Goal: Task Accomplishment & Management: Manage account settings

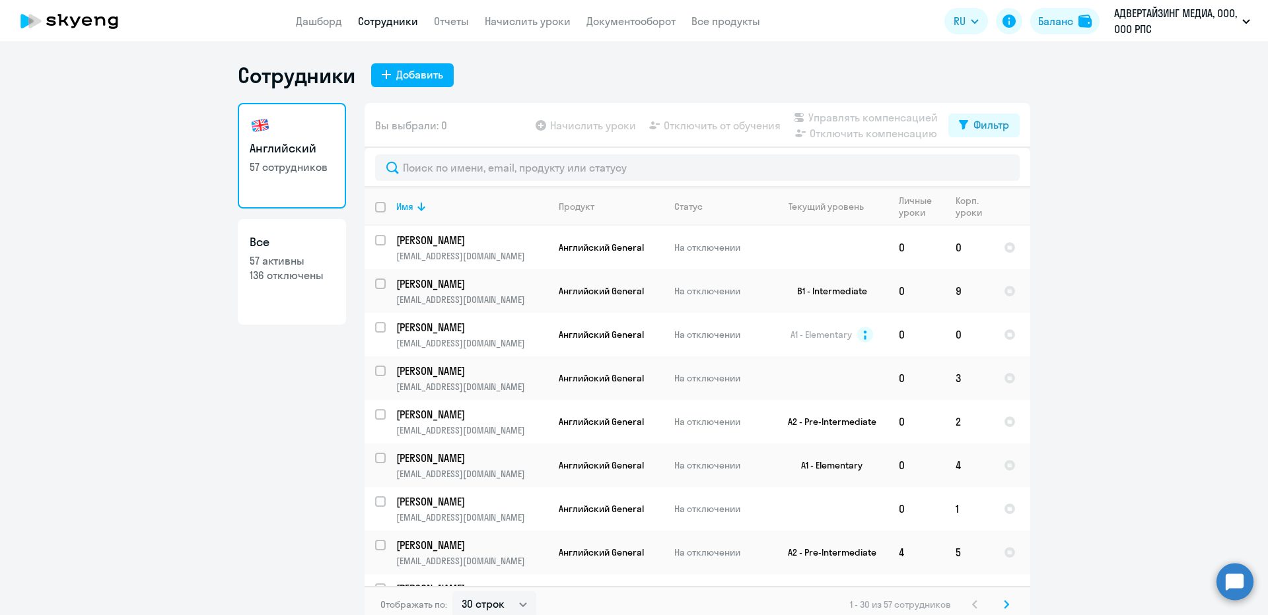
select select "30"
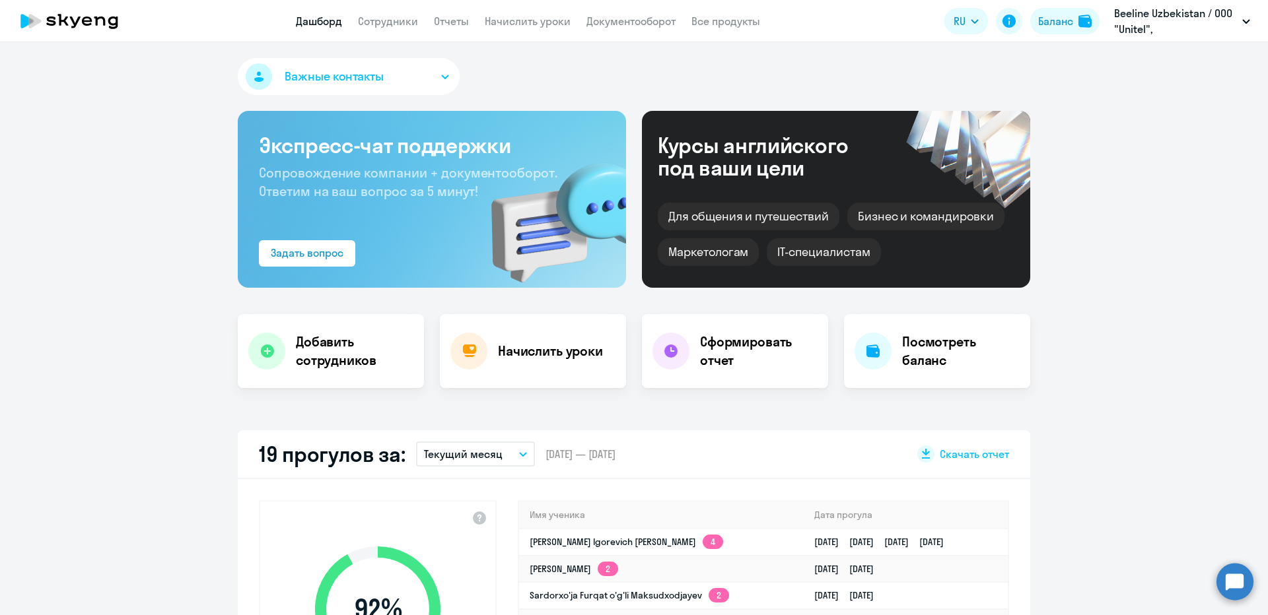
select select "30"
click at [392, 36] on app-header "Дашборд Сотрудники Отчеты Начислить уроки Документооборот Все продукты Дашборд …" at bounding box center [634, 21] width 1268 height 42
click at [390, 33] on app-header "Дашборд Сотрудники Отчеты Начислить уроки Документооборот Все продукты Дашборд …" at bounding box center [634, 21] width 1268 height 42
click at [384, 25] on link "Сотрудники" at bounding box center [388, 21] width 60 height 13
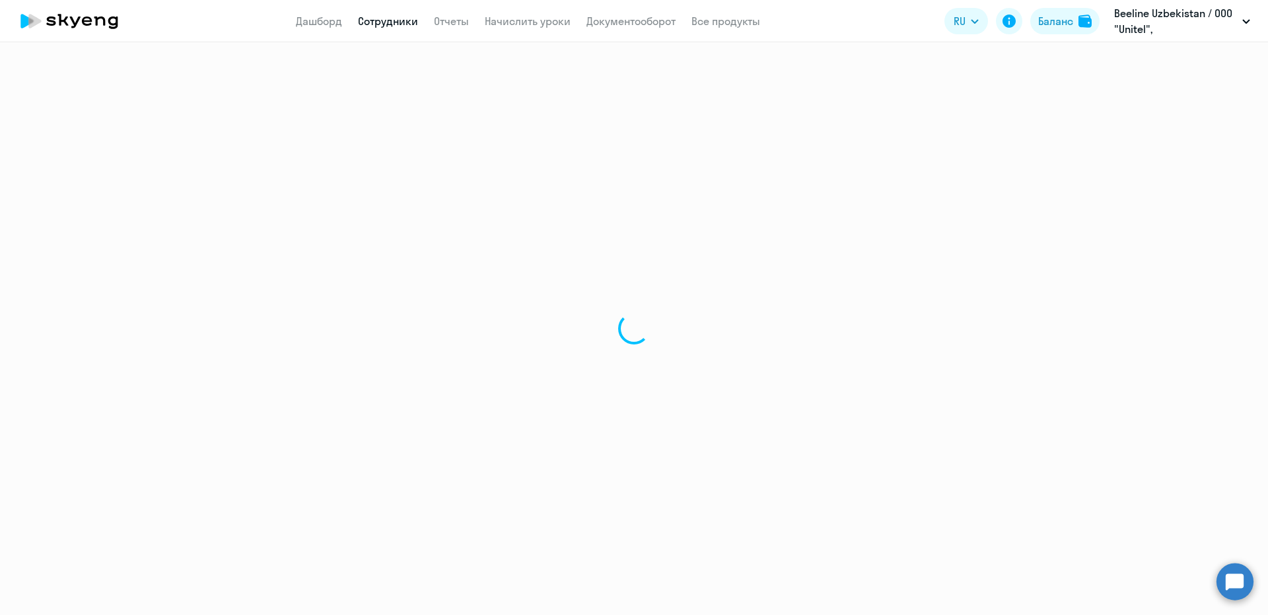
select select "30"
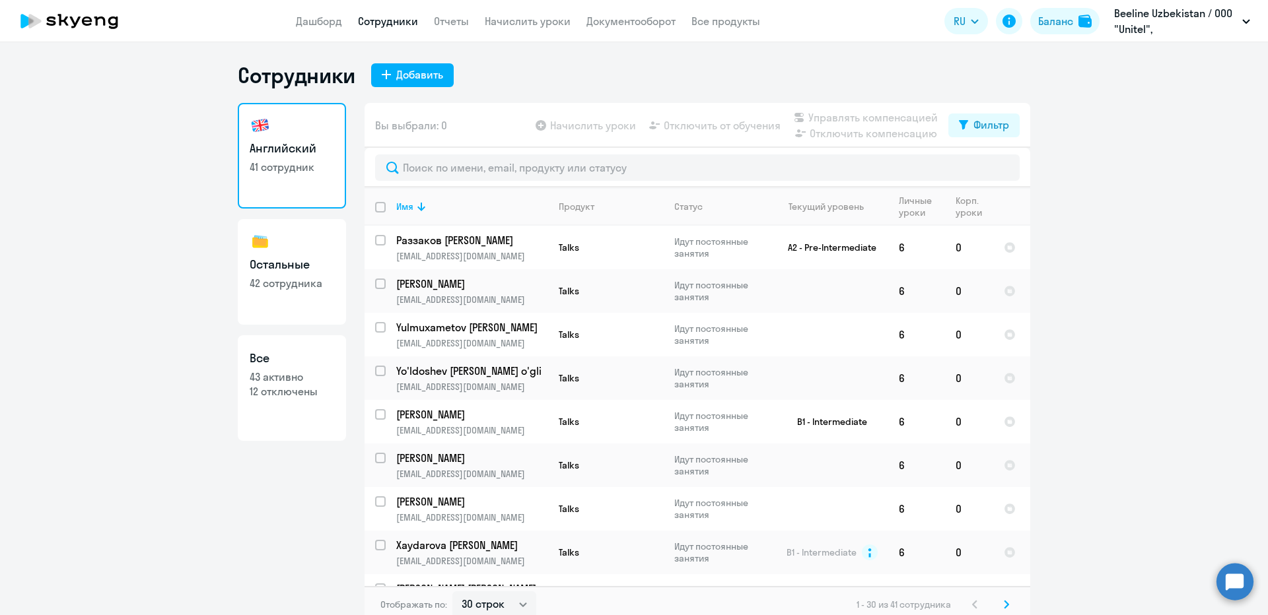
click at [300, 265] on h3 "Остальные" at bounding box center [292, 264] width 85 height 17
select select "30"
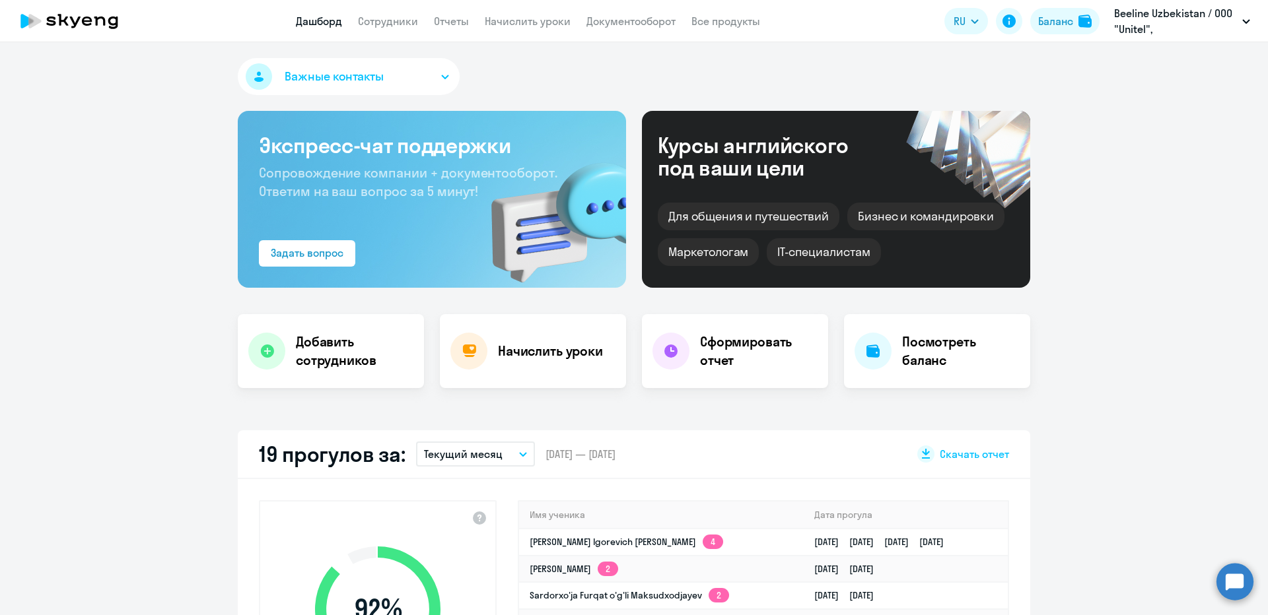
select select "30"
click at [507, 18] on link "Начислить уроки" at bounding box center [528, 21] width 86 height 13
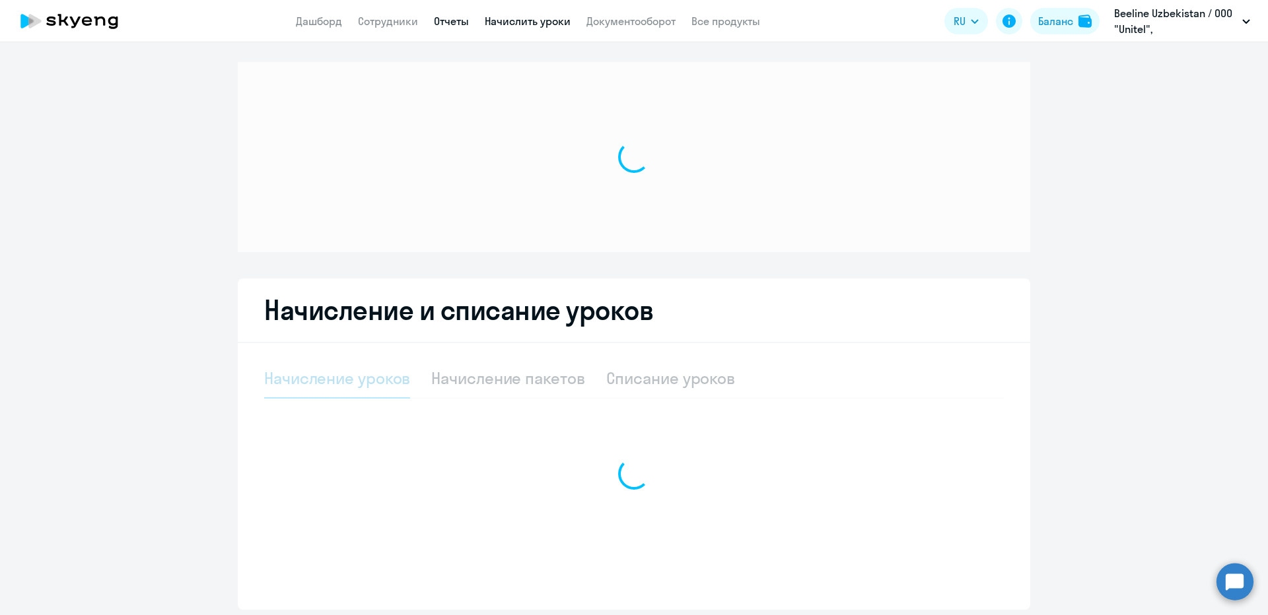
click at [459, 23] on link "Отчеты" at bounding box center [451, 21] width 35 height 13
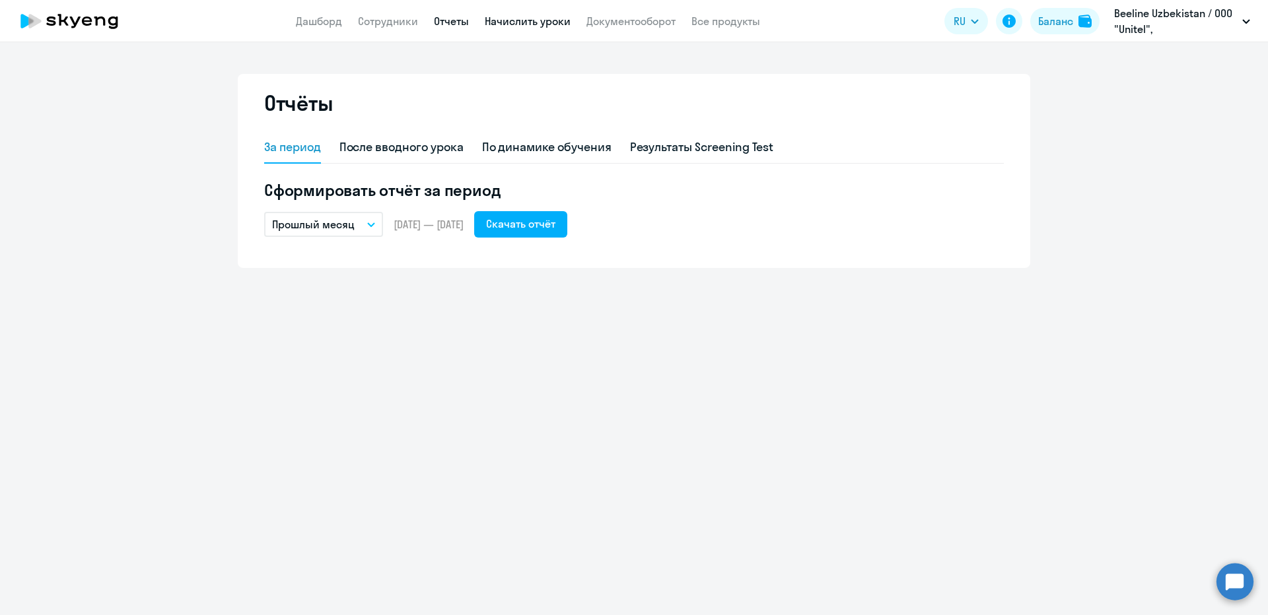
click at [540, 17] on link "Начислить уроки" at bounding box center [528, 21] width 86 height 13
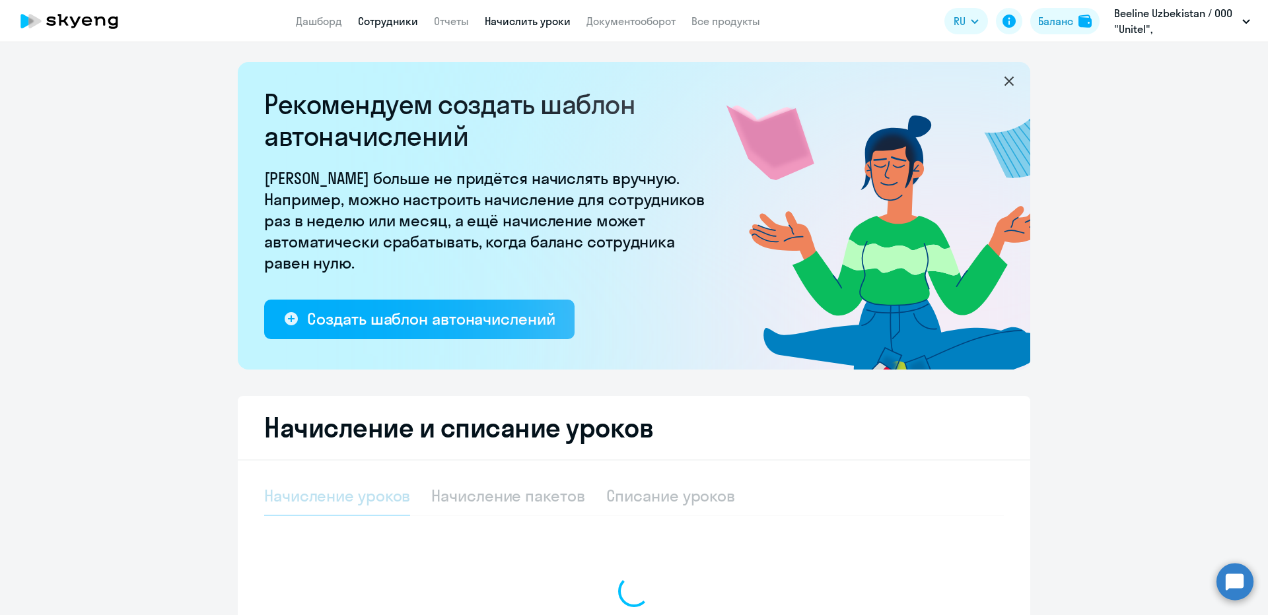
click at [384, 20] on link "Сотрудники" at bounding box center [388, 21] width 60 height 13
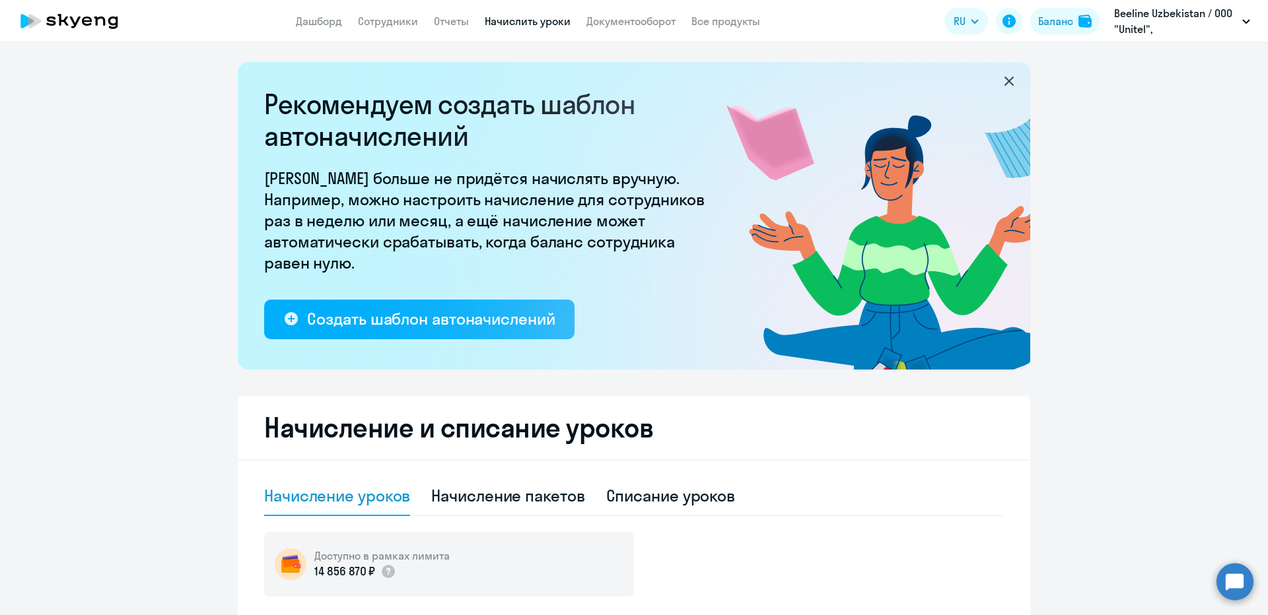
select select "30"
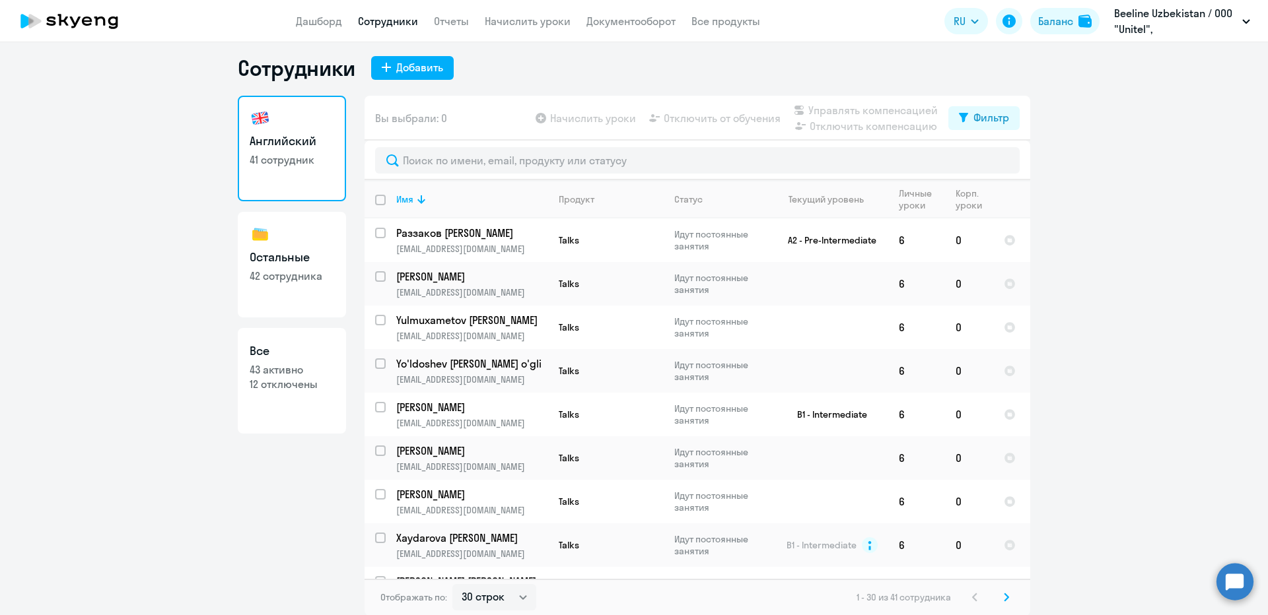
scroll to position [8, 0]
click at [563, 191] on th "Продукт" at bounding box center [606, 199] width 116 height 38
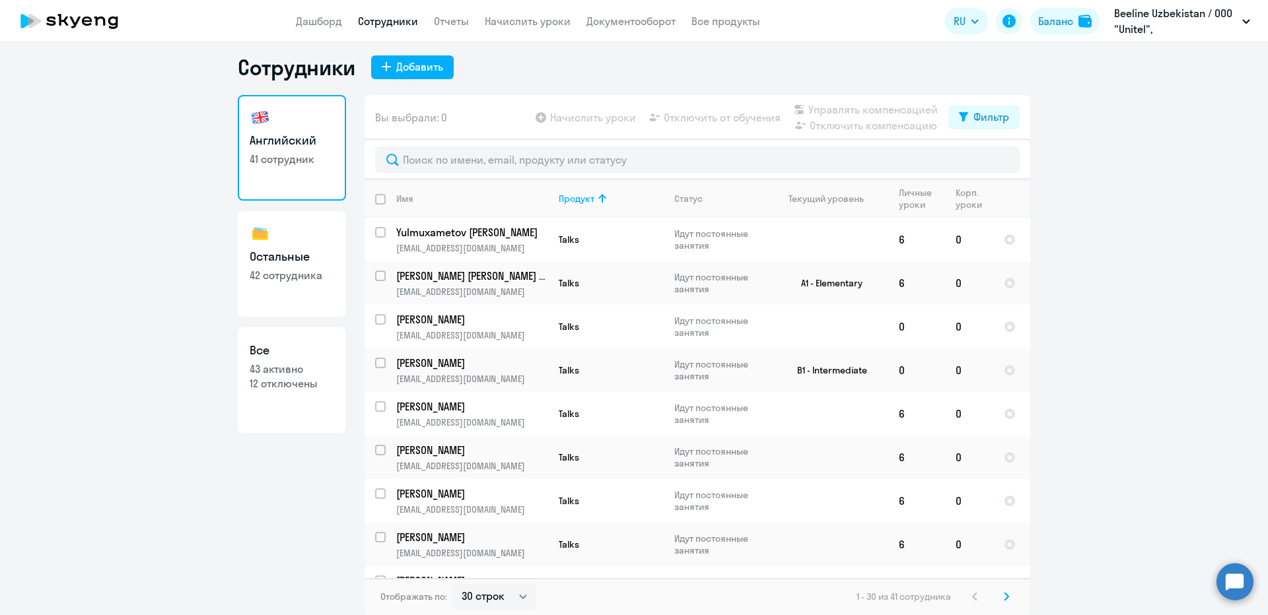
click at [295, 244] on link "Остальные 42 сотрудника" at bounding box center [292, 264] width 108 height 106
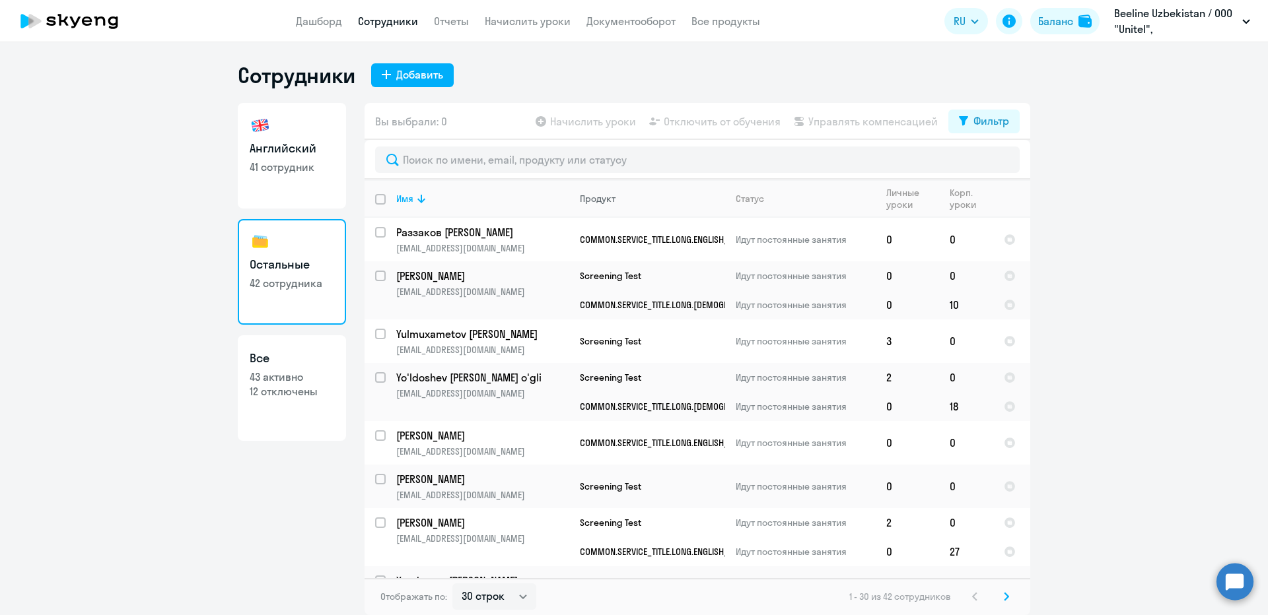
click at [602, 191] on th "Продукт" at bounding box center [647, 199] width 156 height 38
click at [613, 203] on div "Продукт" at bounding box center [598, 199] width 36 height 12
click at [491, 592] on select "30 строк 50 строк 100 строк" at bounding box center [494, 597] width 84 height 26
select select "100"
click at [452, 584] on select "30 строк 50 строк 100 строк" at bounding box center [494, 597] width 84 height 26
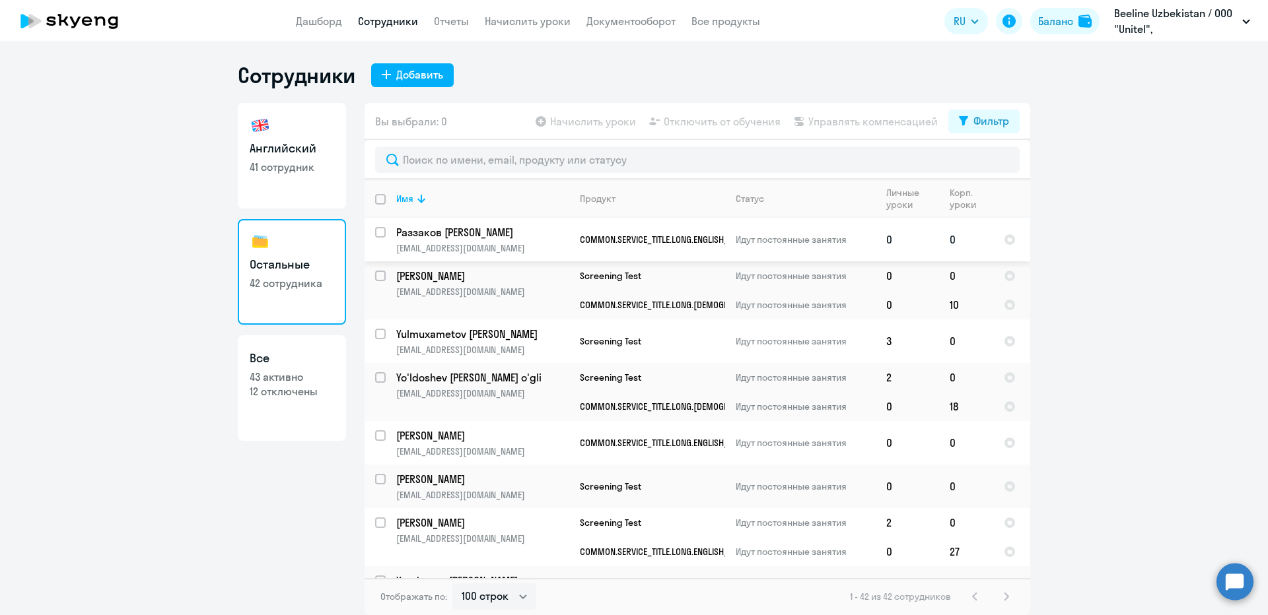
click at [382, 234] on input "select row 41374795" at bounding box center [388, 240] width 26 height 26
checkbox input "true"
click at [378, 281] on input "select row 42074007" at bounding box center [388, 284] width 26 height 26
checkbox input "true"
click at [379, 378] on input "select row 20693788" at bounding box center [388, 385] width 26 height 26
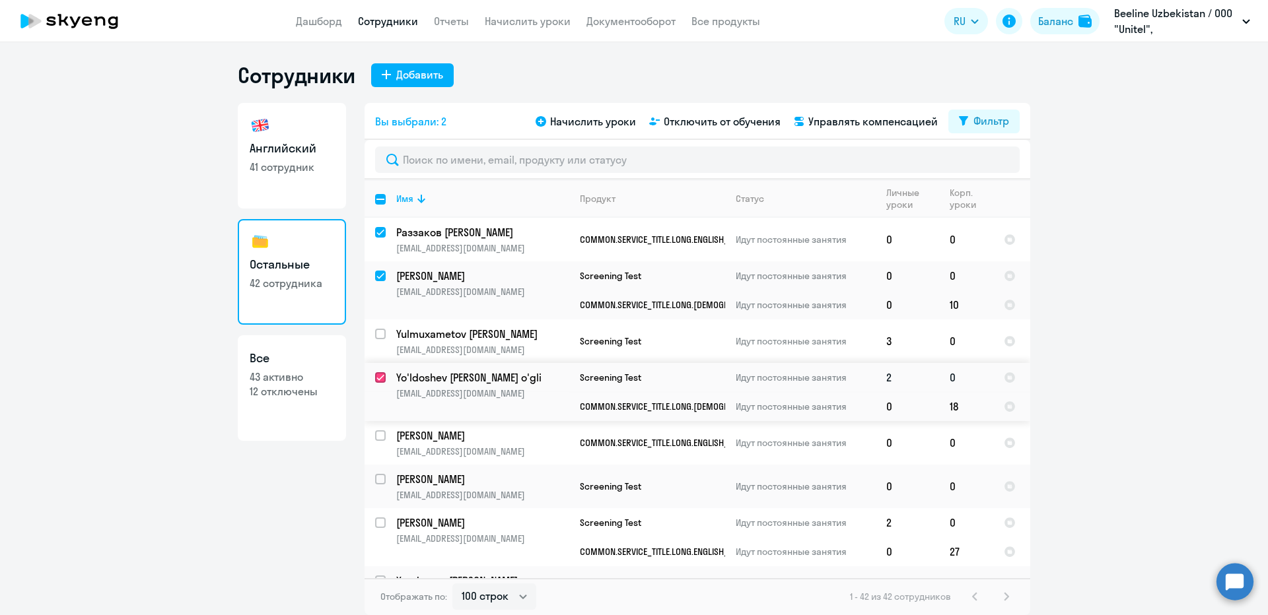
checkbox input "true"
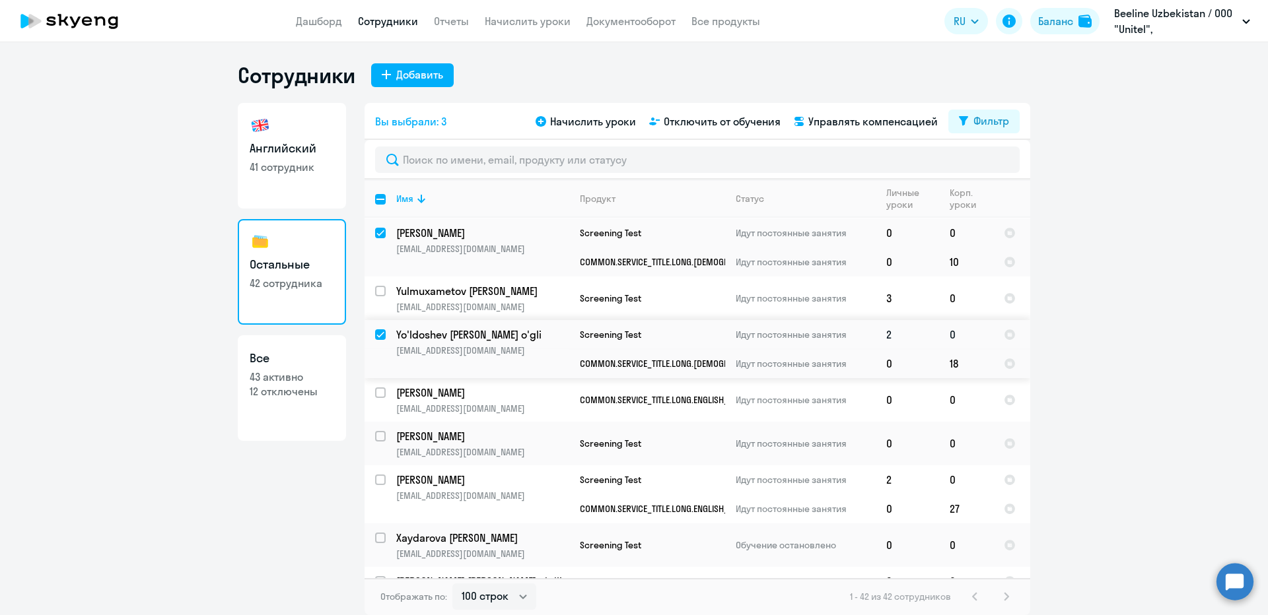
scroll to position [66, 0]
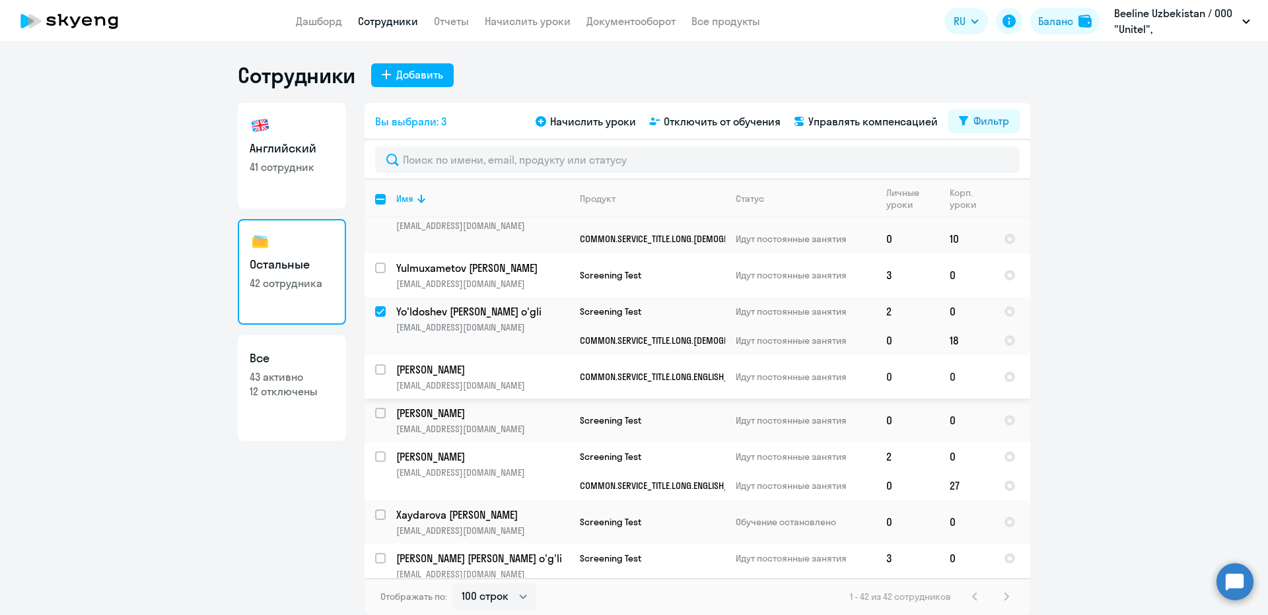
click at [379, 376] on input "select row 17445445" at bounding box center [388, 378] width 26 height 26
checkbox input "true"
click at [377, 458] on input "select row 41939435" at bounding box center [388, 465] width 26 height 26
checkbox input "true"
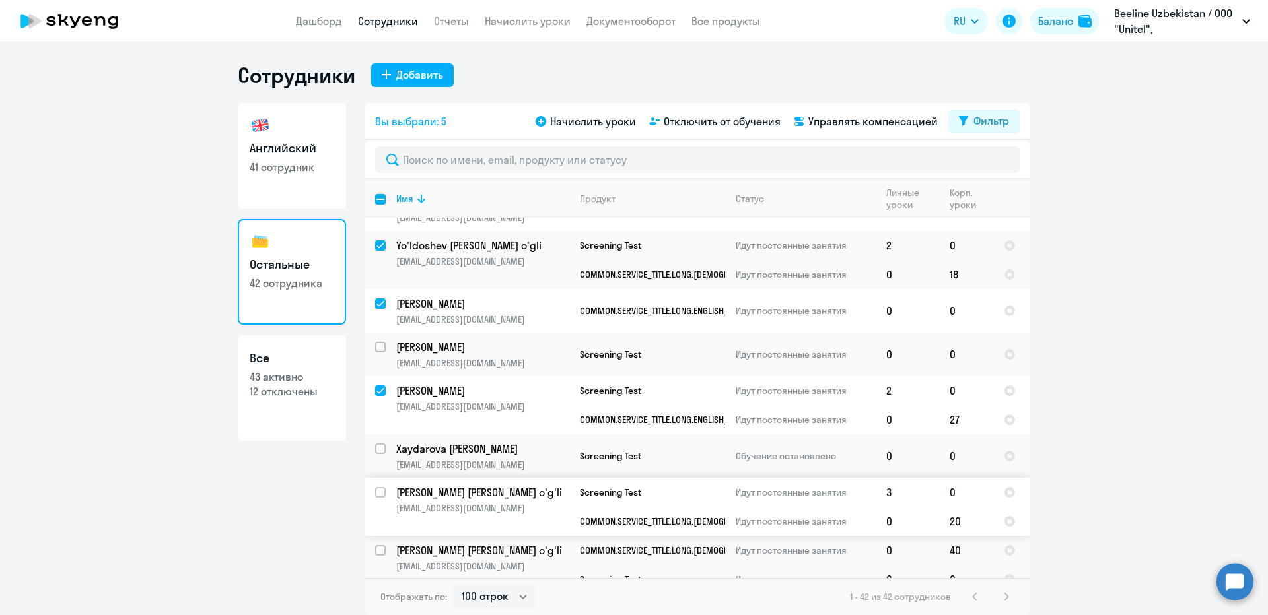
click at [380, 489] on input "select row 42074016" at bounding box center [388, 500] width 26 height 26
checkbox input "true"
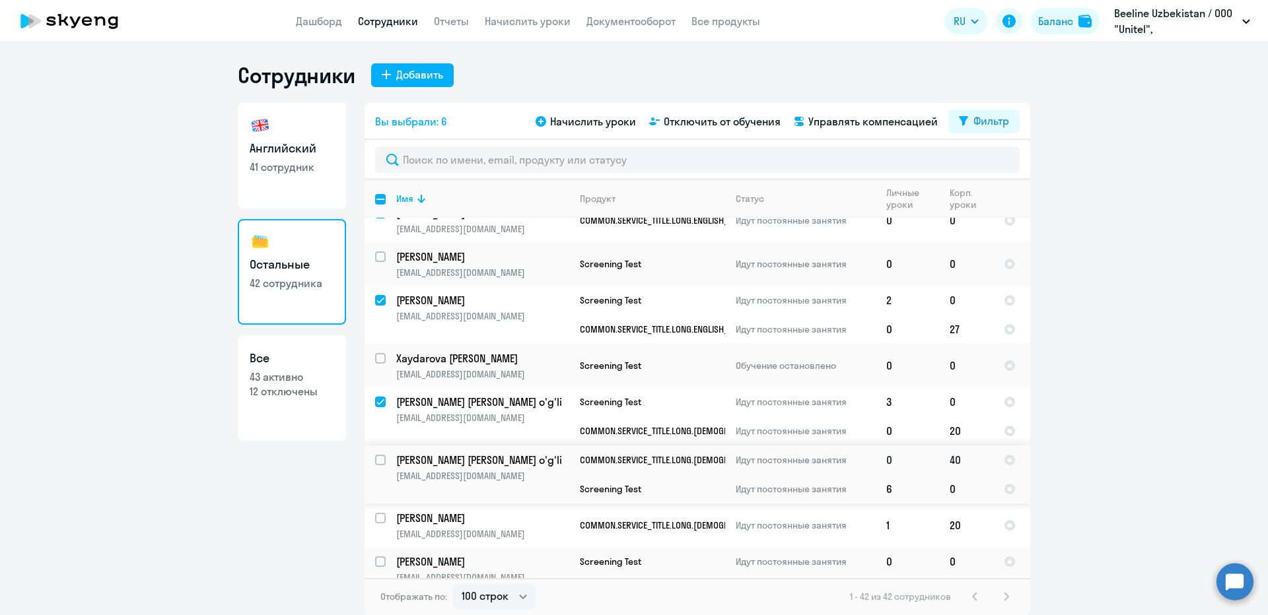
scroll to position [264, 0]
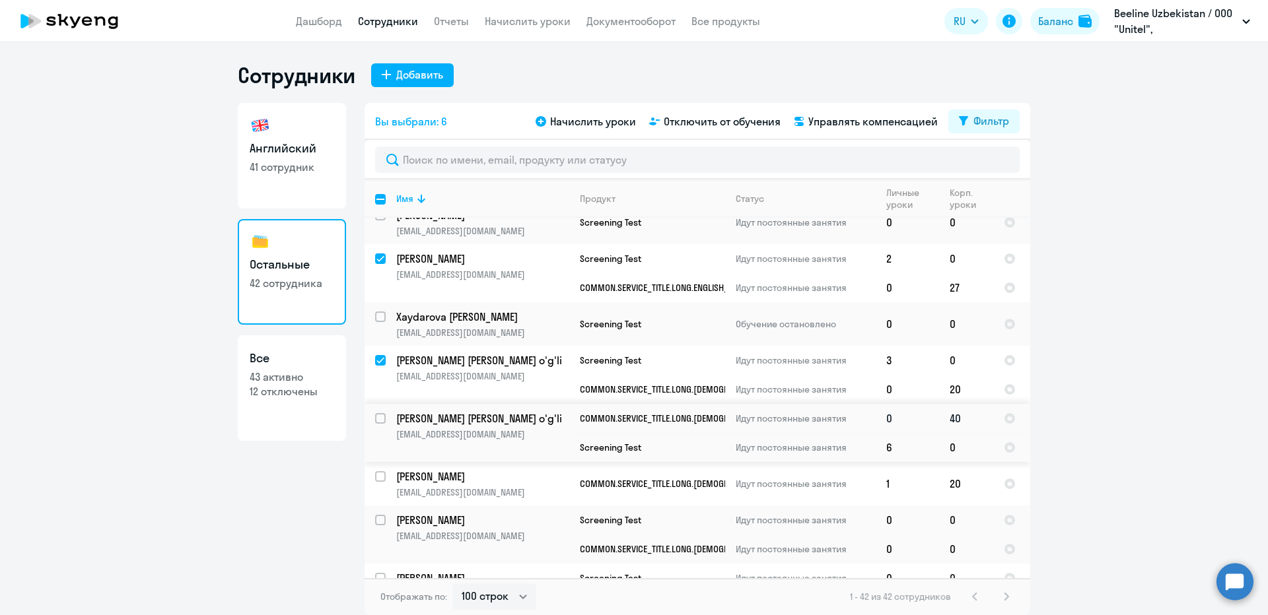
click at [378, 425] on input "select row 22399745" at bounding box center [388, 426] width 26 height 26
checkbox input "true"
click at [378, 477] on input "select row 22081999" at bounding box center [388, 485] width 26 height 26
checkbox input "true"
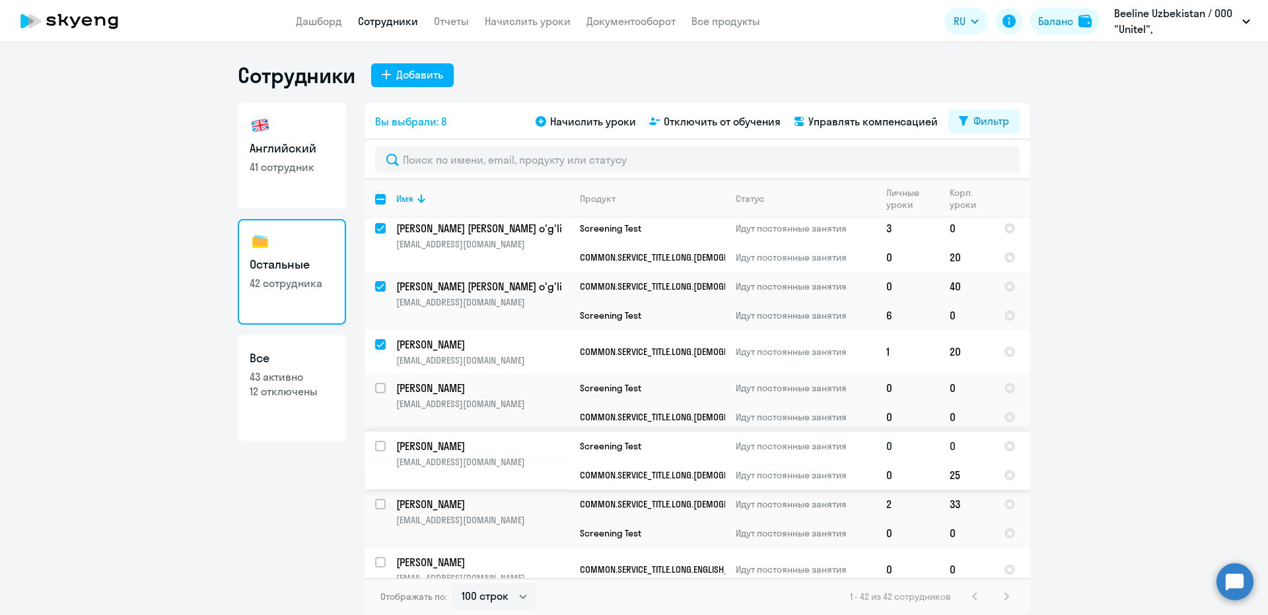
click at [381, 444] on input "select row 42045346" at bounding box center [388, 454] width 26 height 26
checkbox input "true"
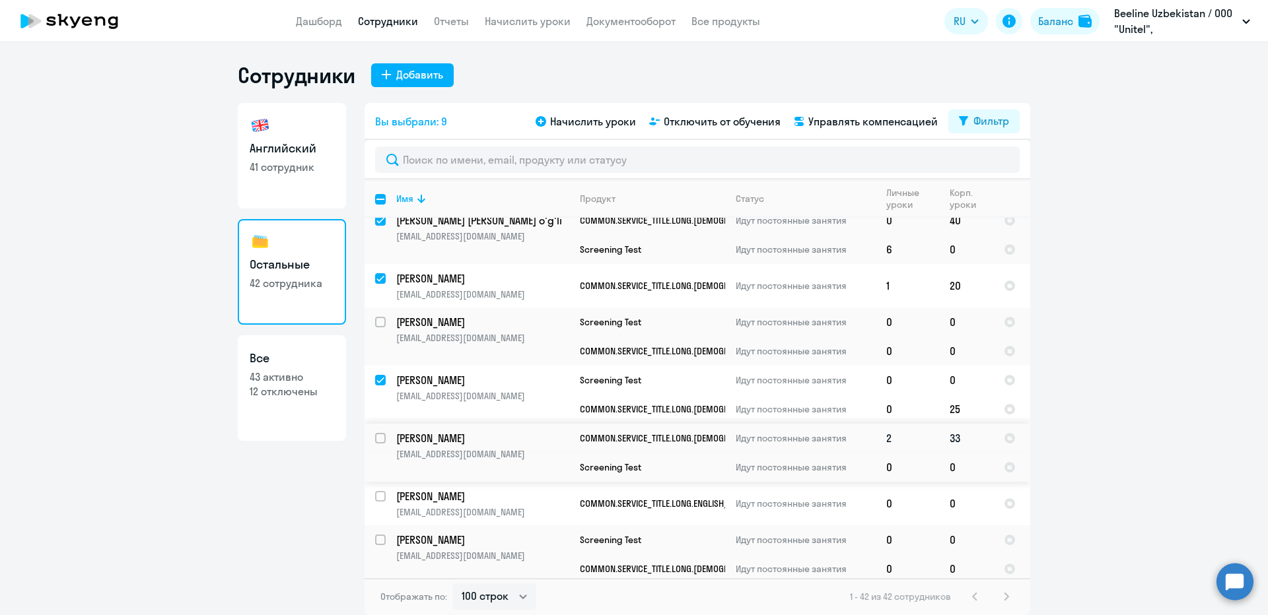
click at [382, 446] on input "select row 42130756" at bounding box center [388, 446] width 26 height 26
checkbox input "true"
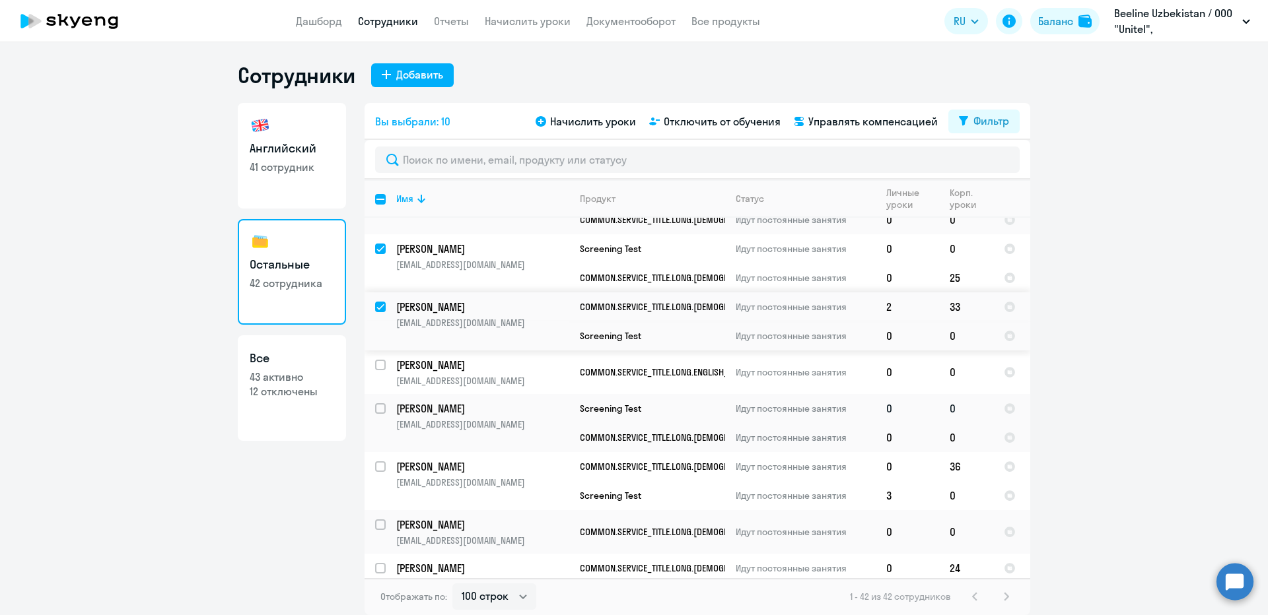
scroll to position [594, 0]
click at [378, 373] on input "select row 41062652" at bounding box center [388, 372] width 26 height 26
checkbox input "true"
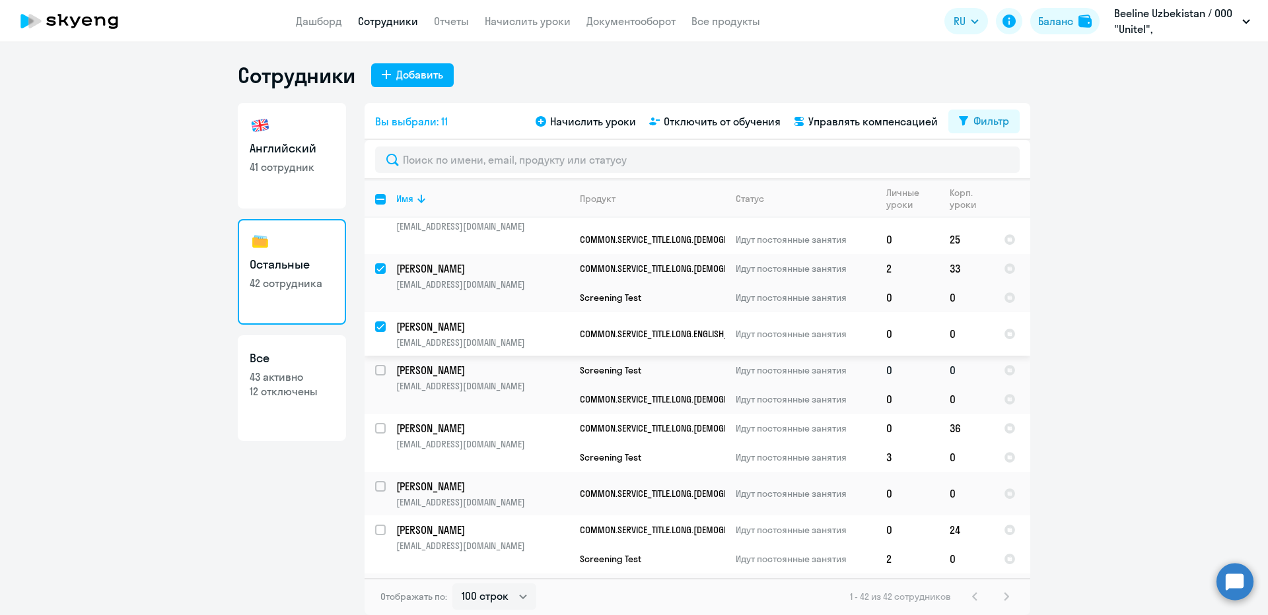
scroll to position [660, 0]
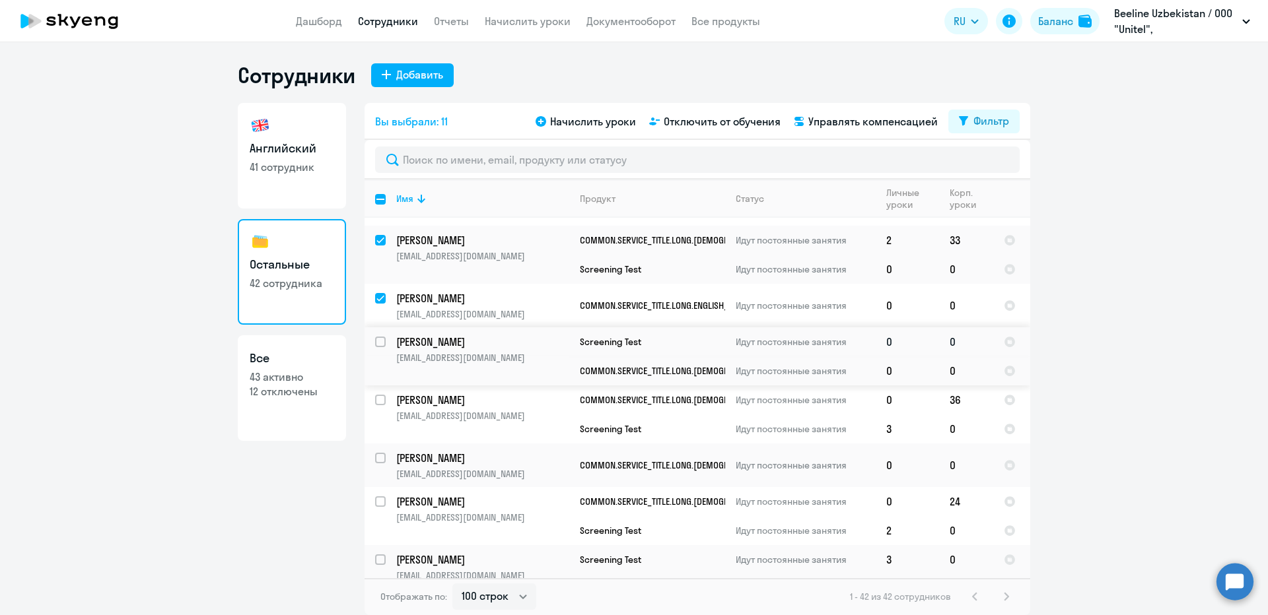
click at [380, 337] on input "select row 20768791" at bounding box center [388, 350] width 26 height 26
checkbox input "true"
click at [381, 409] on input "select row 21672777" at bounding box center [388, 408] width 26 height 26
checkbox input "true"
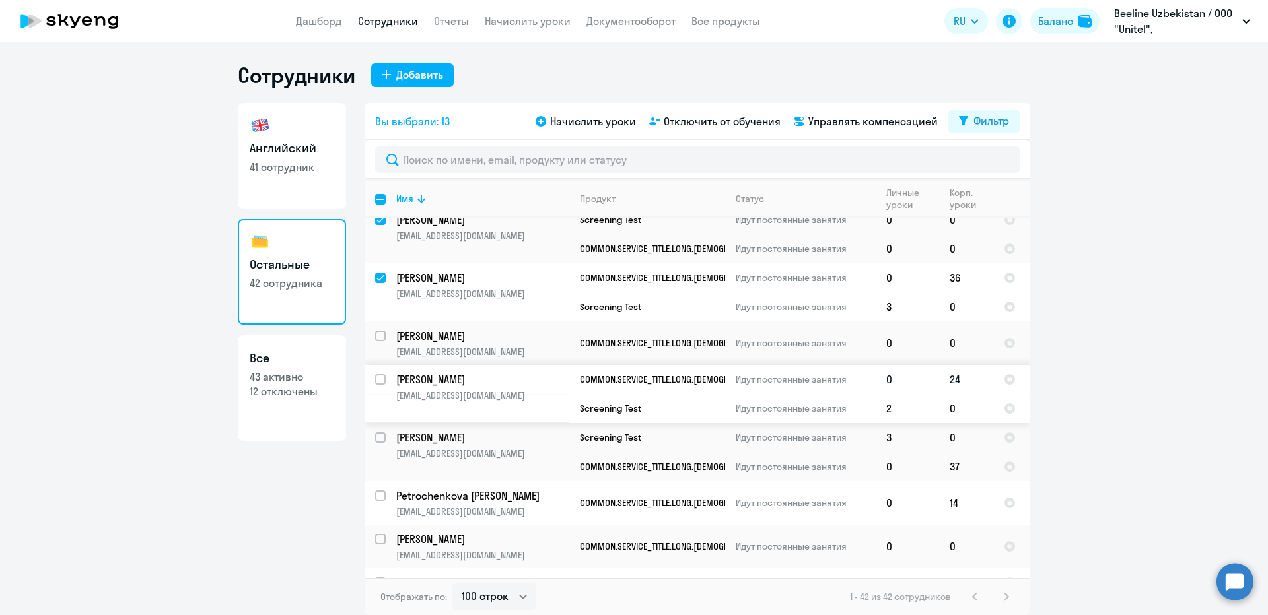
scroll to position [792, 0]
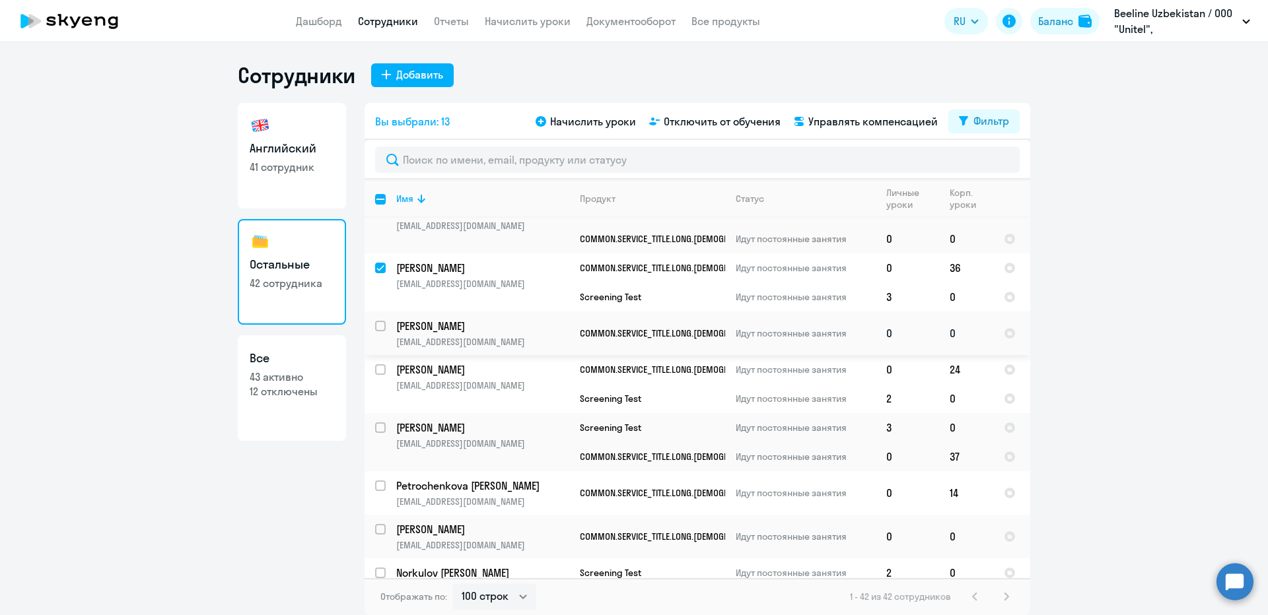
click at [383, 343] on input "select row 41499920" at bounding box center [388, 334] width 26 height 26
checkbox input "true"
click at [374, 365] on div at bounding box center [381, 370] width 32 height 32
checkbox input "true"
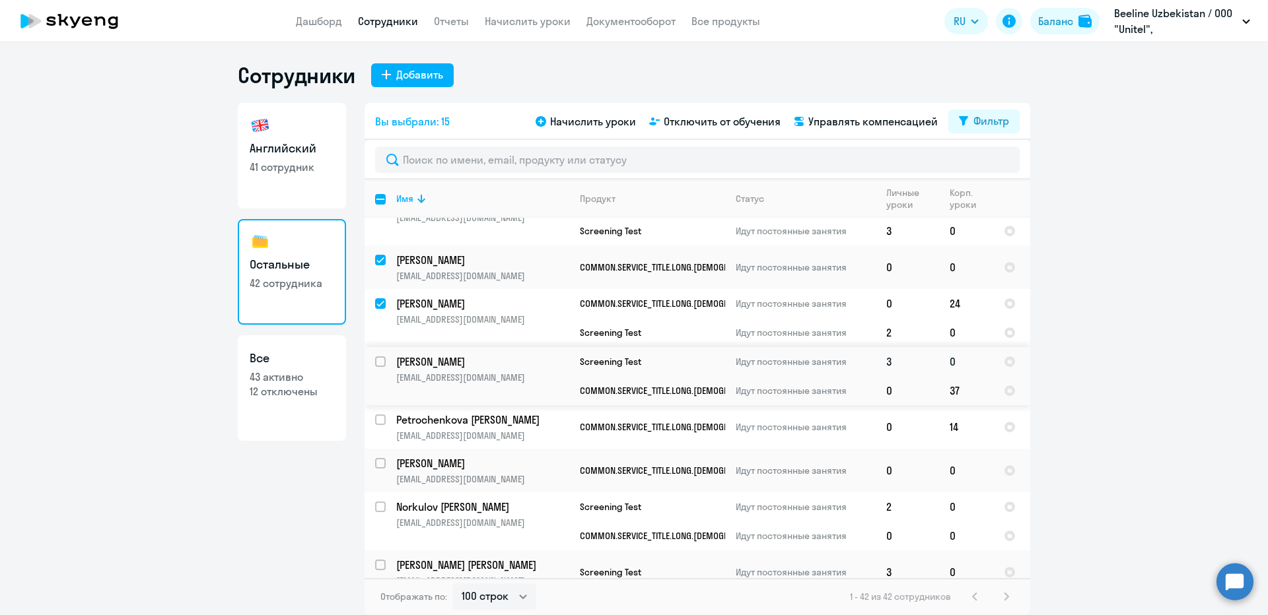
click at [384, 362] on input "select row 39561346" at bounding box center [388, 370] width 26 height 26
checkbox input "true"
click at [382, 431] on input "select row 41598345" at bounding box center [388, 428] width 26 height 26
checkbox input "true"
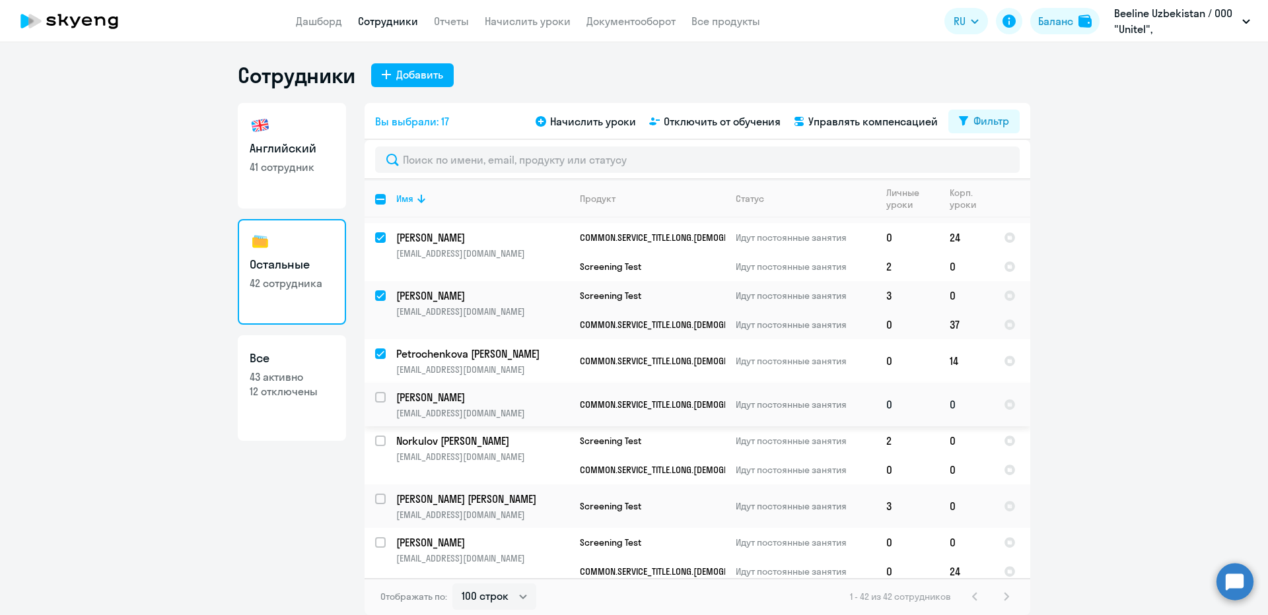
click at [381, 401] on input "select row 41499973" at bounding box center [388, 405] width 26 height 26
checkbox input "true"
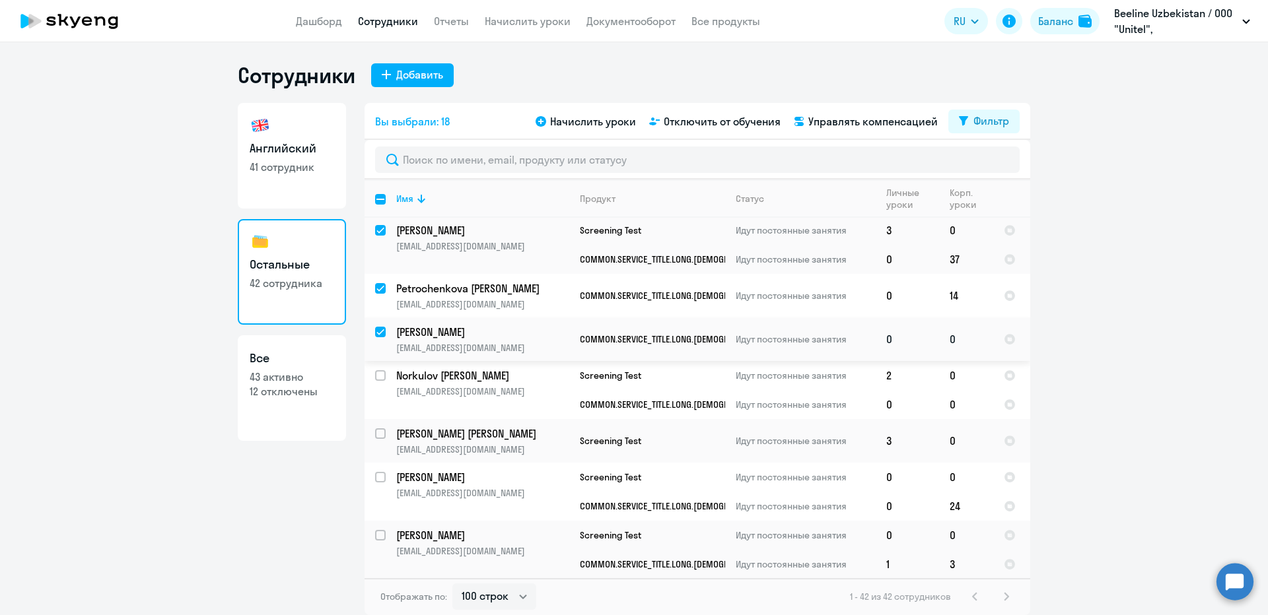
scroll to position [991, 0]
click at [384, 376] on input "select row 41721145" at bounding box center [388, 383] width 26 height 26
checkbox input "true"
click at [383, 435] on input "select row 41721490" at bounding box center [388, 441] width 26 height 26
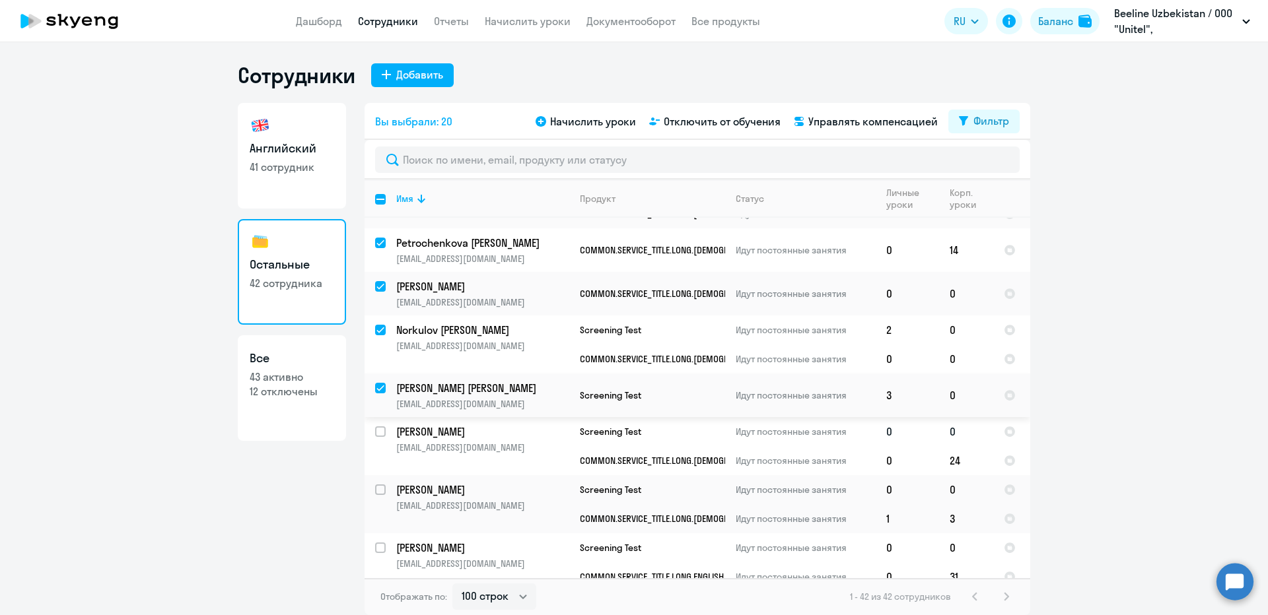
scroll to position [1057, 0]
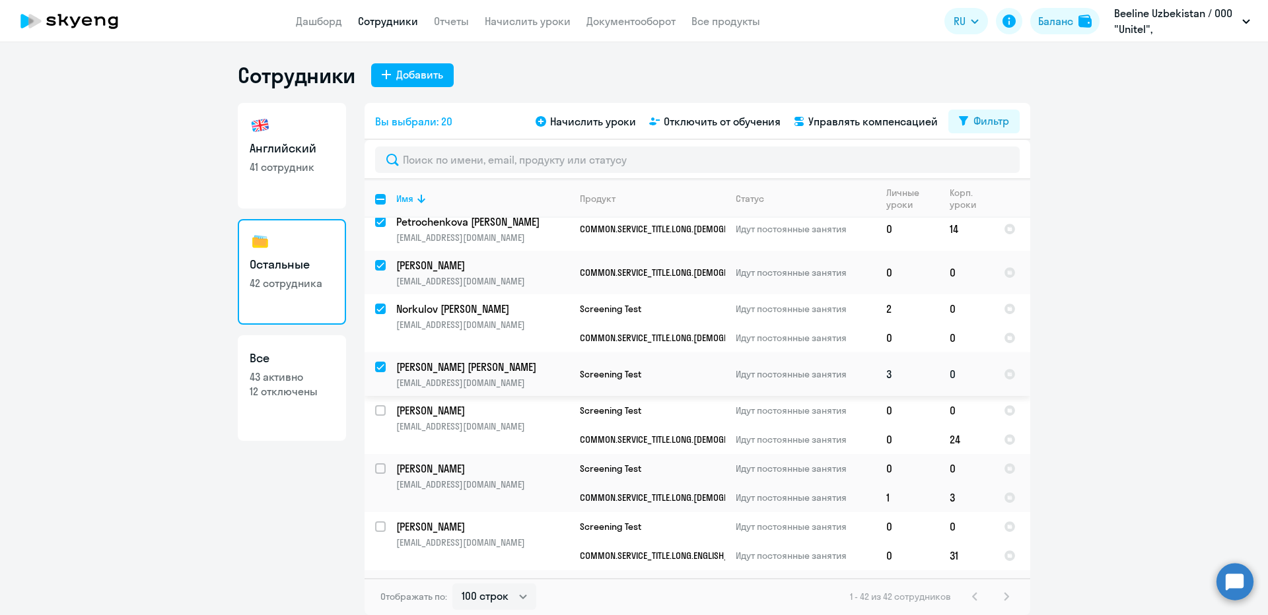
click at [379, 371] on input "deselect row 41721490" at bounding box center [388, 375] width 26 height 26
checkbox input "false"
click at [379, 406] on input "select row 2509574" at bounding box center [388, 418] width 26 height 26
checkbox input "true"
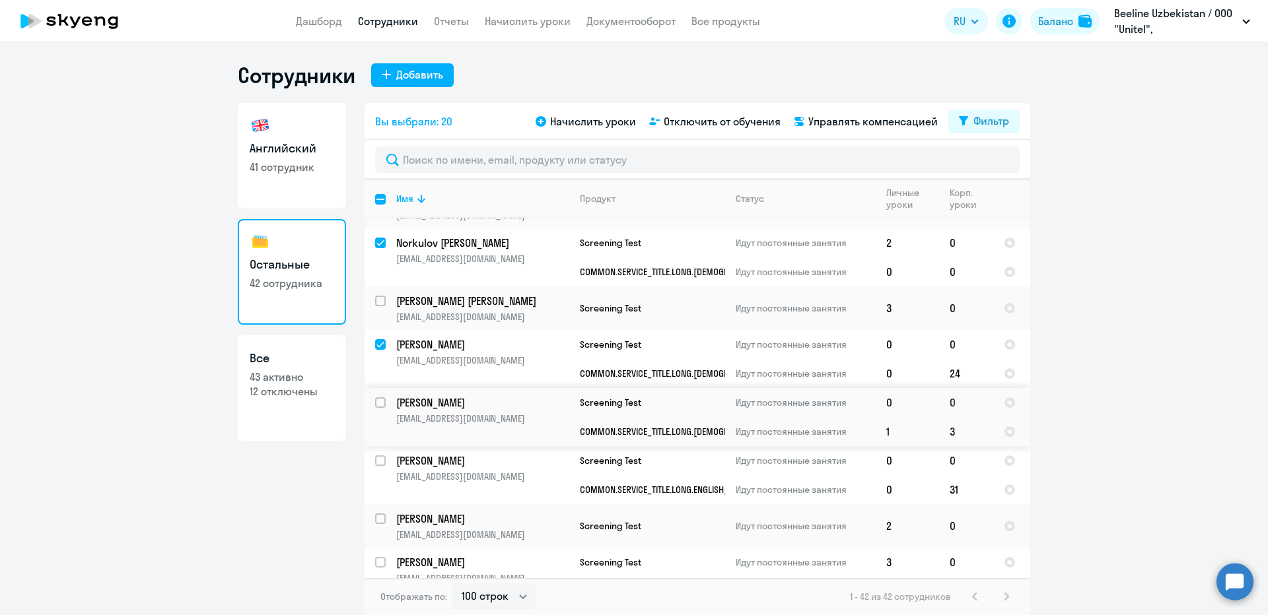
click at [379, 407] on input "select row 41855245" at bounding box center [388, 411] width 26 height 26
checkbox input "true"
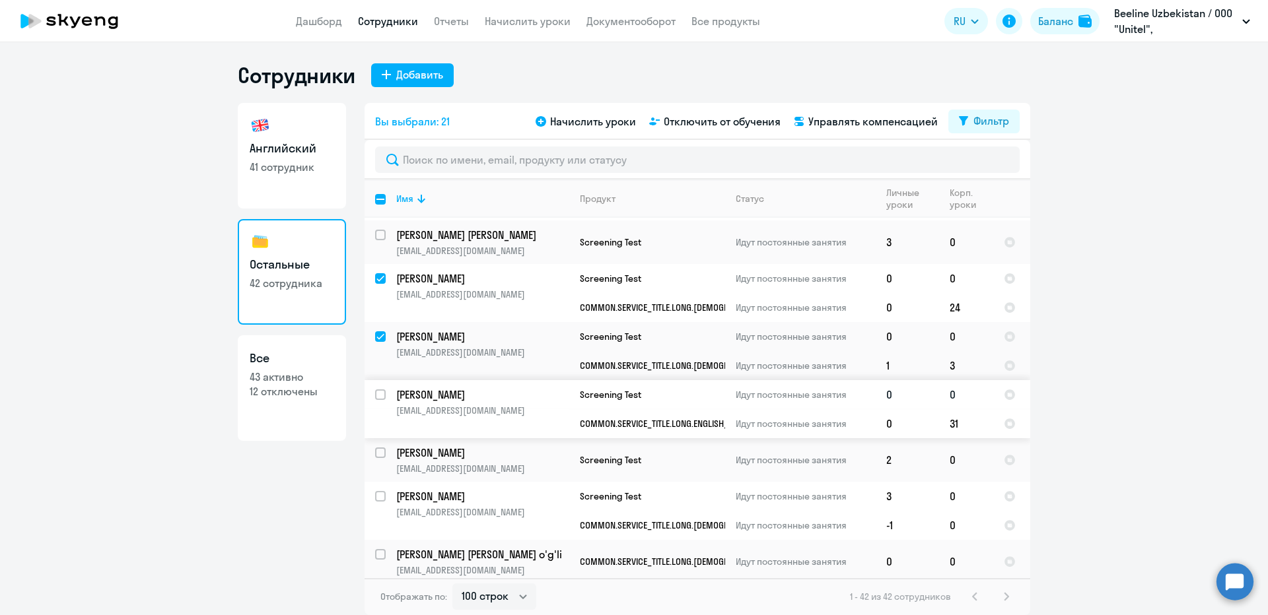
click at [380, 398] on input "select row 14461319" at bounding box center [388, 403] width 26 height 26
checkbox input "true"
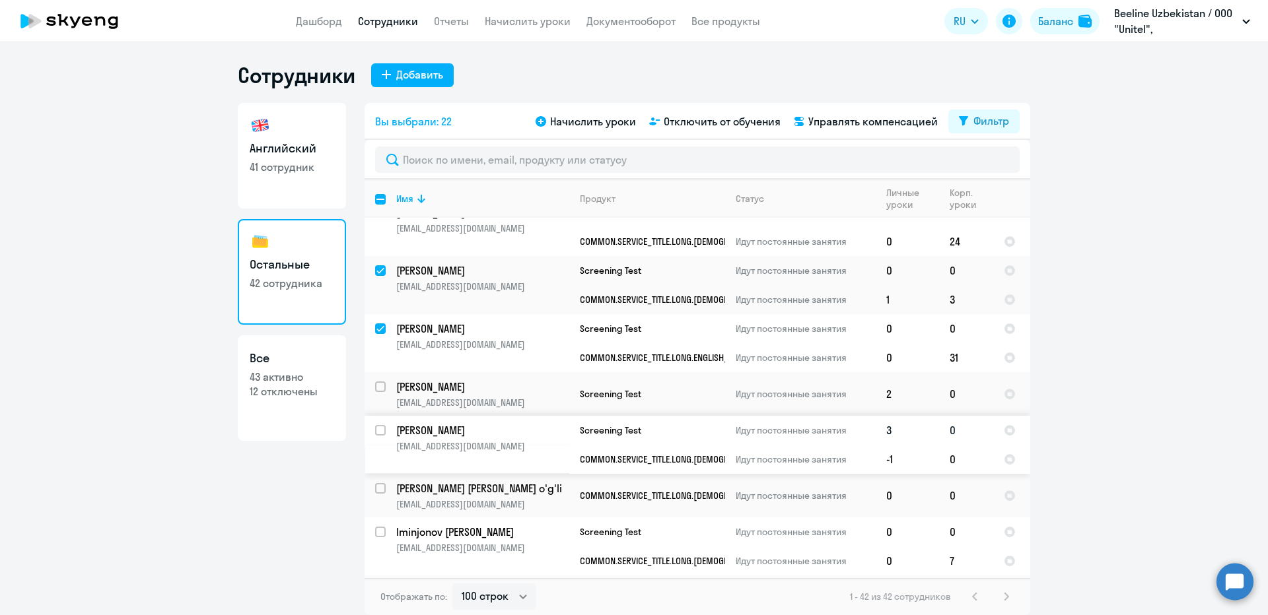
click at [386, 423] on td "Karimova Yelena Vladimirovna ekarimova@beeline.uz" at bounding box center [478, 445] width 184 height 58
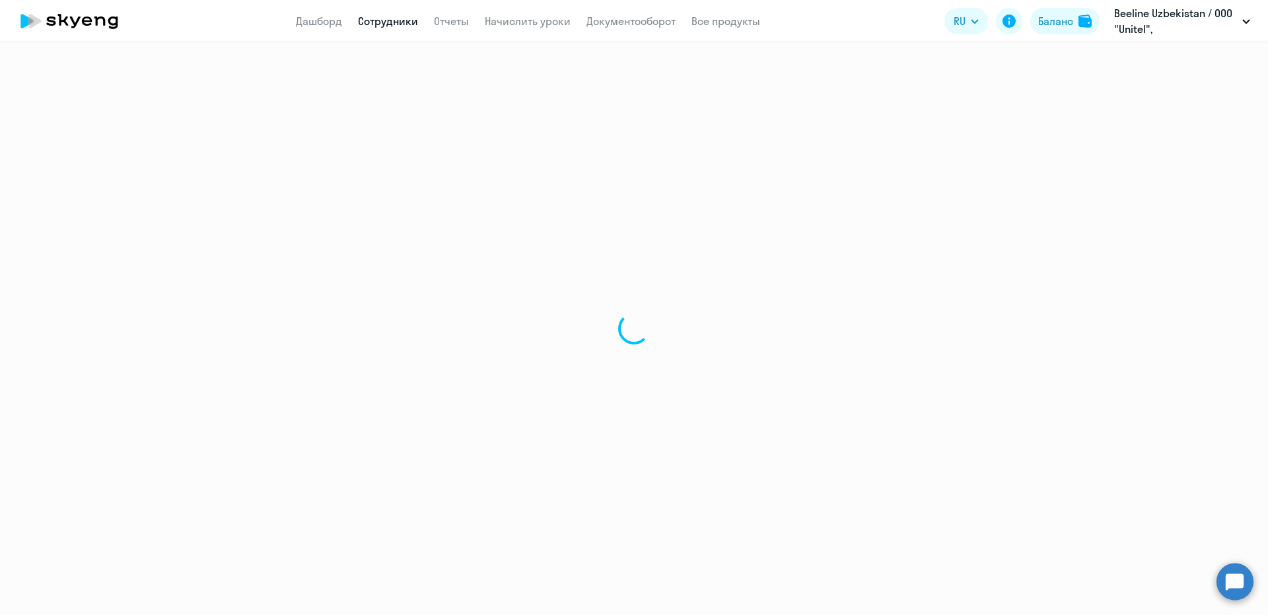
select select "english"
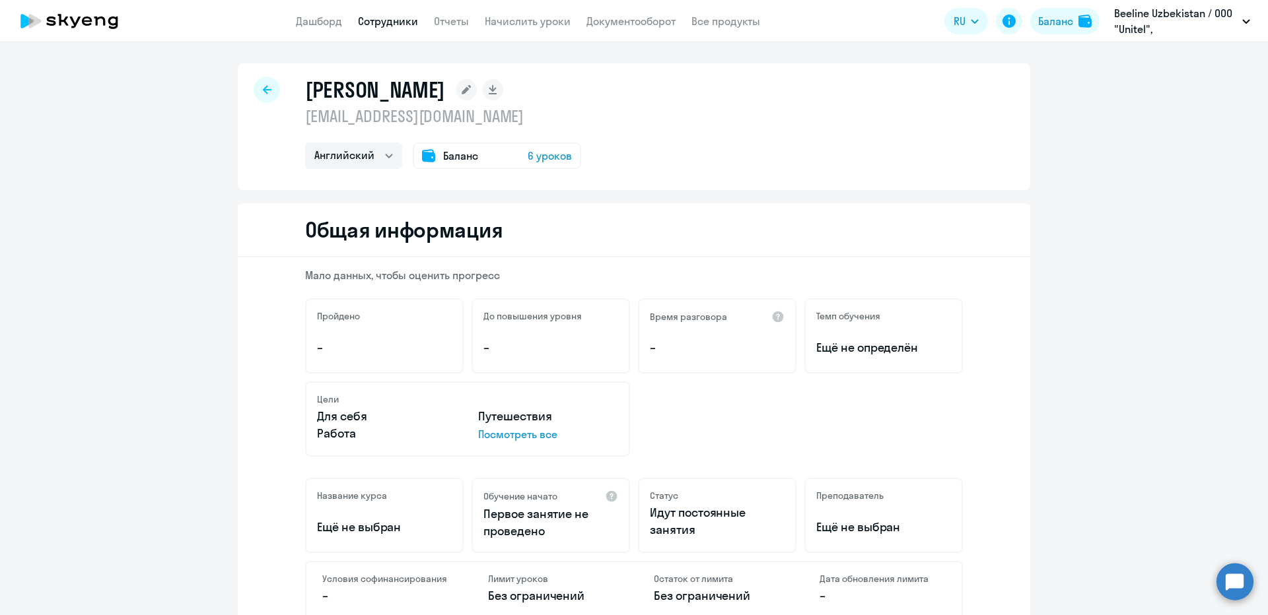
click at [265, 94] on div at bounding box center [267, 90] width 26 height 26
select select "30"
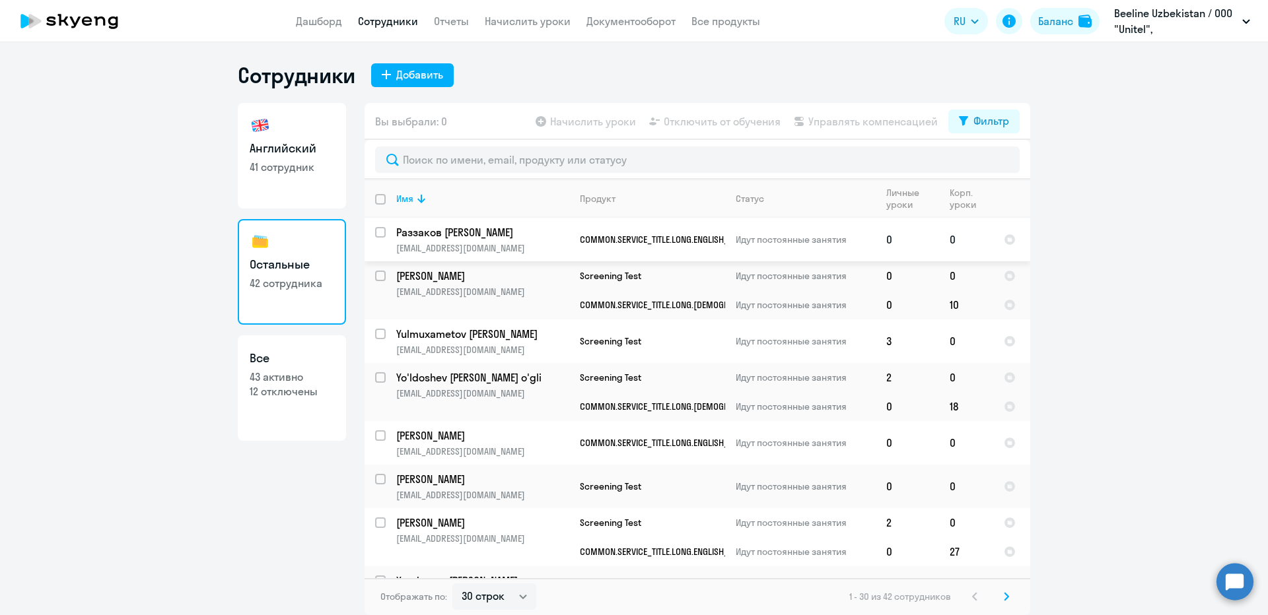
click at [380, 238] on input "select row 41374795" at bounding box center [388, 240] width 26 height 26
checkbox input "true"
click at [619, 201] on div "Продукт" at bounding box center [652, 199] width 145 height 12
click at [383, 279] on input "select row 42074007" at bounding box center [388, 284] width 26 height 26
checkbox input "true"
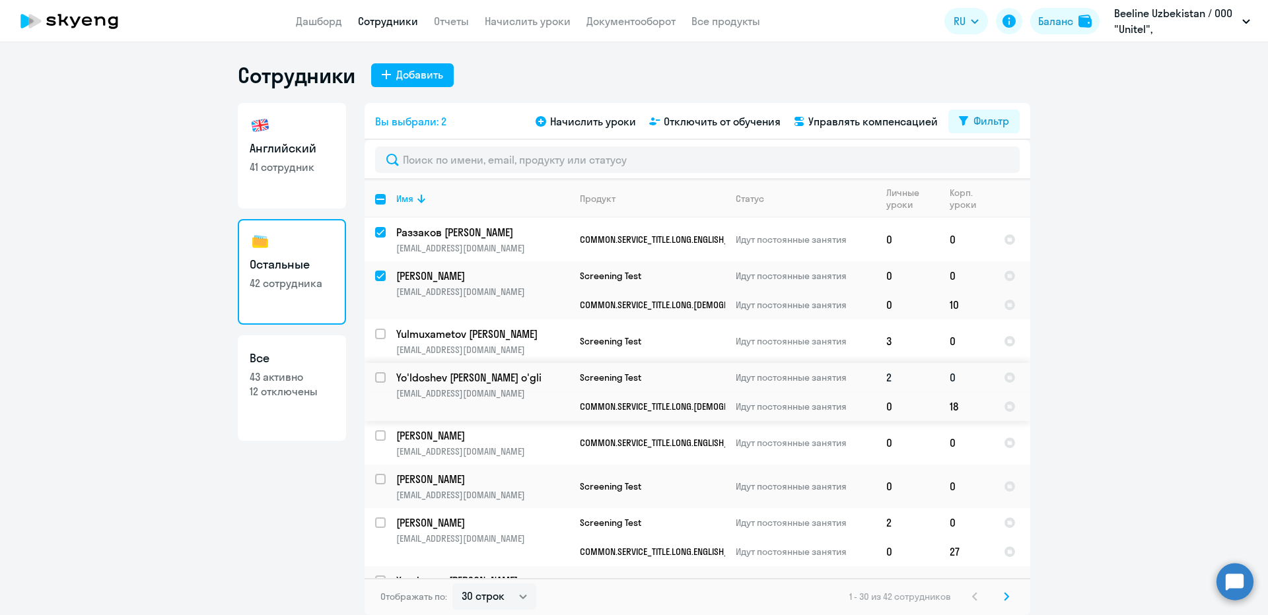
click at [383, 372] on input "select row 20693788" at bounding box center [388, 385] width 26 height 26
checkbox input "true"
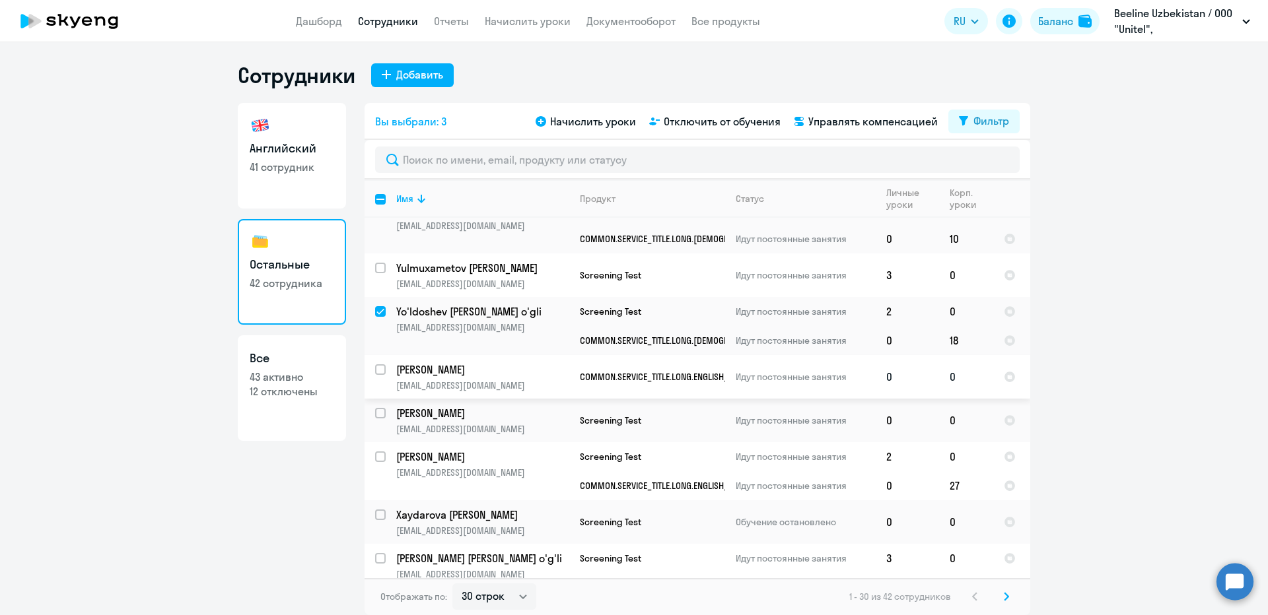
click at [378, 367] on input "select row 17445445" at bounding box center [388, 378] width 26 height 26
checkbox input "true"
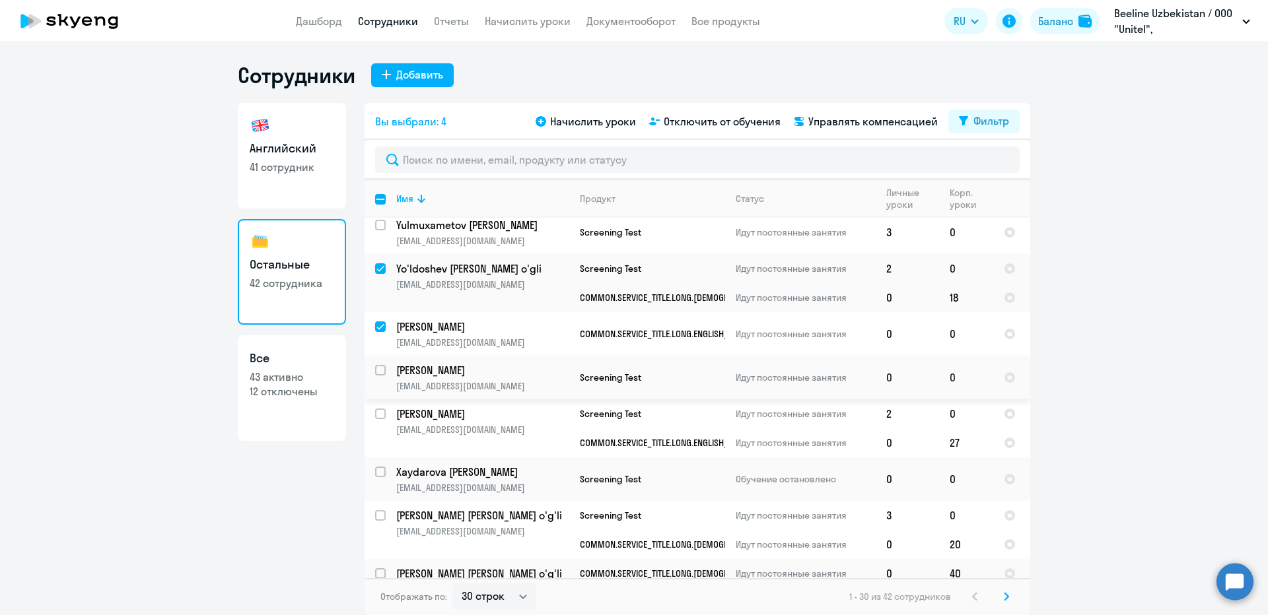
scroll to position [132, 0]
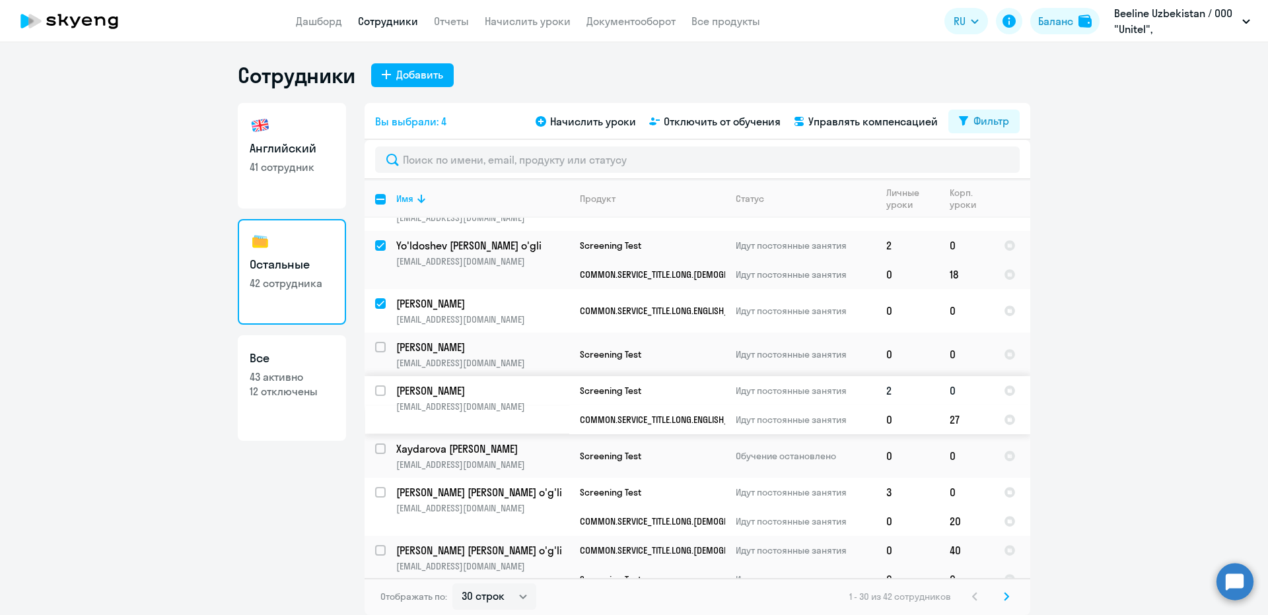
click at [383, 387] on input "select row 41939435" at bounding box center [388, 399] width 26 height 26
checkbox input "true"
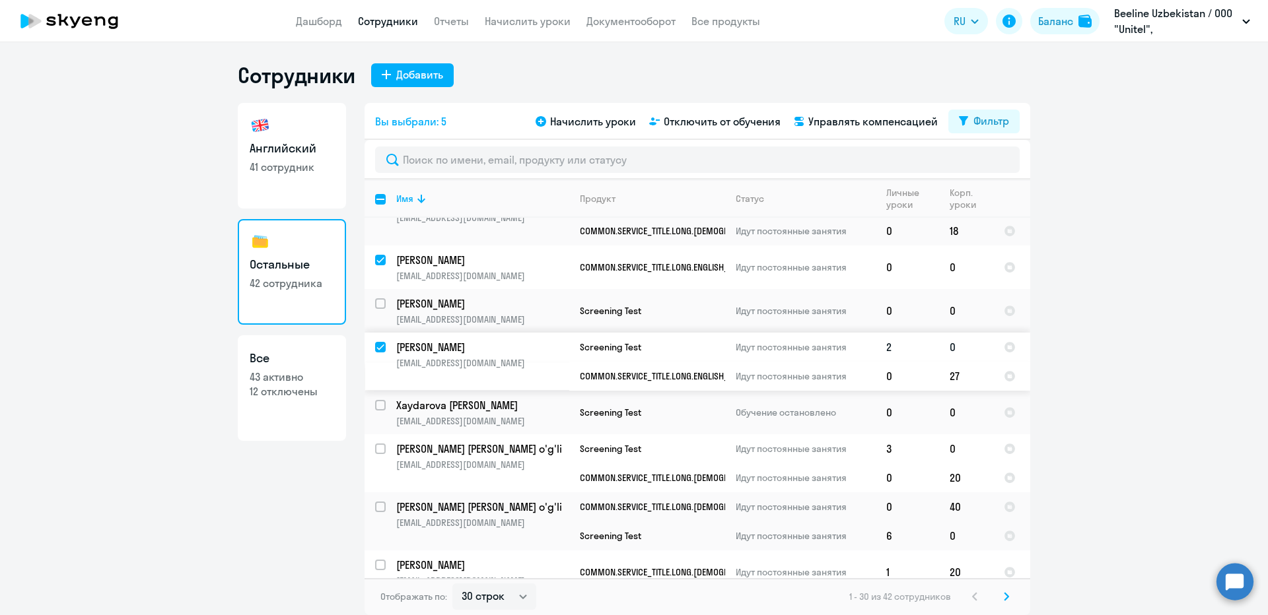
scroll to position [198, 0]
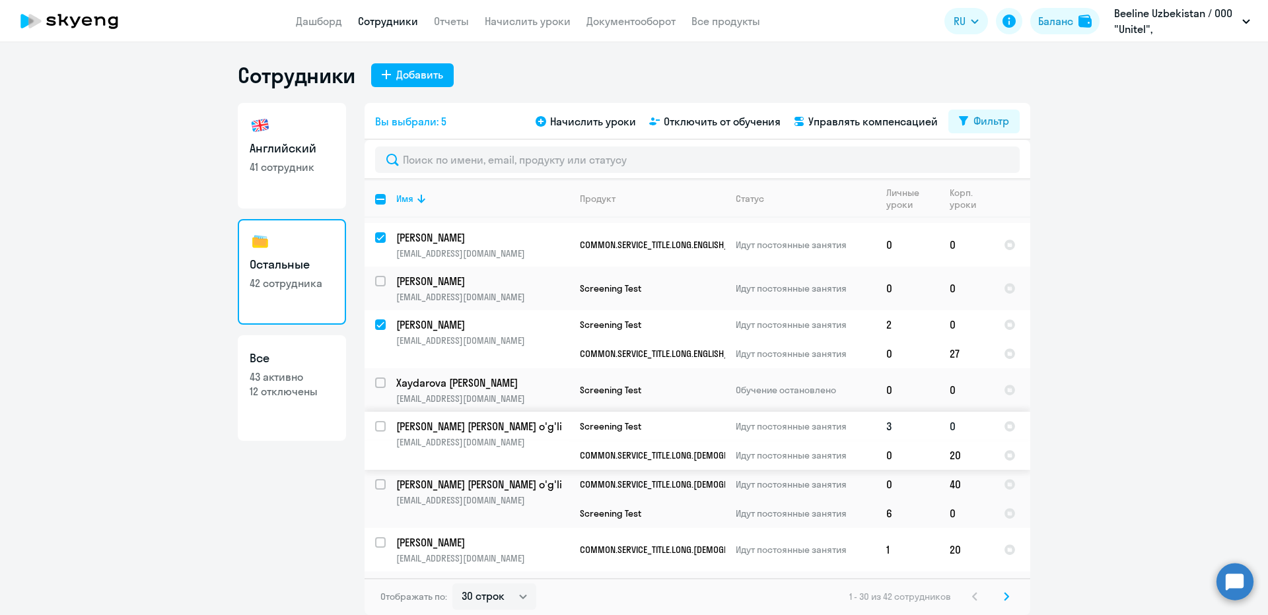
click at [378, 423] on input "select row 42074016" at bounding box center [388, 434] width 26 height 26
checkbox input "true"
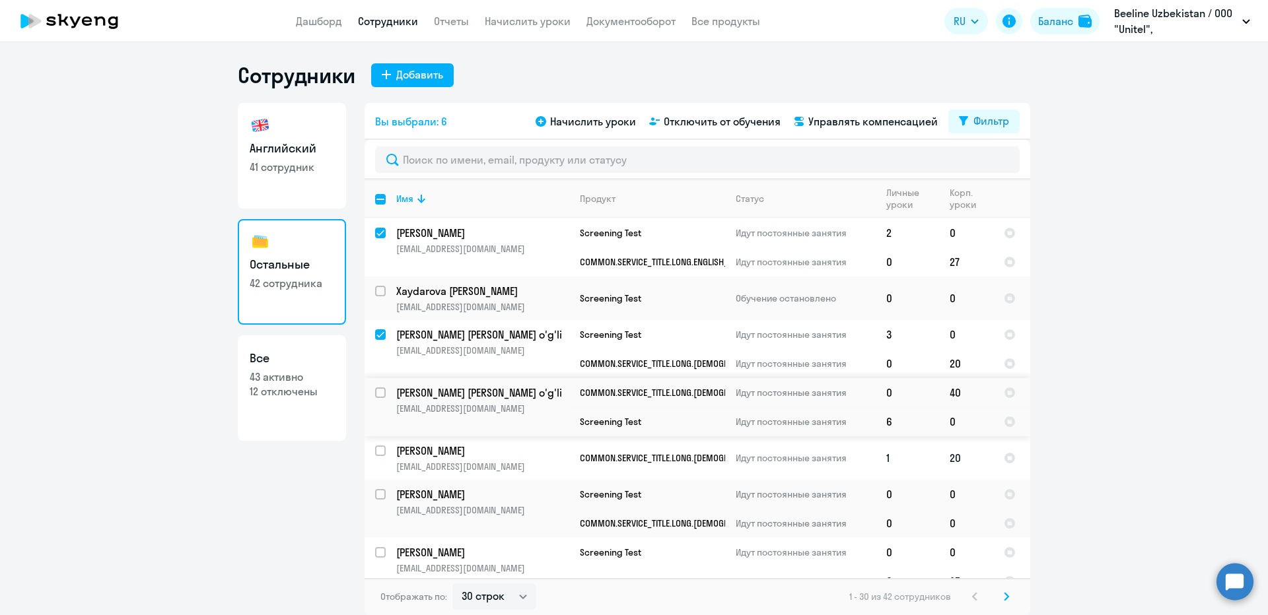
scroll to position [330, 0]
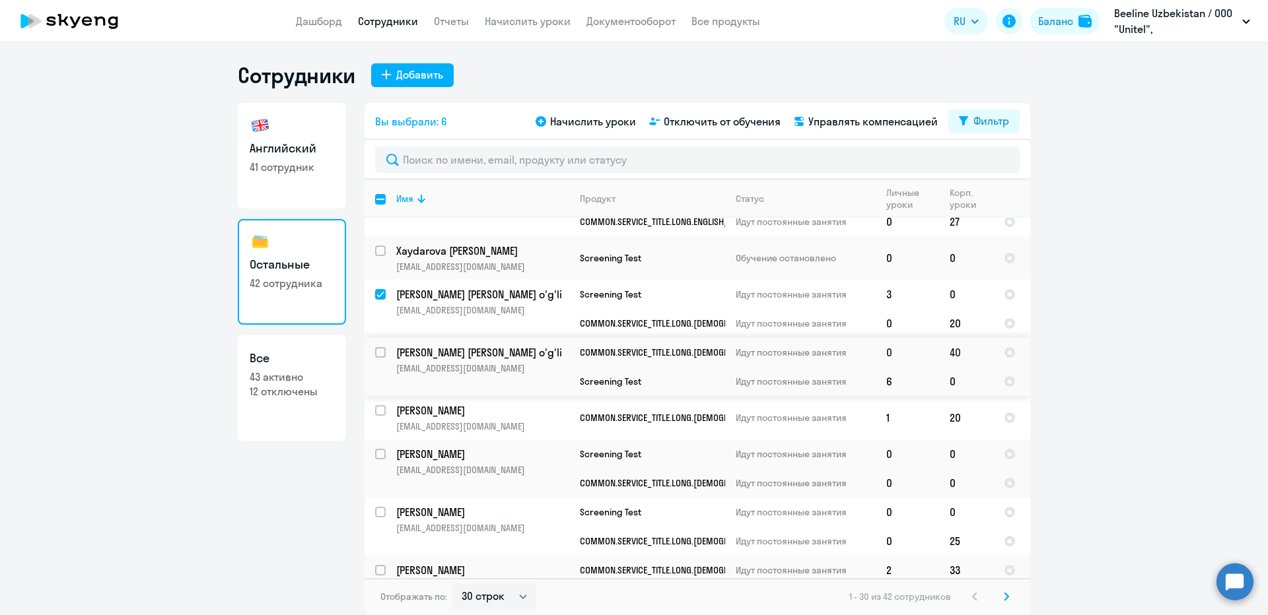
click at [376, 359] on input "select row 22399745" at bounding box center [388, 360] width 26 height 26
checkbox input "true"
click at [380, 409] on input "select row 22081999" at bounding box center [388, 418] width 26 height 26
checkbox input "true"
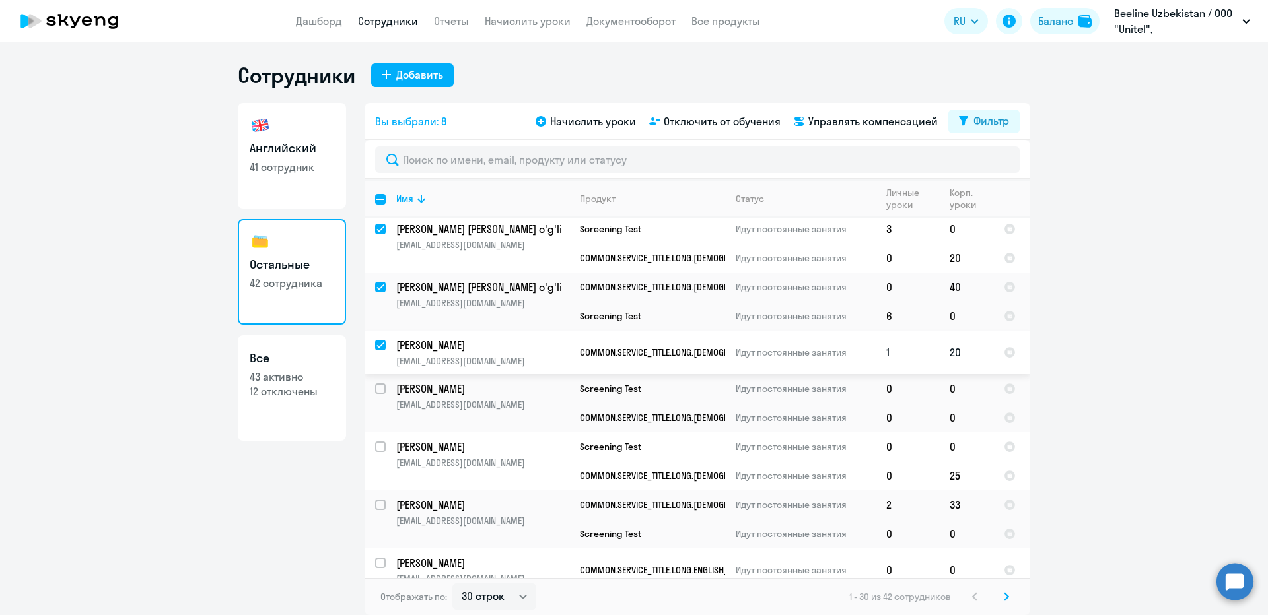
scroll to position [396, 0]
click at [379, 388] on input "select row 41721477" at bounding box center [388, 396] width 26 height 26
checkbox input "true"
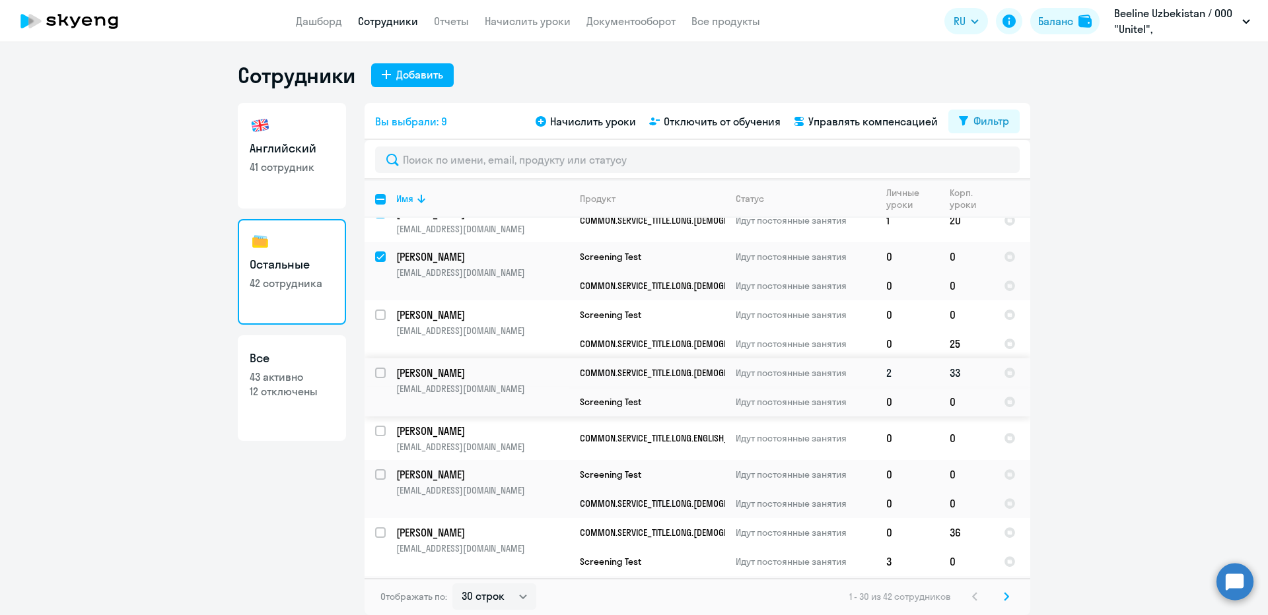
scroll to position [528, 0]
click at [379, 317] on input "select row 42045346" at bounding box center [388, 322] width 26 height 26
checkbox input "true"
click at [384, 376] on input "select row 42130756" at bounding box center [388, 380] width 26 height 26
checkbox input "true"
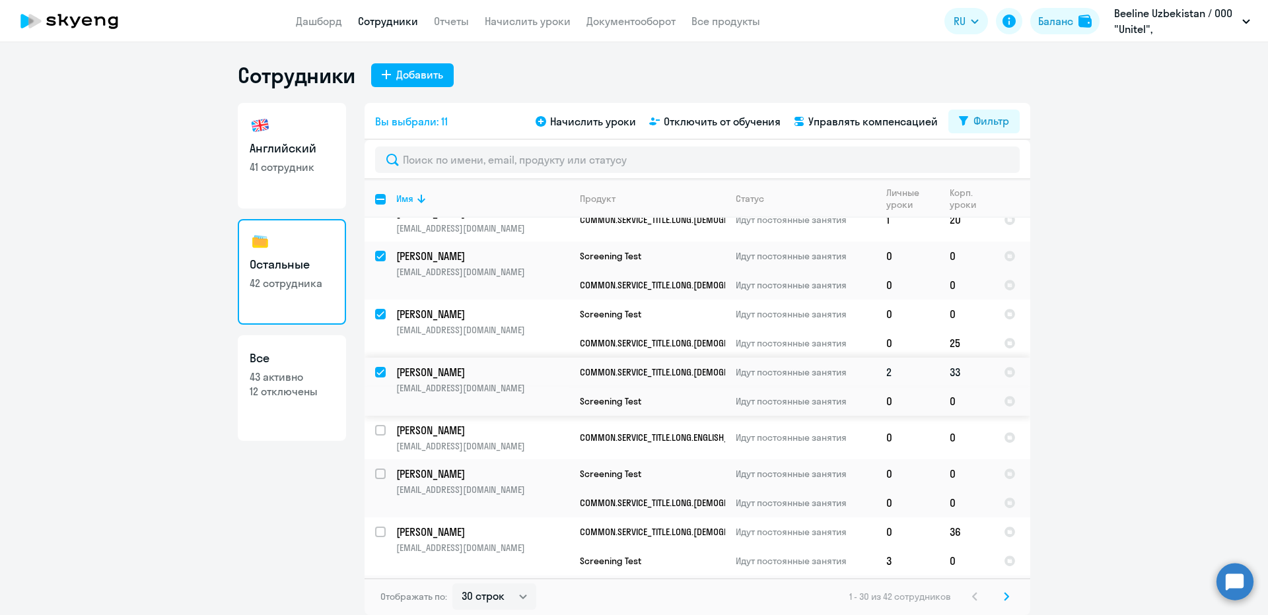
scroll to position [594, 0]
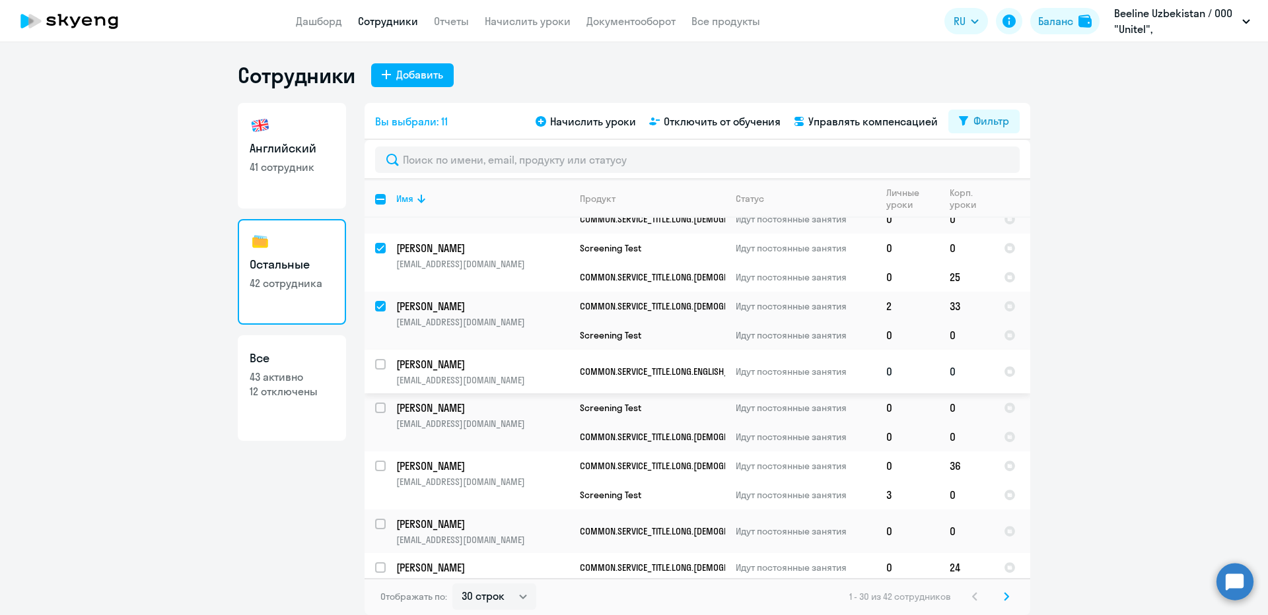
click at [376, 363] on input "select row 41062652" at bounding box center [388, 372] width 26 height 26
checkbox input "true"
click at [382, 409] on input "select row 20768791" at bounding box center [388, 416] width 26 height 26
checkbox input "true"
click at [382, 468] on input "select row 21672777" at bounding box center [388, 474] width 26 height 26
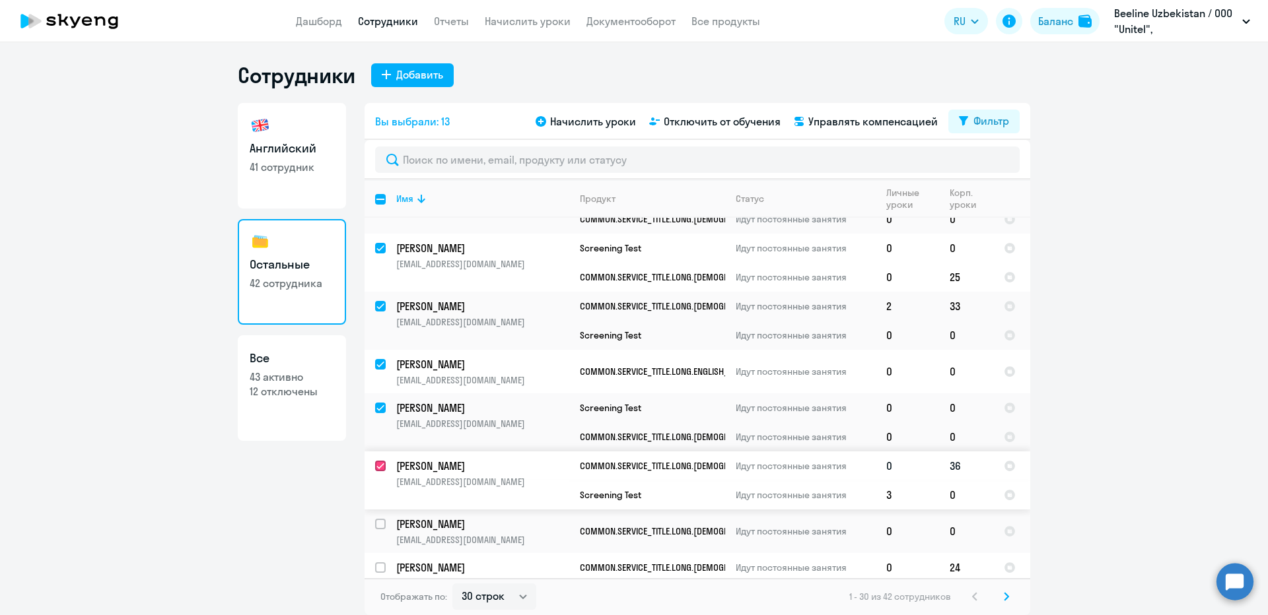
checkbox input "true"
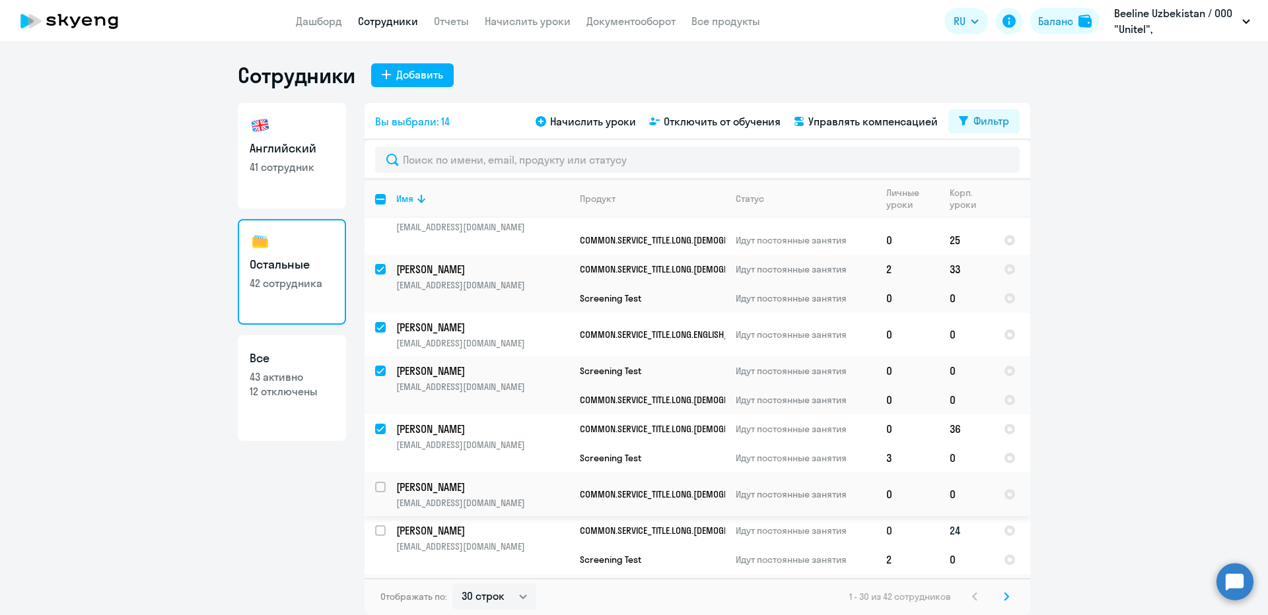
scroll to position [726, 0]
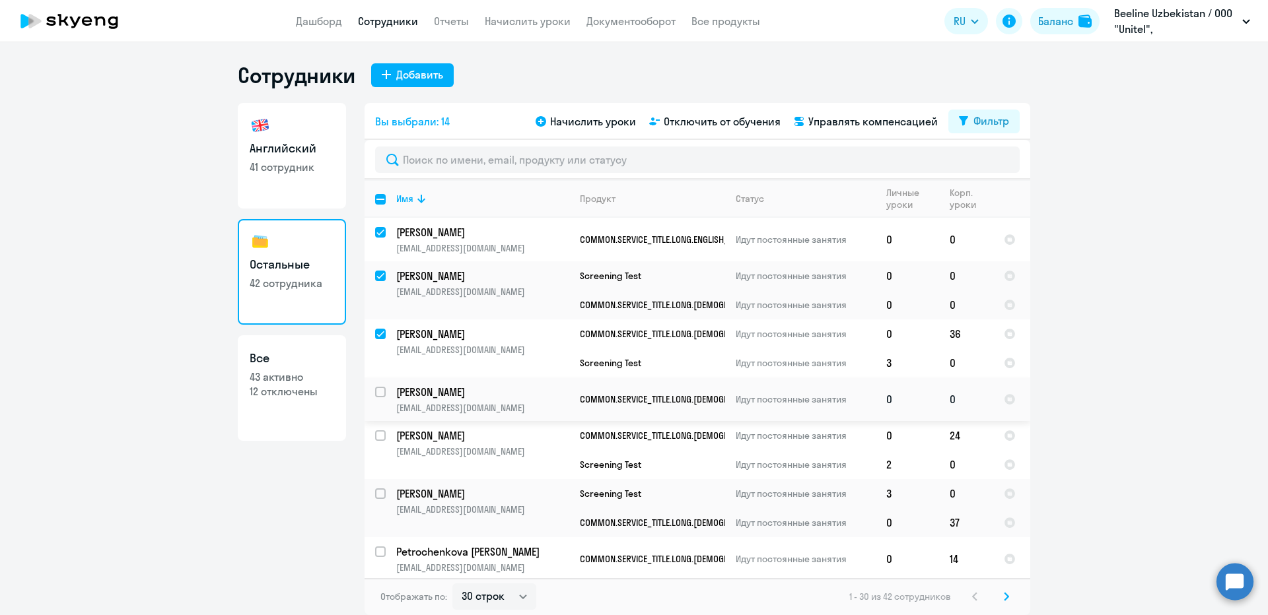
click at [382, 392] on input "select row 41499920" at bounding box center [388, 400] width 26 height 26
checkbox input "true"
click at [379, 435] on input "select row 42130608" at bounding box center [388, 444] width 26 height 26
checkbox input "true"
click at [380, 494] on input "select row 39561346" at bounding box center [388, 502] width 26 height 26
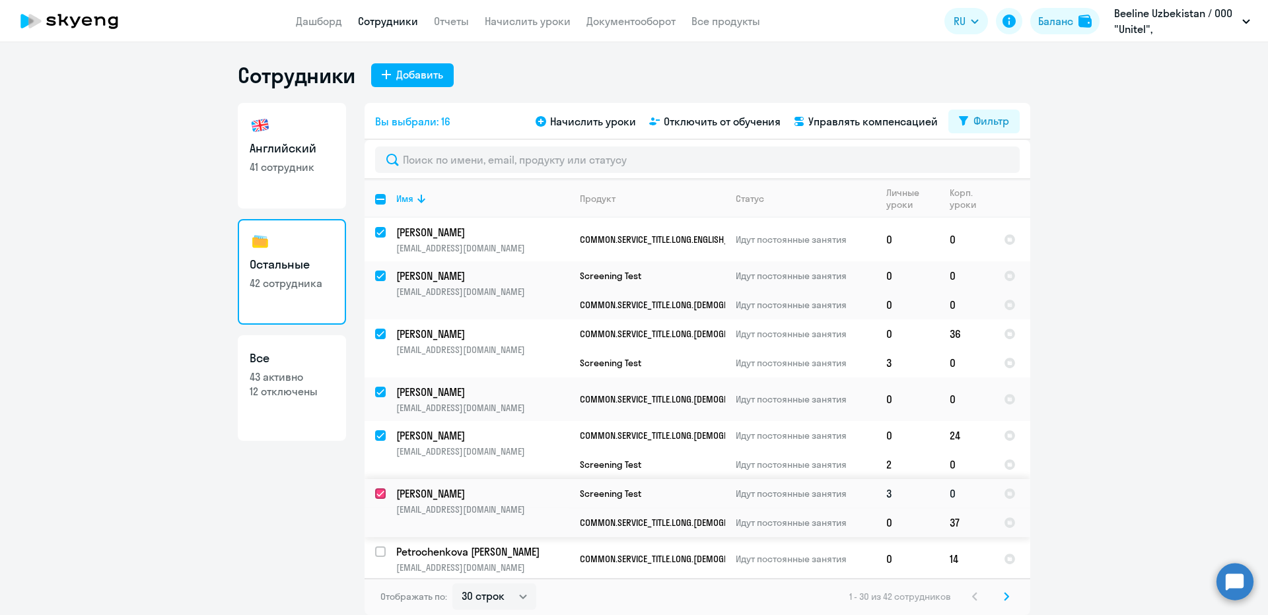
checkbox input "true"
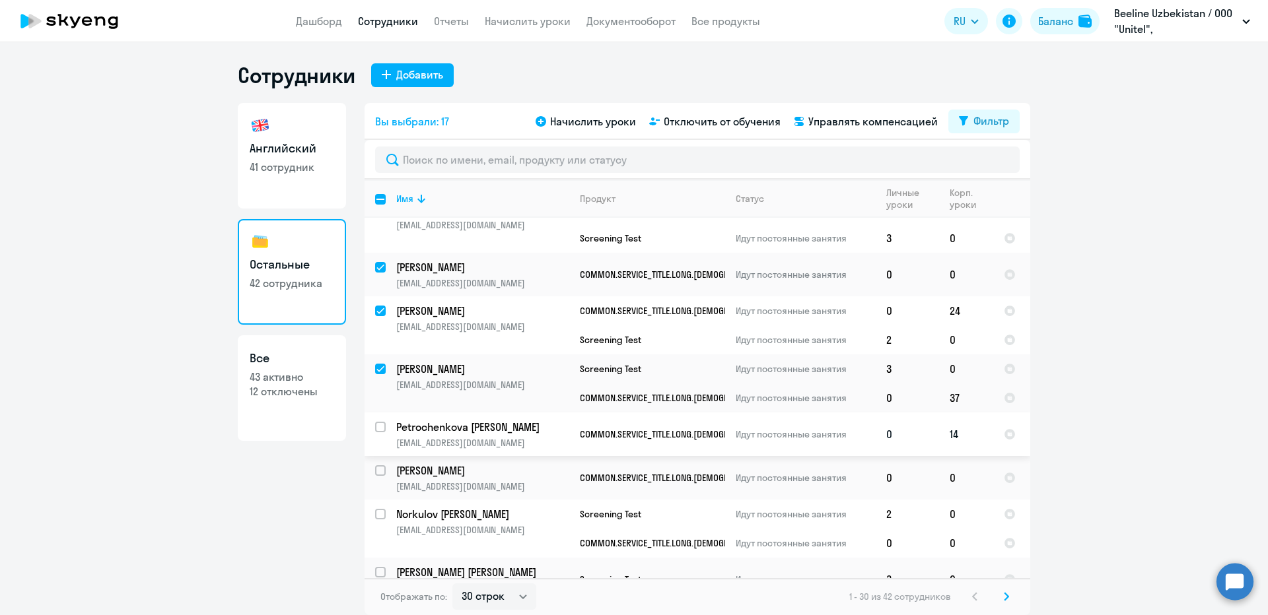
scroll to position [859, 0]
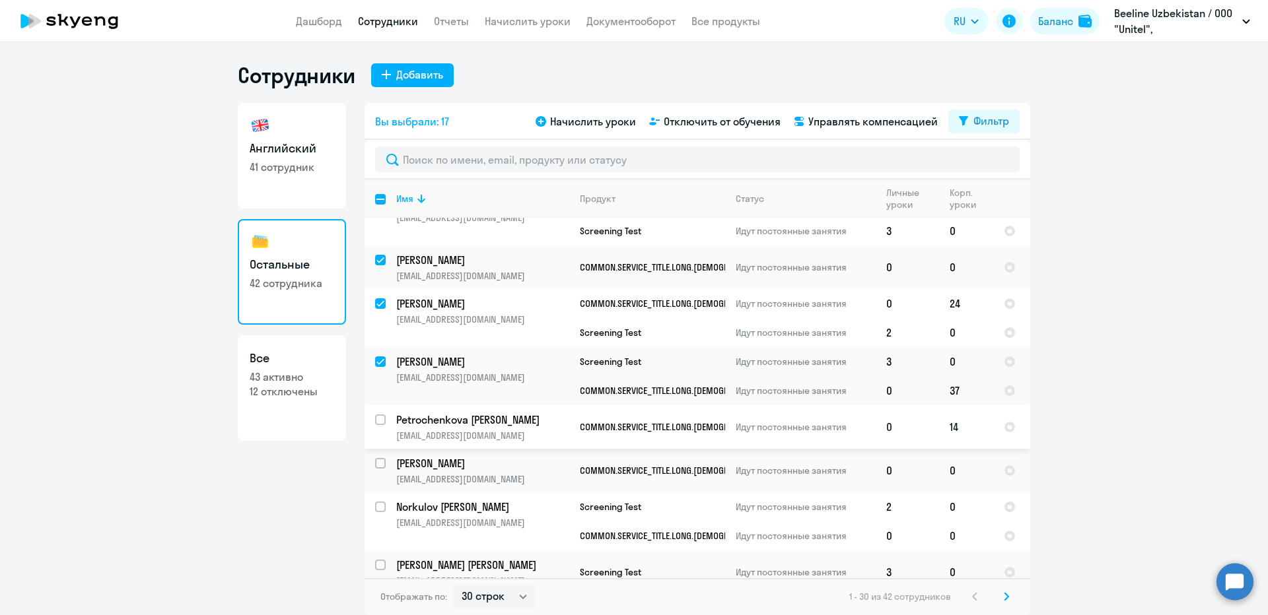
click at [378, 421] on input "select row 41598345" at bounding box center [388, 428] width 26 height 26
checkbox input "true"
click at [380, 464] on input "select row 41499973" at bounding box center [388, 471] width 26 height 26
checkbox input "true"
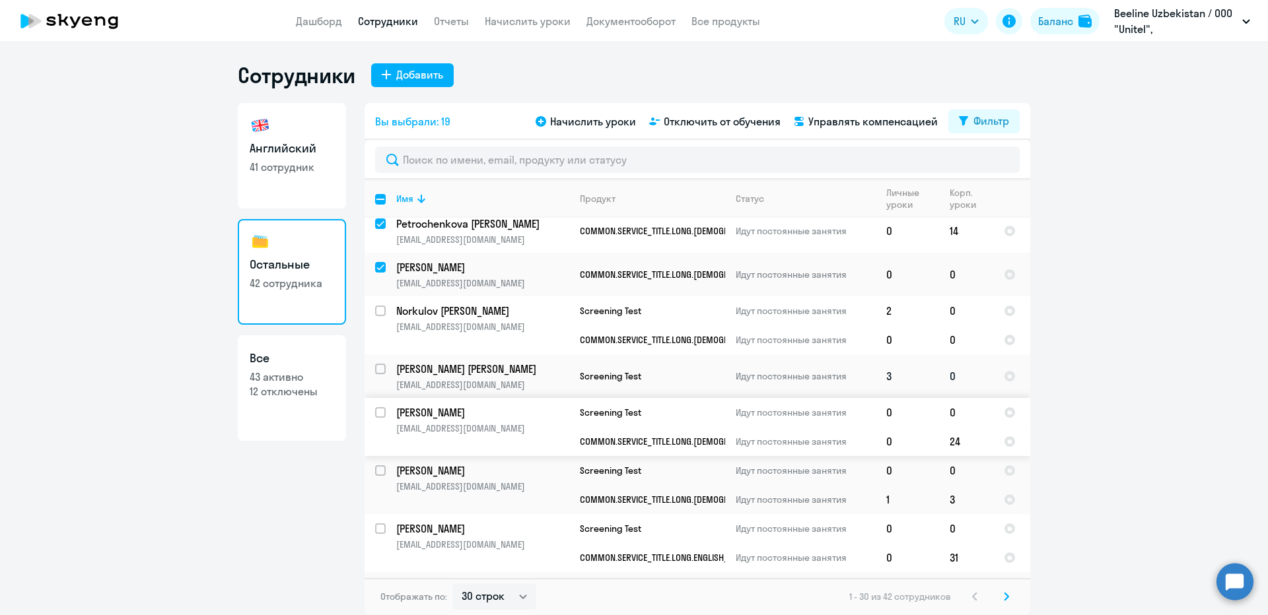
scroll to position [1057, 0]
click at [380, 311] on input "select row 41721145" at bounding box center [388, 317] width 26 height 26
checkbox input "true"
click at [381, 411] on input "select row 2509574" at bounding box center [388, 418] width 26 height 26
checkbox input "true"
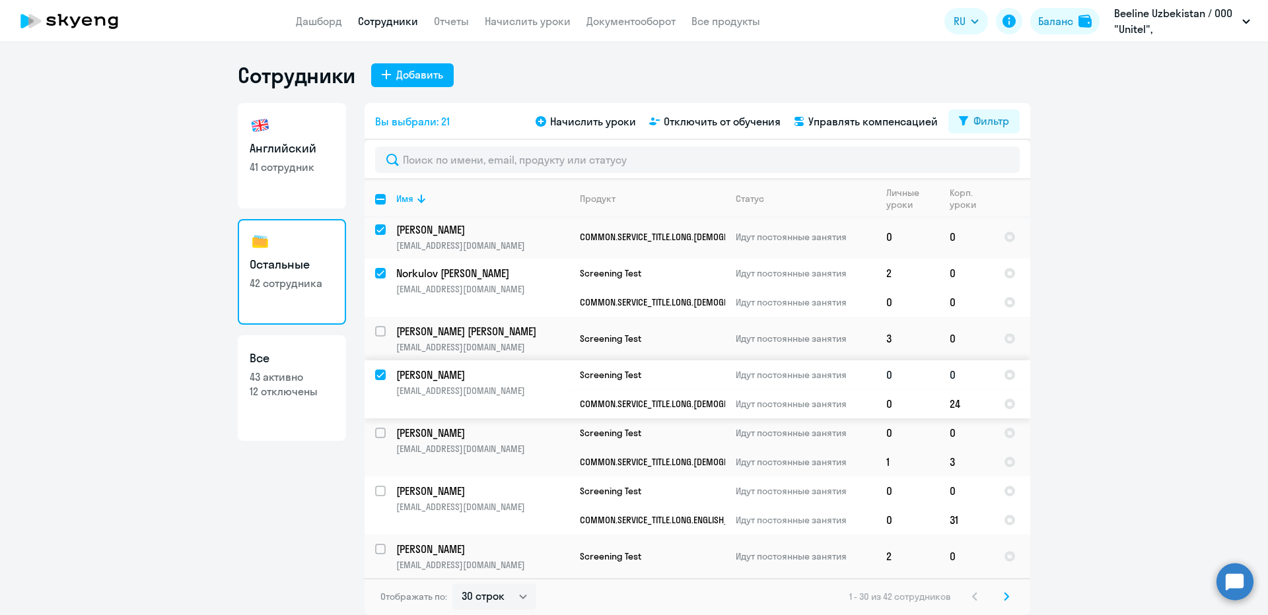
scroll to position [1123, 0]
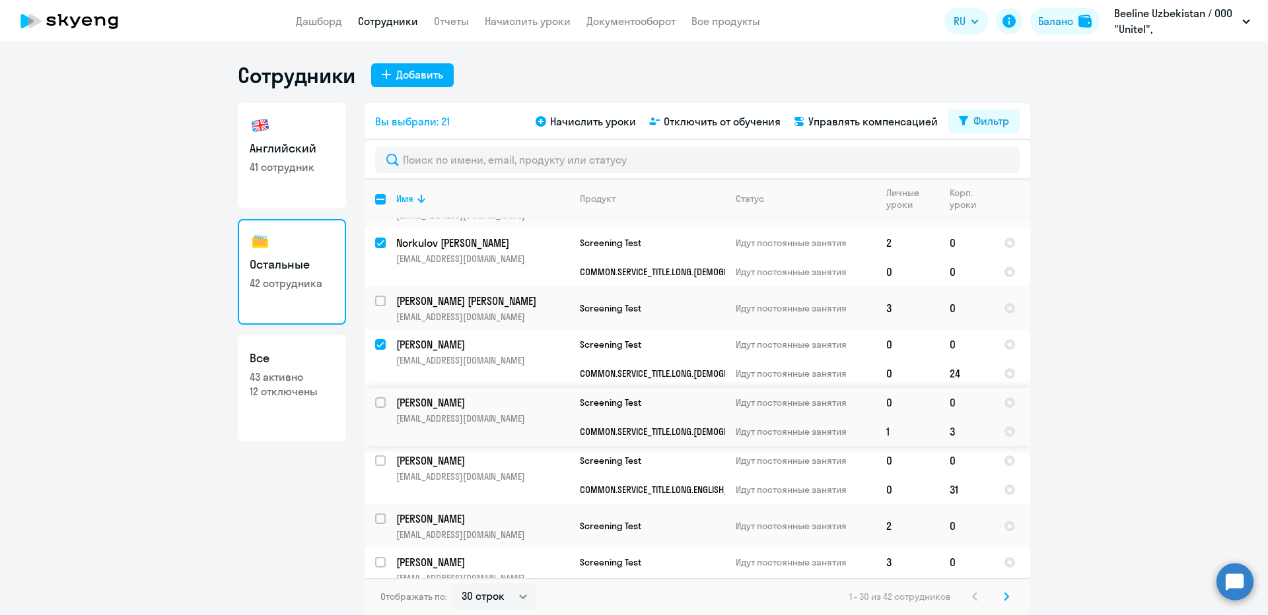
click at [381, 401] on input "select row 41855245" at bounding box center [388, 411] width 26 height 26
checkbox input "true"
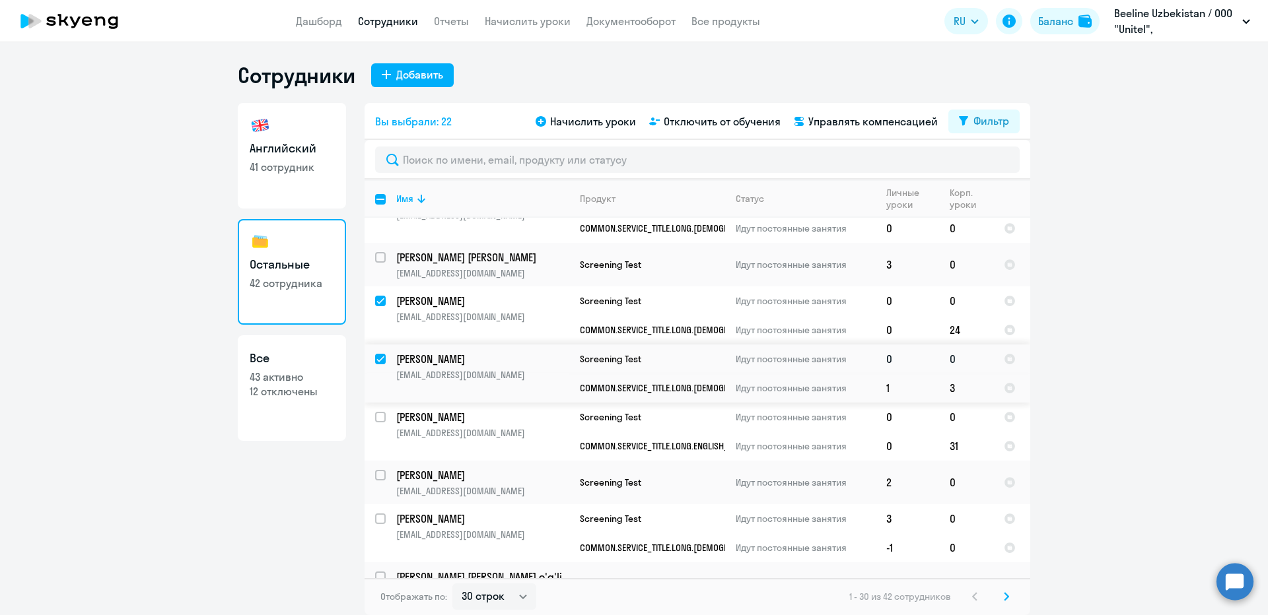
scroll to position [1189, 0]
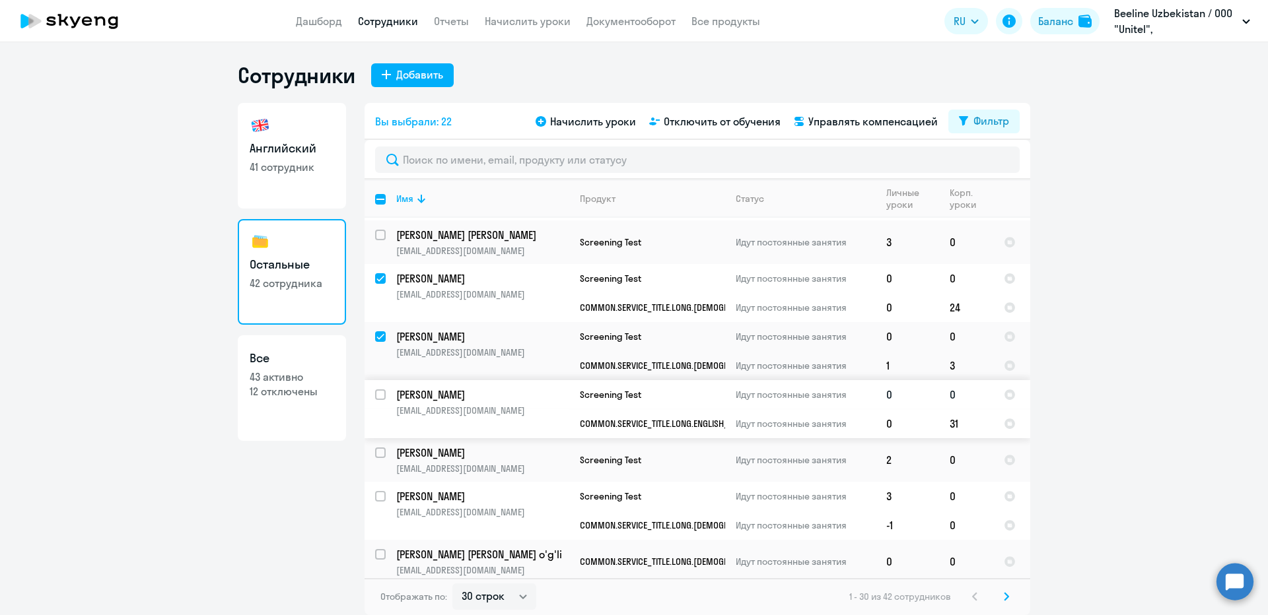
click at [380, 398] on input "select row 14461319" at bounding box center [388, 403] width 26 height 26
checkbox input "true"
click at [382, 452] on input "select row 19261533" at bounding box center [388, 461] width 26 height 26
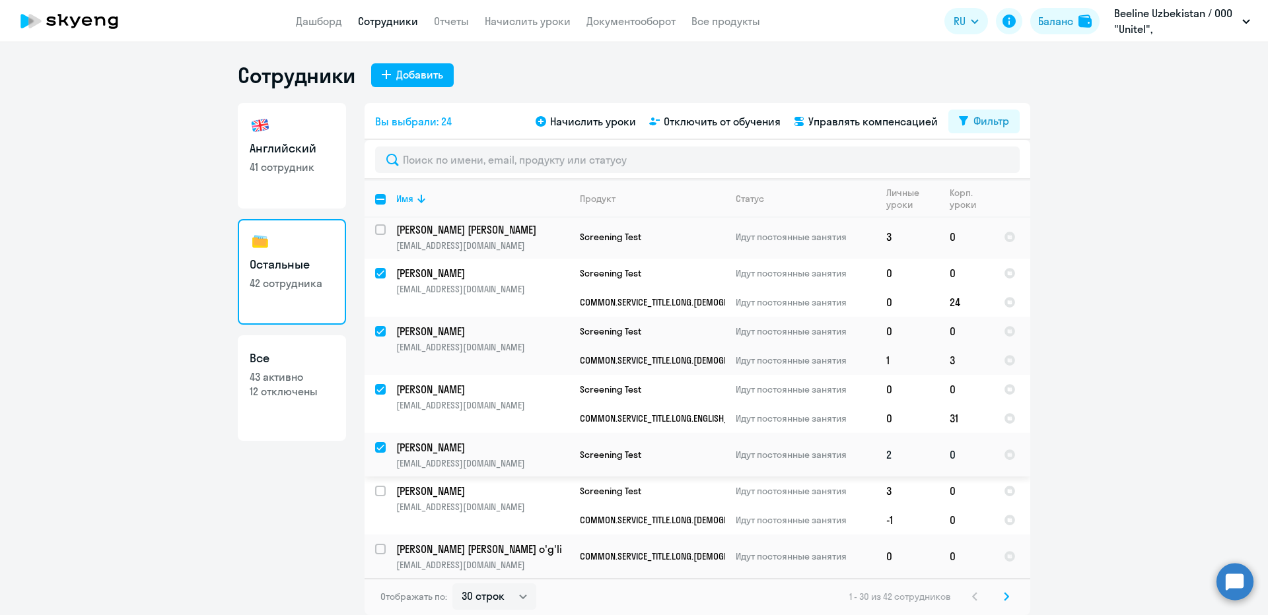
click at [379, 443] on input "deselect row 19261533" at bounding box center [388, 455] width 26 height 26
checkbox input "false"
click at [378, 495] on input "select row 41721130" at bounding box center [388, 499] width 26 height 26
checkbox input "true"
click at [381, 547] on input "select row 38647505" at bounding box center [388, 557] width 26 height 26
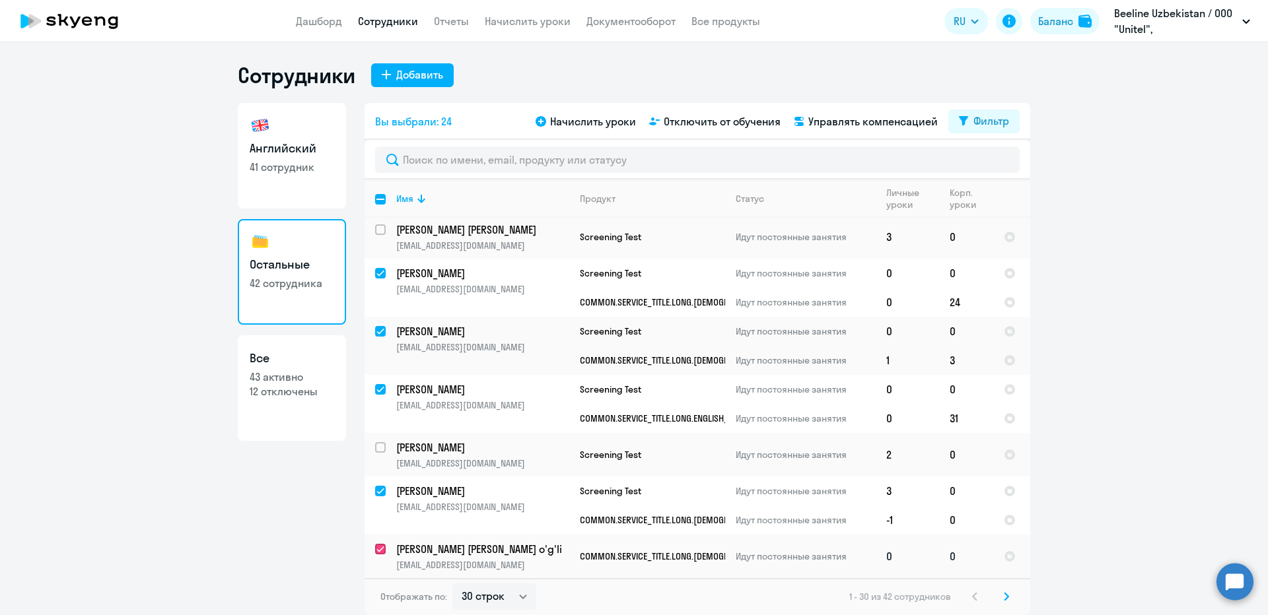
checkbox input "true"
click at [471, 593] on select "30 строк 50 строк 100 строк" at bounding box center [494, 597] width 84 height 26
select select "50"
click at [452, 584] on select "30 строк 50 строк 100 строк" at bounding box center [494, 597] width 84 height 26
checkbox input "false"
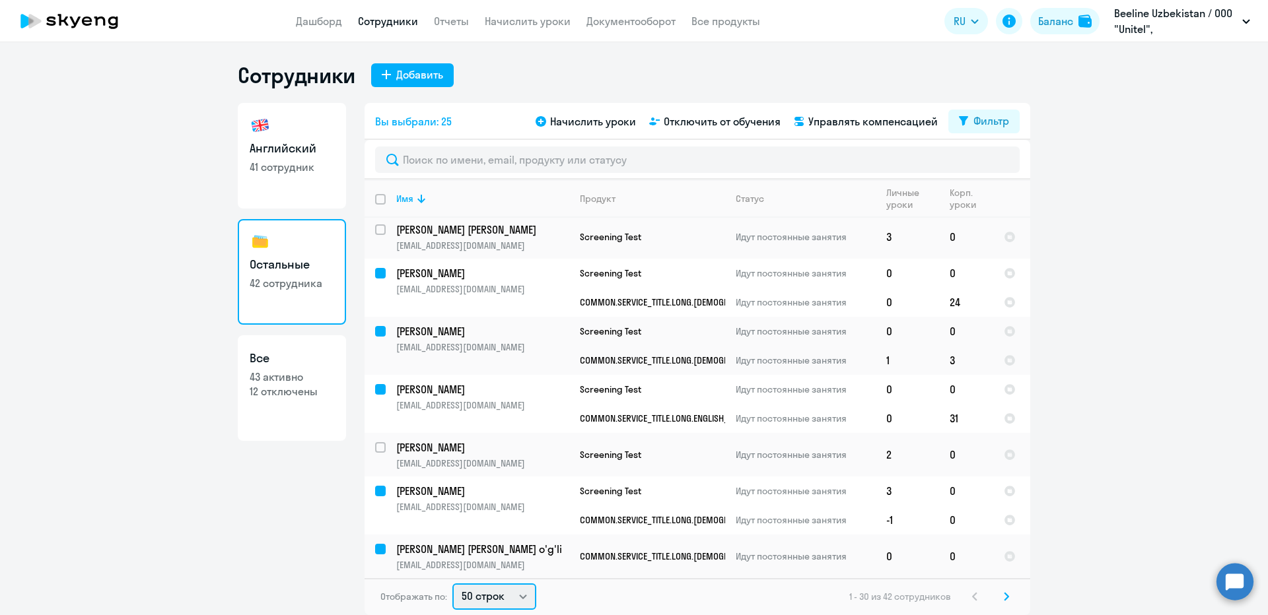
checkbox input "false"
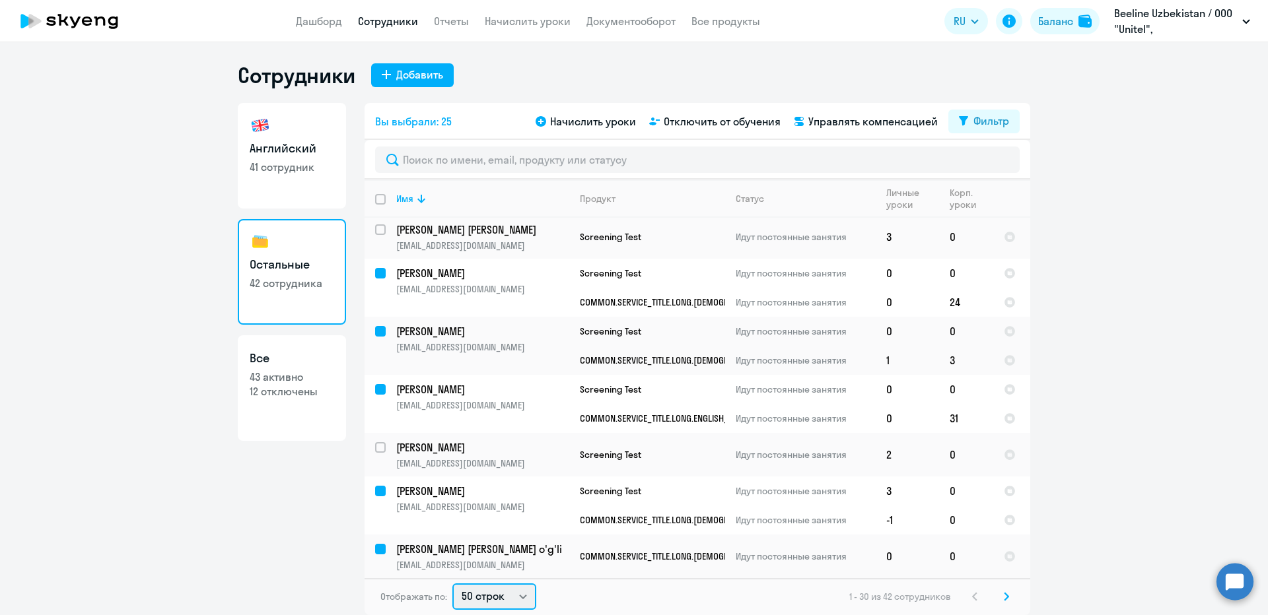
checkbox input "false"
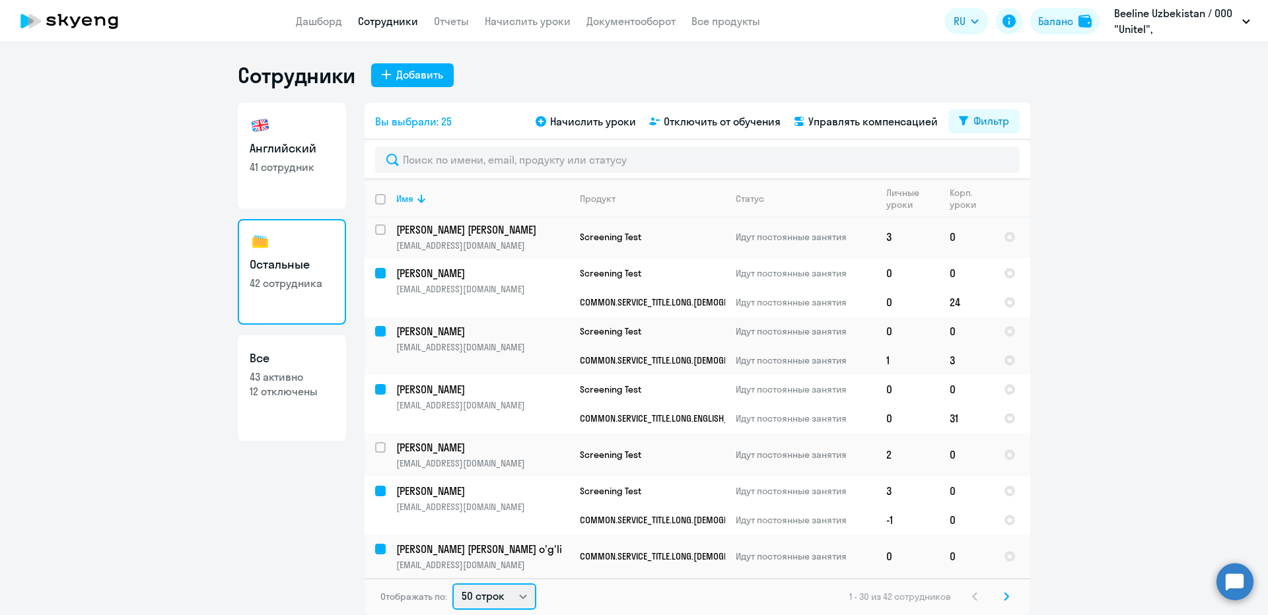
checkbox input "false"
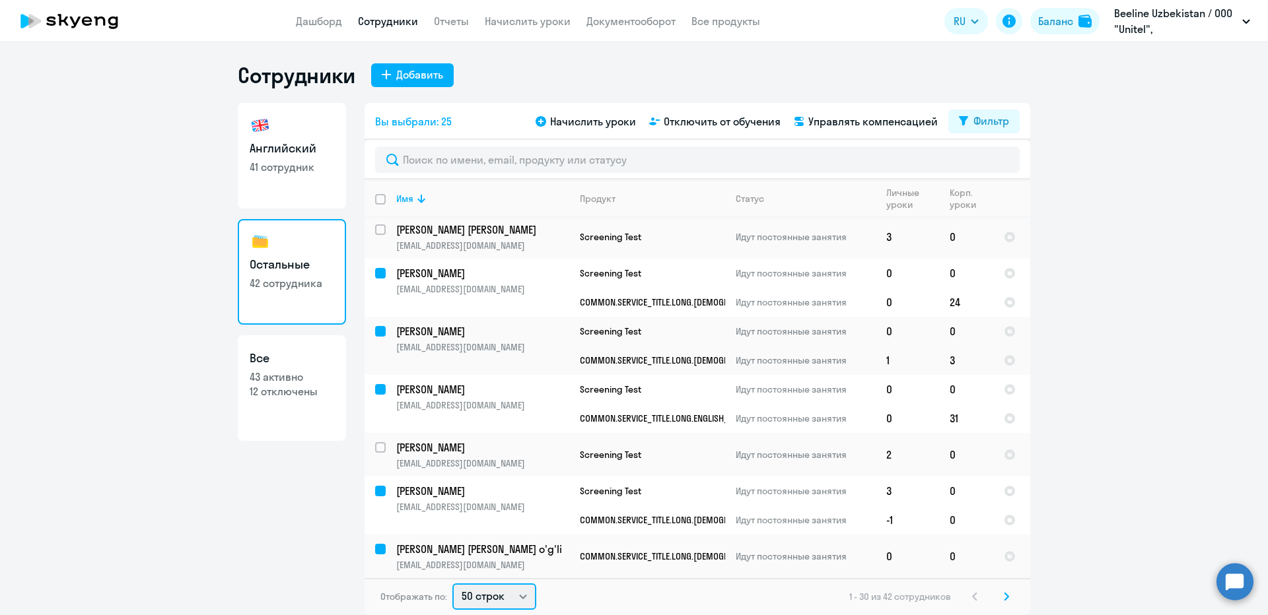
checkbox input "false"
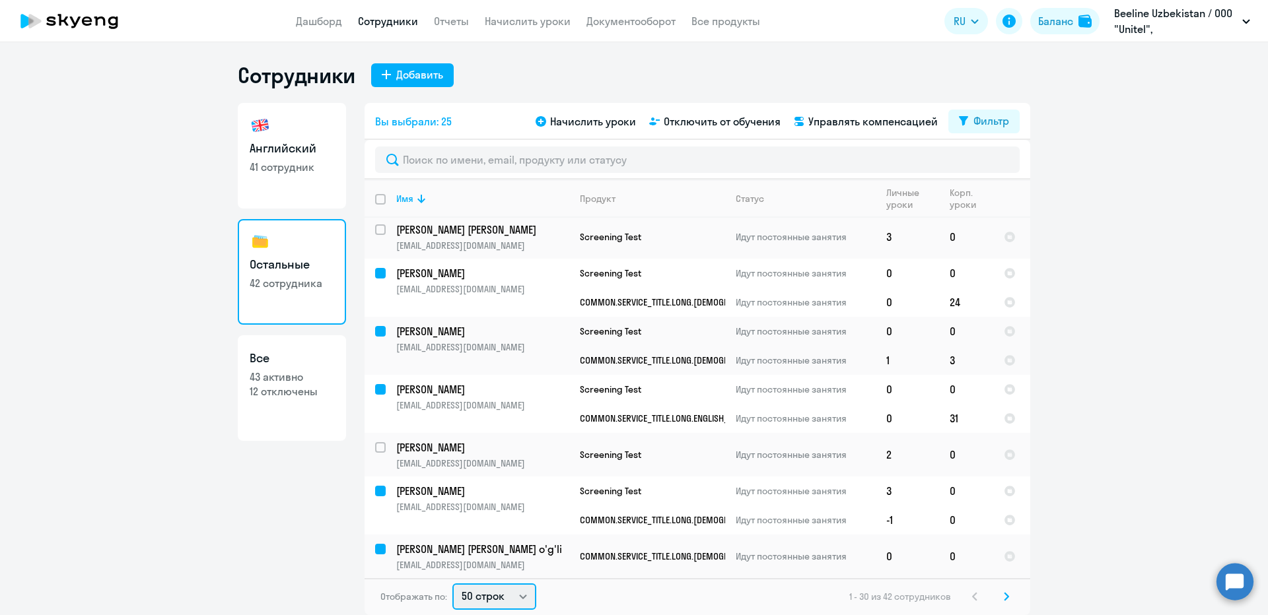
checkbox input "false"
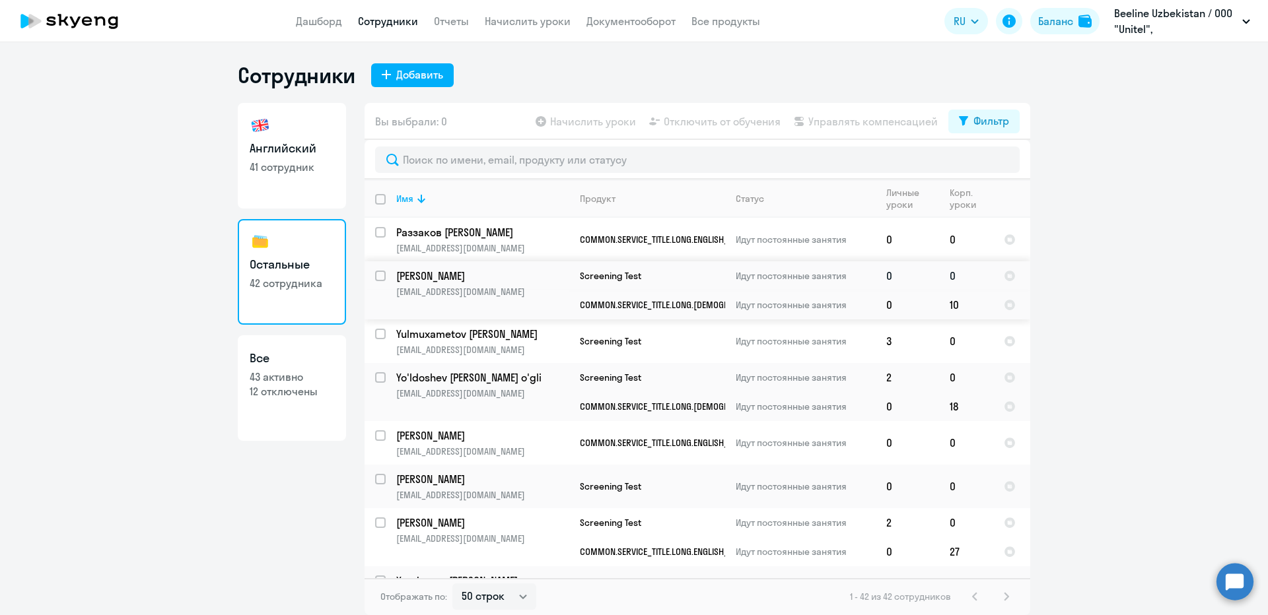
click at [384, 275] on input "select row 42074007" at bounding box center [388, 284] width 26 height 26
checkbox input "true"
click at [376, 236] on input "select row 41374795" at bounding box center [388, 240] width 26 height 26
checkbox input "true"
click at [377, 378] on input "select row 20693788" at bounding box center [388, 385] width 26 height 26
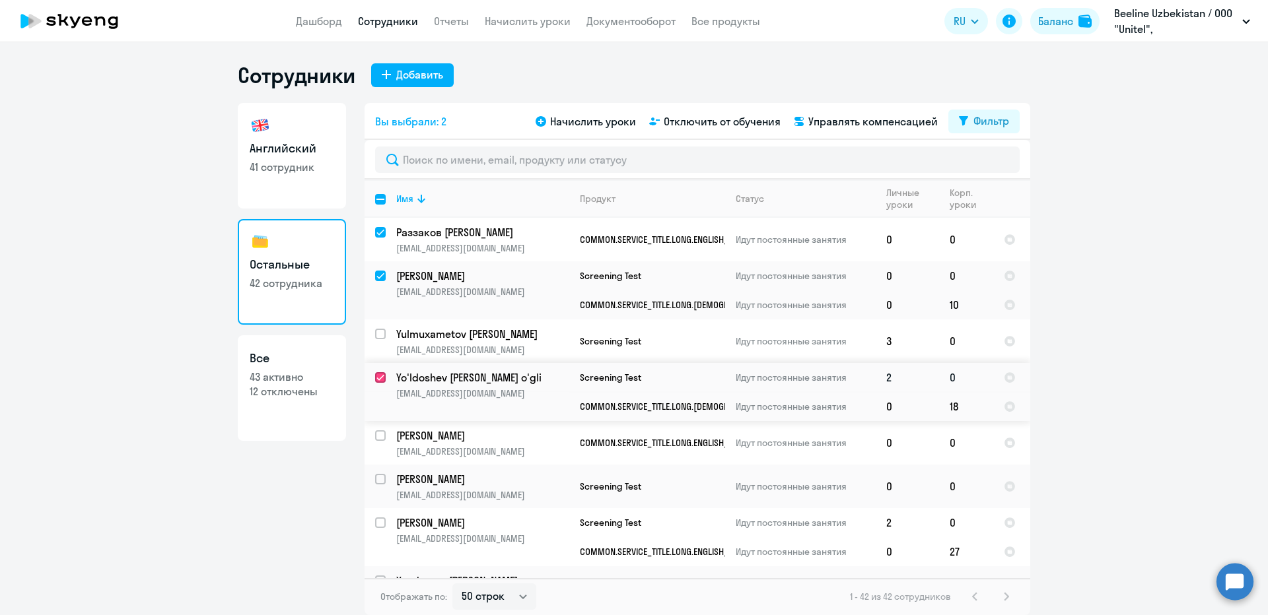
checkbox input "true"
click at [380, 437] on input "select row 17445445" at bounding box center [388, 444] width 26 height 26
checkbox input "true"
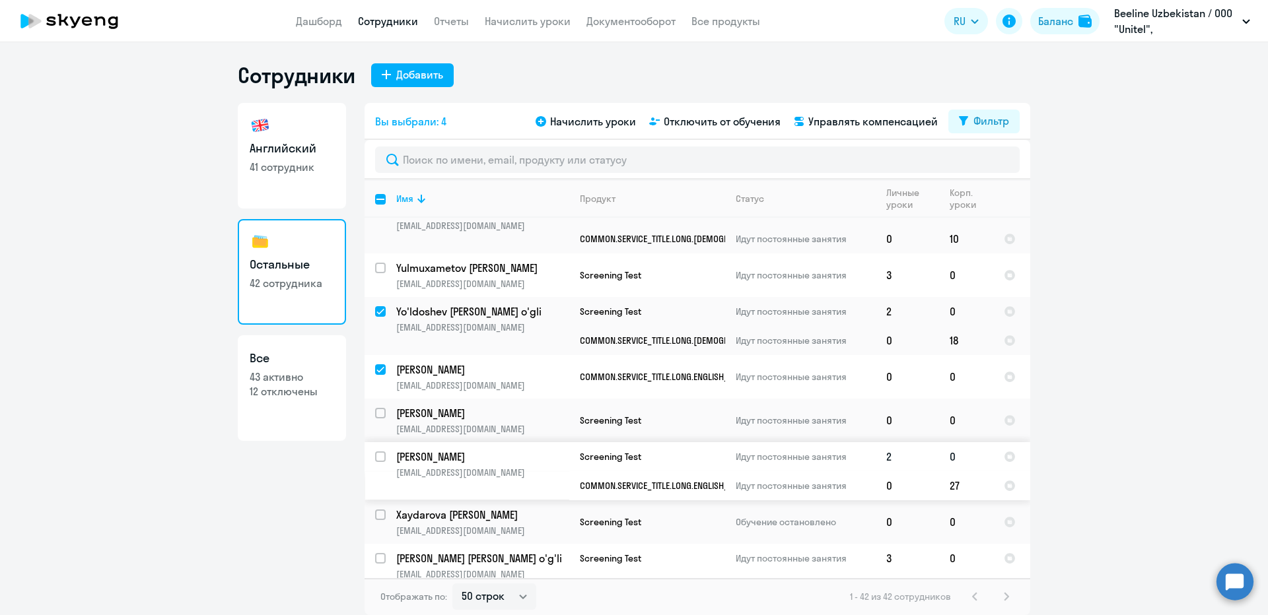
click at [376, 458] on input "select row 41939435" at bounding box center [388, 465] width 26 height 26
checkbox input "true"
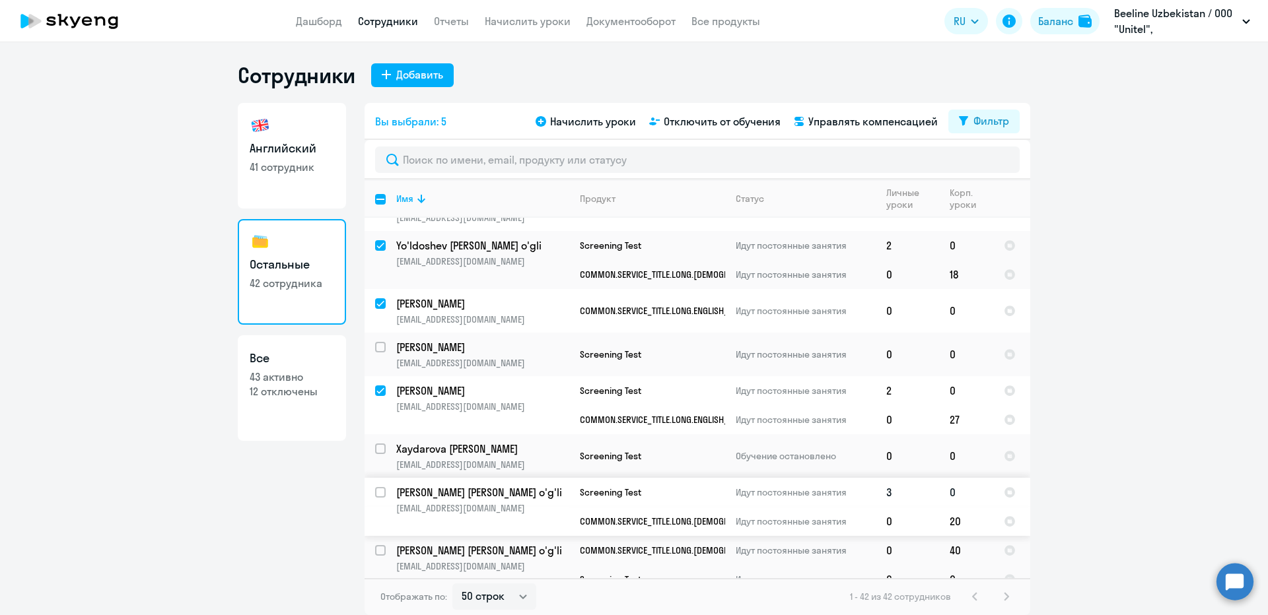
click at [380, 494] on input "select row 42074016" at bounding box center [388, 500] width 26 height 26
checkbox input "true"
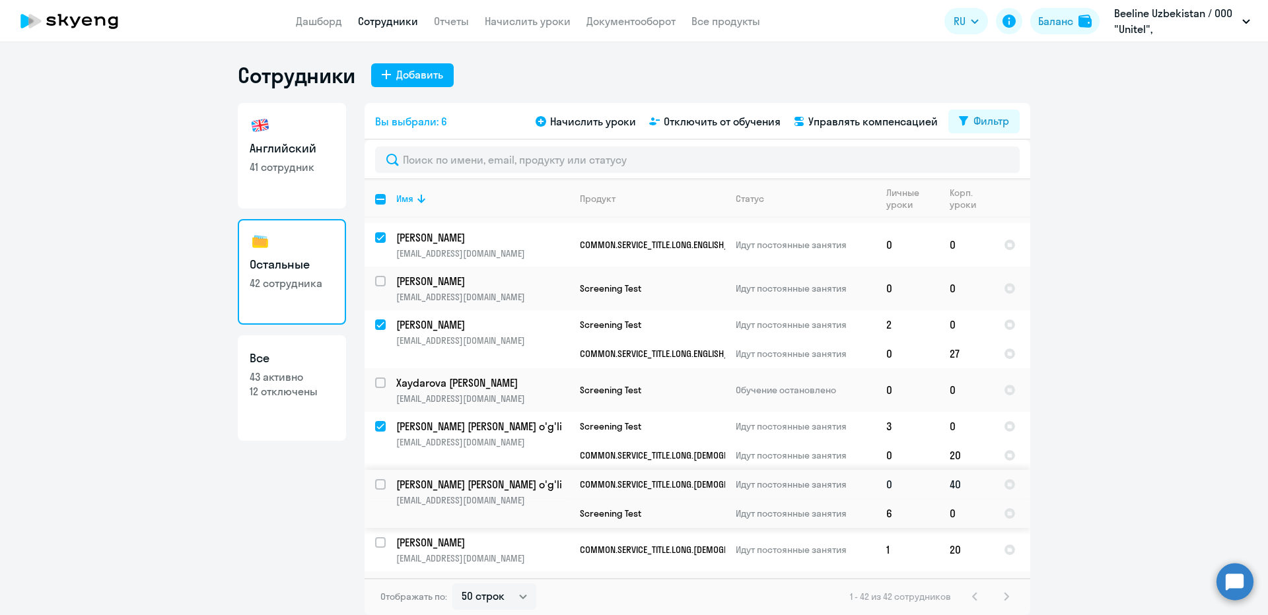
click at [380, 489] on input "select row 22399745" at bounding box center [388, 492] width 26 height 26
checkbox input "true"
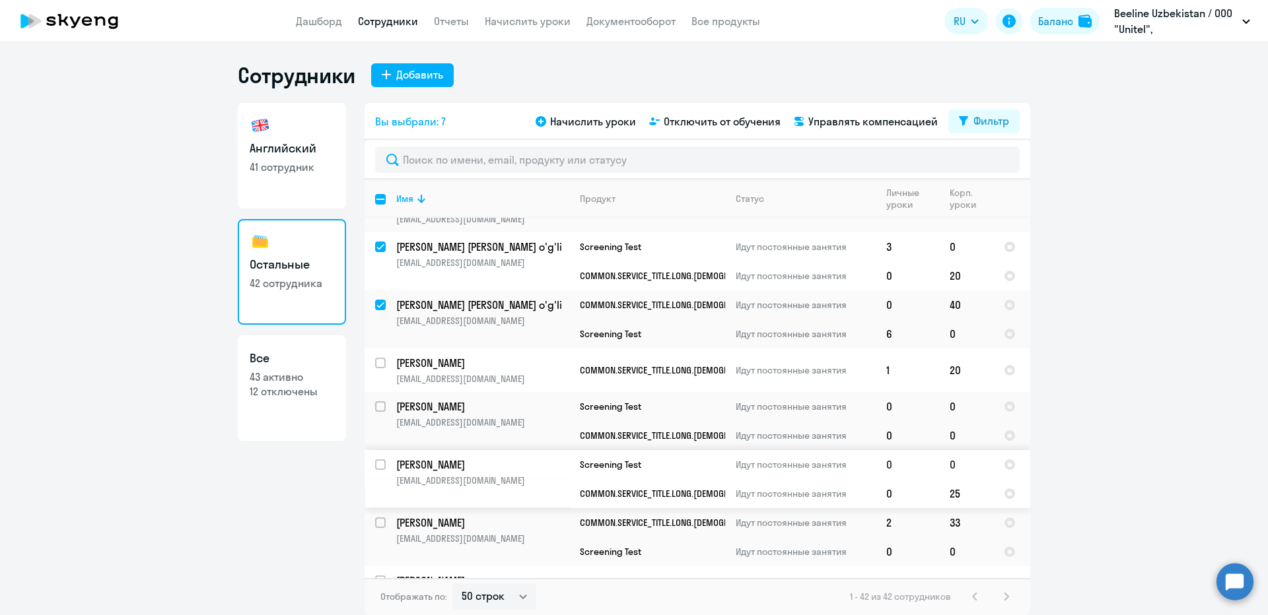
scroll to position [396, 0]
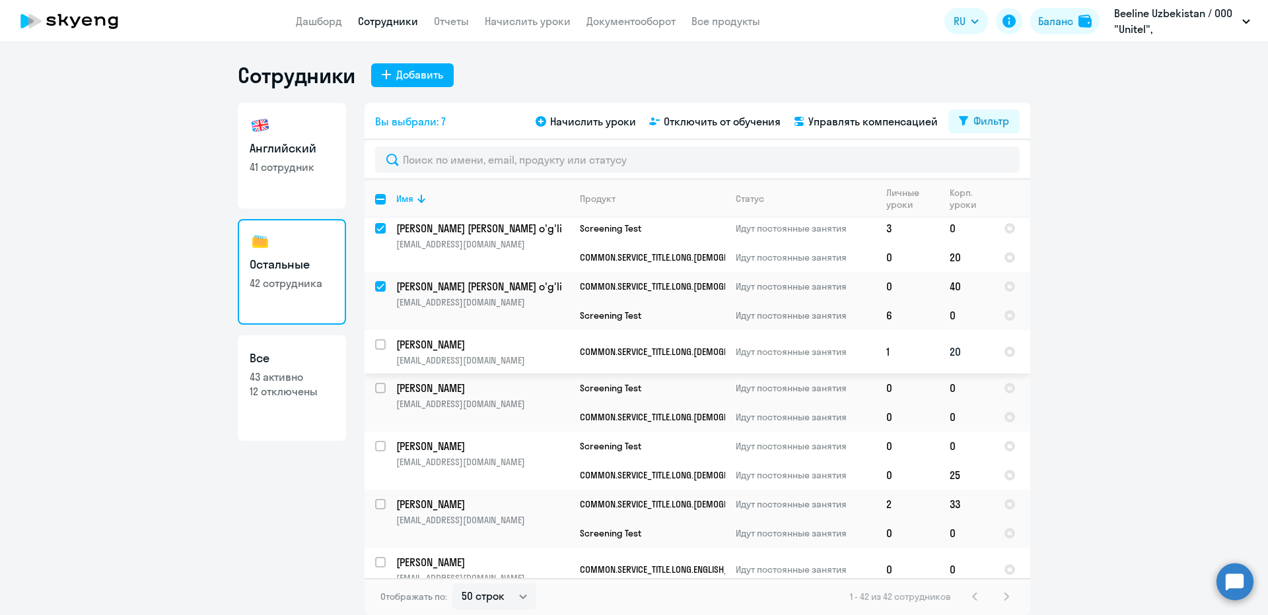
click at [376, 346] on input "select row 22081999" at bounding box center [388, 352] width 26 height 26
checkbox input "true"
click at [381, 386] on input "select row 41721477" at bounding box center [388, 396] width 26 height 26
checkbox input "true"
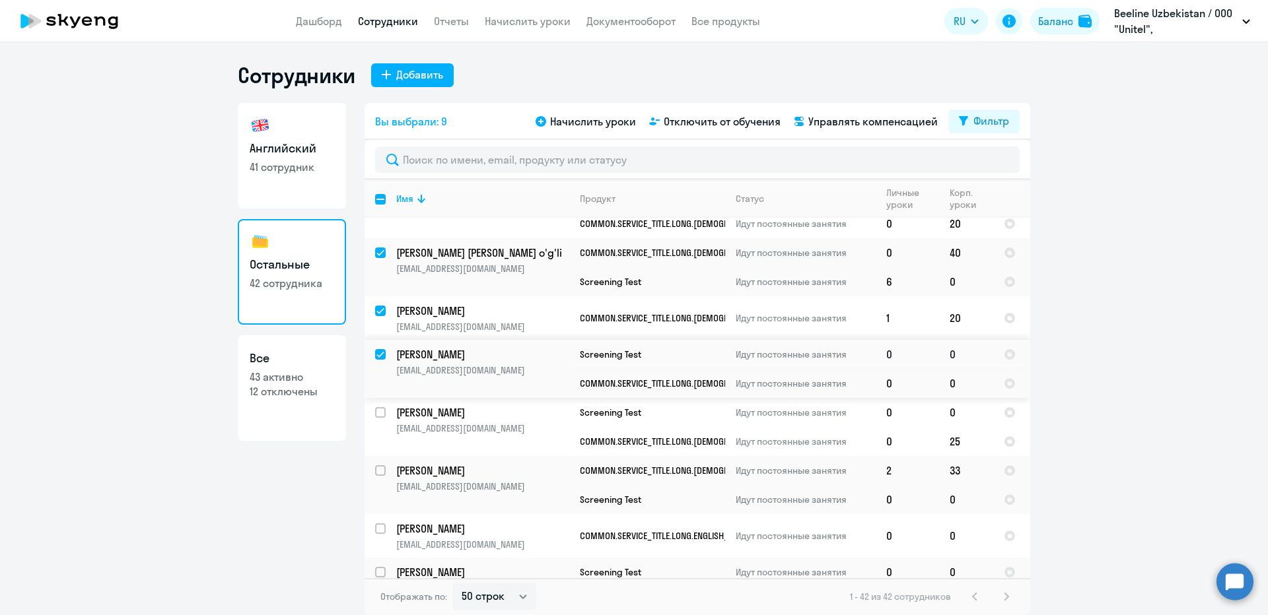
scroll to position [462, 0]
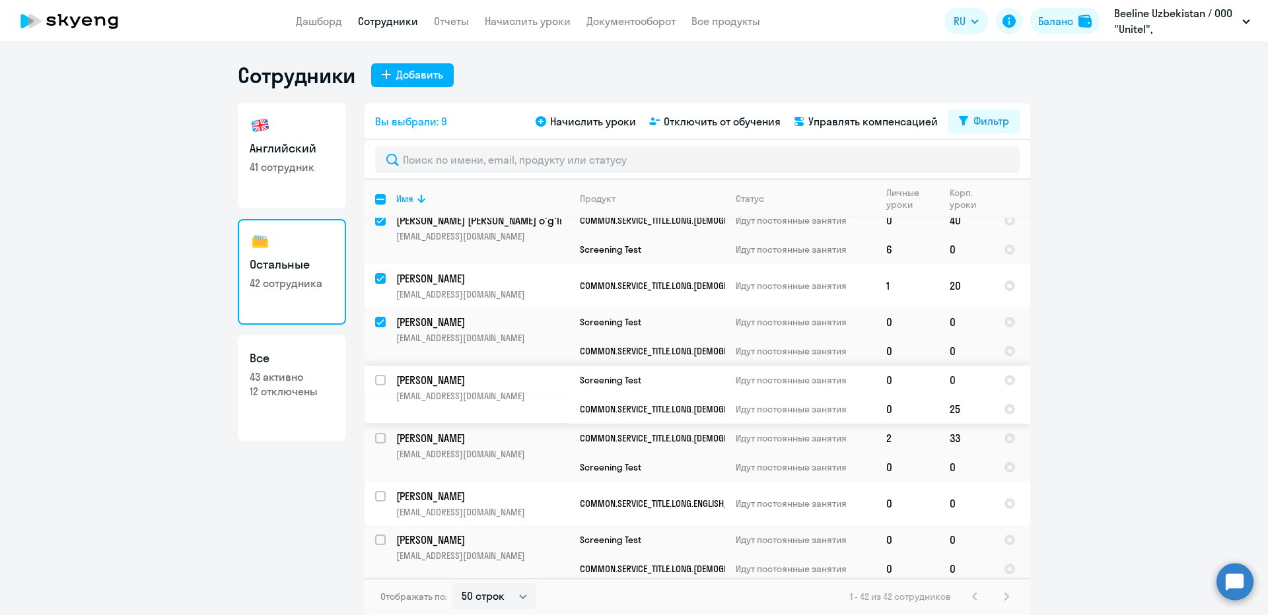
click at [382, 378] on input "select row 42045346" at bounding box center [388, 388] width 26 height 26
checkbox input "true"
click at [379, 437] on input "select row 42130756" at bounding box center [388, 446] width 26 height 26
checkbox input "true"
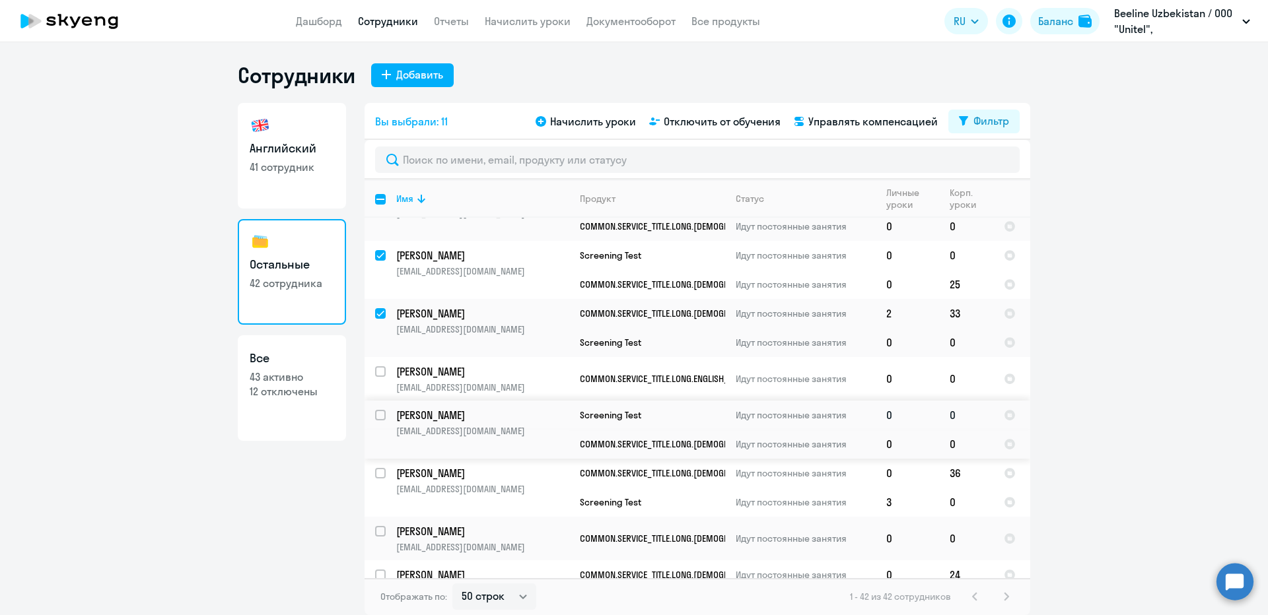
scroll to position [594, 0]
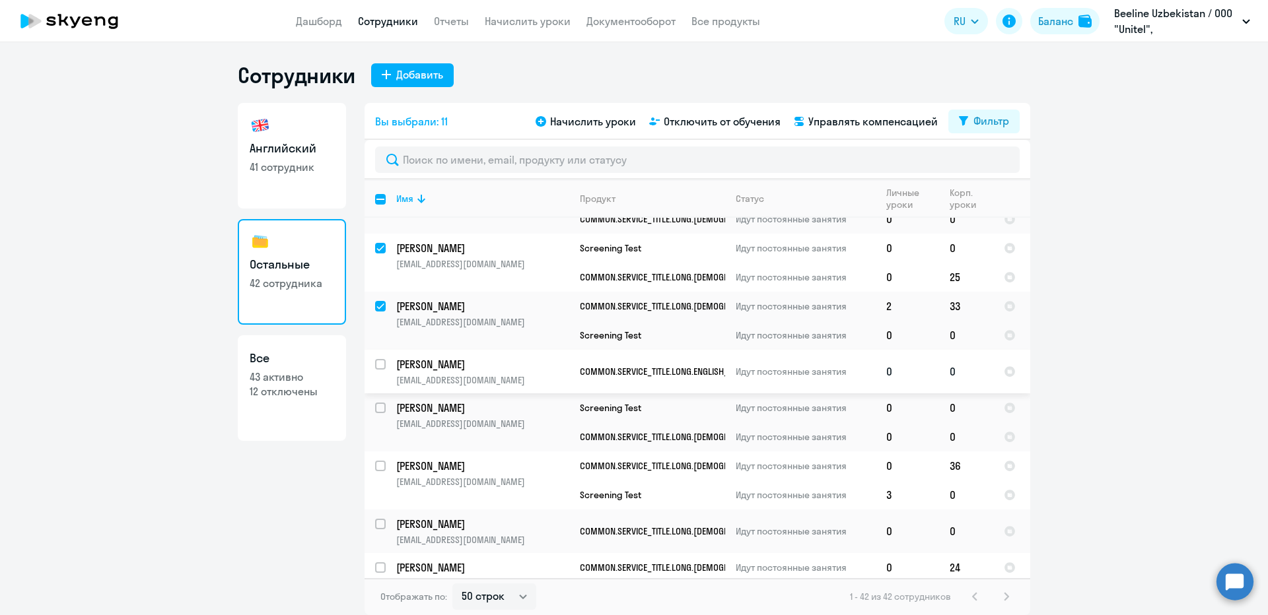
click at [381, 364] on input "select row 41062652" at bounding box center [388, 372] width 26 height 26
checkbox input "true"
click at [384, 405] on input "select row 20768791" at bounding box center [388, 416] width 26 height 26
checkbox input "true"
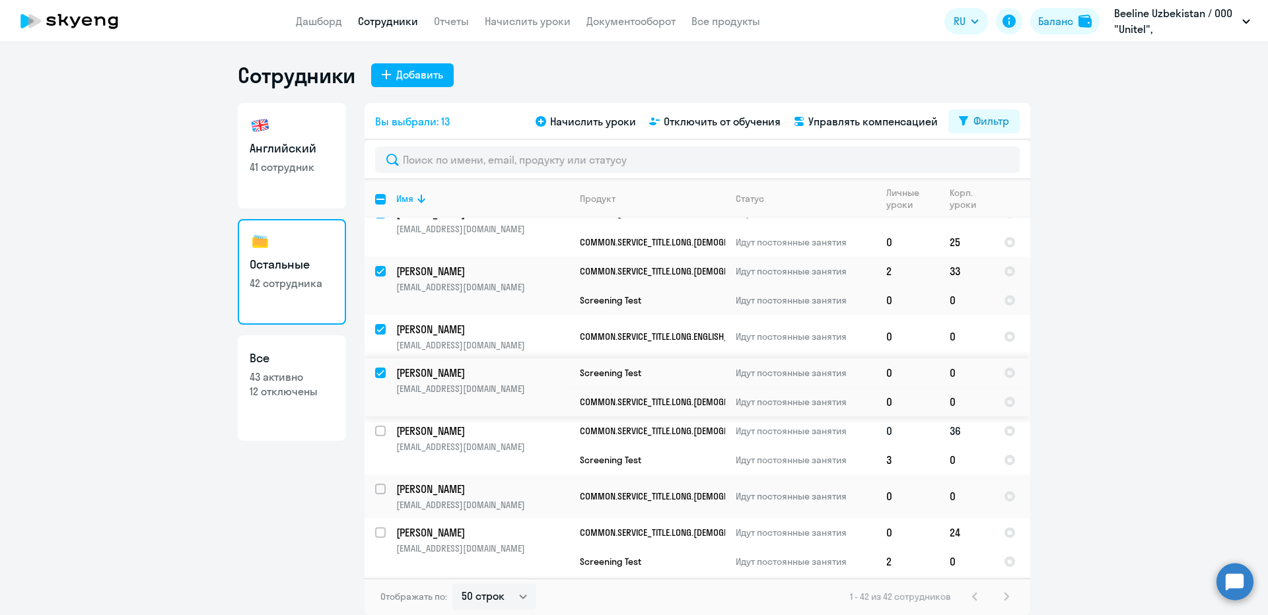
scroll to position [660, 0]
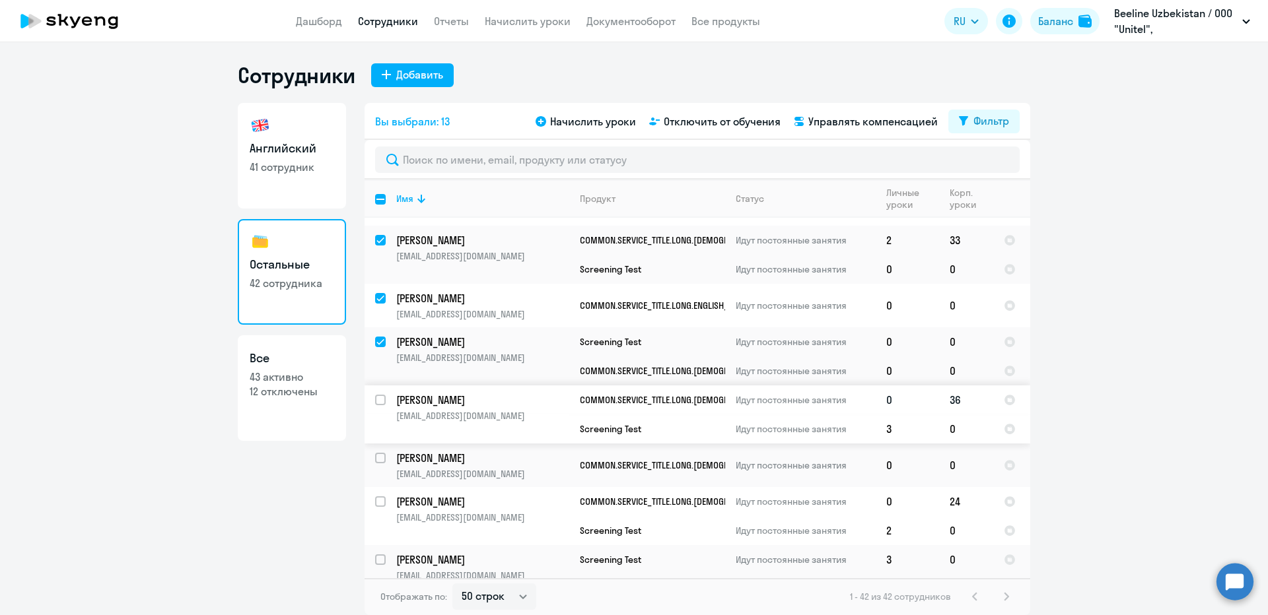
click at [378, 399] on input "select row 21672777" at bounding box center [388, 408] width 26 height 26
checkbox input "true"
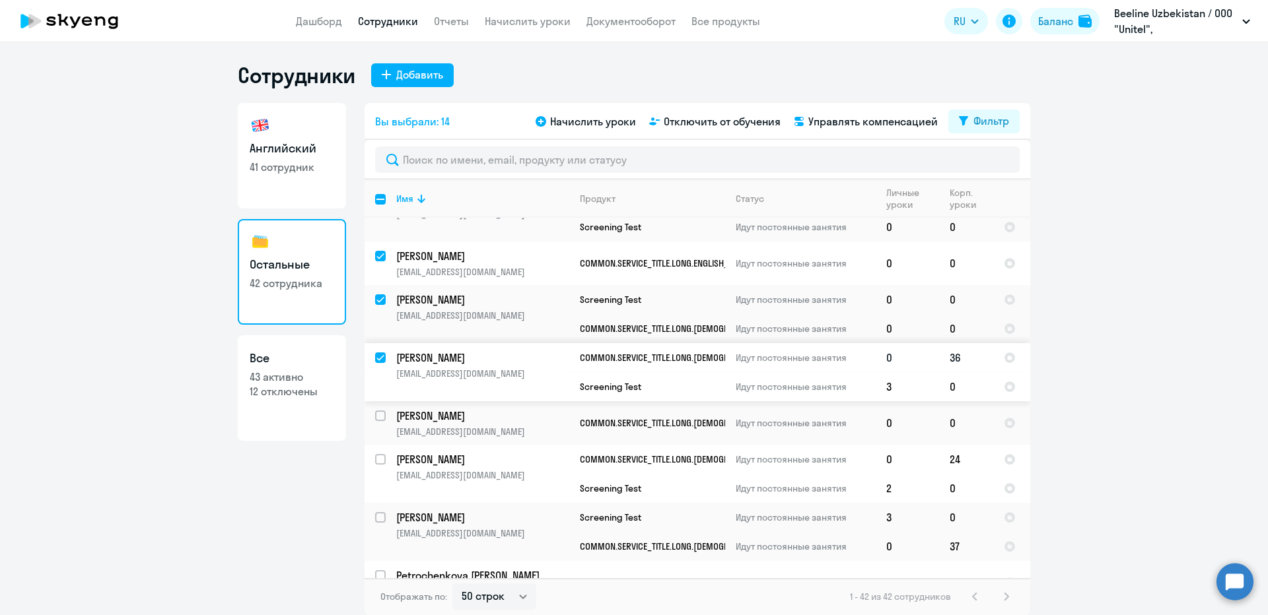
scroll to position [726, 0]
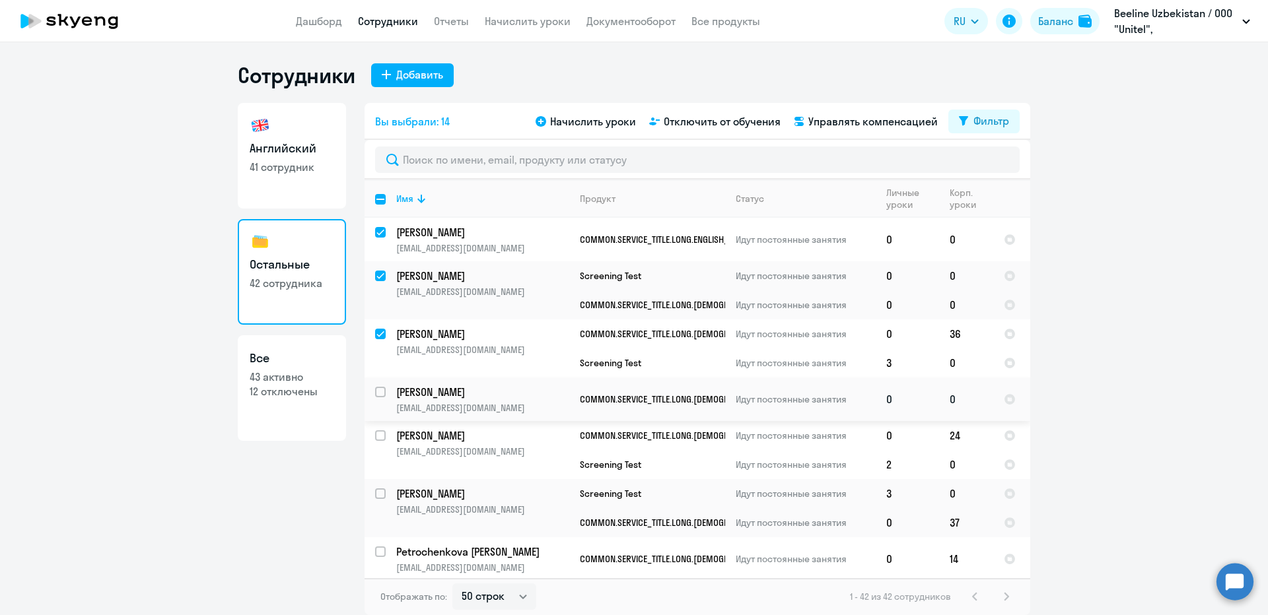
click at [376, 394] on input "select row 41499920" at bounding box center [388, 400] width 26 height 26
checkbox input "true"
click at [378, 434] on input "select row 42130608" at bounding box center [388, 444] width 26 height 26
checkbox input "true"
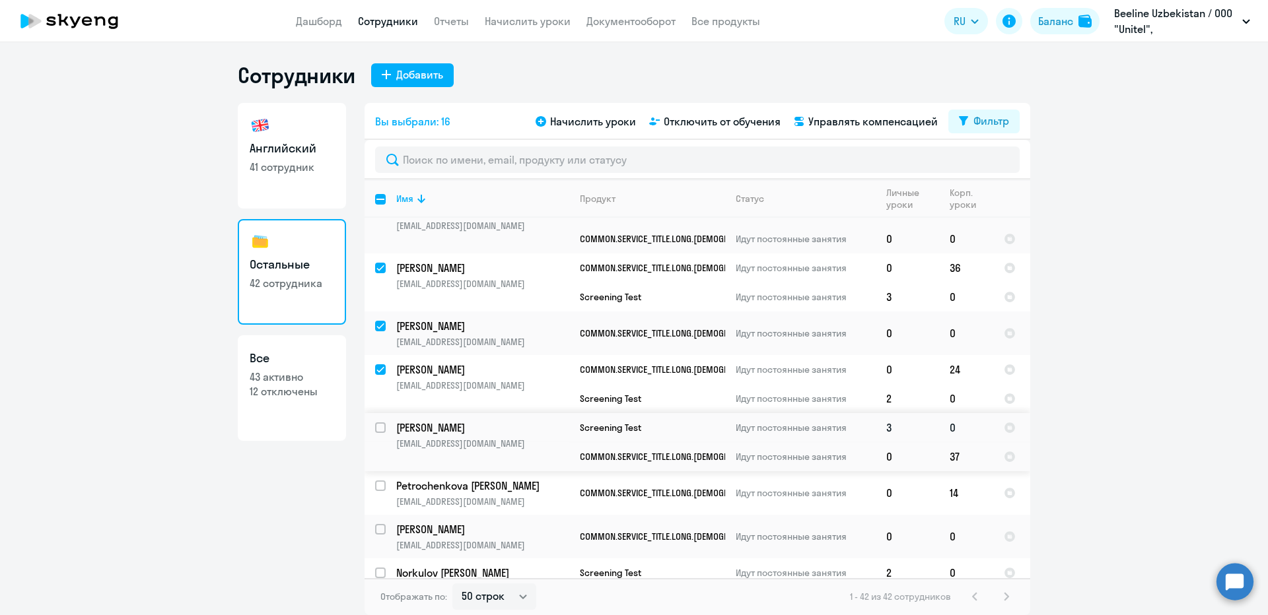
click at [380, 430] on input "select row 39561346" at bounding box center [388, 436] width 26 height 26
checkbox input "true"
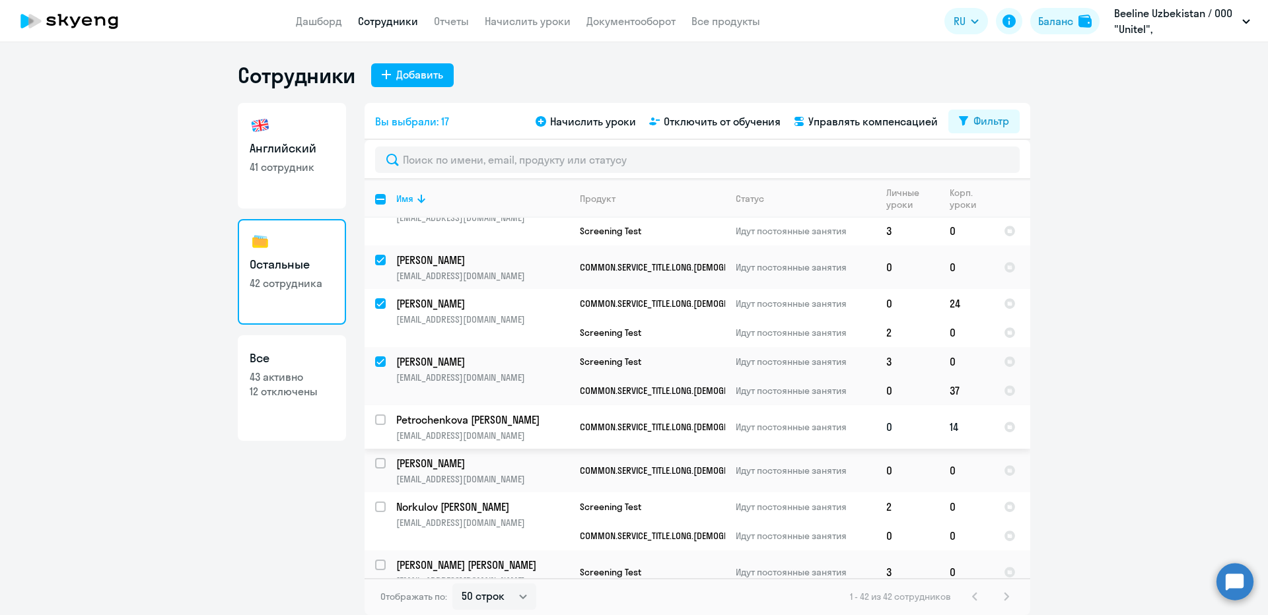
click at [380, 421] on input "select row 41598345" at bounding box center [388, 428] width 26 height 26
checkbox input "true"
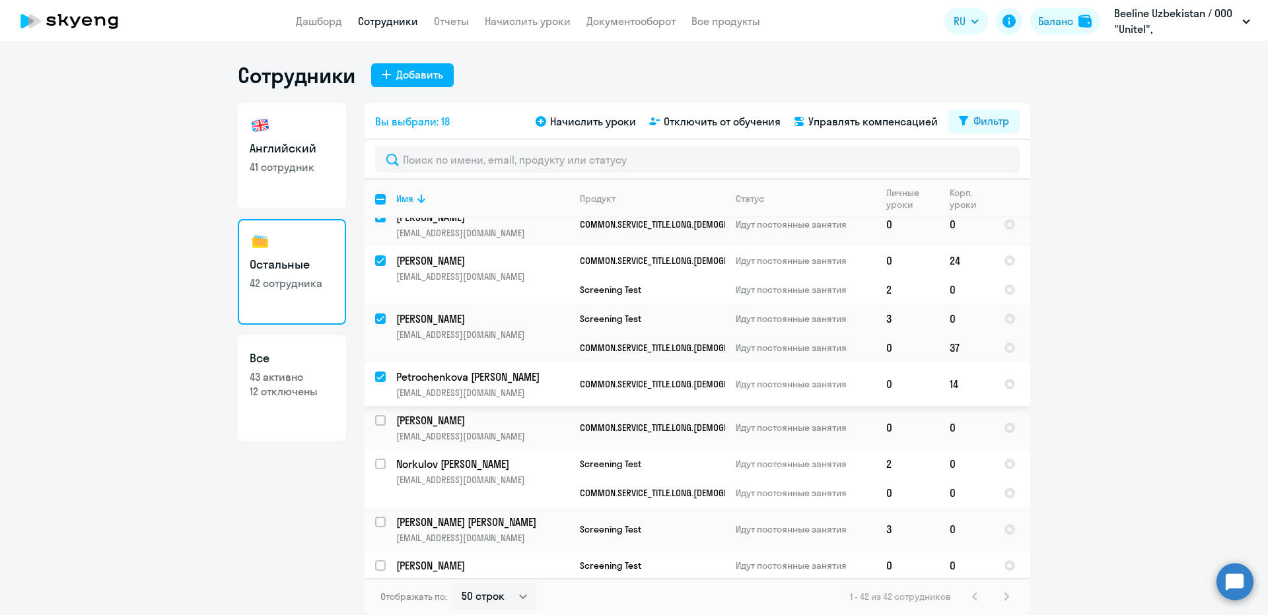
scroll to position [925, 0]
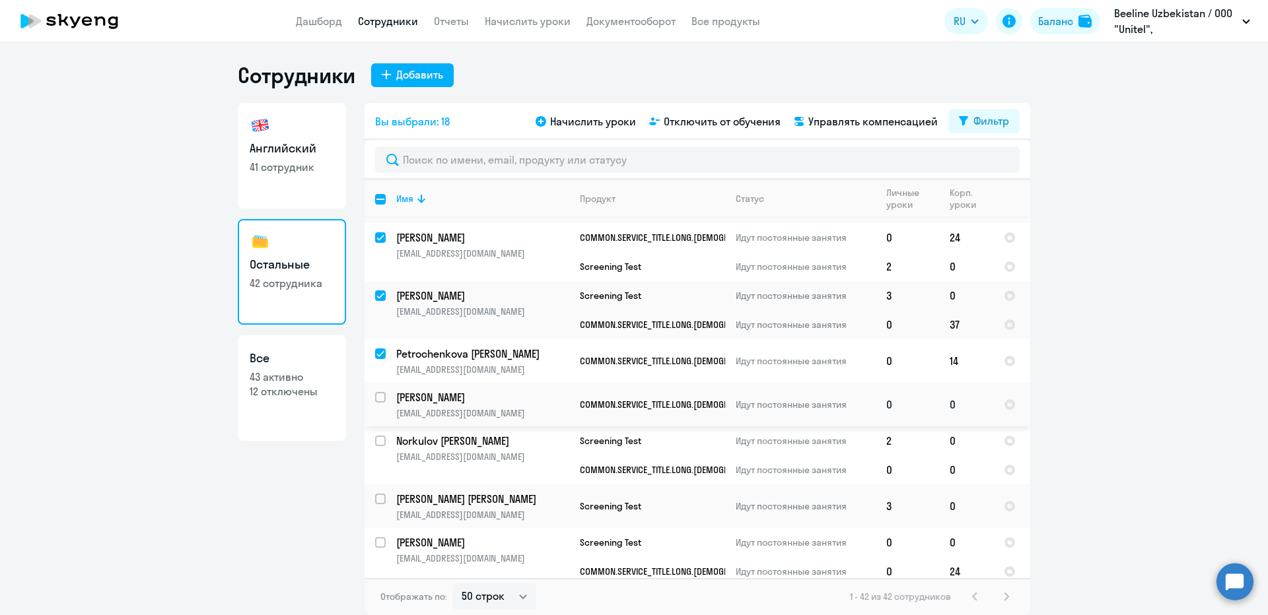
click at [379, 399] on input "select row 41499973" at bounding box center [388, 405] width 26 height 26
checkbox input "true"
click at [382, 439] on input "select row 41721145" at bounding box center [388, 449] width 26 height 26
checkbox input "true"
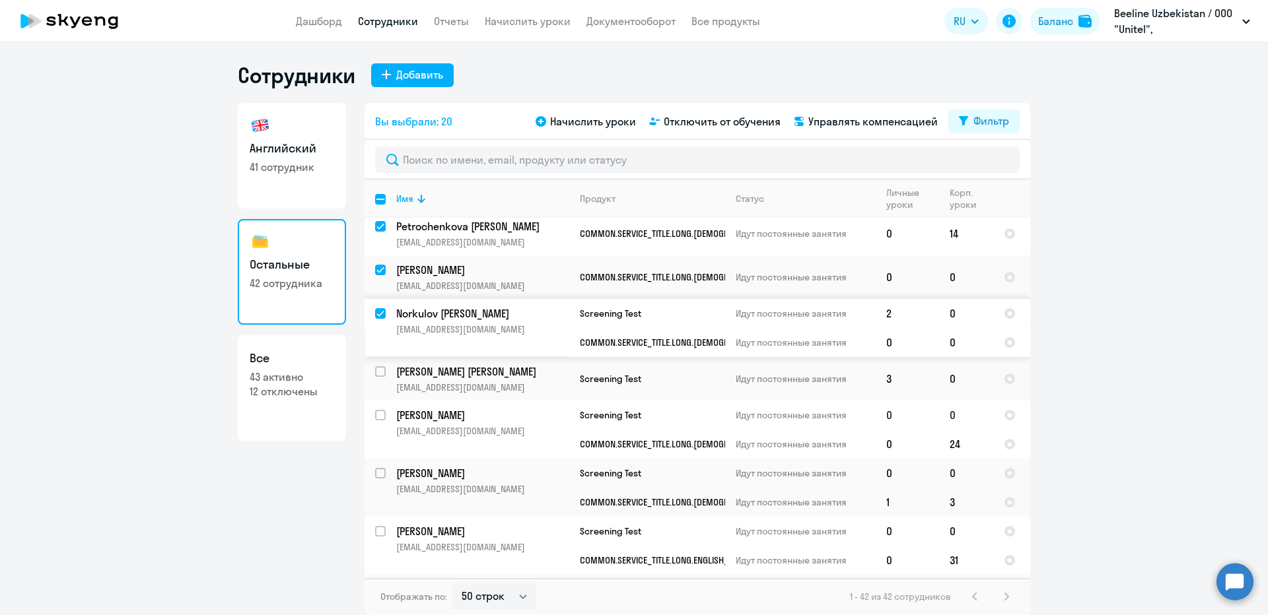
scroll to position [1057, 0]
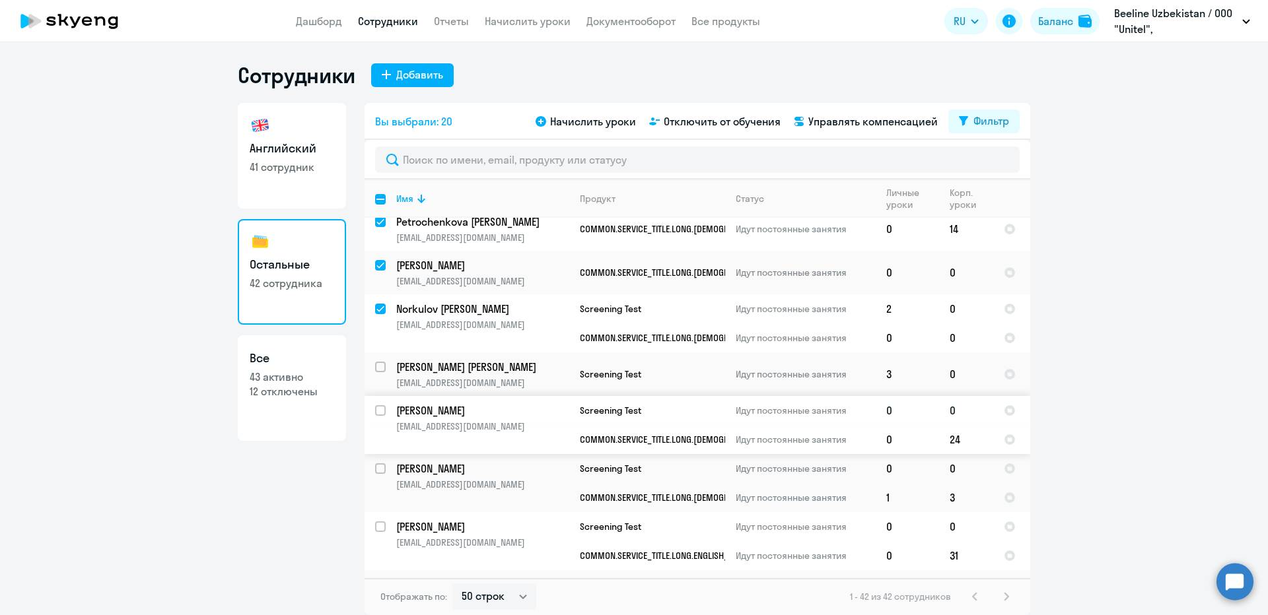
click at [376, 409] on input "select row 2509574" at bounding box center [388, 418] width 26 height 26
checkbox input "true"
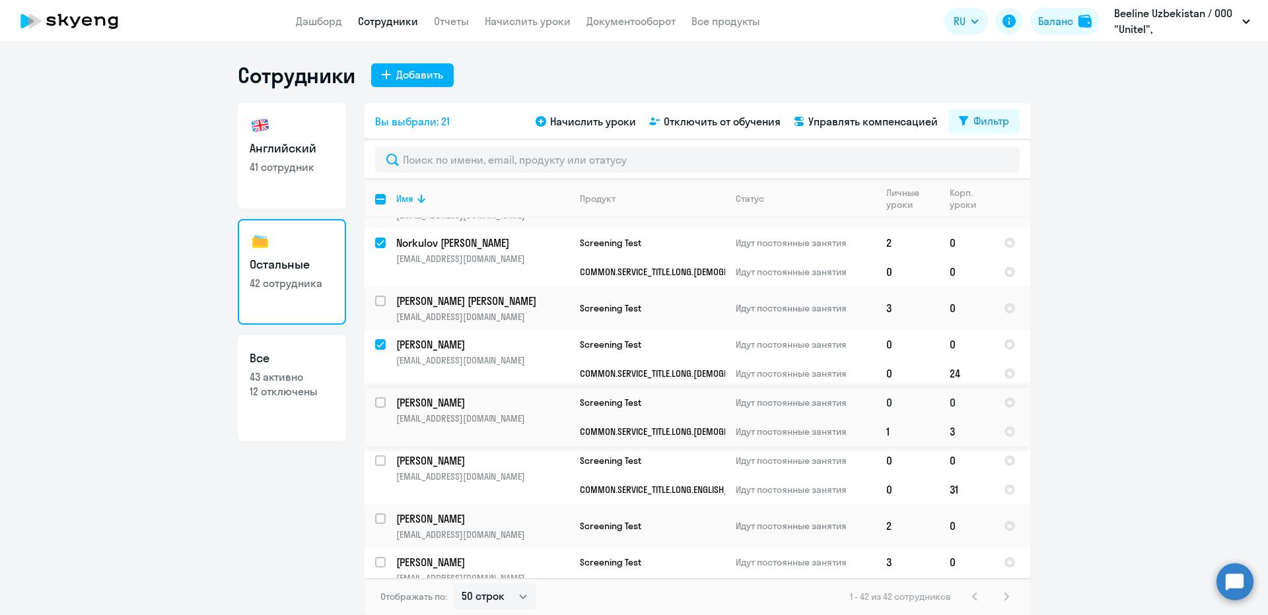
click at [385, 407] on tr "Kurtov Denis Olegovich dkurtov@beeline.uz Screening Test Идут постоянные заняти…" at bounding box center [698, 402] width 666 height 29
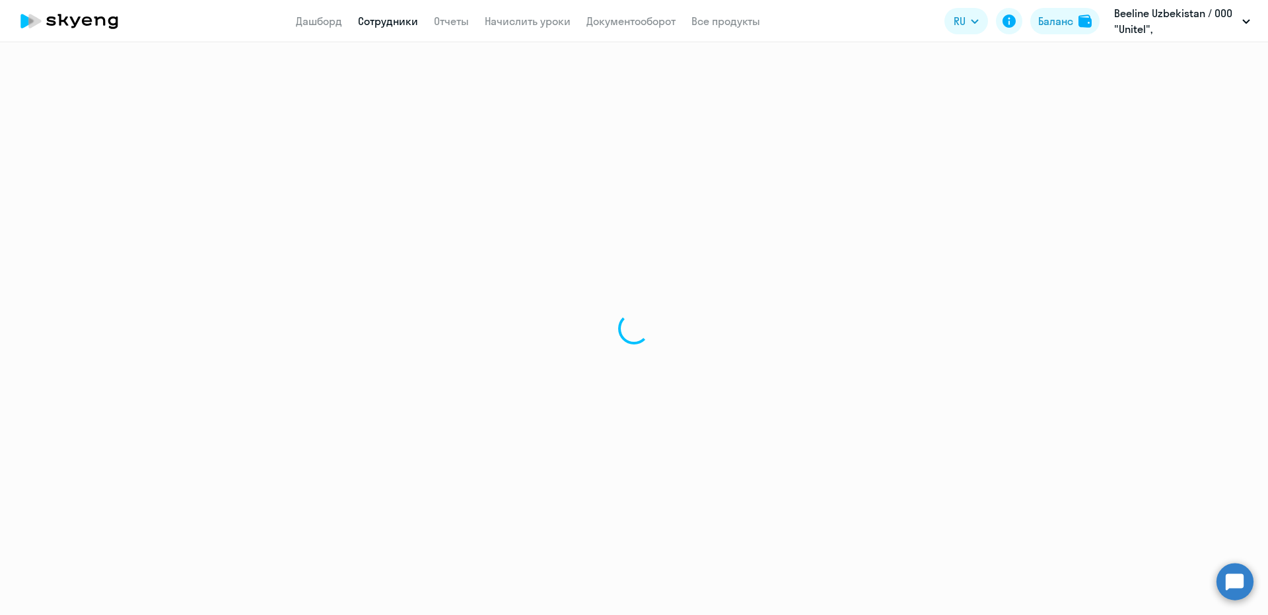
select select "english"
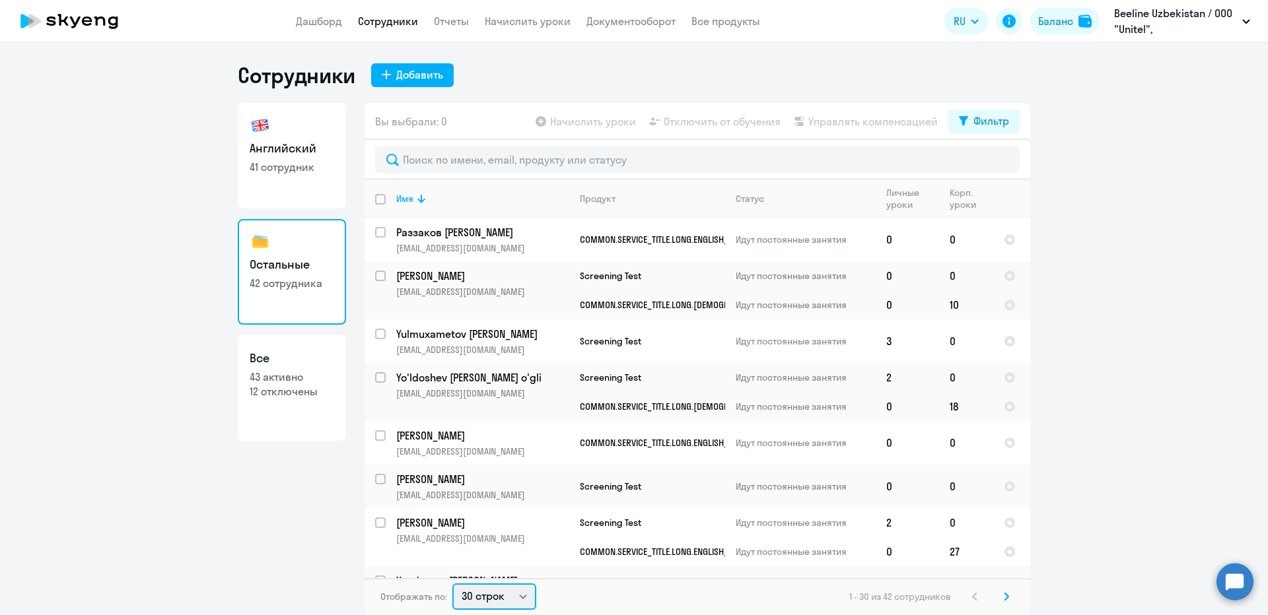
click at [473, 594] on select "30 строк 50 строк 100 строк" at bounding box center [494, 597] width 84 height 26
select select "50"
click at [452, 584] on select "30 строк 50 строк 100 строк" at bounding box center [494, 597] width 84 height 26
click at [379, 230] on input "select row 41374795" at bounding box center [388, 240] width 26 height 26
checkbox input "true"
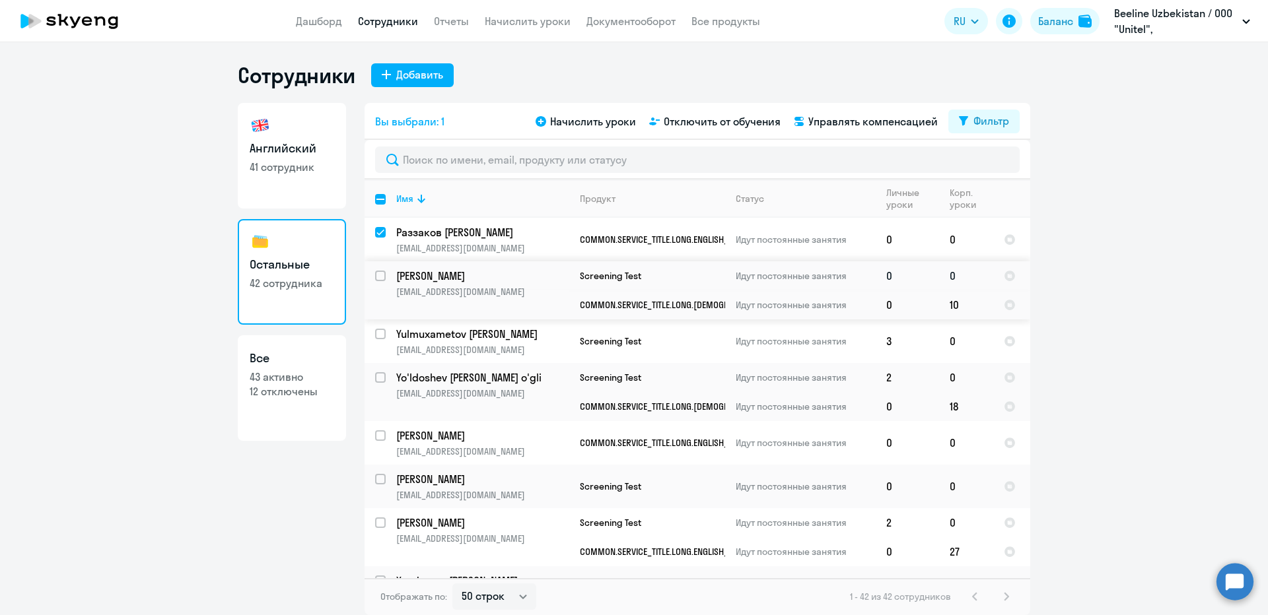
click at [382, 279] on input "select row 42074007" at bounding box center [388, 284] width 26 height 26
checkbox input "true"
click at [379, 375] on input "select row 20693788" at bounding box center [388, 385] width 26 height 26
checkbox input "true"
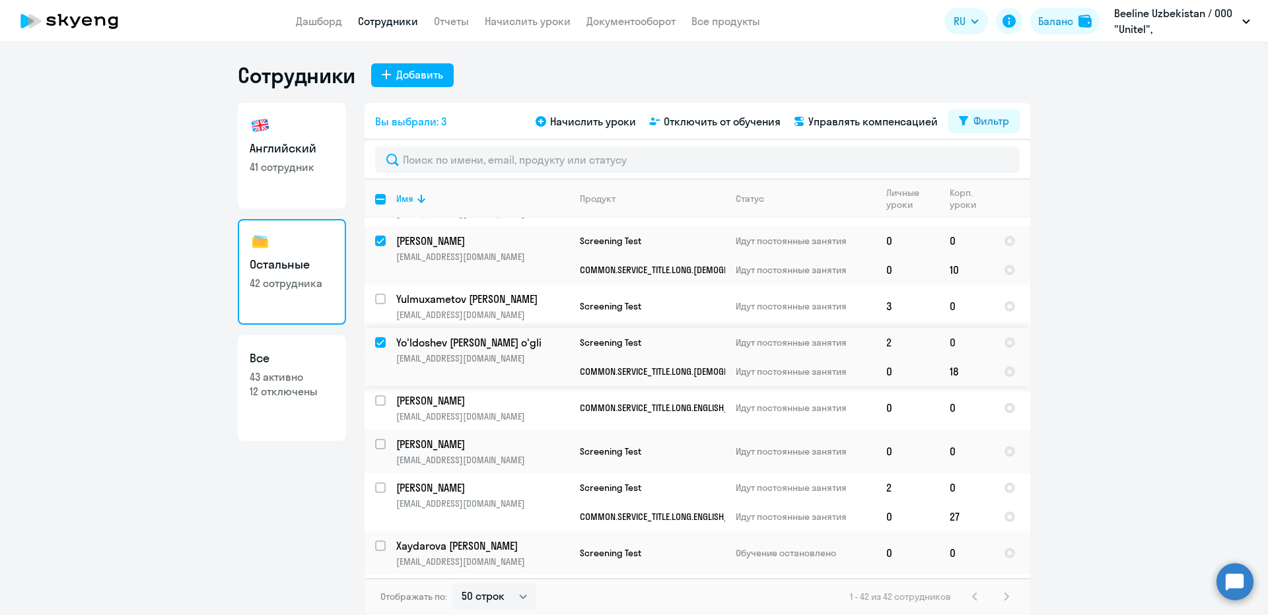
scroll to position [66, 0]
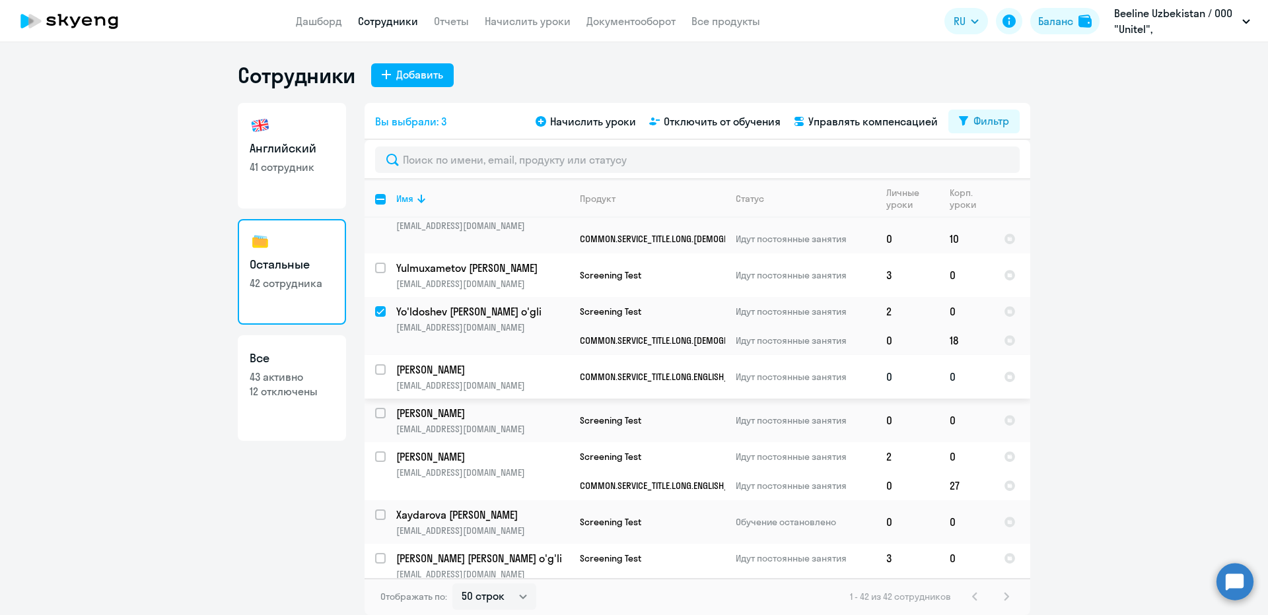
click at [378, 369] on input "select row 17445445" at bounding box center [388, 378] width 26 height 26
checkbox input "true"
click at [378, 413] on input "select row 41721414" at bounding box center [388, 421] width 26 height 26
click at [378, 413] on input "deselect row 41721414" at bounding box center [388, 421] width 26 height 26
checkbox input "false"
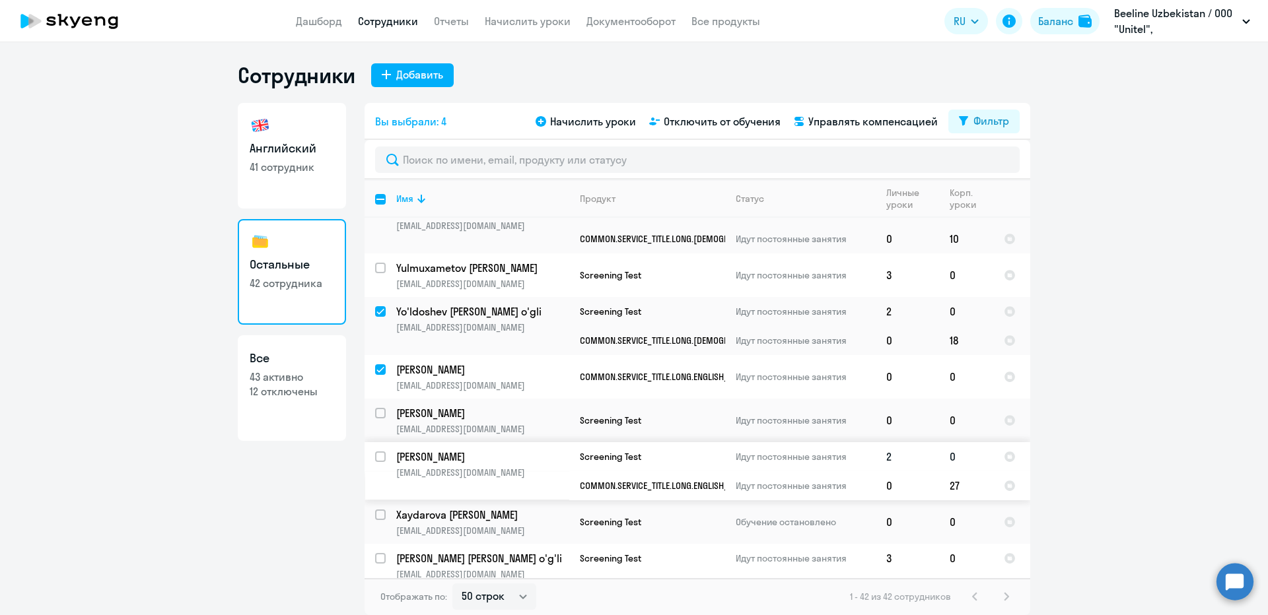
click at [380, 454] on input "select row 41939435" at bounding box center [388, 465] width 26 height 26
checkbox input "true"
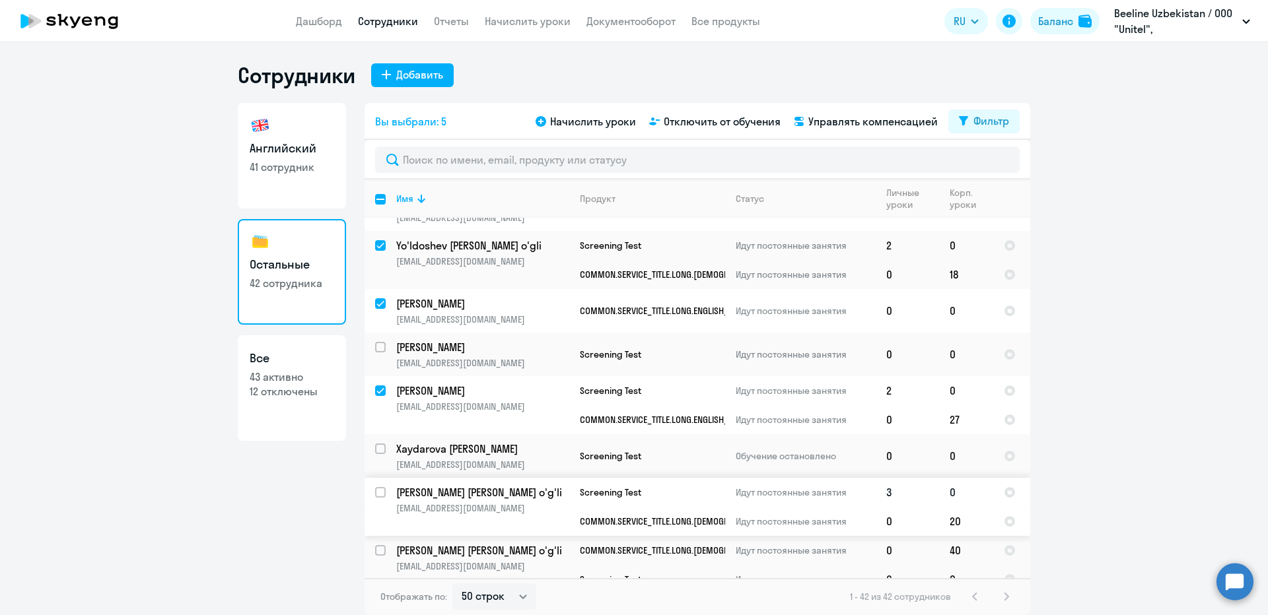
click at [380, 491] on input "select row 42074016" at bounding box center [388, 500] width 26 height 26
checkbox input "true"
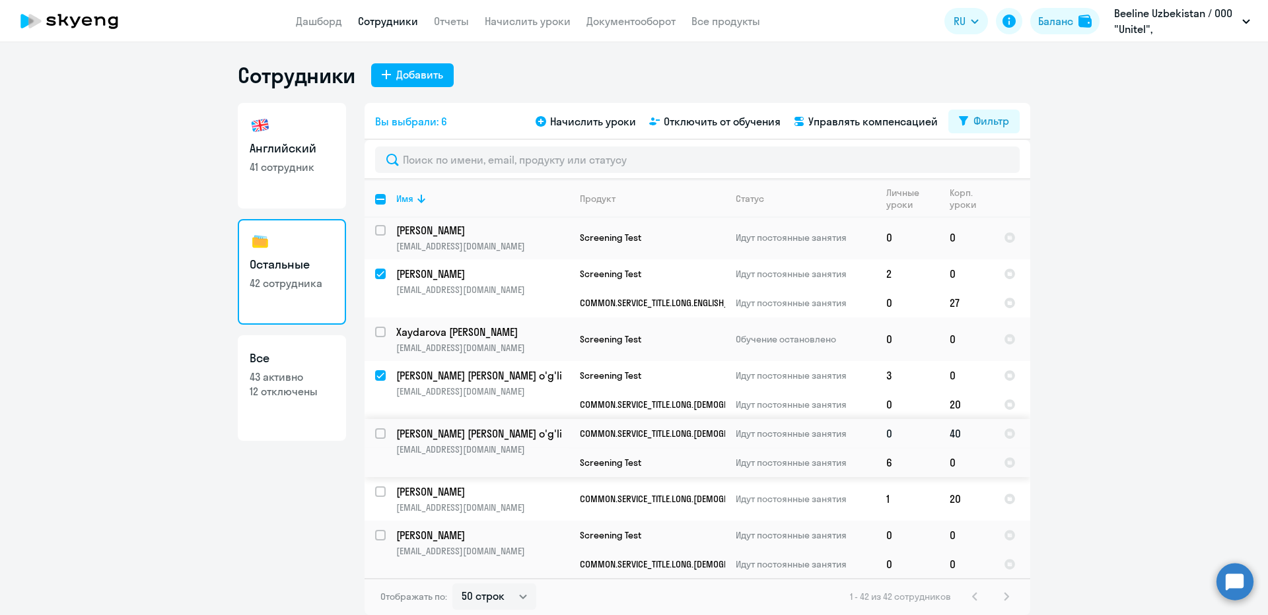
scroll to position [264, 0]
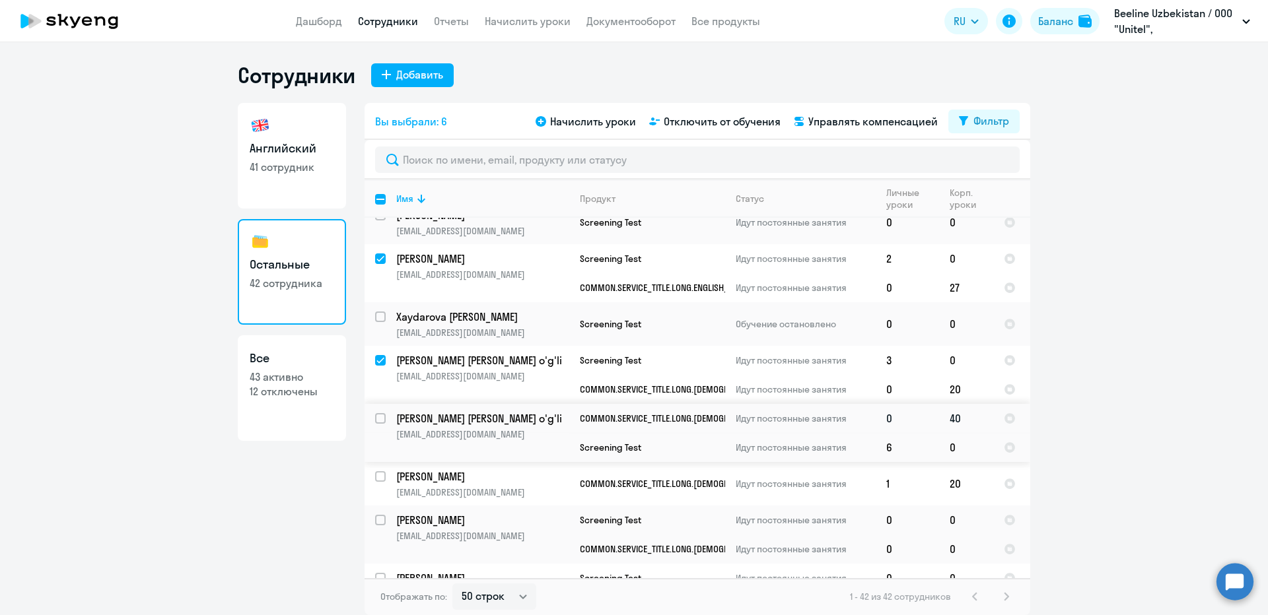
click at [382, 418] on input "select row 22399745" at bounding box center [388, 426] width 26 height 26
checkbox input "true"
click at [381, 478] on input "select row 22081999" at bounding box center [388, 485] width 26 height 26
checkbox input "true"
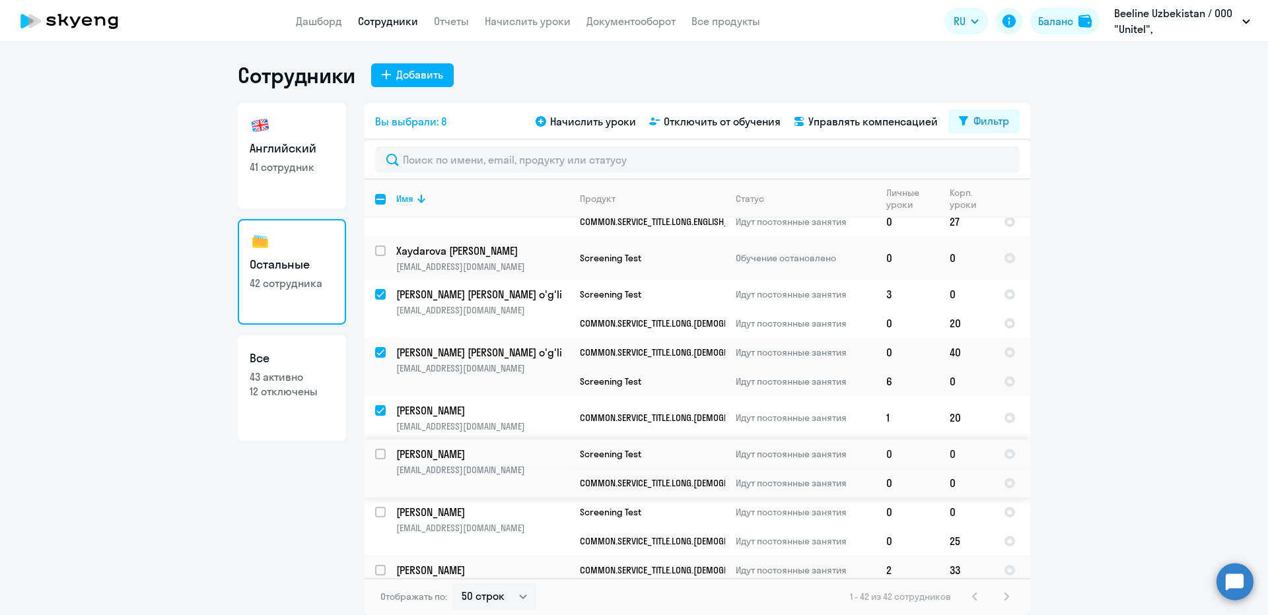
click at [380, 455] on input "select row 41721477" at bounding box center [388, 462] width 26 height 26
checkbox input "true"
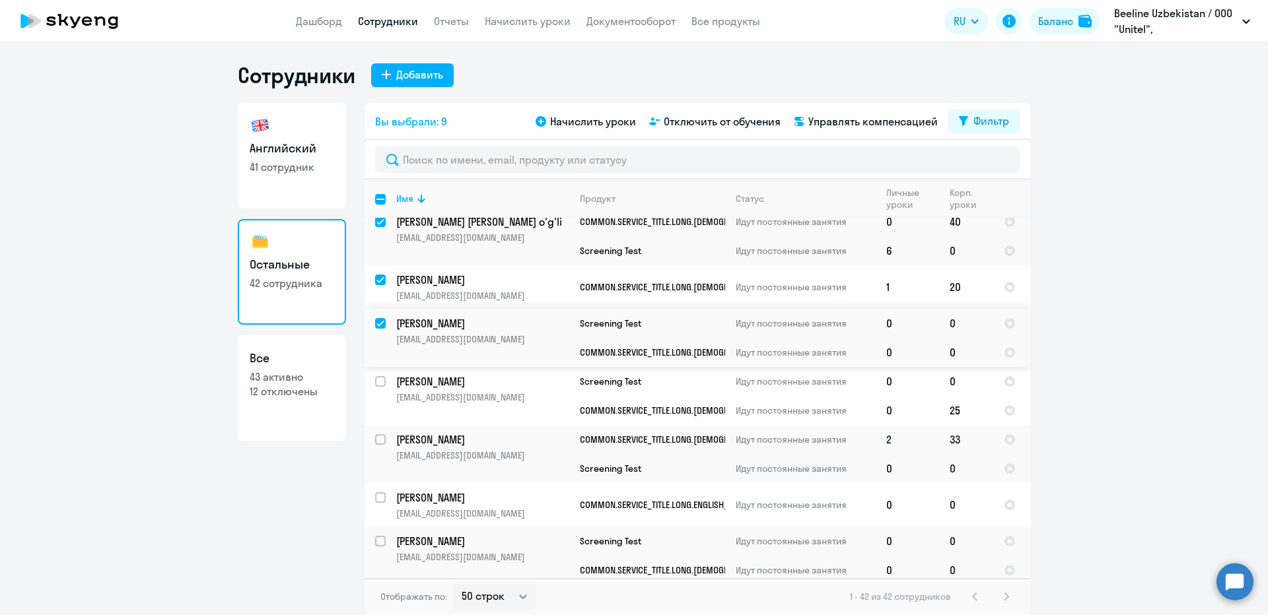
scroll to position [462, 0]
click at [377, 379] on input "select row 42045346" at bounding box center [388, 388] width 26 height 26
checkbox input "true"
click at [377, 437] on input "select row 42130756" at bounding box center [388, 446] width 26 height 26
checkbox input "true"
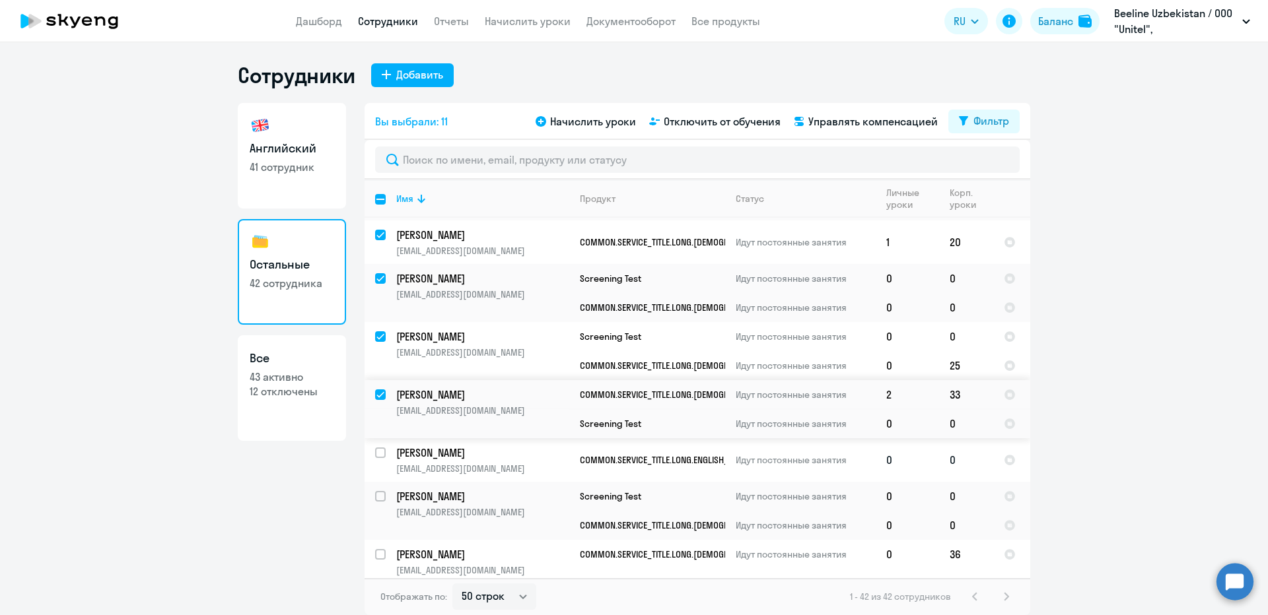
scroll to position [528, 0]
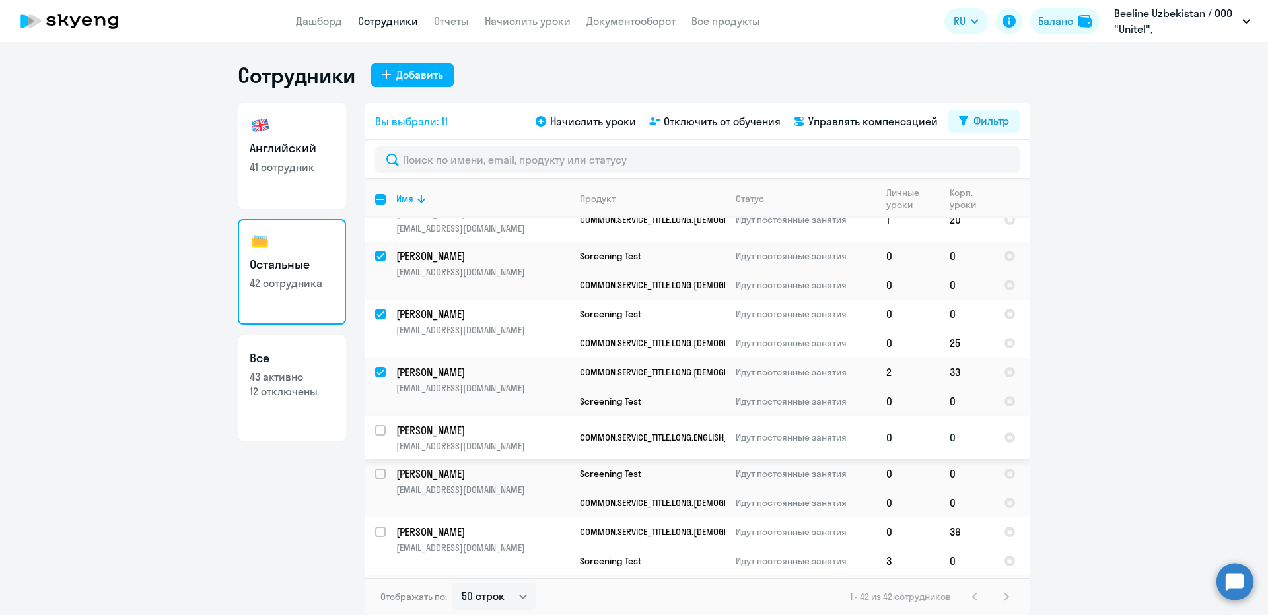
click at [378, 430] on input "select row 41062652" at bounding box center [388, 438] width 26 height 26
checkbox input "true"
click at [380, 474] on input "select row 20768791" at bounding box center [388, 482] width 26 height 26
checkbox input "true"
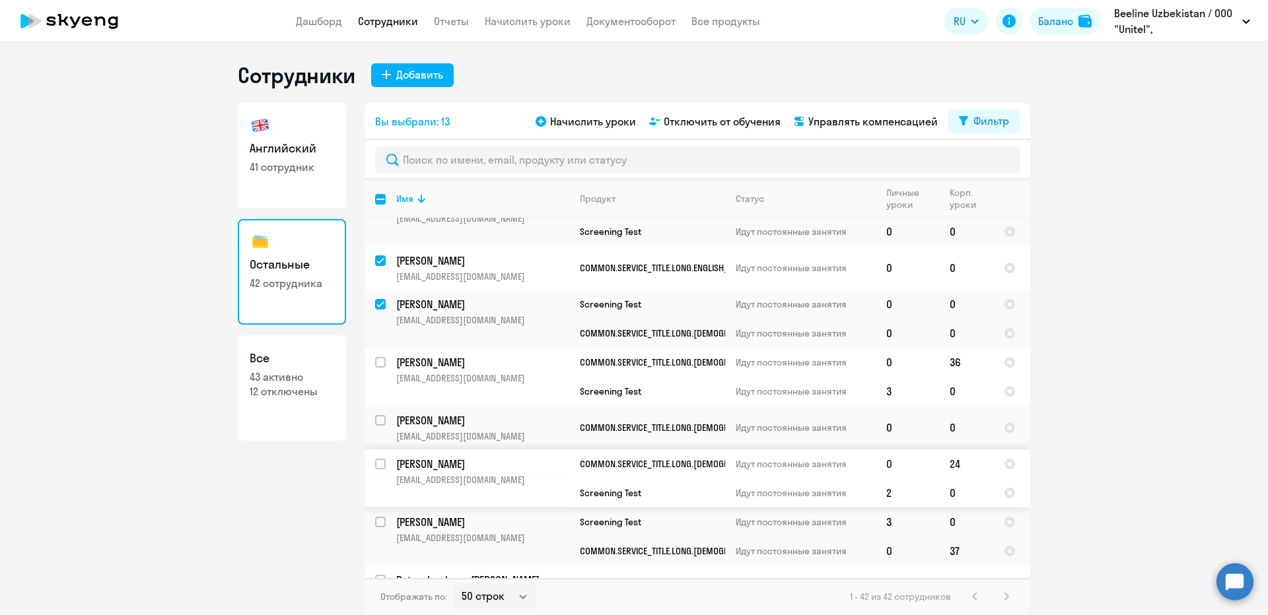
scroll to position [726, 0]
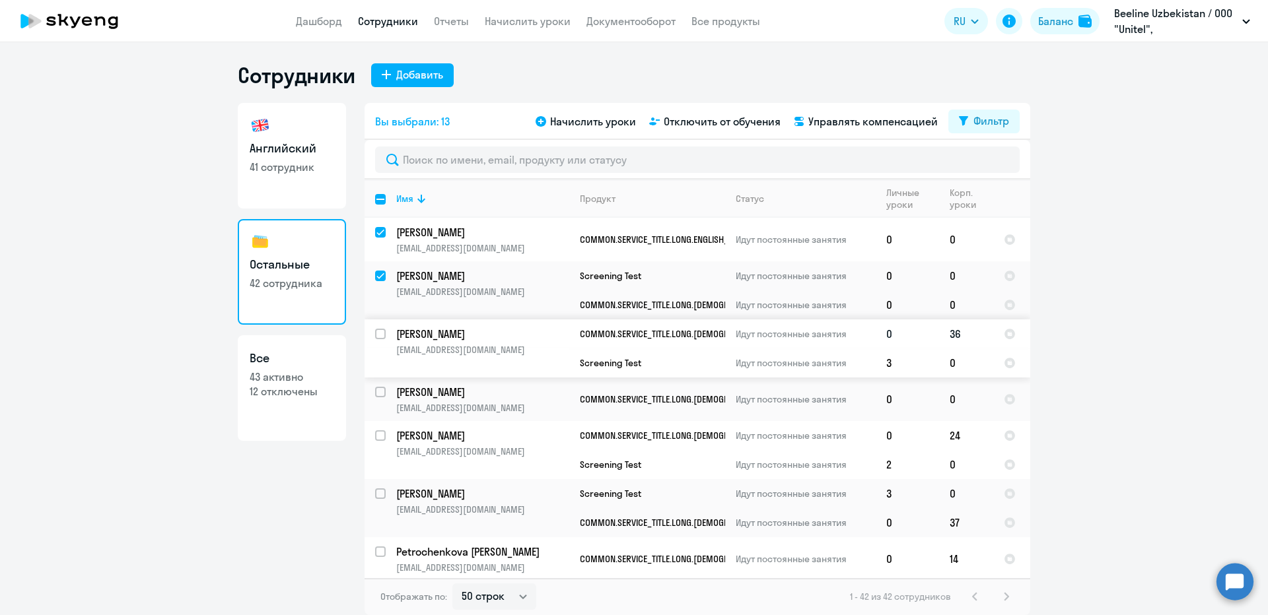
click at [379, 336] on input "select row 21672777" at bounding box center [388, 342] width 26 height 26
checkbox input "true"
click at [378, 393] on input "select row 41499920" at bounding box center [388, 400] width 26 height 26
checkbox input "true"
click at [380, 435] on input "select row 42130608" at bounding box center [388, 444] width 26 height 26
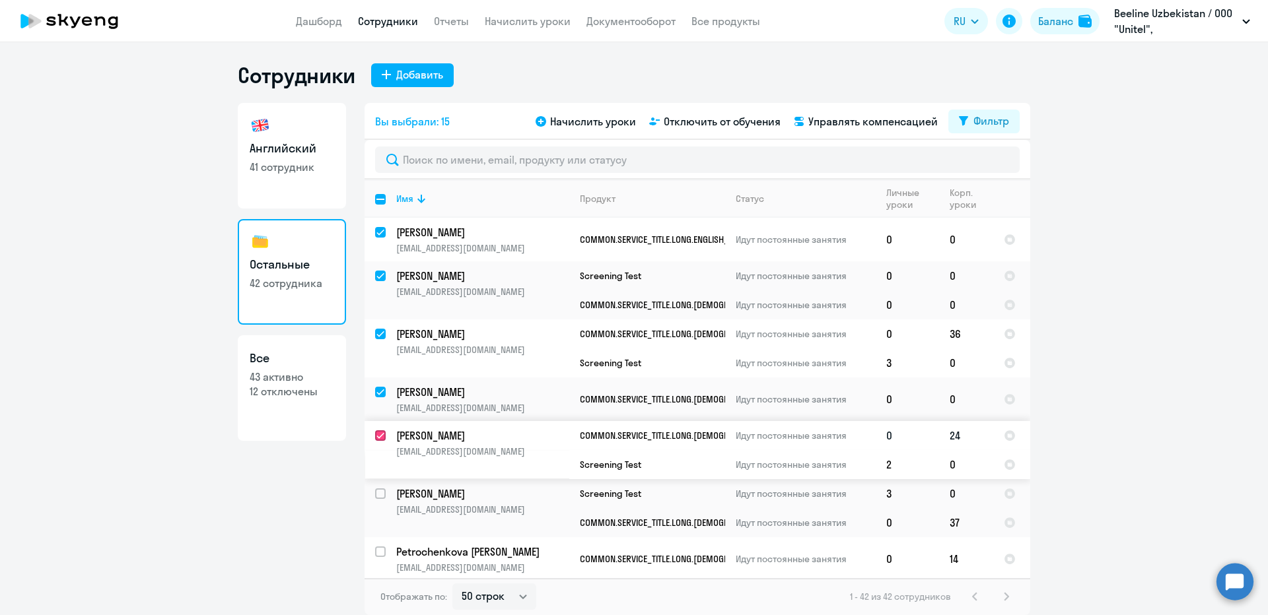
checkbox input "true"
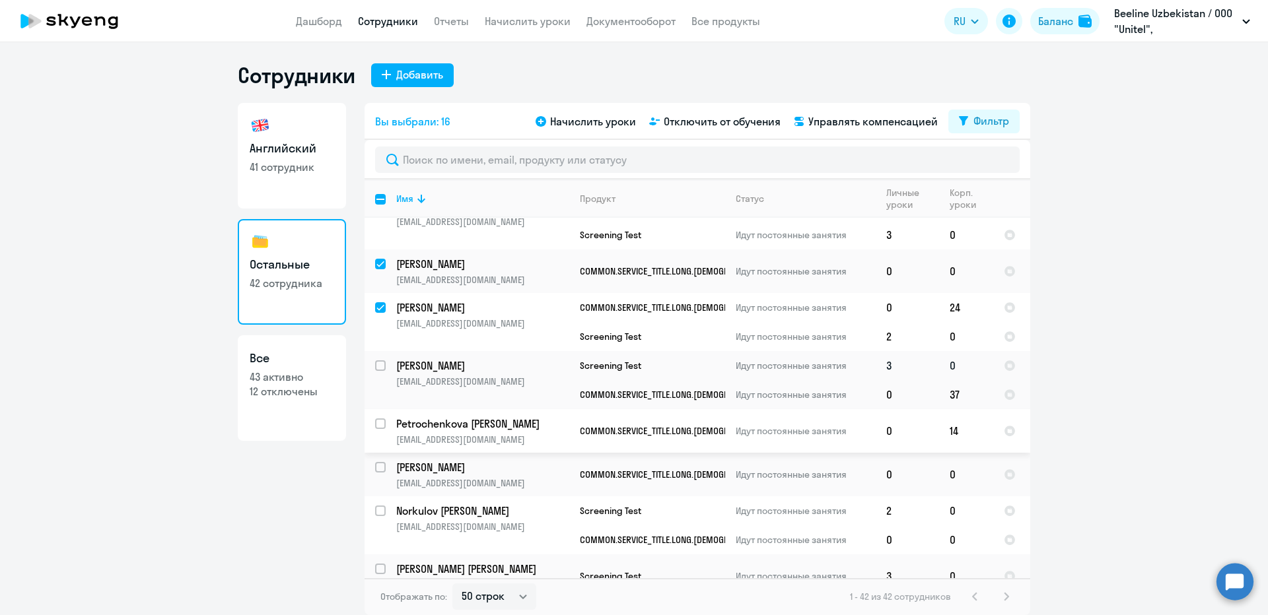
scroll to position [859, 0]
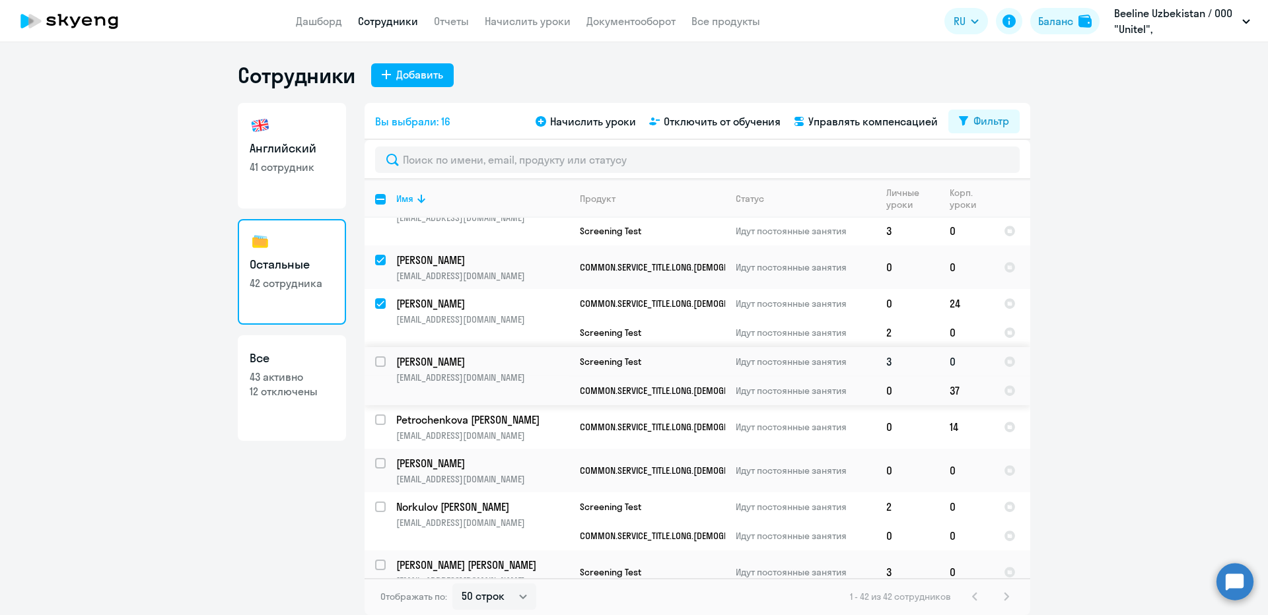
click at [380, 362] on input "select row 39561346" at bounding box center [388, 370] width 26 height 26
checkbox input "true"
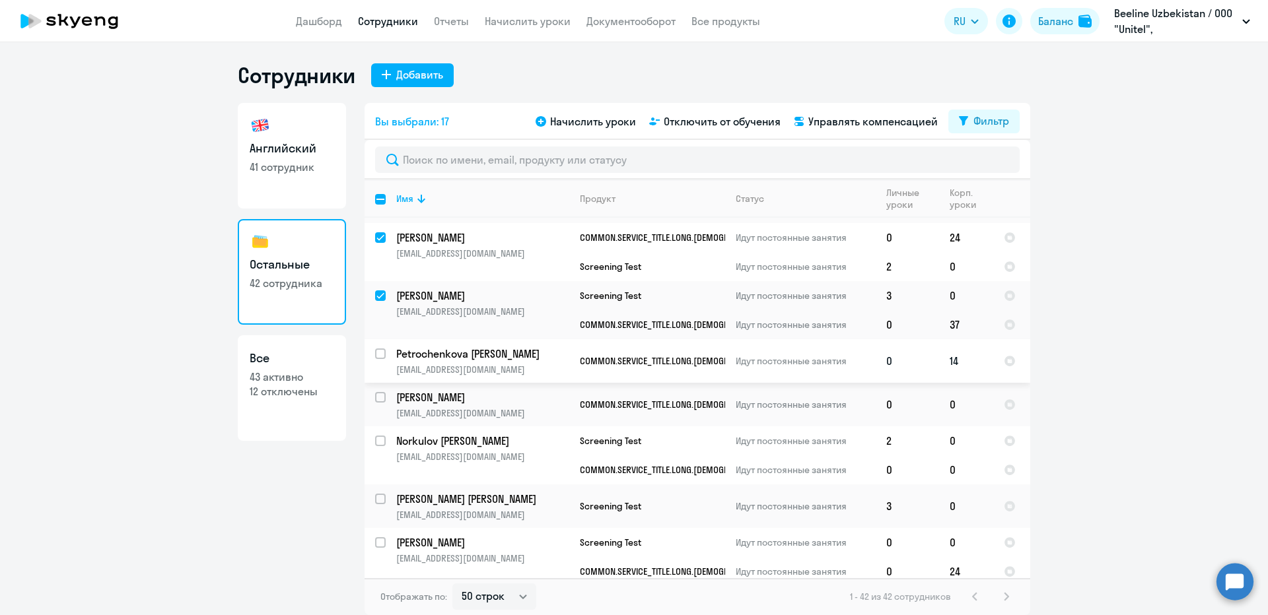
click at [379, 355] on input "select row 41598345" at bounding box center [388, 362] width 26 height 26
checkbox input "true"
click at [382, 399] on input "select row 41499973" at bounding box center [388, 405] width 26 height 26
checkbox input "true"
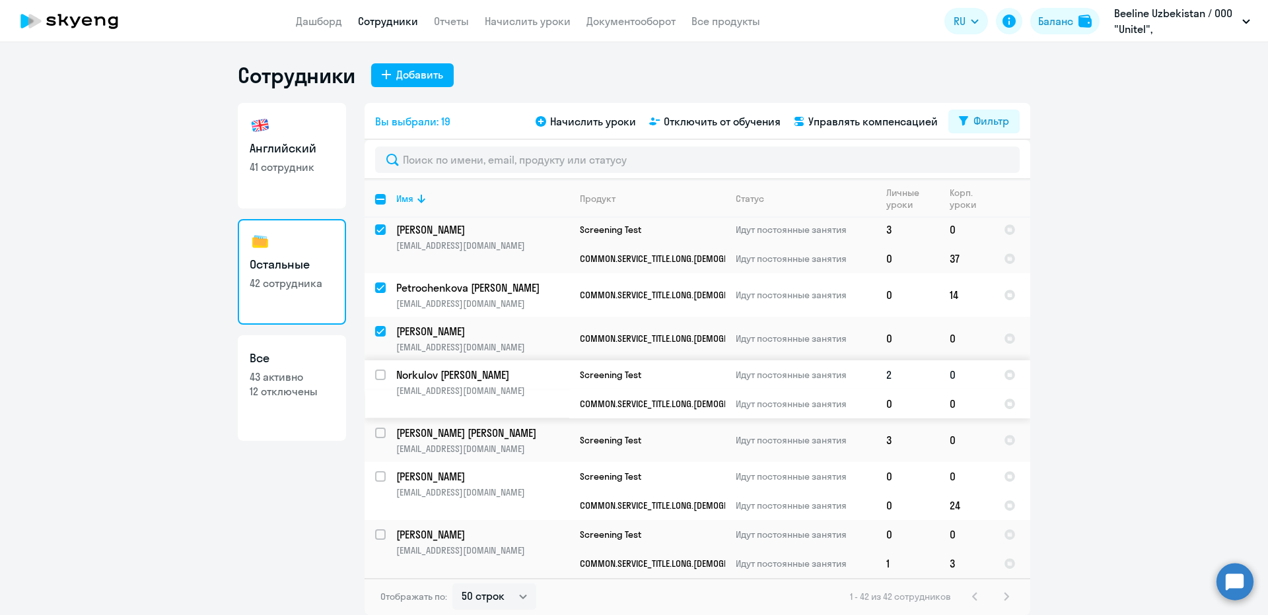
click at [382, 376] on input "select row 41721145" at bounding box center [388, 383] width 26 height 26
checkbox input "true"
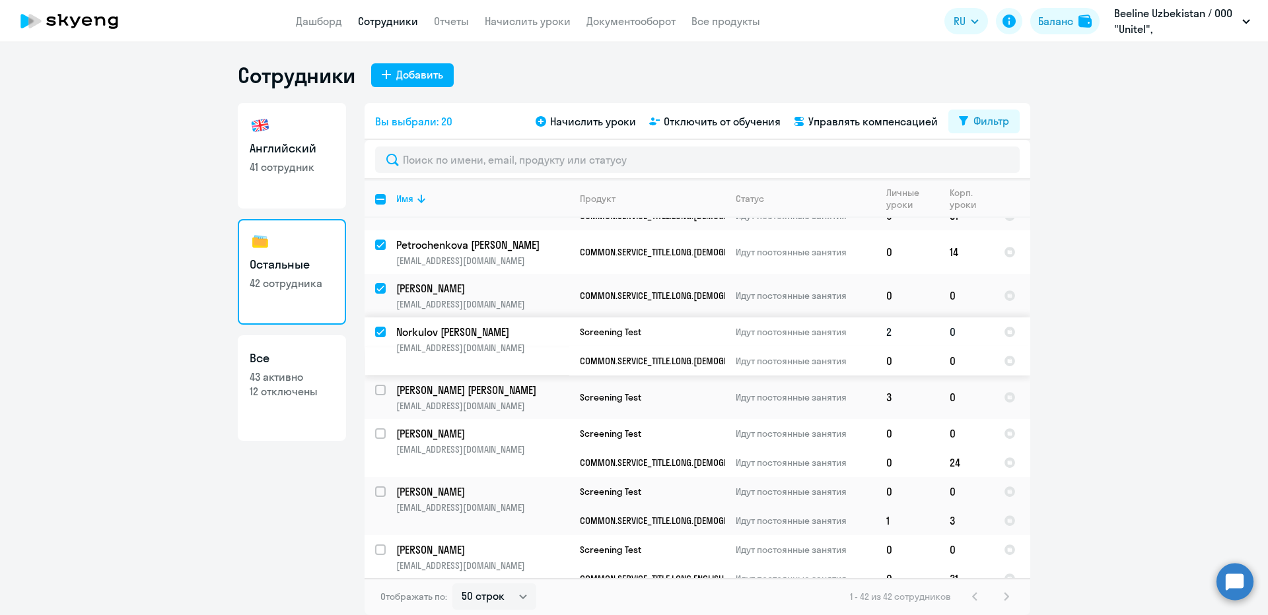
scroll to position [1057, 0]
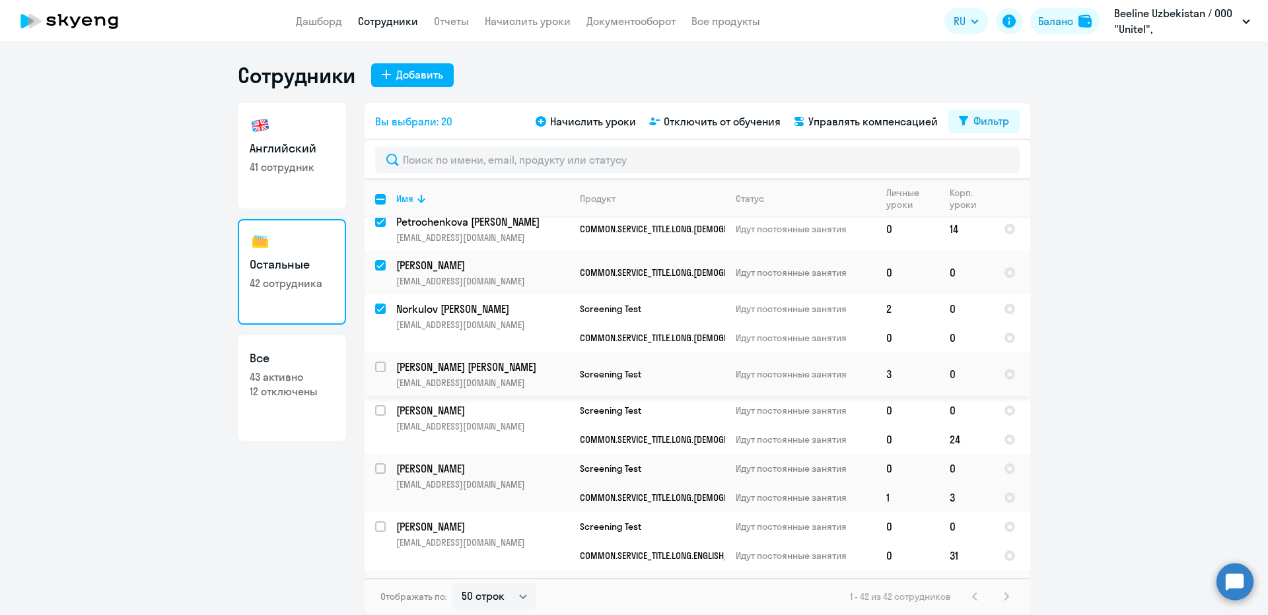
click at [379, 369] on input "select row 41721490" at bounding box center [388, 375] width 26 height 26
click at [381, 365] on input "deselect row 41721490" at bounding box center [388, 375] width 26 height 26
checkbox input "false"
click at [380, 411] on input "select row 2509574" at bounding box center [388, 418] width 26 height 26
checkbox input "true"
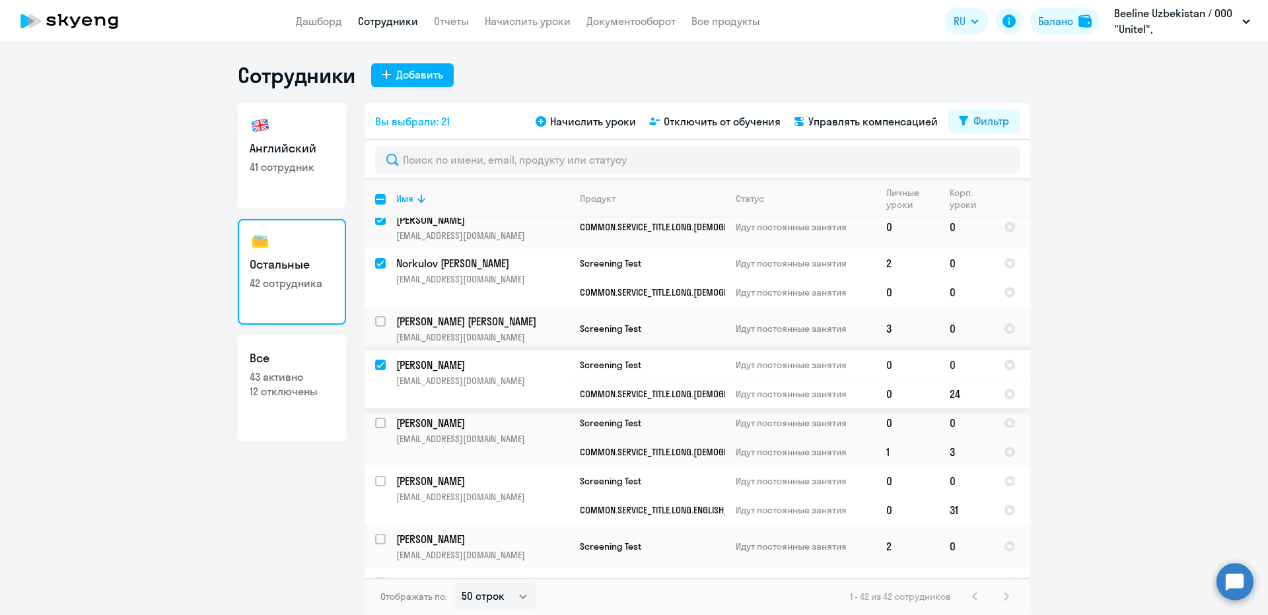
scroll to position [1123, 0]
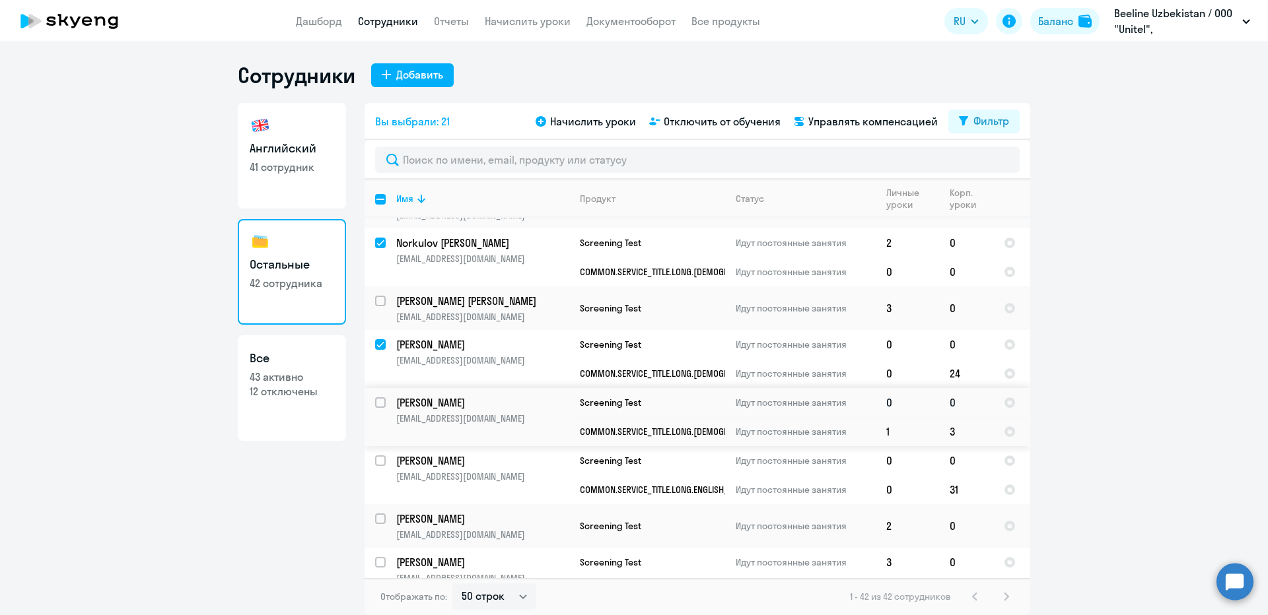
click at [383, 405] on input "select row 41855245" at bounding box center [388, 411] width 26 height 26
checkbox input "true"
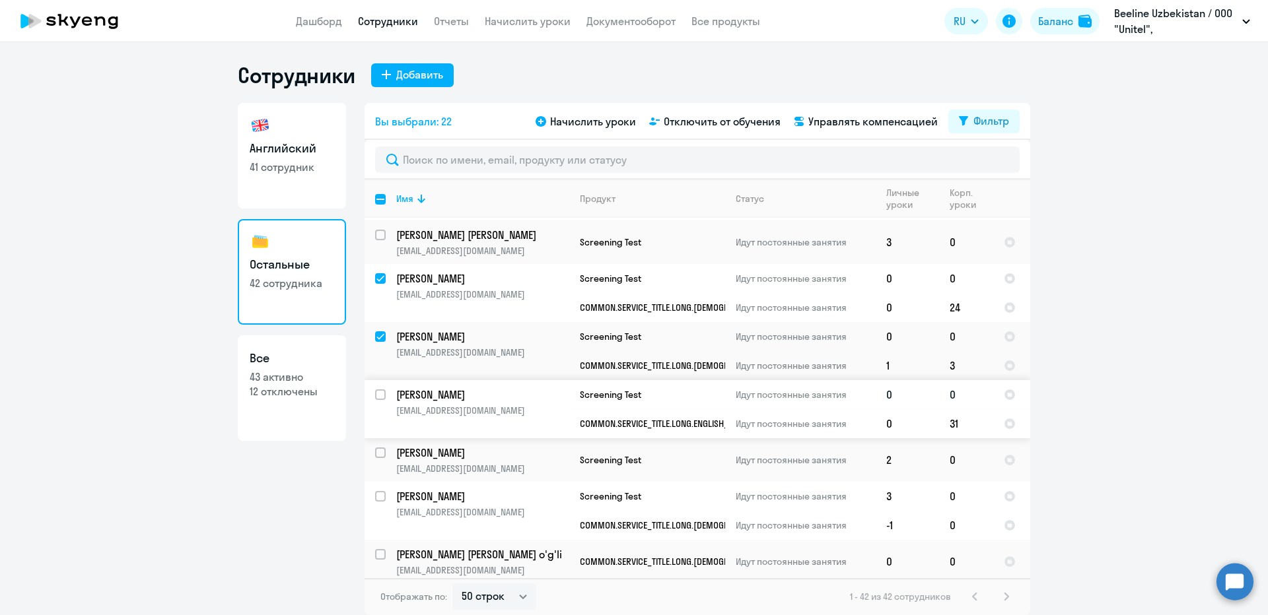
click at [381, 397] on input "select row 14461319" at bounding box center [388, 403] width 26 height 26
checkbox input "true"
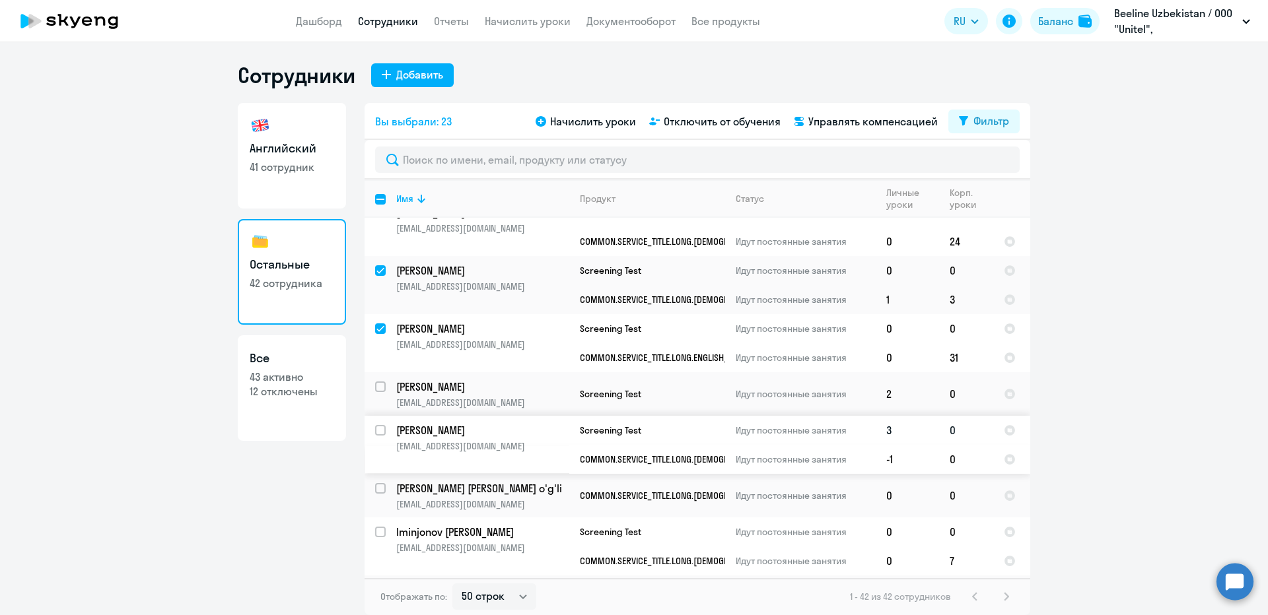
click at [383, 430] on input "select row 41721130" at bounding box center [388, 438] width 26 height 26
checkbox input "true"
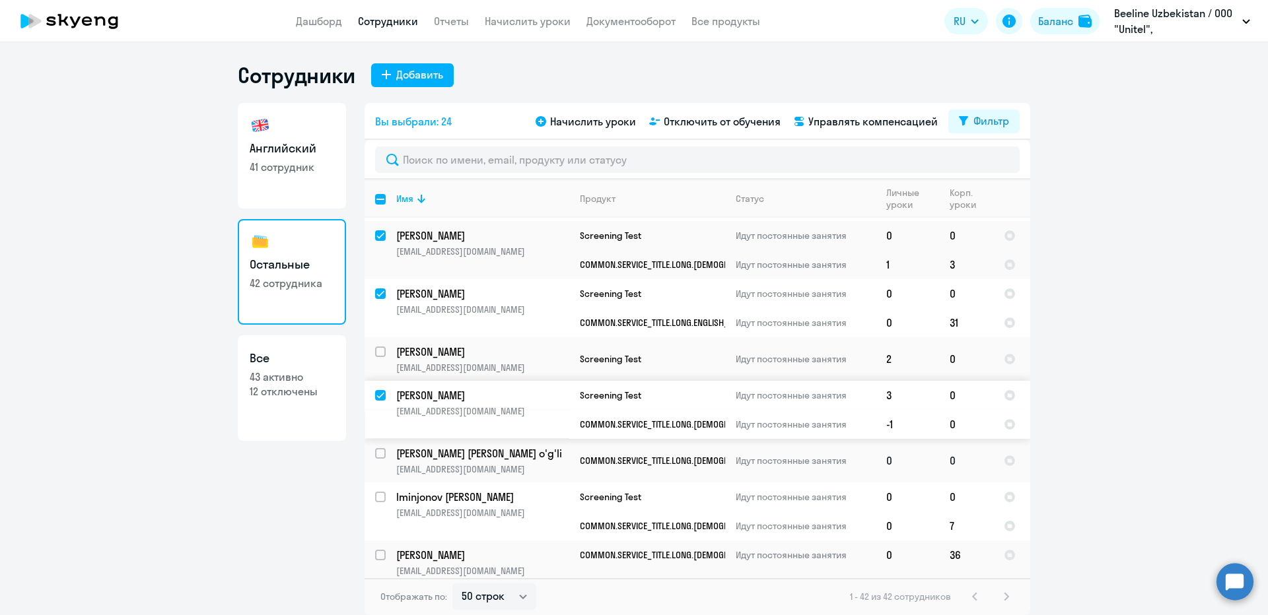
scroll to position [1321, 0]
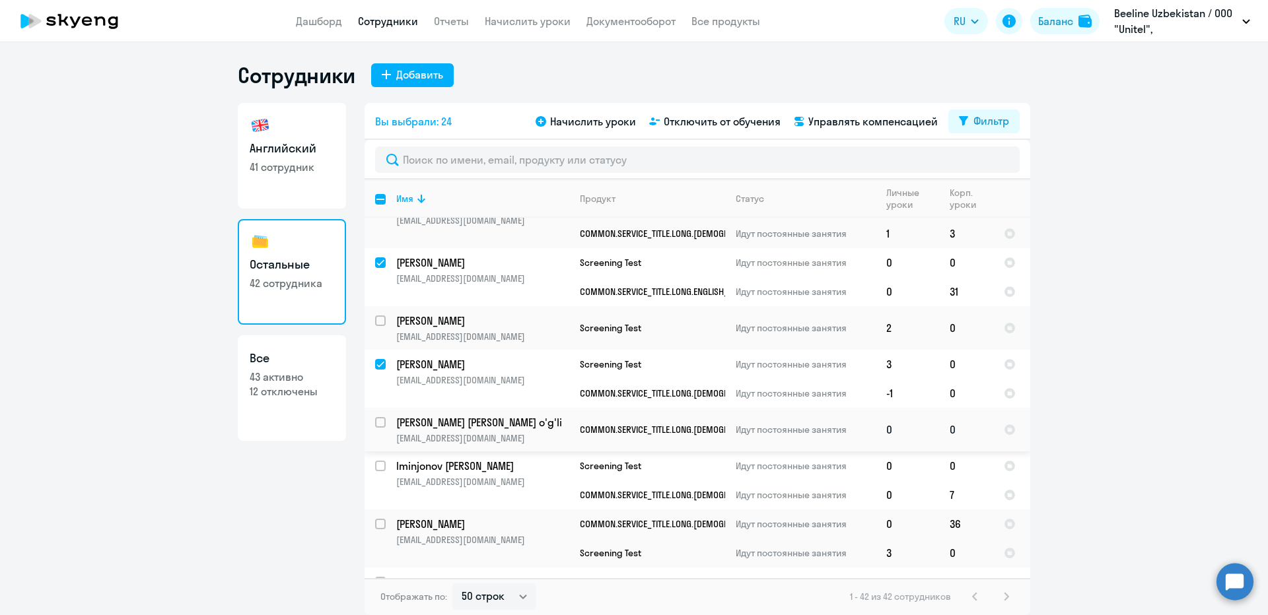
click at [383, 419] on input "select row 38647505" at bounding box center [388, 430] width 26 height 26
checkbox input "true"
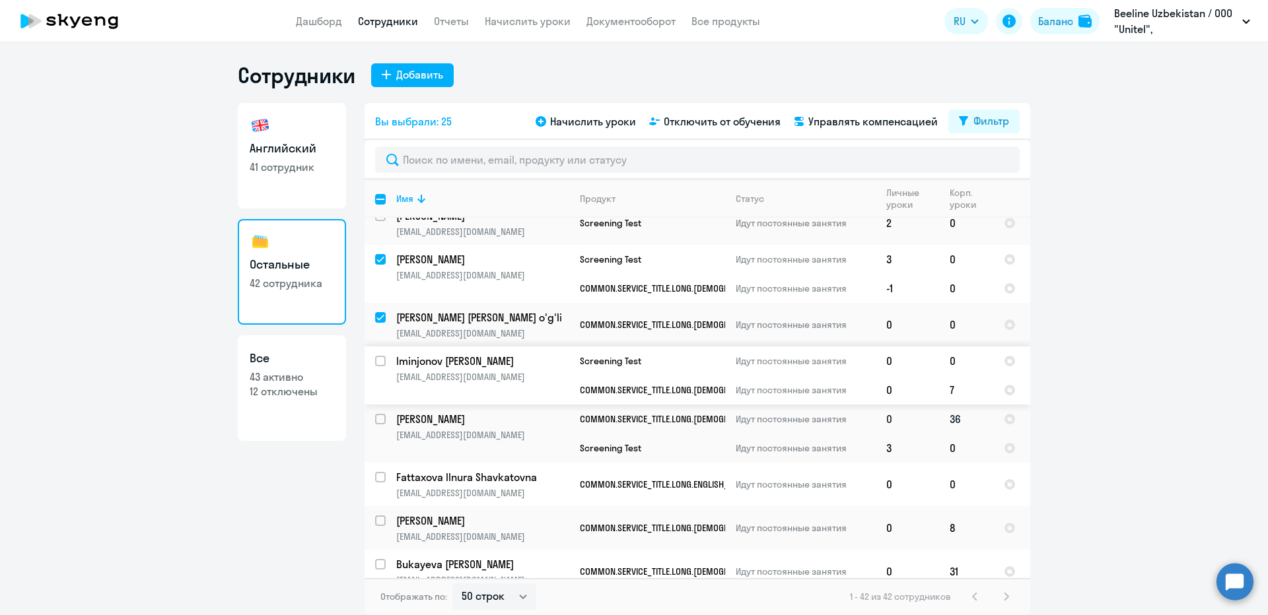
scroll to position [1453, 0]
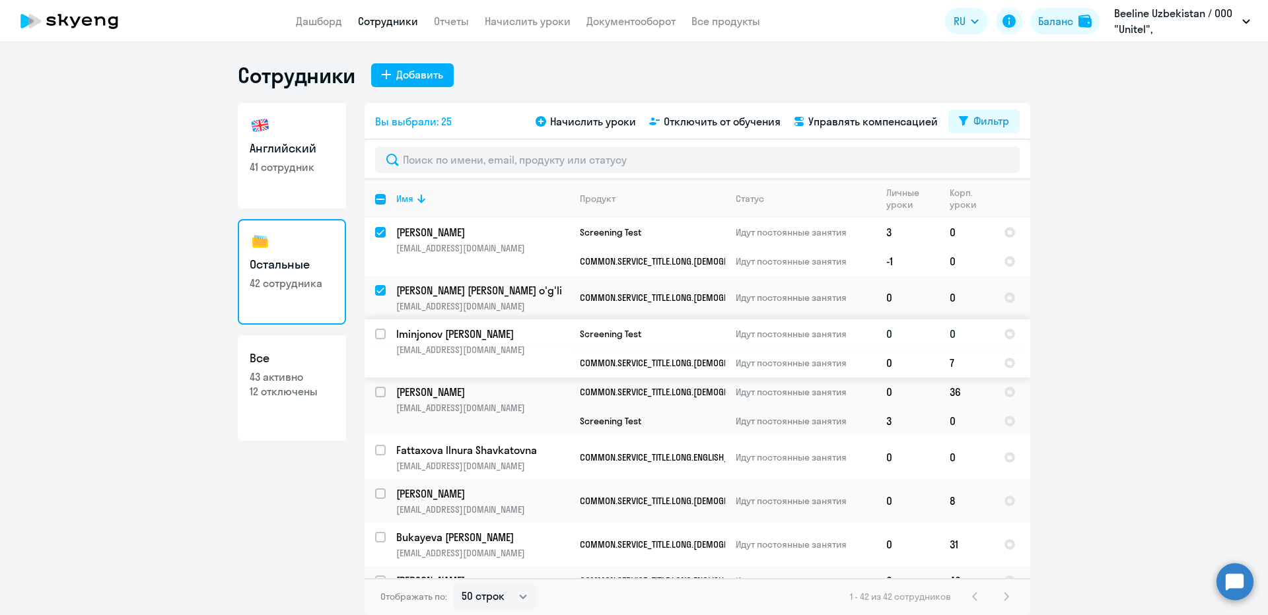
click at [380, 329] on input "select row 41721507" at bounding box center [388, 342] width 26 height 26
checkbox input "true"
click at [379, 394] on input "select row 39561345" at bounding box center [388, 400] width 26 height 26
checkbox input "true"
click at [382, 450] on input "select row 41062678" at bounding box center [388, 458] width 26 height 26
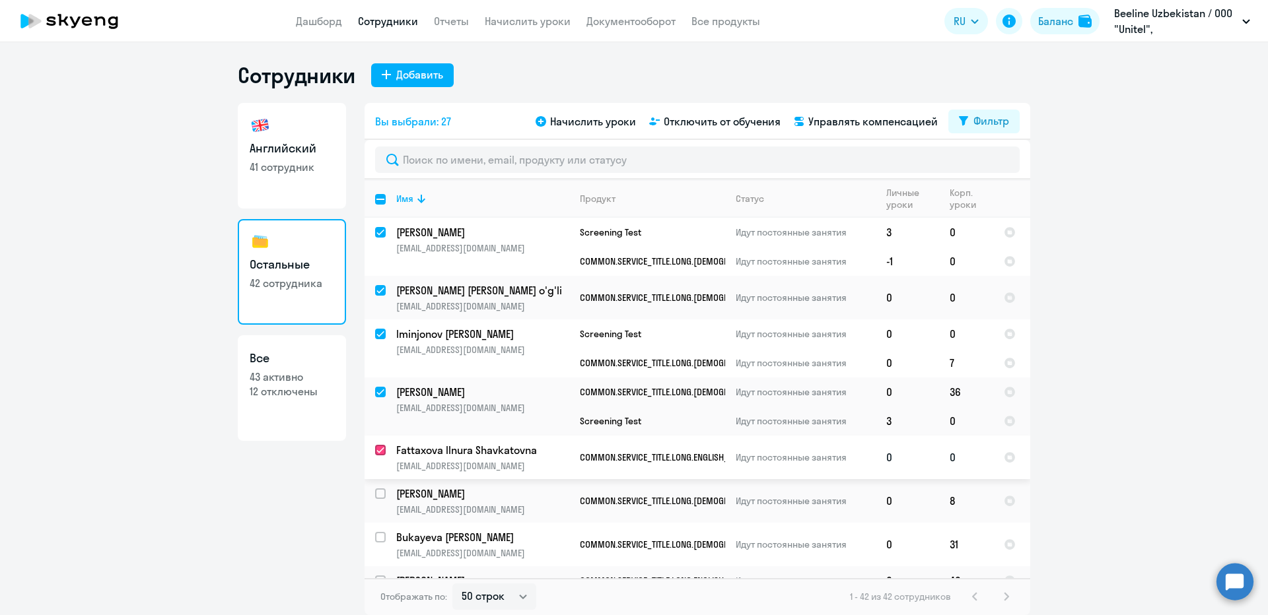
checkbox input "true"
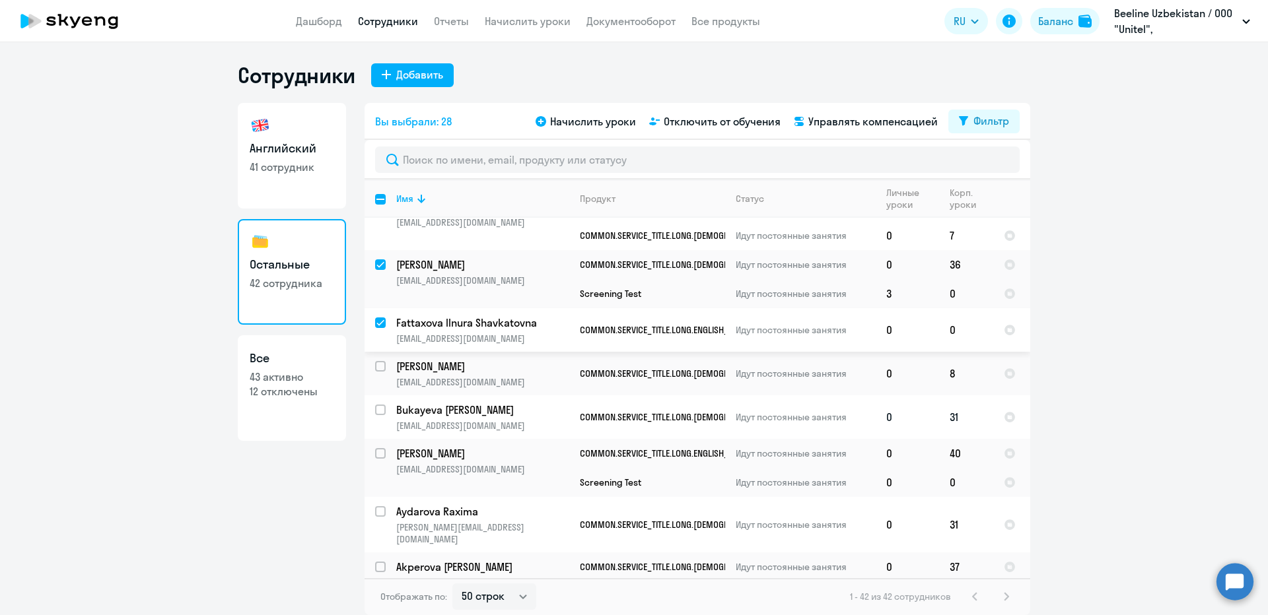
scroll to position [1585, 0]
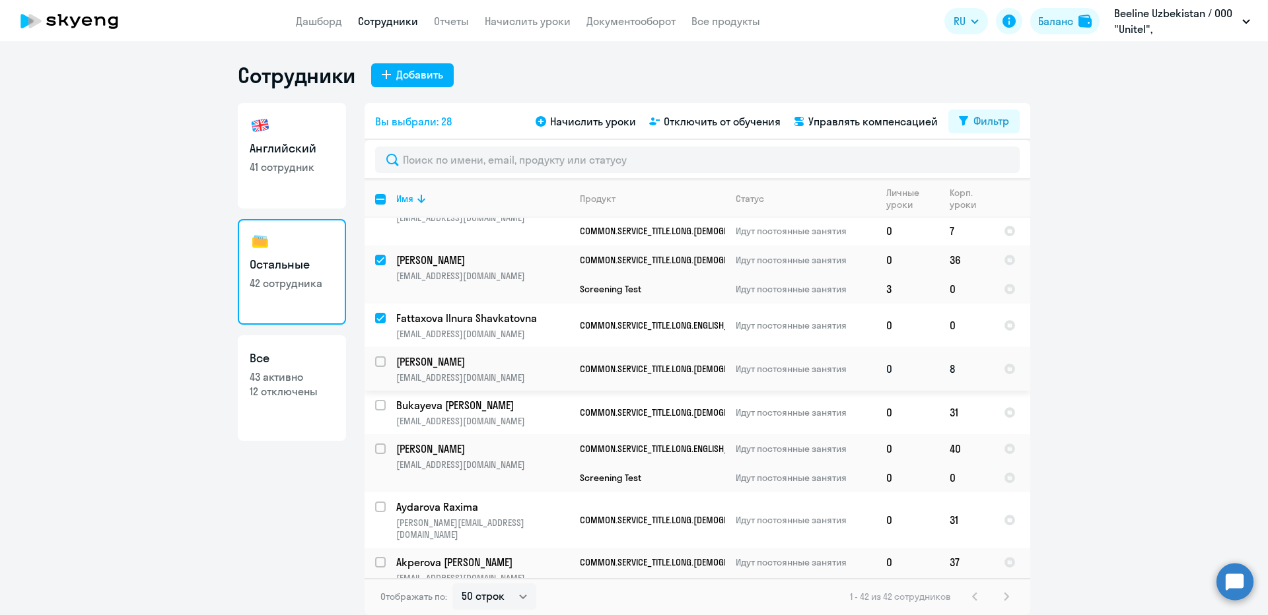
click at [380, 363] on input "select row 40871551" at bounding box center [388, 370] width 26 height 26
checkbox input "true"
click at [380, 410] on input "select row 41374759" at bounding box center [388, 413] width 26 height 26
checkbox input "true"
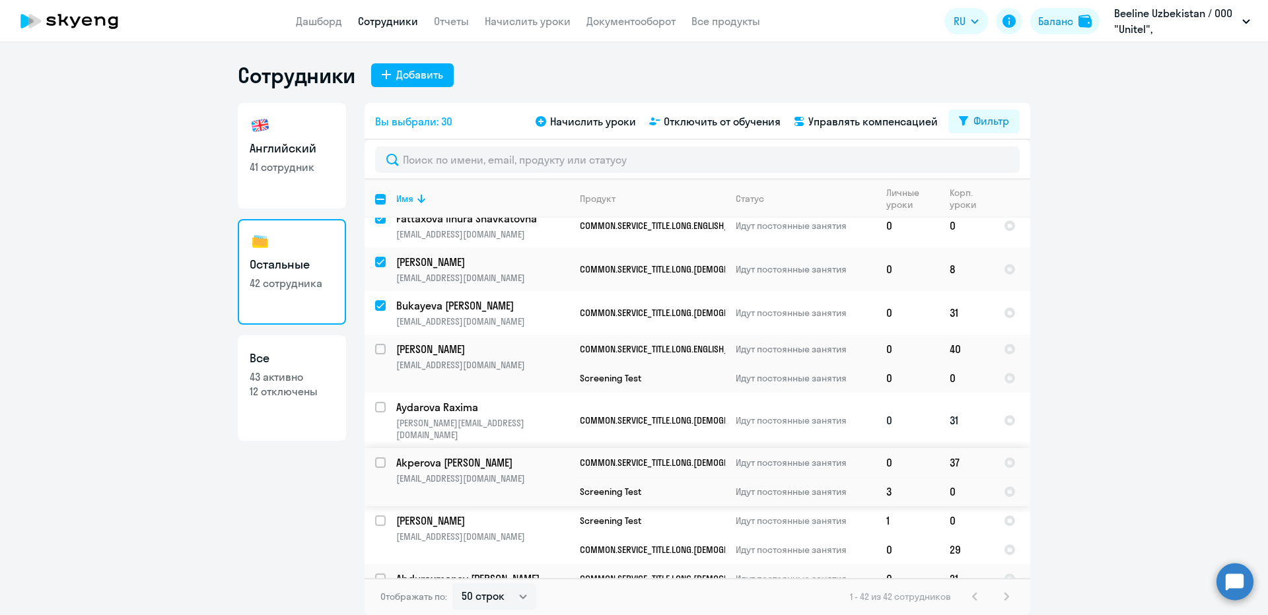
scroll to position [1717, 0]
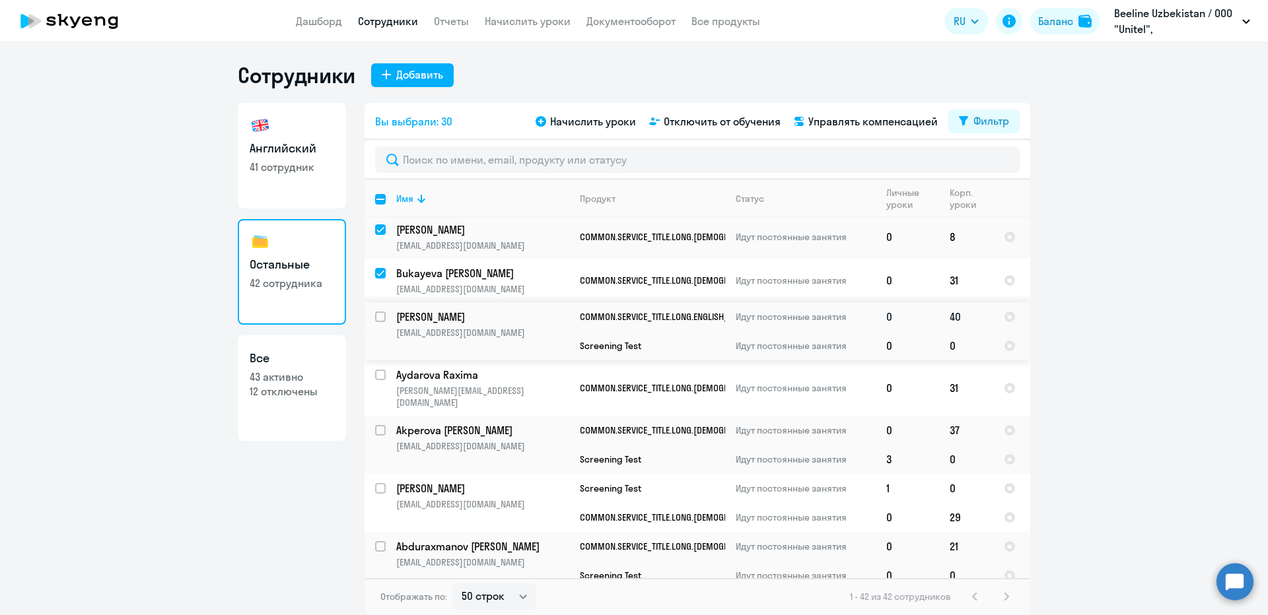
click at [378, 316] on input "select row 32276845" at bounding box center [388, 325] width 26 height 26
checkbox input "true"
click at [378, 373] on input "select row 14682374" at bounding box center [388, 383] width 26 height 26
checkbox input "true"
click at [380, 425] on input "select row 42317955" at bounding box center [388, 438] width 26 height 26
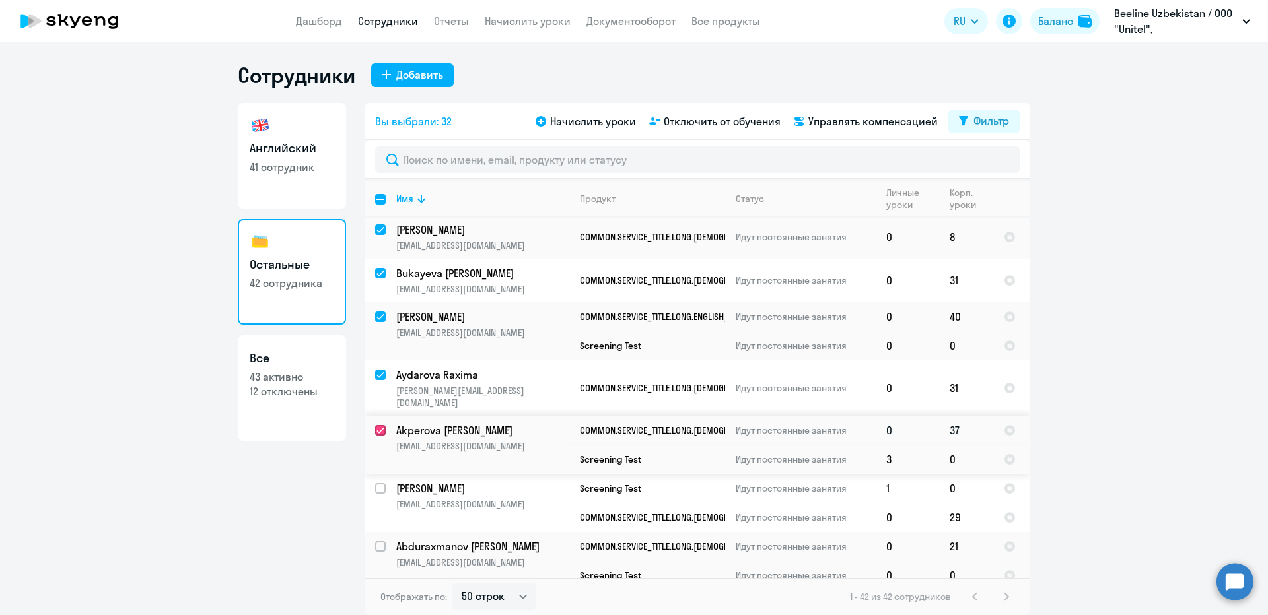
checkbox input "true"
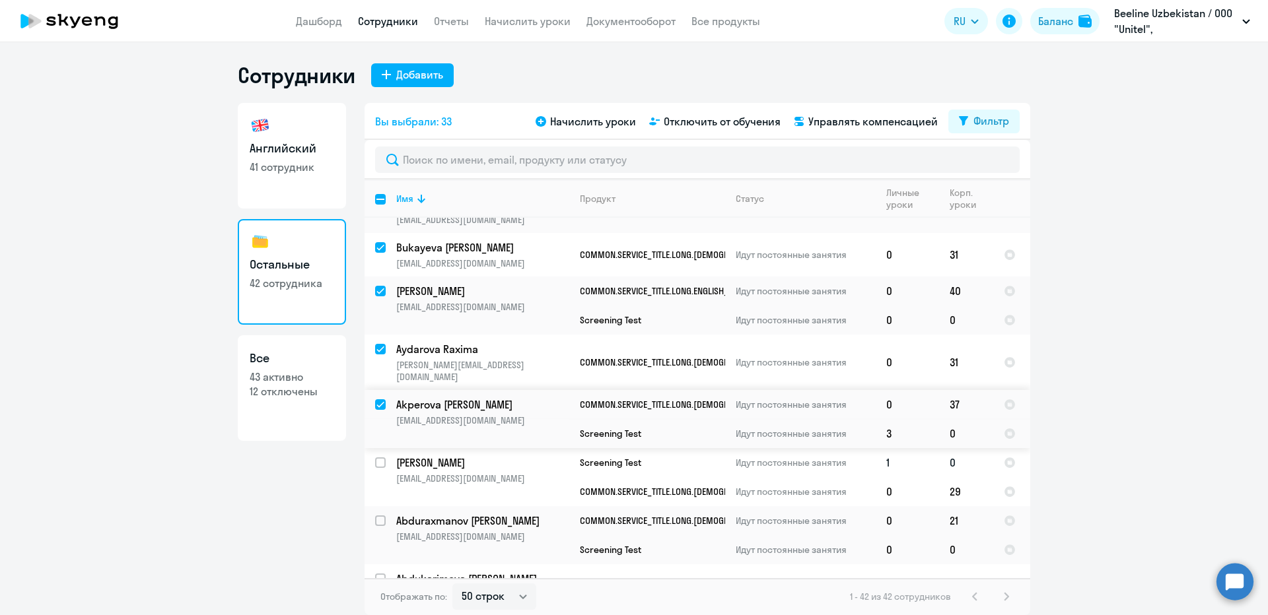
scroll to position [1783, 0]
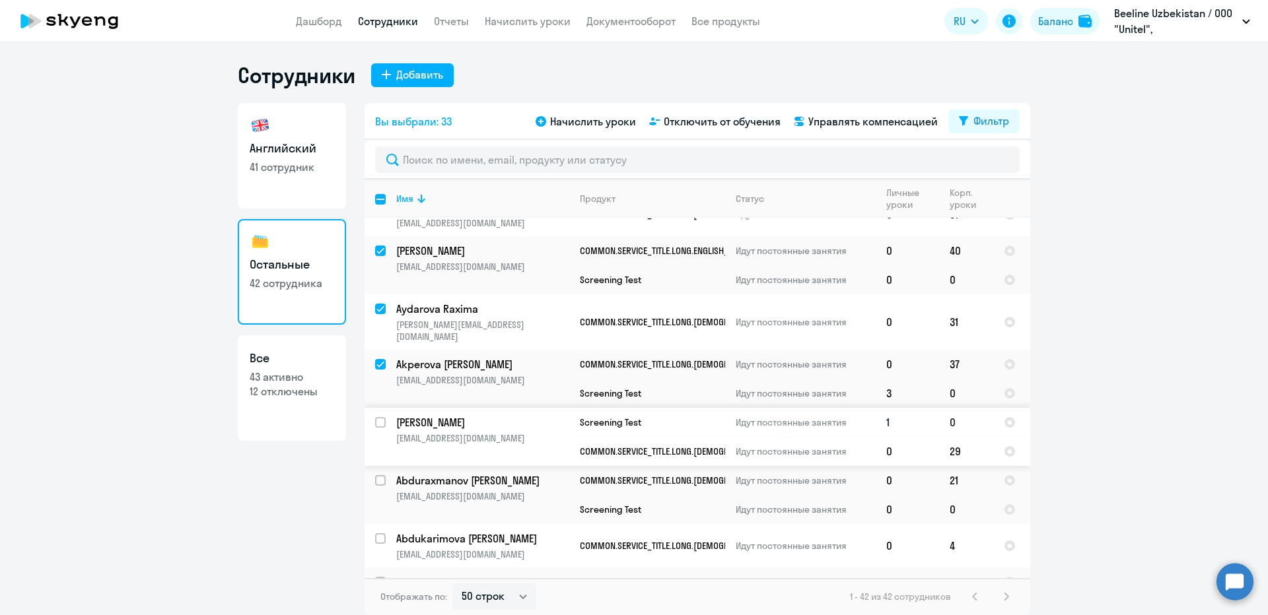
click at [380, 417] on input "select row 42247480" at bounding box center [388, 430] width 26 height 26
checkbox input "true"
click at [380, 475] on input "select row 42045412" at bounding box center [388, 488] width 26 height 26
checkbox input "true"
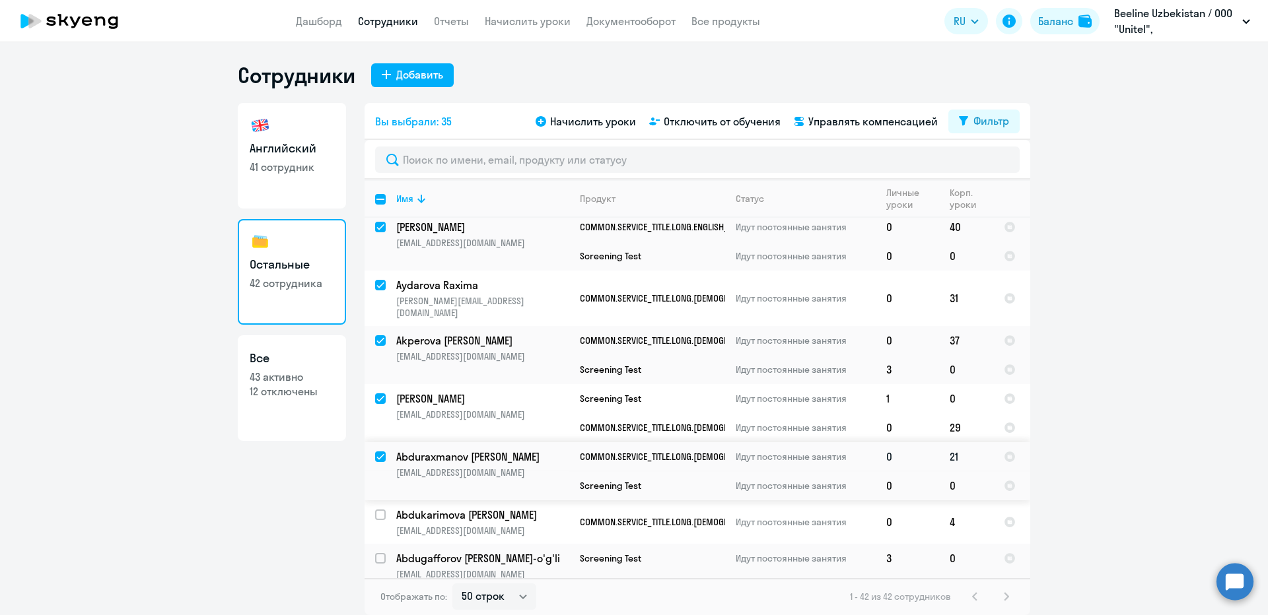
scroll to position [1819, 0]
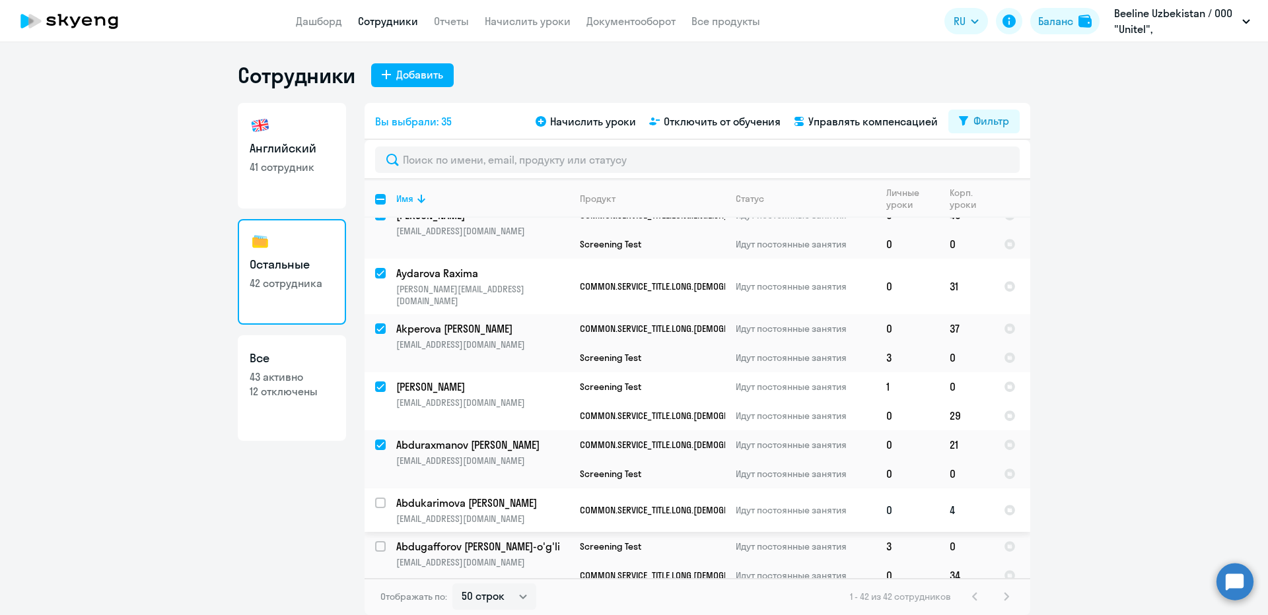
click at [380, 498] on input "select row 21882428" at bounding box center [388, 511] width 26 height 26
checkbox input "true"
click at [380, 542] on input "select row 30835844" at bounding box center [388, 555] width 26 height 26
checkbox input "true"
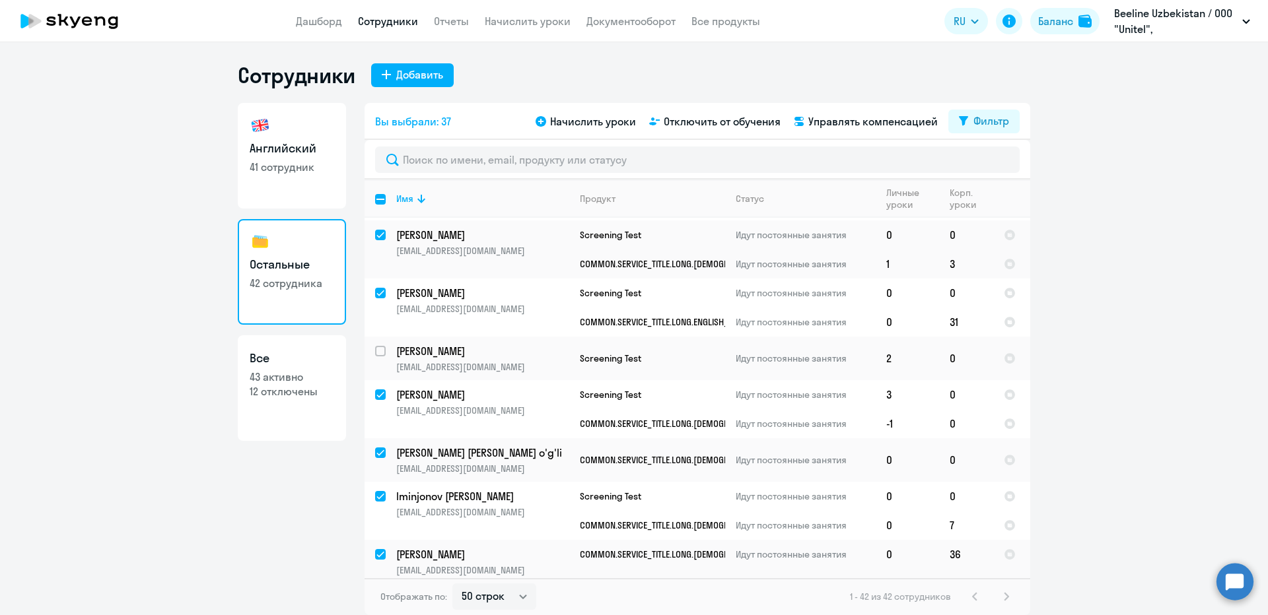
scroll to position [0, 0]
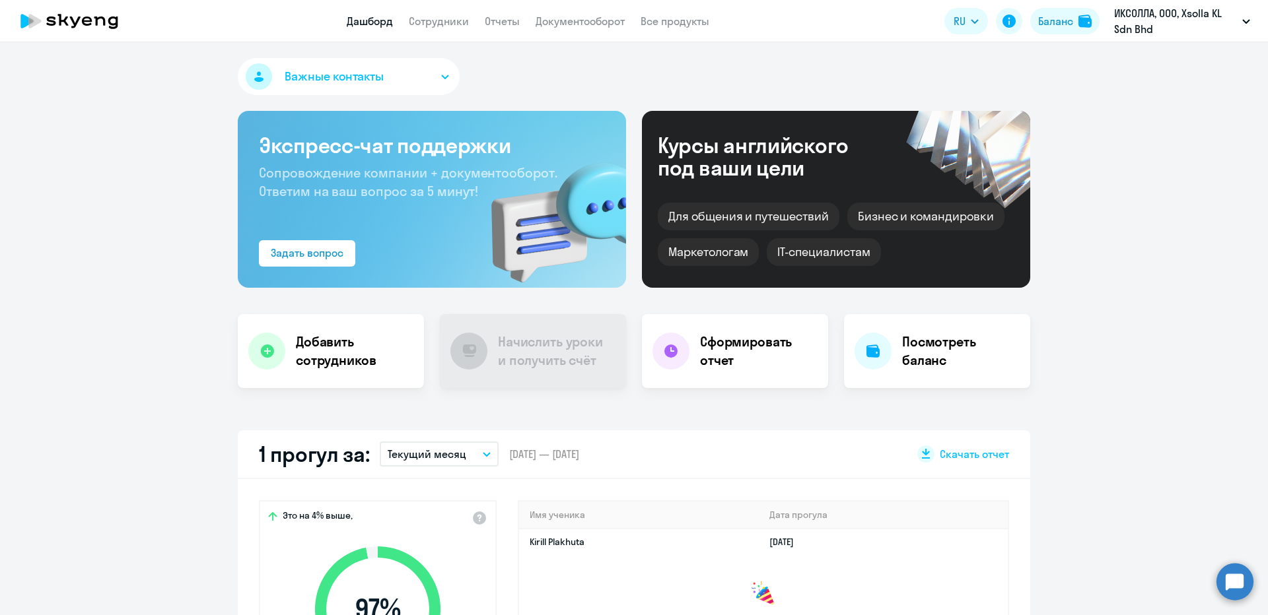
click at [1046, 37] on app-header "Дашборд Сотрудники Отчеты Документооборот Все продукты Дашборд Сотрудники Отчет…" at bounding box center [634, 21] width 1268 height 42
click at [1049, 32] on button "Баланс" at bounding box center [1064, 21] width 69 height 26
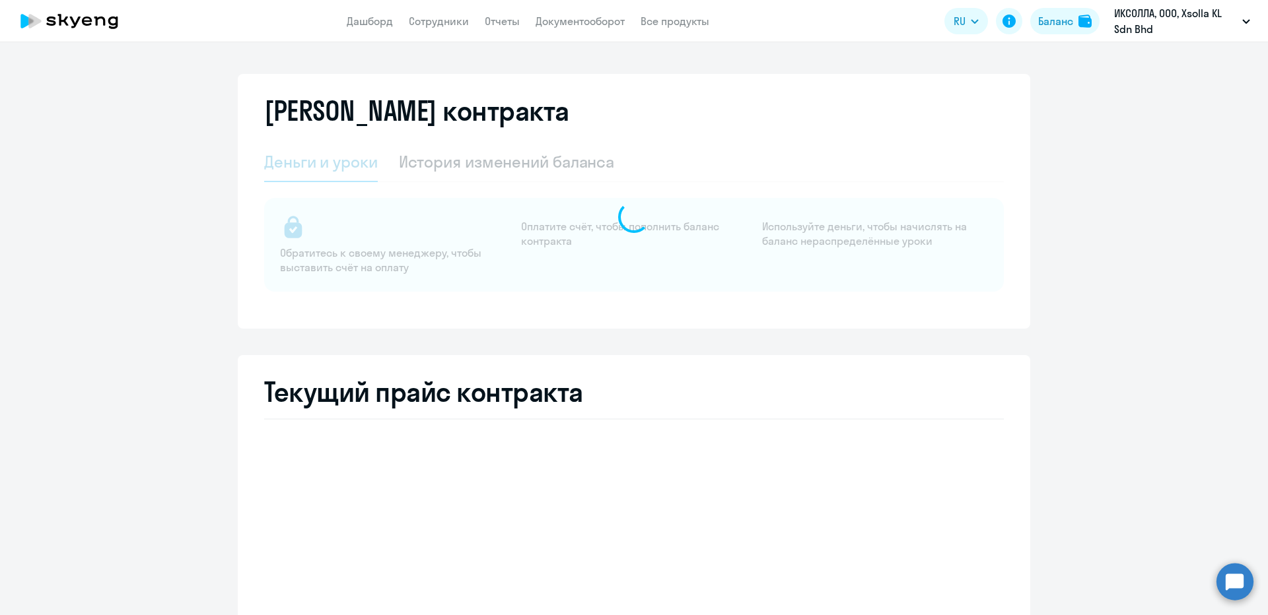
select select "english_adult_not_native_speaker"
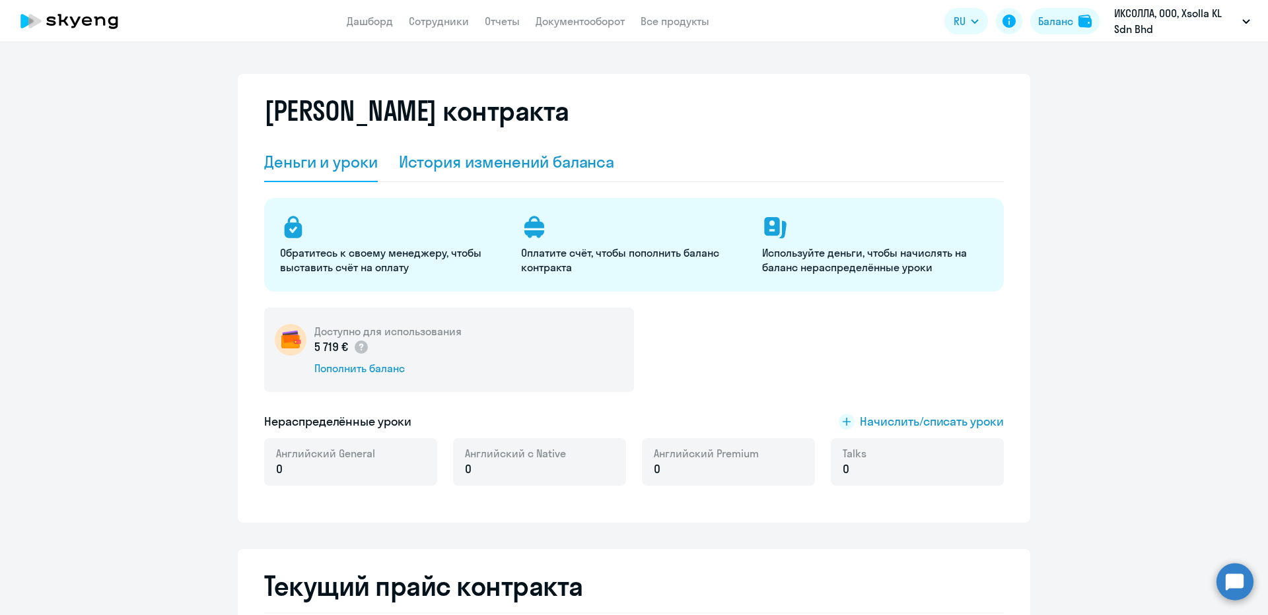
click at [483, 159] on div "История изменений баланса" at bounding box center [507, 161] width 216 height 21
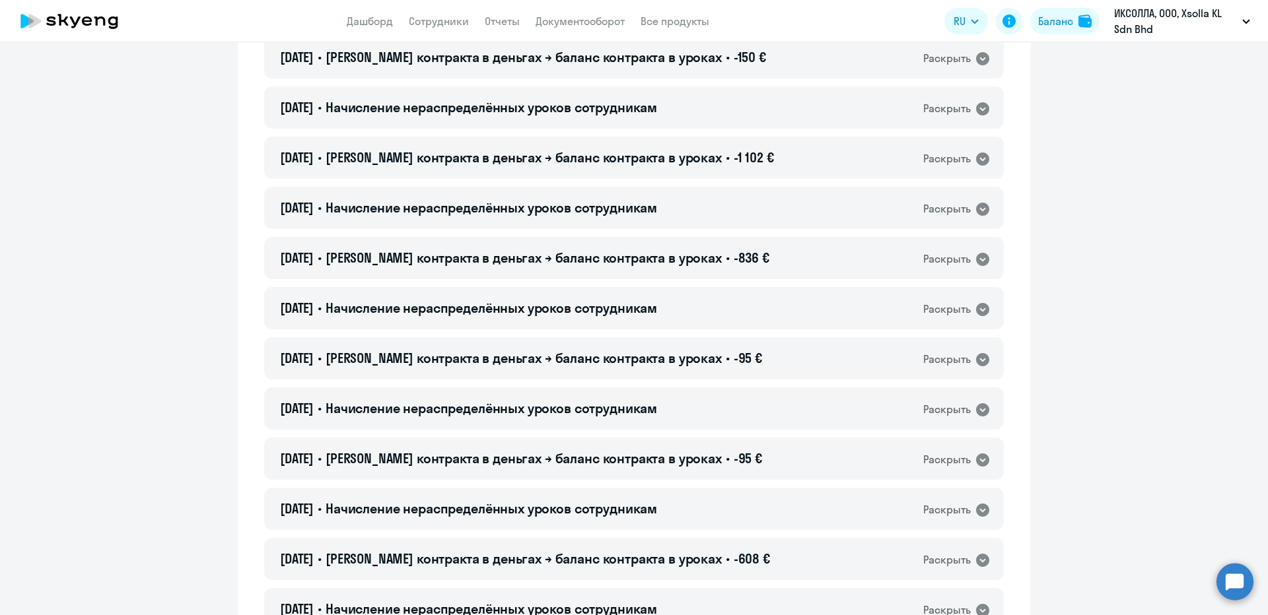
scroll to position [10062, 0]
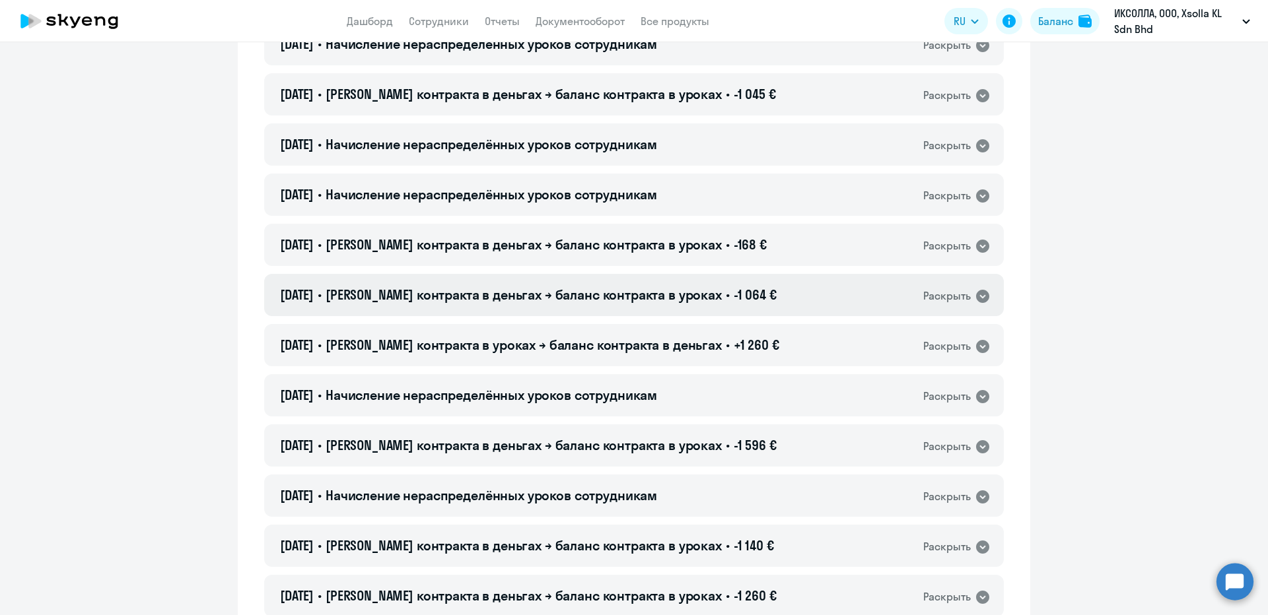
click at [670, 282] on div "29.08.2023 • Баланс контракта в деньгах → баланс контракта в уроках • -1 064 € …" at bounding box center [634, 295] width 740 height 42
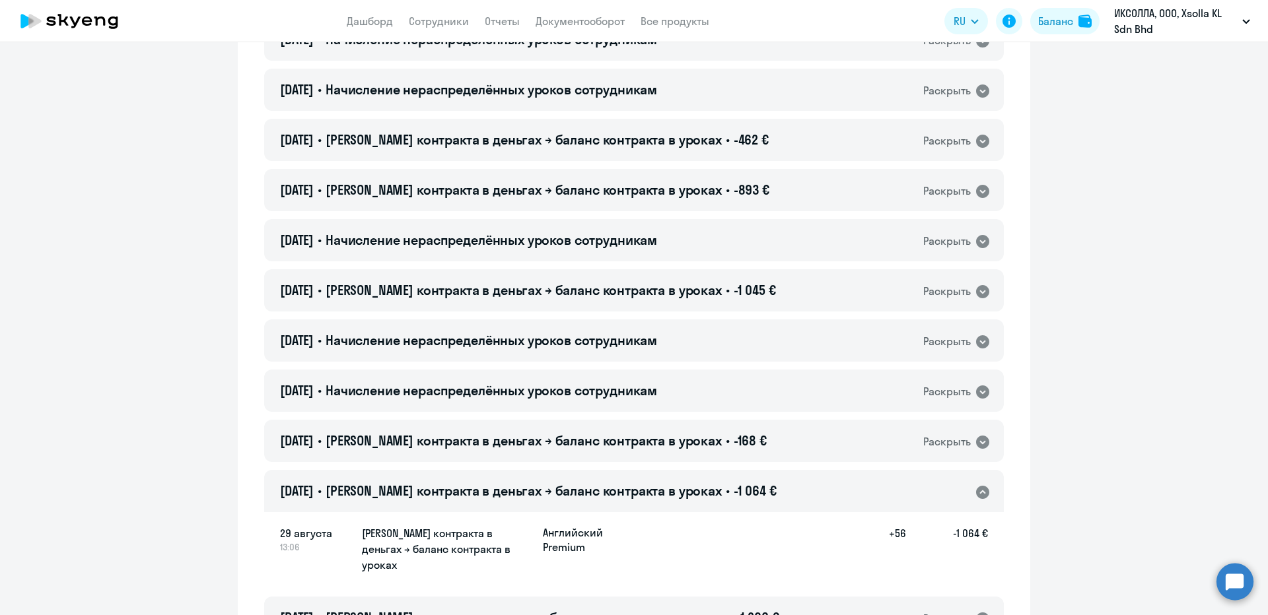
scroll to position [9798, 0]
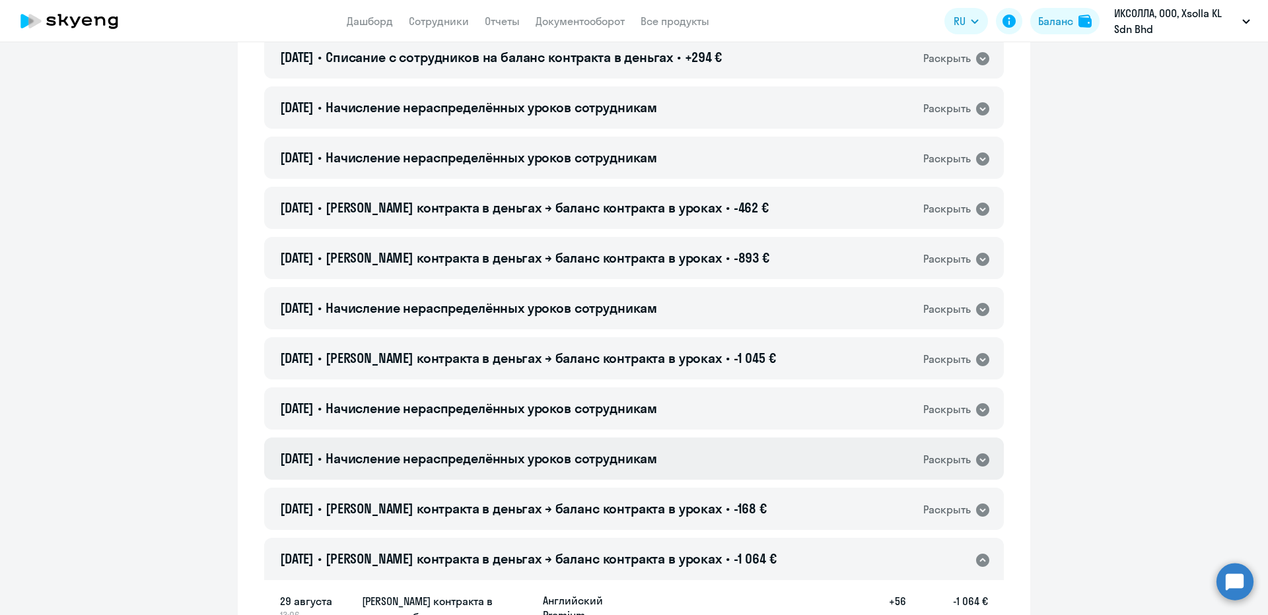
click at [570, 474] on div "29.08.2023 • Начисление нераспределённых уроков сотрудникам Раскрыть" at bounding box center [634, 459] width 740 height 42
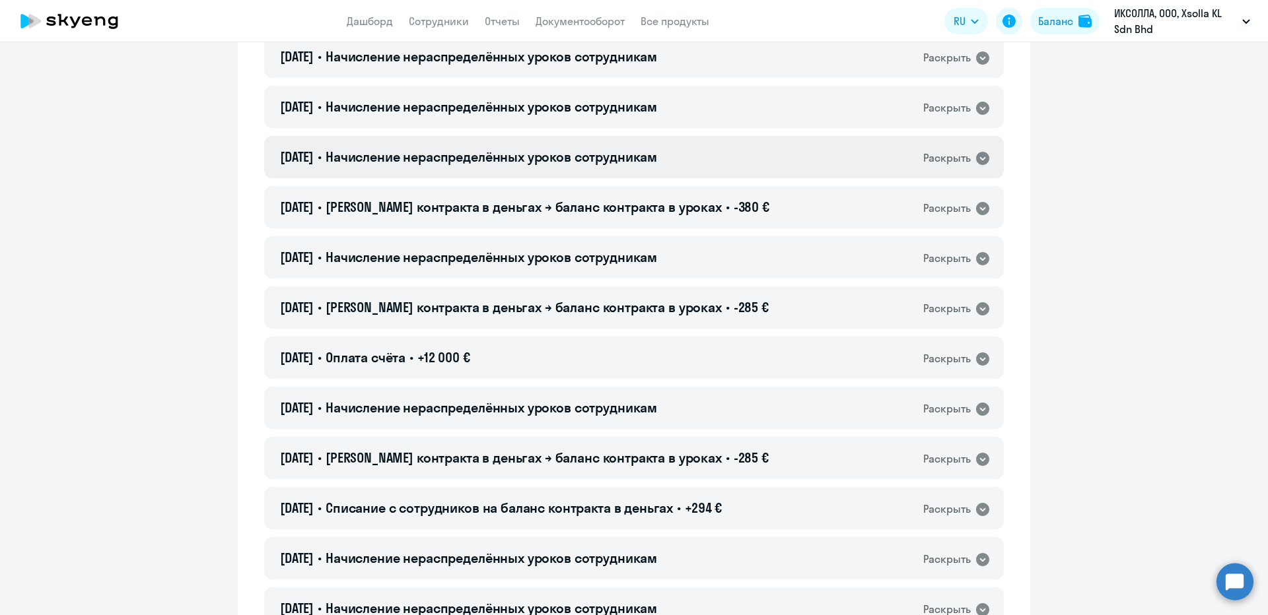
scroll to position [9402, 0]
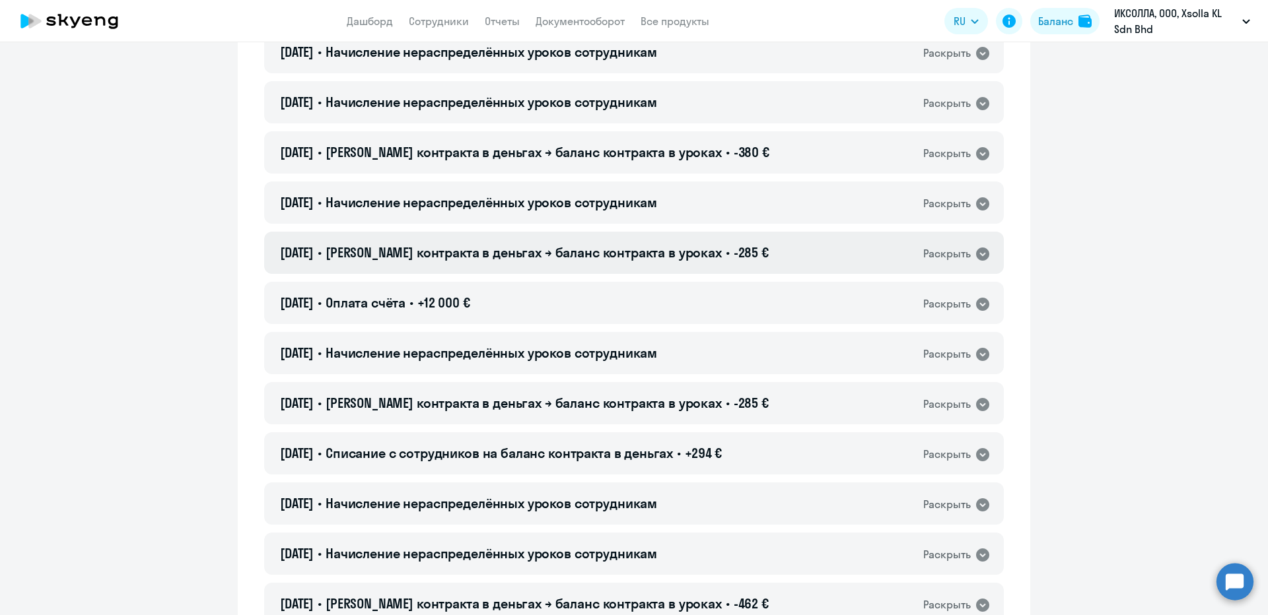
click at [551, 254] on span "[PERSON_NAME] контракта в деньгах → баланс контракта в уроках" at bounding box center [524, 252] width 396 height 17
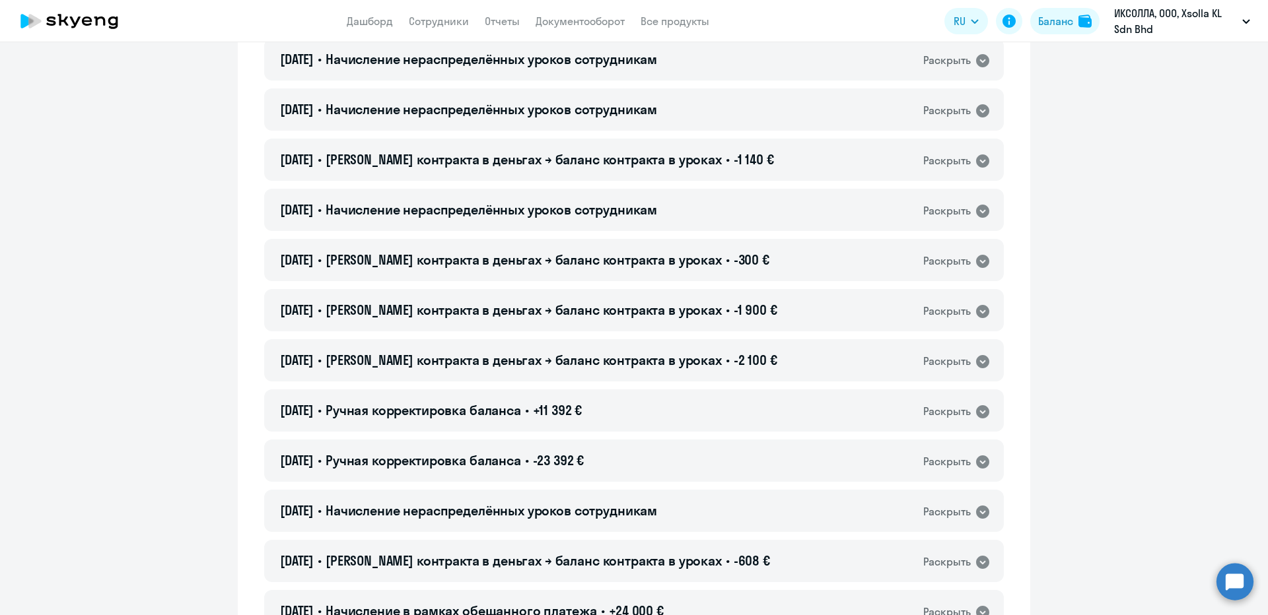
scroll to position [13629, 0]
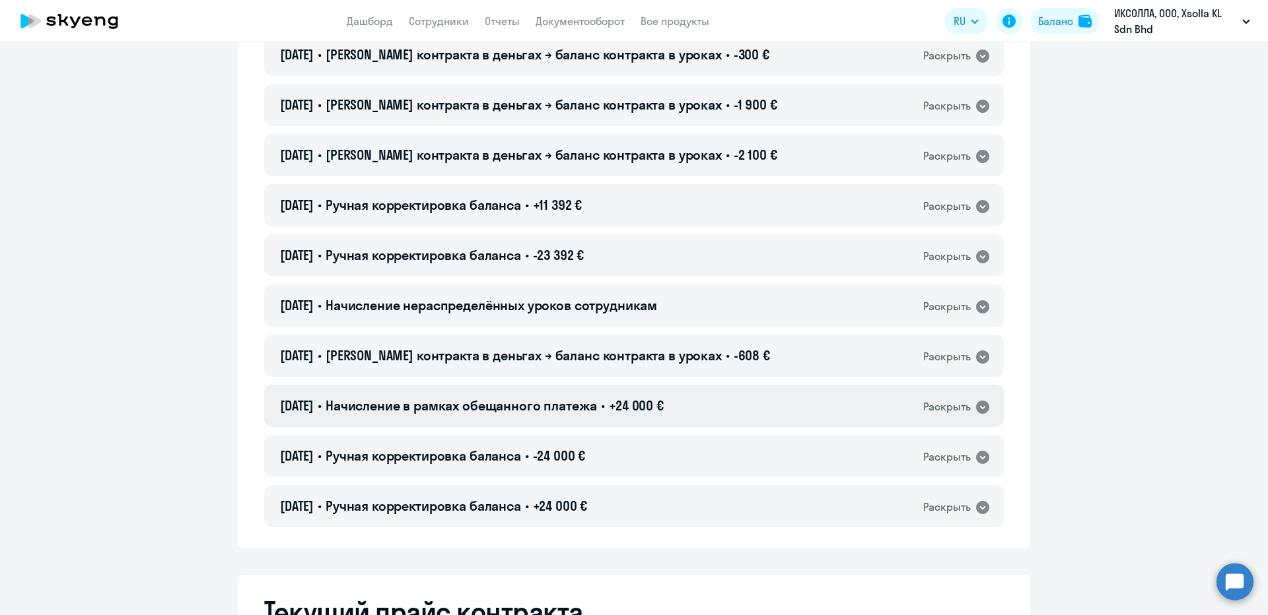
click at [414, 398] on span "Начисление в рамках обещанного платежа" at bounding box center [461, 406] width 271 height 17
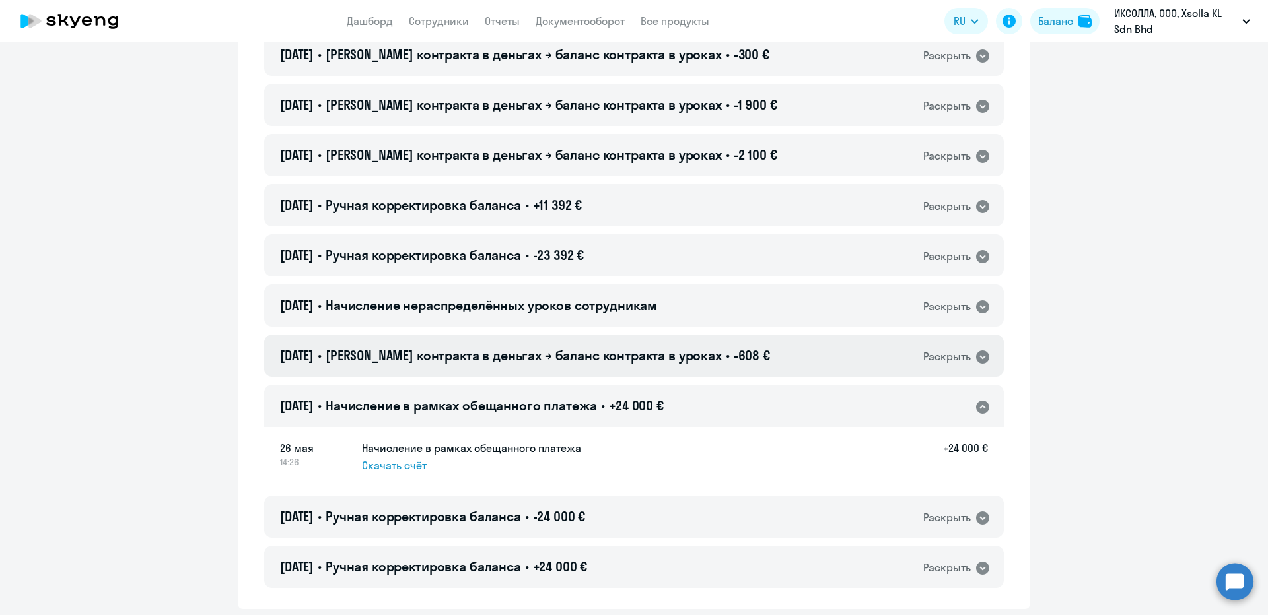
click at [454, 347] on span "[PERSON_NAME] контракта в деньгах → баланс контракта в уроках" at bounding box center [524, 355] width 396 height 17
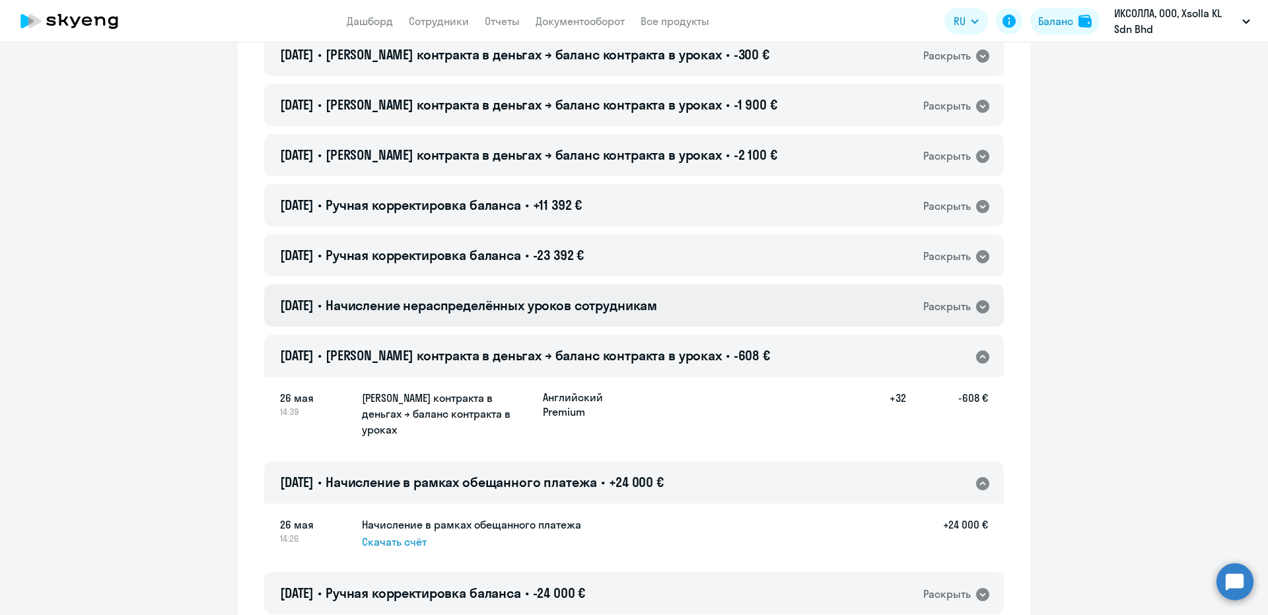
click at [499, 297] on span "Начисление нераспределённых уроков сотрудникам" at bounding box center [492, 305] width 332 height 17
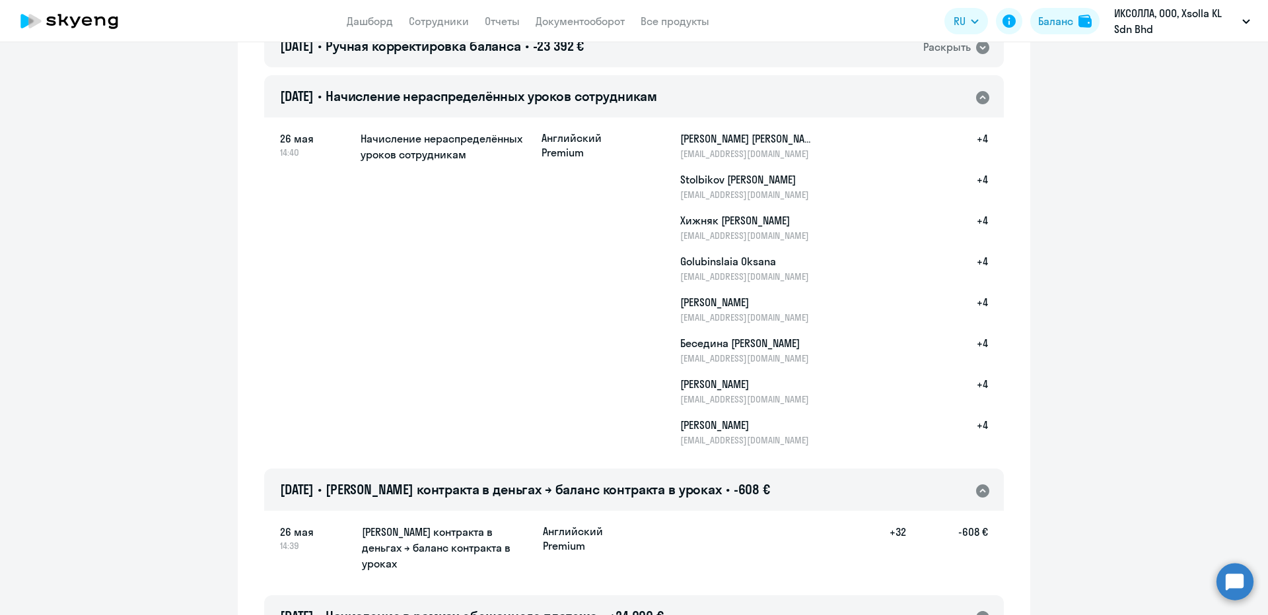
scroll to position [13827, 0]
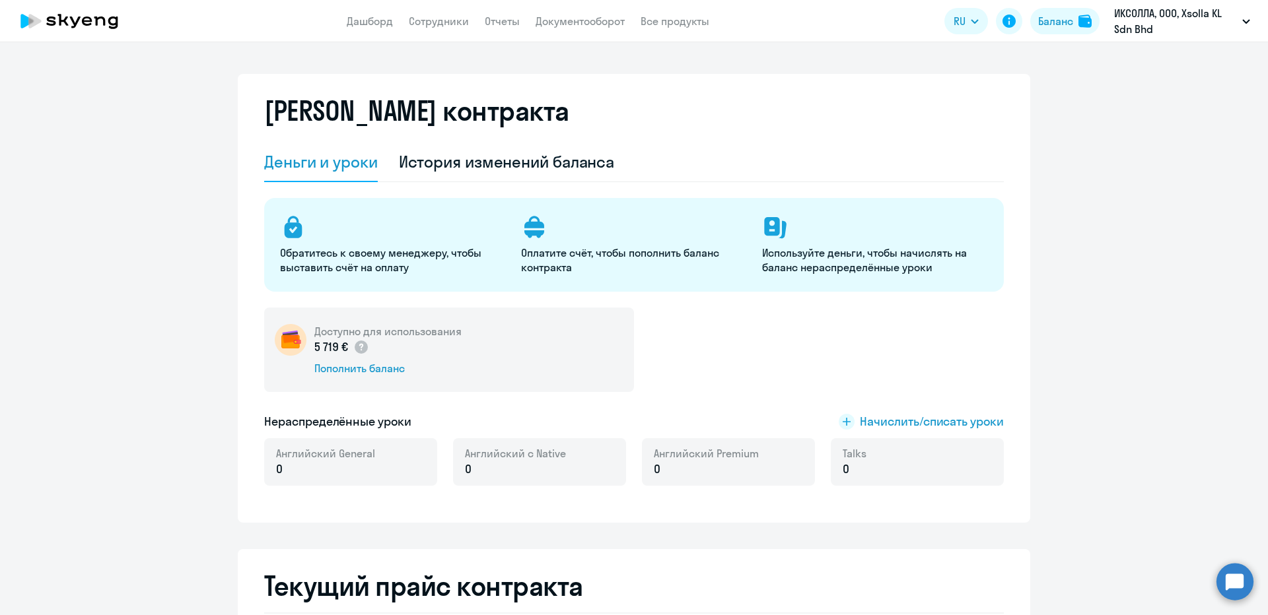
select select "english_adult_not_native_speaker"
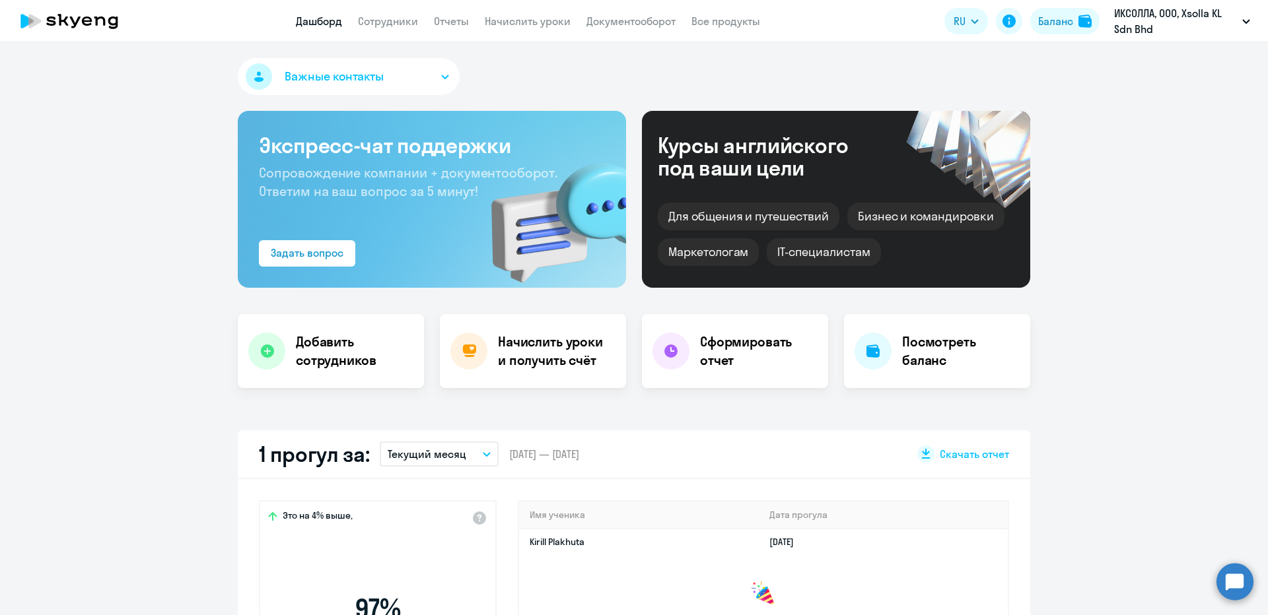
select select "30"
click at [1044, 28] on div "Баланс" at bounding box center [1055, 21] width 35 height 16
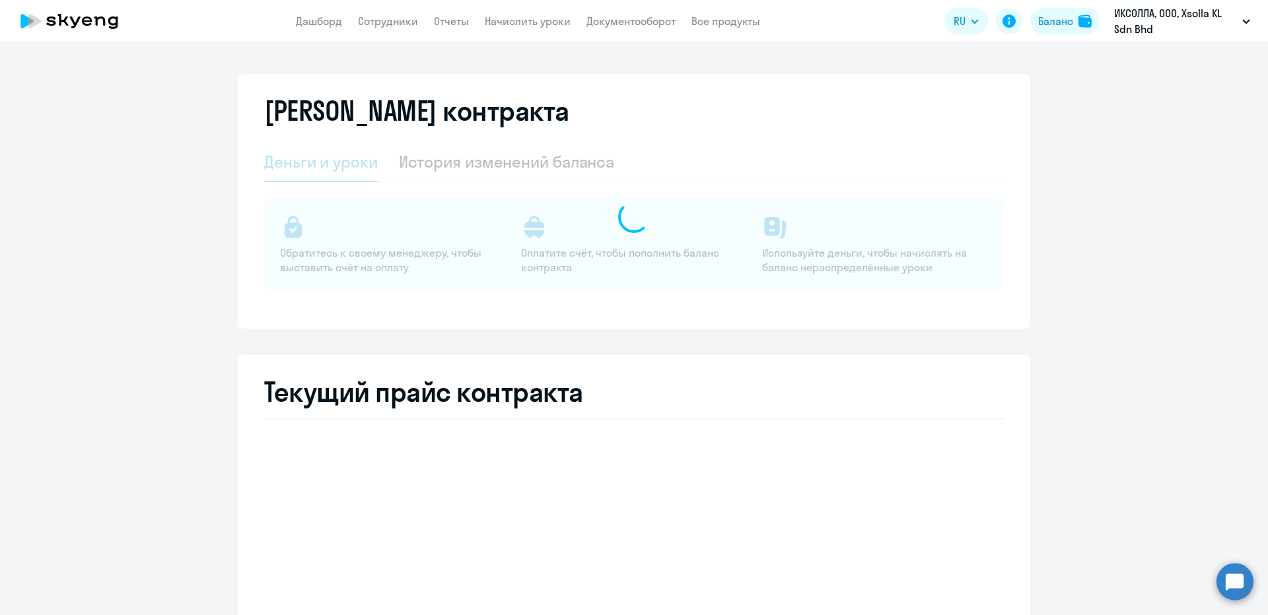
select select "english_adult_not_native_speaker"
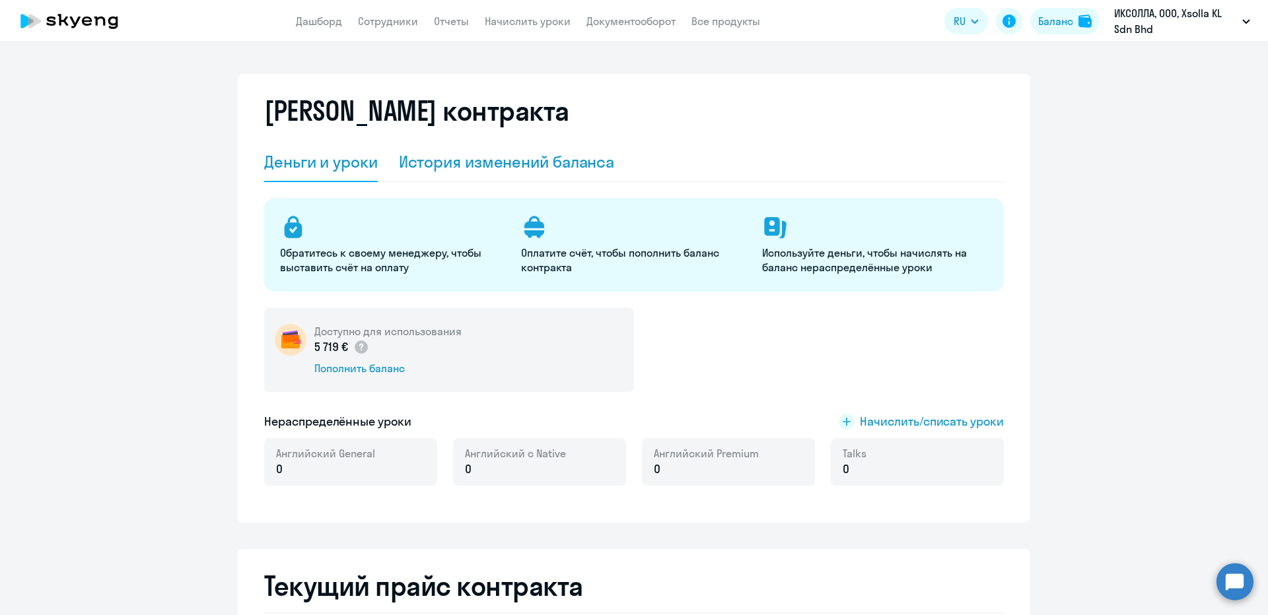
click at [470, 161] on div "История изменений баланса" at bounding box center [507, 161] width 216 height 21
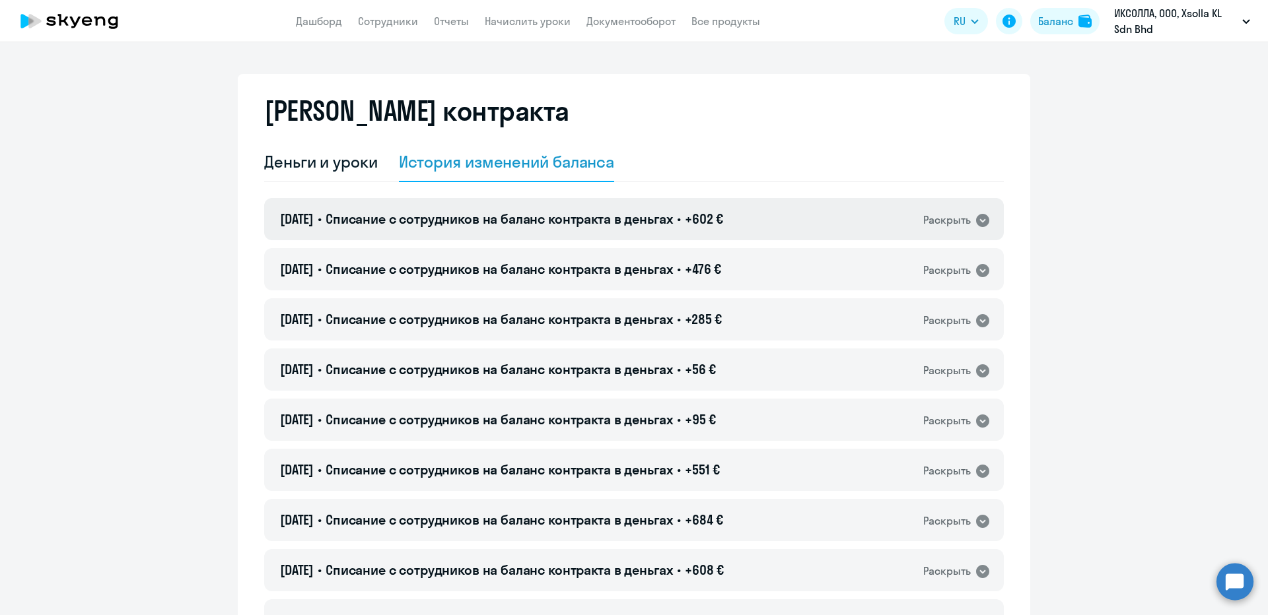
click at [423, 220] on span "Списание с сотрудников на баланс контракта в деньгах" at bounding box center [499, 219] width 347 height 17
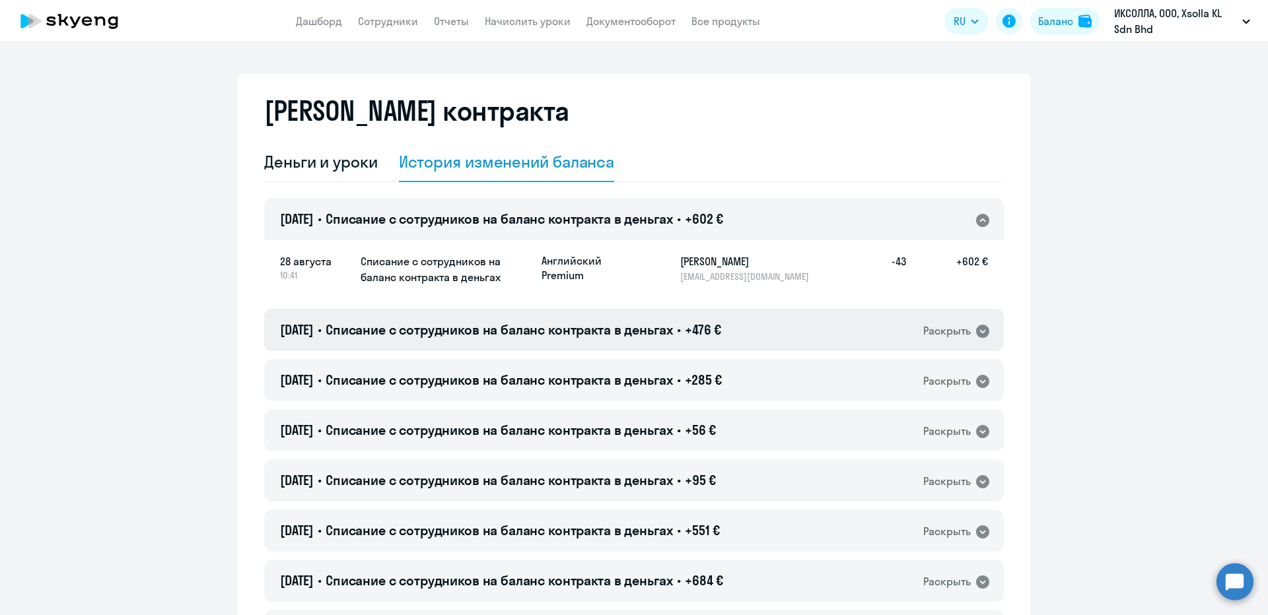
click at [440, 315] on div "28.08.2025 • Списание с сотрудников на баланс контракта в деньгах • +476 € Раск…" at bounding box center [634, 330] width 740 height 42
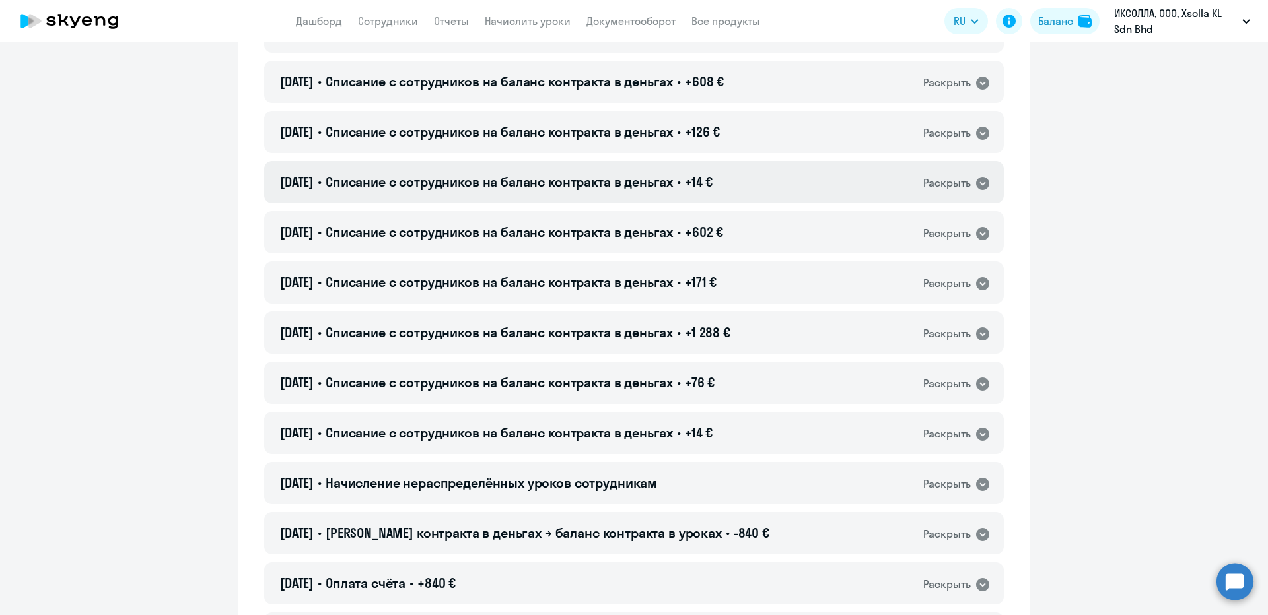
scroll to position [660, 0]
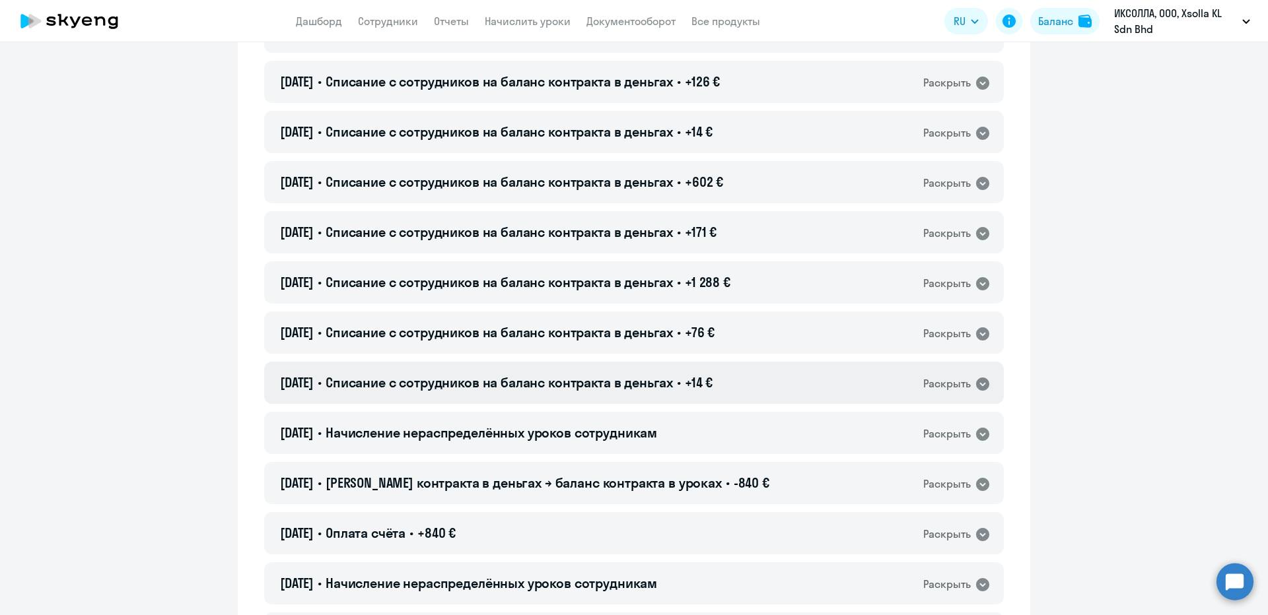
click at [457, 378] on span "Списание с сотрудников на баланс контракта в деньгах" at bounding box center [499, 382] width 347 height 17
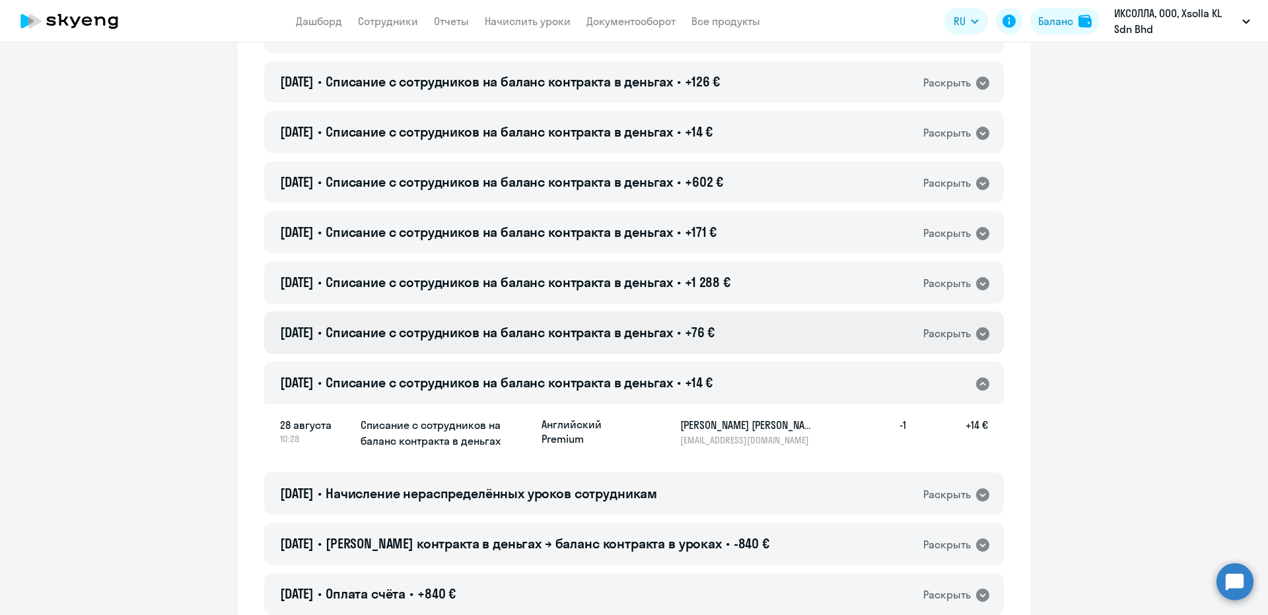
click at [545, 335] on span "Списание с сотрудников на баланс контракта в деньгах" at bounding box center [499, 332] width 347 height 17
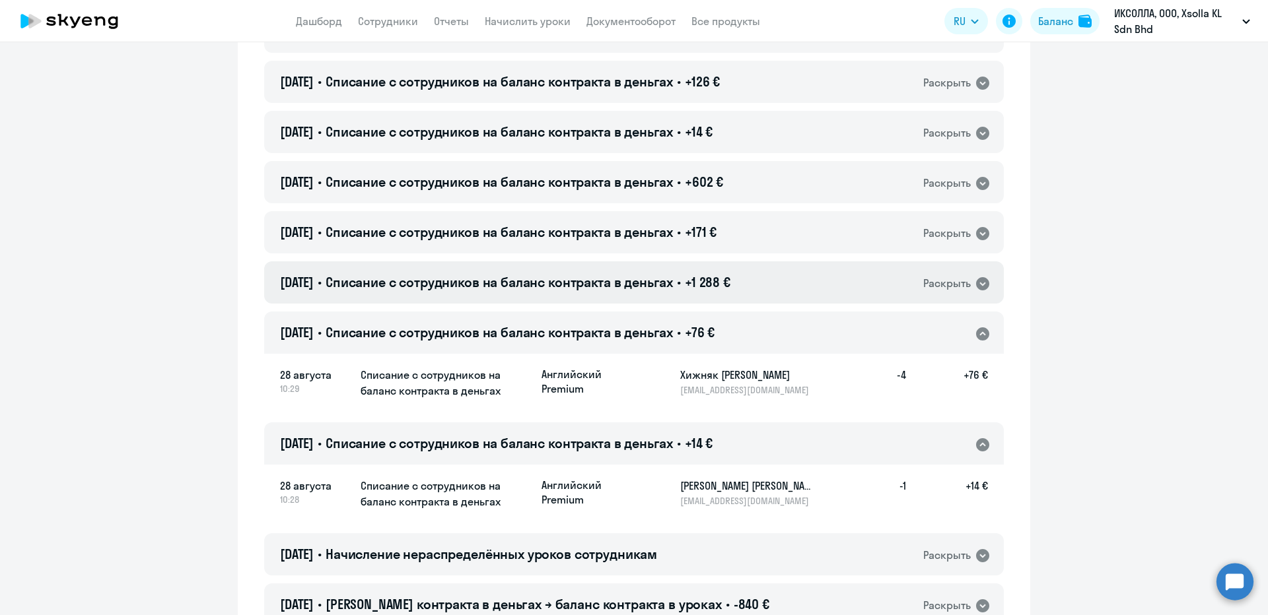
click at [532, 277] on span "Списание с сотрудников на баланс контракта в деньгах" at bounding box center [499, 282] width 347 height 17
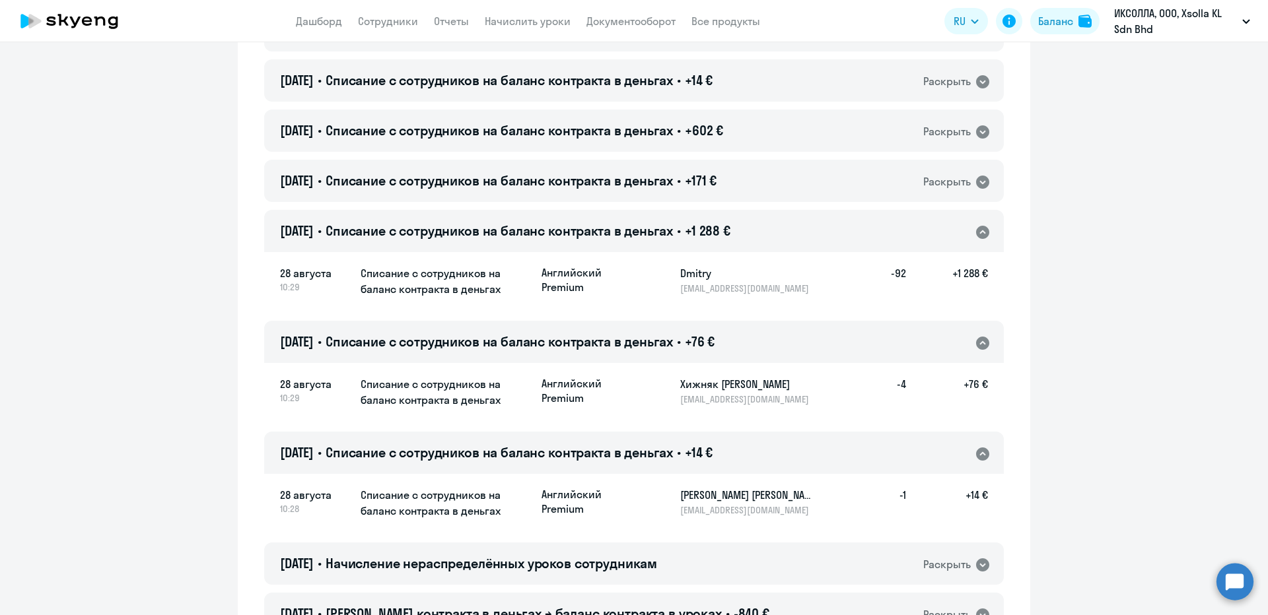
scroll to position [726, 0]
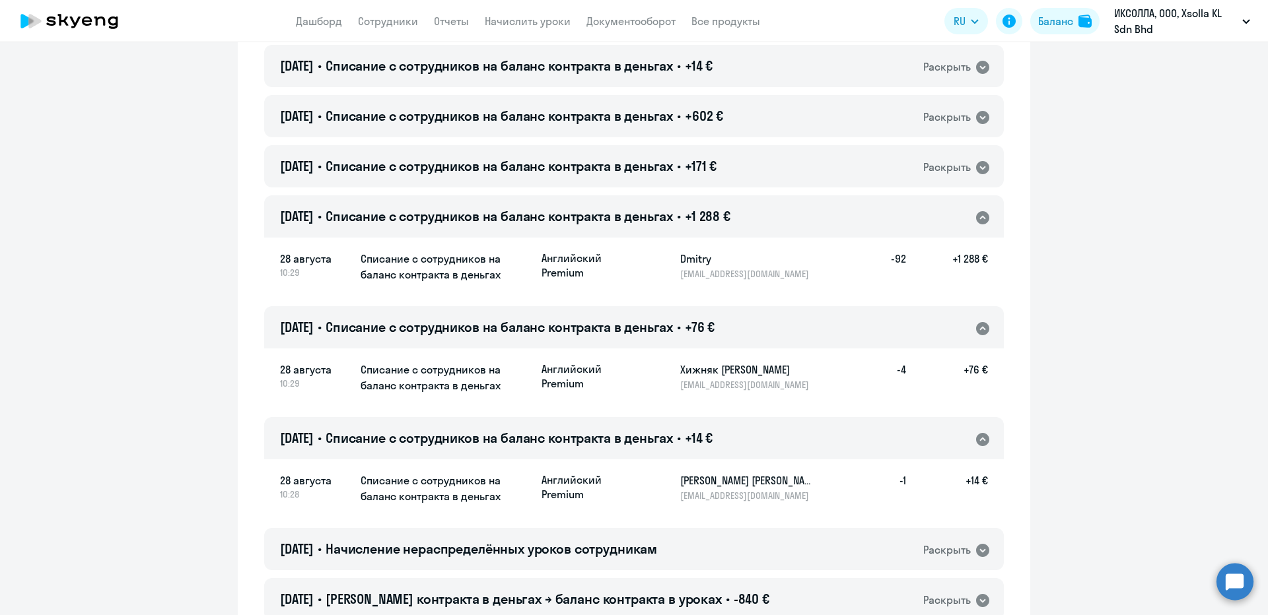
click at [689, 386] on p "d.khyzhniak@xsolla.com" at bounding box center [748, 385] width 136 height 12
click at [916, 265] on h5 "+1 288 €" at bounding box center [947, 265] width 82 height 29
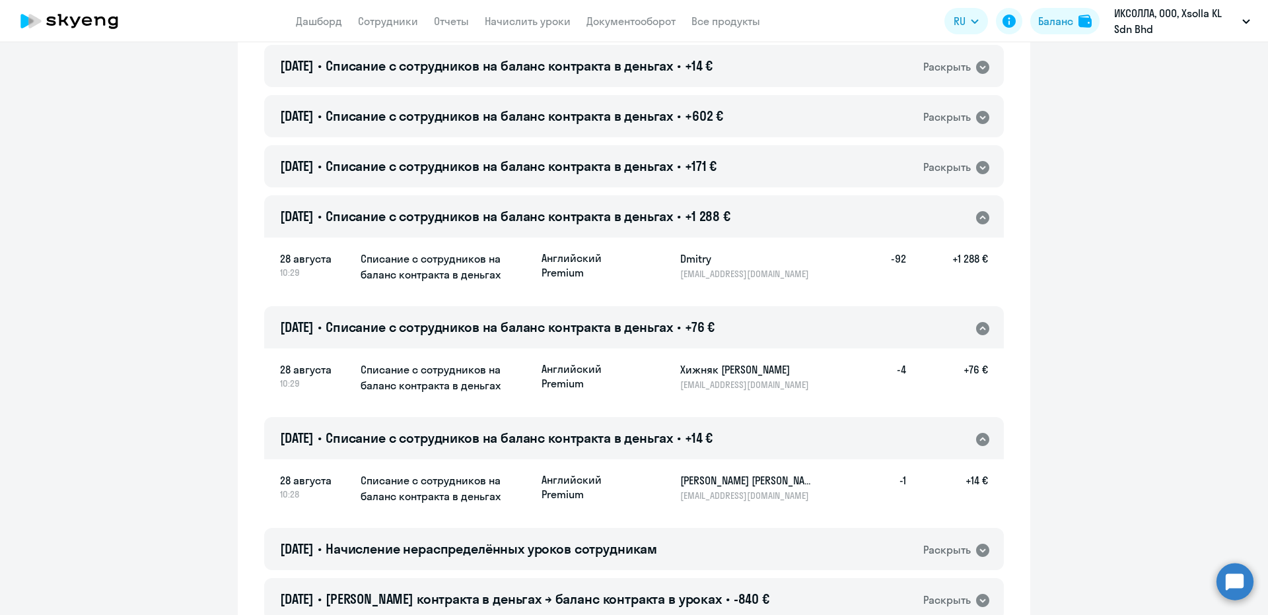
scroll to position [660, 0]
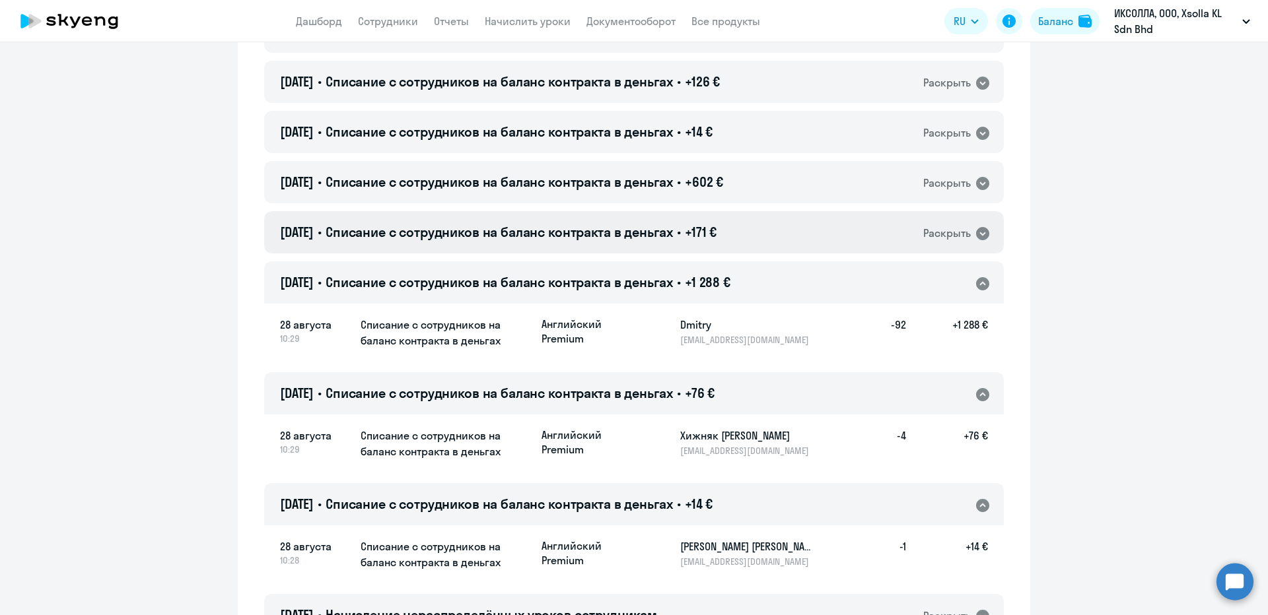
click at [557, 236] on span "Списание с сотрудников на баланс контракта в деньгах" at bounding box center [499, 232] width 347 height 17
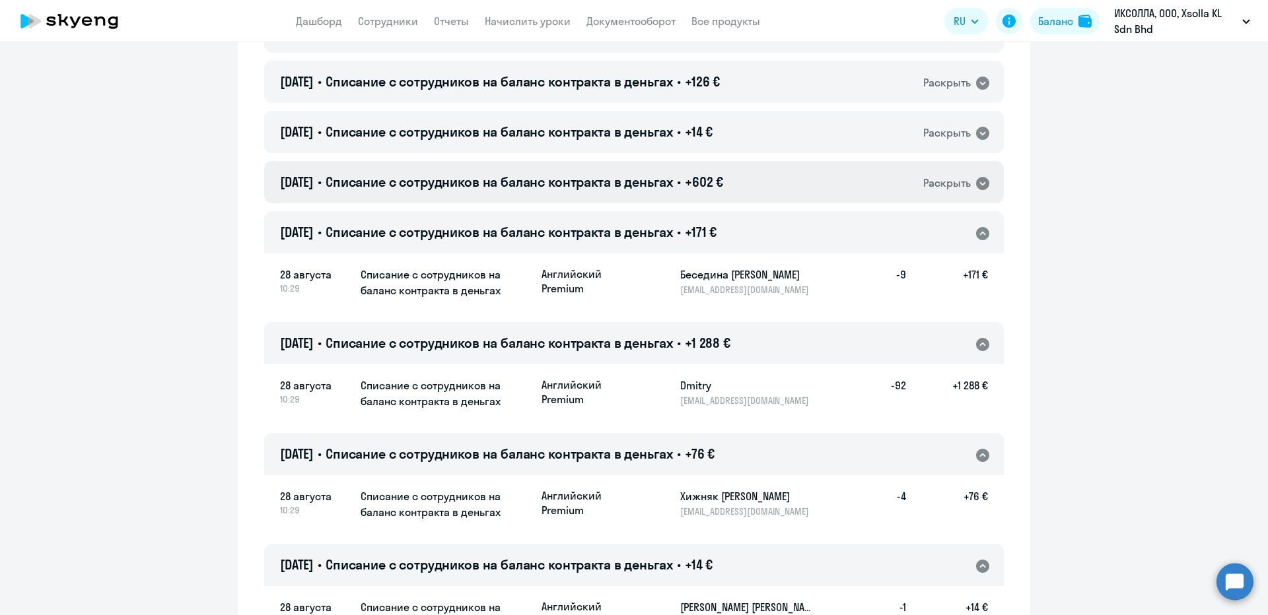
click at [626, 187] on span "Списание с сотрудников на баланс контракта в деньгах" at bounding box center [499, 182] width 347 height 17
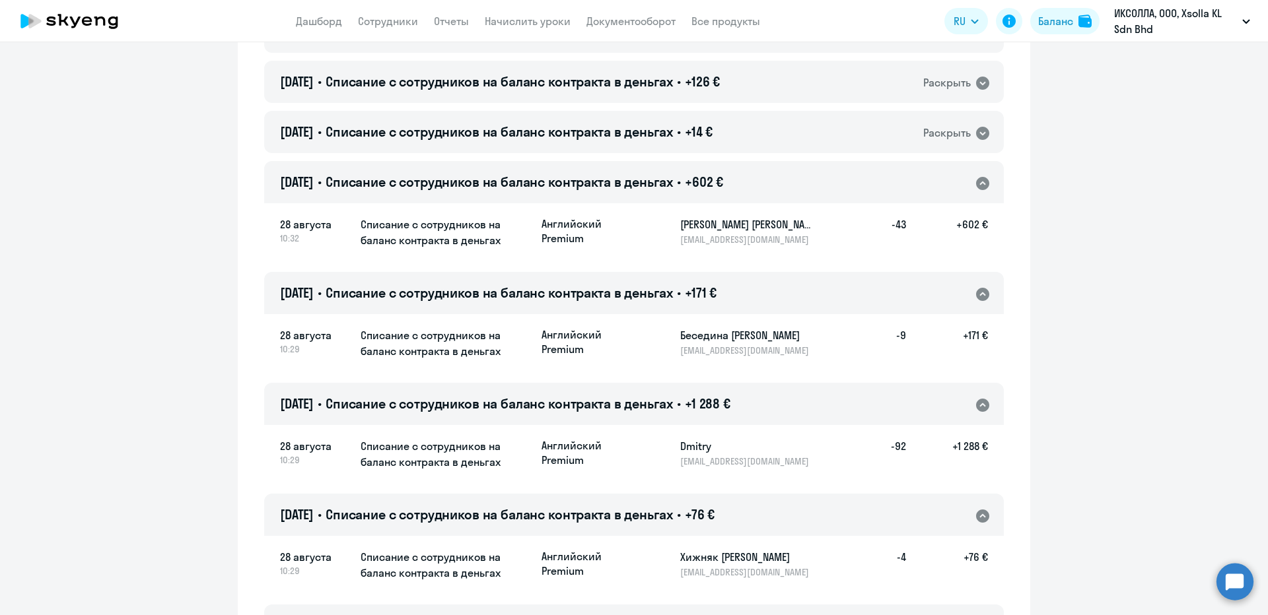
click at [689, 223] on h5 "[PERSON_NAME]" at bounding box center [748, 225] width 136 height 16
copy h5 "Литовченко"
click at [555, 131] on span "Списание с сотрудников на баланс контракта в деньгах" at bounding box center [499, 131] width 347 height 17
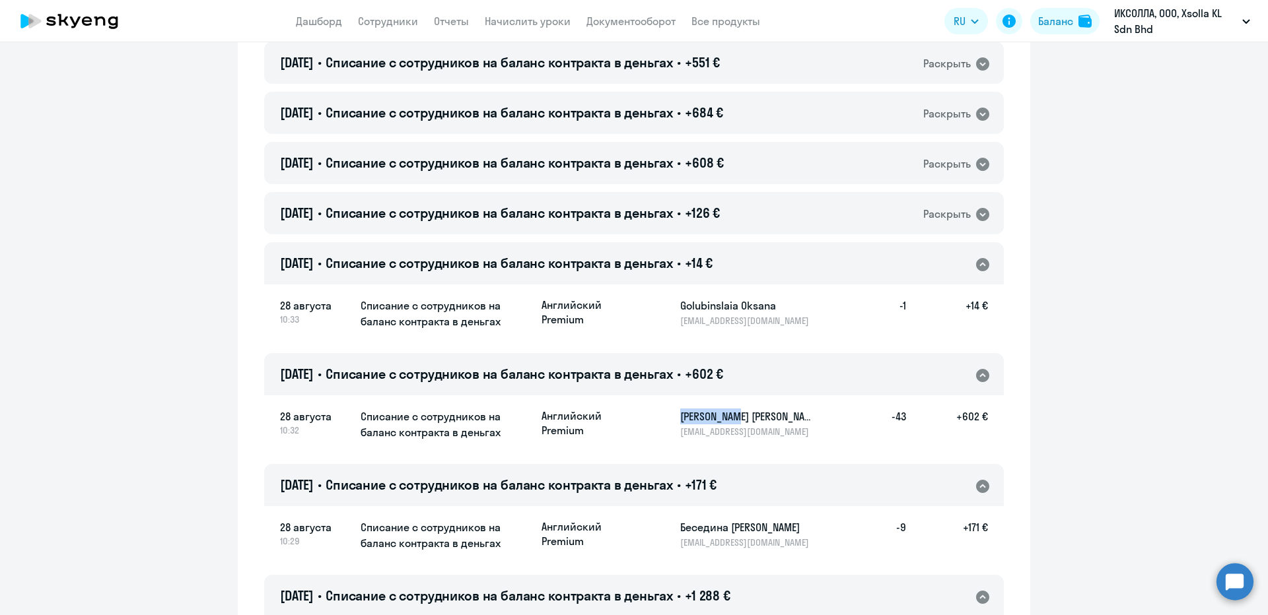
scroll to position [528, 0]
click at [695, 218] on h4 "28.08.2025 • Списание с сотрудников на баланс контракта в деньгах • +126 €" at bounding box center [500, 214] width 440 height 18
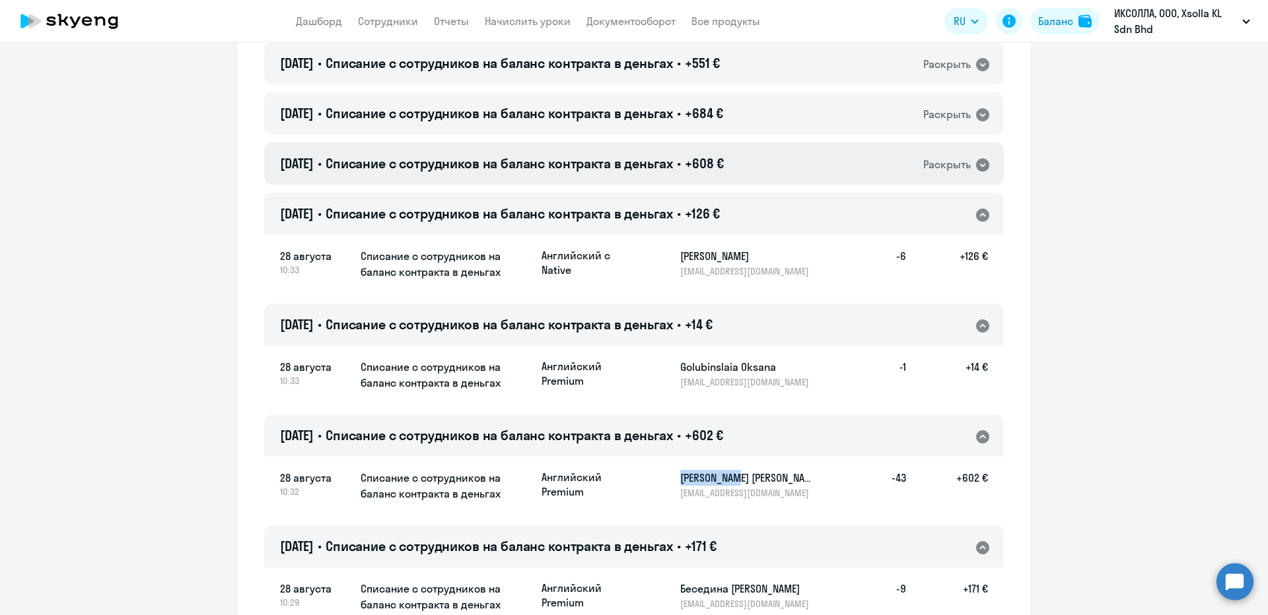
click at [505, 158] on span "Списание с сотрудников на баланс контракта в деньгах" at bounding box center [499, 163] width 347 height 17
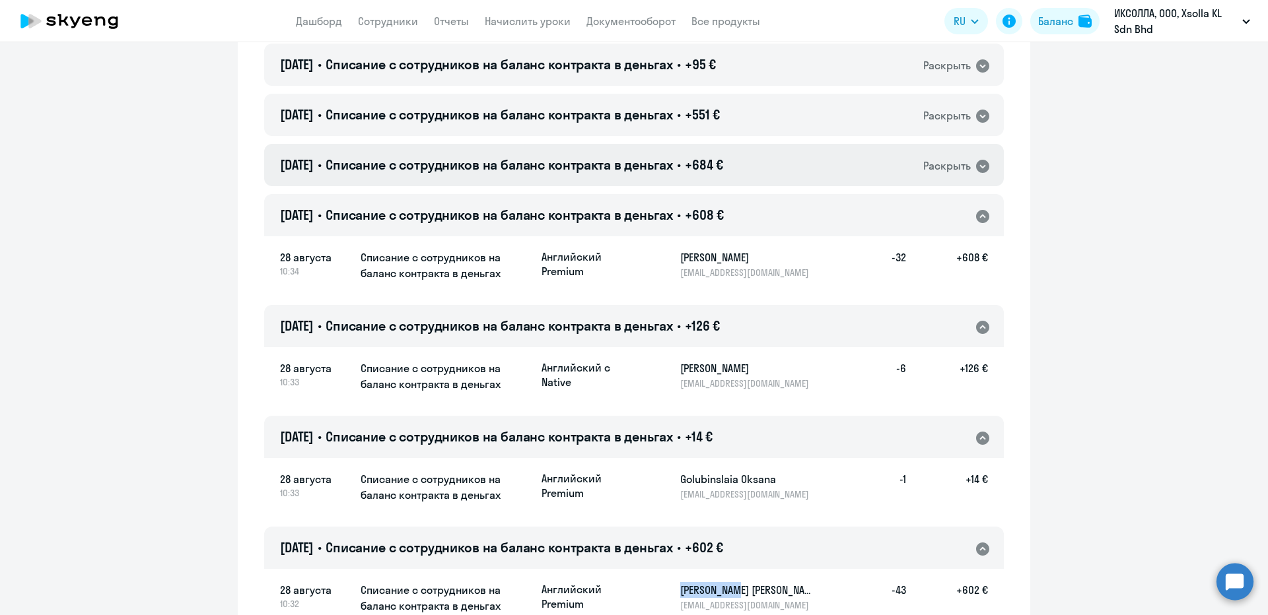
scroll to position [462, 0]
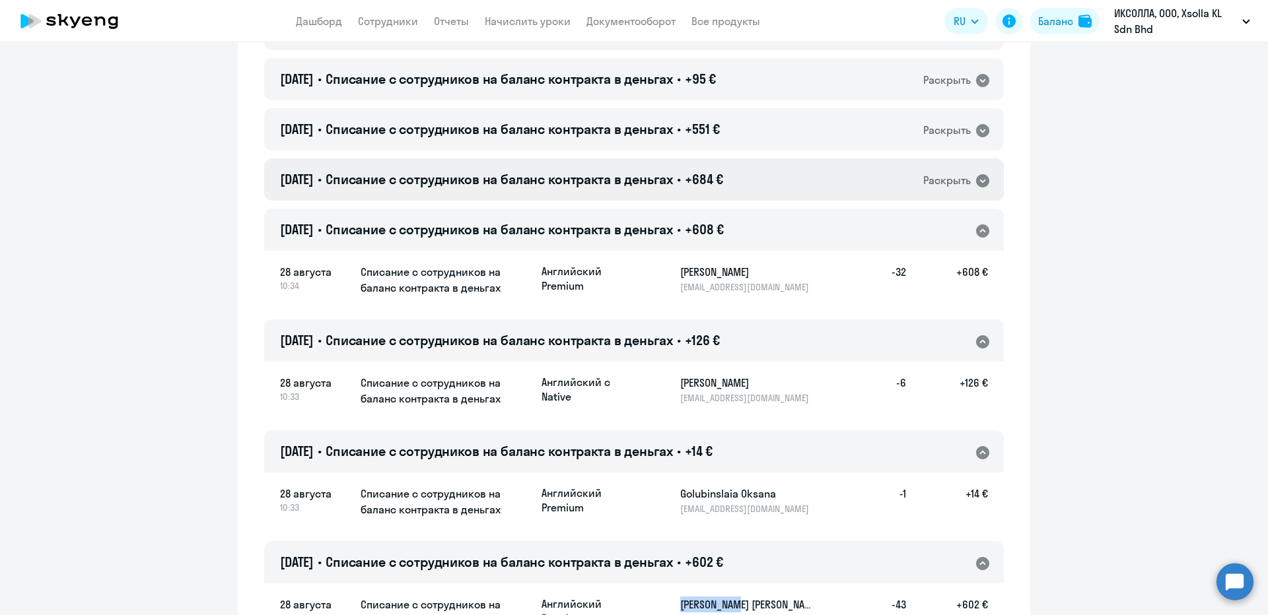
click at [562, 192] on div "28.08.2025 • Списание с сотрудников на баланс контракта в деньгах • +684 € Раск…" at bounding box center [634, 179] width 740 height 42
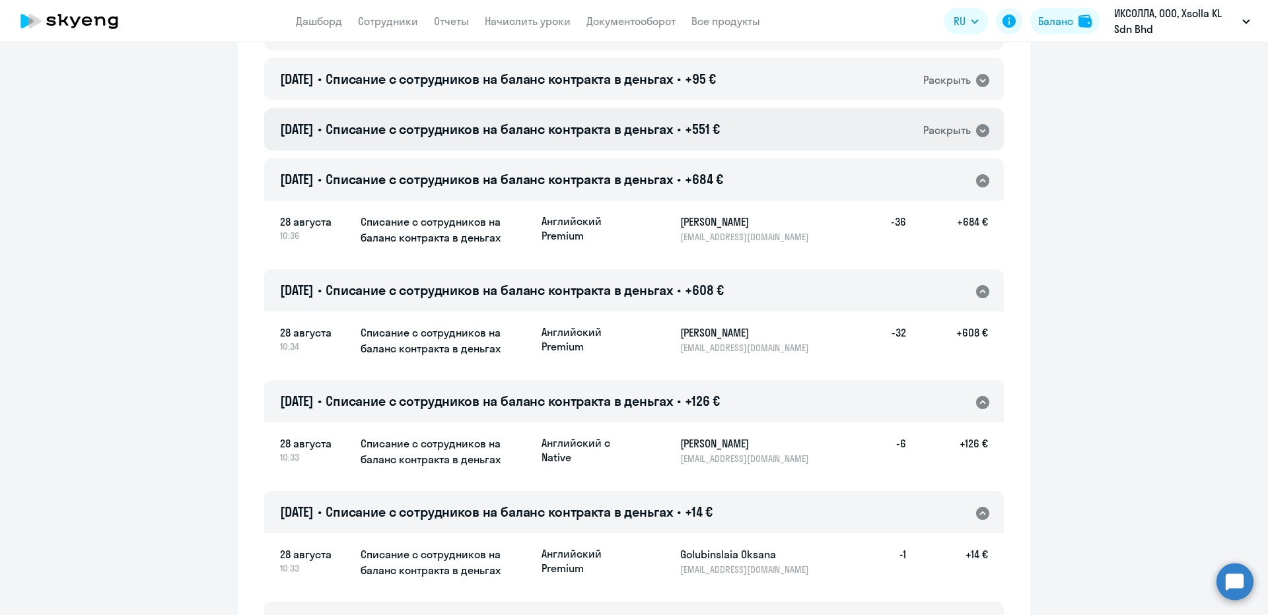
scroll to position [330, 0]
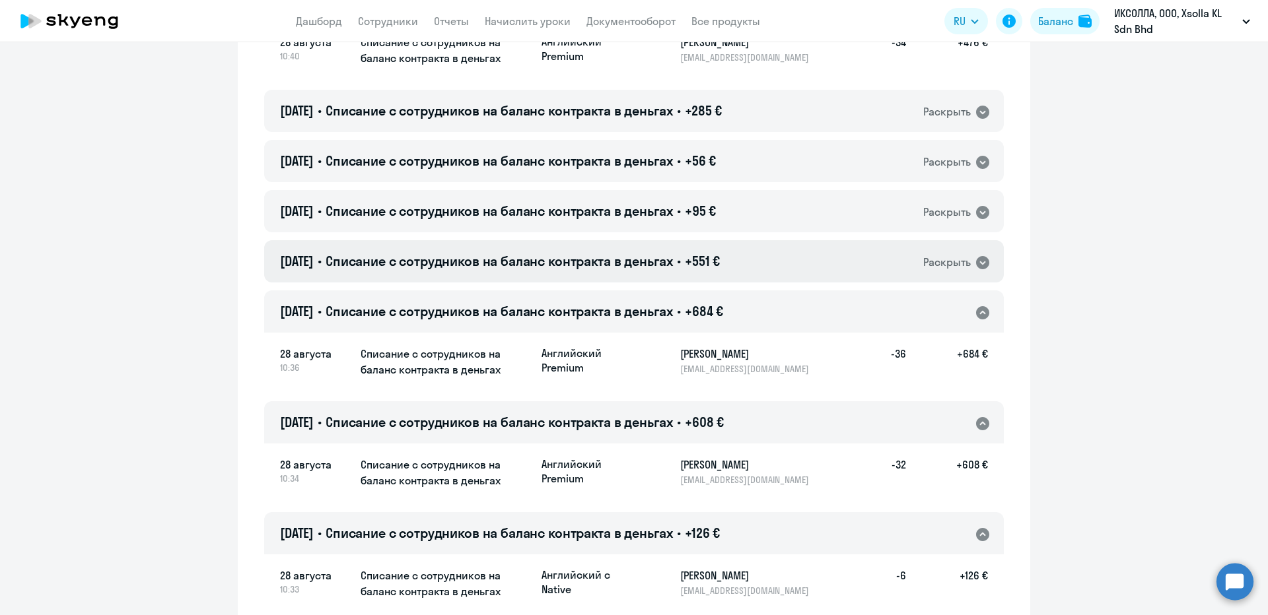
click at [515, 253] on span "Списание с сотрудников на баланс контракта в деньгах" at bounding box center [499, 261] width 347 height 17
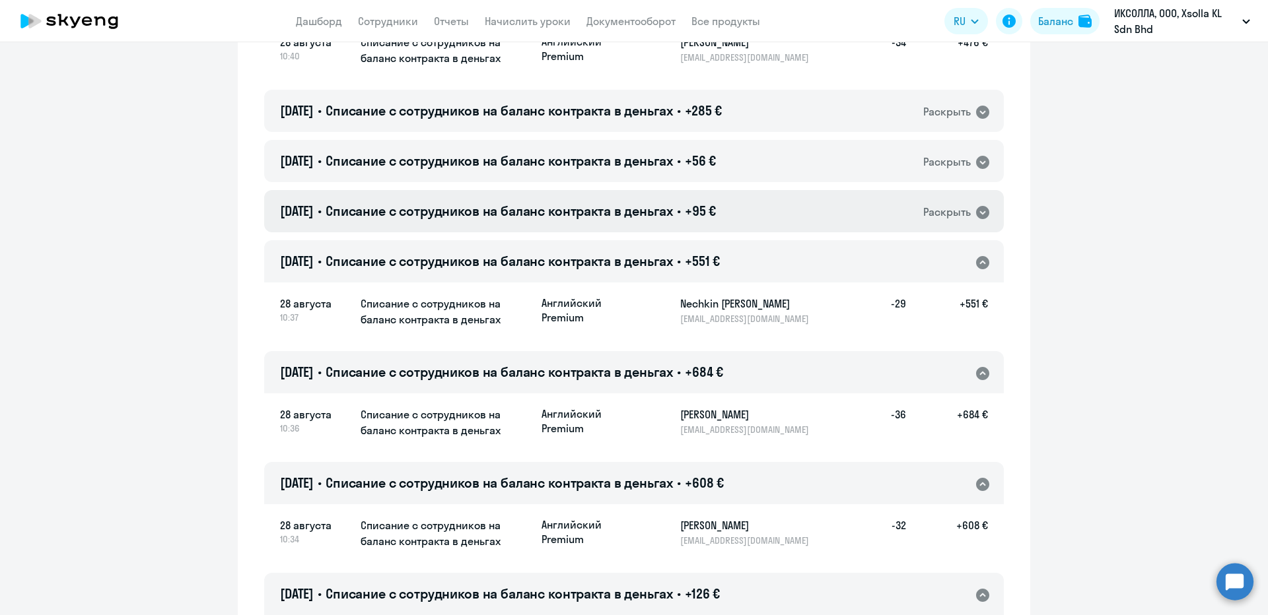
click at [506, 197] on div "[DATE] • Списание с сотрудников на баланс контракта в деньгах • +95 € Раскрыть" at bounding box center [634, 211] width 740 height 42
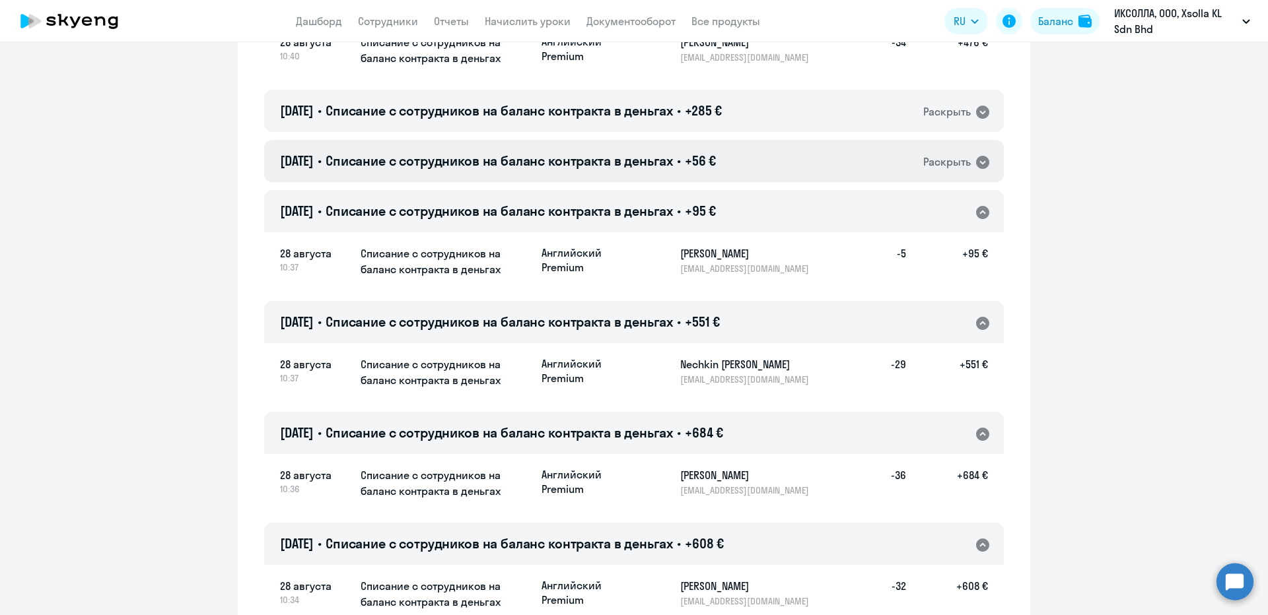
click at [516, 152] on h4 "28.08.2025 • Списание с сотрудников на баланс контракта в деньгах • +56 €" at bounding box center [498, 161] width 436 height 18
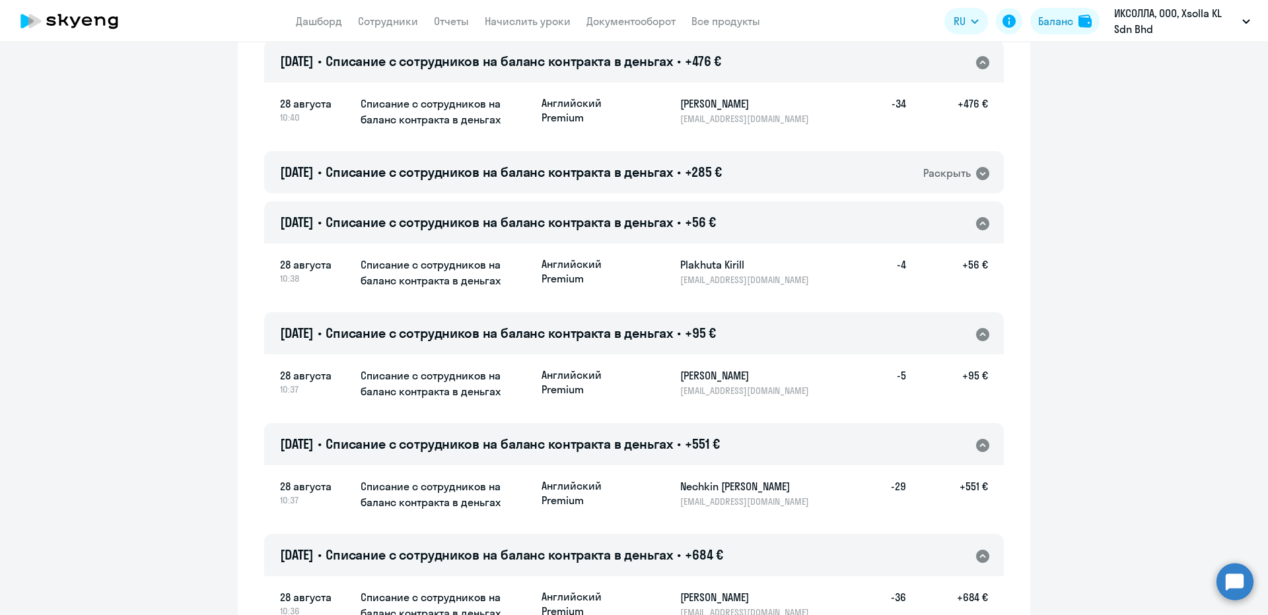
scroll to position [198, 0]
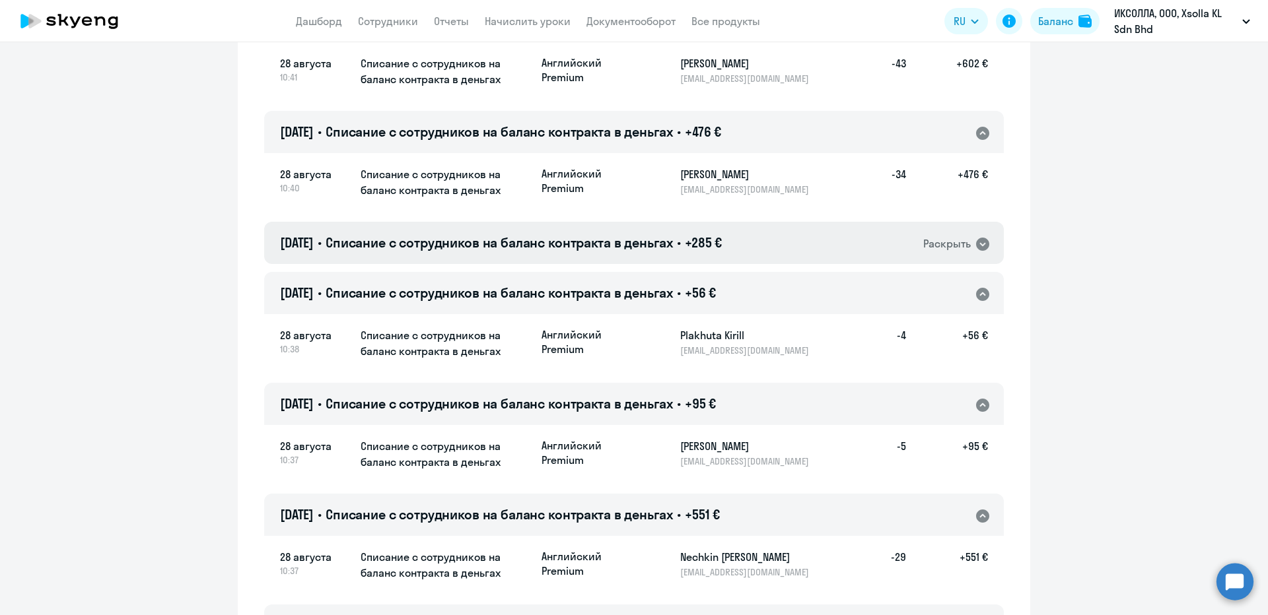
click at [608, 260] on div "28.08.2025 • Списание с сотрудников на баланс контракта в деньгах • +285 € Раск…" at bounding box center [634, 243] width 740 height 42
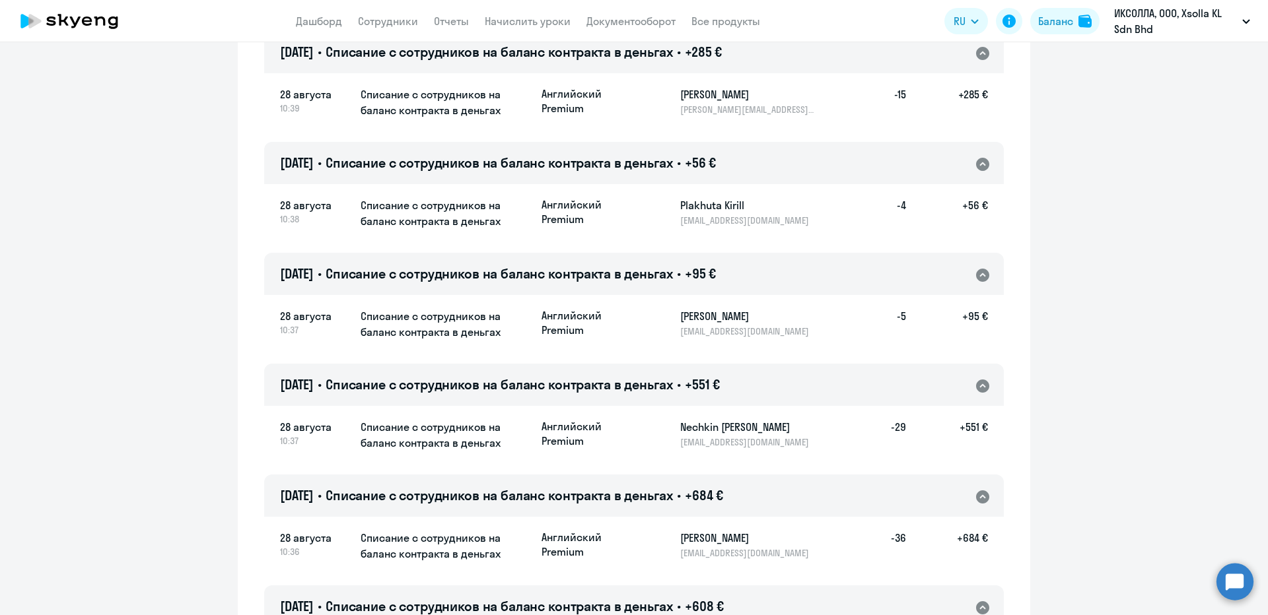
scroll to position [330, 0]
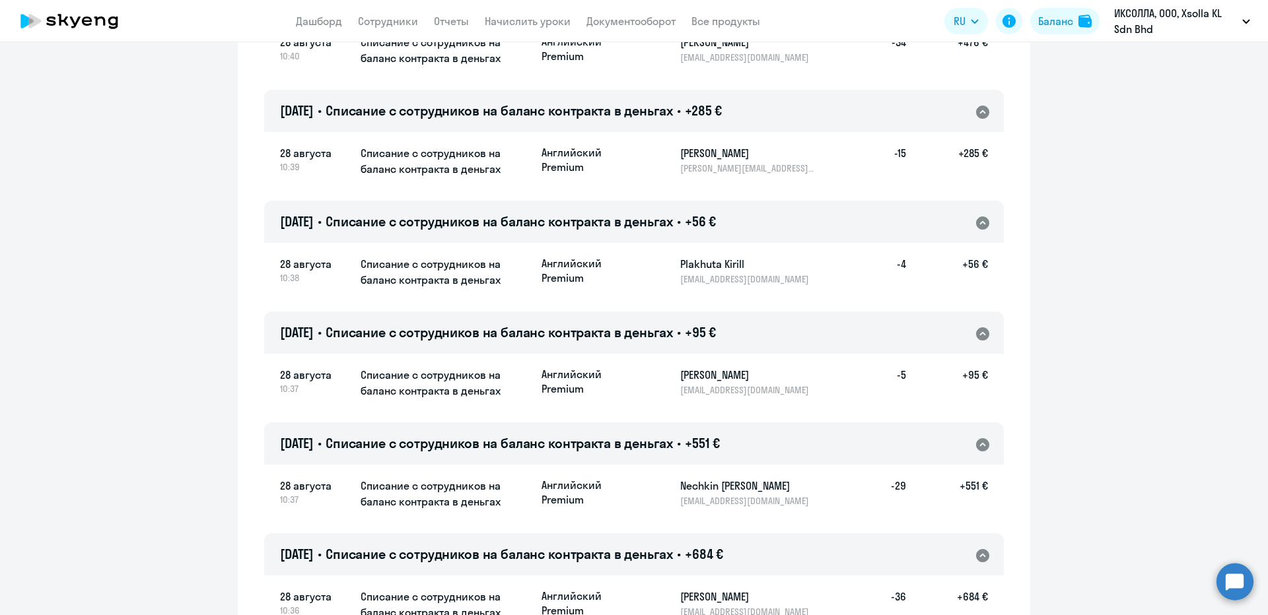
click at [680, 393] on p "[EMAIL_ADDRESS][DOMAIN_NAME]" at bounding box center [748, 390] width 136 height 12
copy p "[EMAIL_ADDRESS][DOMAIN_NAME]"
click at [701, 272] on div "Plakhuta Kirill k.plakhuta@xsolla.com" at bounding box center [748, 270] width 136 height 29
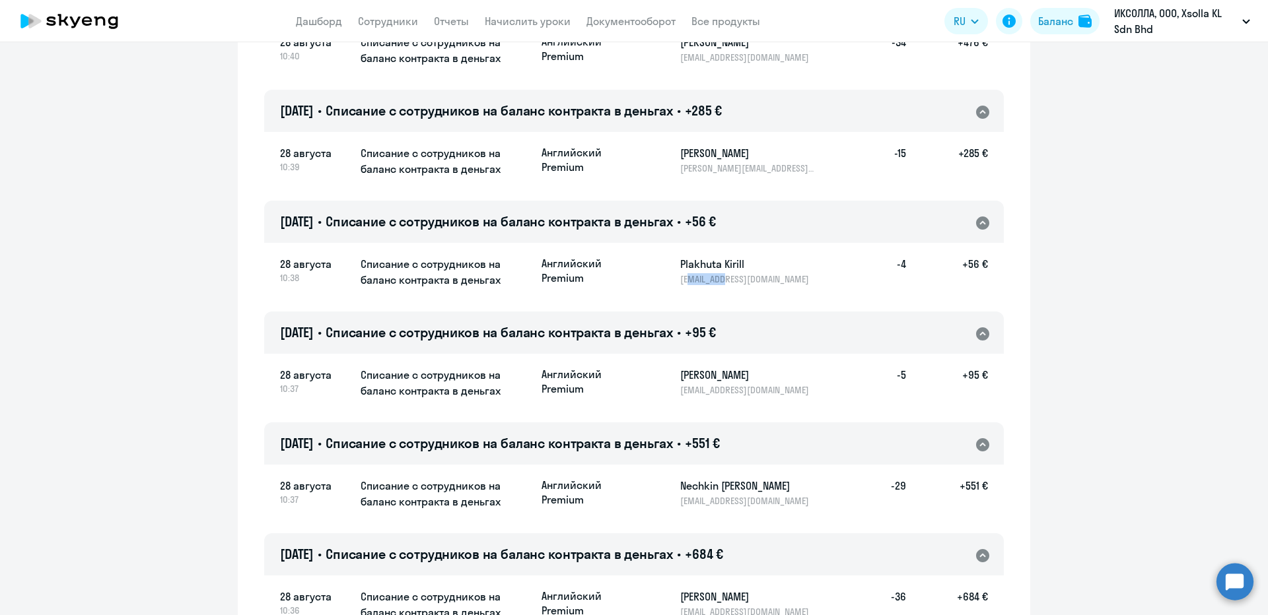
click at [701, 272] on div "Plakhuta Kirill k.plakhuta@xsolla.com" at bounding box center [748, 270] width 136 height 29
copy p "[EMAIL_ADDRESS][DOMAIN_NAME]"
click at [687, 268] on h5 "Plakhuta Kirill" at bounding box center [748, 264] width 136 height 16
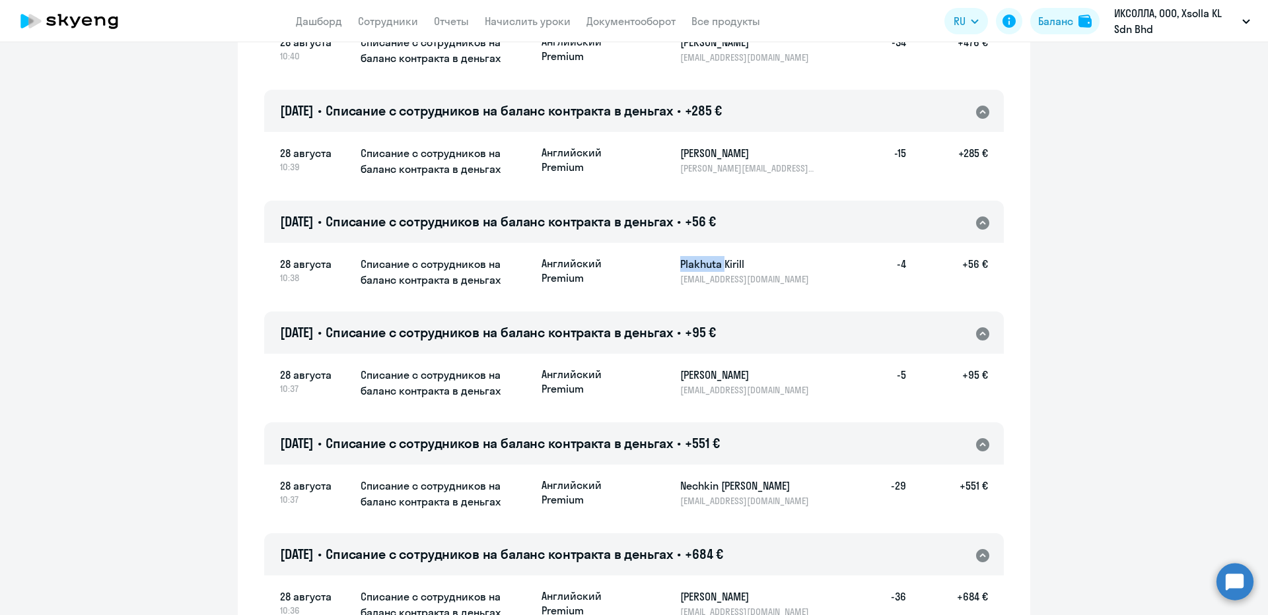
copy h5 "Plakhuta"
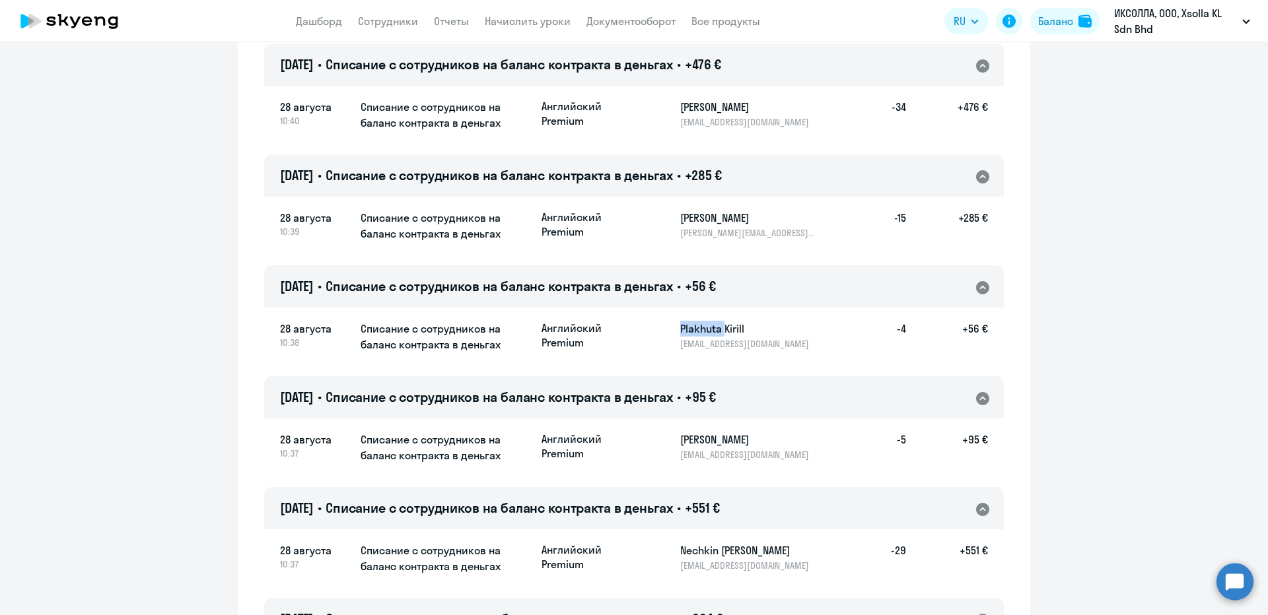
scroll to position [264, 0]
click at [691, 109] on h5 "[PERSON_NAME]" at bounding box center [748, 108] width 136 height 16
copy h5 "Dudov"
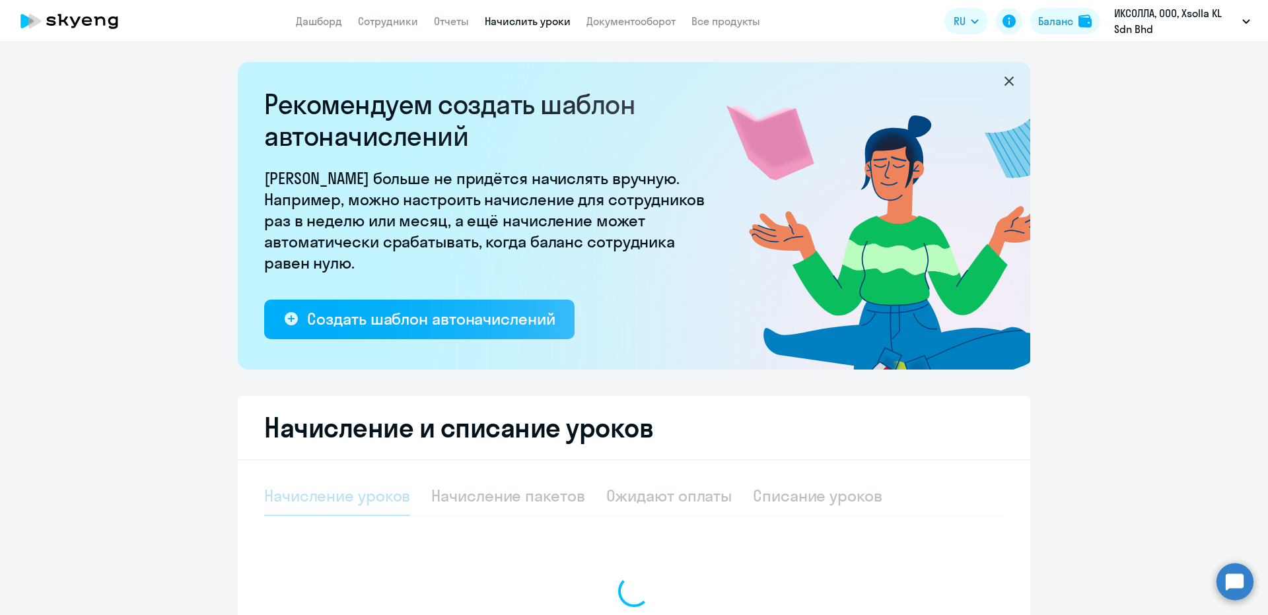
select select "10"
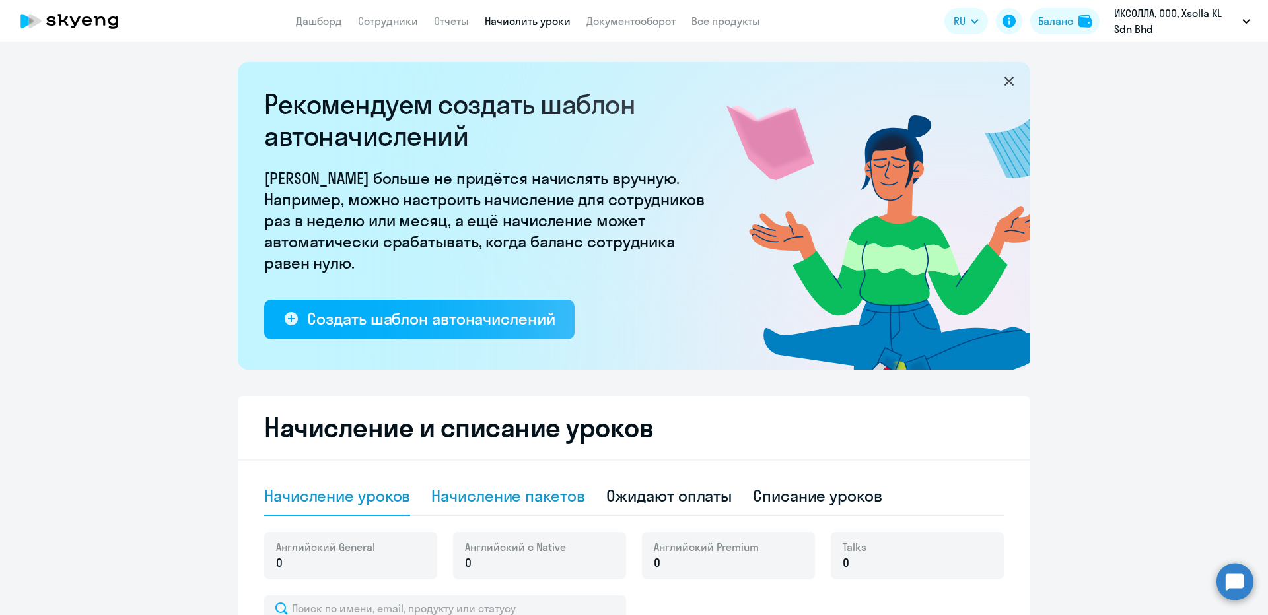
click at [497, 494] on div "Начисление пакетов" at bounding box center [507, 495] width 153 height 21
select select "10"
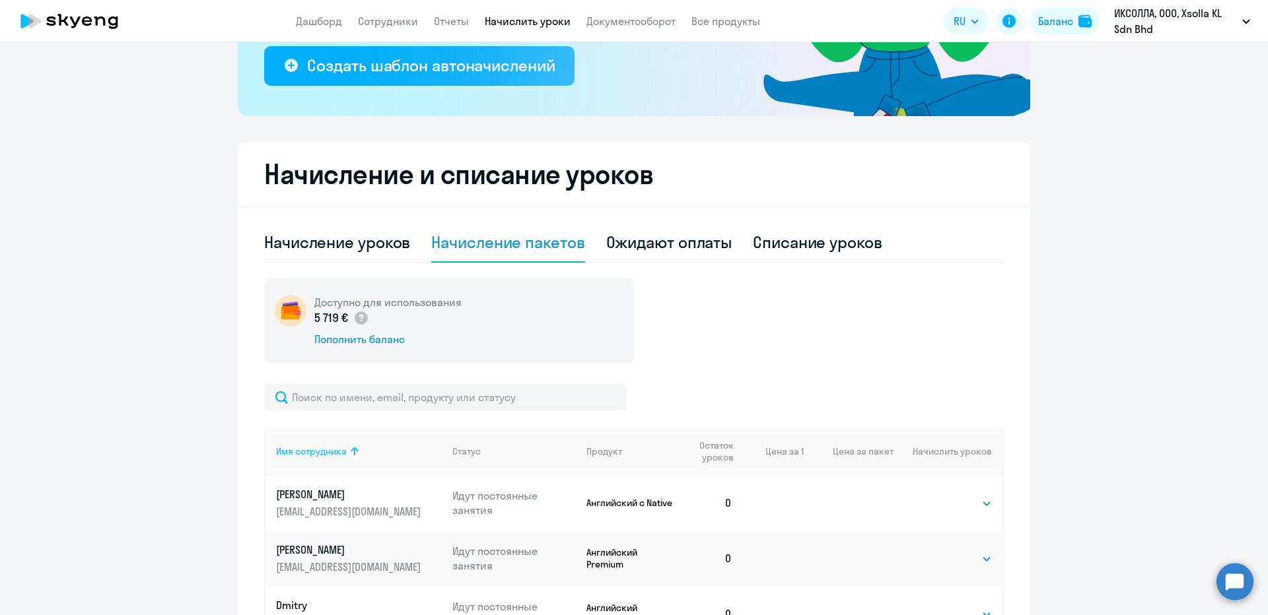
scroll to position [264, 0]
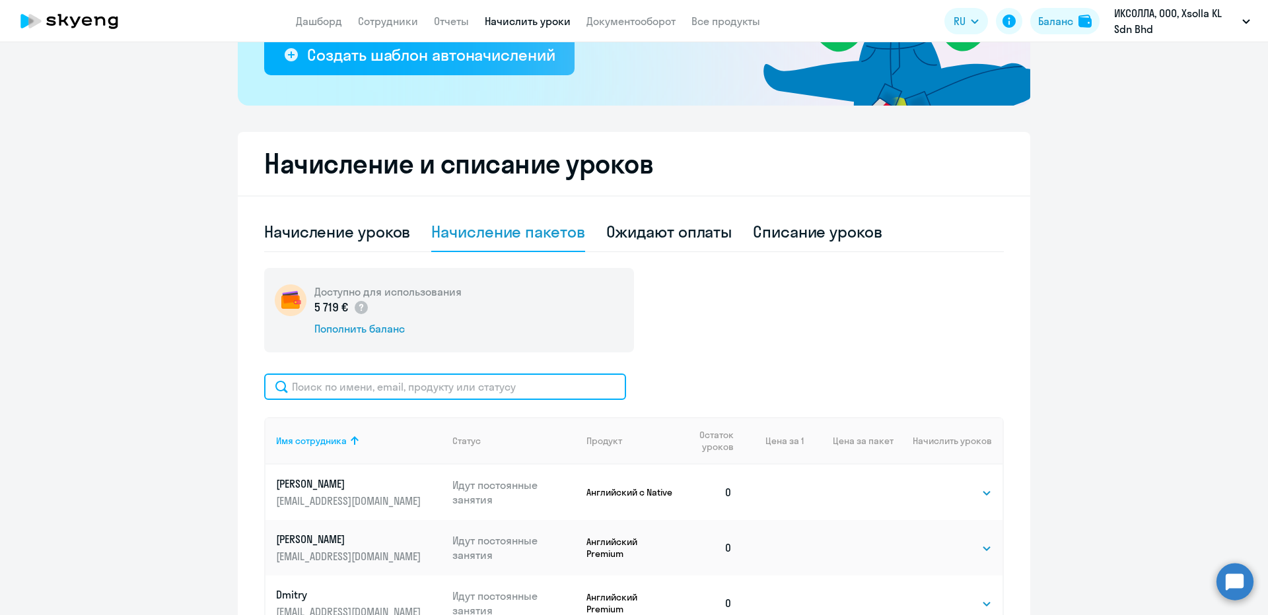
click at [351, 389] on input "text" at bounding box center [445, 387] width 362 height 26
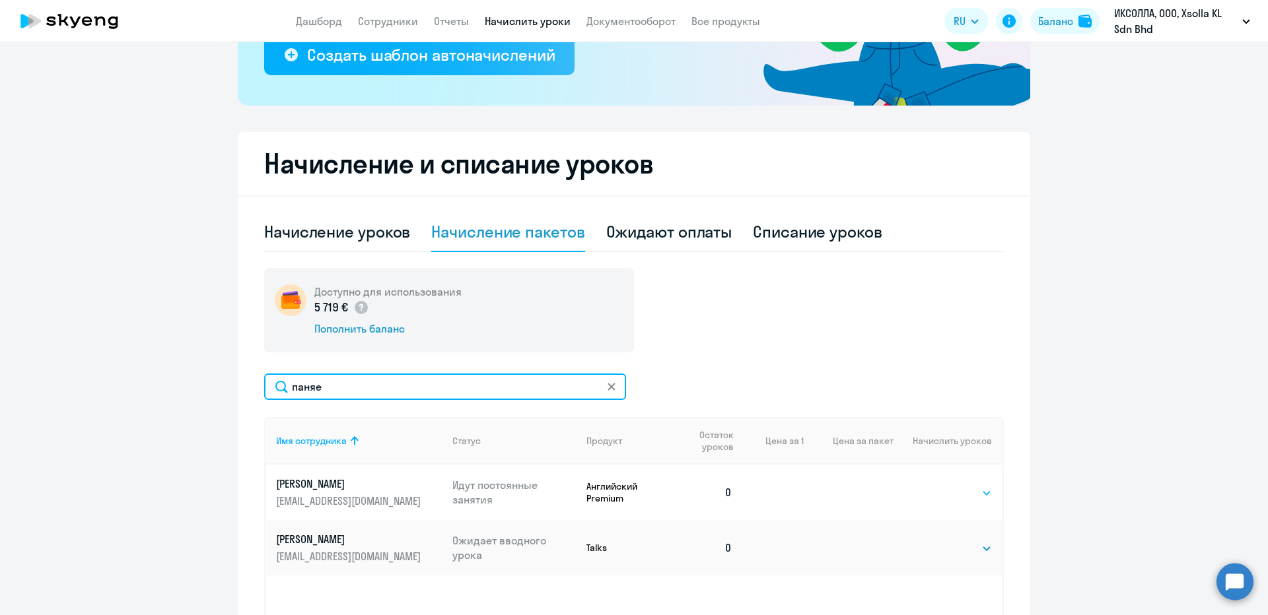
type input "паняе"
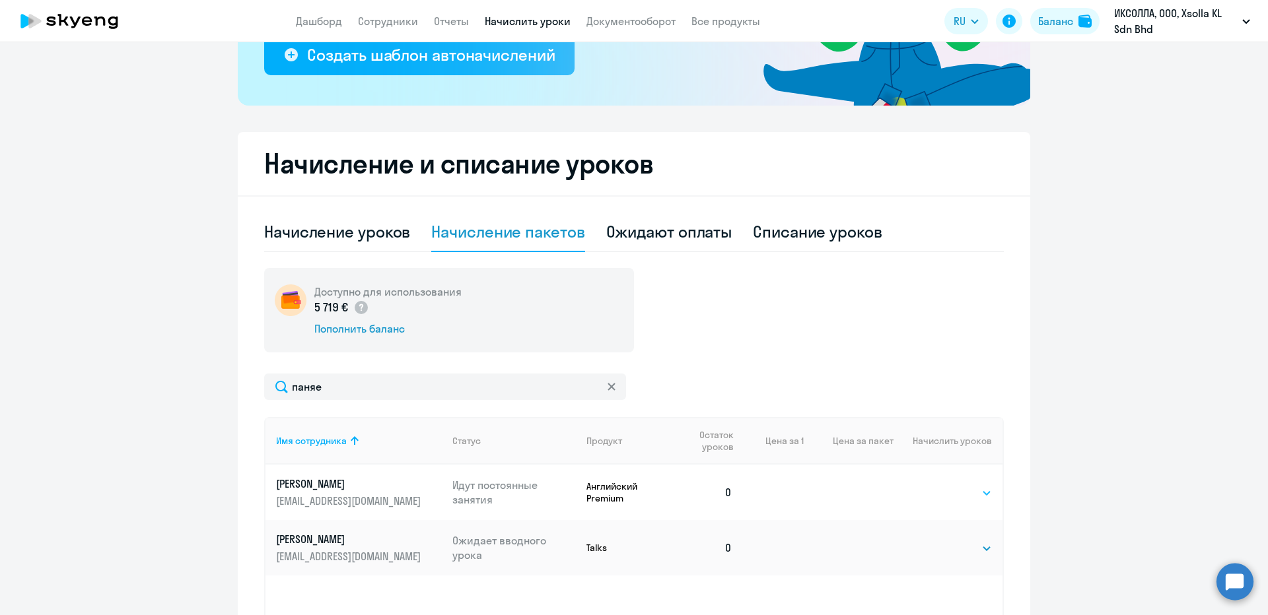
click at [972, 488] on select "Выбрать 4 8 16 32 64 96 128" at bounding box center [965, 493] width 54 height 16
select select "96"
click at [938, 485] on select "Выбрать 4 8 16 32 64 96 128" at bounding box center [965, 493] width 54 height 16
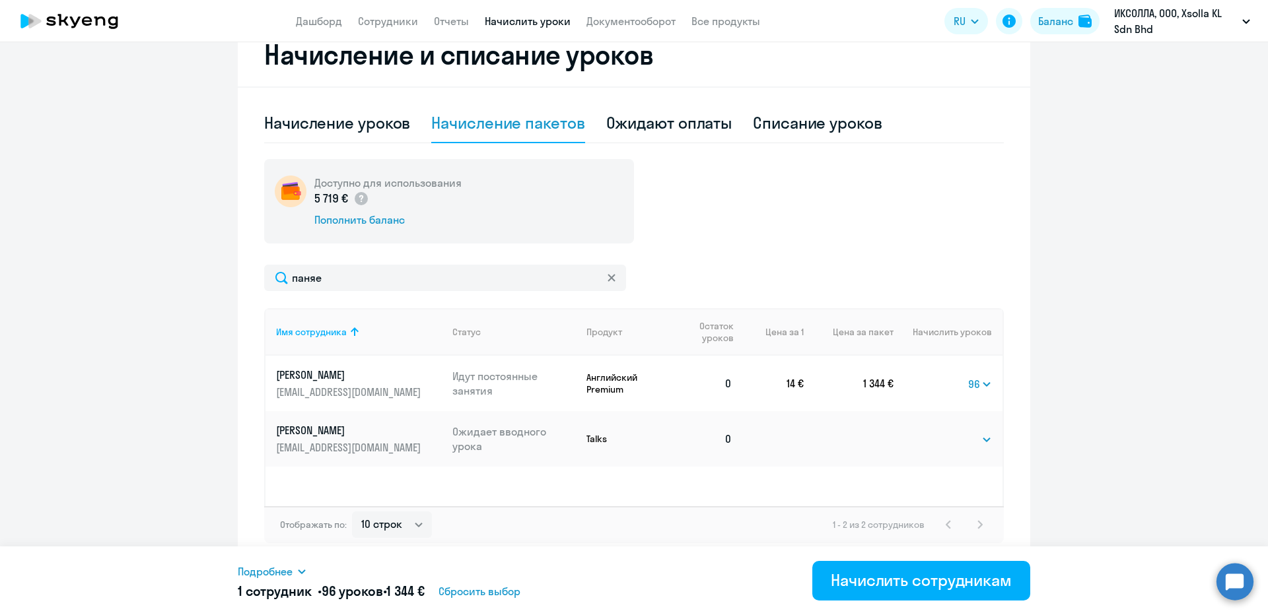
scroll to position [375, 0]
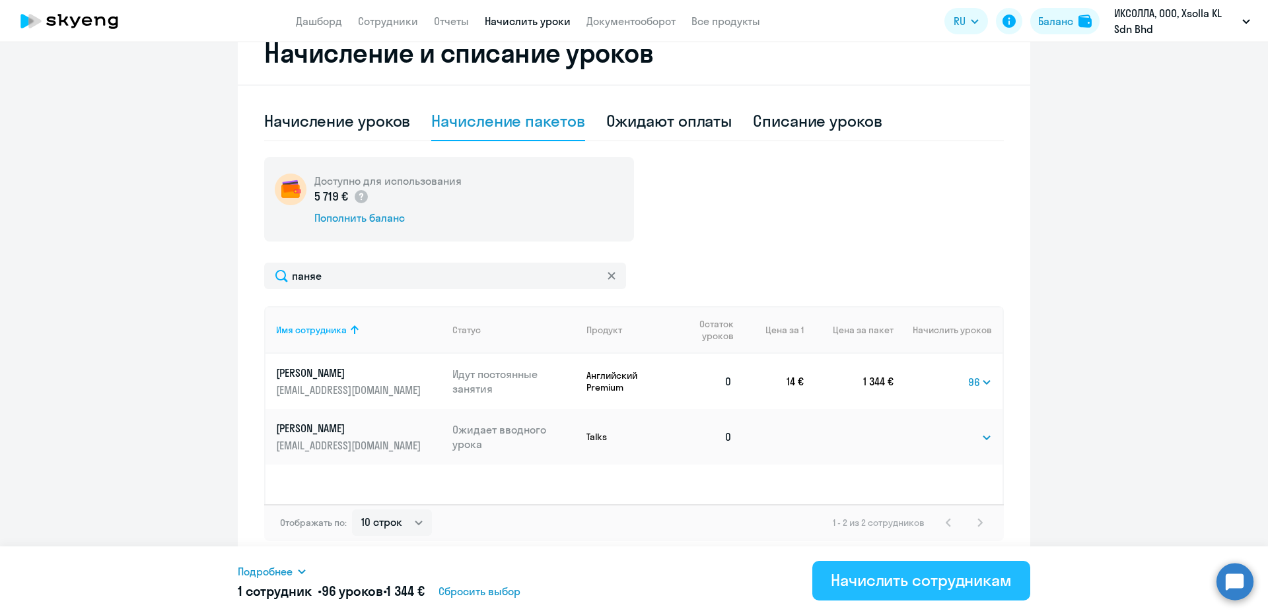
click at [911, 578] on div "Начислить сотрудникам" at bounding box center [921, 580] width 181 height 21
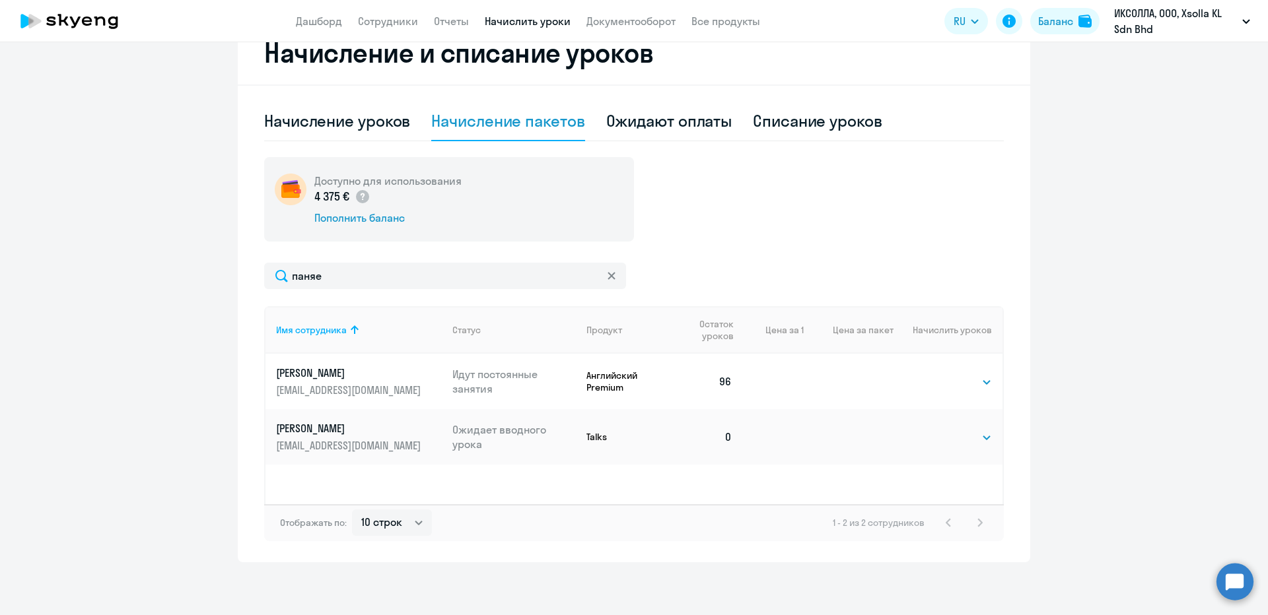
click at [432, 262] on div "Доступно для использования 4 375 € Пополнить баланс паняе Имя сотрудника Статус…" at bounding box center [634, 349] width 740 height 384
click at [423, 273] on input "паняе" at bounding box center [445, 276] width 362 height 26
paste input "Dmitry"
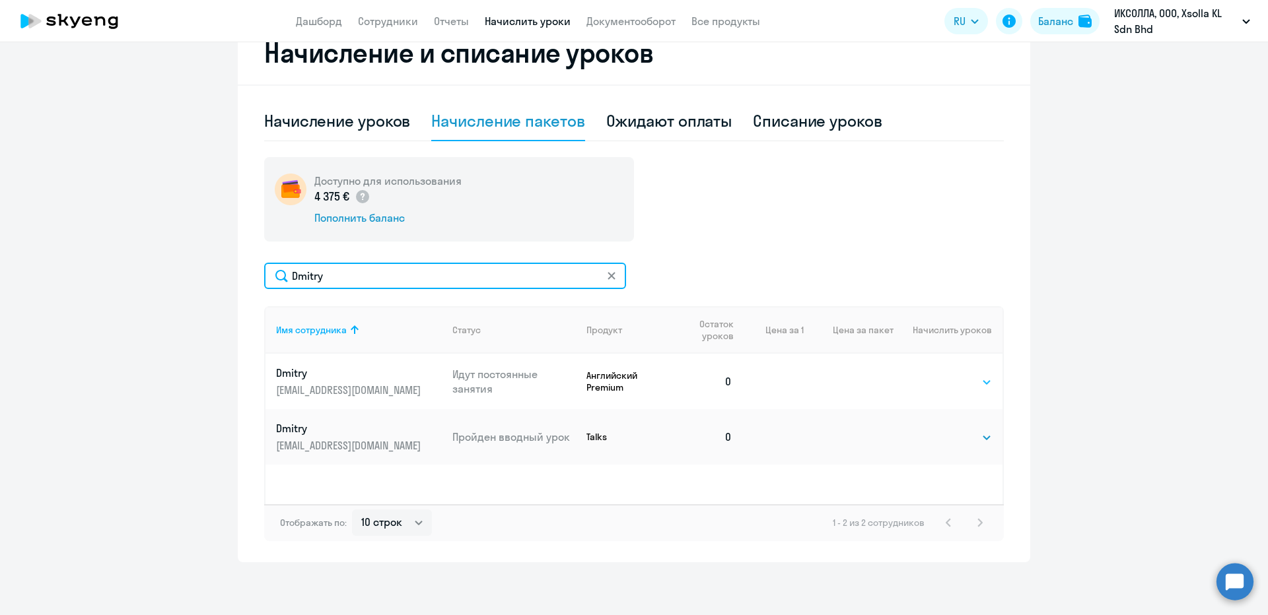
type input "Dmitry"
click at [945, 386] on select "Выбрать 4 8 16 32 64 96 128" at bounding box center [965, 382] width 54 height 16
select select "96"
click at [938, 374] on select "Выбрать 4 8 16 32 64 96 128" at bounding box center [965, 382] width 54 height 16
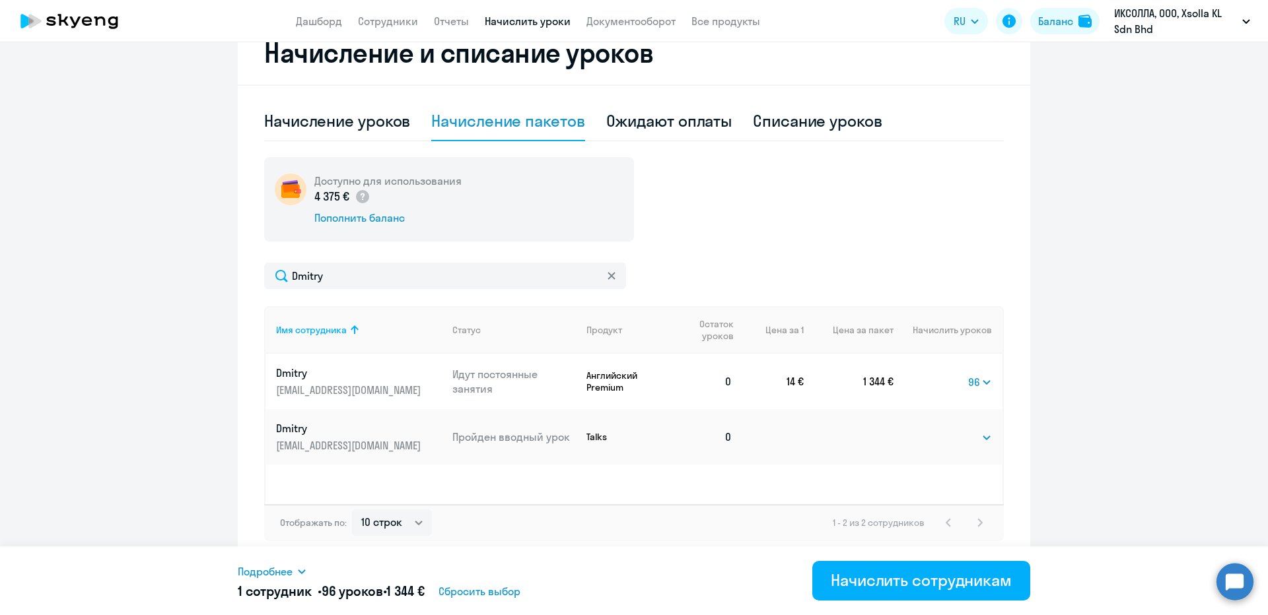
click at [320, 567] on div "Подробнее" at bounding box center [510, 572] width 544 height 16
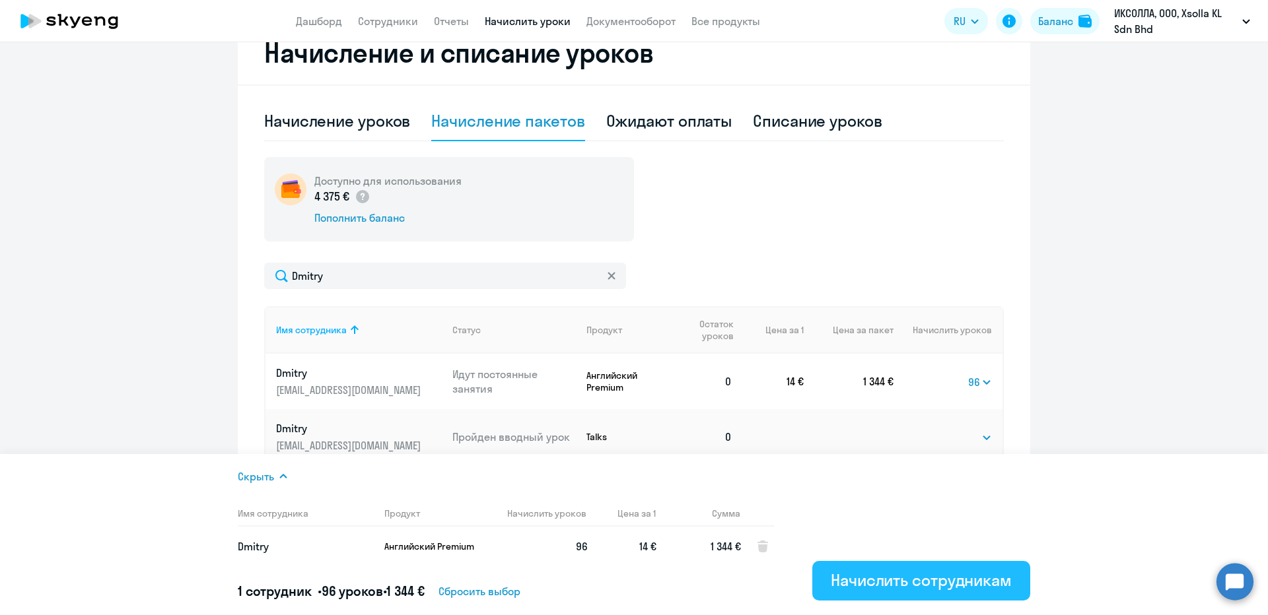
click at [886, 580] on div "Начислить сотрудникам" at bounding box center [921, 580] width 181 height 21
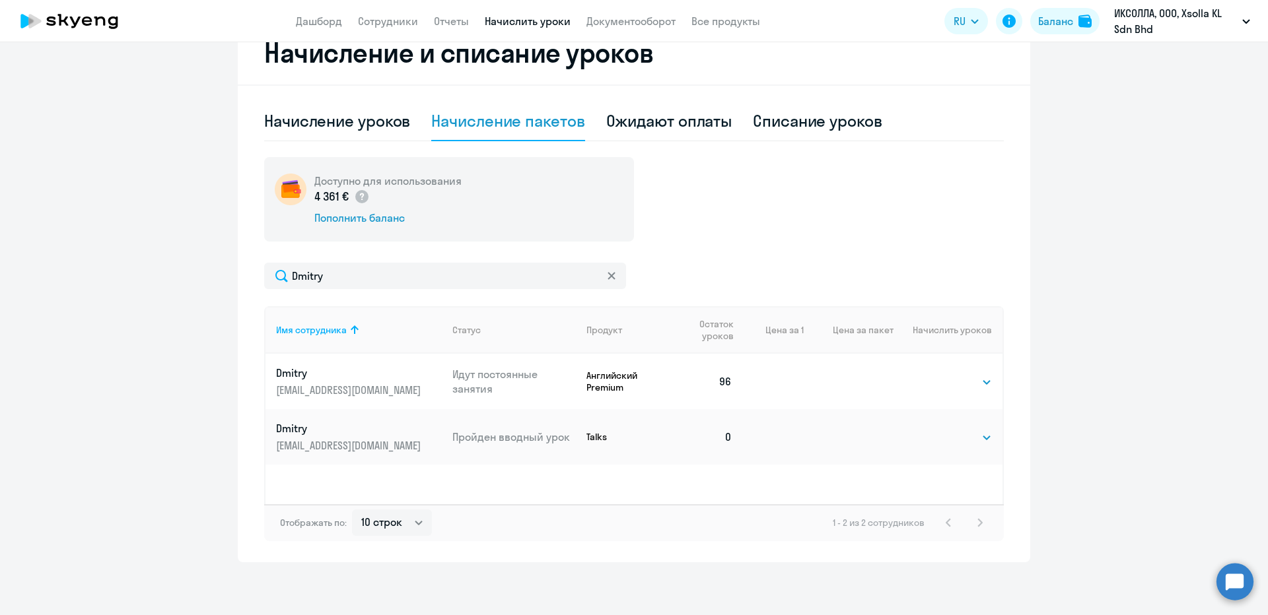
click at [399, 258] on div "Доступно для использования 4 361 € Пополнить баланс Dmitry Имя сотрудника Стату…" at bounding box center [634, 349] width 740 height 384
click at [388, 277] on input "Dmitry" at bounding box center [445, 276] width 362 height 26
paste input "[PERSON_NAME]"
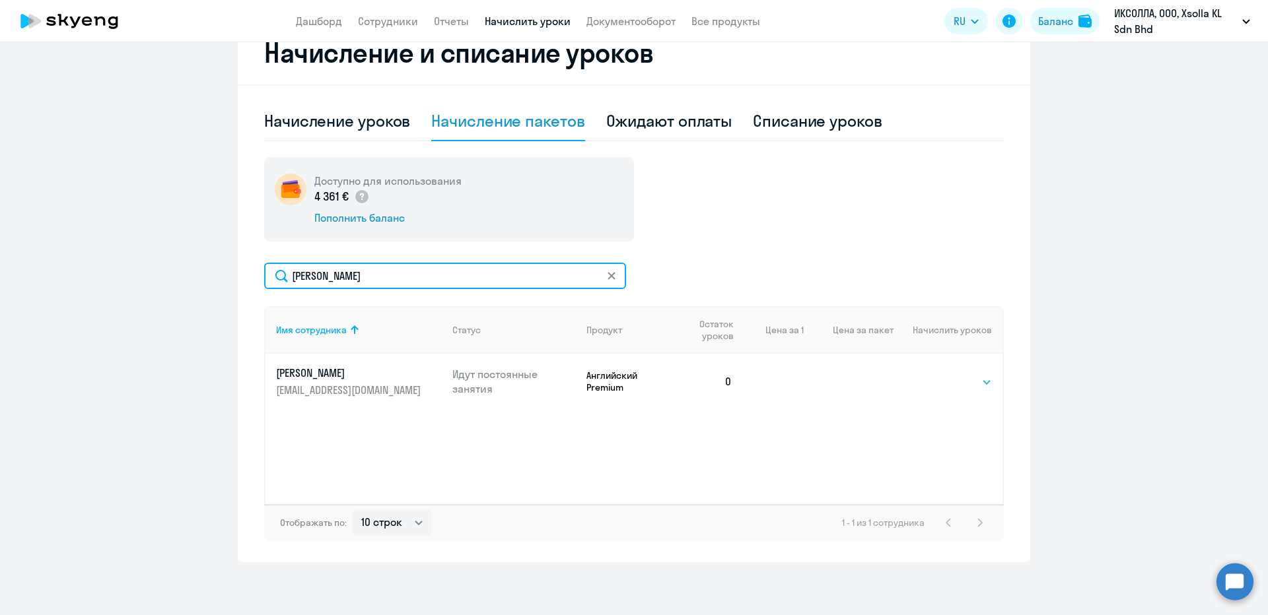
type input "[PERSON_NAME]"
drag, startPoint x: 939, startPoint y: 382, endPoint x: 940, endPoint y: 389, distance: 7.3
click at [939, 382] on select "Выбрать 4 8 16 32 64 96 128" at bounding box center [965, 382] width 54 height 16
select select "96"
click at [938, 374] on select "Выбрать 4 8 16 32 64 96 128" at bounding box center [965, 382] width 54 height 16
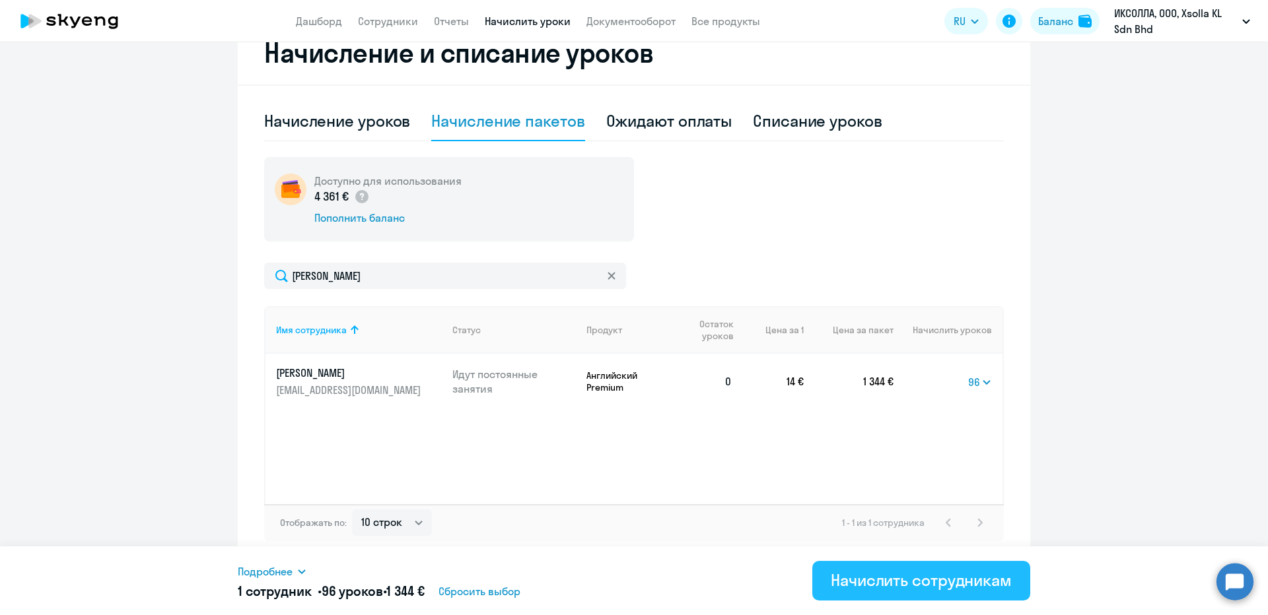
click at [918, 577] on div "Начислить сотрудникам" at bounding box center [921, 580] width 181 height 21
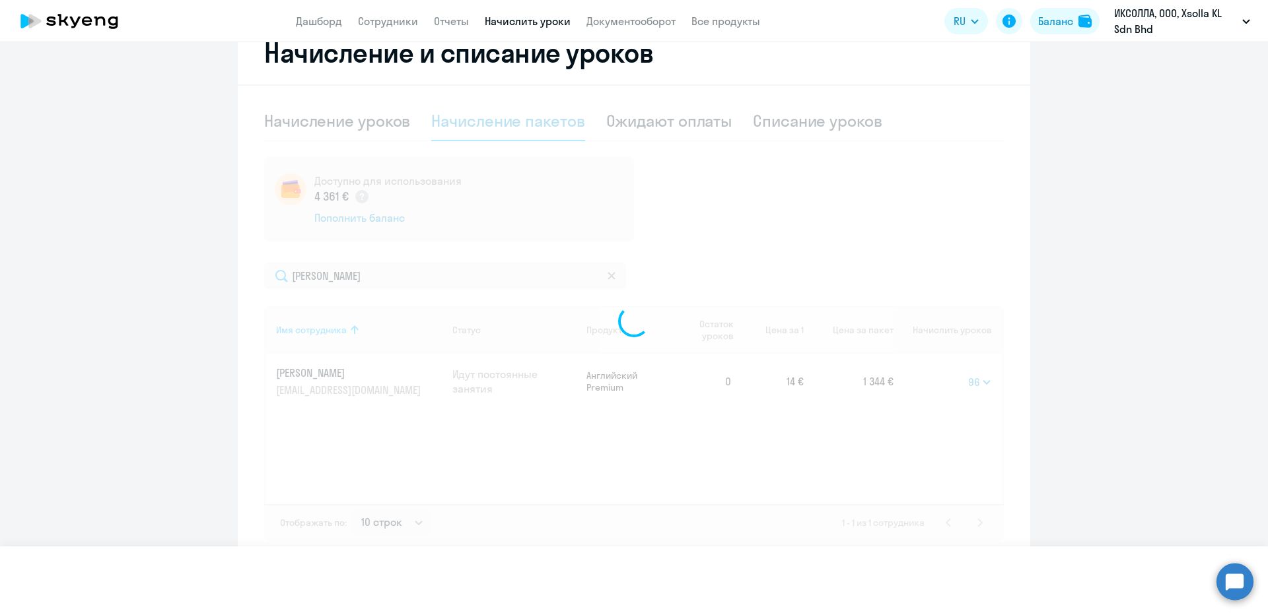
select select
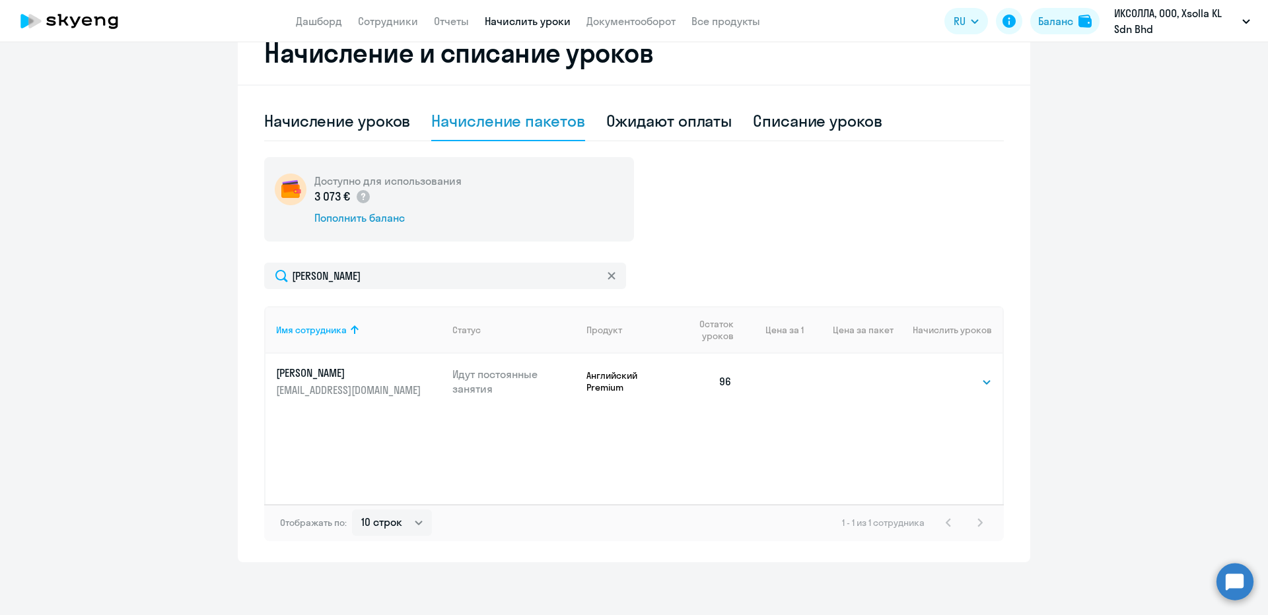
click at [387, 295] on div "Литовченко Имя сотрудника Статус Продукт Остаток уроков Цена за 1 Цена за пакет…" at bounding box center [634, 402] width 740 height 279
click at [379, 280] on input "[PERSON_NAME]" at bounding box center [445, 276] width 362 height 26
paste input "Golubinslaia"
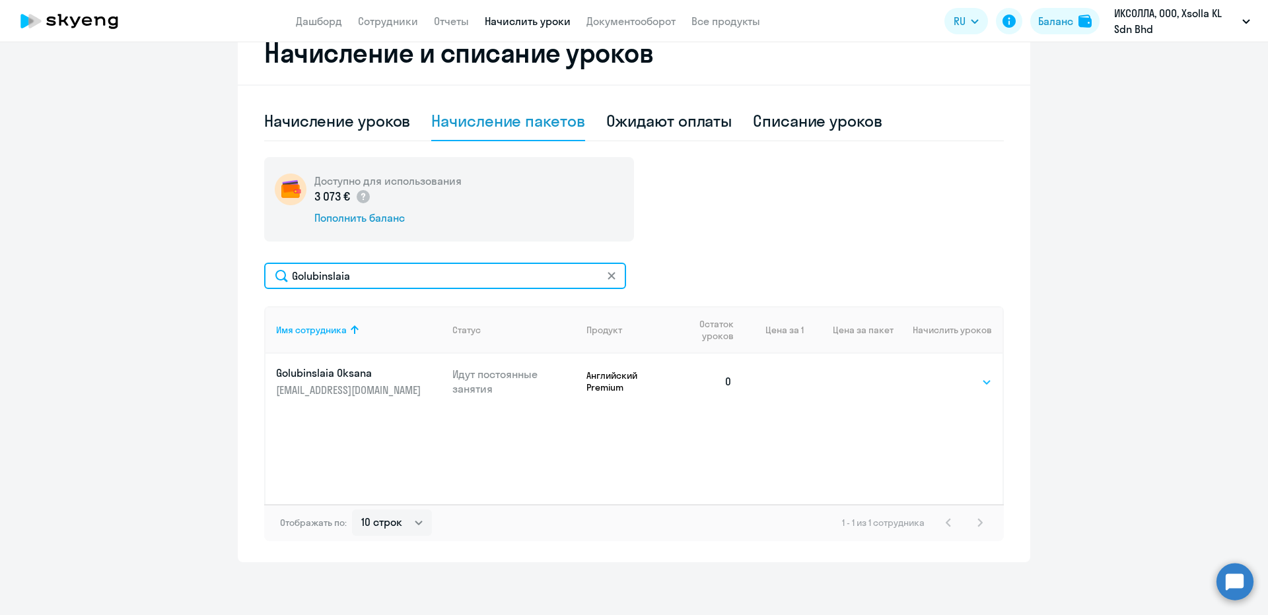
type input "Golubinslaia"
click at [956, 375] on select "Выбрать 4 8 16 32 64 96 128" at bounding box center [965, 382] width 54 height 16
select select "96"
click at [938, 374] on select "Выбрать 4 8 16 32 64 96 128" at bounding box center [965, 382] width 54 height 16
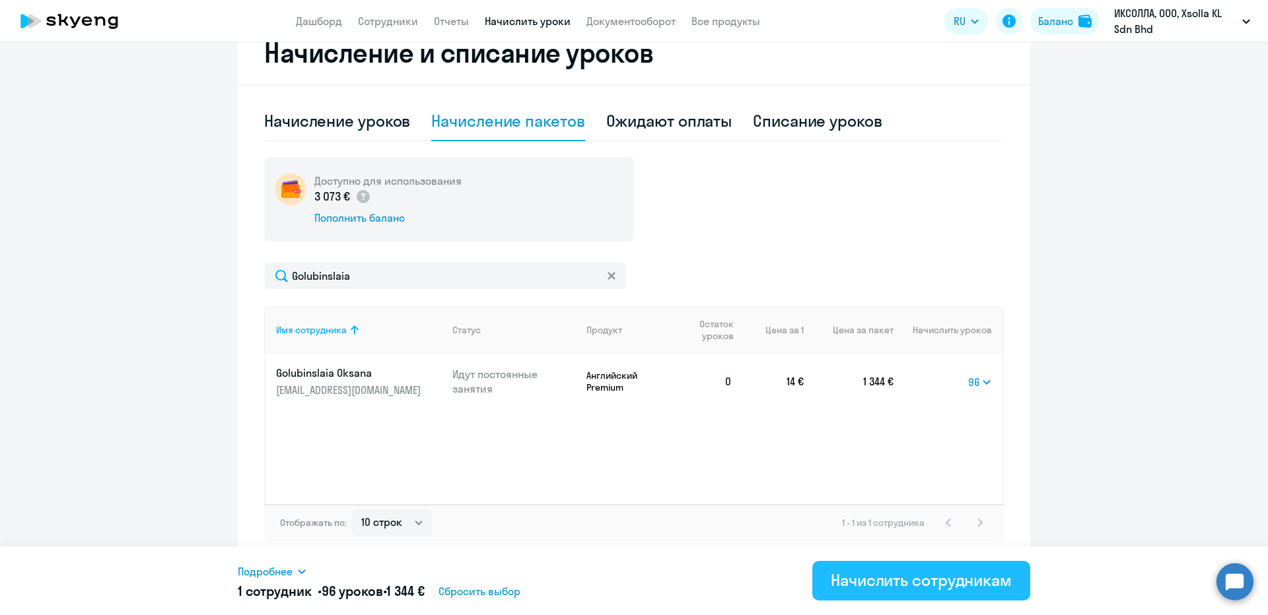
click at [878, 585] on div "Начислить сотрудникам" at bounding box center [921, 580] width 181 height 21
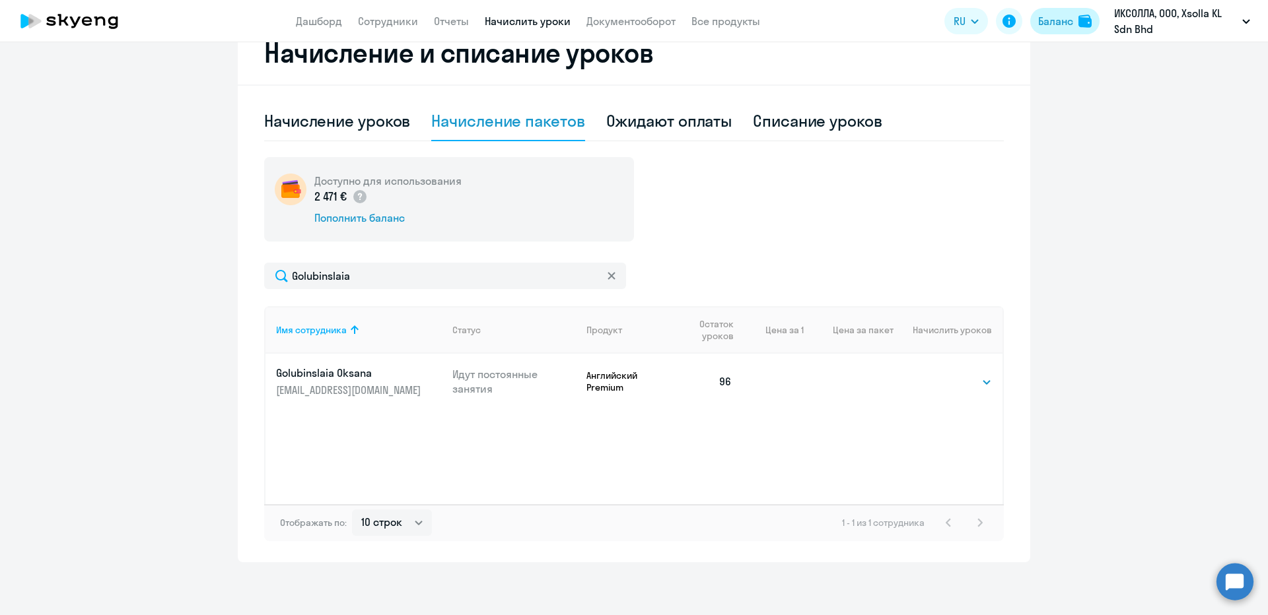
click at [1040, 28] on div "Баланс" at bounding box center [1055, 21] width 35 height 16
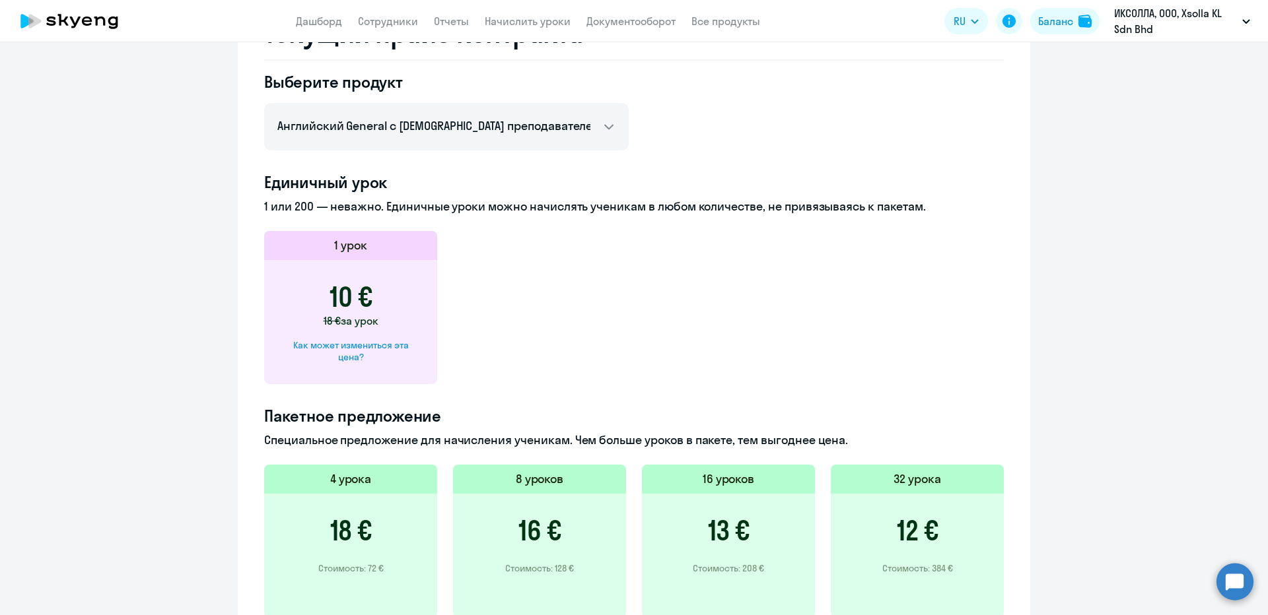
scroll to position [573, 0]
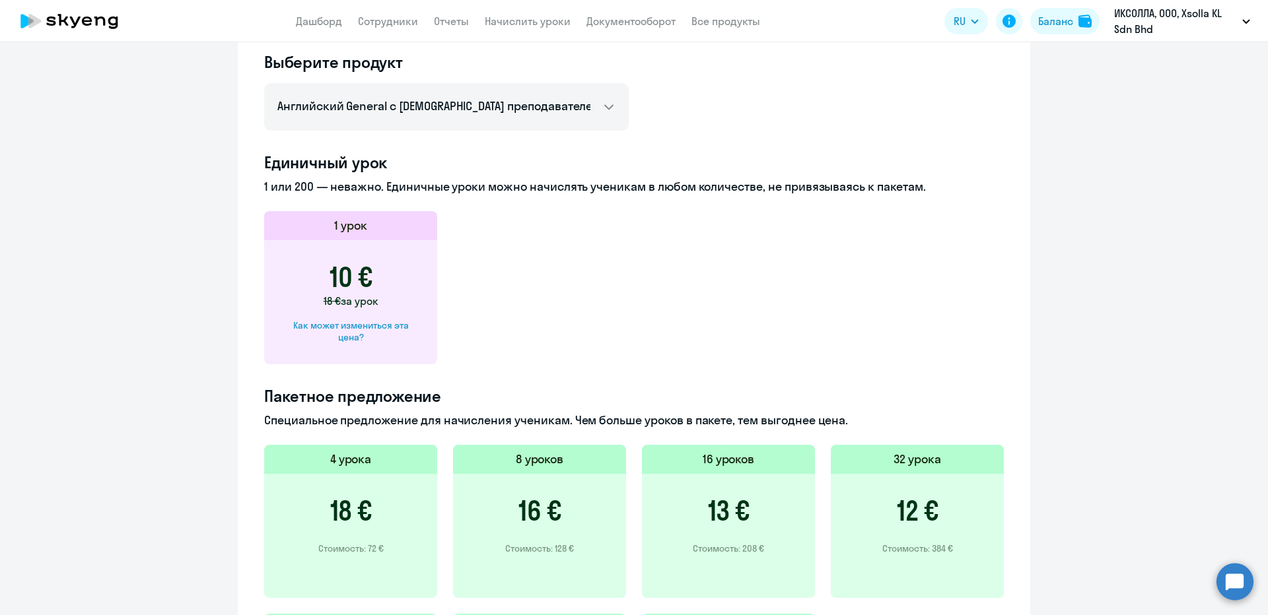
click at [394, 82] on div "Выберите продукт Английский General с русскоговорящим преподавателем Английский…" at bounding box center [446, 91] width 365 height 79
click at [391, 96] on select "Английский General с русскоговорящим преподавателем Английский General с англог…" at bounding box center [446, 107] width 365 height 48
select select "english_adult_native_speaker"
click at [264, 83] on select "Английский General с русскоговорящим преподавателем Английский General с англог…" at bounding box center [446, 107] width 365 height 48
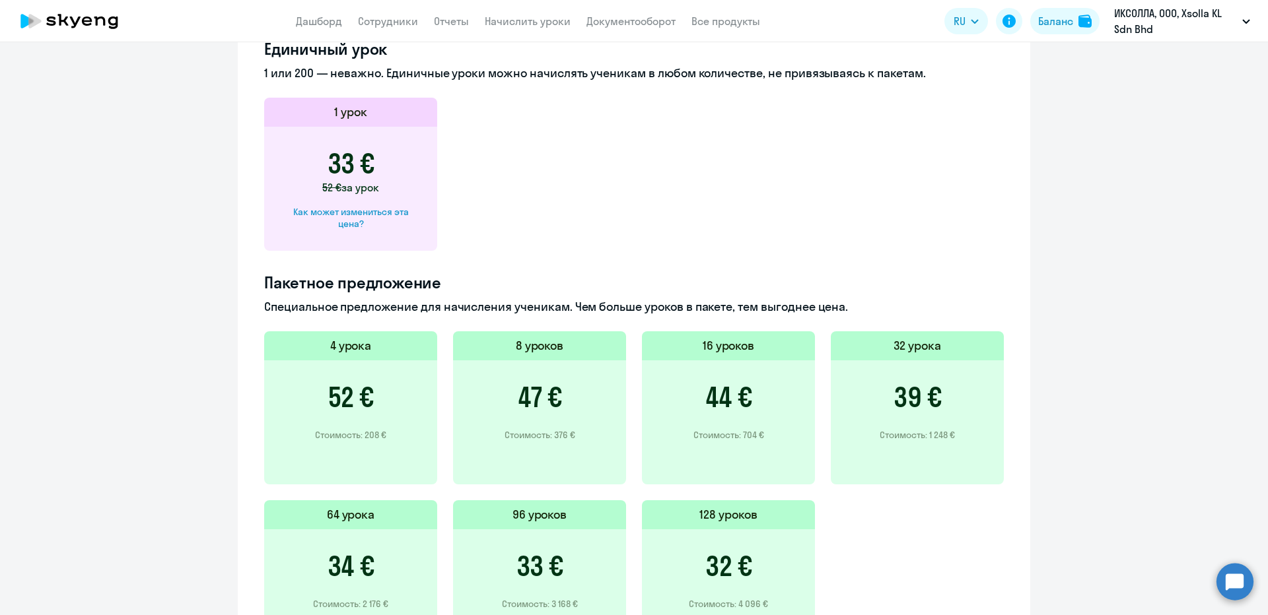
scroll to position [675, 0]
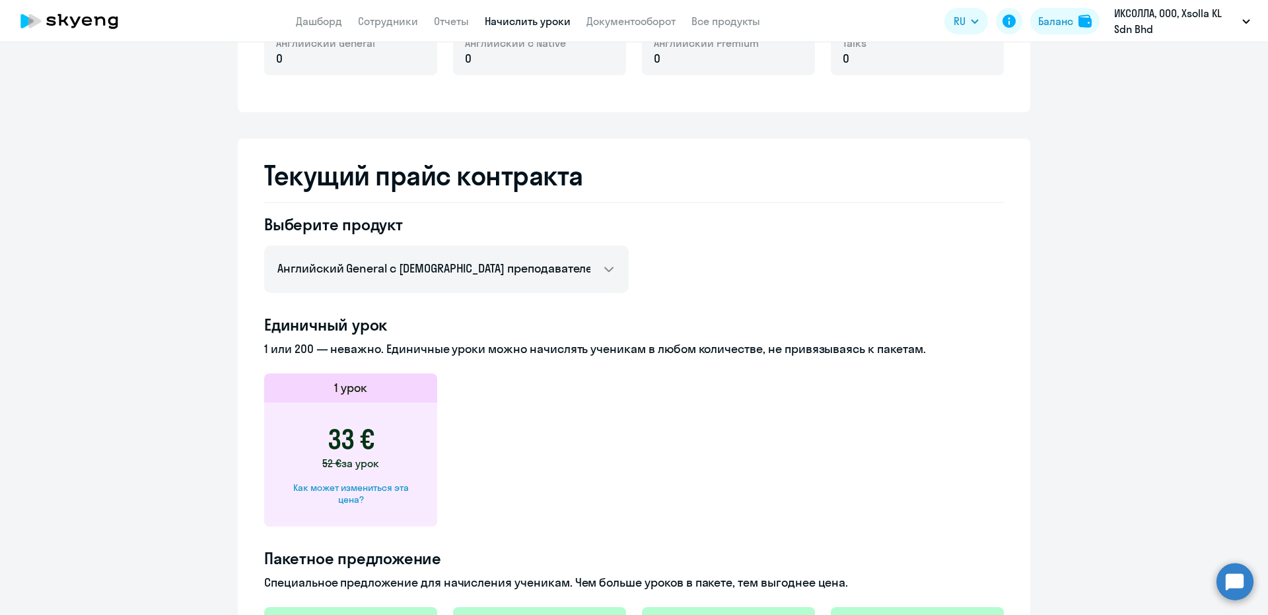
click at [517, 17] on link "Начислить уроки" at bounding box center [528, 21] width 86 height 13
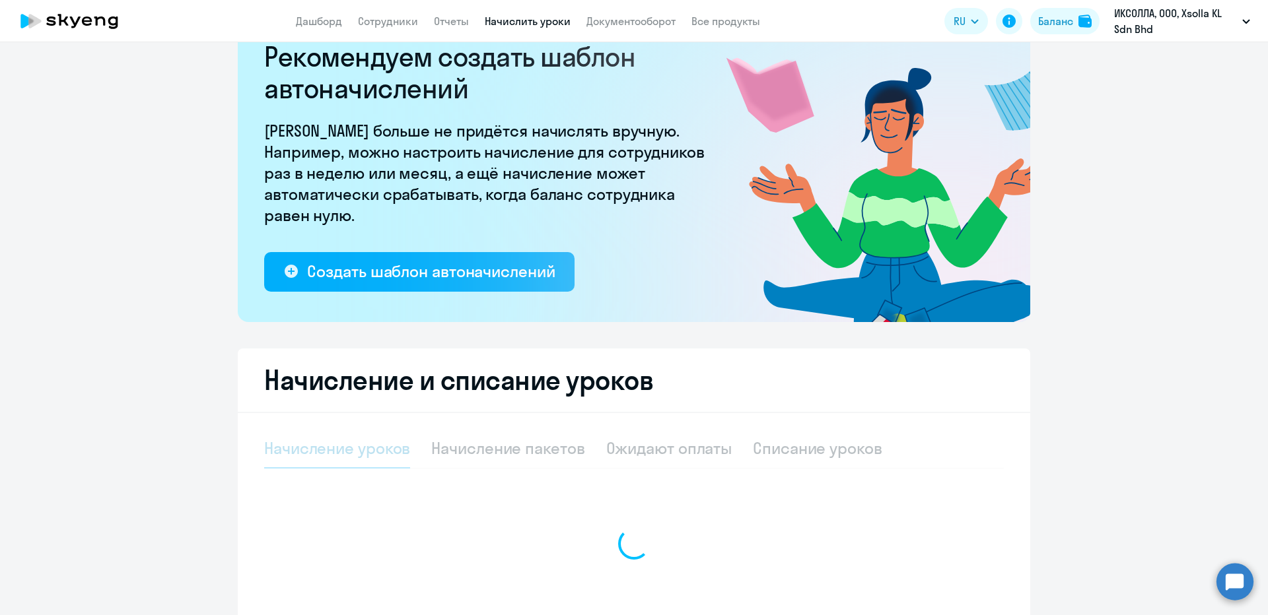
select select "10"
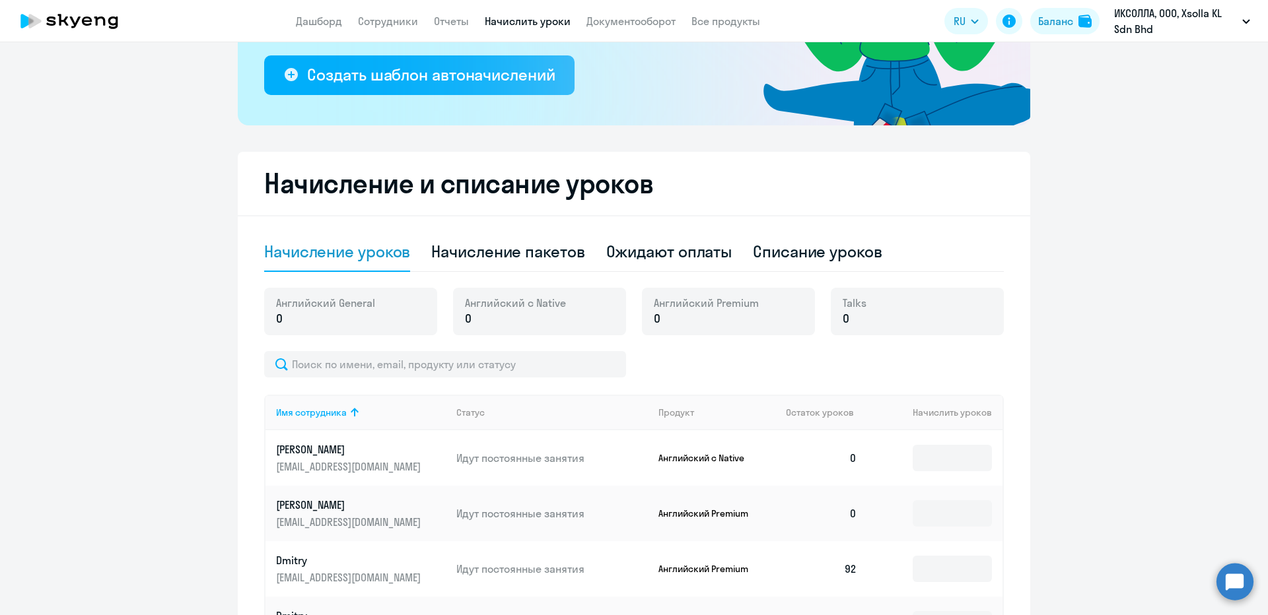
scroll to position [246, 0]
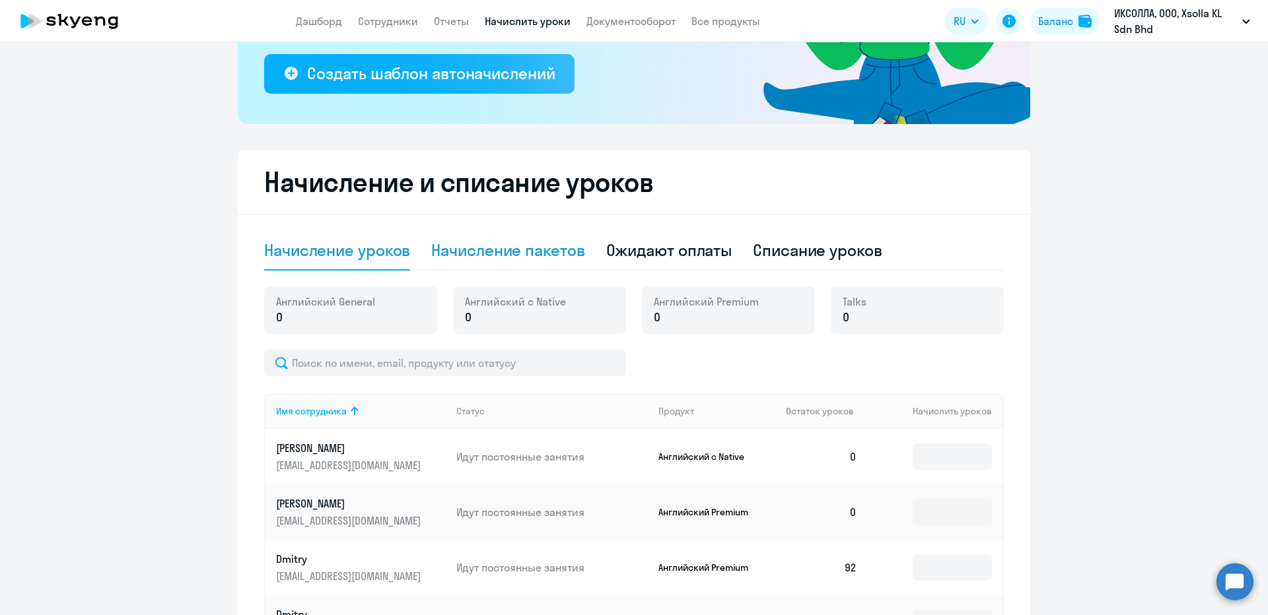
click at [481, 245] on div "Начисление пакетов" at bounding box center [507, 250] width 153 height 21
select select "10"
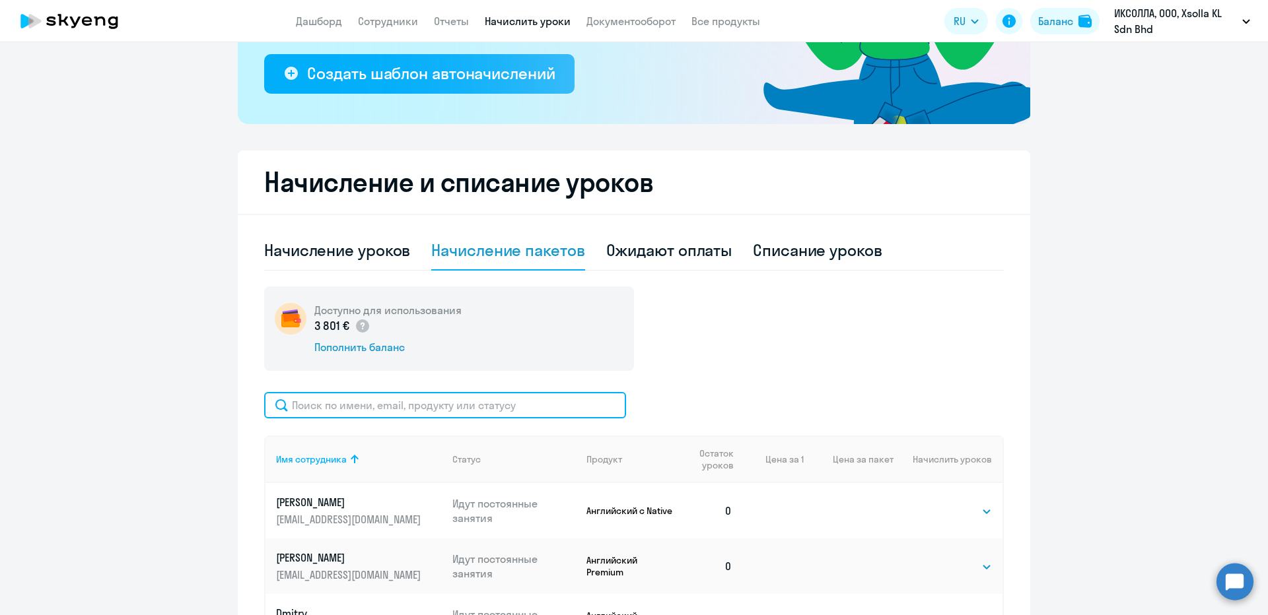
click at [386, 401] on input "text" at bounding box center [445, 405] width 362 height 26
paste input "Plakhuta"
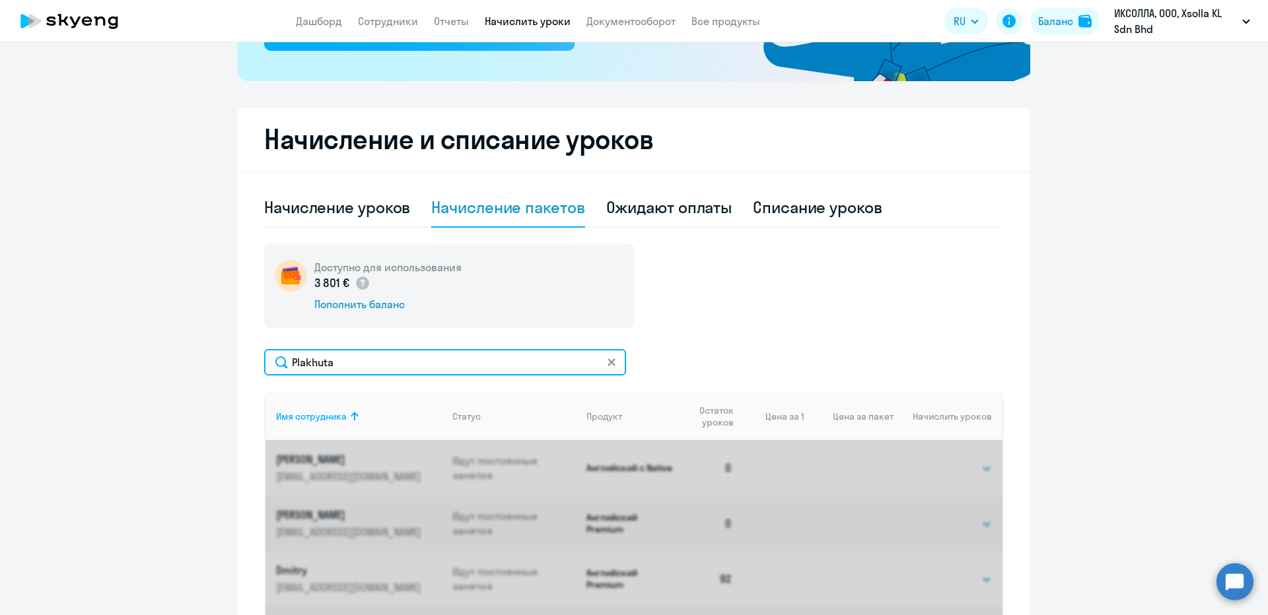
scroll to position [312, 0]
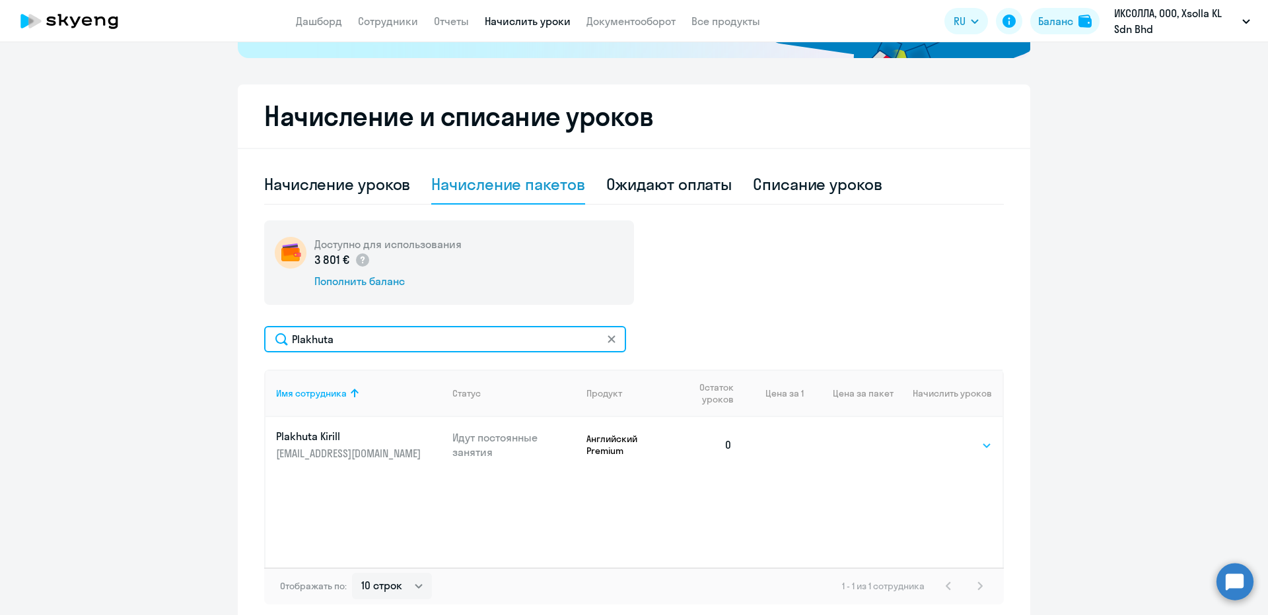
type input "Plakhuta"
click at [946, 437] on div "Выбрать 4 8 16 32 64 96 128 Выбрать" at bounding box center [965, 445] width 54 height 17
click at [948, 441] on select "Выбрать 4 8 16 32 64 96 128" at bounding box center [965, 446] width 54 height 16
select select "96"
click at [938, 438] on select "Выбрать 4 8 16 32 64 96 128" at bounding box center [965, 446] width 54 height 16
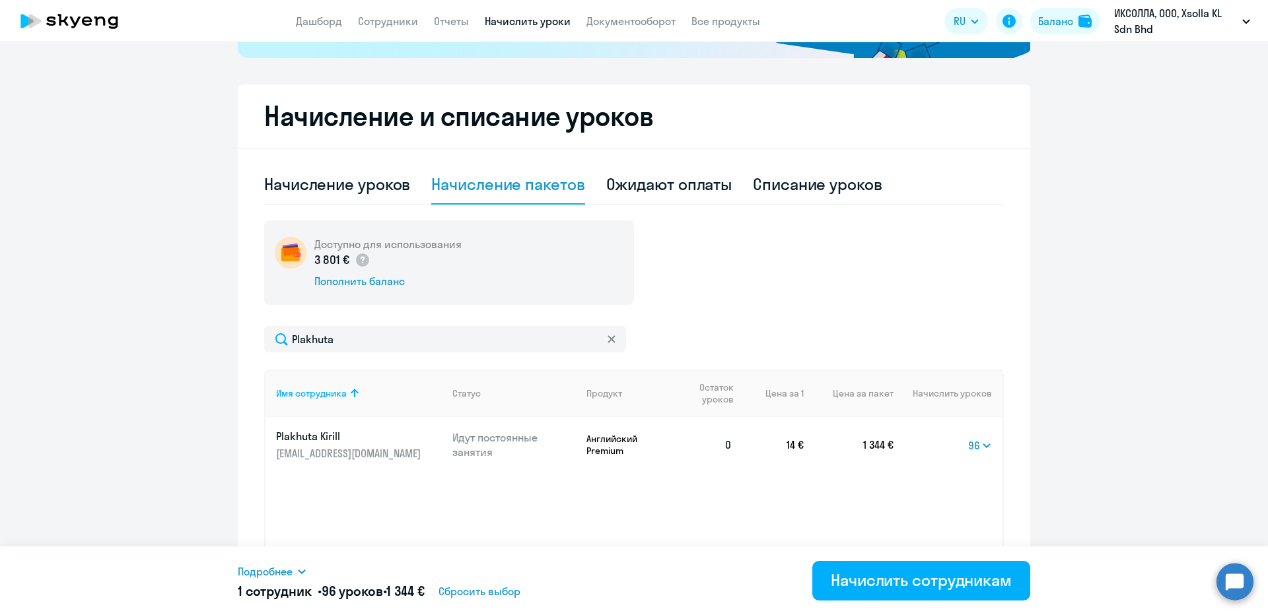
click at [277, 551] on div "Подробнее Имя сотрудника Продукт Начислить уроков Цена за 1 Сумма Plakhuta Kiri…" at bounding box center [634, 581] width 792 height 69
click at [278, 561] on div "Подробнее Имя сотрудника Продукт Начислить уроков Цена за 1 Сумма Plakhuta Kiri…" at bounding box center [634, 581] width 792 height 69
click at [280, 571] on span "Подробнее" at bounding box center [265, 572] width 55 height 16
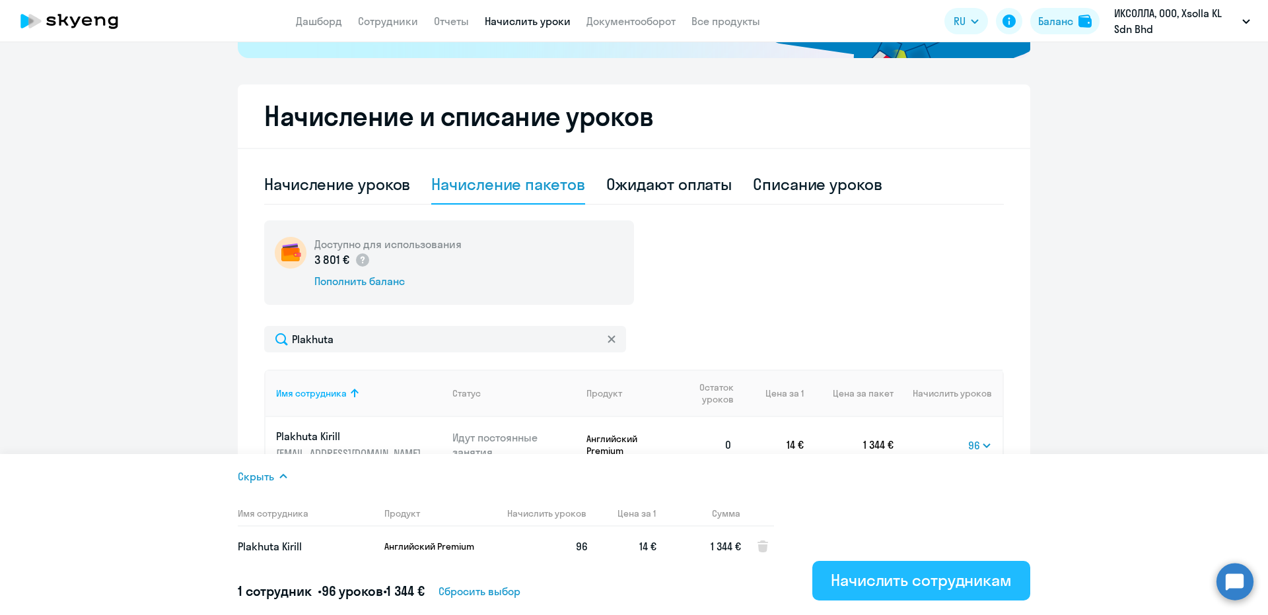
click at [942, 576] on div "Начислить сотрудникам" at bounding box center [921, 580] width 181 height 21
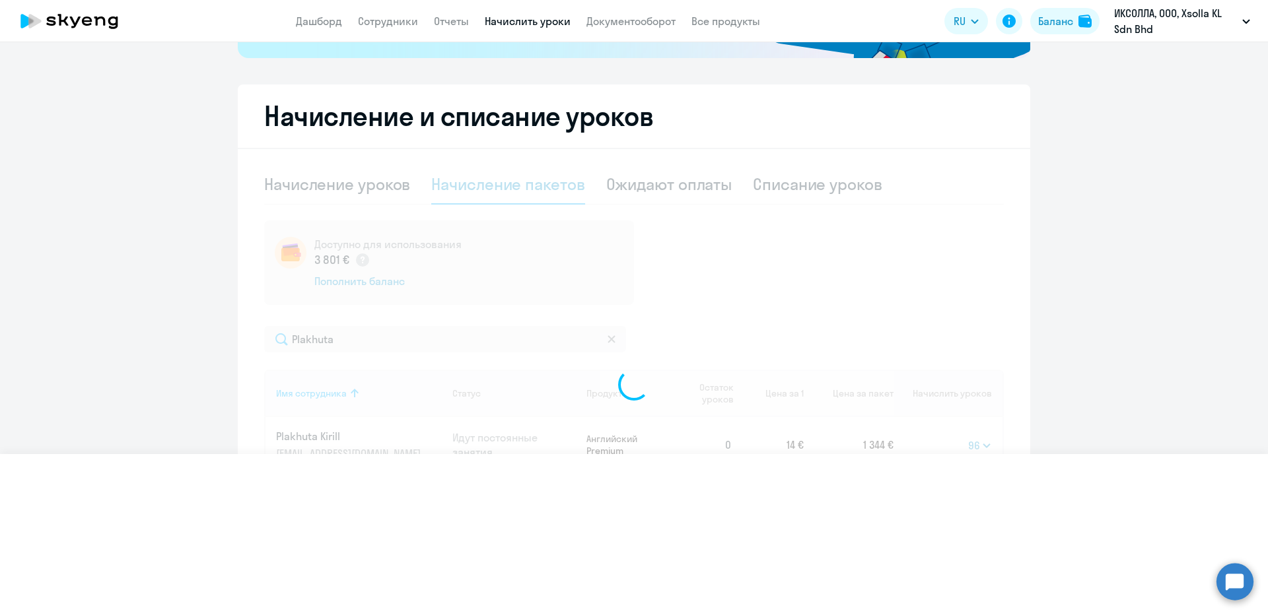
select select
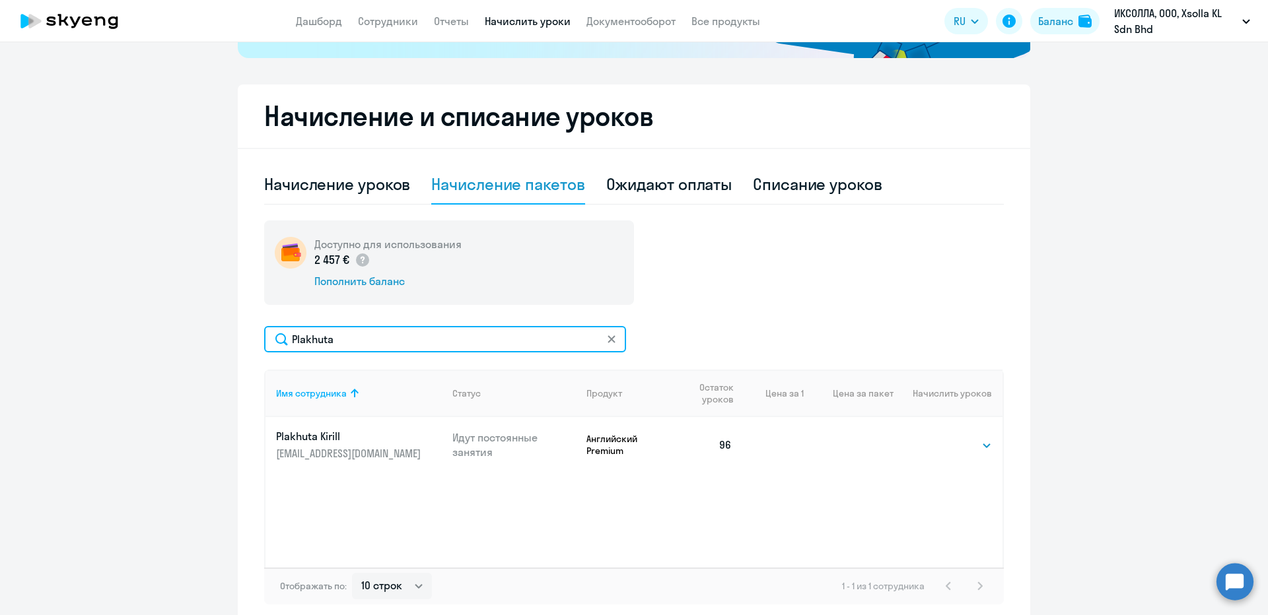
click at [420, 335] on input "Plakhuta" at bounding box center [445, 339] width 362 height 26
paste input "Dudov"
type input "Dudov"
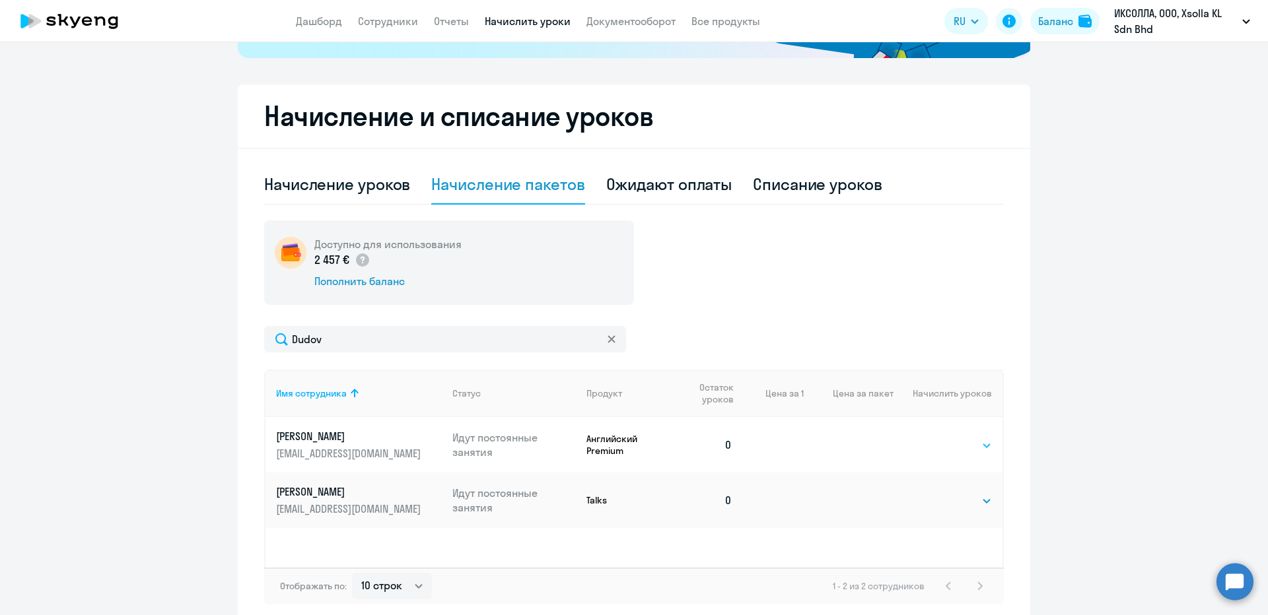
click at [956, 439] on select "Выбрать 4 8 16 32 64 96 128" at bounding box center [965, 446] width 54 height 16
select select "96"
click at [938, 438] on select "Выбрать 4 8 16 32 64 96 128" at bounding box center [965, 446] width 54 height 16
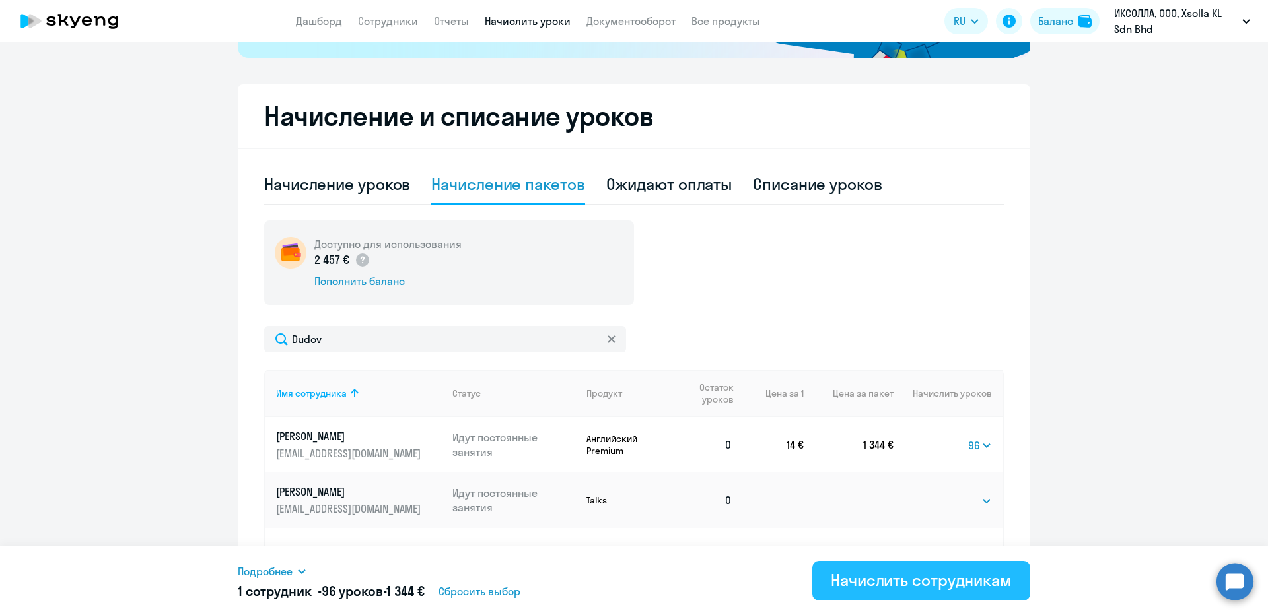
click at [952, 577] on div "Начислить сотрудникам" at bounding box center [921, 580] width 181 height 21
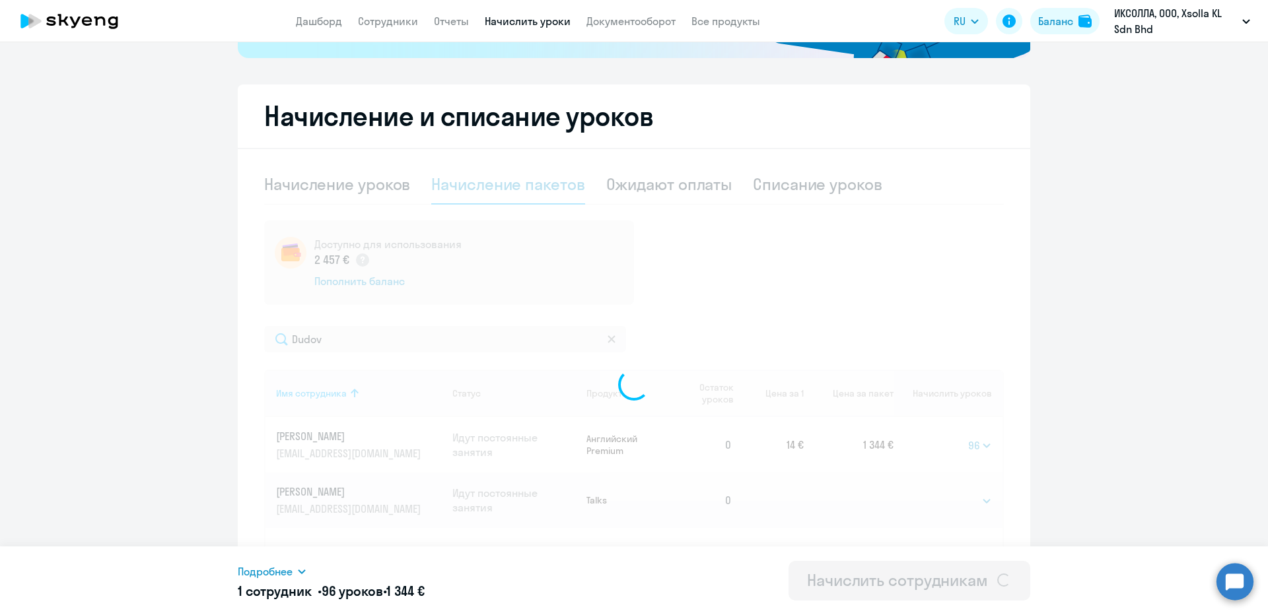
select select
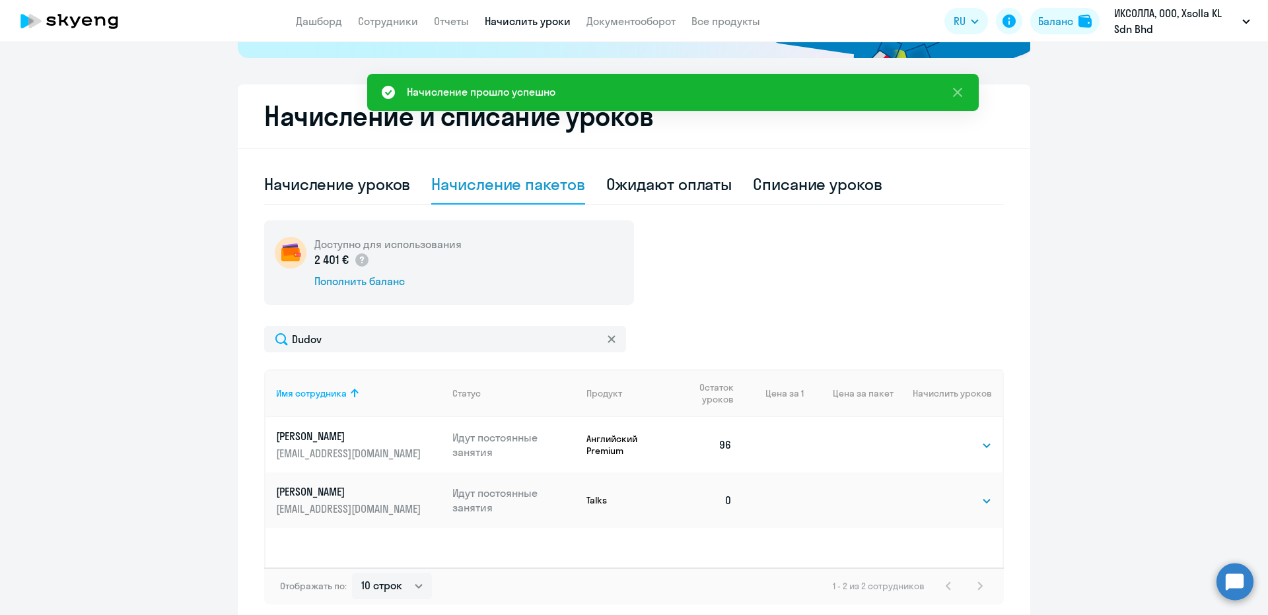
drag, startPoint x: 300, startPoint y: 145, endPoint x: 338, endPoint y: 194, distance: 62.6
click at [300, 145] on div "Начисление и списание уроков Начисление уроков Начисление пакетов Ожидают оплат…" at bounding box center [634, 356] width 792 height 542
click at [335, 346] on input "Dudov" at bounding box center [445, 339] width 362 height 26
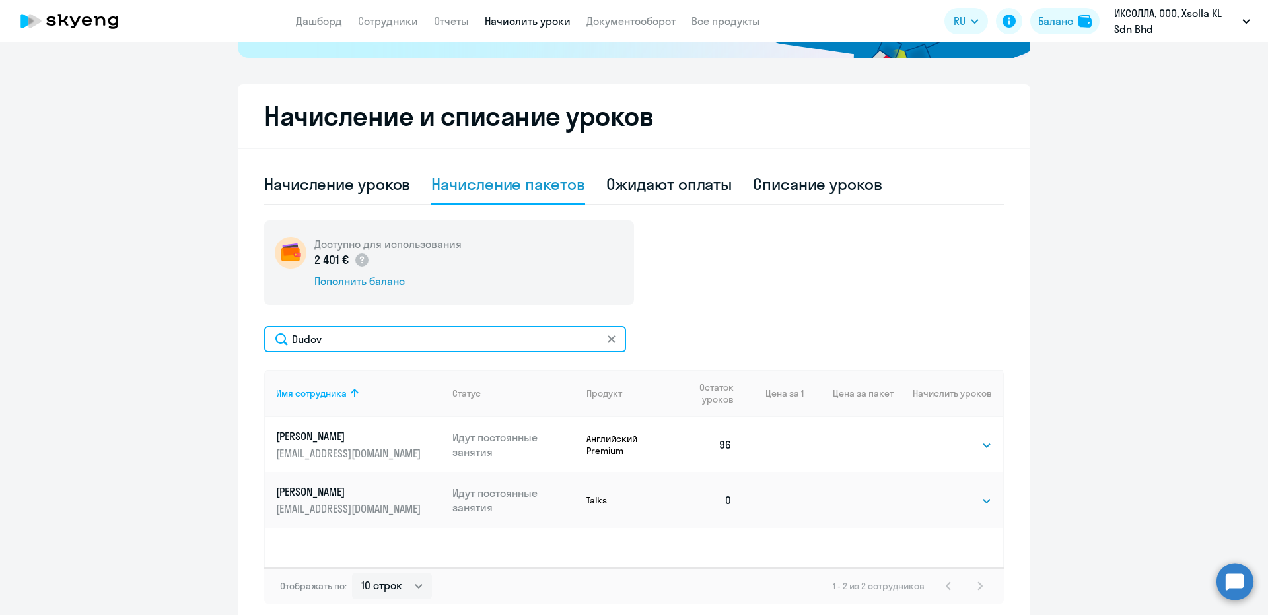
paste input "37866644"
paste input "Сhernetskov"
type input "Сhernetskov"
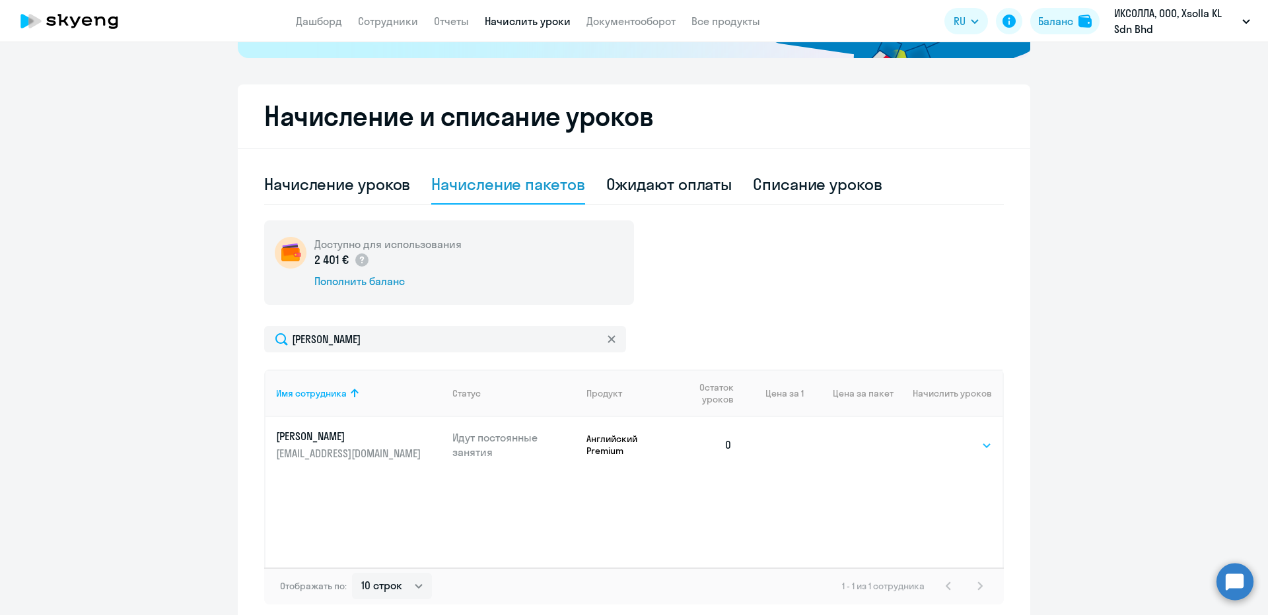
click at [948, 443] on select "Выбрать 4 8 16 32 64 96 128" at bounding box center [965, 446] width 54 height 16
select select "96"
click at [938, 438] on select "Выбрать 4 8 16 32 64 96 128" at bounding box center [965, 446] width 54 height 16
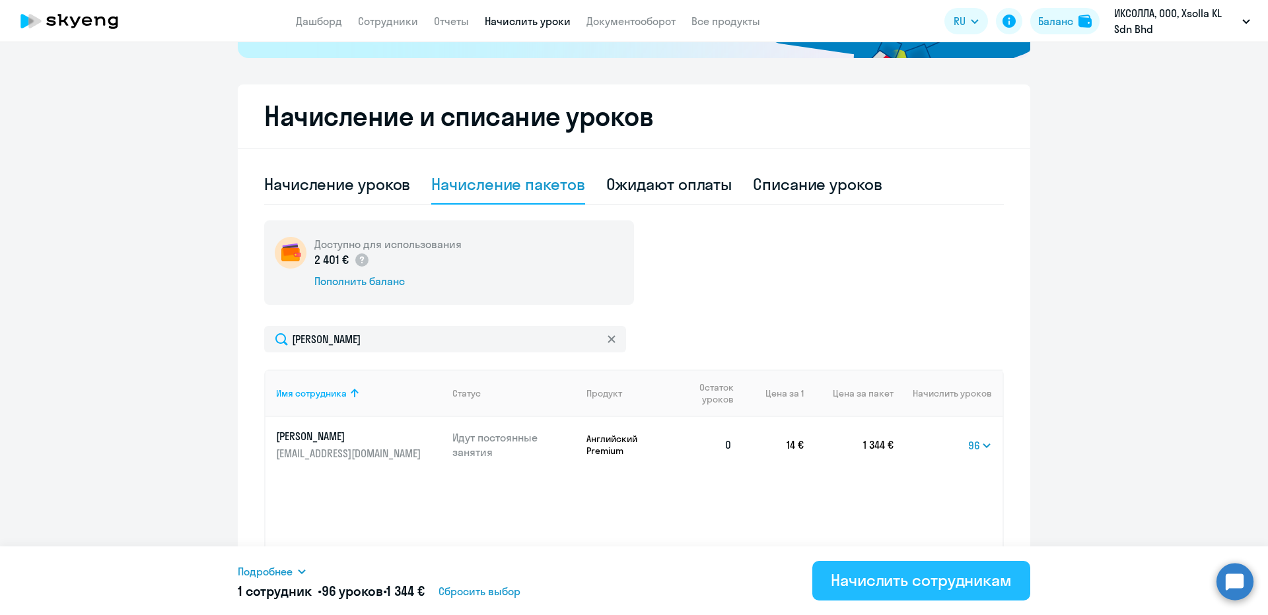
click at [880, 589] on div "Начислить сотрудникам" at bounding box center [921, 580] width 181 height 21
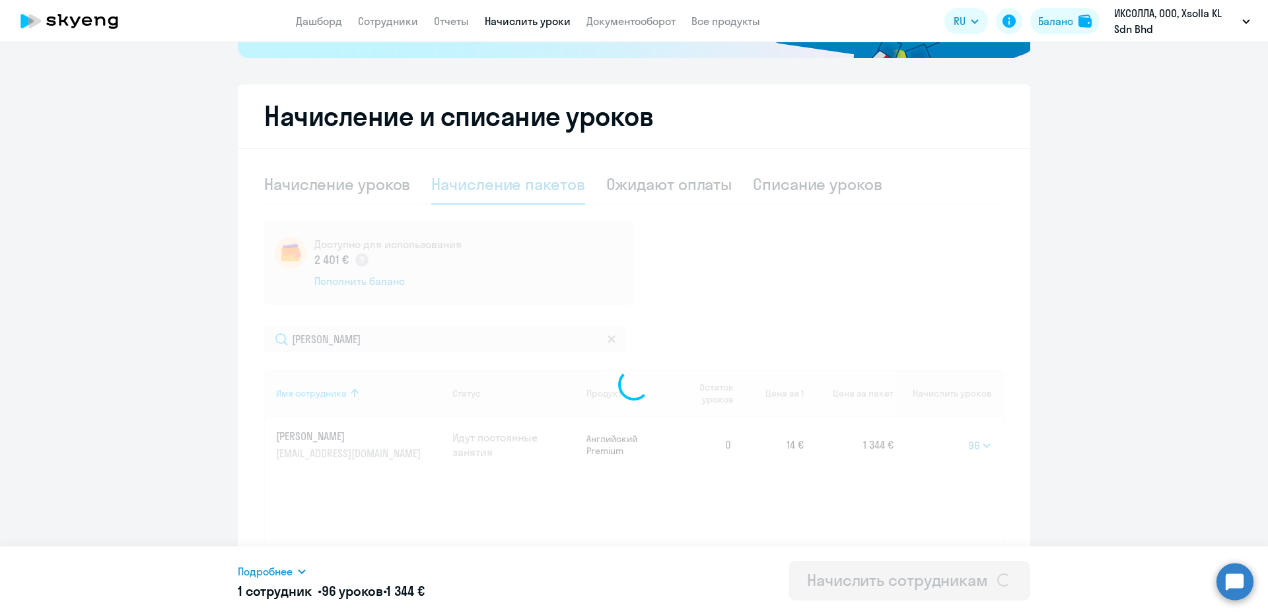
select select
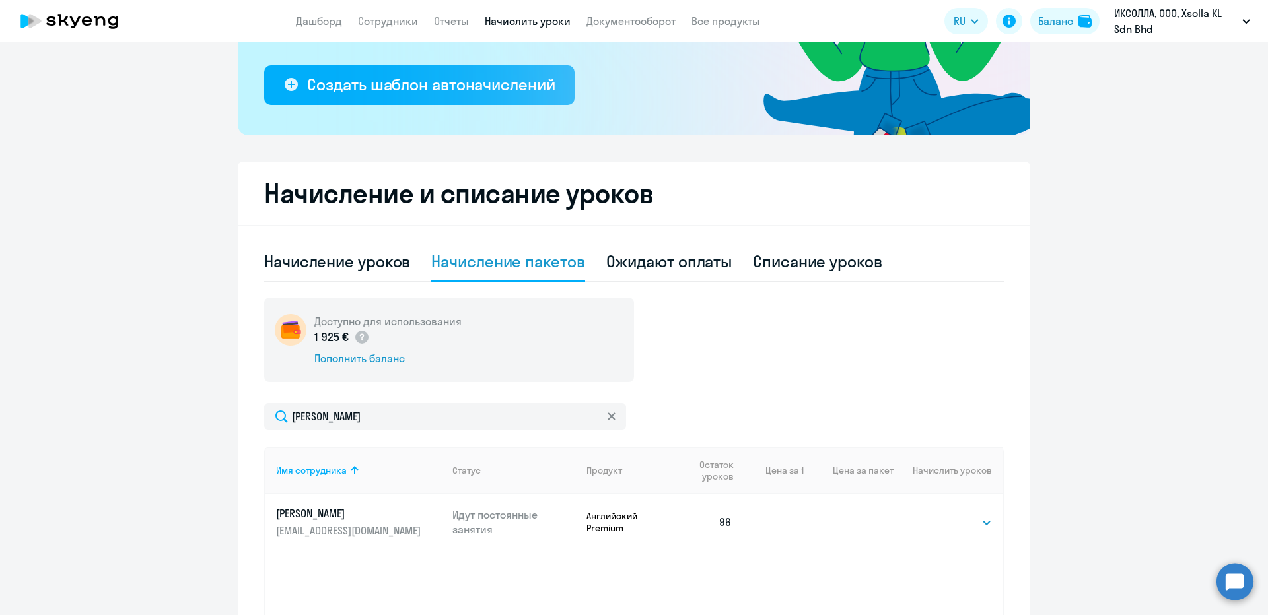
scroll to position [114, 0]
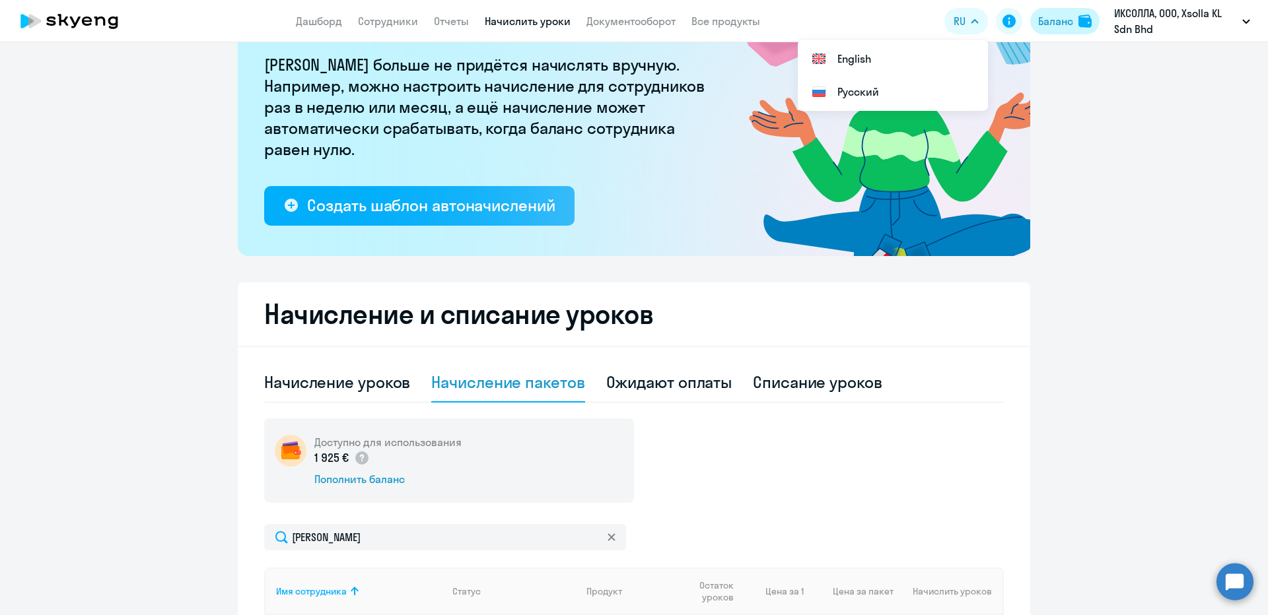
click at [1038, 22] on div "Баланс" at bounding box center [1055, 21] width 35 height 16
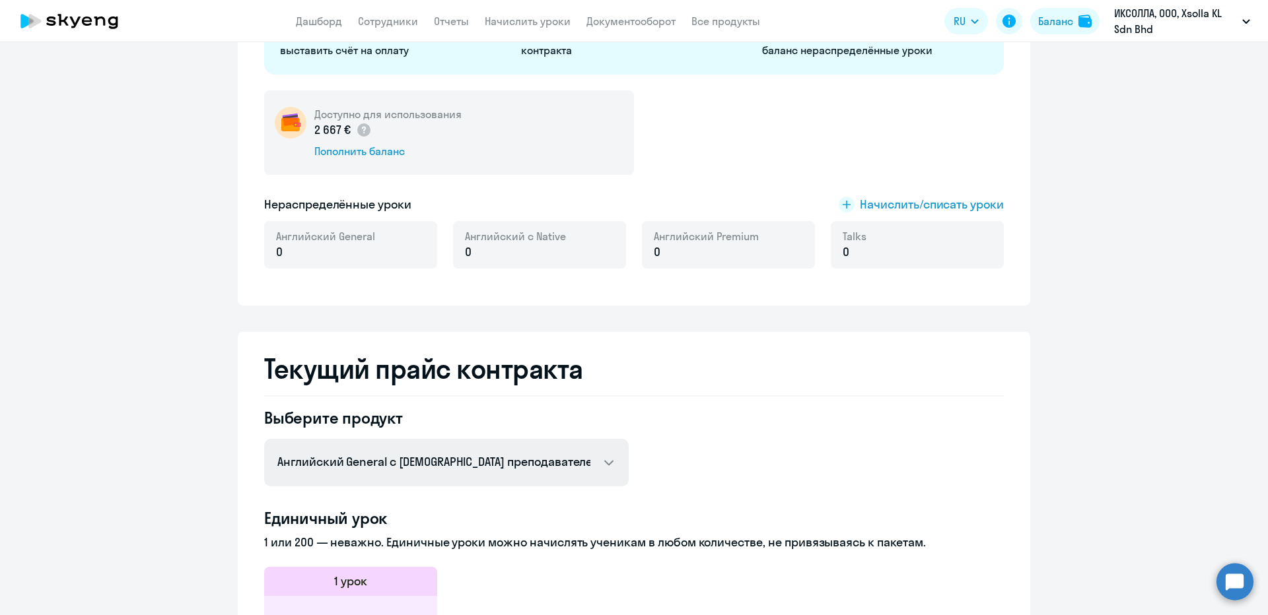
scroll to position [264, 0]
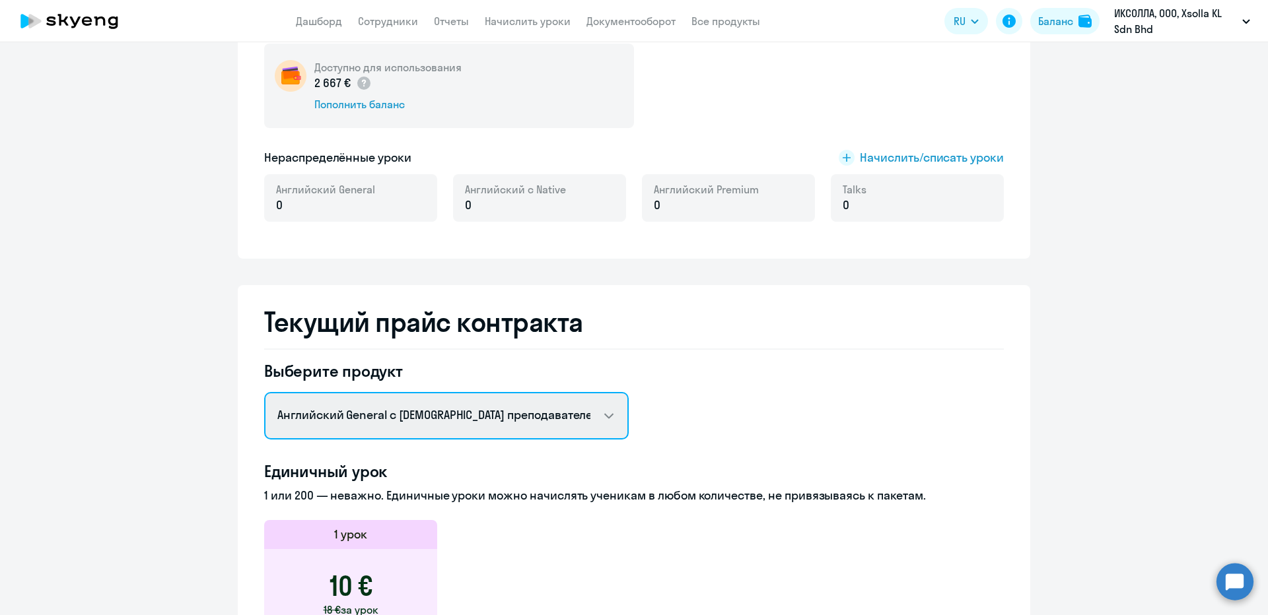
drag, startPoint x: 388, startPoint y: 409, endPoint x: 372, endPoint y: 421, distance: 20.2
click at [388, 409] on select "Английский General с русскоговорящим преподавателем Английский General с англог…" at bounding box center [446, 416] width 365 height 48
select select "english_adult_not_native_speaker_premium"
click at [264, 392] on select "Английский General с русскоговорящим преподавателем Английский General с англог…" at bounding box center [446, 416] width 365 height 48
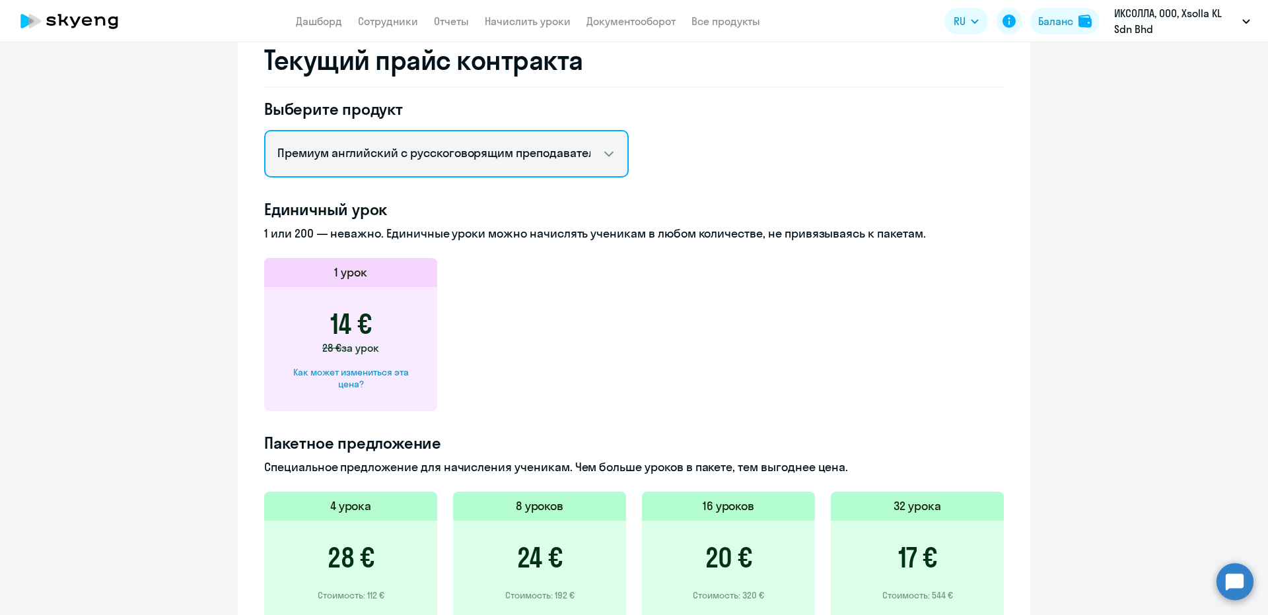
scroll to position [528, 0]
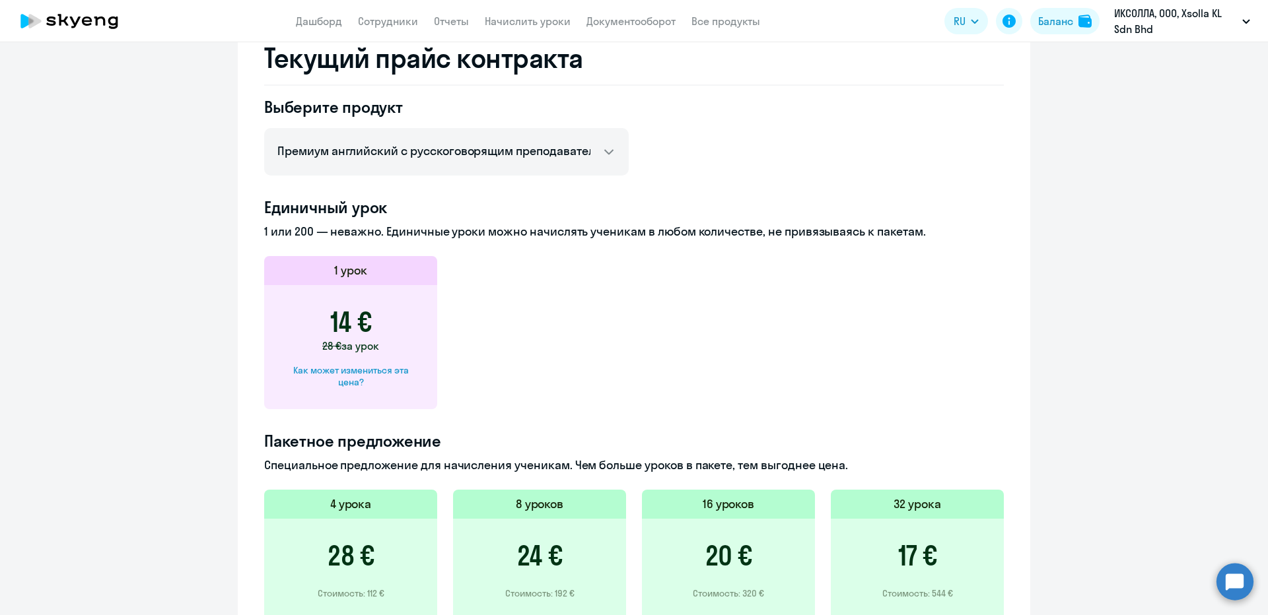
drag, startPoint x: 328, startPoint y: 328, endPoint x: 341, endPoint y: 329, distance: 13.9
click at [341, 329] on div "14 € 28 € за урок Как может измениться эта цена?" at bounding box center [350, 347] width 173 height 124
copy h3 "14"
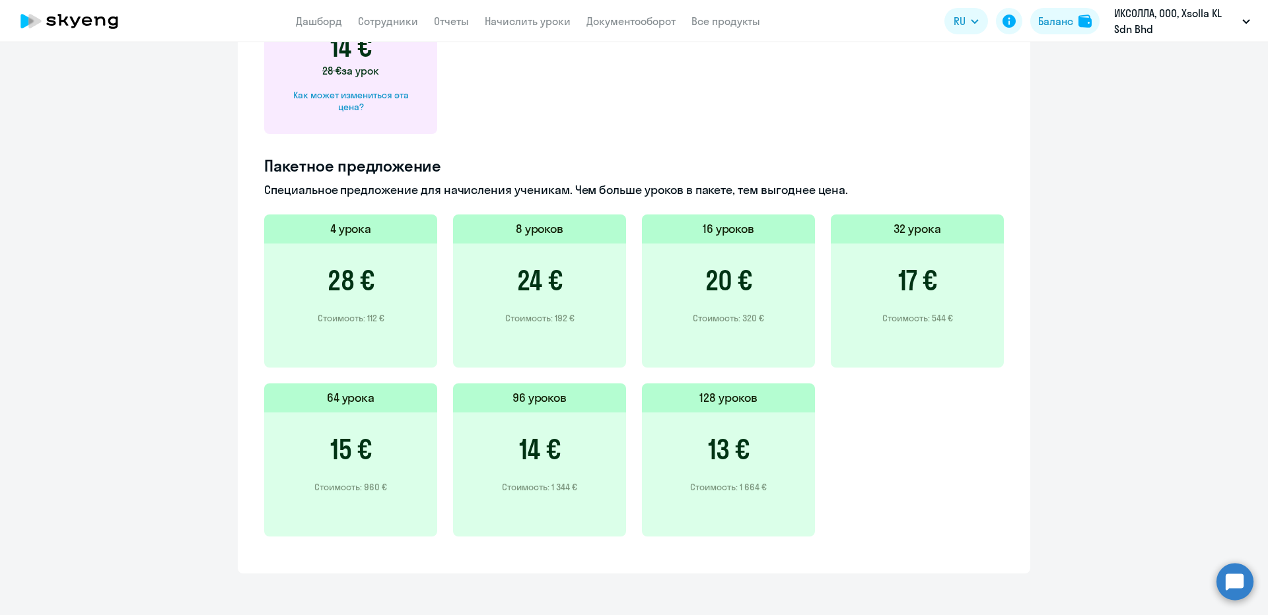
scroll to position [807, 0]
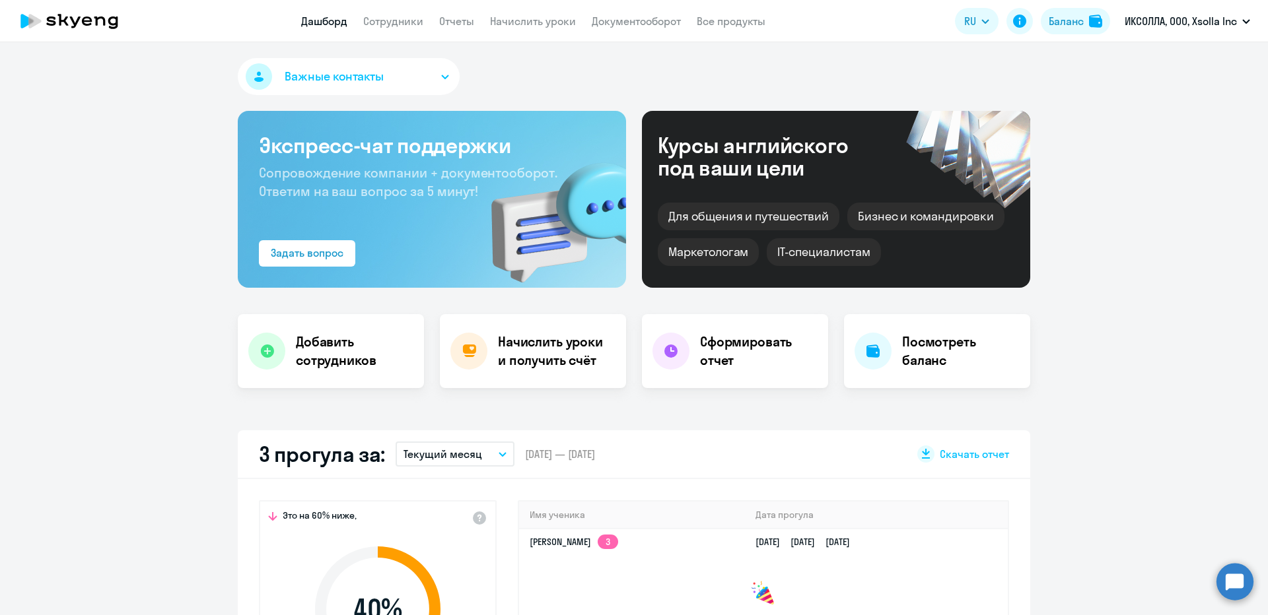
select select "30"
click at [1075, 28] on div "Баланс" at bounding box center [1066, 21] width 35 height 16
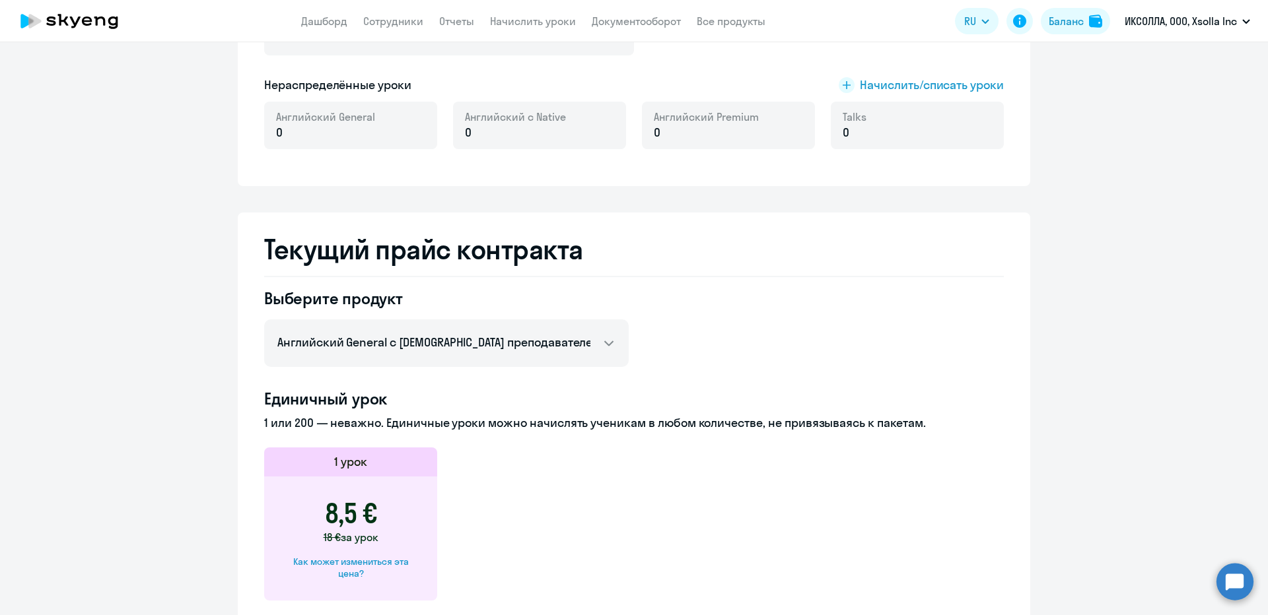
scroll to position [330, 0]
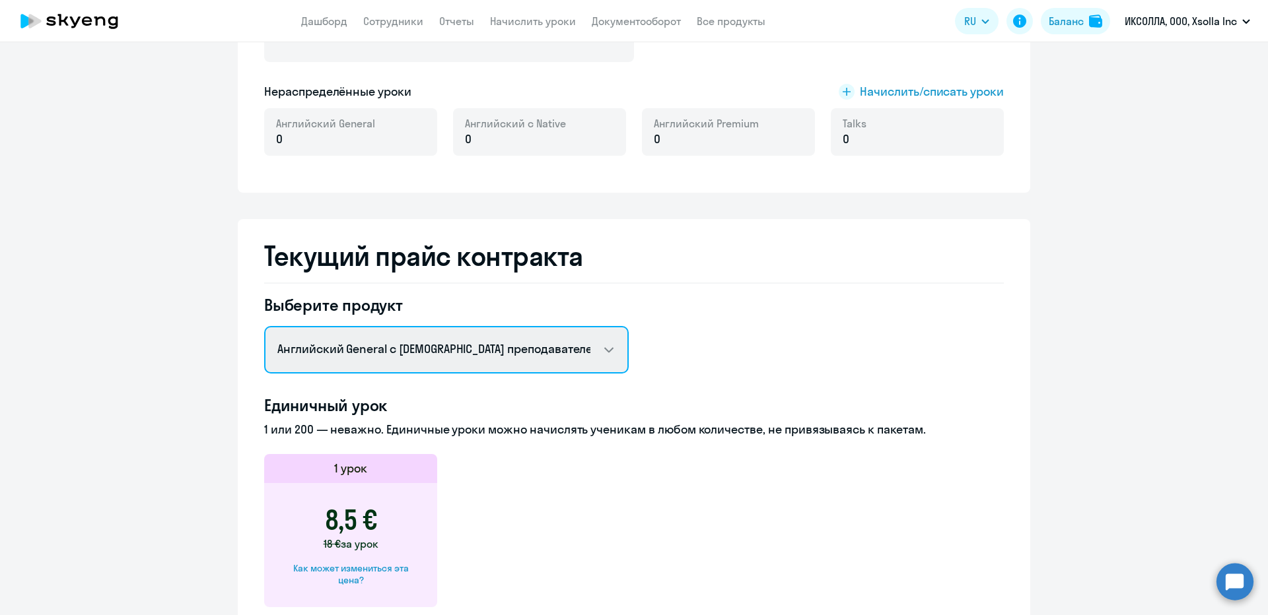
click at [405, 349] on select "Английский General с [DEMOGRAPHIC_DATA] преподавателем Английский General с [DE…" at bounding box center [446, 350] width 365 height 48
click at [408, 338] on select "Английский General с [DEMOGRAPHIC_DATA] преподавателем Английский General с [DE…" at bounding box center [446, 350] width 365 height 48
click at [264, 326] on select "Английский General с [DEMOGRAPHIC_DATA] преподавателем Английский General с [DE…" at bounding box center [446, 350] width 365 height 48
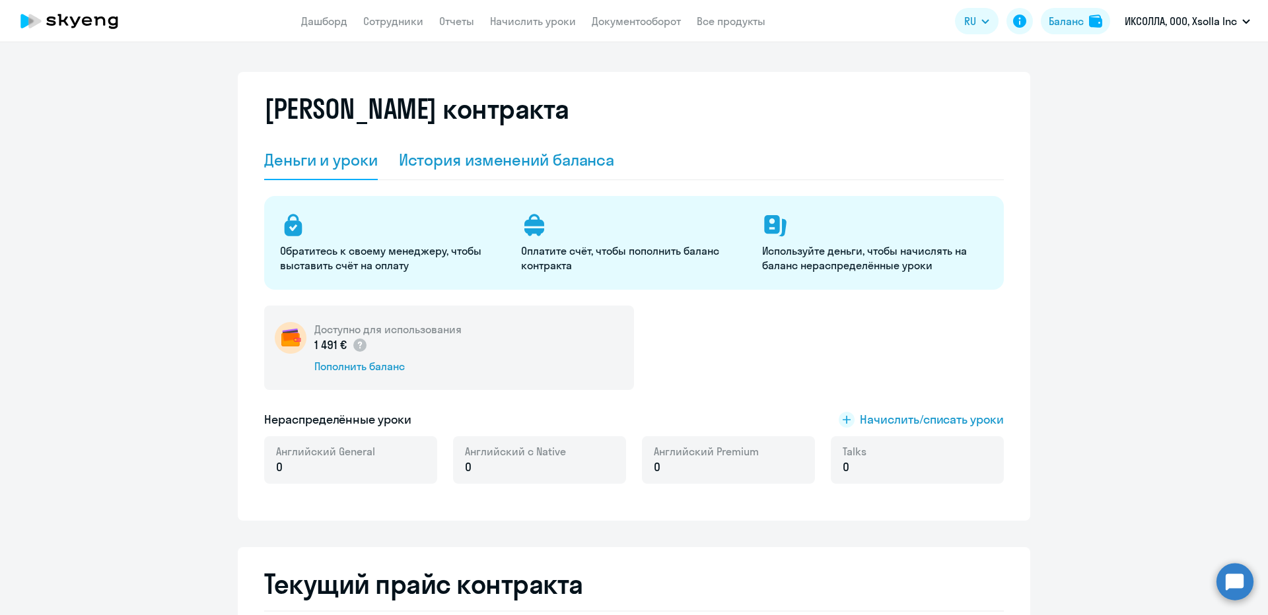
scroll to position [0, 0]
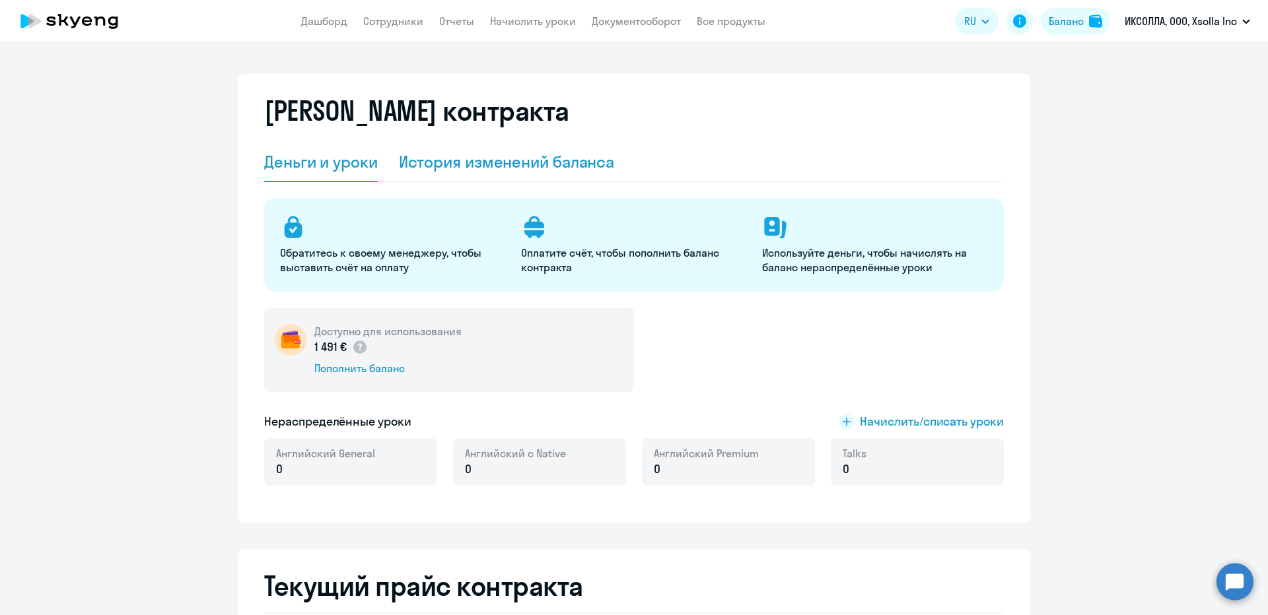
click at [502, 163] on div "История изменений баланса" at bounding box center [507, 161] width 216 height 21
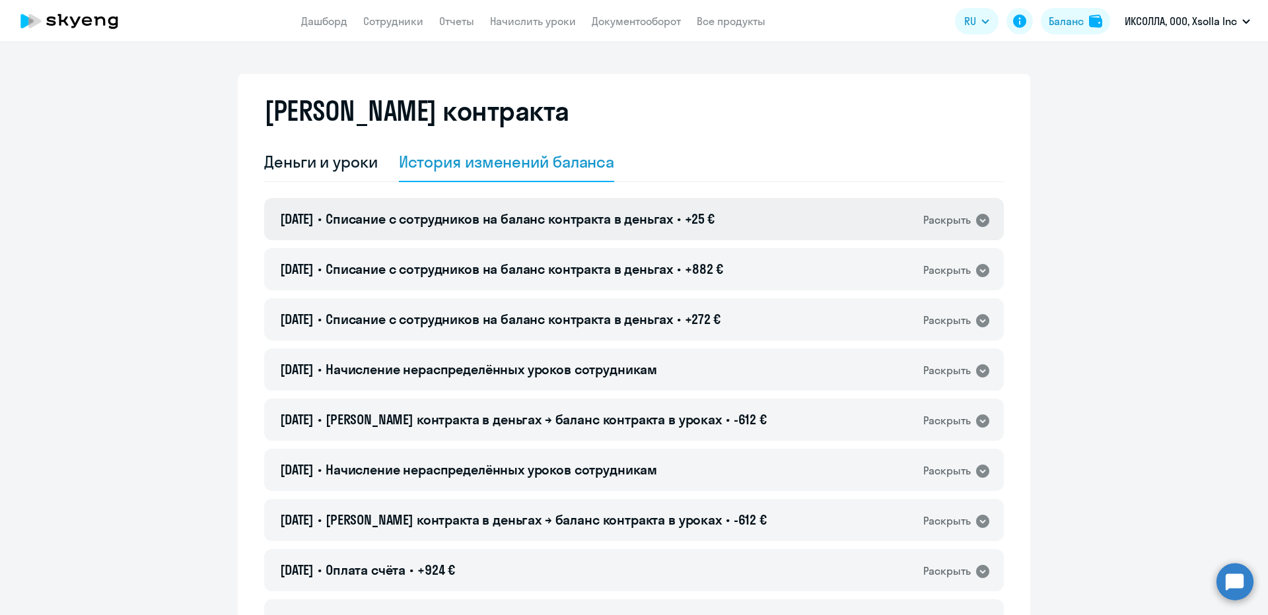
click at [529, 213] on span "Списание с сотрудников на баланс контракта в деньгах" at bounding box center [499, 219] width 347 height 17
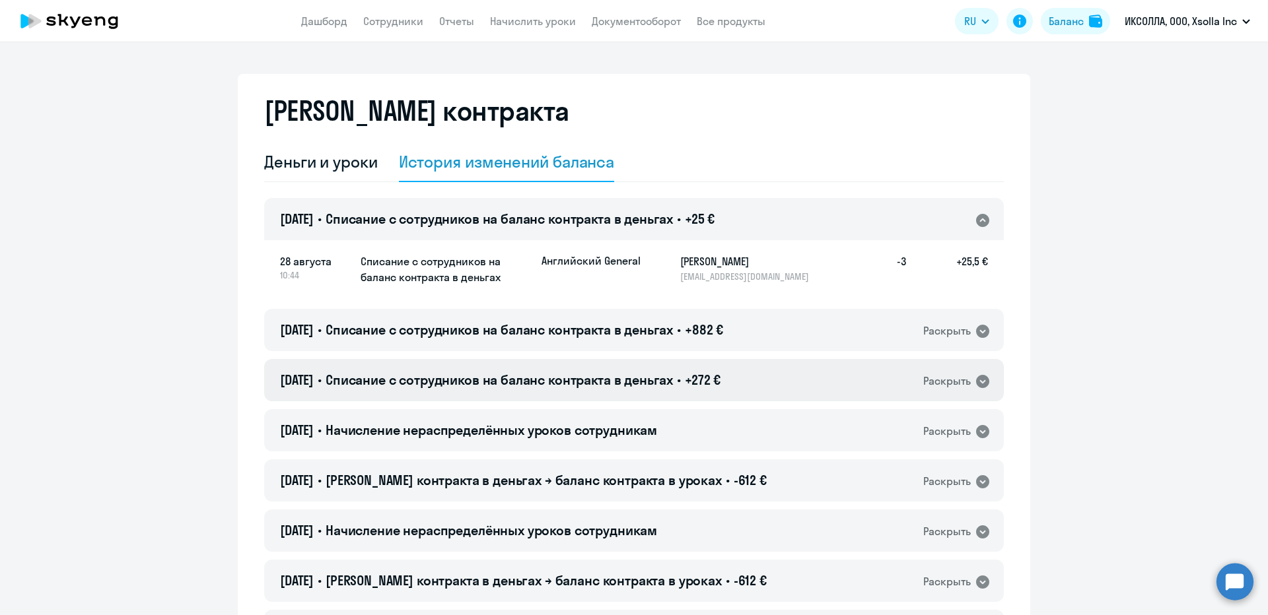
click at [515, 390] on div "[DATE] • Списание с сотрудников на баланс контракта в деньгах • +272 € Раскрыть" at bounding box center [634, 380] width 740 height 42
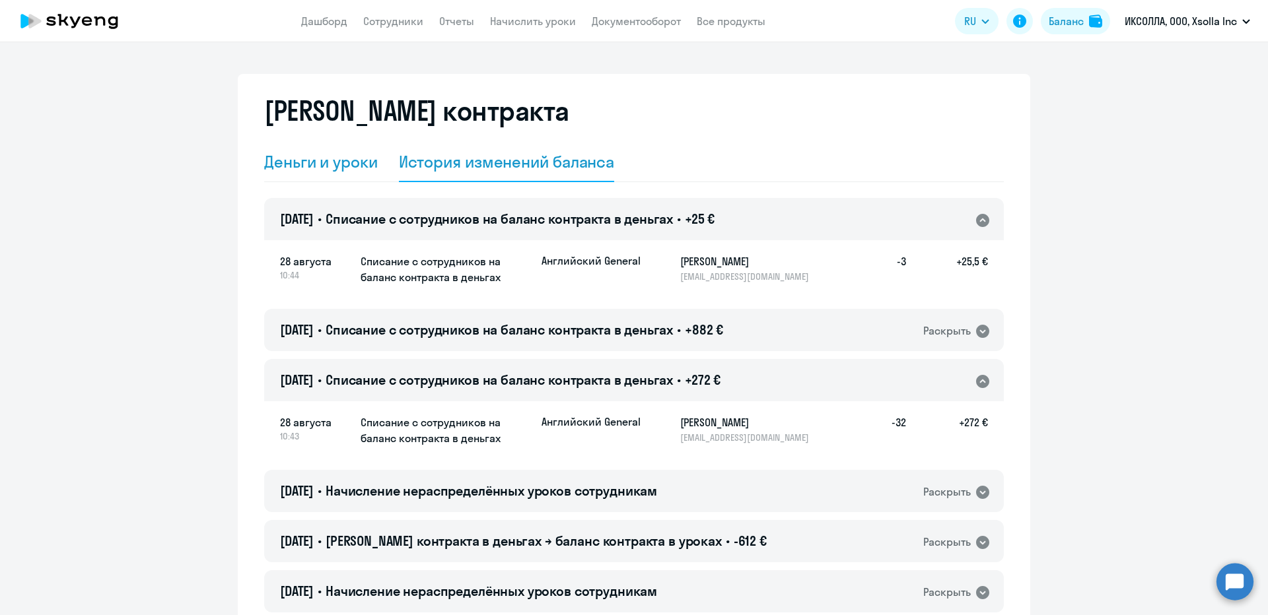
click at [302, 163] on div "Деньги и уроки" at bounding box center [321, 161] width 114 height 21
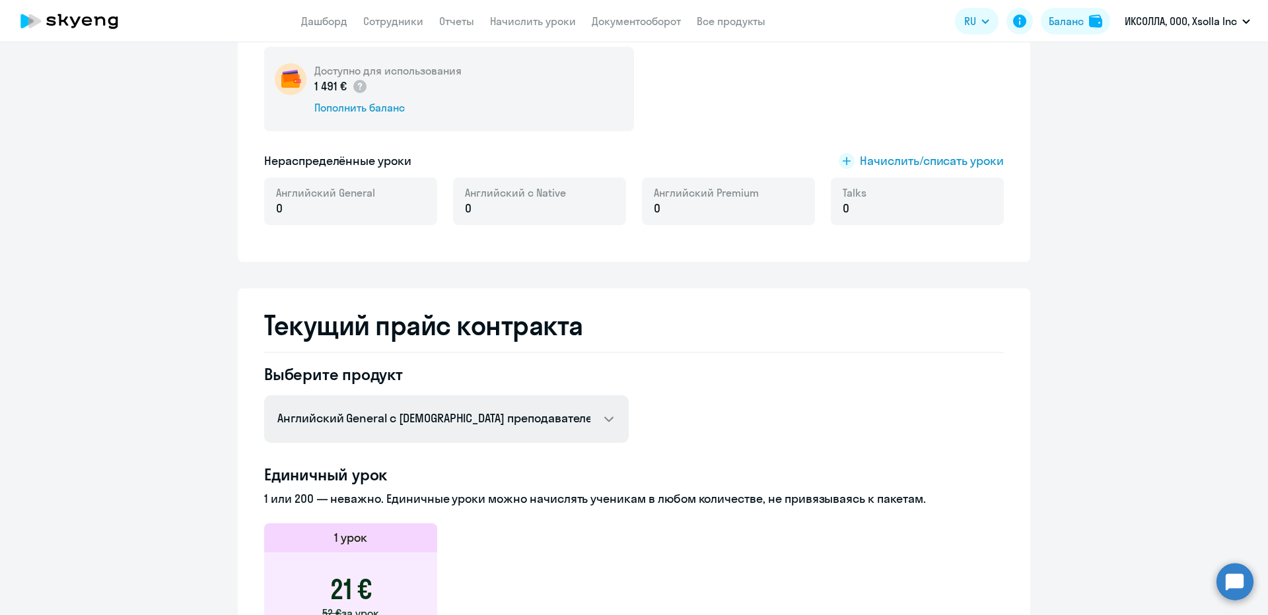
scroll to position [330, 0]
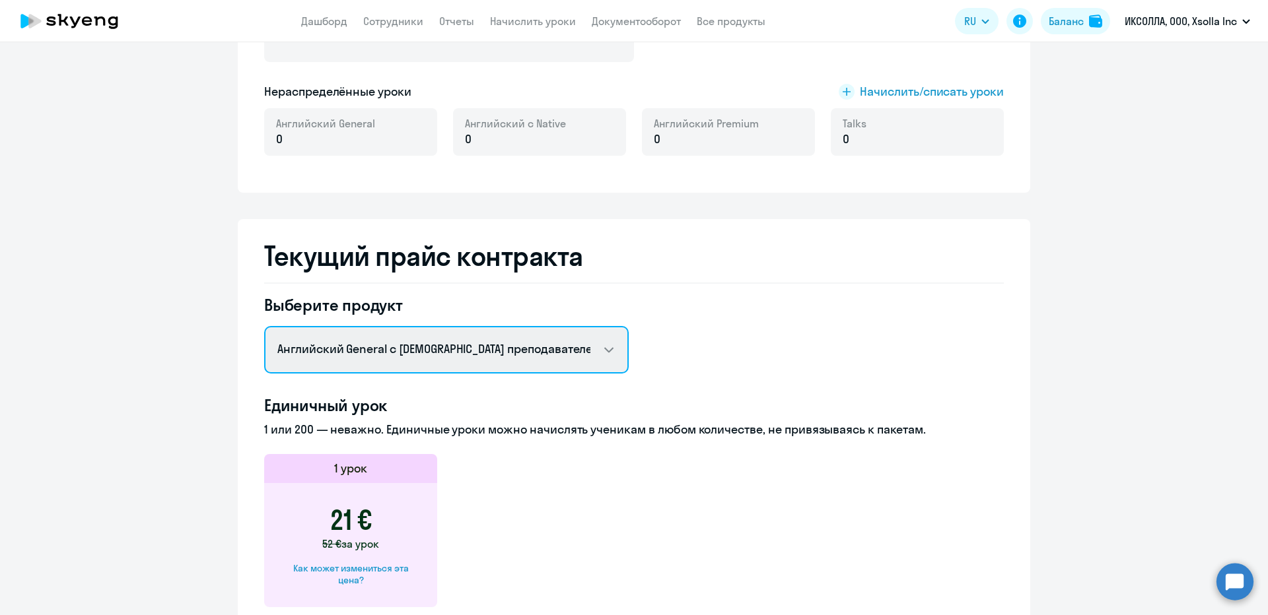
click at [384, 353] on select "Английский General с [DEMOGRAPHIC_DATA] преподавателем Английский General с [DE…" at bounding box center [446, 350] width 365 height 48
select select "english_adult_not_native_speaker"
click at [264, 326] on select "Английский General с [DEMOGRAPHIC_DATA] преподавателем Английский General с [DE…" at bounding box center [446, 350] width 365 height 48
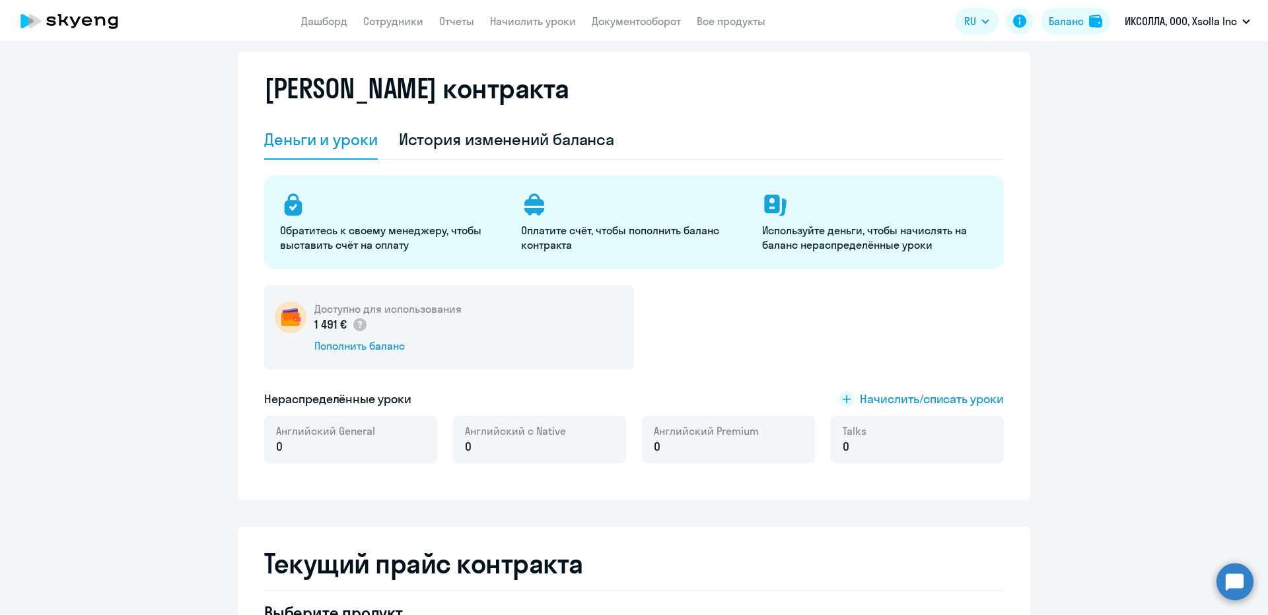
scroll to position [0, 0]
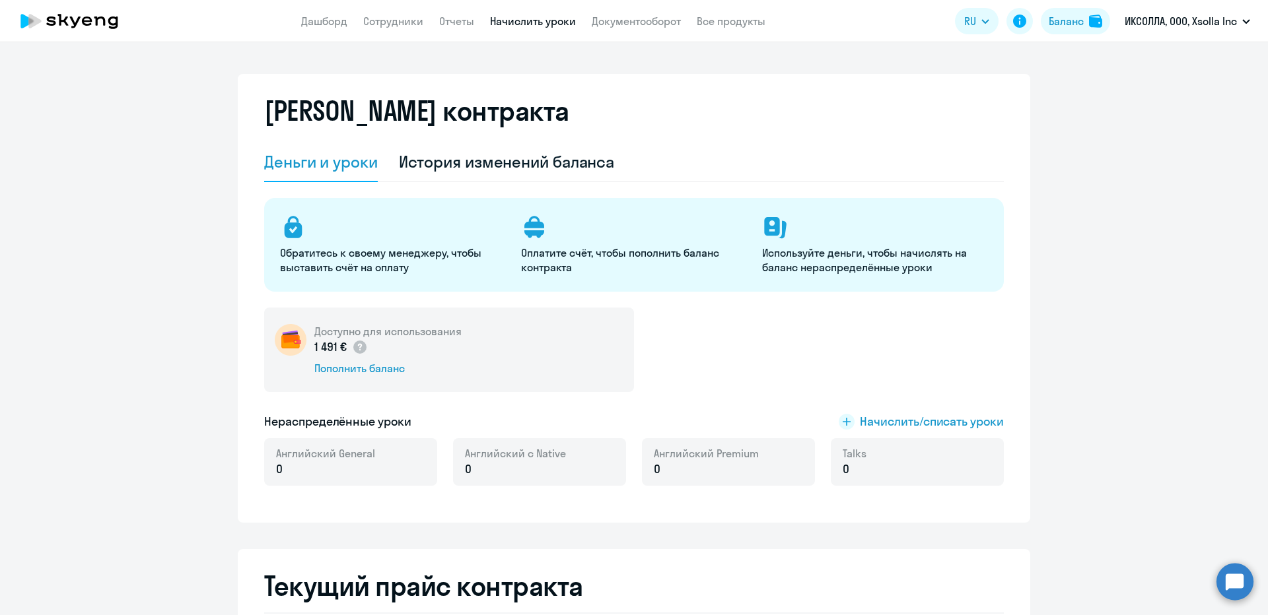
click at [508, 26] on link "Начислить уроки" at bounding box center [533, 21] width 86 height 13
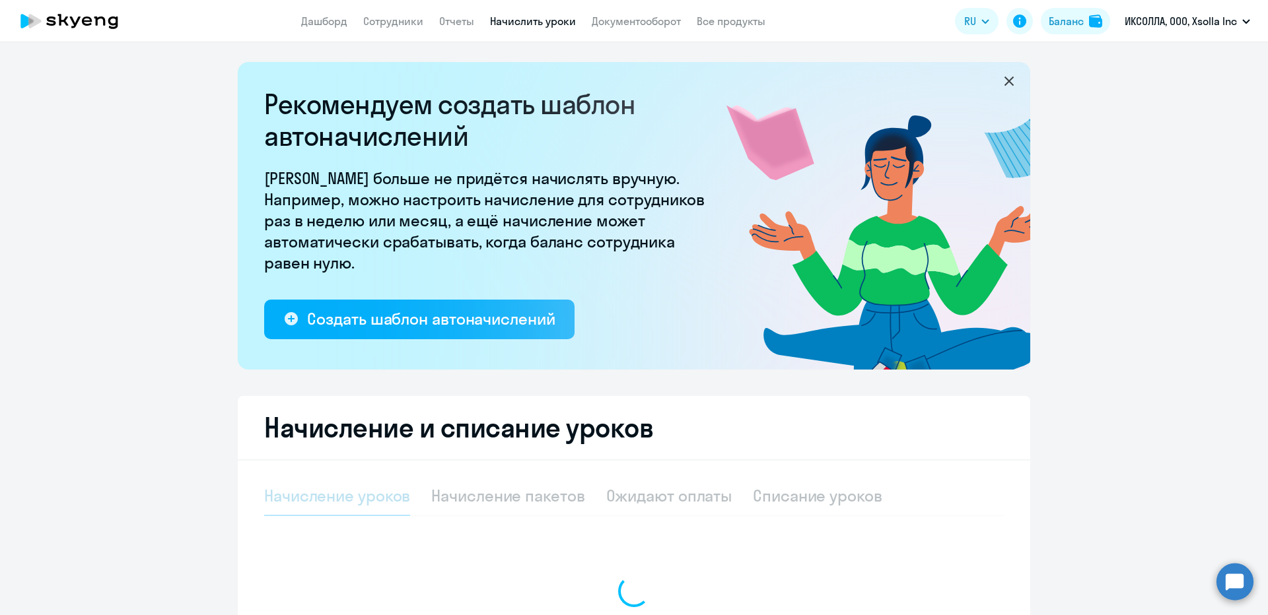
select select "10"
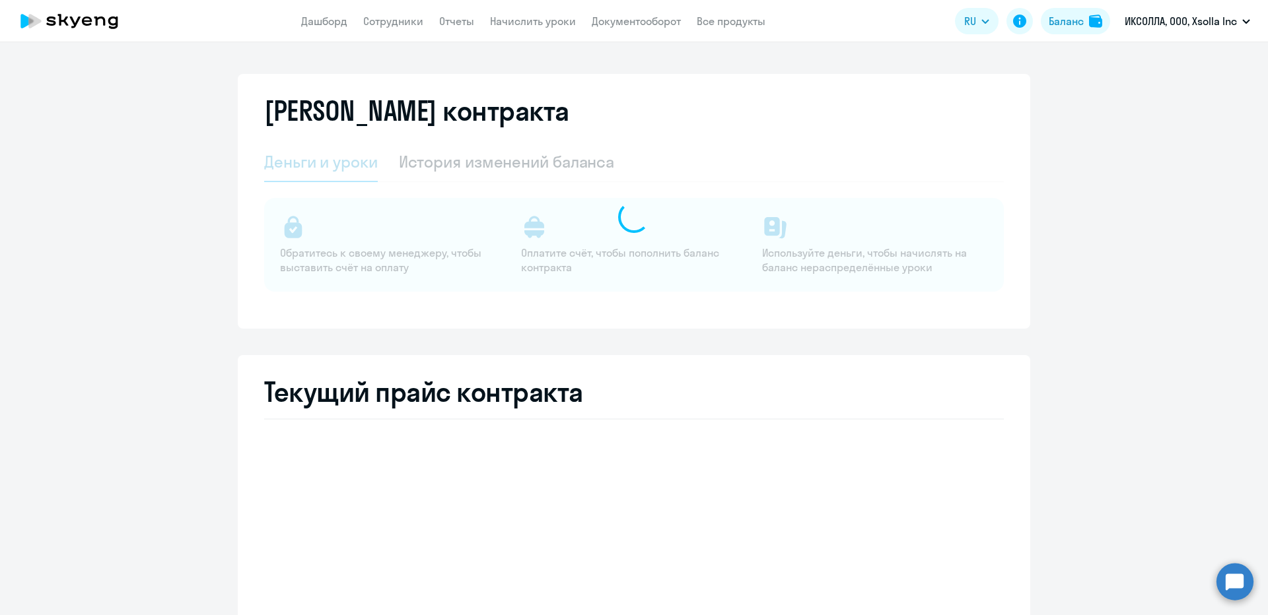
select select "english_adult_not_native_speaker"
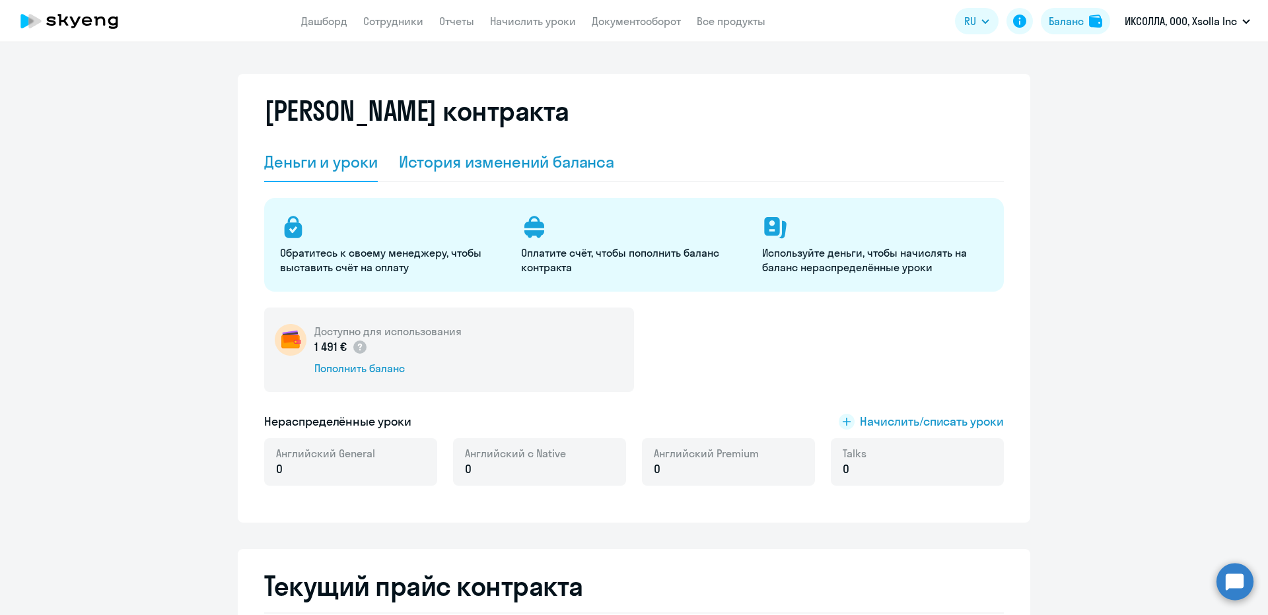
click at [543, 166] on div "История изменений баланса" at bounding box center [507, 161] width 216 height 21
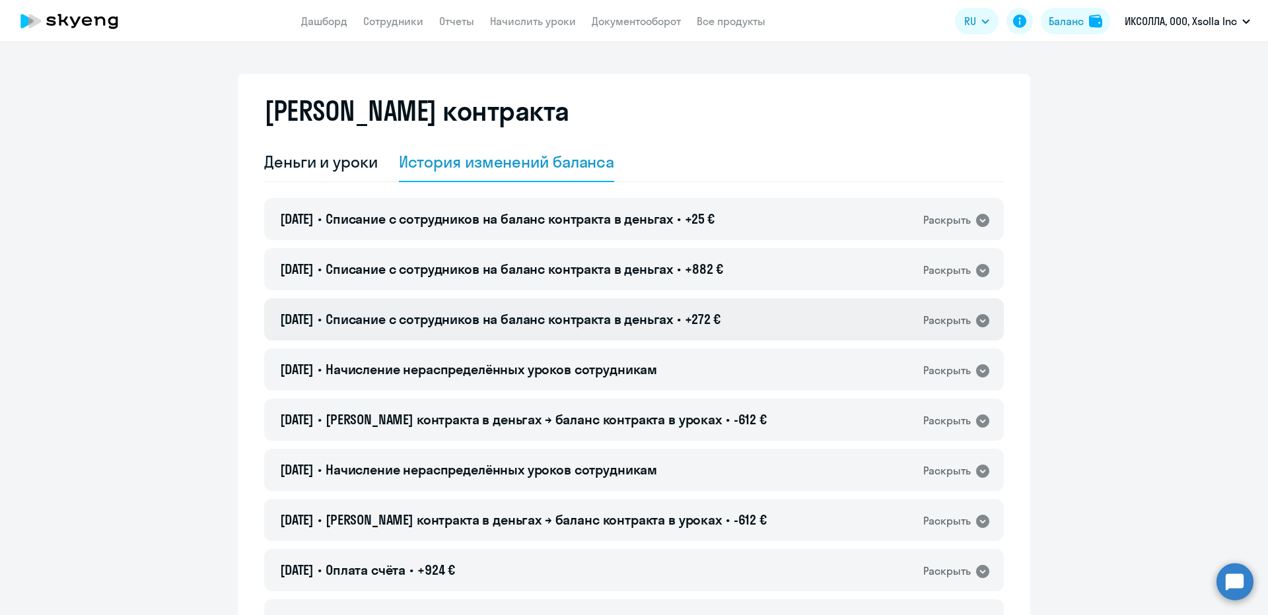
click at [587, 327] on span "Списание с сотрудников на баланс контракта в деньгах" at bounding box center [499, 319] width 347 height 17
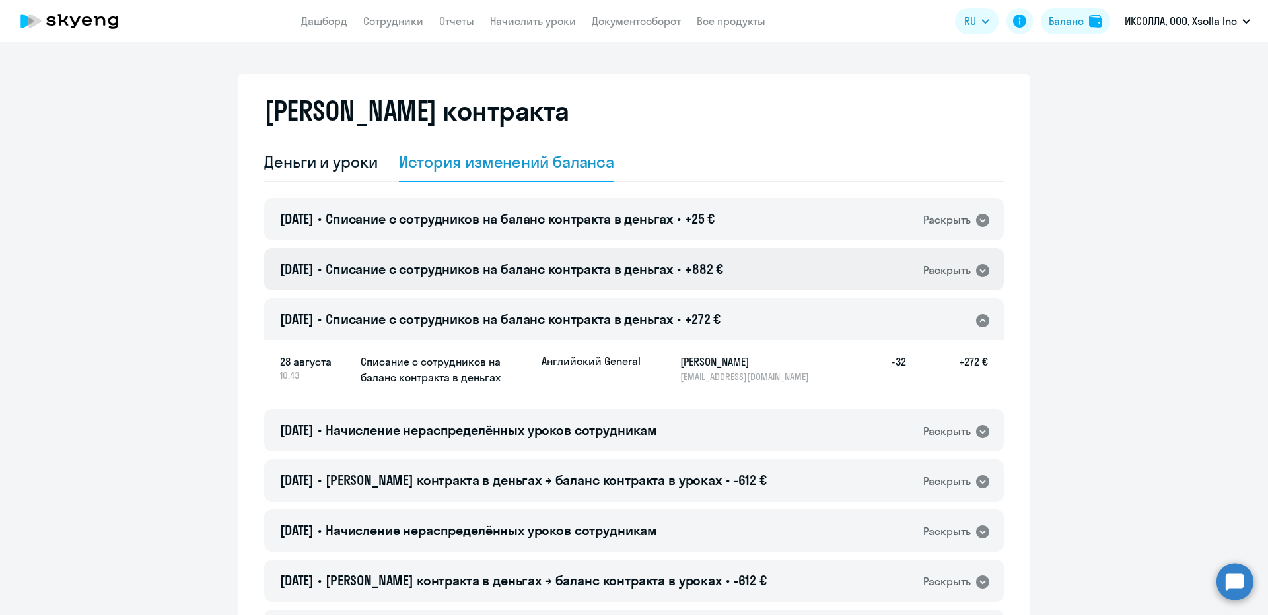
click at [518, 287] on div "[DATE] • Списание с сотрудников на баланс контракта в деньгах • +882 € Раскрыть" at bounding box center [634, 269] width 740 height 42
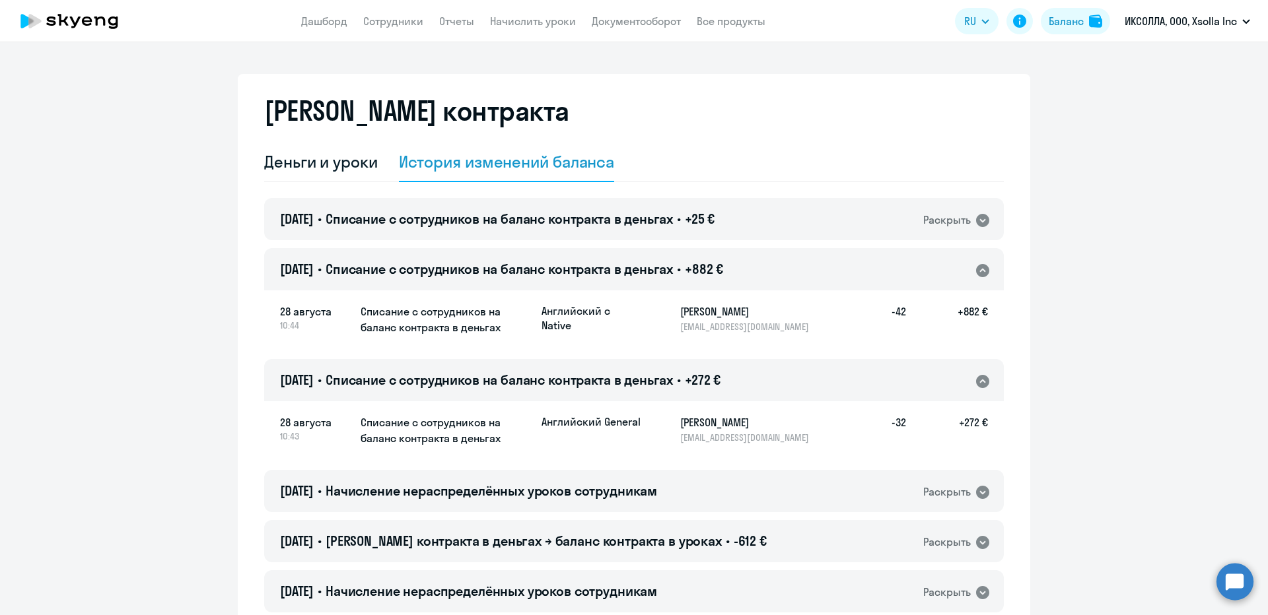
click at [682, 321] on p "[EMAIL_ADDRESS][DOMAIN_NAME]" at bounding box center [748, 327] width 136 height 12
click at [683, 313] on h5 "[PERSON_NAME]" at bounding box center [748, 312] width 136 height 16
click at [685, 312] on h5 "[PERSON_NAME]" at bounding box center [748, 312] width 136 height 16
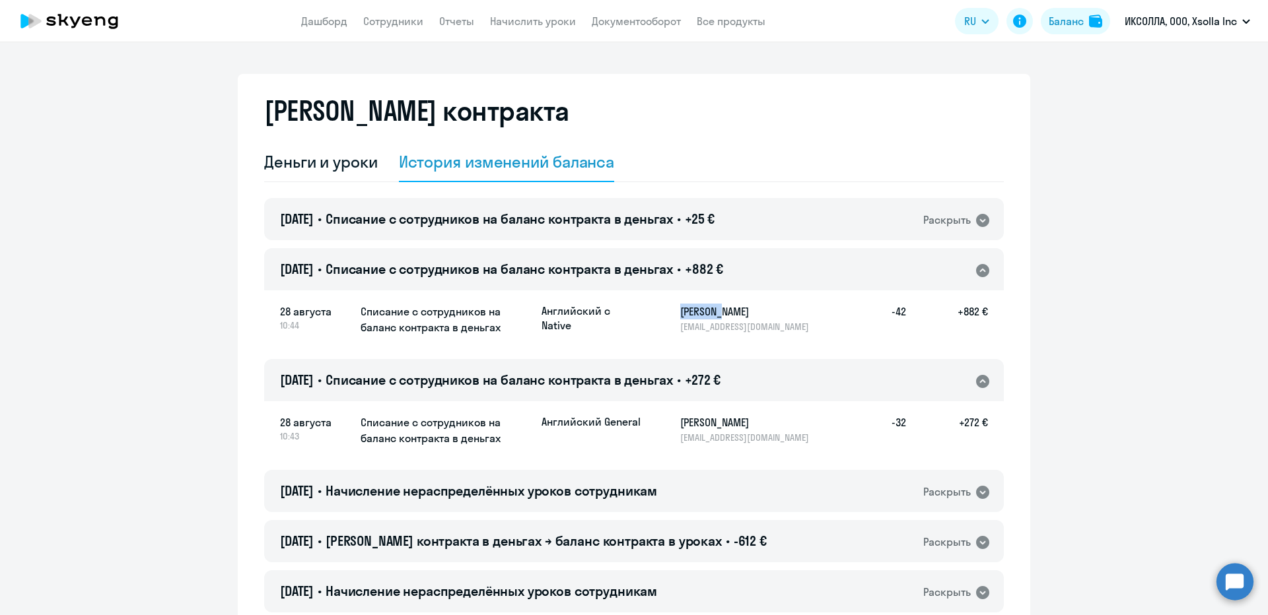
copy h5 "[PERSON_NAME]"
click at [539, 215] on span "Списание с сотрудников на баланс контракта в деньгах" at bounding box center [499, 219] width 347 height 17
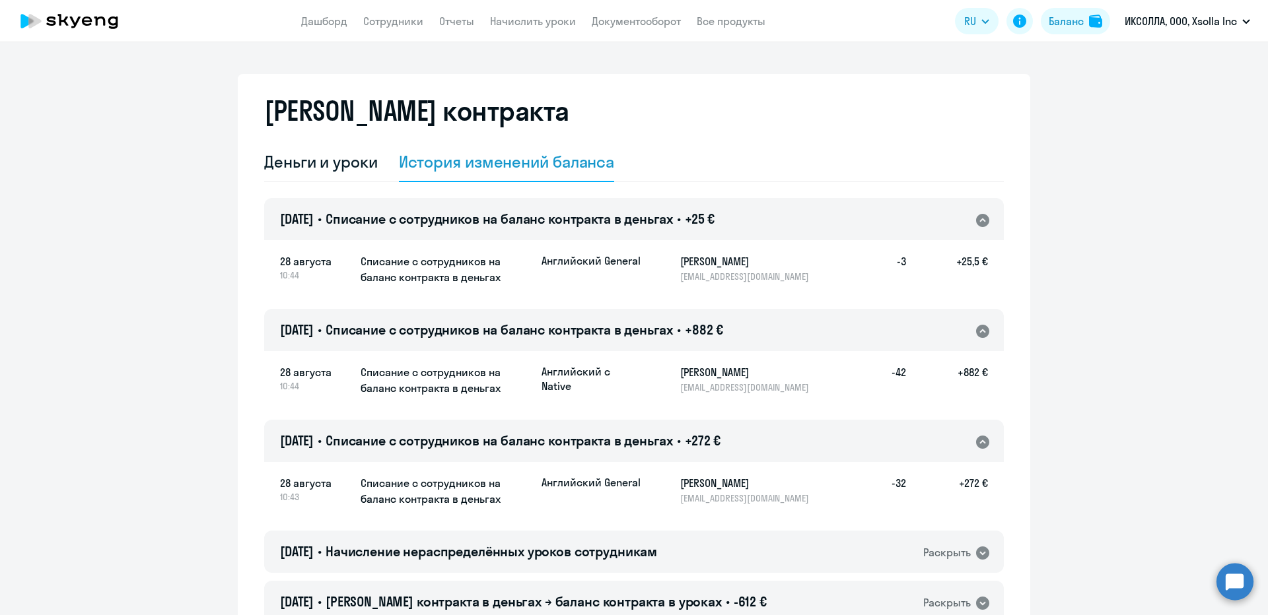
click at [773, 257] on h5 "[PERSON_NAME]" at bounding box center [748, 262] width 136 height 16
click at [688, 264] on h5 "[PERSON_NAME]" at bounding box center [748, 262] width 136 height 16
click at [724, 265] on h5 "[PERSON_NAME]" at bounding box center [748, 262] width 136 height 16
copy h5 "[PERSON_NAME]"
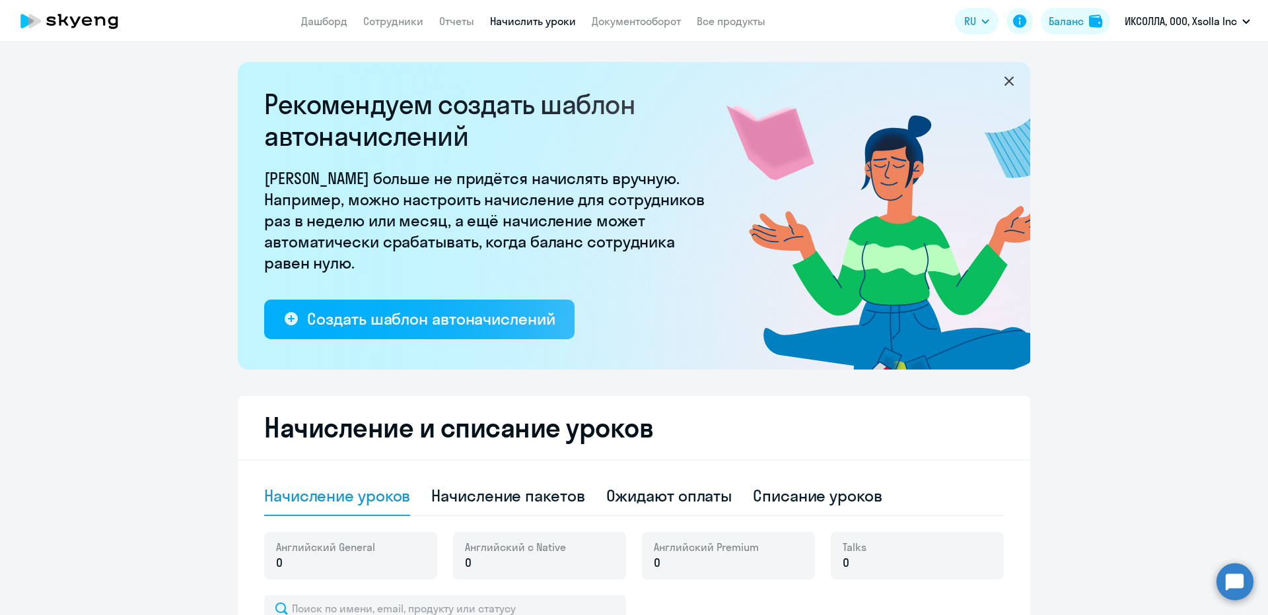
select select "10"
click at [500, 510] on div "Начисление пакетов" at bounding box center [507, 497] width 153 height 40
select select "10"
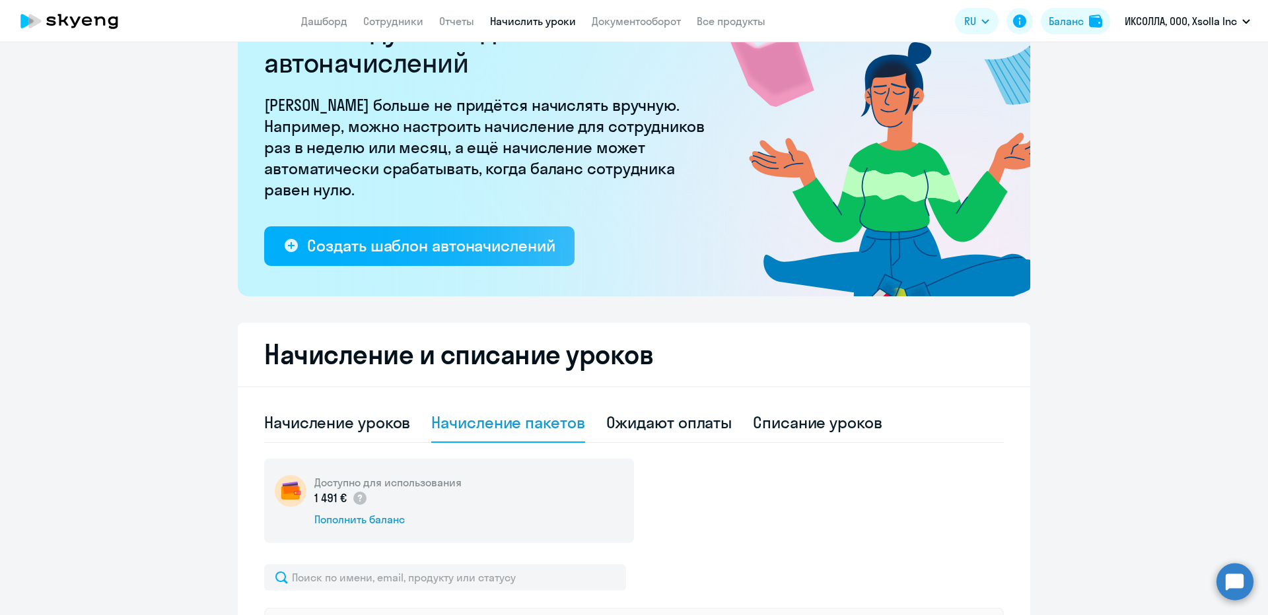
scroll to position [264, 0]
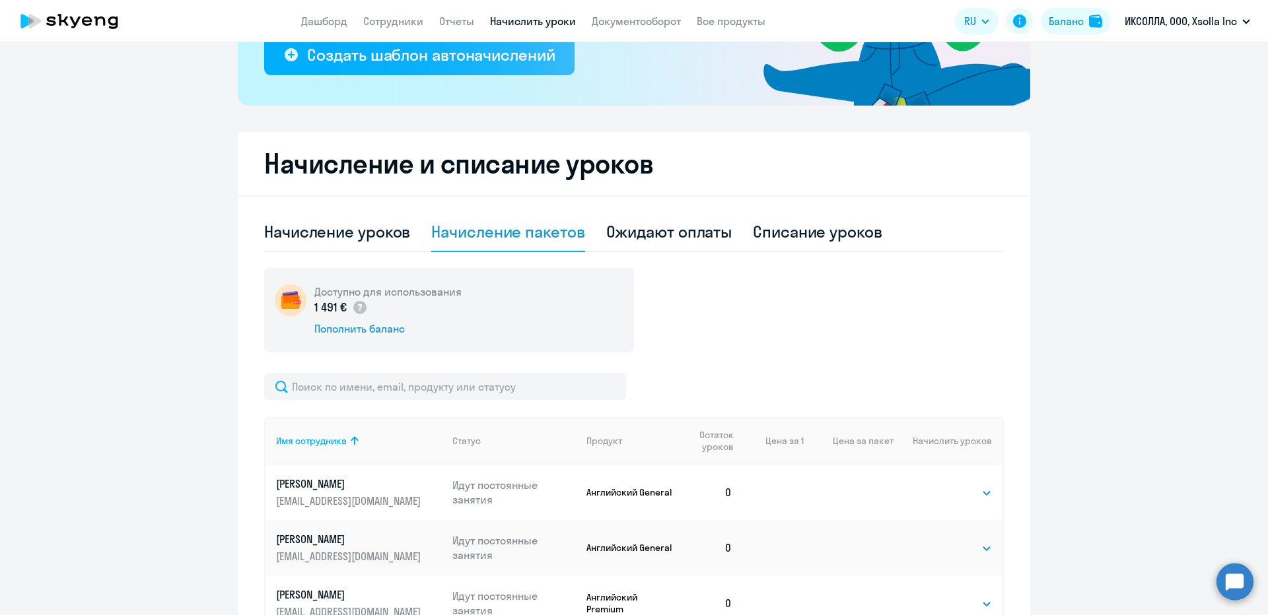
click at [374, 400] on div "Имя сотрудника Статус Продукт Остаток уроков Цена за 1 Цена за пакет Начислить …" at bounding box center [634, 576] width 740 height 405
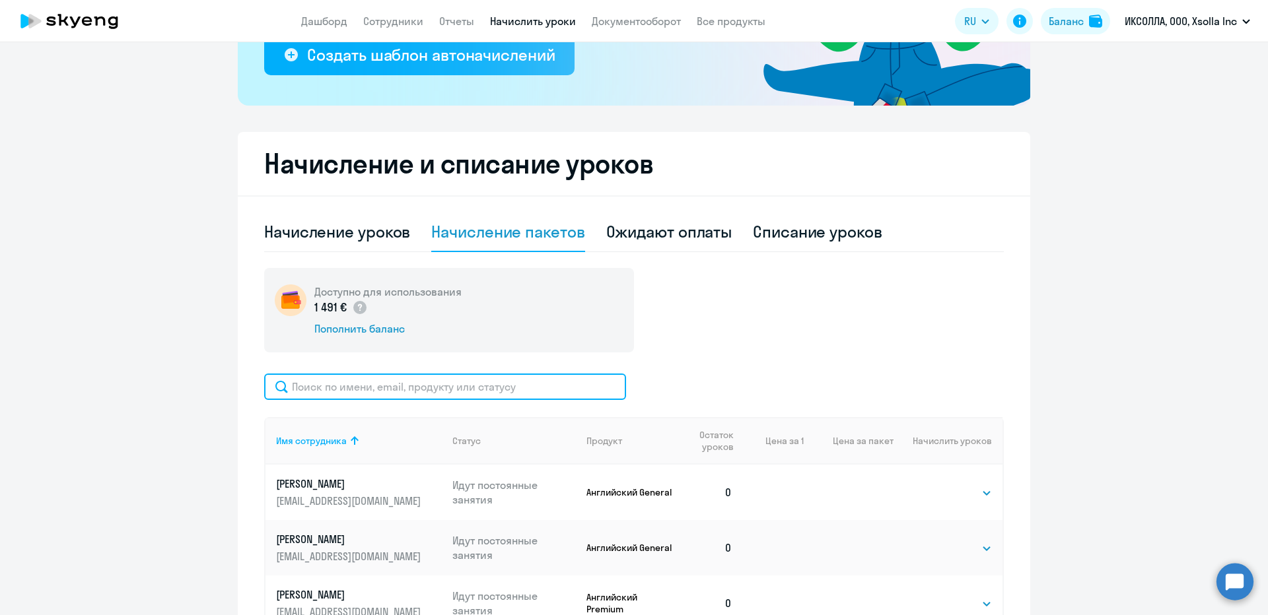
click at [353, 376] on input "text" at bounding box center [445, 387] width 362 height 26
paste input "Аверьян"
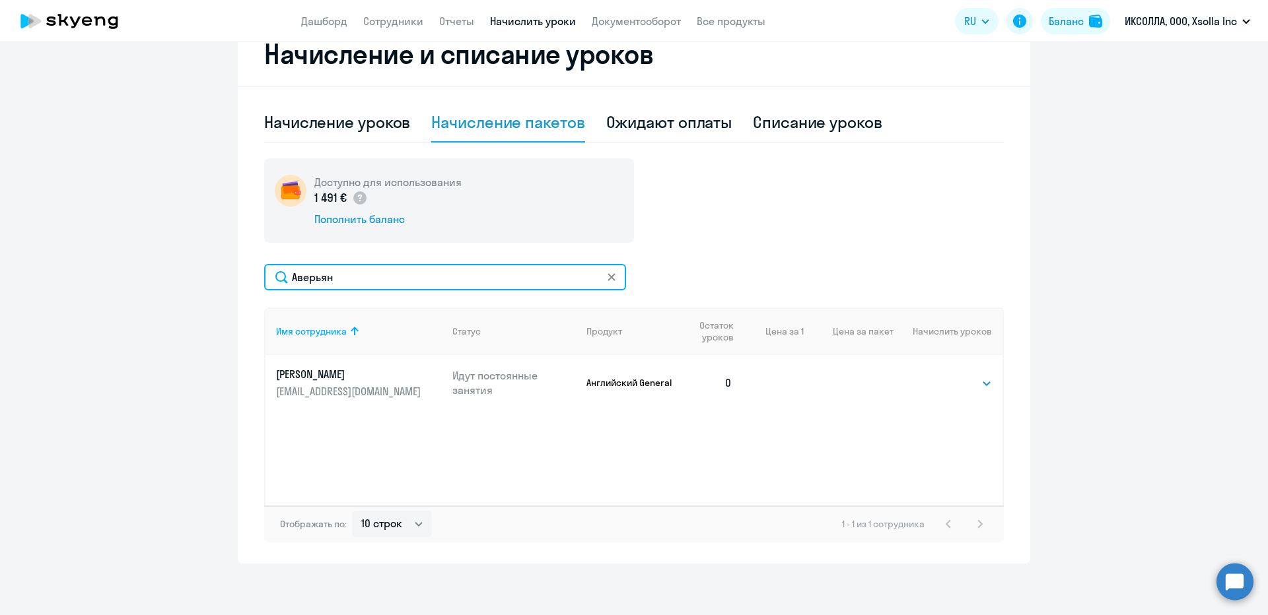
scroll to position [375, 0]
type input "Аверьян"
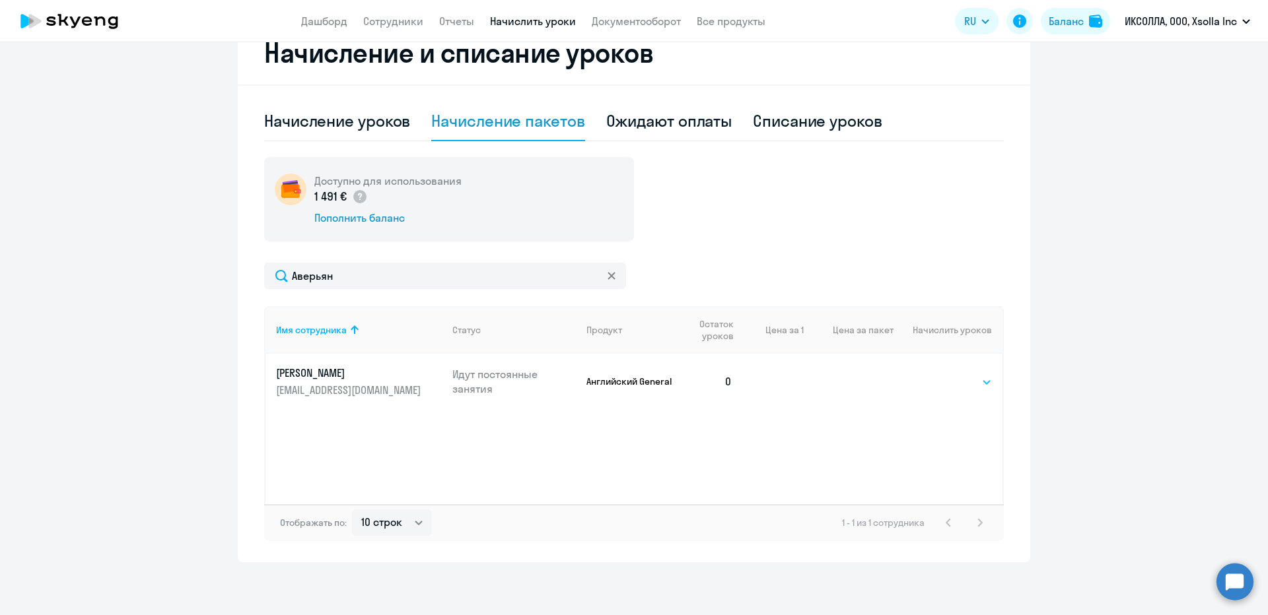
click at [941, 379] on select "Выбрать 4 8 16 32 64 96 128" at bounding box center [965, 382] width 54 height 16
select select "32"
click at [938, 374] on select "Выбрать 4 8 16 32 64 96 128" at bounding box center [965, 382] width 54 height 16
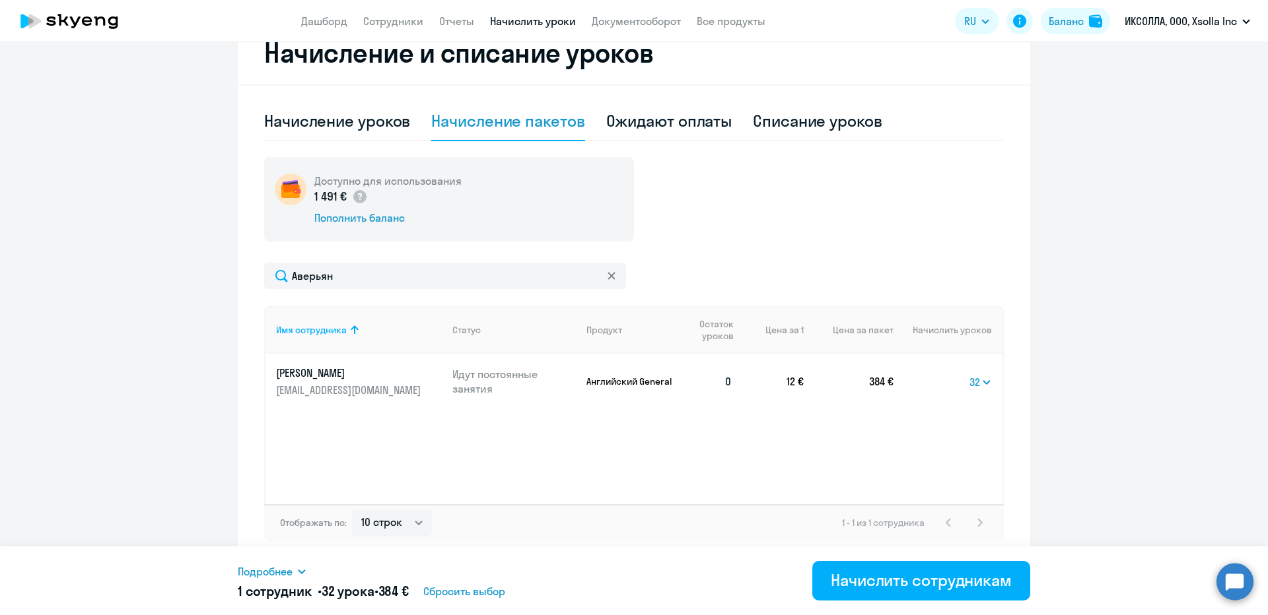
click at [291, 581] on div "Подробнее Имя сотрудника Продукт Начислить уроков Цена за 1 Сумма Анчугин Аверь…" at bounding box center [510, 582] width 544 height 37
click at [279, 573] on span "Подробнее" at bounding box center [265, 572] width 55 height 16
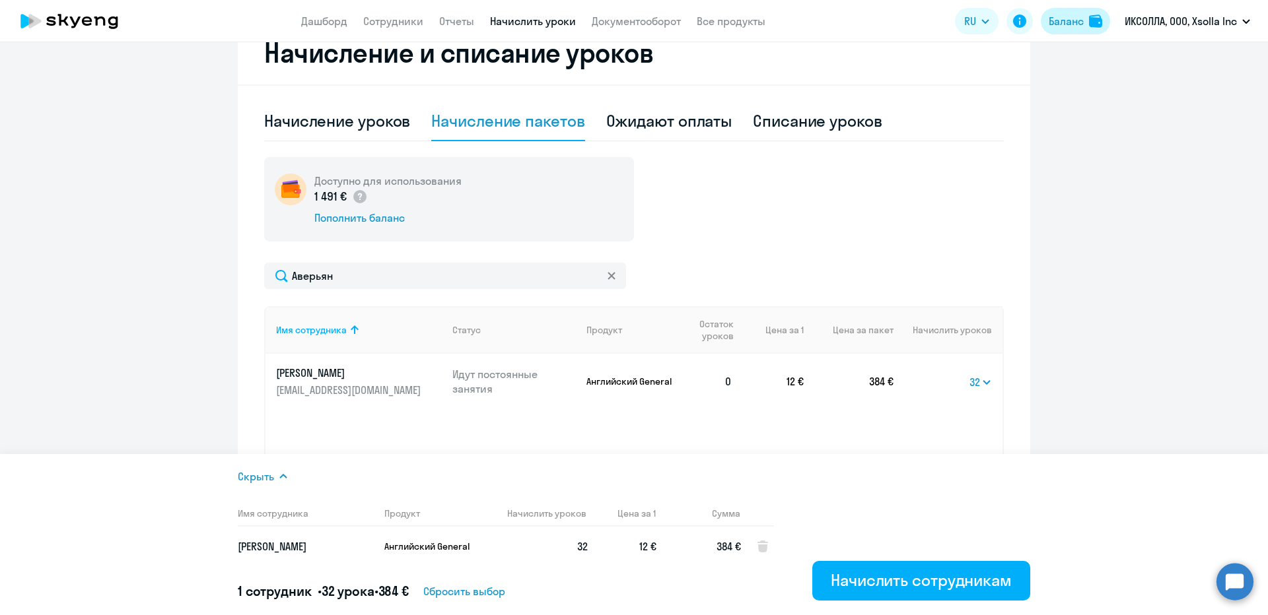
click at [1073, 18] on div "Баланс" at bounding box center [1066, 21] width 35 height 16
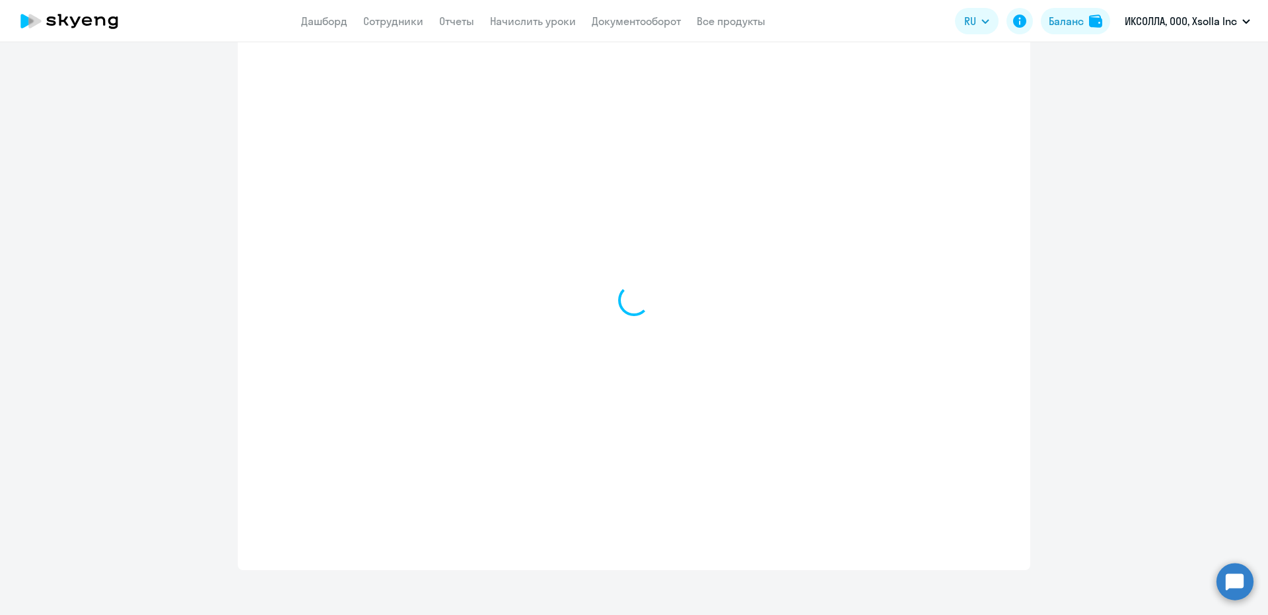
select select "english_adult_not_native_speaker"
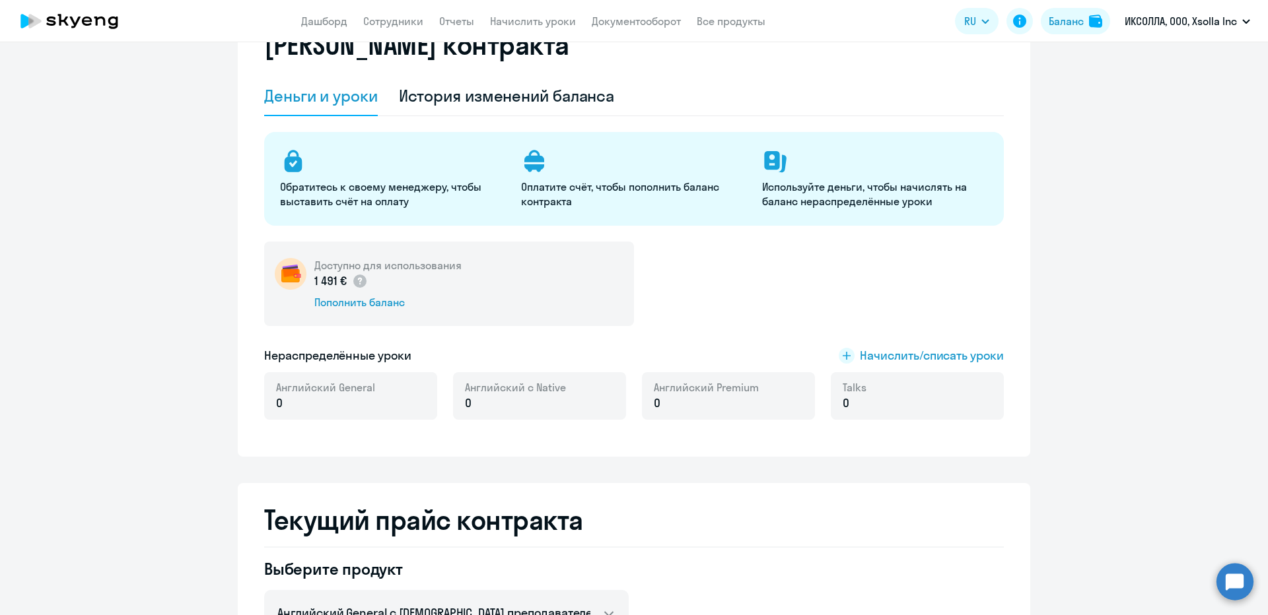
scroll to position [45, 0]
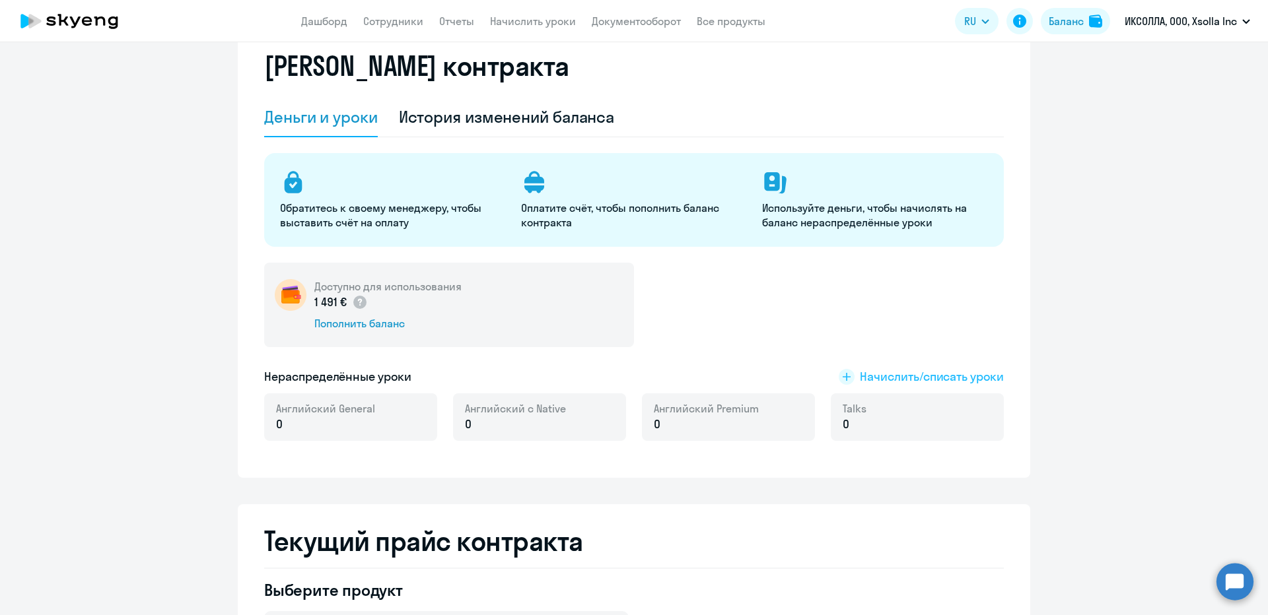
click at [890, 370] on span "Начислить/списать уроки" at bounding box center [932, 377] width 144 height 17
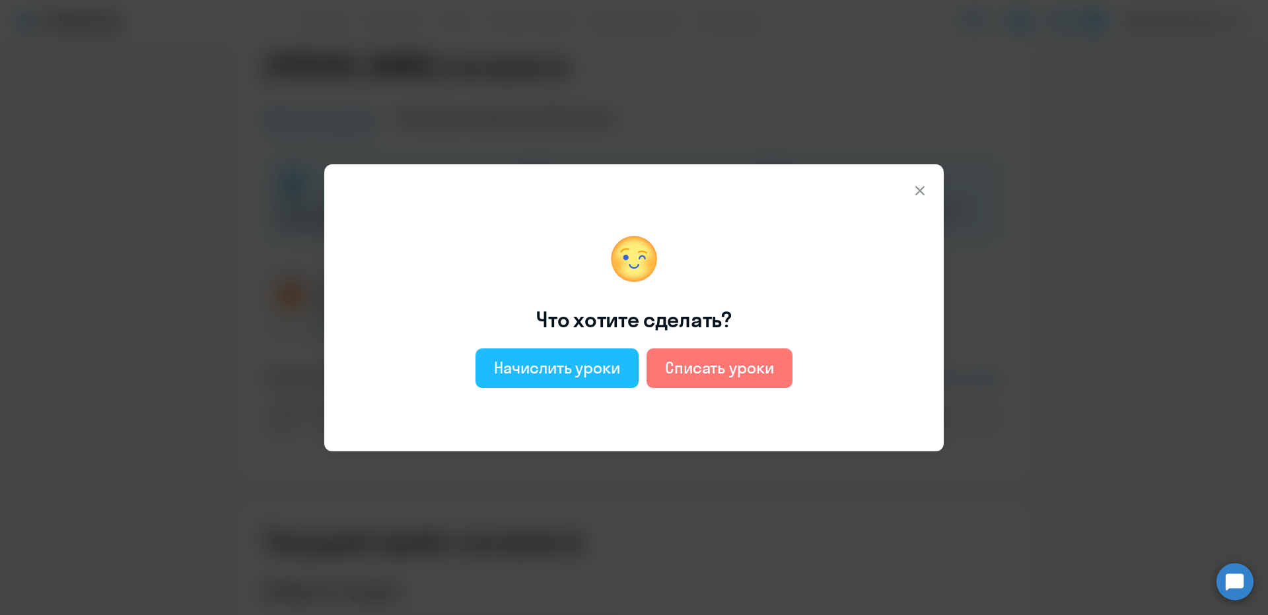
click at [565, 351] on button "Начислить уроки" at bounding box center [556, 369] width 163 height 40
select select "english_adult_not_native_speaker"
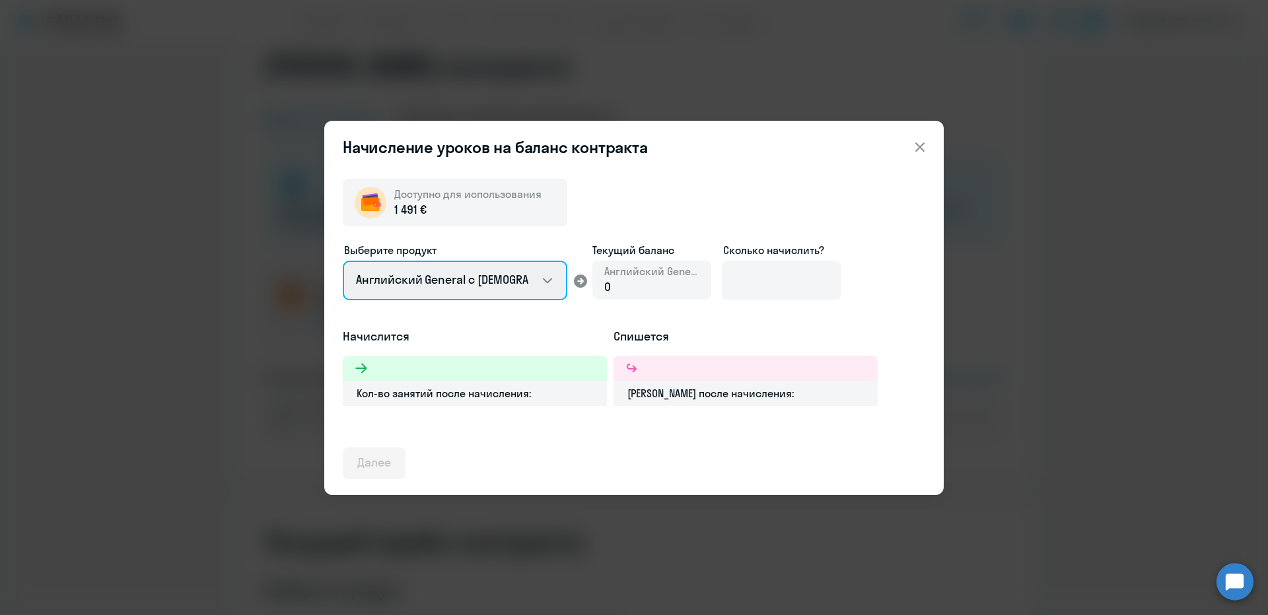
click at [512, 283] on select "Английский General с [DEMOGRAPHIC_DATA] преподавателем Английский General с [DE…" at bounding box center [455, 281] width 225 height 40
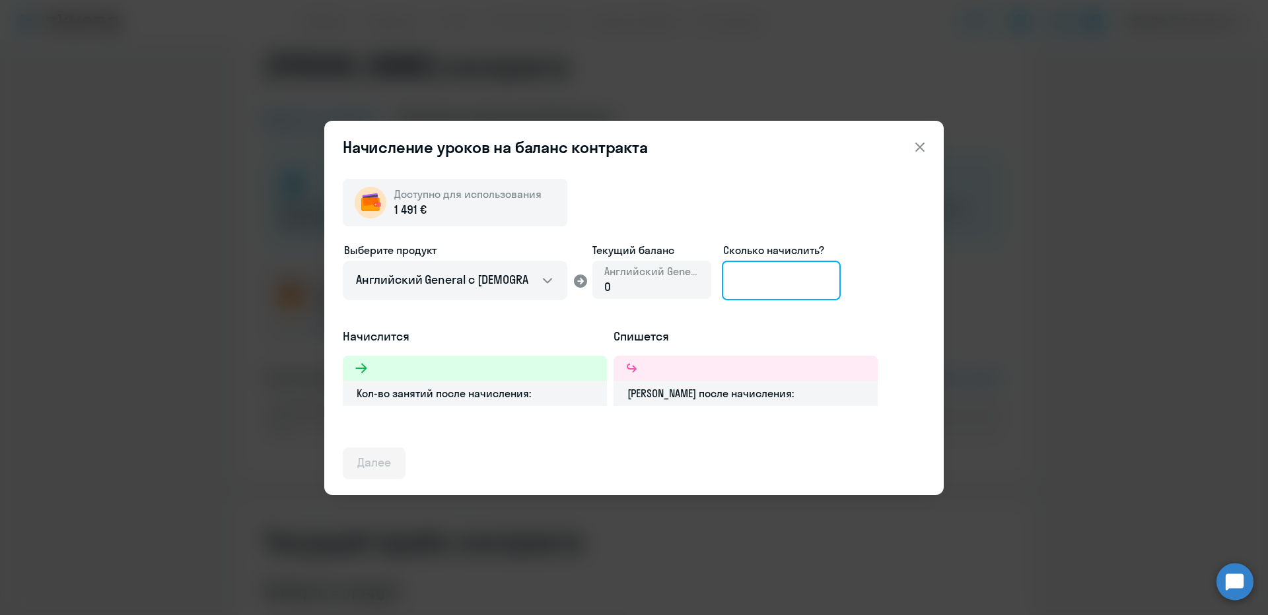
click at [754, 289] on input at bounding box center [781, 281] width 119 height 40
type input "32"
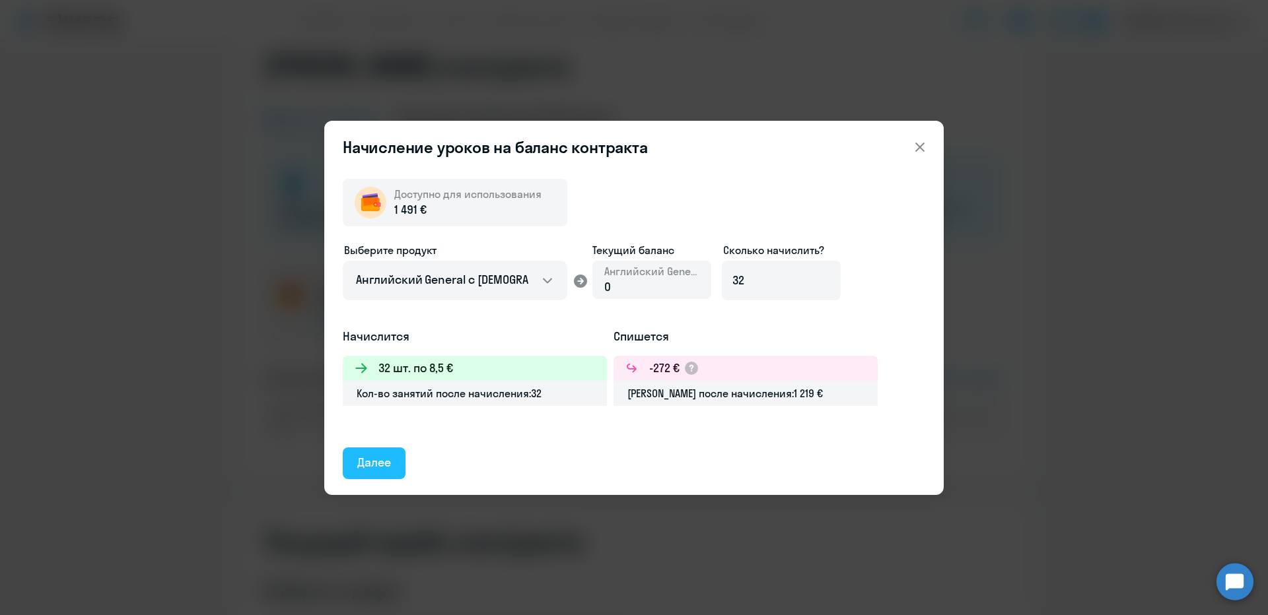
click at [385, 472] on button "Далее" at bounding box center [374, 464] width 63 height 32
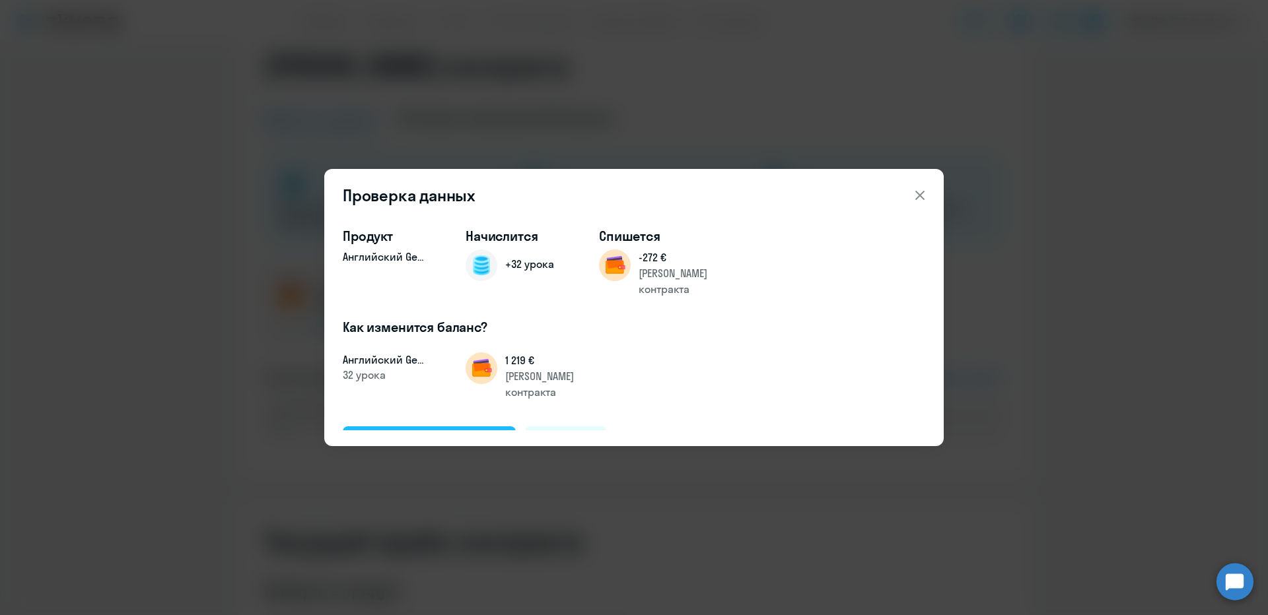
click at [421, 433] on div "Подтвердить и начислить" at bounding box center [429, 441] width 144 height 17
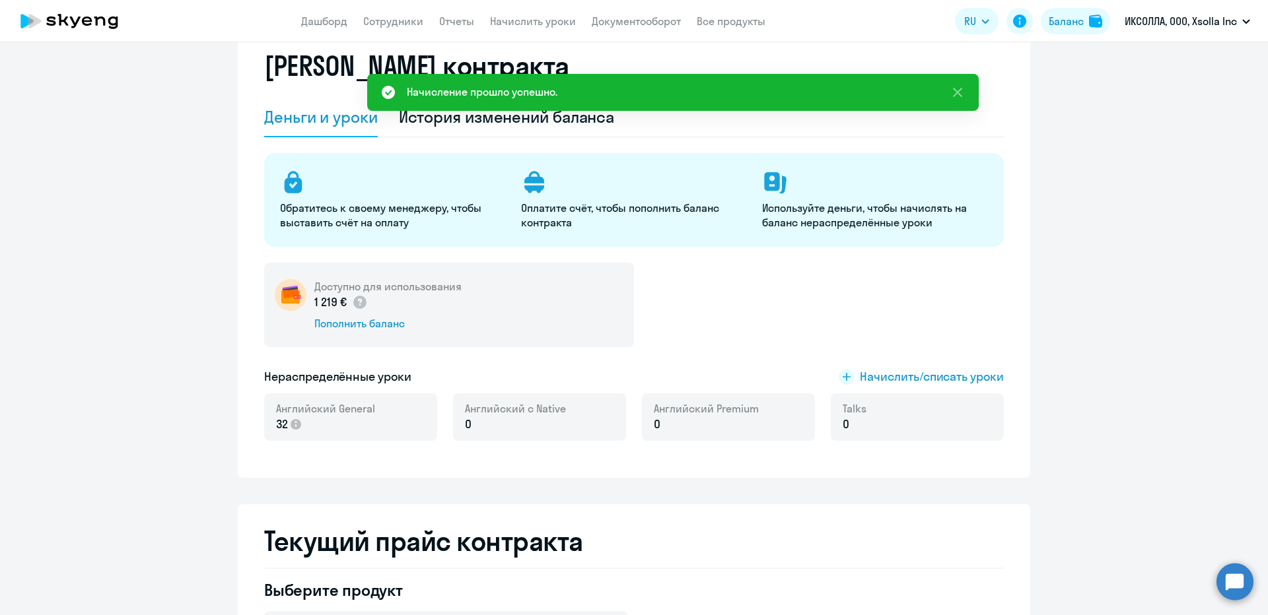
click at [516, 7] on app-header "Дашборд Сотрудники Отчеты Начислить уроки Документооборот Все продукты Дашборд …" at bounding box center [634, 21] width 1268 height 42
click at [516, 18] on link "Начислить уроки" at bounding box center [533, 21] width 86 height 13
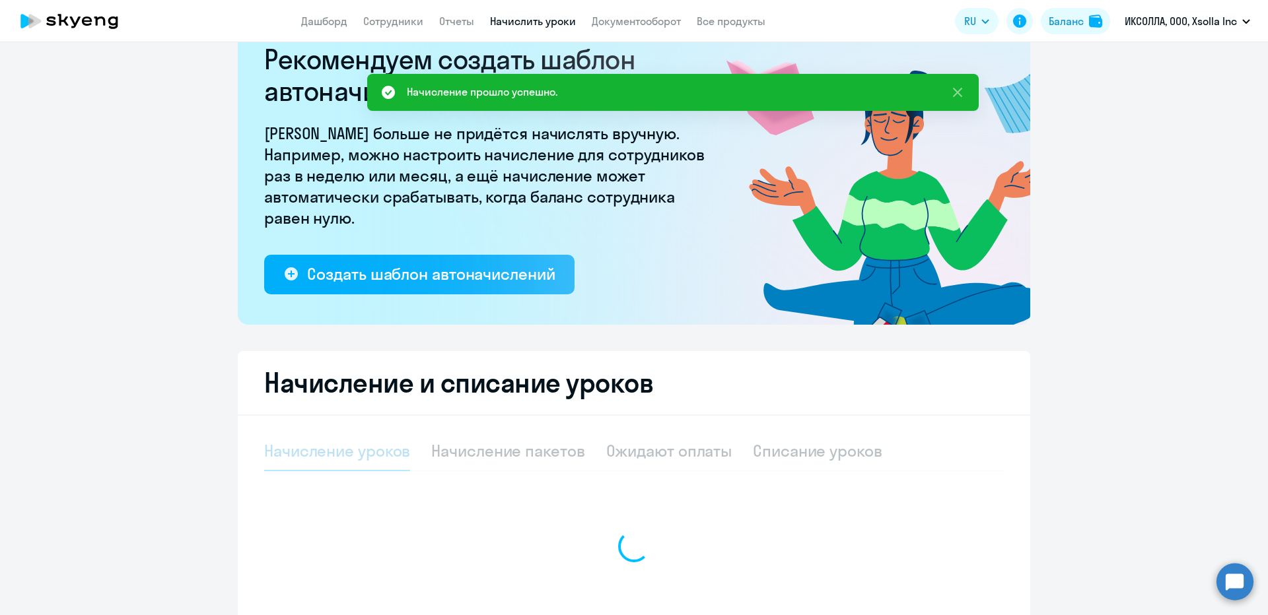
select select "10"
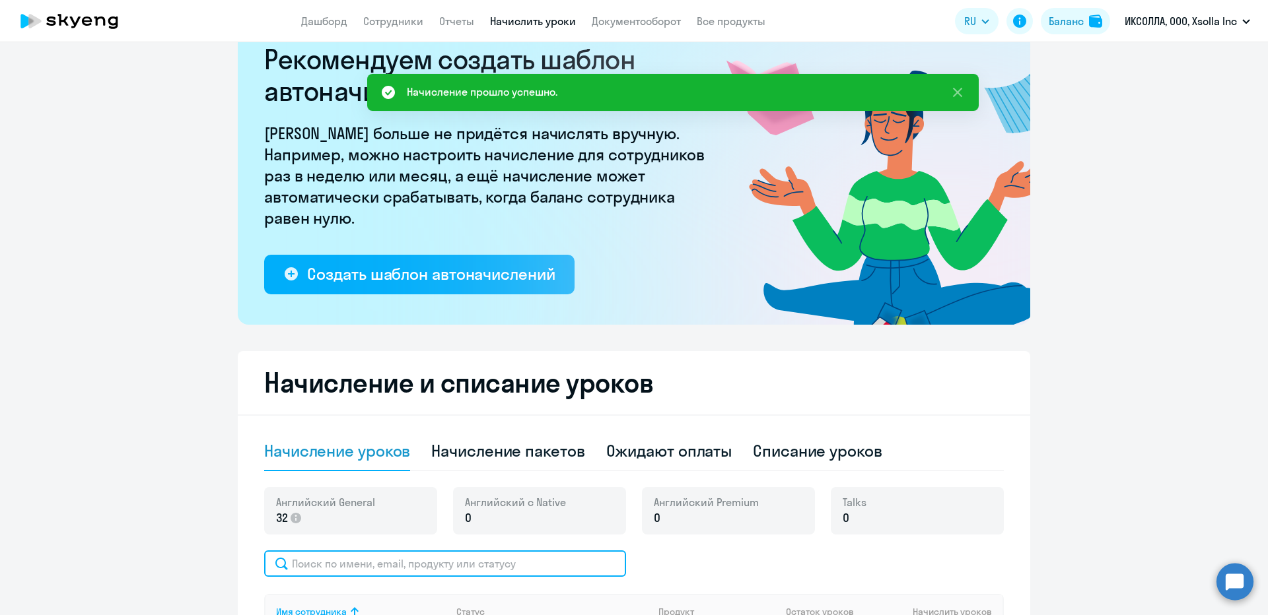
click at [357, 558] on input "text" at bounding box center [445, 564] width 362 height 26
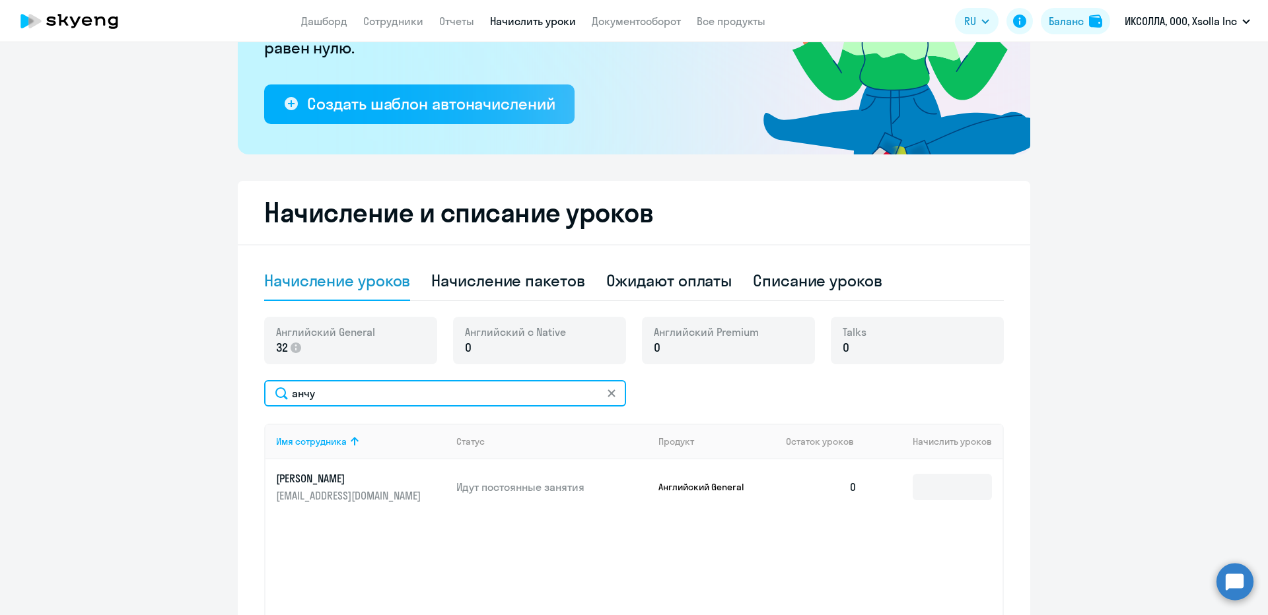
scroll to position [243, 0]
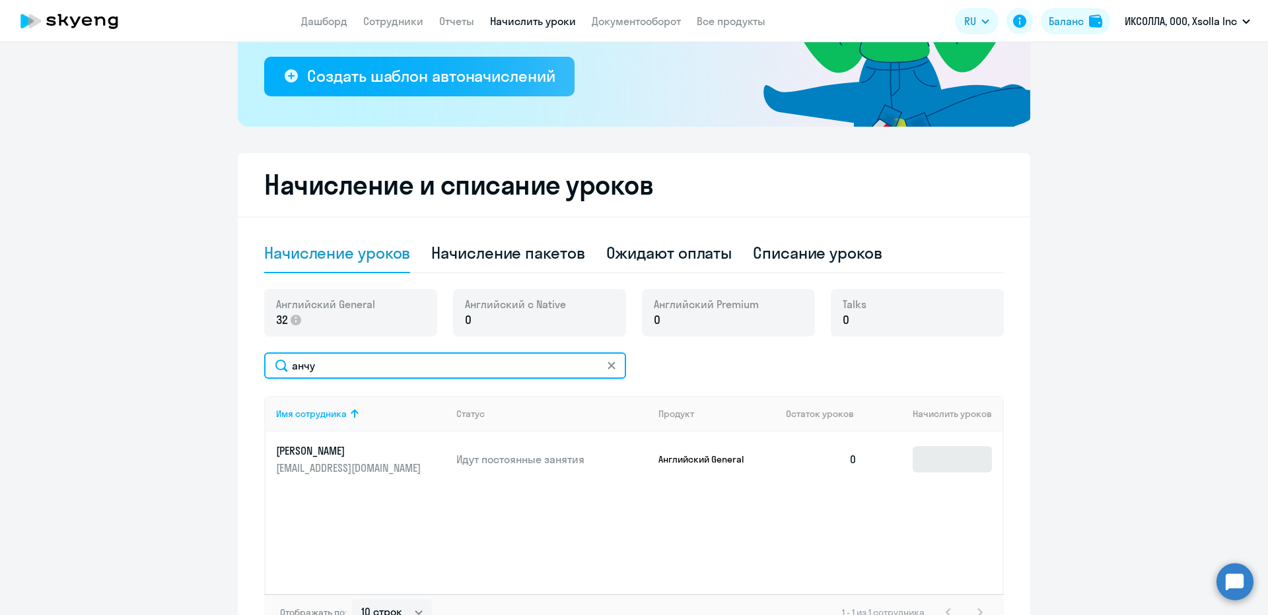
type input "анчу"
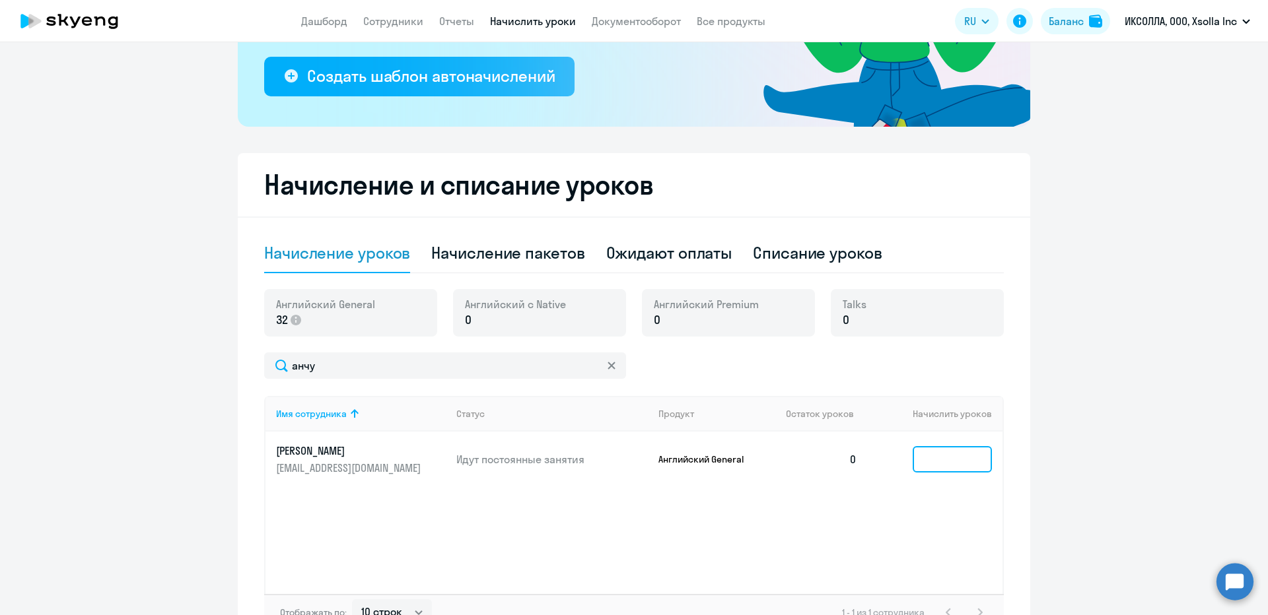
click at [939, 466] on input at bounding box center [952, 459] width 79 height 26
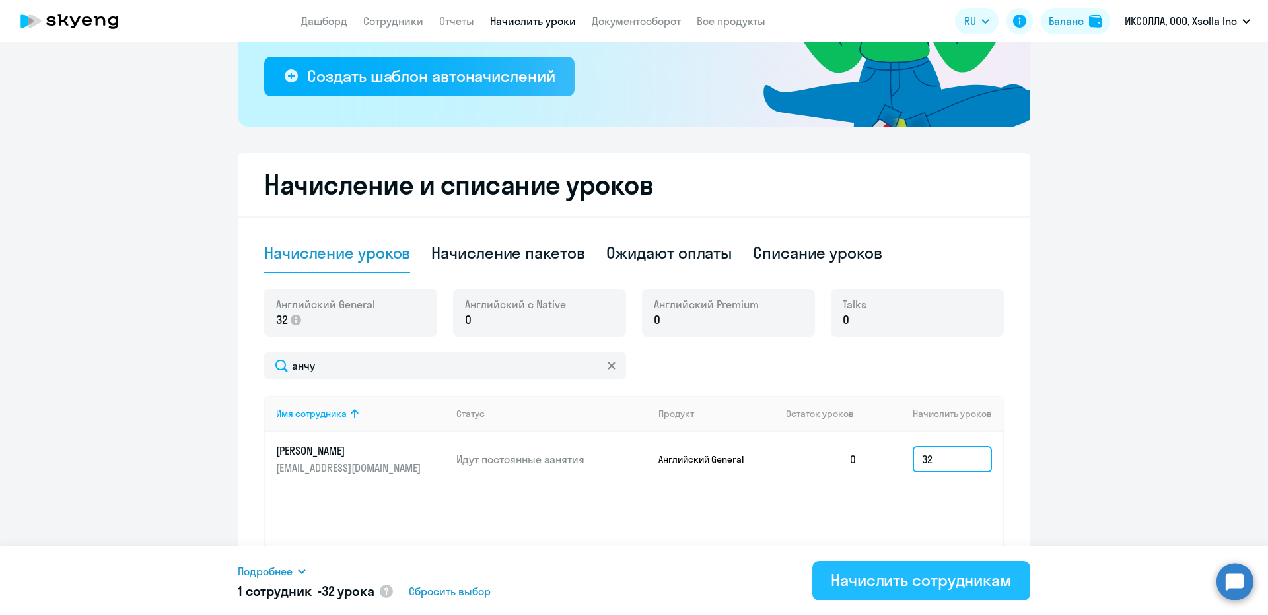
type input "32"
click at [894, 587] on div "Начислить сотрудникам" at bounding box center [921, 580] width 181 height 21
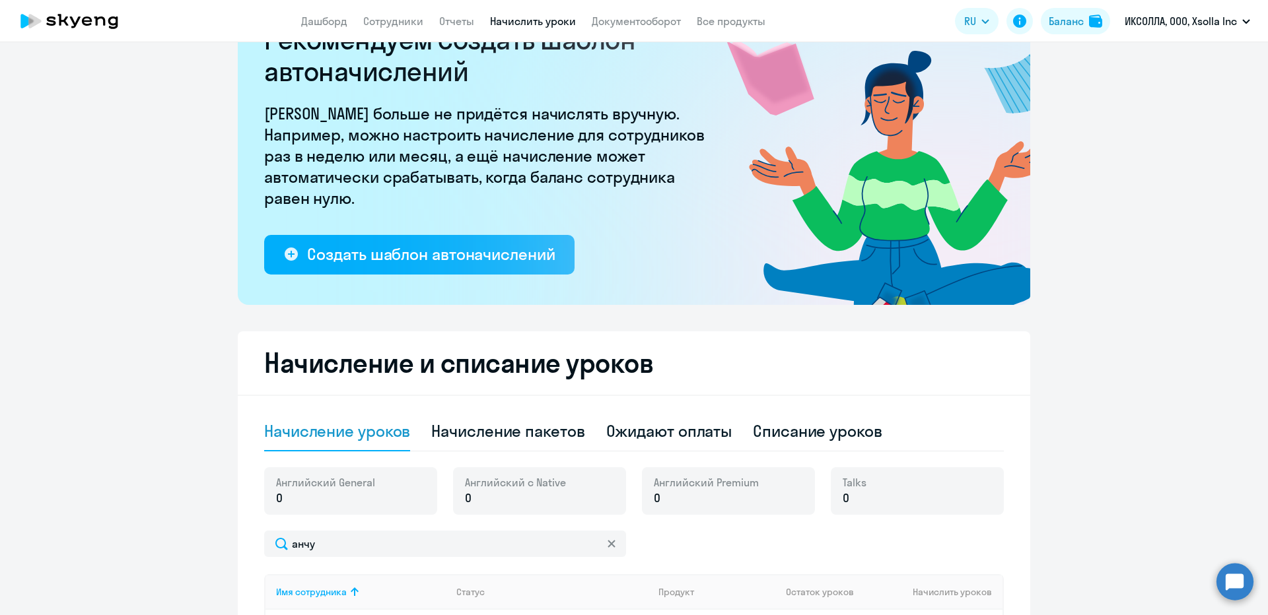
scroll to position [0, 0]
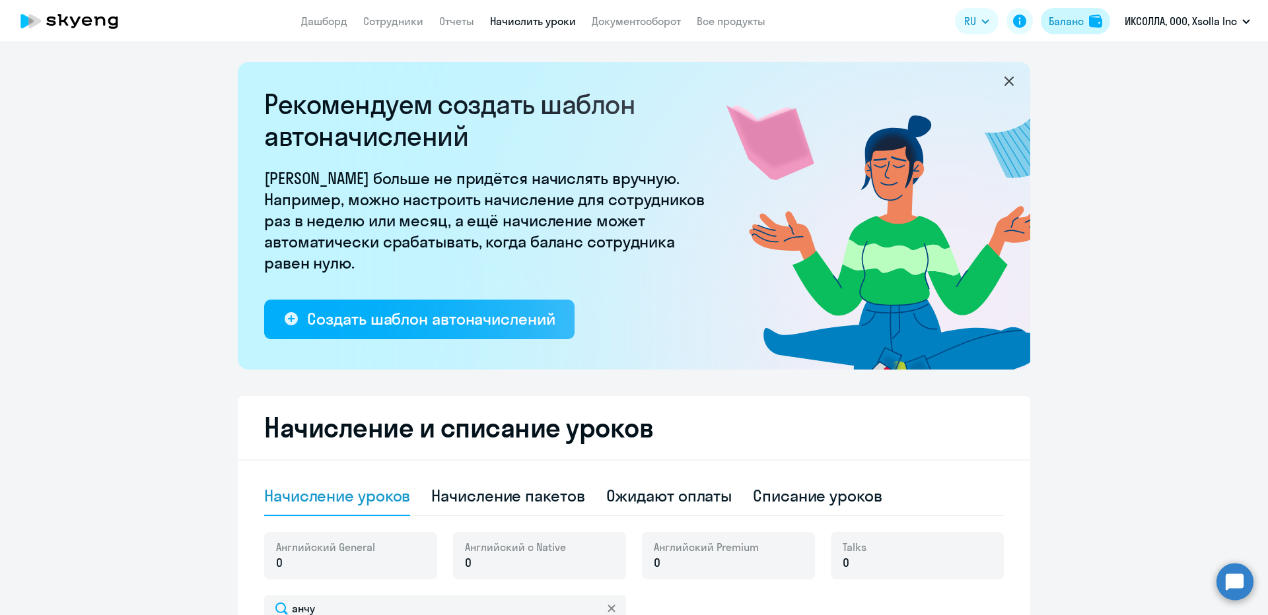
click at [1062, 21] on div "Баланс" at bounding box center [1066, 21] width 35 height 16
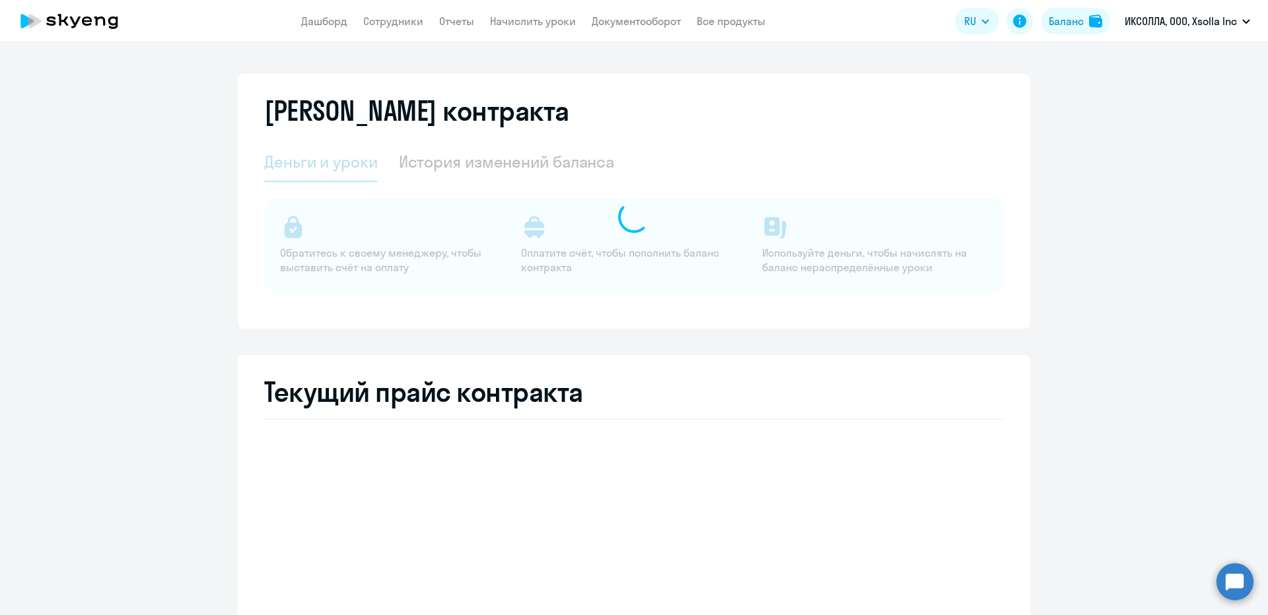
select select "english_adult_not_native_speaker"
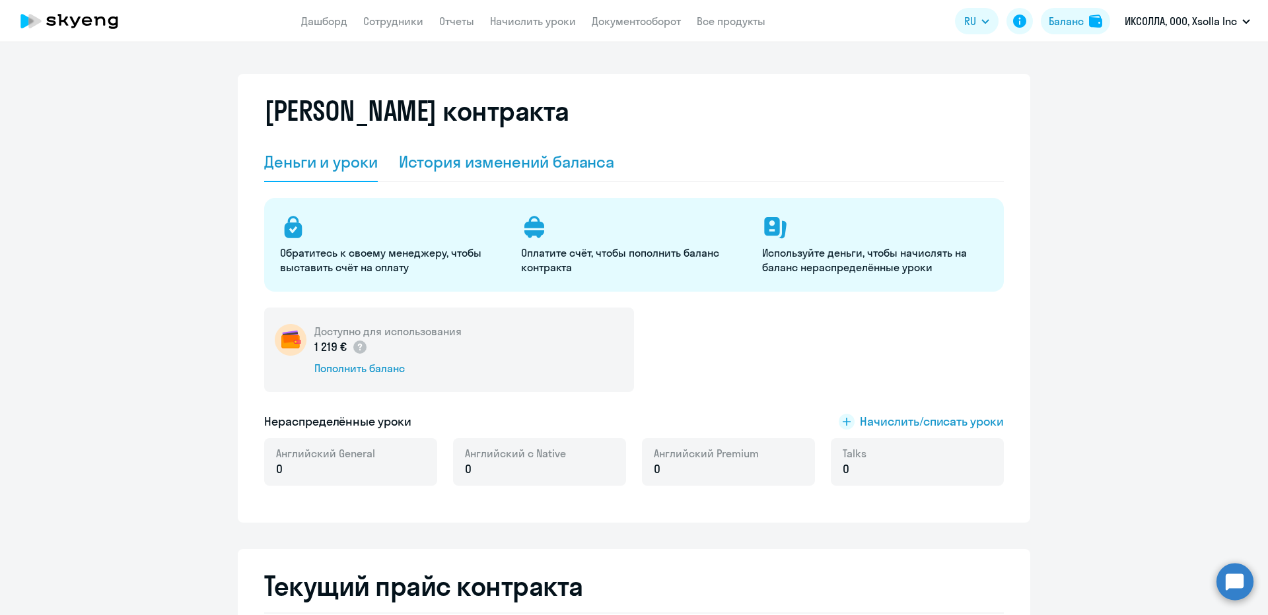
click at [485, 157] on div "История изменений баланса" at bounding box center [507, 161] width 216 height 21
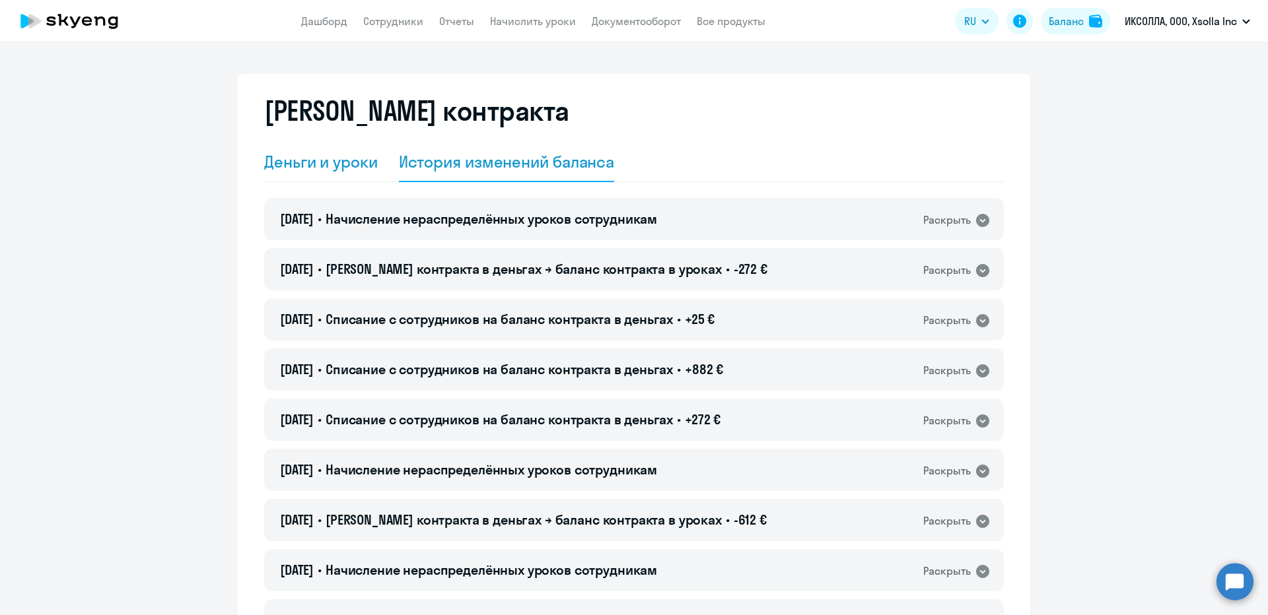
click at [322, 163] on div "Деньги и уроки" at bounding box center [321, 161] width 114 height 21
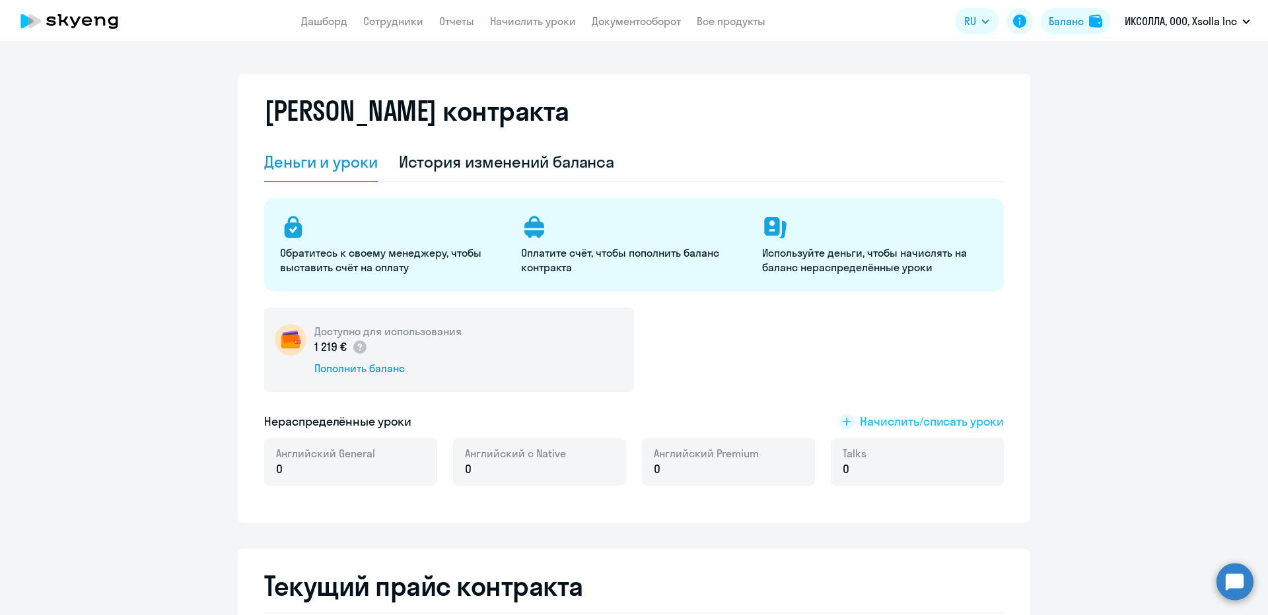
click at [873, 417] on span "Начислить/списать уроки" at bounding box center [932, 421] width 144 height 17
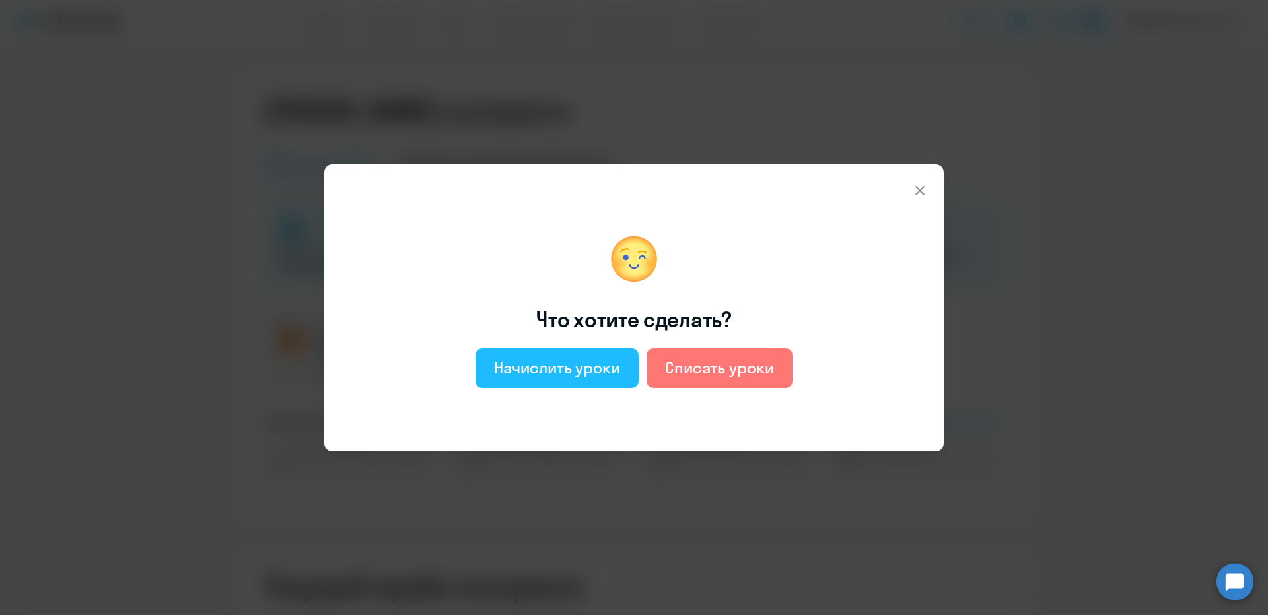
click at [617, 386] on button "Начислить уроки" at bounding box center [556, 369] width 163 height 40
select select "english_adult_not_native_speaker"
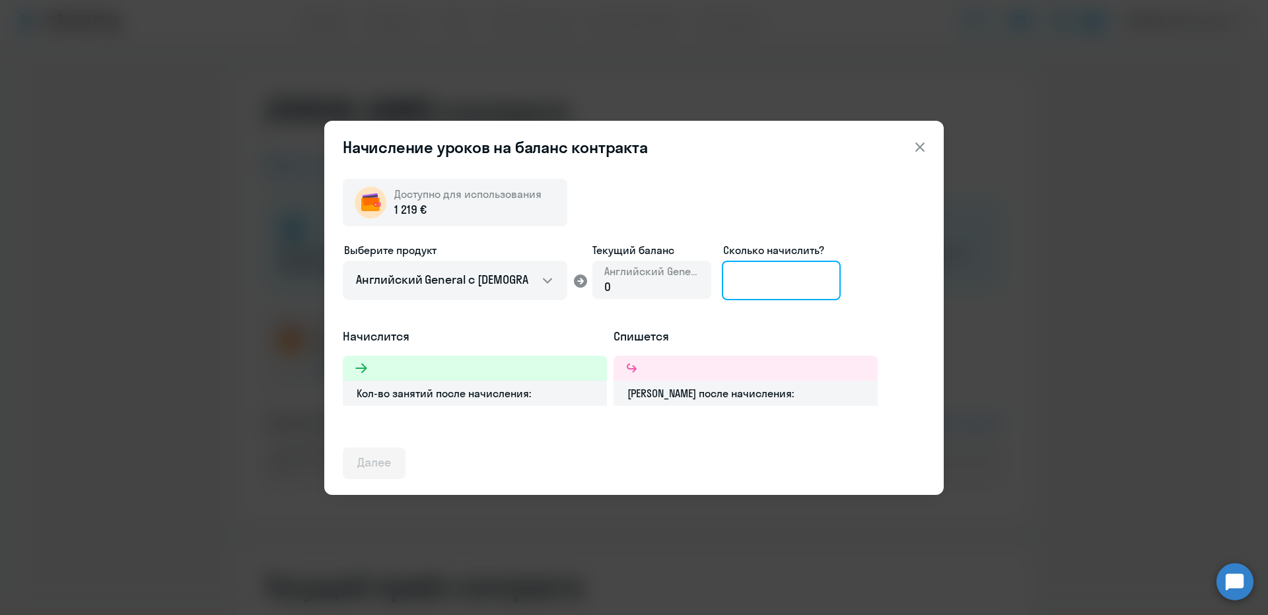
click at [729, 281] on input at bounding box center [781, 281] width 119 height 40
type input "42"
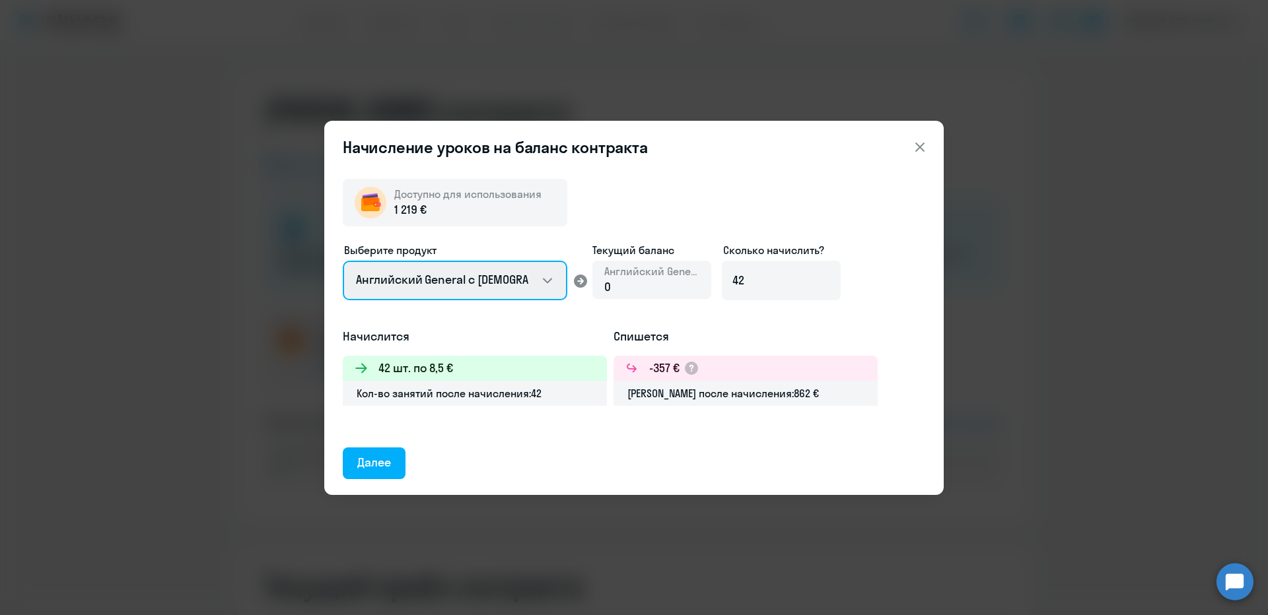
click at [481, 281] on select "Английский General с русскоговорящим преподавателем Английский General с англог…" at bounding box center [455, 281] width 225 height 40
drag, startPoint x: 481, startPoint y: 282, endPoint x: 475, endPoint y: 297, distance: 15.7
click at [481, 282] on select "Английский General с русскоговорящим преподавателем Английский General с англог…" at bounding box center [455, 281] width 225 height 40
select select "english_adult_native_speaker"
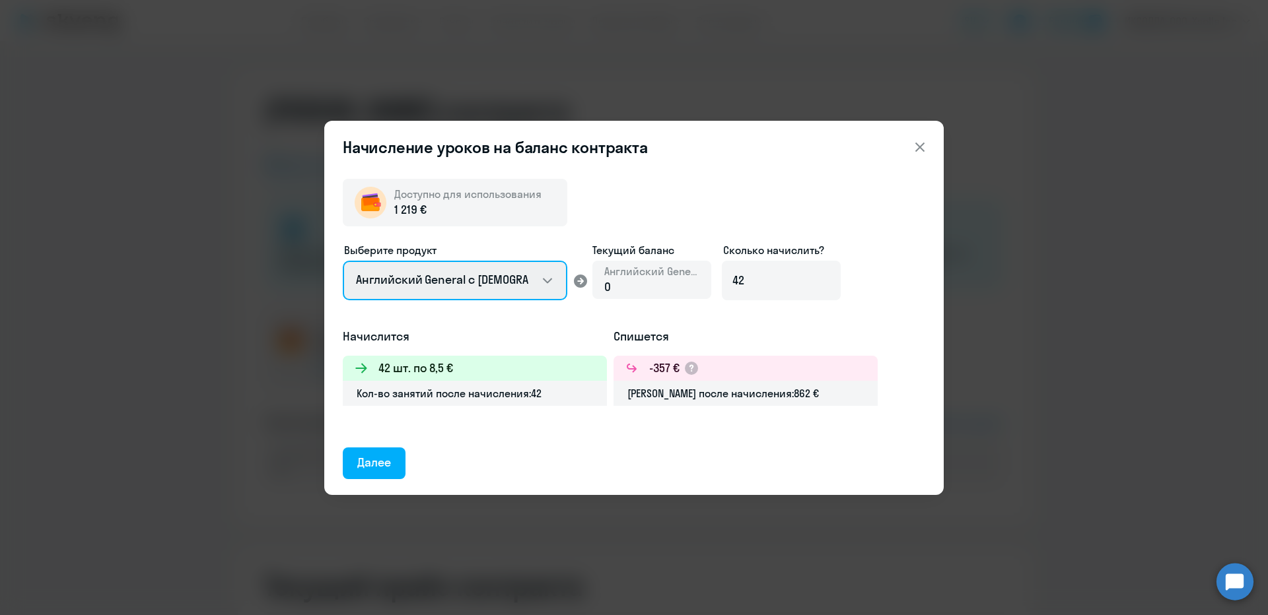
click at [343, 261] on select "Английский General с русскоговорящим преподавателем Английский General с англог…" at bounding box center [455, 281] width 225 height 40
click at [464, 283] on select "Английский General с русскоговорящим преподавателем Английский General с англог…" at bounding box center [455, 281] width 225 height 40
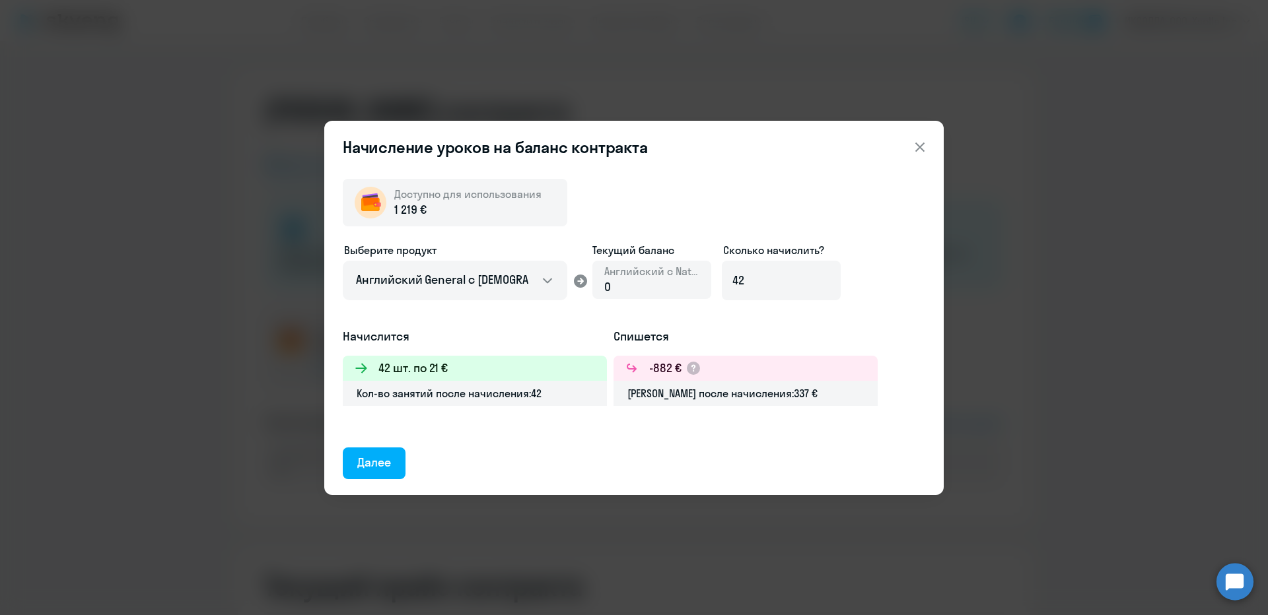
click at [623, 467] on div "Доступно для использования 1 219 € Выберите продукт Английский General с русско…" at bounding box center [634, 323] width 582 height 311
click at [382, 451] on button "Далее" at bounding box center [374, 464] width 63 height 32
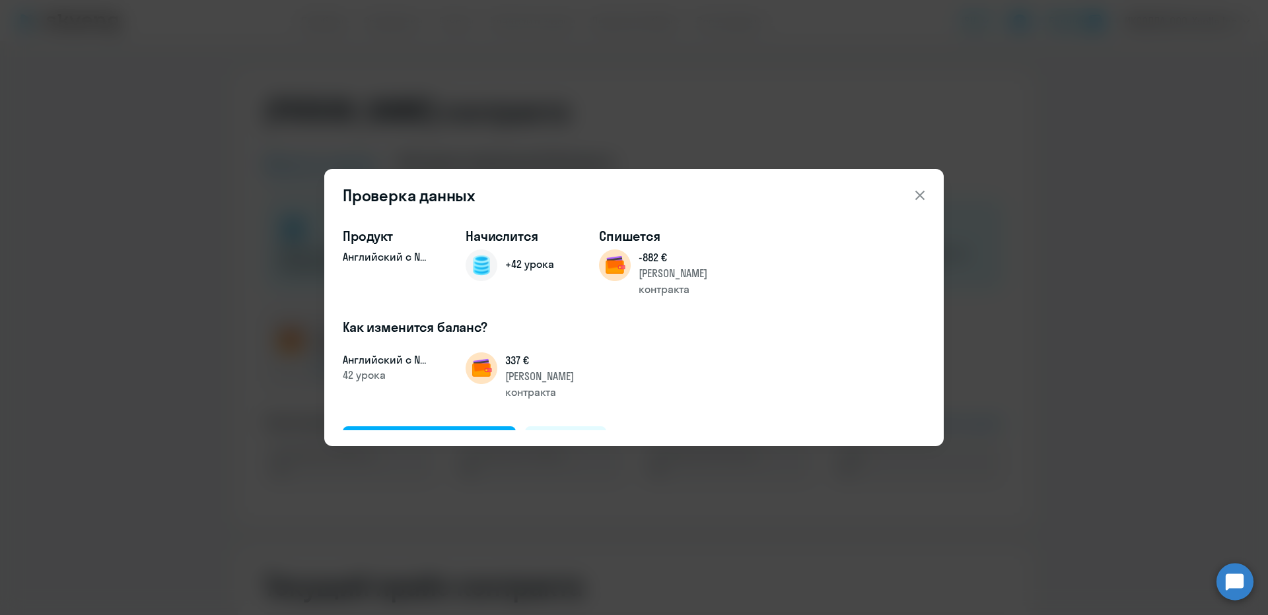
click at [428, 435] on div "Продукт Английский с Native Начислится +42 урока Спишется -882 € Баланс контрак…" at bounding box center [633, 332] width 619 height 230
click at [423, 433] on div "Подтвердить и начислить" at bounding box center [429, 441] width 144 height 17
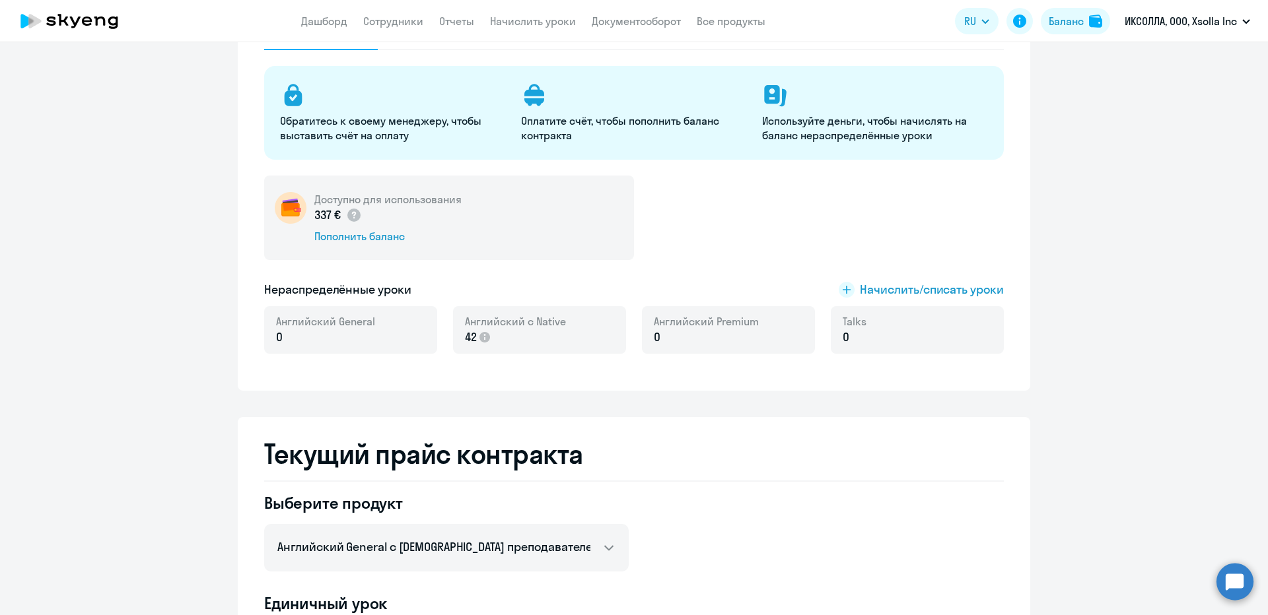
click at [522, 32] on app-header "Дашборд Сотрудники Отчеты Начислить уроки Документооборот Все продукты Дашборд …" at bounding box center [634, 21] width 1268 height 42
click at [520, 22] on link "Начислить уроки" at bounding box center [533, 21] width 86 height 13
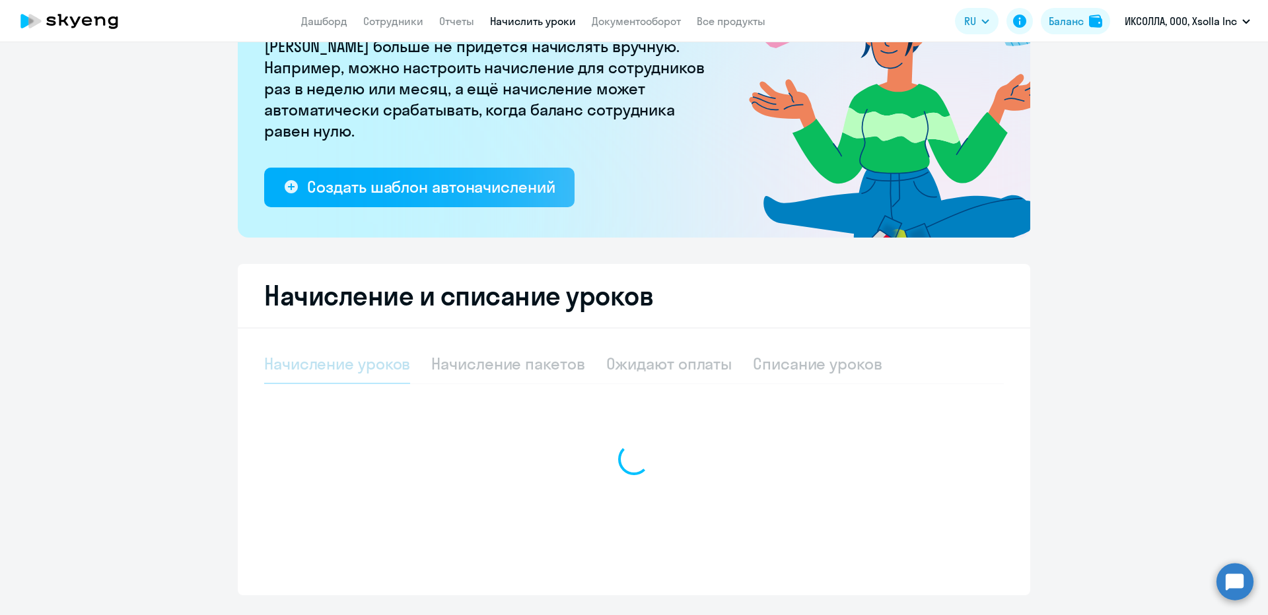
scroll to position [48, 0]
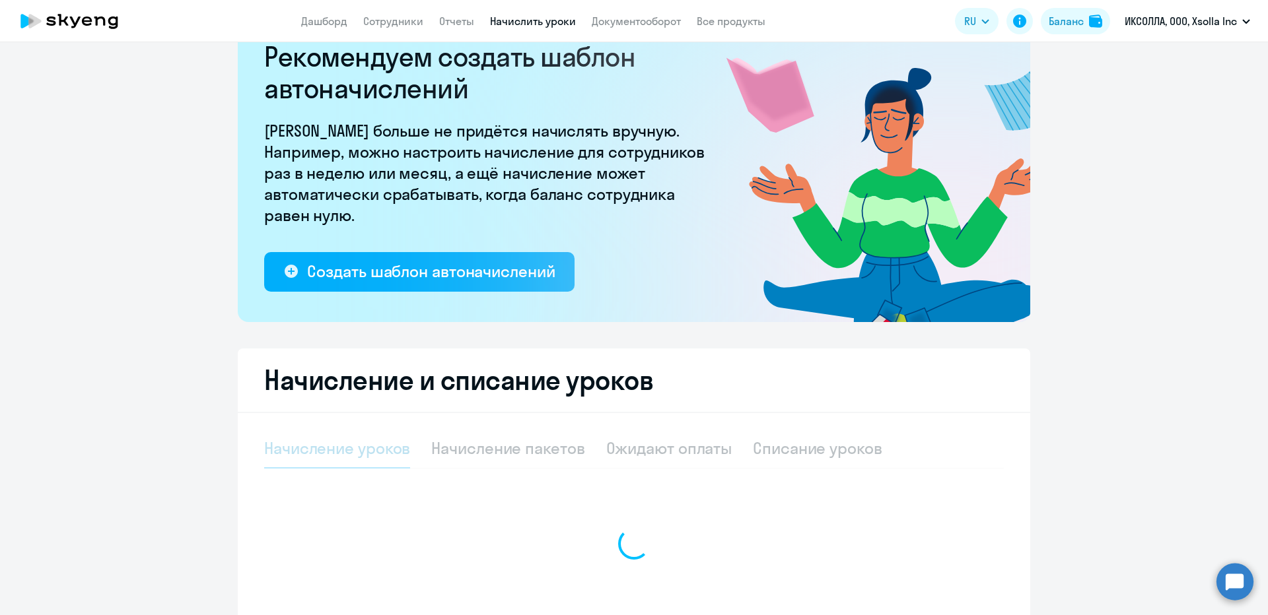
select select "10"
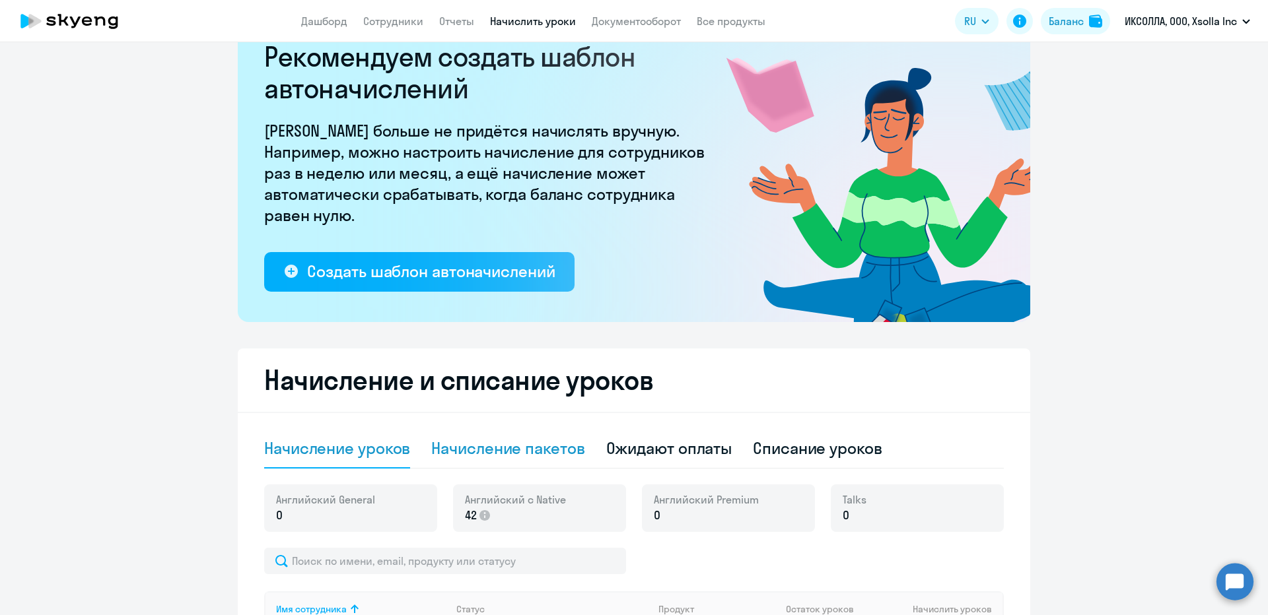
click at [466, 439] on div "Начисление пакетов" at bounding box center [507, 448] width 153 height 21
select select "10"
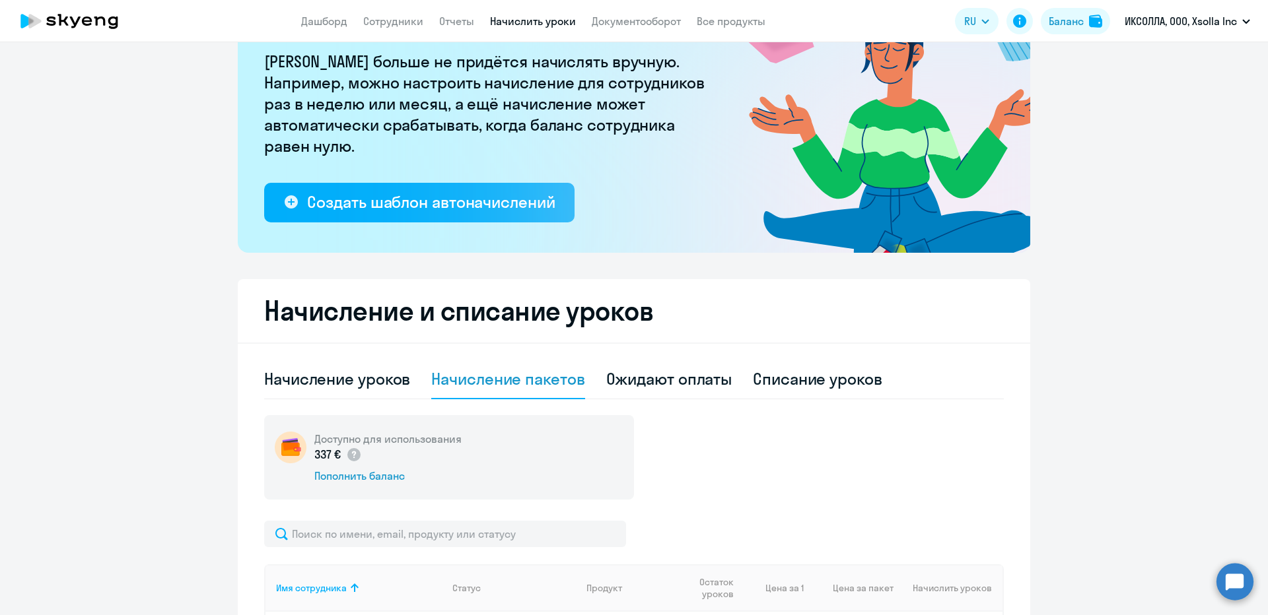
scroll to position [180, 0]
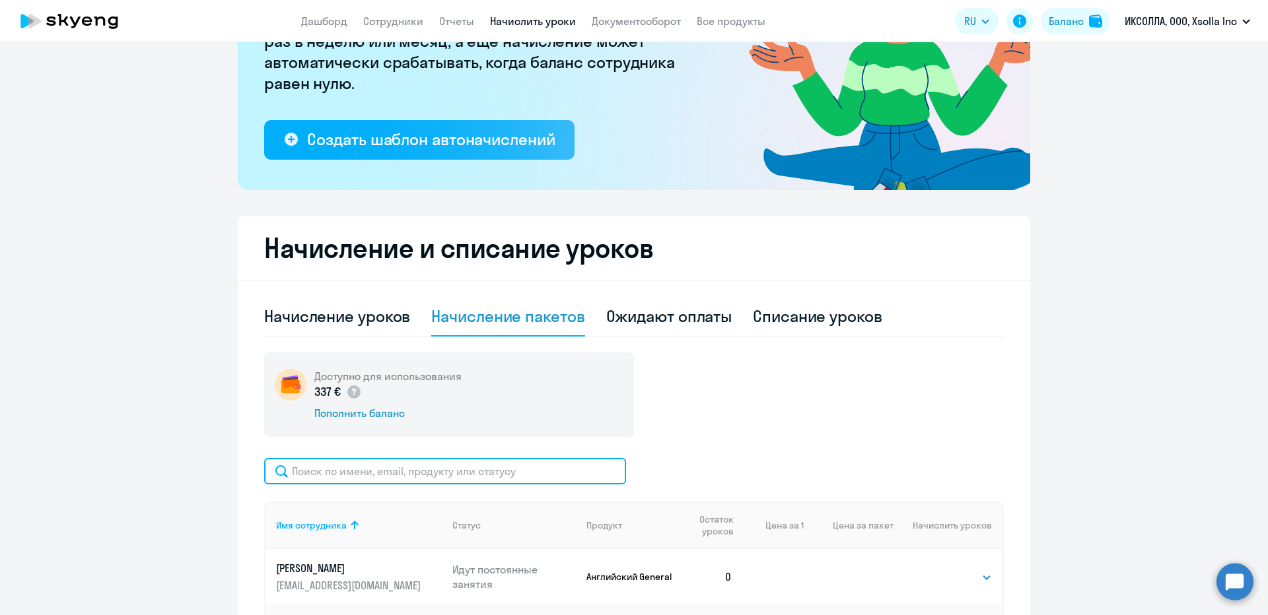
click at [421, 466] on input "text" at bounding box center [445, 471] width 362 height 26
paste input "Малинин"
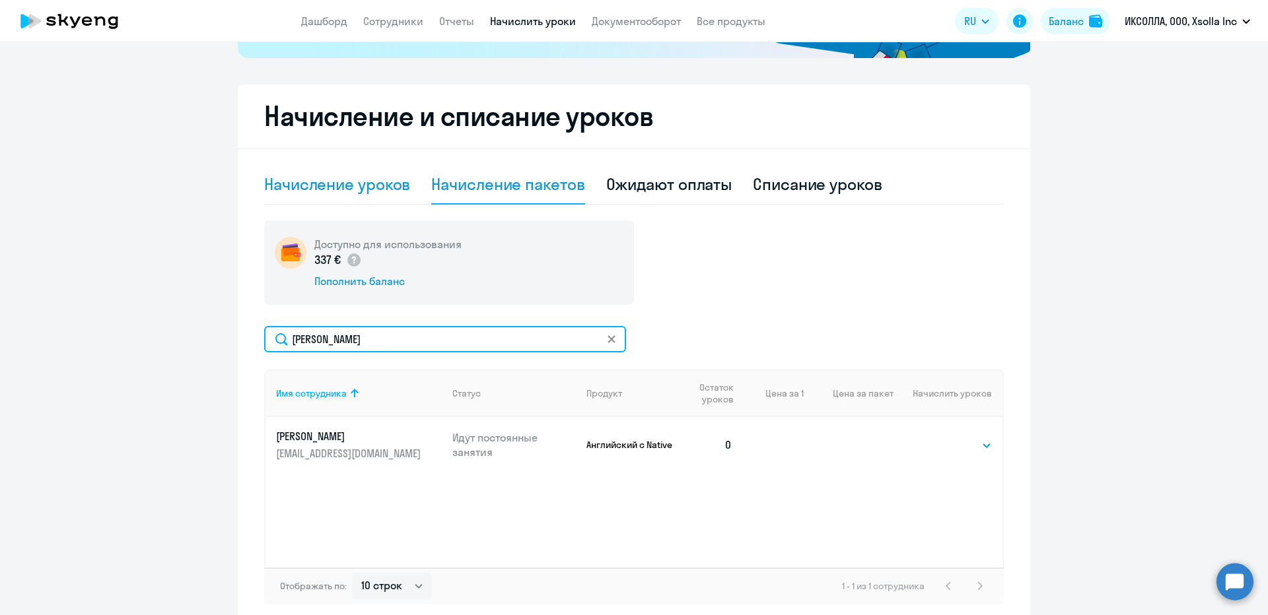
type input "Малинин"
click at [349, 178] on div "Начисление уроков" at bounding box center [337, 184] width 146 height 21
select select "10"
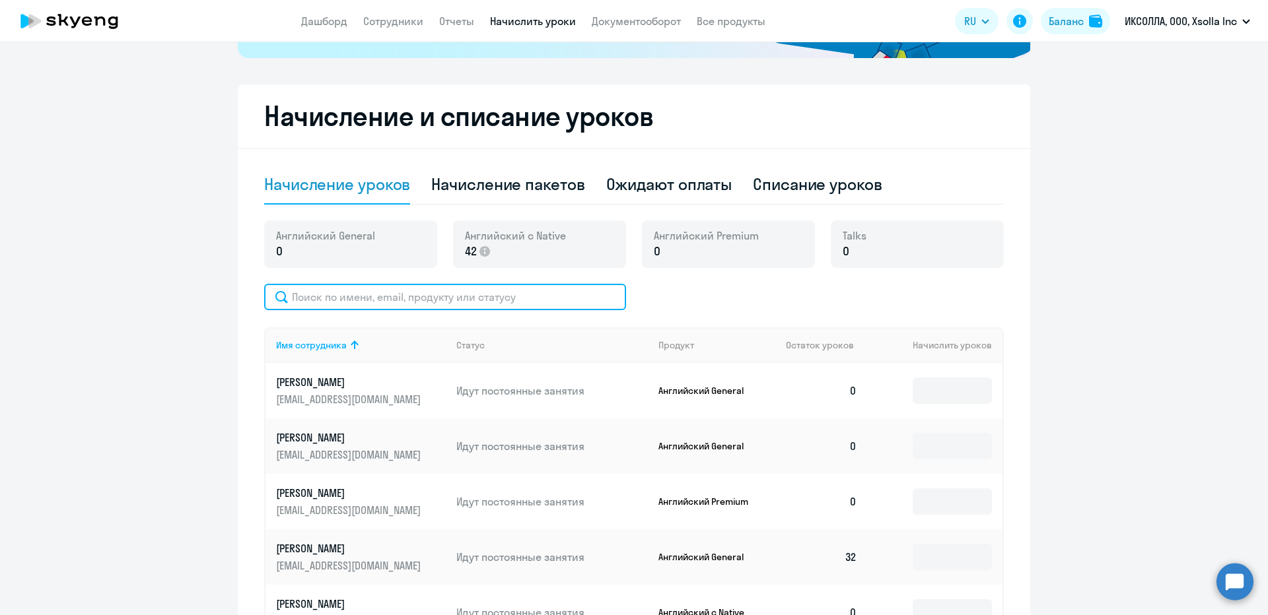
drag, startPoint x: 519, startPoint y: 310, endPoint x: 509, endPoint y: 304, distance: 11.6
click at [519, 310] on input "text" at bounding box center [445, 297] width 362 height 26
paste input "Малинин"
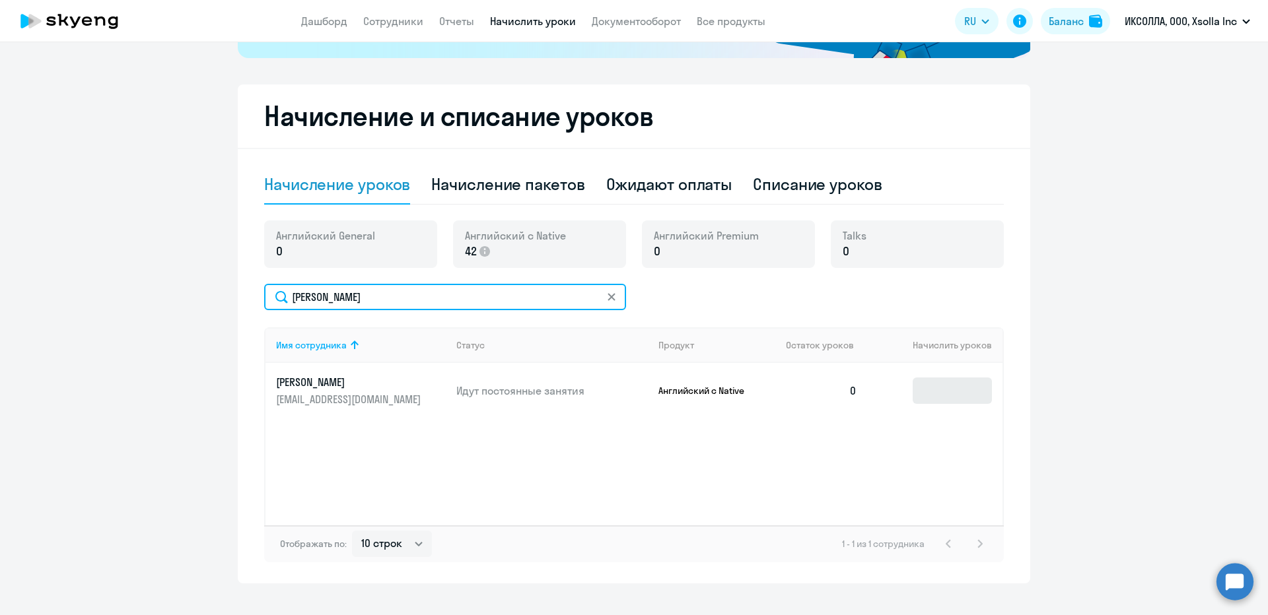
type input "Малинин"
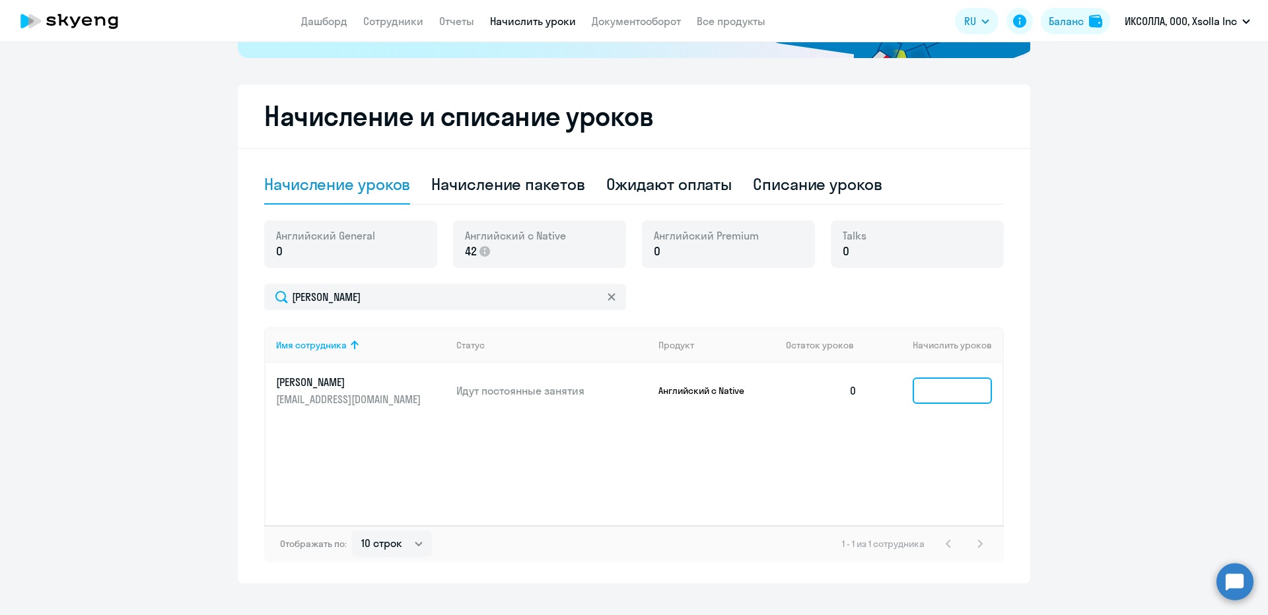
click at [931, 385] on input at bounding box center [952, 391] width 79 height 26
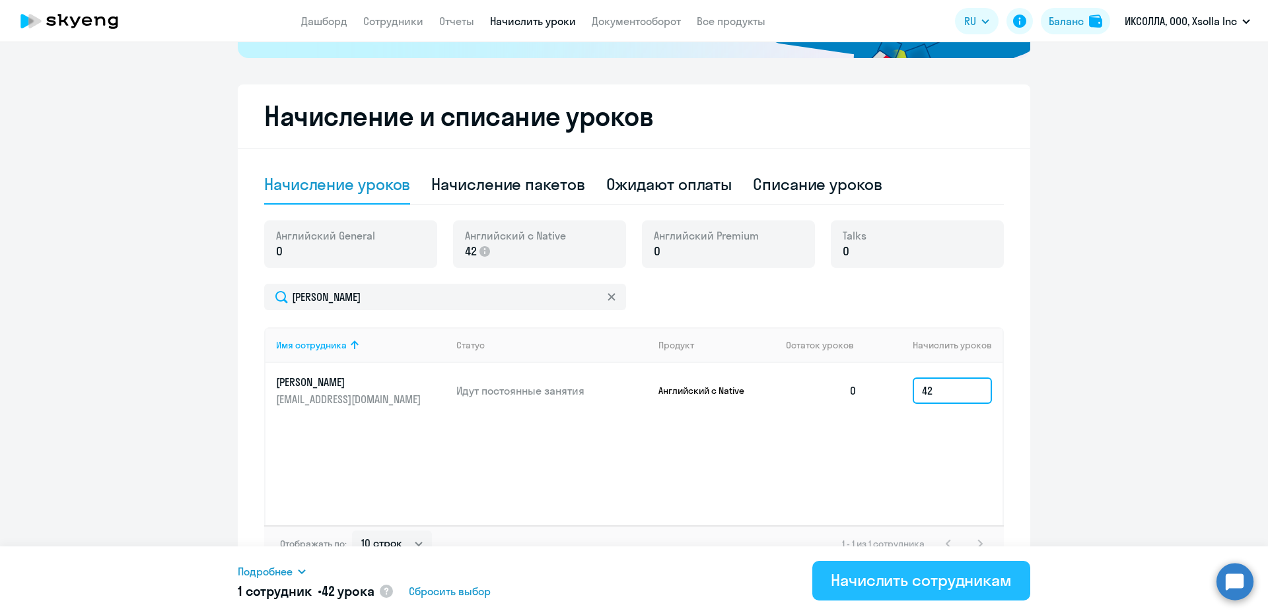
type input "42"
click at [902, 585] on div "Начислить сотрудникам" at bounding box center [921, 580] width 181 height 21
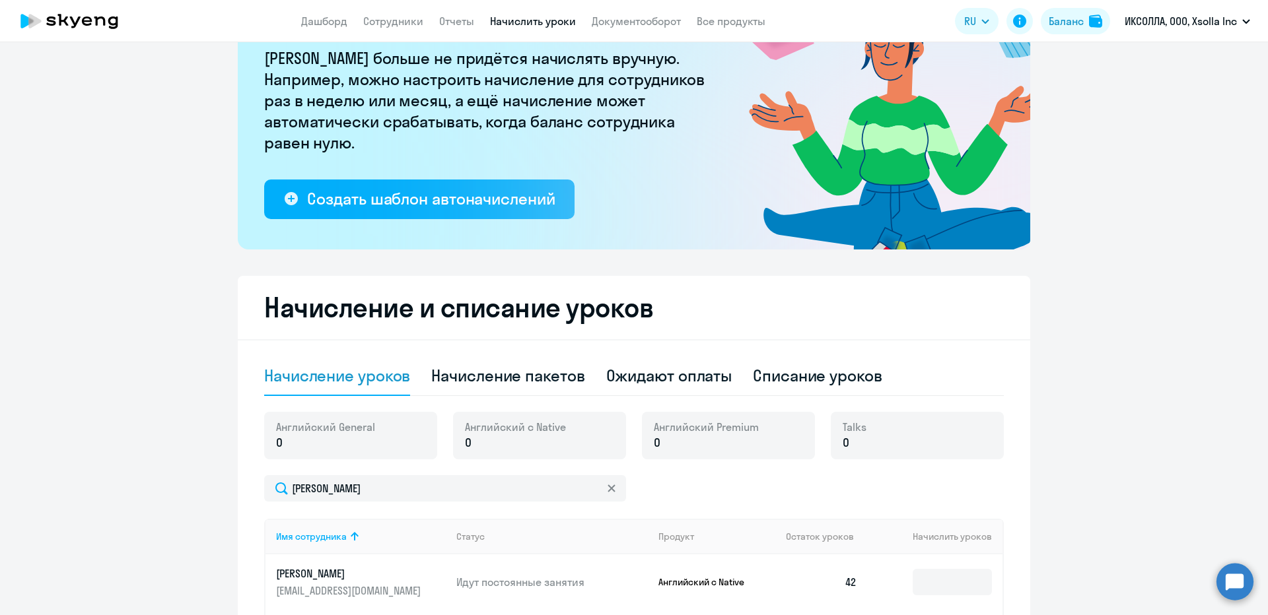
scroll to position [114, 0]
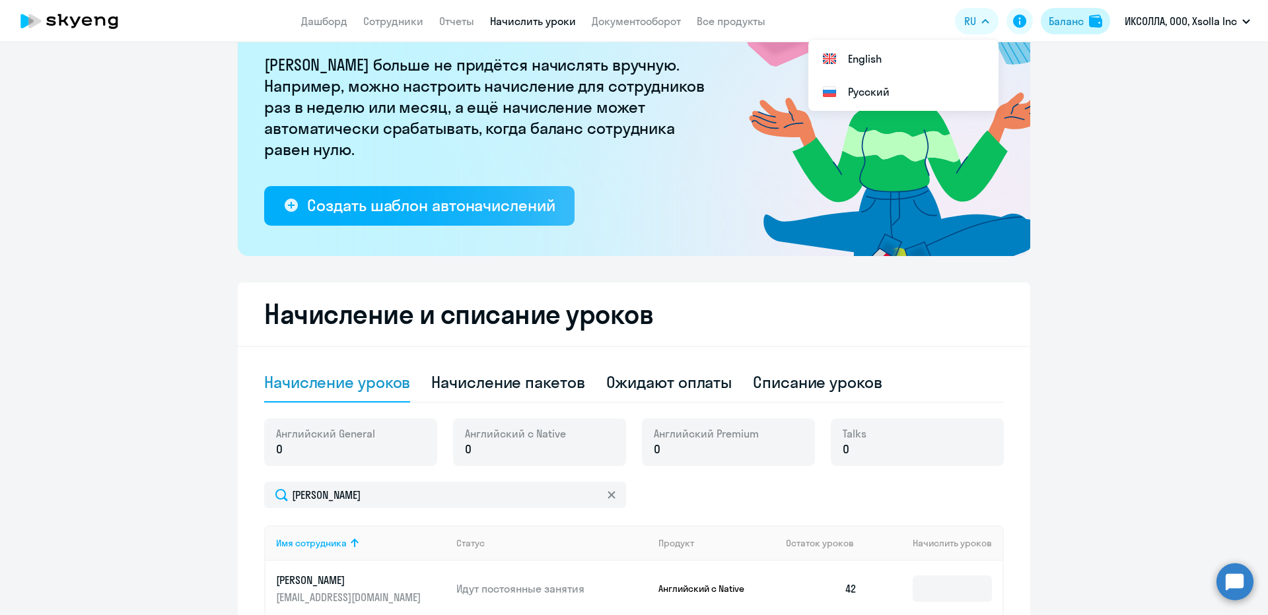
click at [1058, 22] on div "Баланс" at bounding box center [1066, 21] width 35 height 16
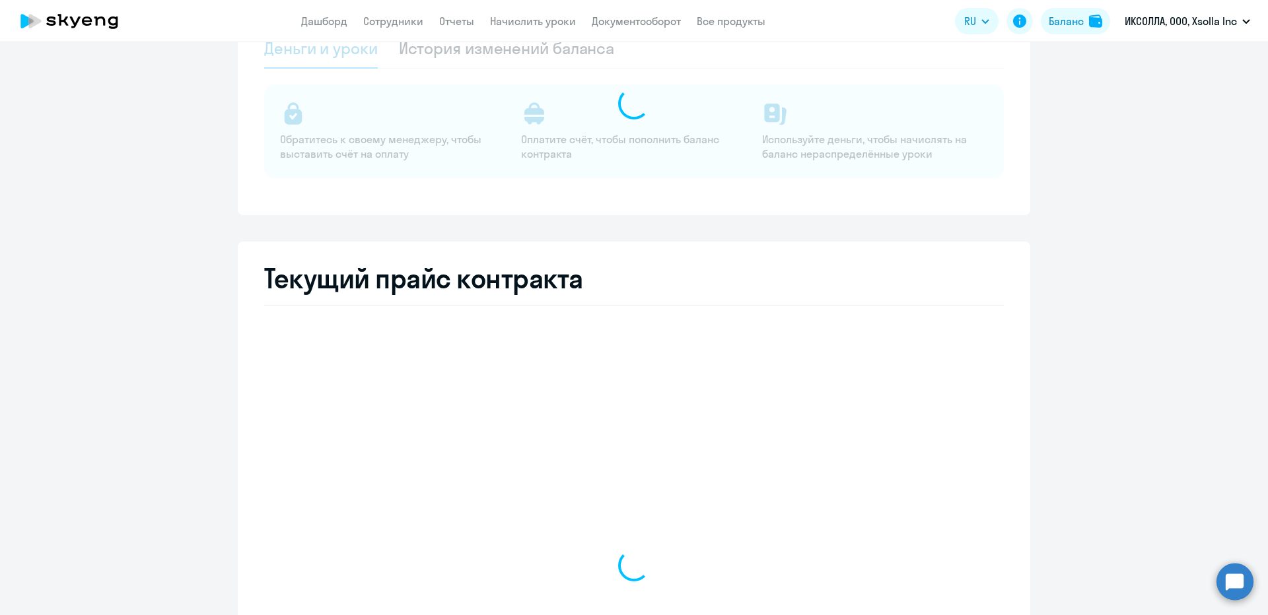
select select "english_adult_not_native_speaker"
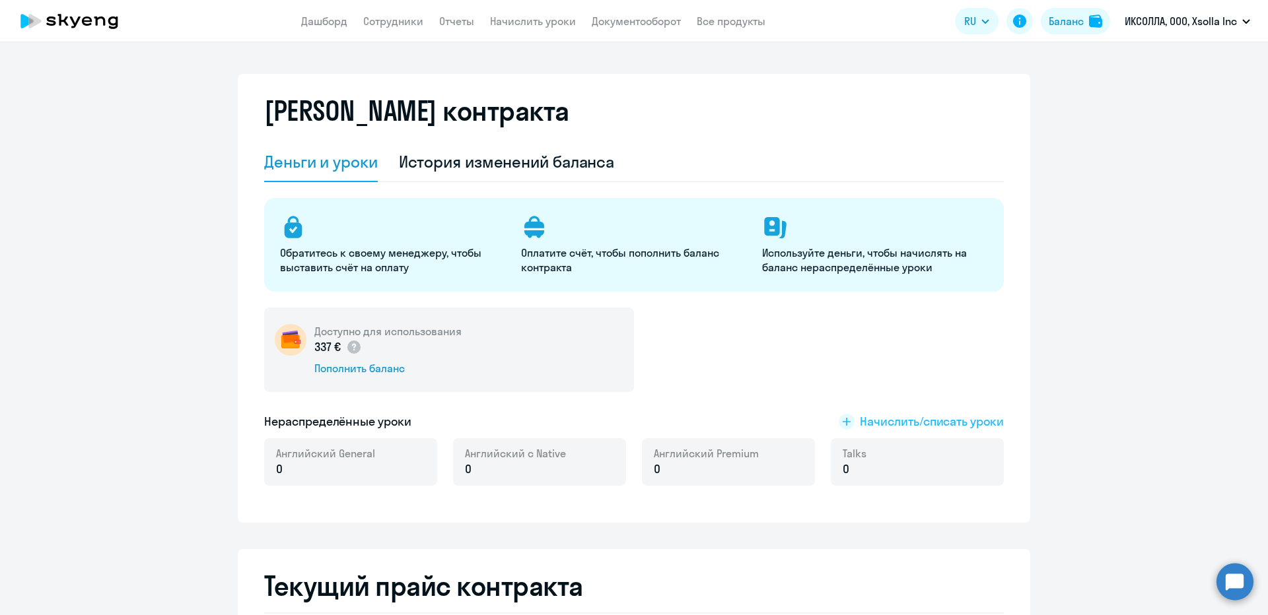
click at [883, 413] on span "Начислить/списать уроки" at bounding box center [932, 421] width 144 height 17
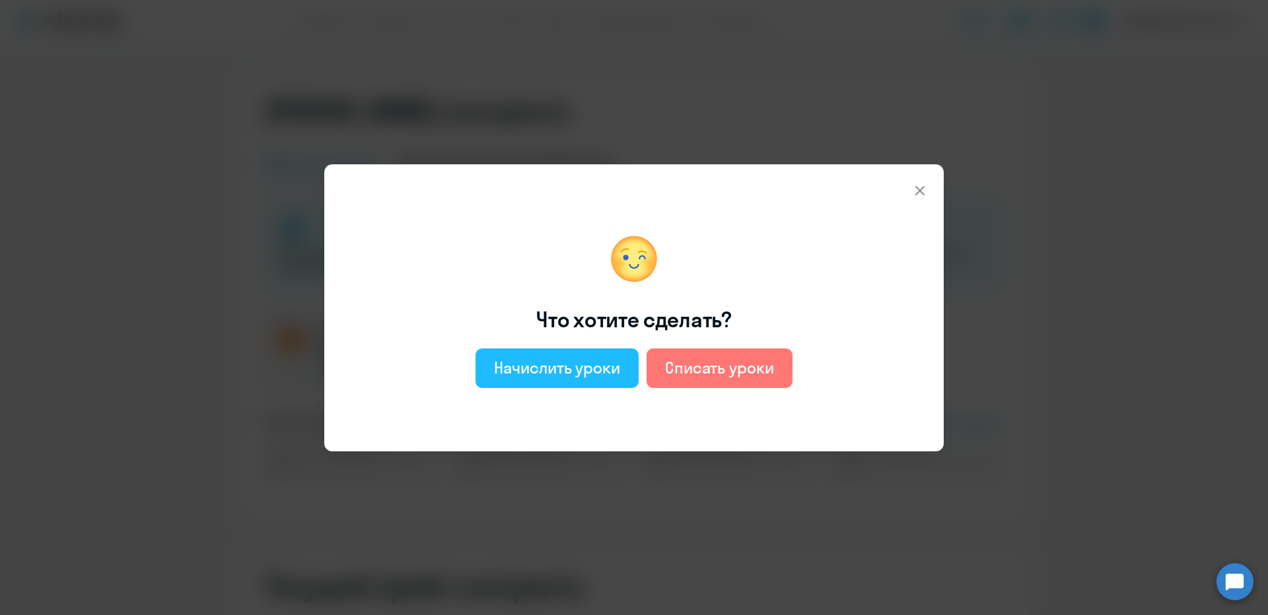
click at [594, 351] on button "Начислить уроки" at bounding box center [556, 369] width 163 height 40
select select "english_adult_not_native_speaker"
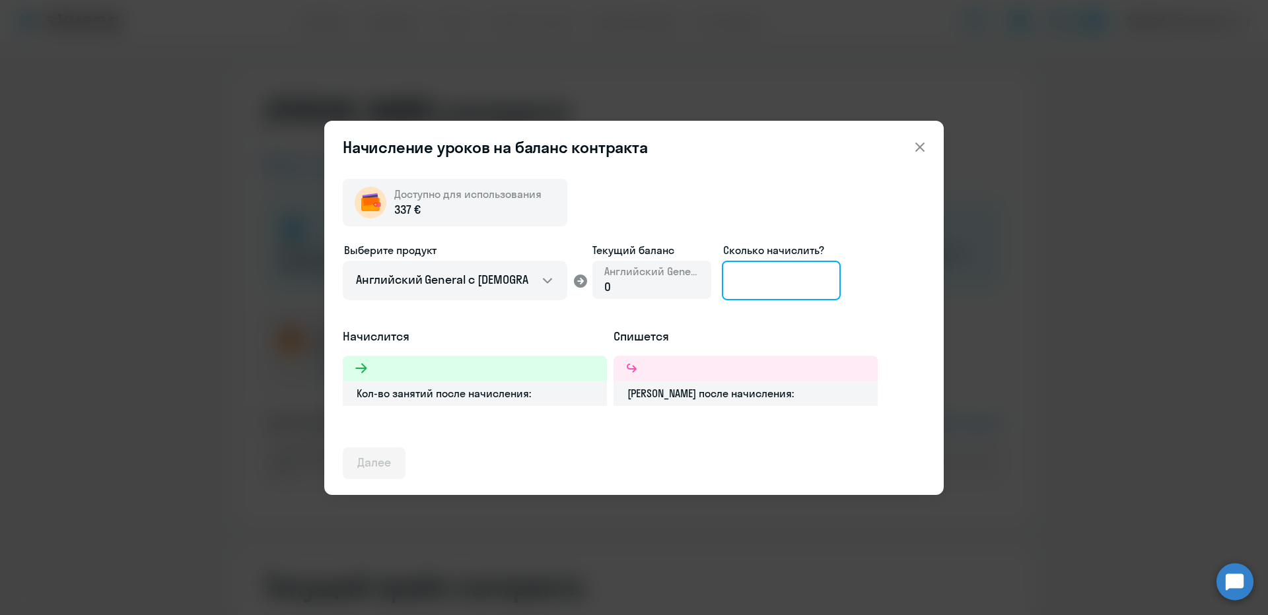
click at [734, 280] on input at bounding box center [781, 281] width 119 height 40
type input "3"
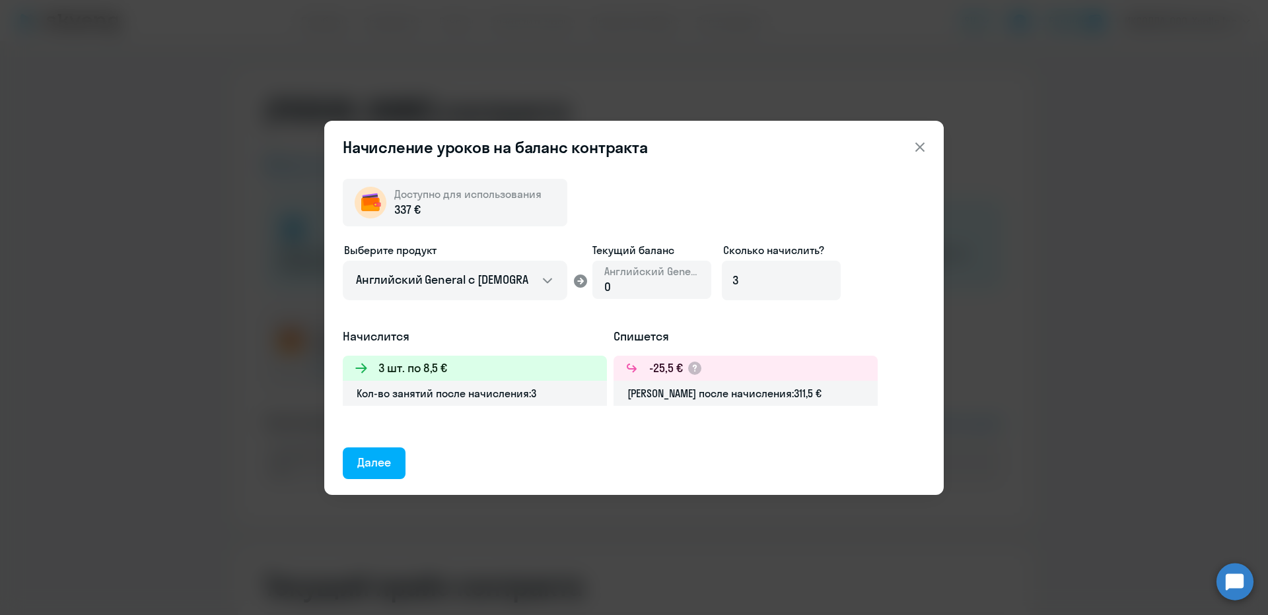
click at [380, 462] on div "Далее" at bounding box center [374, 462] width 34 height 17
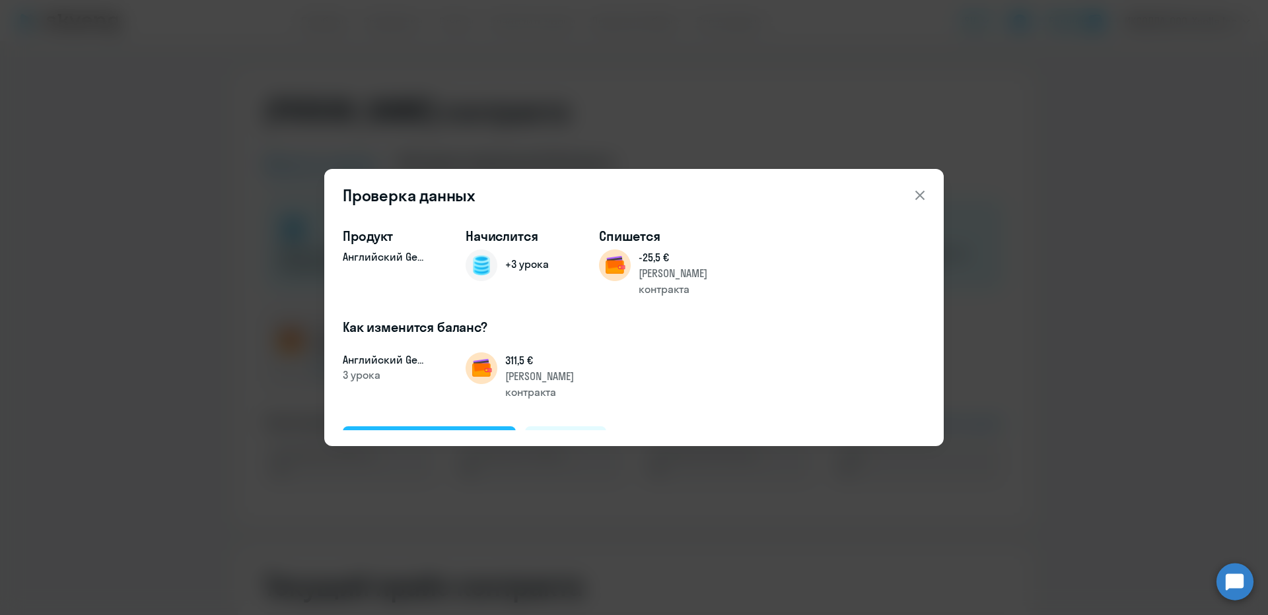
click at [414, 433] on div "Подтвердить и начислить" at bounding box center [429, 441] width 144 height 17
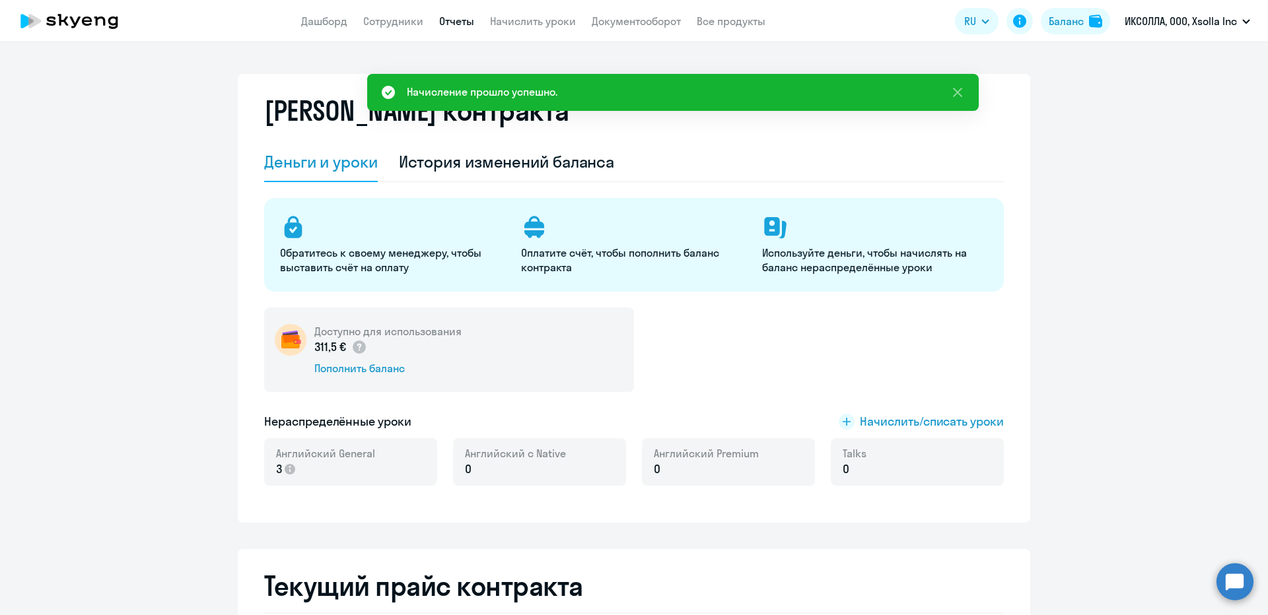
click at [462, 27] on link "Отчеты" at bounding box center [456, 21] width 35 height 13
click at [512, 22] on link "Начислить уроки" at bounding box center [533, 21] width 86 height 13
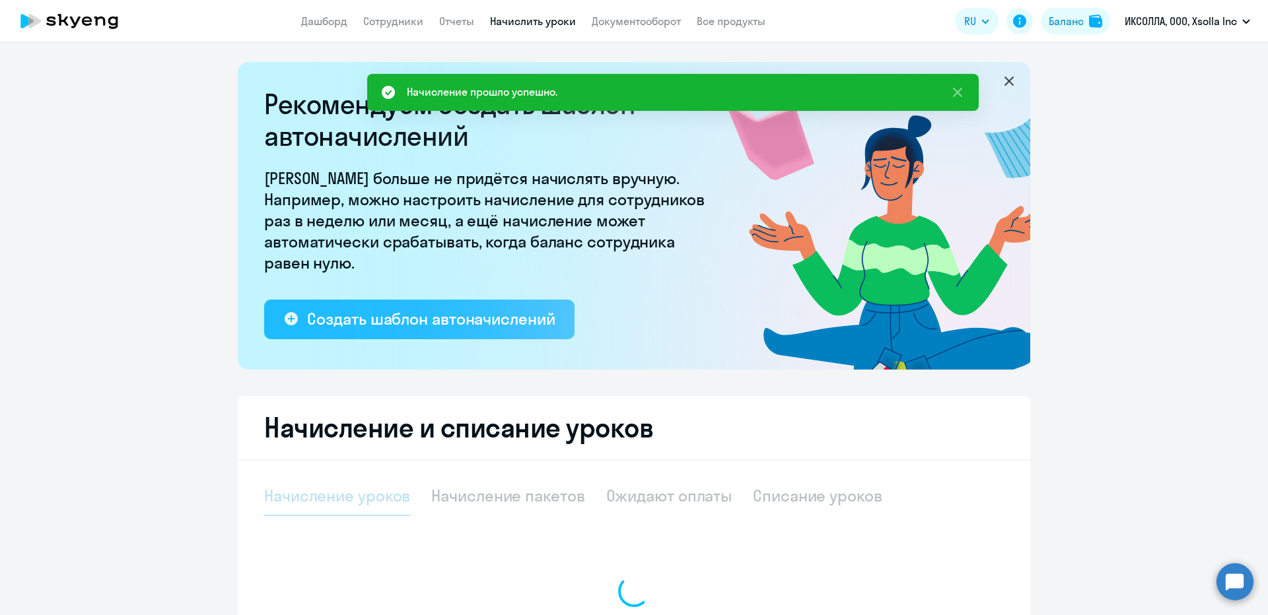
select select "10"
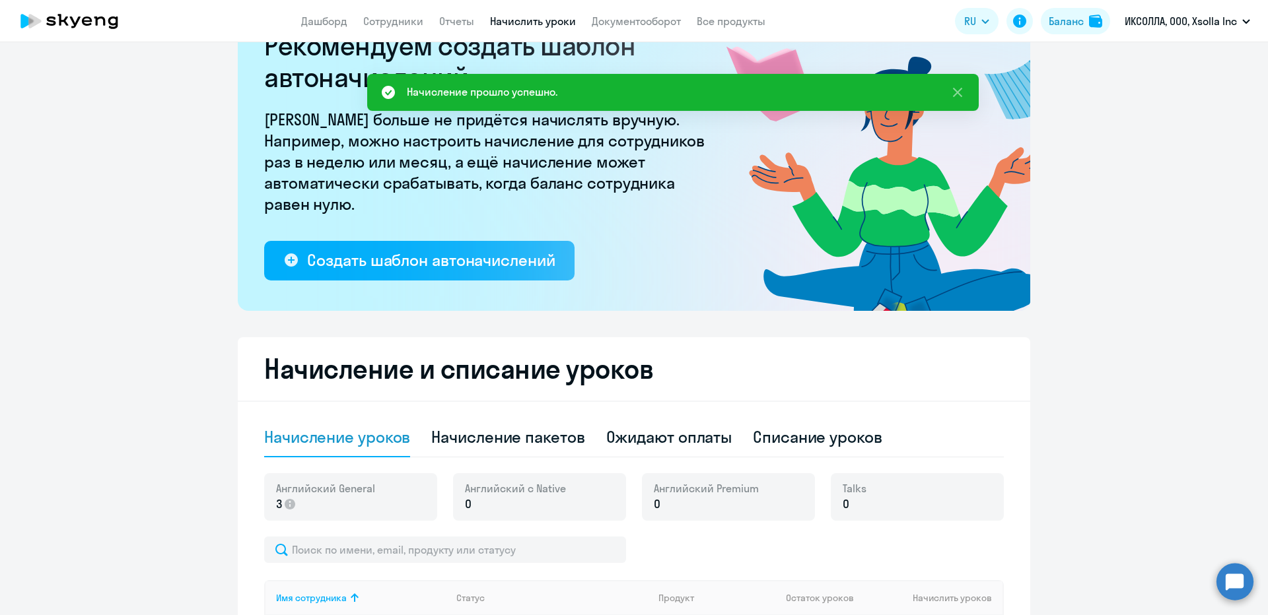
scroll to position [132, 0]
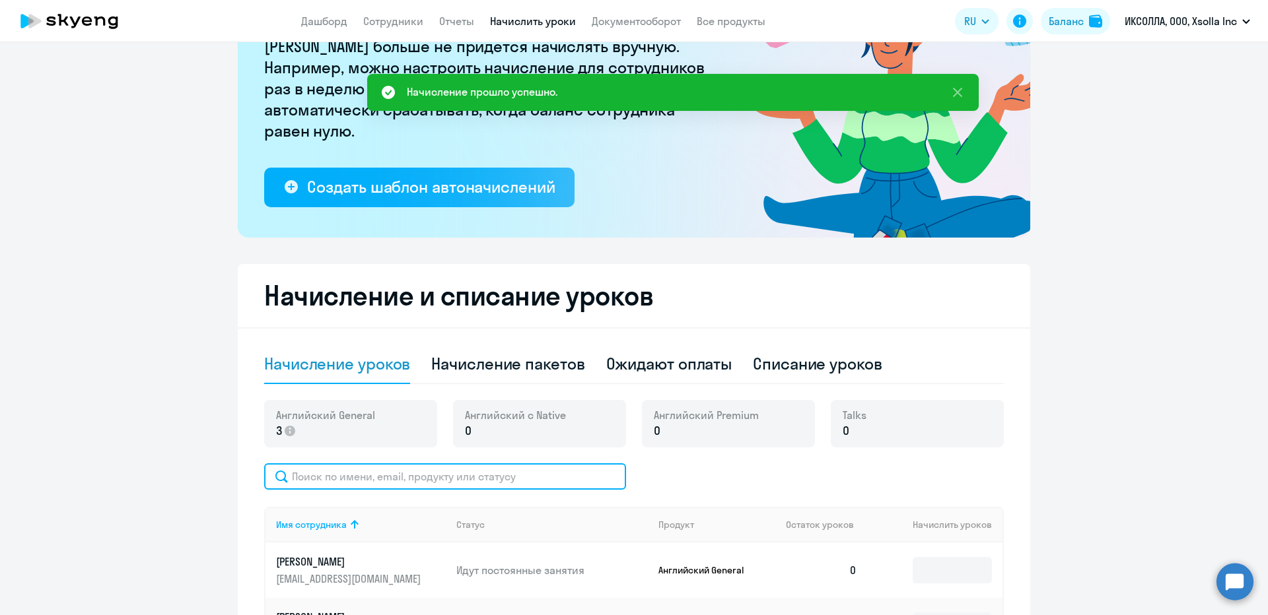
click at [363, 484] on input "text" at bounding box center [445, 477] width 362 height 26
paste input "Iadykov"
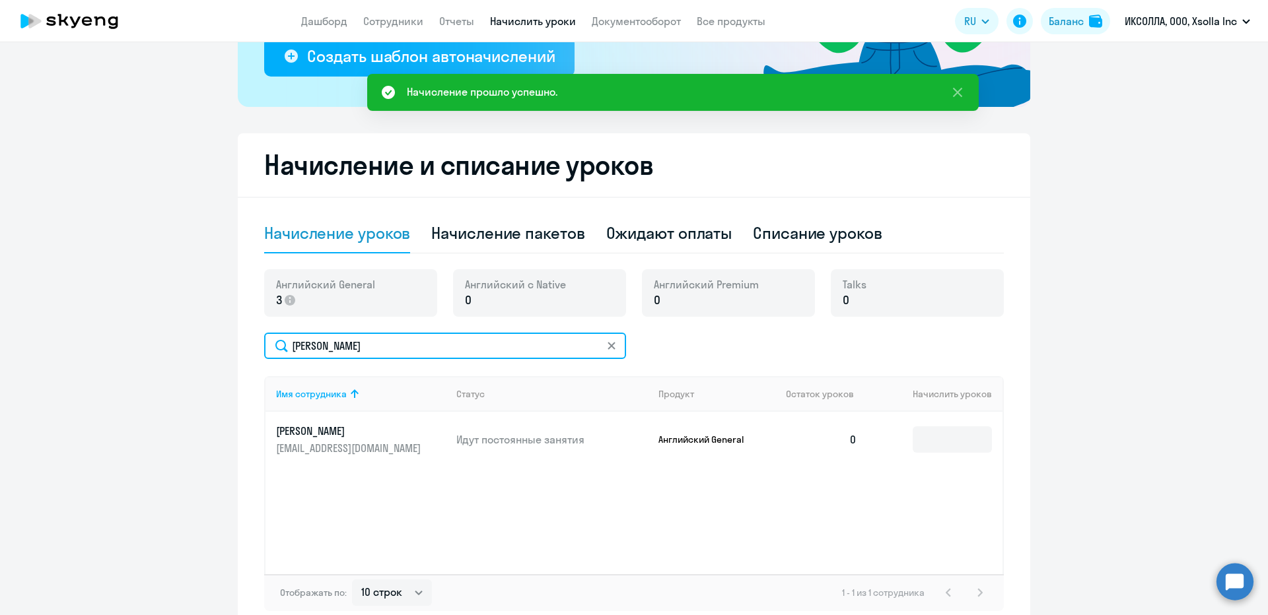
scroll to position [264, 0]
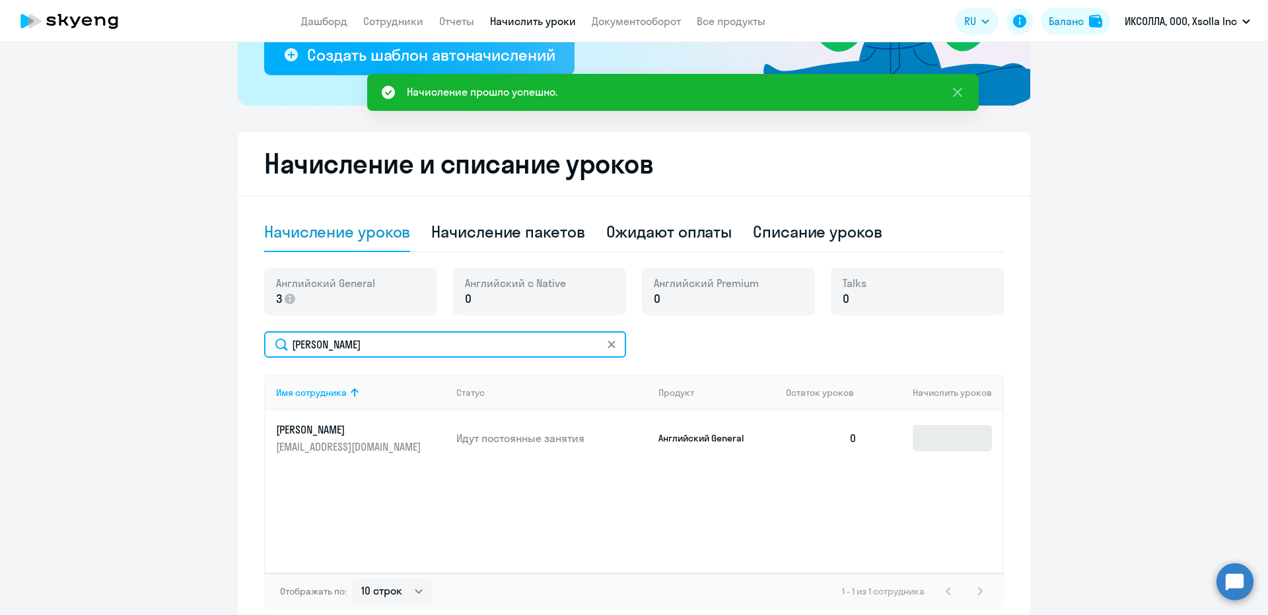
type input "Iadykov"
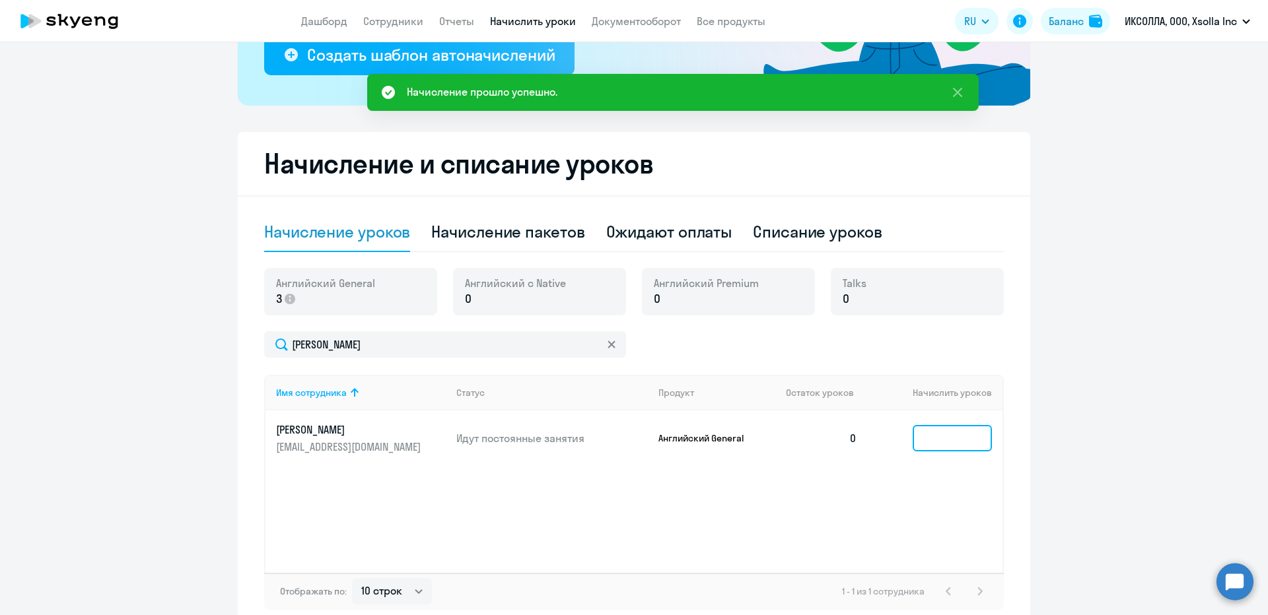
click at [919, 437] on input at bounding box center [952, 438] width 79 height 26
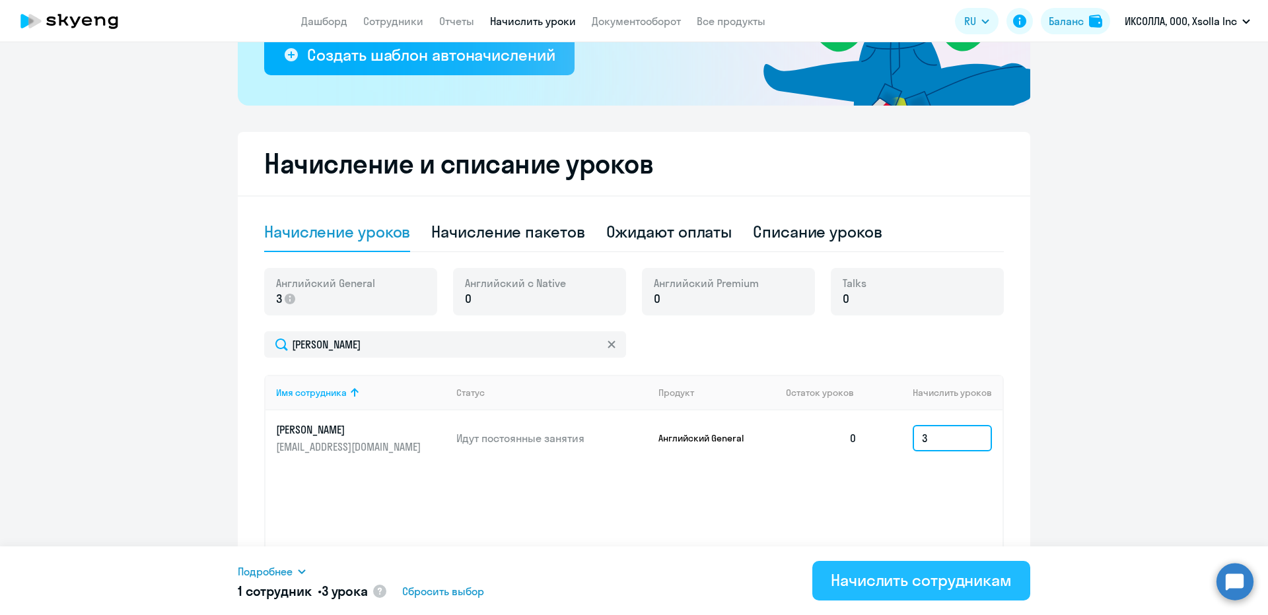
type input "3"
click at [874, 577] on div "Начислить сотрудникам" at bounding box center [921, 580] width 181 height 21
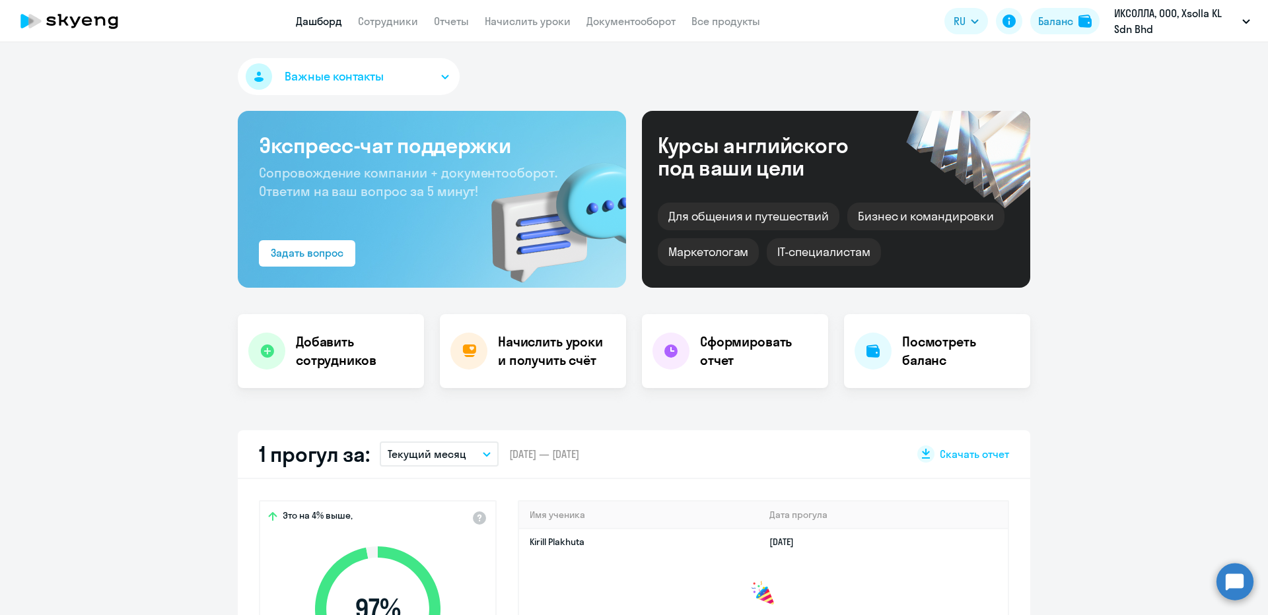
select select "30"
click at [1030, 34] on app-header-actions "RU Баланс ИКСОЛЛА, ООО, Xsolla KL Sdn Bhd" at bounding box center [1100, 21] width 312 height 32
click at [1045, 29] on button "Баланс" at bounding box center [1064, 21] width 69 height 26
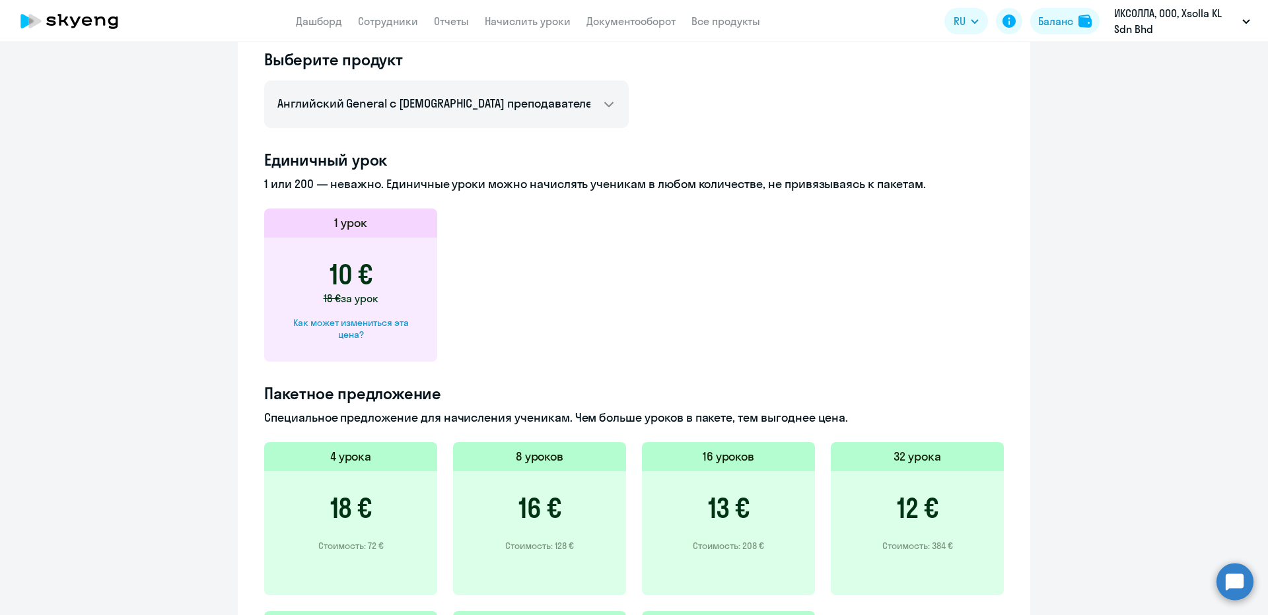
scroll to position [528, 0]
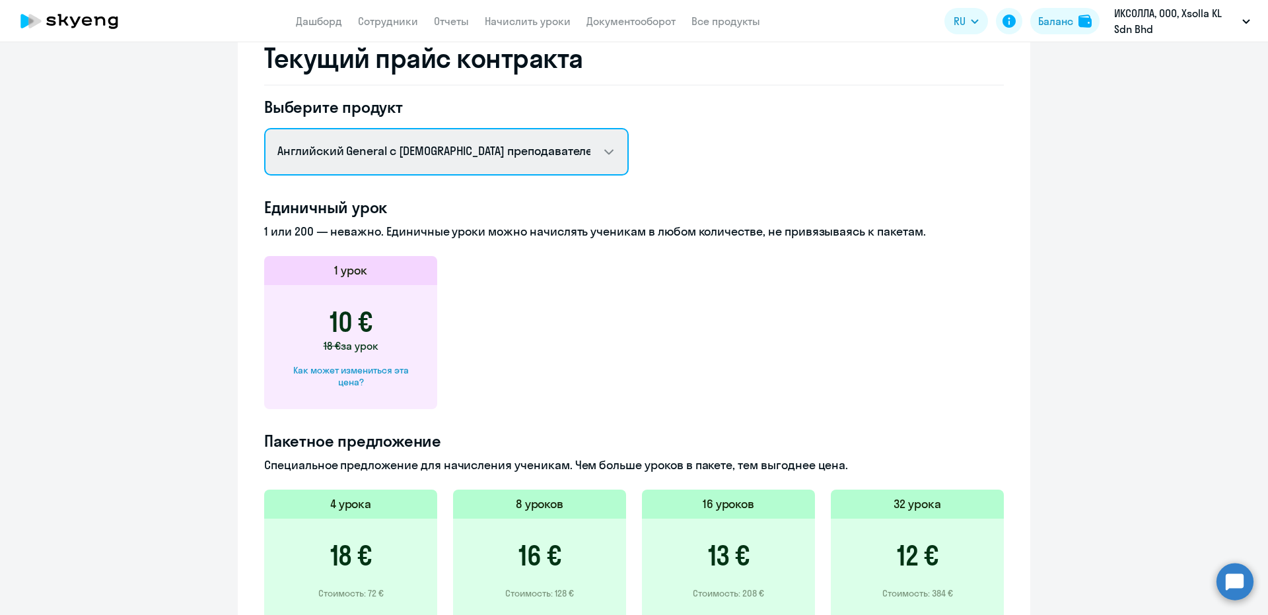
click at [543, 160] on select "Английский General с [DEMOGRAPHIC_DATA] преподавателем Английский General с [DE…" at bounding box center [446, 152] width 365 height 48
click at [391, 168] on select "Английский General с [DEMOGRAPHIC_DATA] преподавателем Английский General с [DE…" at bounding box center [446, 152] width 365 height 48
click at [264, 128] on select "Английский General с [DEMOGRAPHIC_DATA] преподавателем Английский General с [DE…" at bounding box center [446, 152] width 365 height 48
click at [351, 172] on select "Английский General с [DEMOGRAPHIC_DATA] преподавателем Английский General с [DE…" at bounding box center [446, 152] width 365 height 48
click at [264, 128] on select "Английский General с [DEMOGRAPHIC_DATA] преподавателем Английский General с [DE…" at bounding box center [446, 152] width 365 height 48
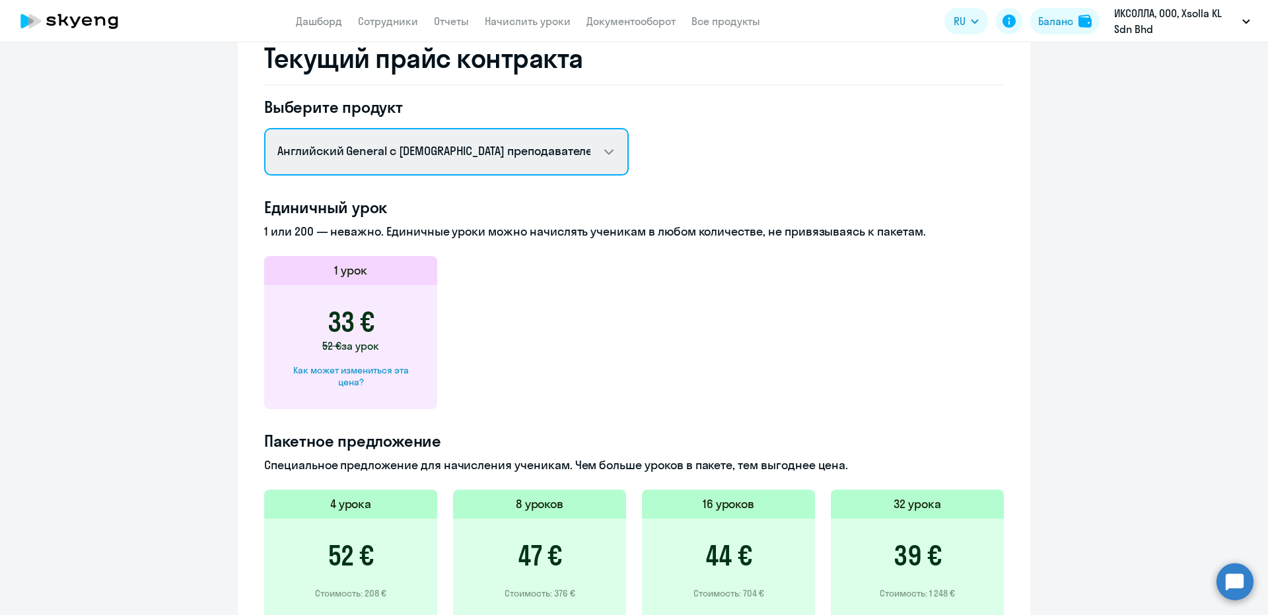
click at [366, 137] on select "Английский General с [DEMOGRAPHIC_DATA] преподавателем Английский General с [DE…" at bounding box center [446, 152] width 365 height 48
select select "english_adult_not_native_speaker_premium"
click at [264, 128] on select "Английский General с [DEMOGRAPHIC_DATA] преподавателем Английский General с [DE…" at bounding box center [446, 152] width 365 height 48
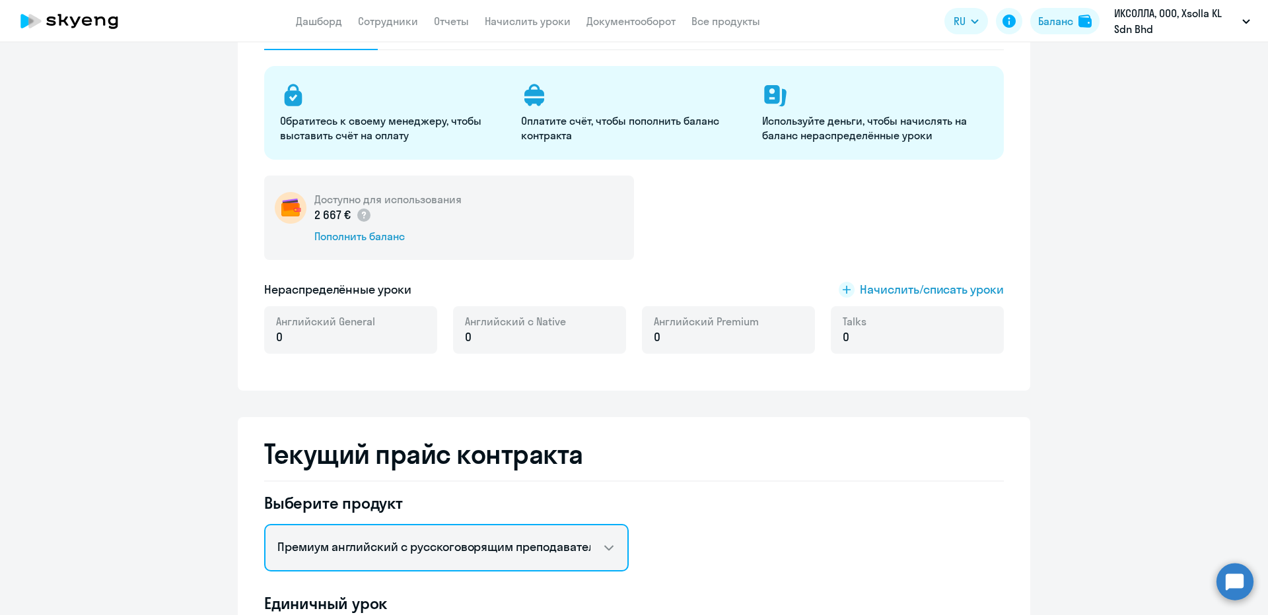
scroll to position [0, 0]
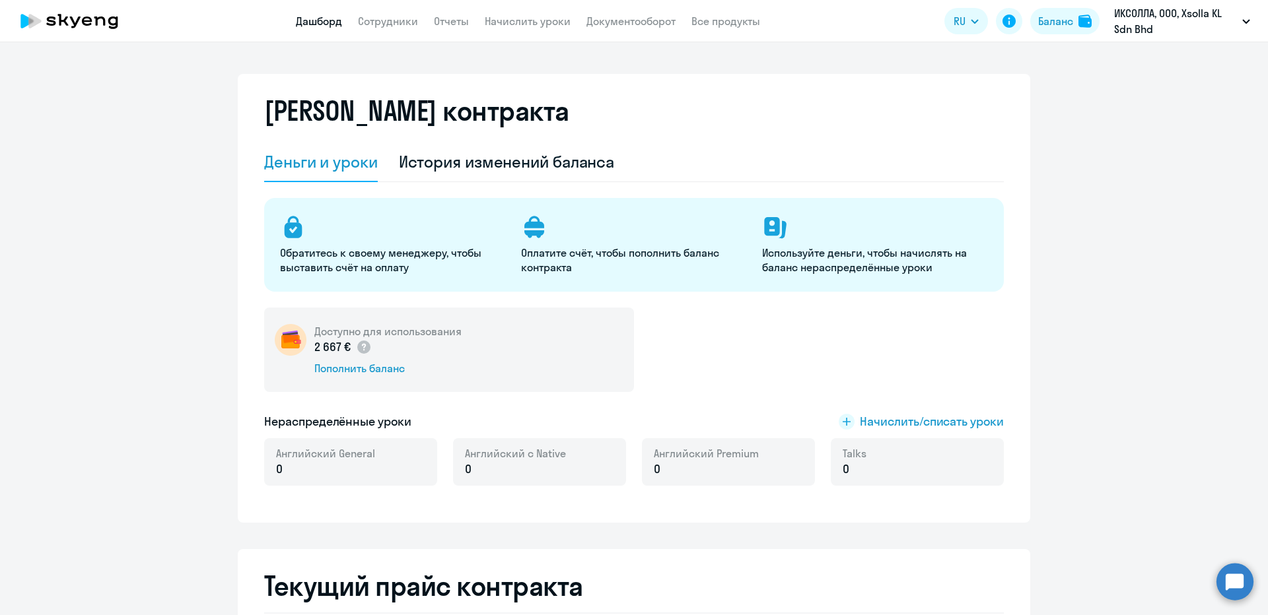
click at [334, 17] on link "Дашборд" at bounding box center [319, 21] width 46 height 13
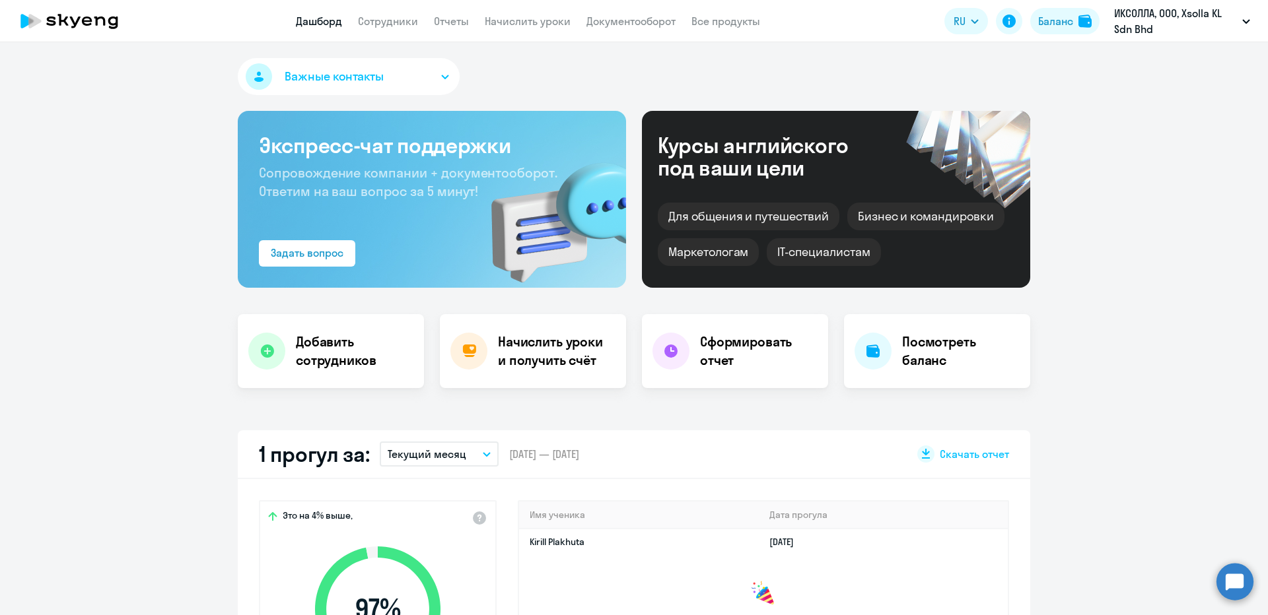
click at [1046, 42] on app-header "Дашборд Сотрудники Отчеты Начислить уроки Документооборот Все продукты Дашборд …" at bounding box center [634, 21] width 1268 height 42
select select "30"
click at [1047, 34] on button "Баланс" at bounding box center [1064, 21] width 69 height 26
click at [1047, 25] on div "Баланс" at bounding box center [1055, 21] width 35 height 16
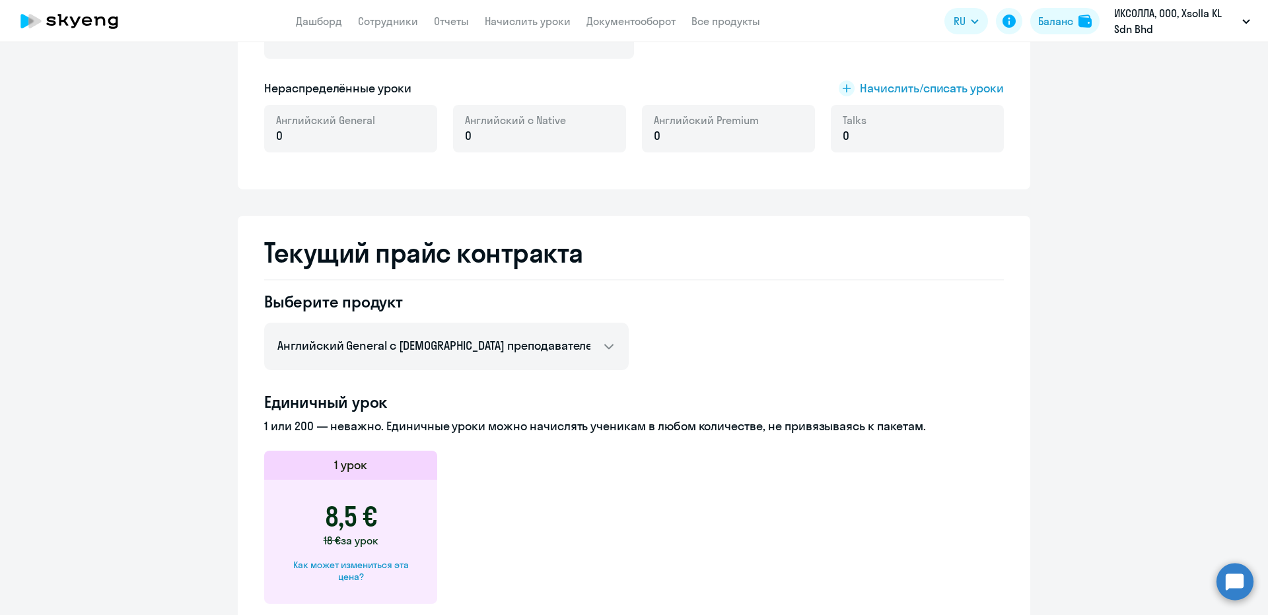
scroll to position [396, 0]
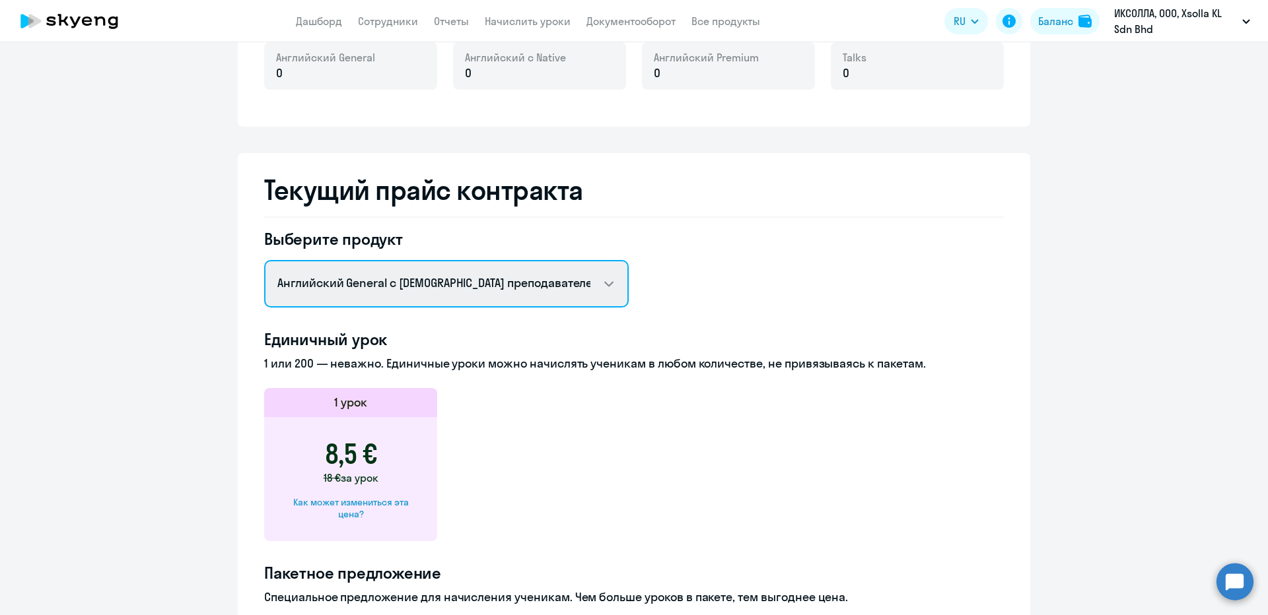
click at [443, 281] on select "Английский General с [DEMOGRAPHIC_DATA] преподавателем Английский General с [DE…" at bounding box center [446, 284] width 365 height 48
select select "english_adult_not_native_speaker_premium"
click at [264, 260] on select "Английский General с [DEMOGRAPHIC_DATA] преподавателем Английский General с [DE…" at bounding box center [446, 284] width 365 height 48
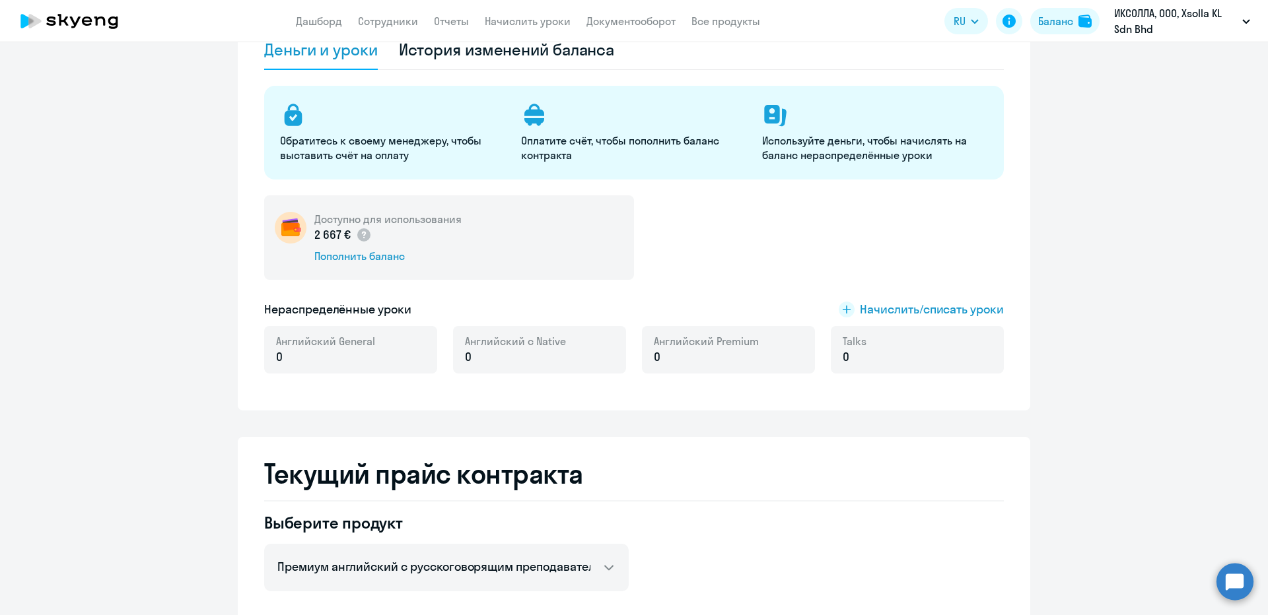
scroll to position [0, 0]
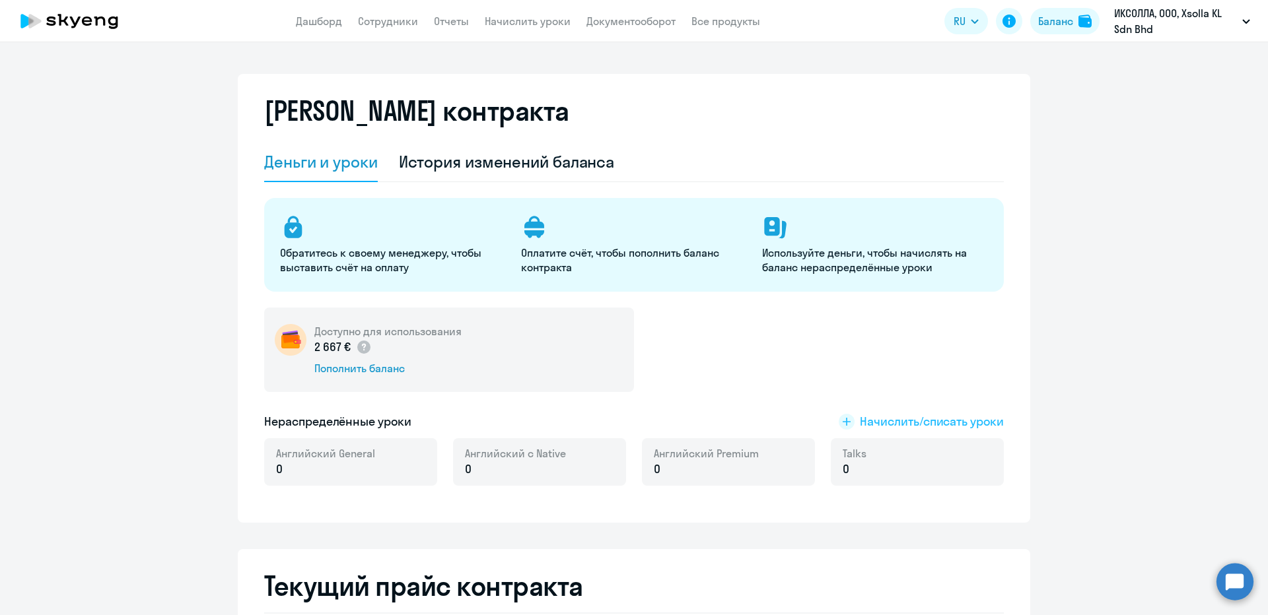
click at [907, 426] on span "Начислить/списать уроки" at bounding box center [932, 421] width 144 height 17
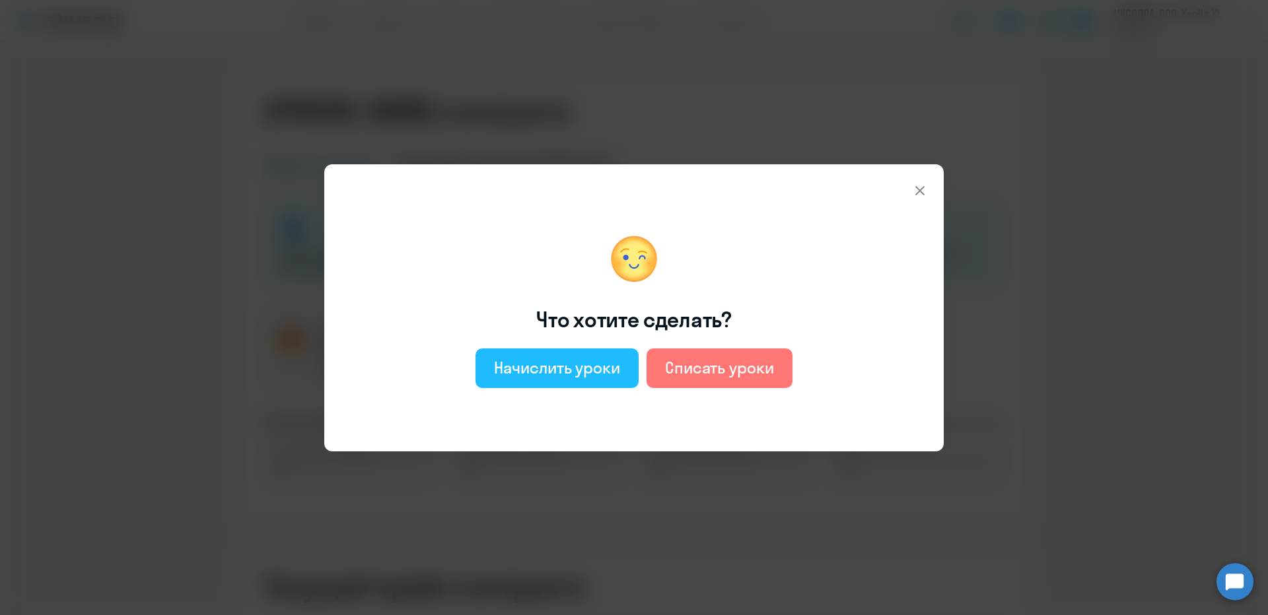
click at [618, 355] on button "Начислить уроки" at bounding box center [556, 369] width 163 height 40
select select "english_adult_not_native_speaker"
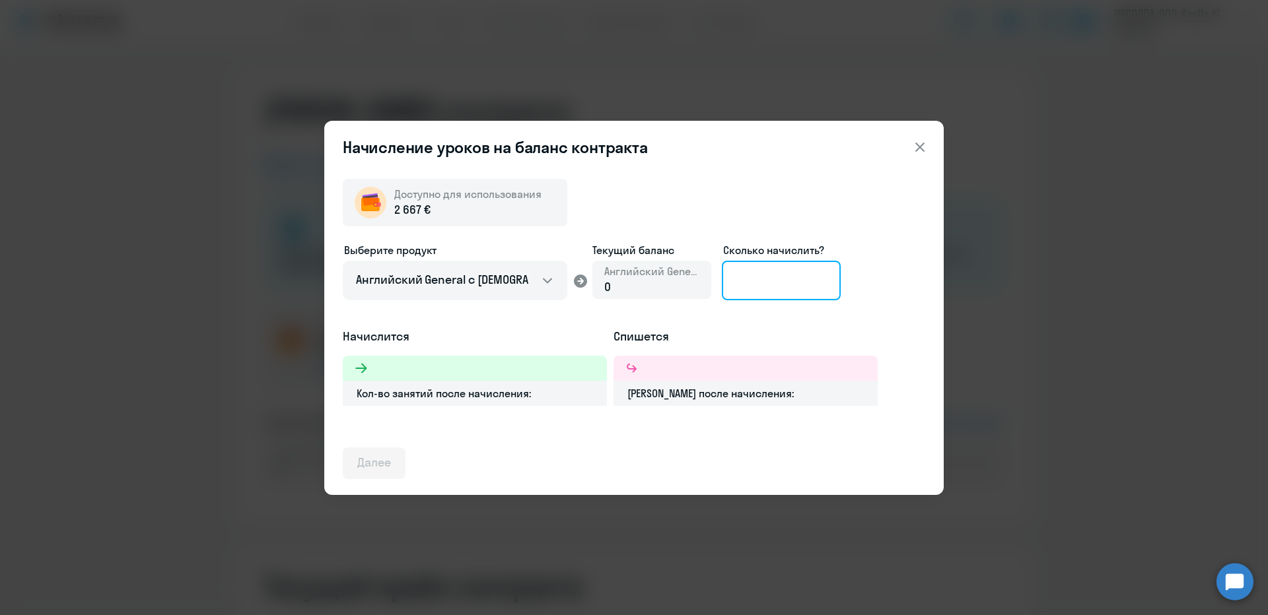
click at [722, 289] on input at bounding box center [781, 281] width 119 height 40
type input "4"
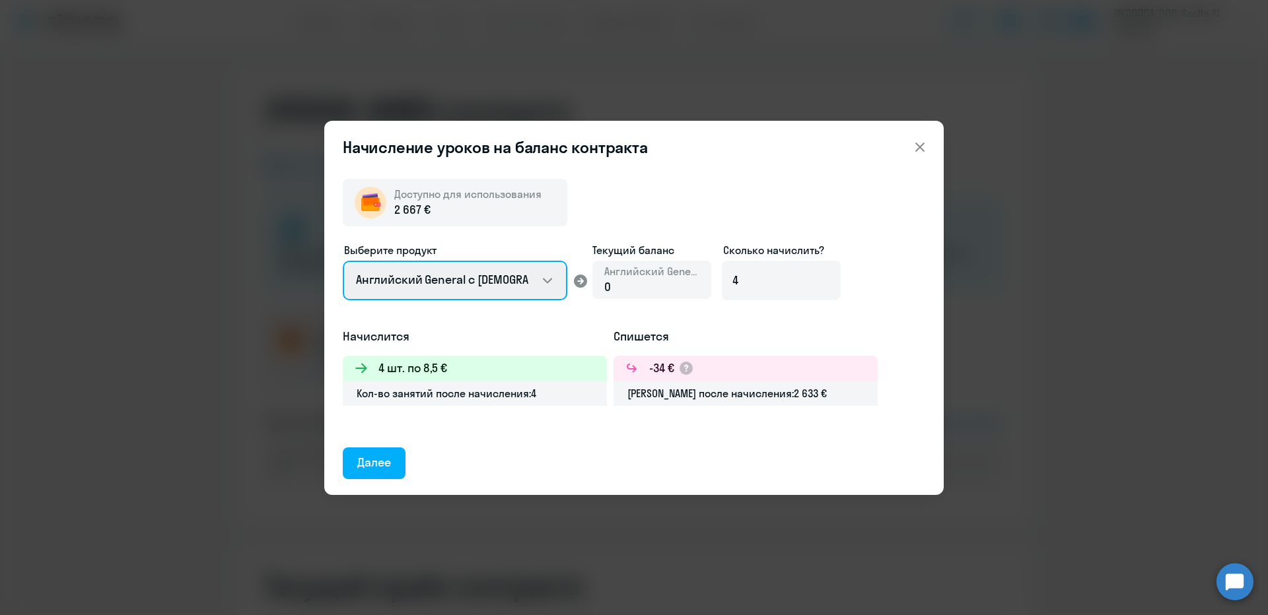
click at [509, 281] on select "Английский General с [DEMOGRAPHIC_DATA] преподавателем Английский General с [DE…" at bounding box center [455, 281] width 225 height 40
select select "english_adult_not_native_speaker_premium"
click at [343, 261] on select "Английский General с [DEMOGRAPHIC_DATA] преподавателем Английский General с [DE…" at bounding box center [455, 281] width 225 height 40
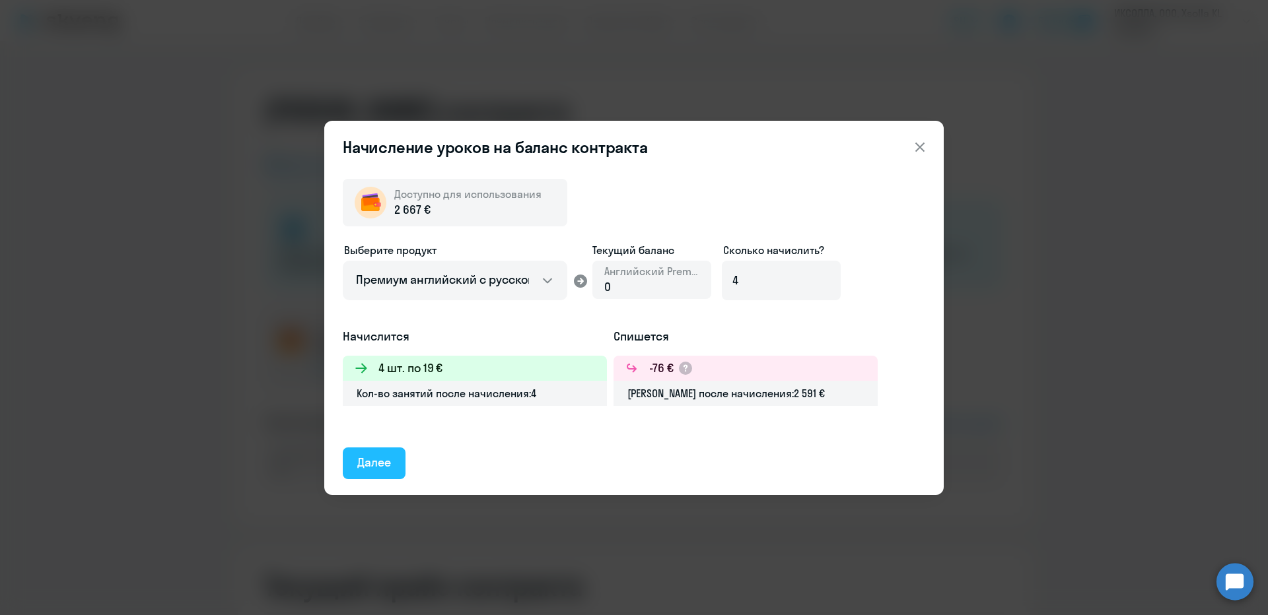
click at [361, 456] on div "Далее" at bounding box center [374, 462] width 34 height 17
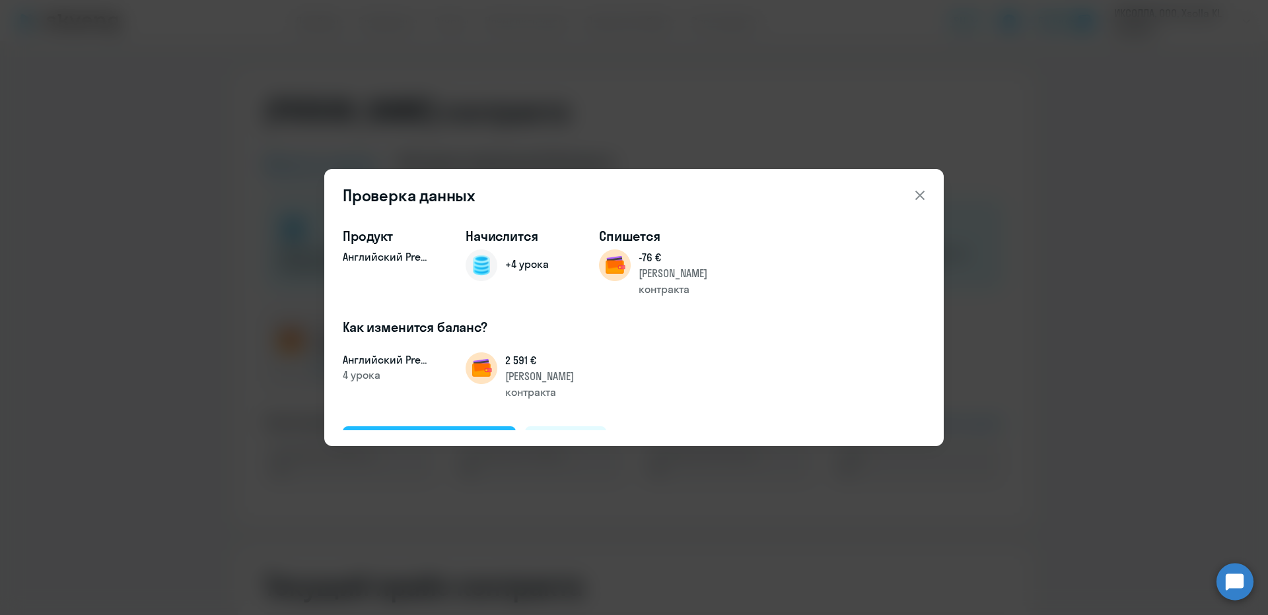
click at [406, 433] on div "Подтвердить и начислить" at bounding box center [429, 441] width 144 height 17
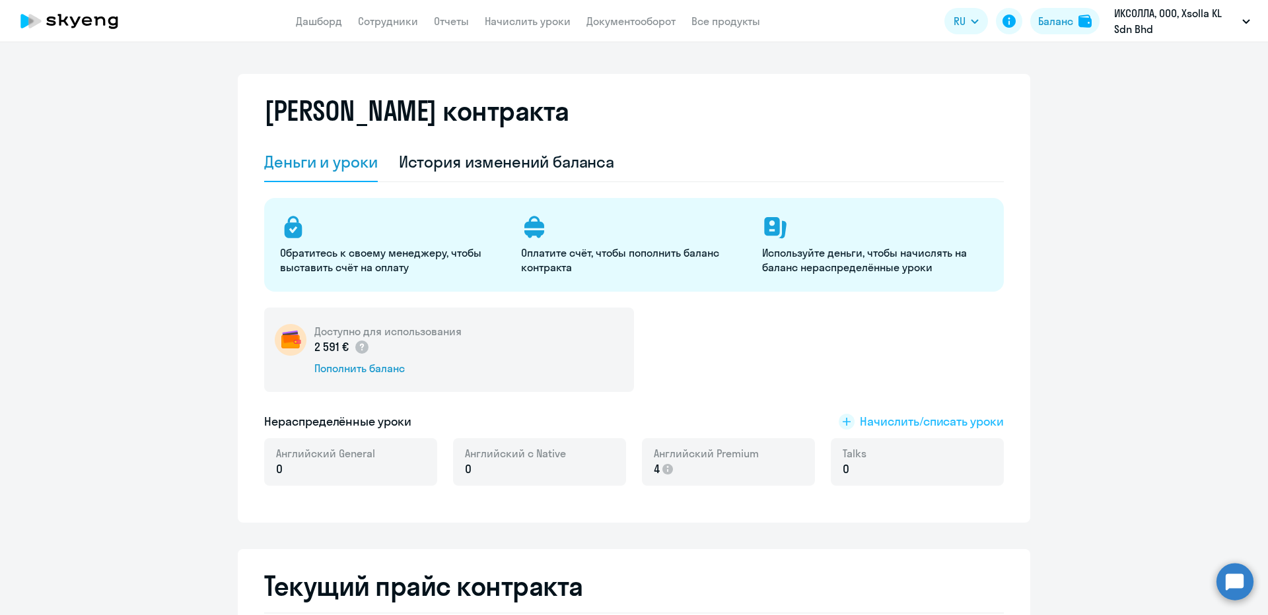
click at [875, 425] on span "Начислить/списать уроки" at bounding box center [932, 421] width 144 height 17
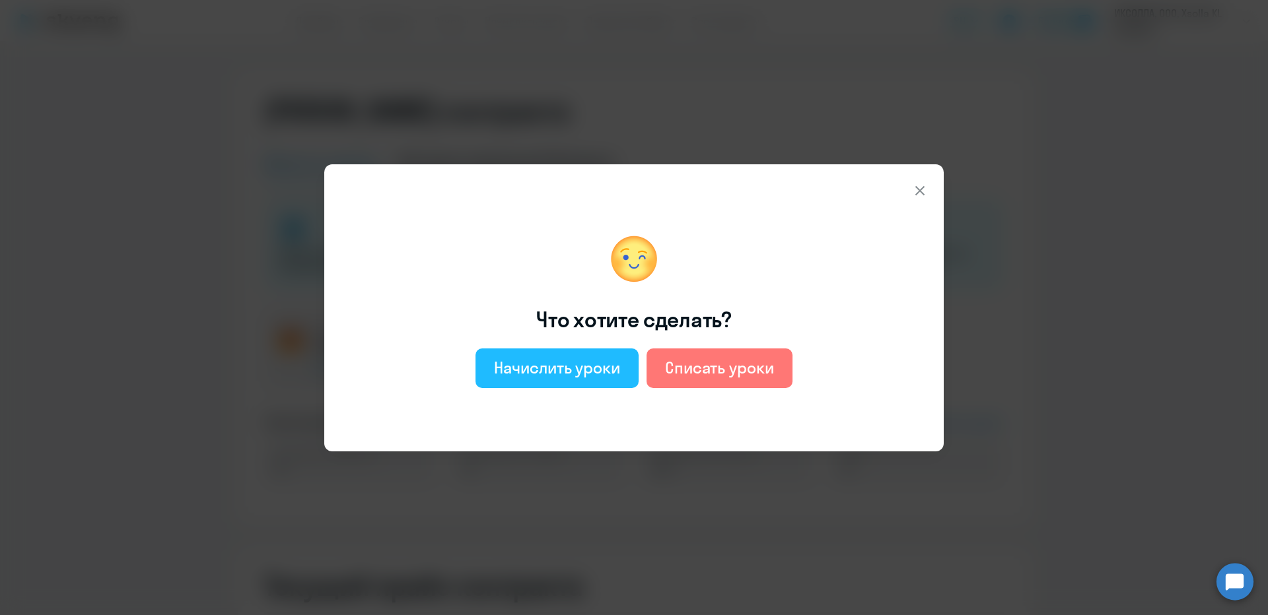
click at [532, 354] on button "Начислить уроки" at bounding box center [556, 369] width 163 height 40
select select "english_adult_not_native_speaker"
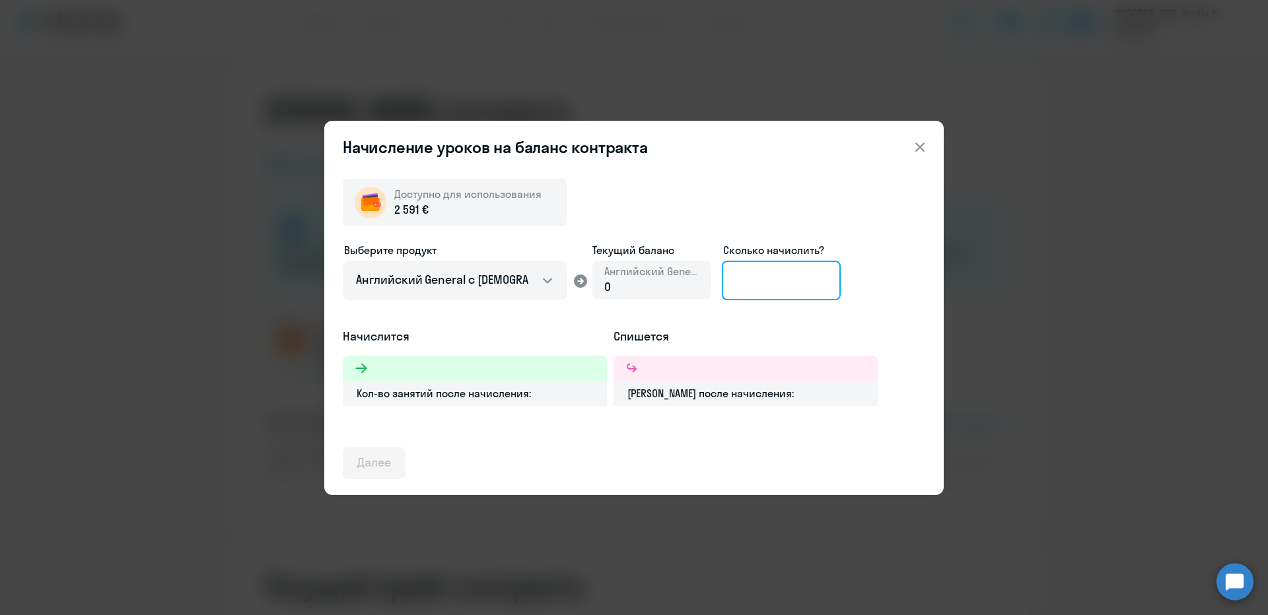
click at [736, 282] on input at bounding box center [781, 281] width 119 height 40
type input "9"
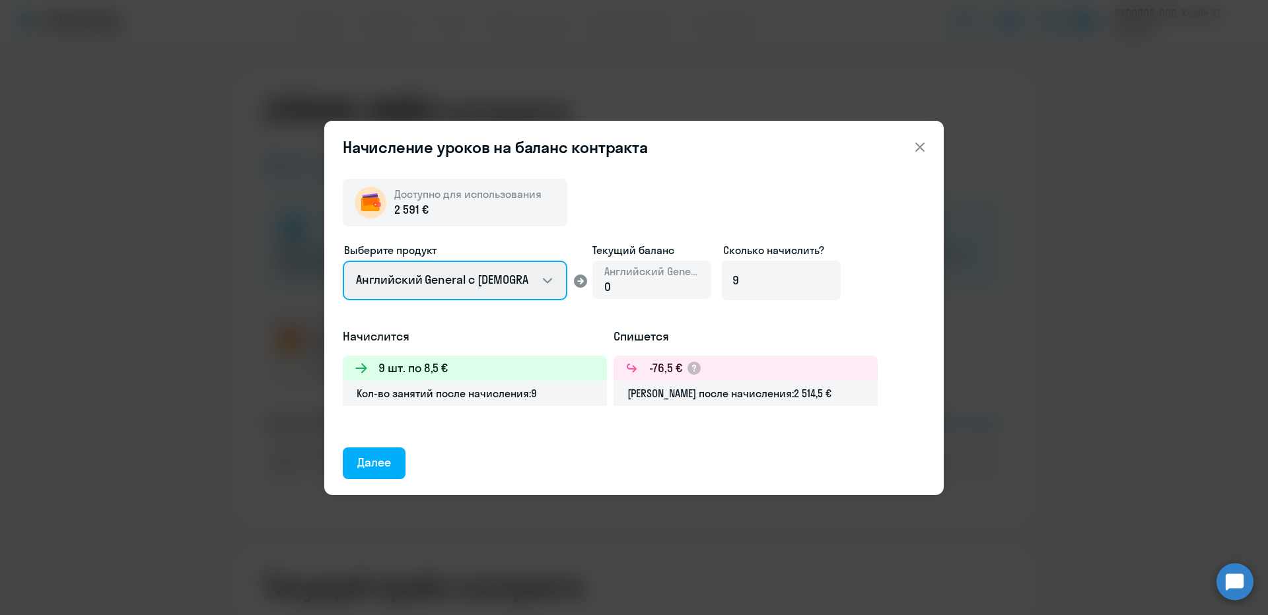
click at [470, 297] on select "Английский General с [DEMOGRAPHIC_DATA] преподавателем Английский General с [DE…" at bounding box center [455, 281] width 225 height 40
select select "english_adult_not_native_speaker_premium"
click at [343, 261] on select "Английский General с [DEMOGRAPHIC_DATA] преподавателем Английский General с [DE…" at bounding box center [455, 281] width 225 height 40
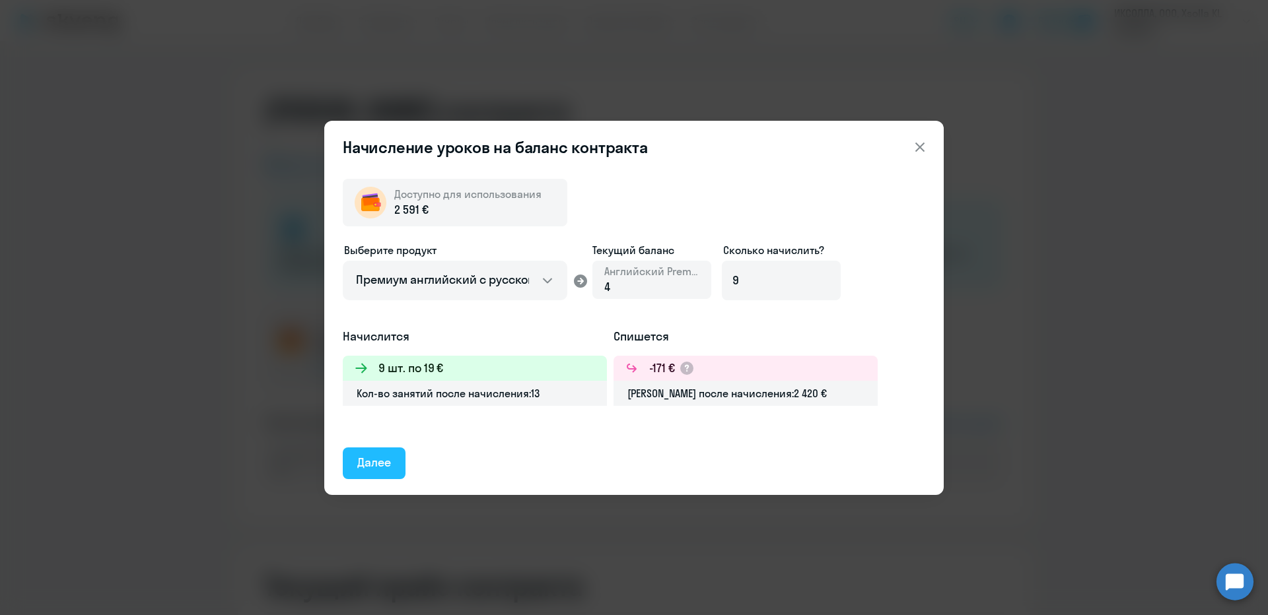
click at [398, 450] on button "Далее" at bounding box center [374, 464] width 63 height 32
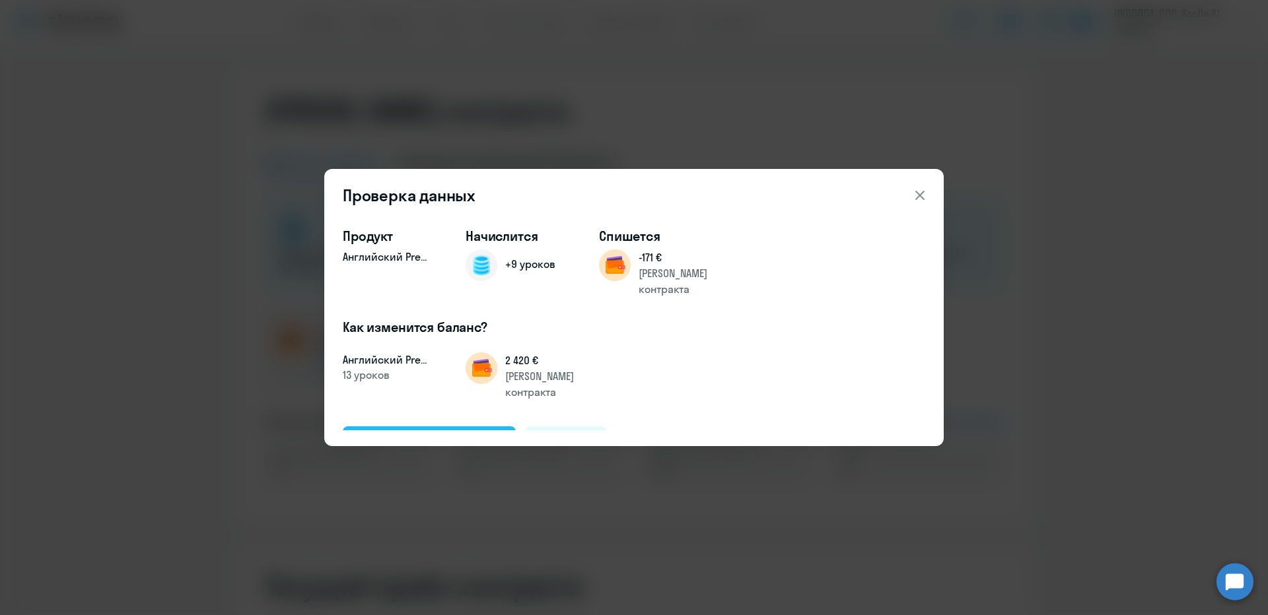
click at [435, 433] on div "Подтвердить и начислить" at bounding box center [429, 441] width 144 height 17
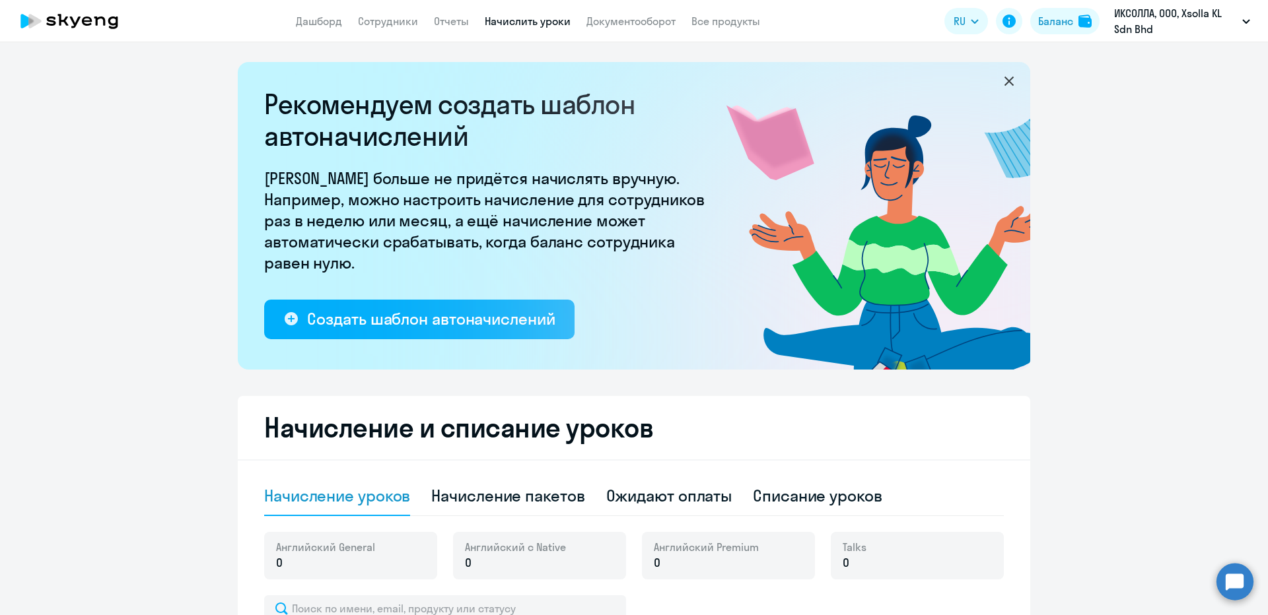
select select "10"
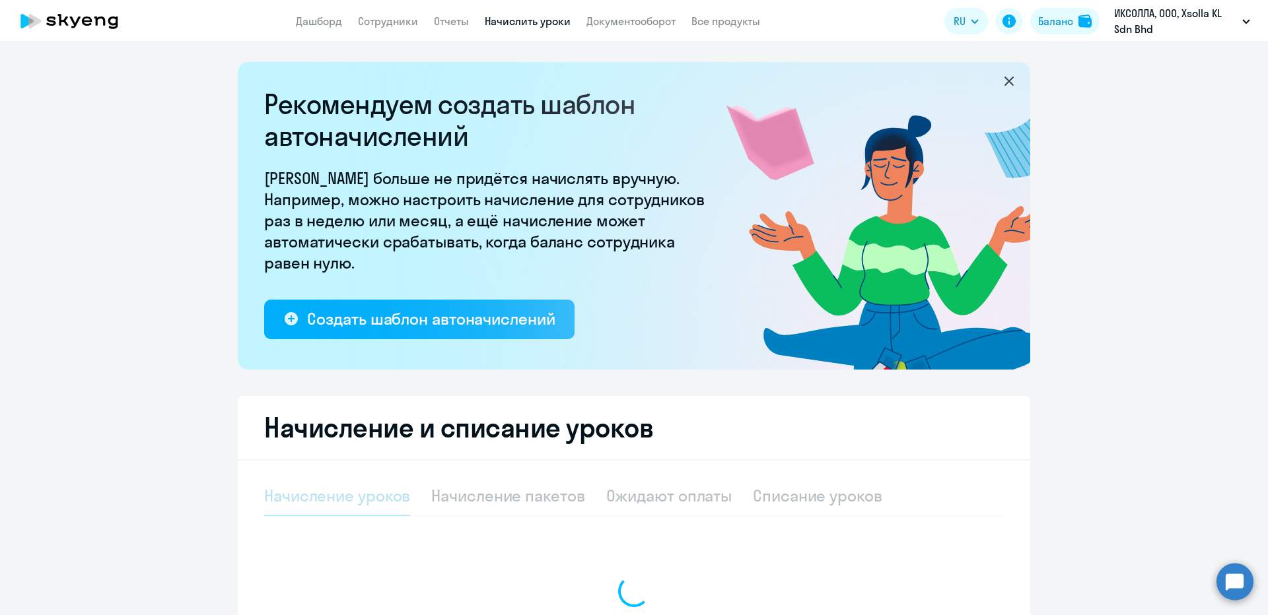
select select "10"
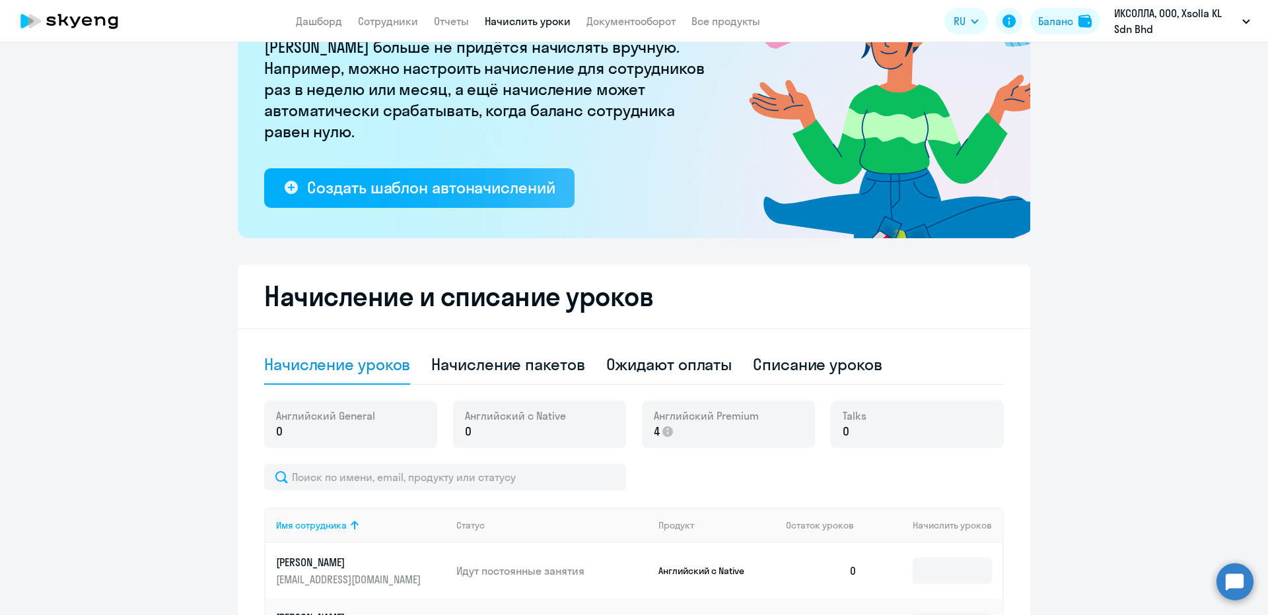
scroll to position [132, 0]
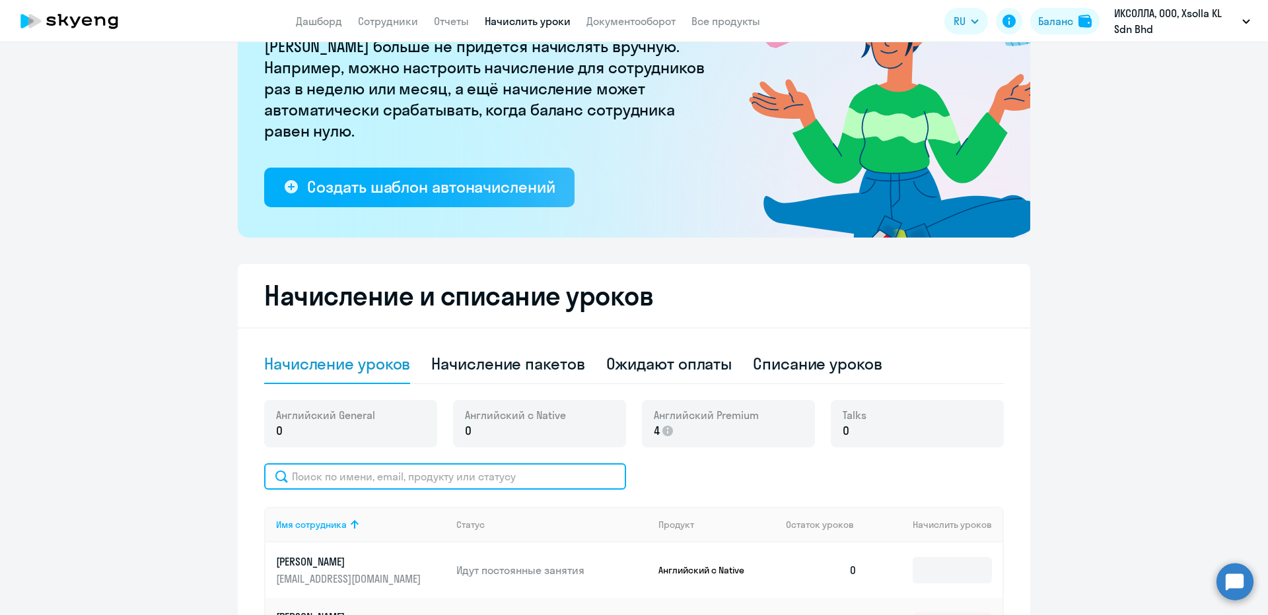
click at [409, 473] on input "text" at bounding box center [445, 477] width 362 height 26
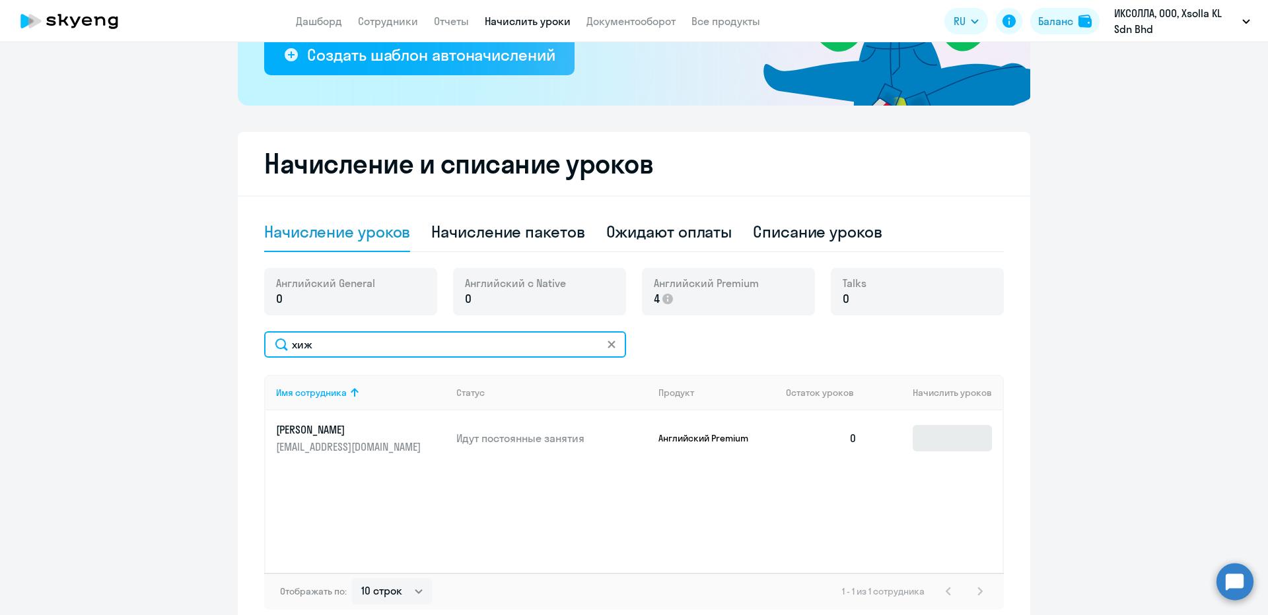
type input "хиж"
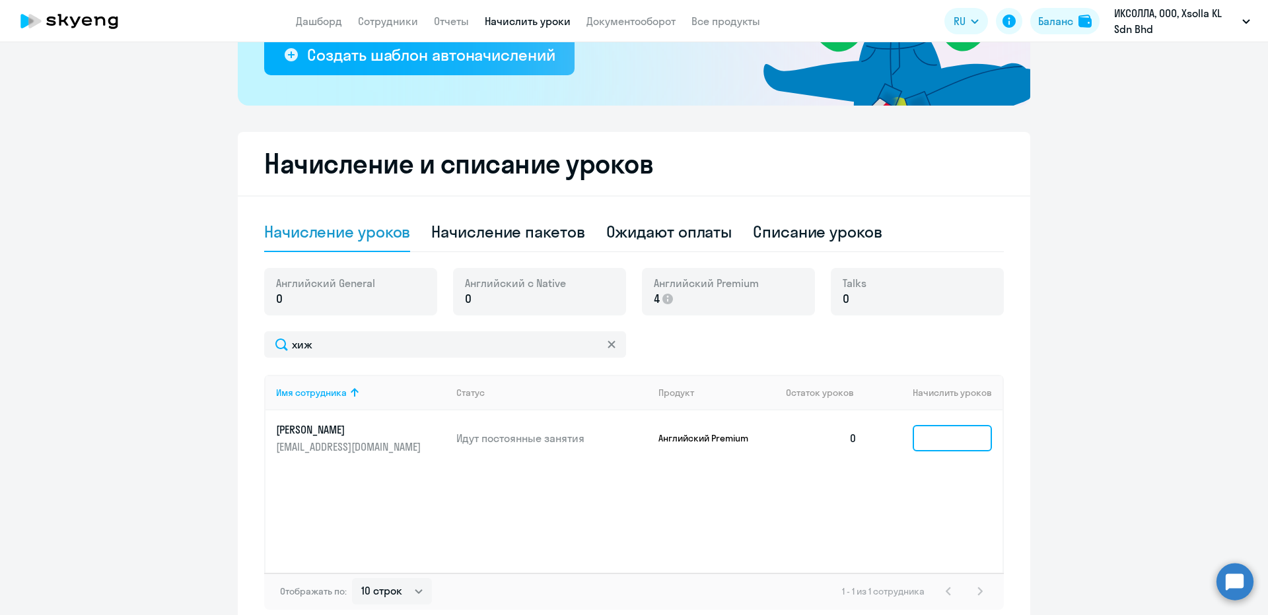
click at [918, 439] on input at bounding box center [952, 438] width 79 height 26
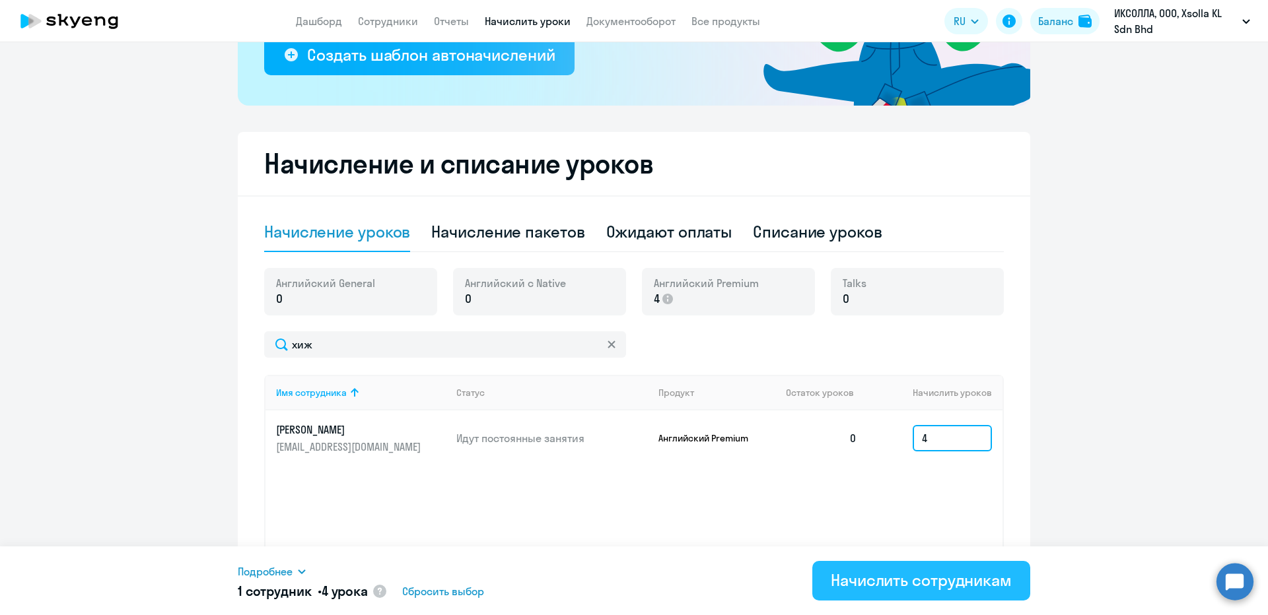
type input "4"
click at [900, 565] on button "Начислить сотрудникам" at bounding box center [921, 581] width 218 height 40
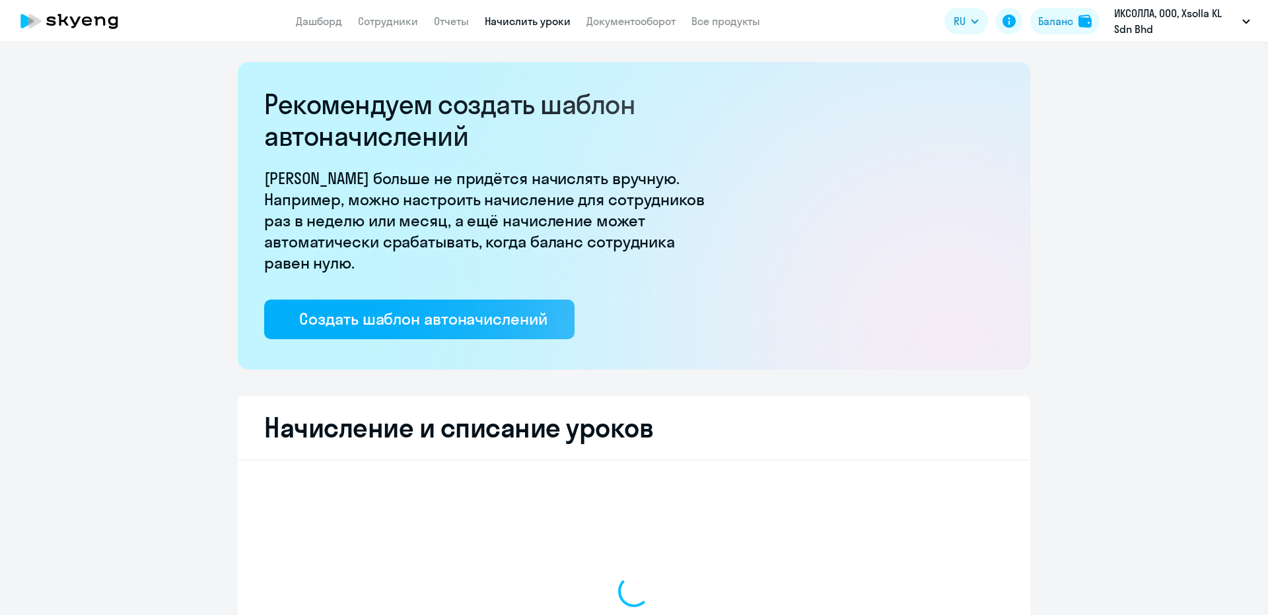
select select "10"
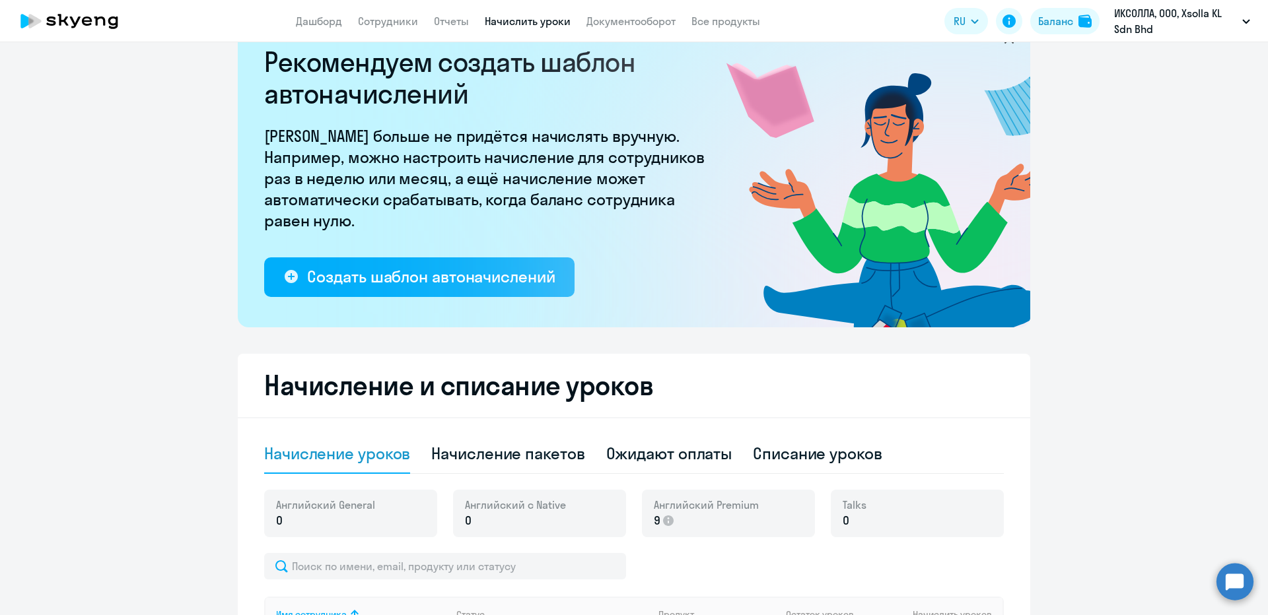
scroll to position [66, 0]
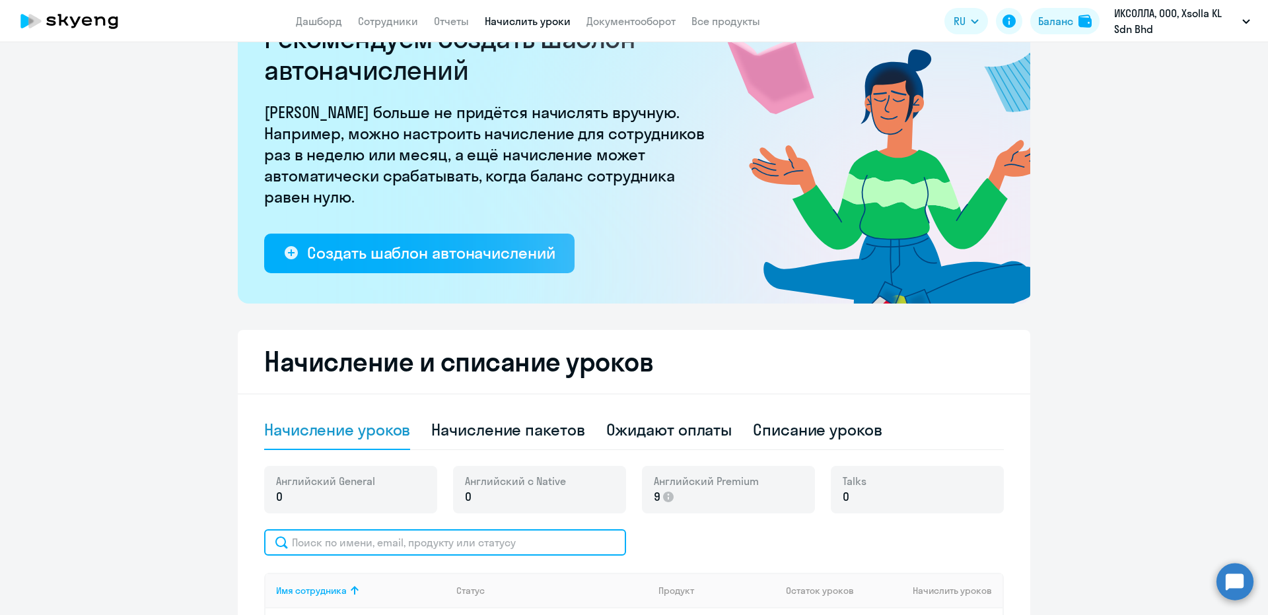
click at [418, 554] on input "text" at bounding box center [445, 543] width 362 height 26
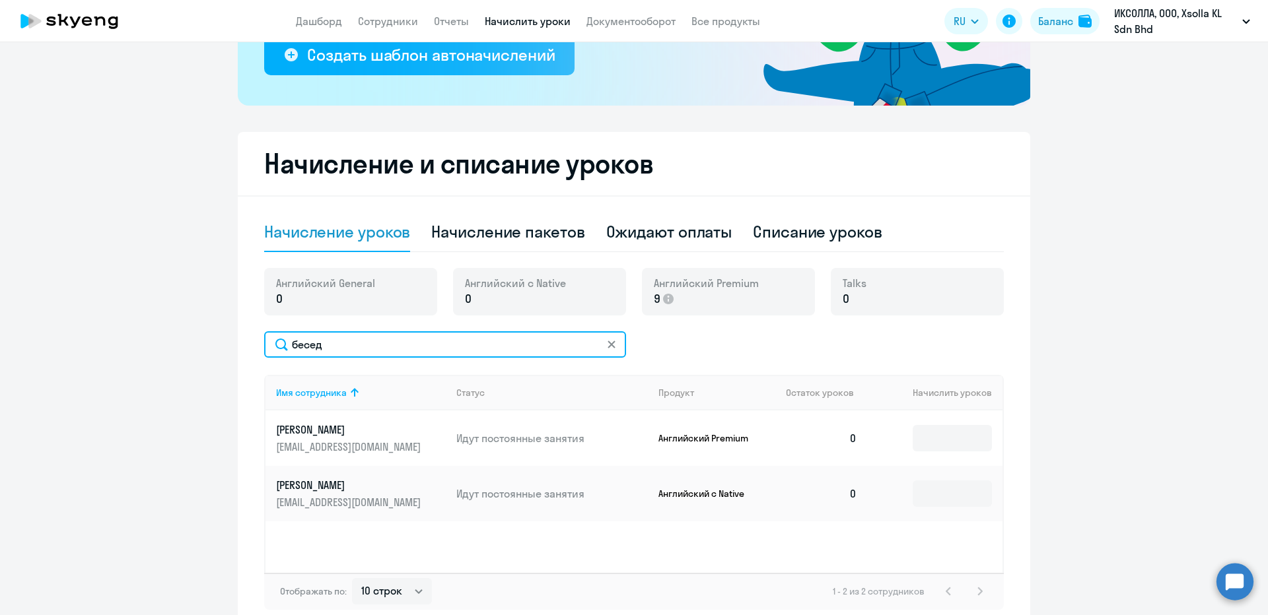
type input "бесед"
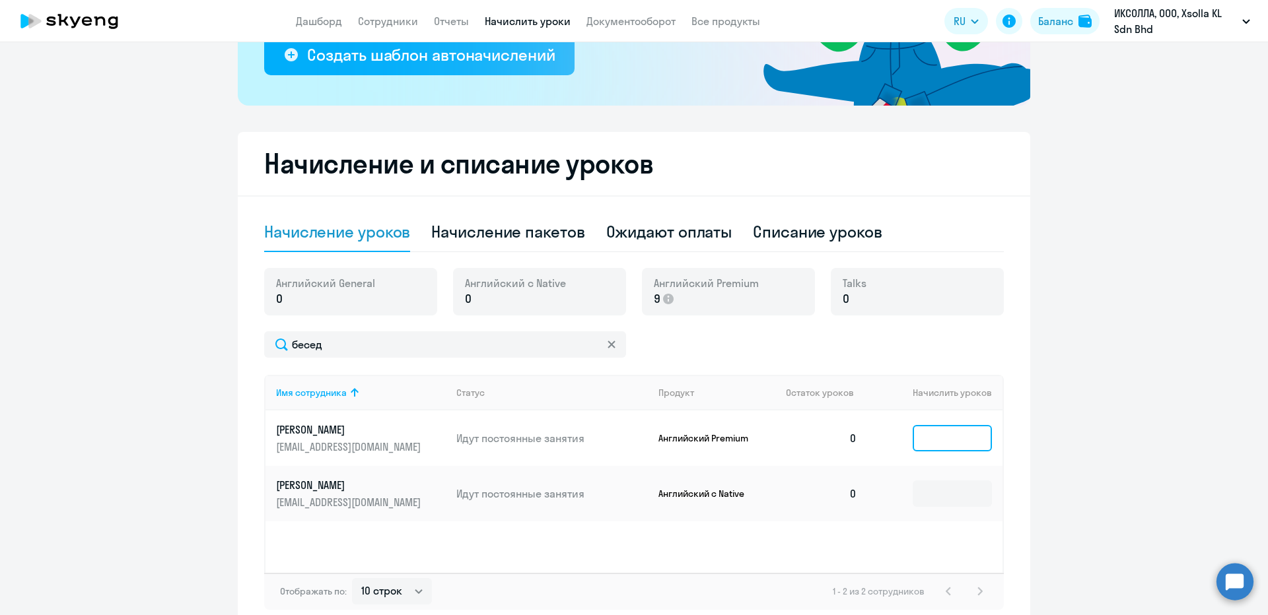
click at [924, 429] on input at bounding box center [952, 438] width 79 height 26
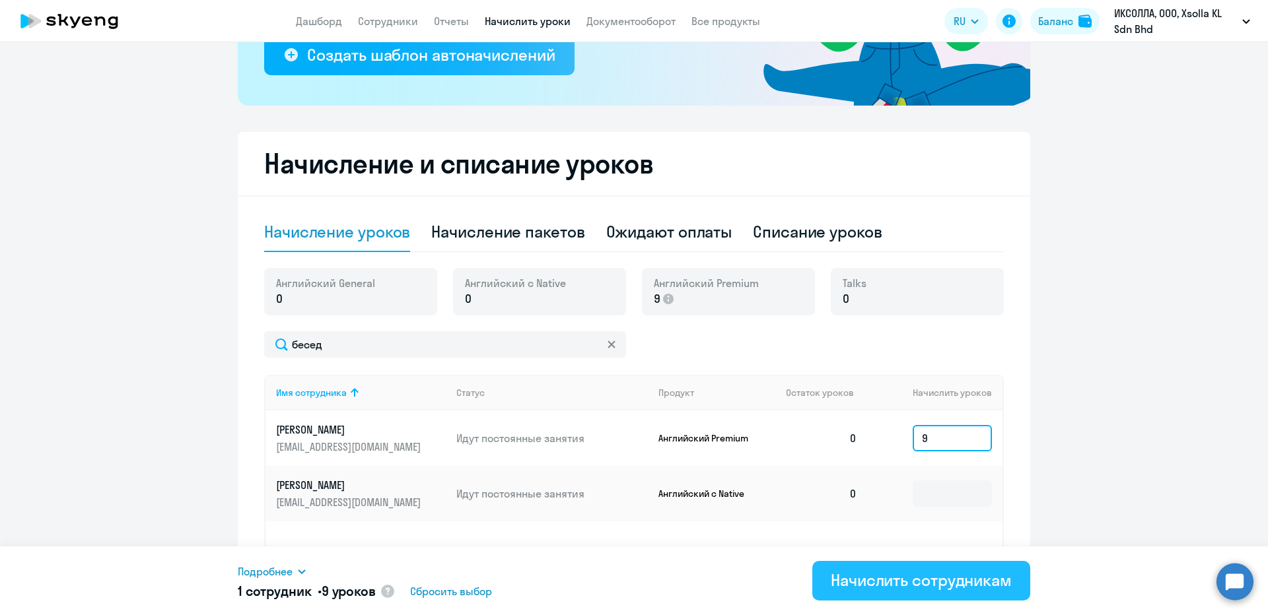
type input "9"
click at [847, 571] on div "Начислить сотрудникам" at bounding box center [921, 580] width 181 height 21
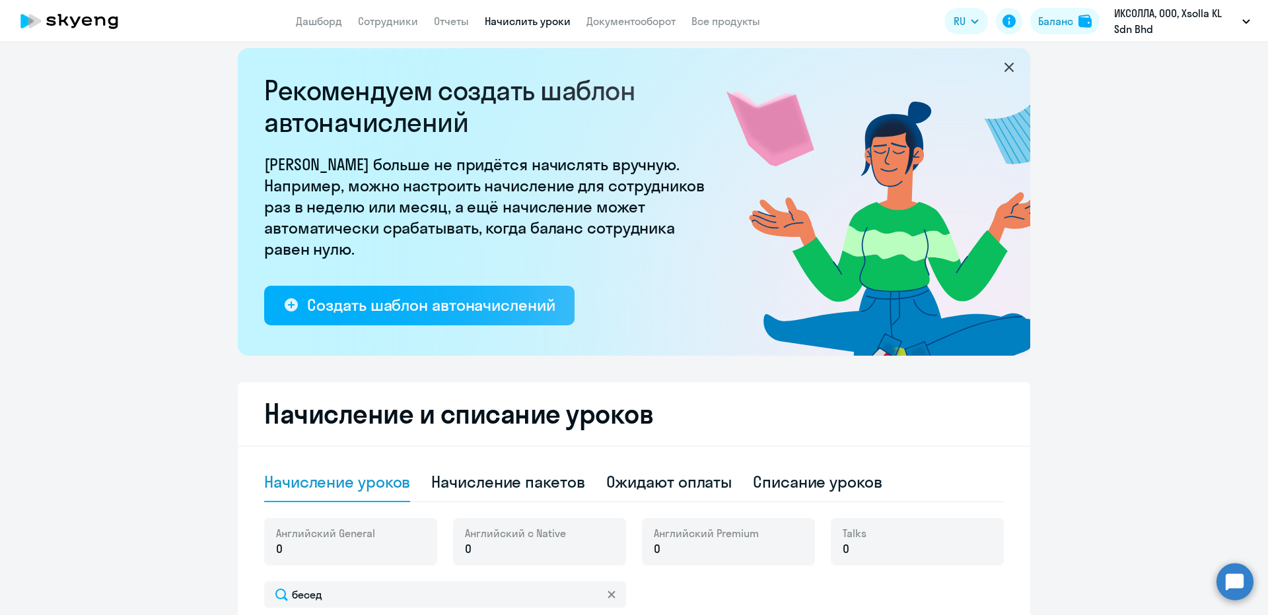
scroll to position [0, 0]
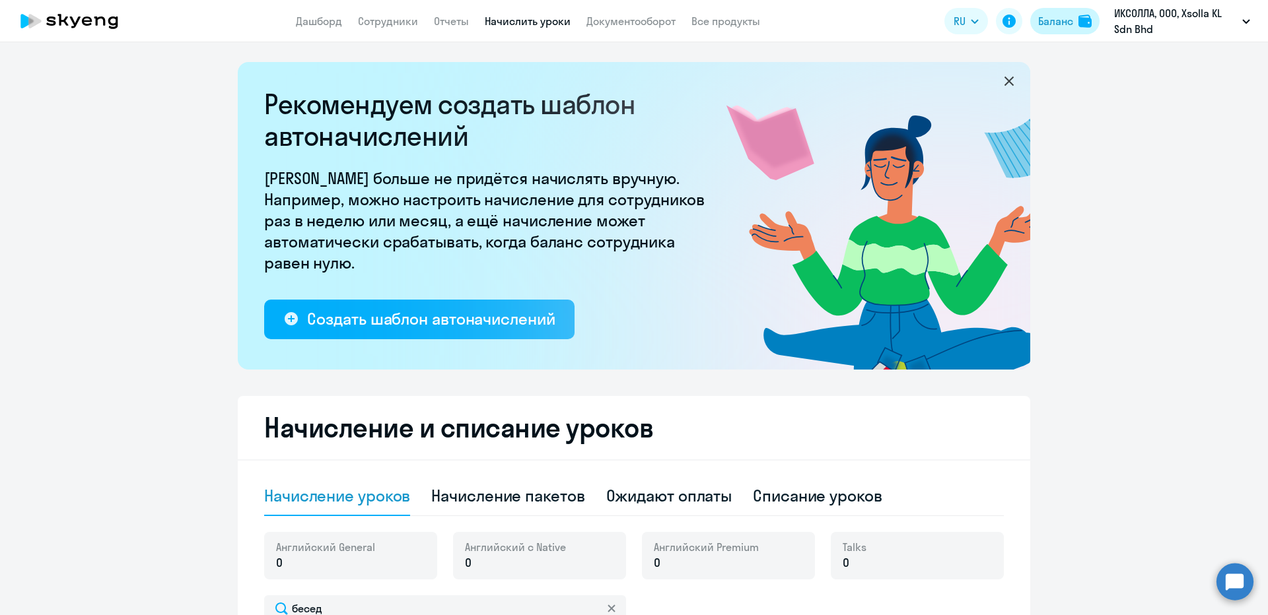
click at [1032, 22] on button "Баланс" at bounding box center [1064, 21] width 69 height 26
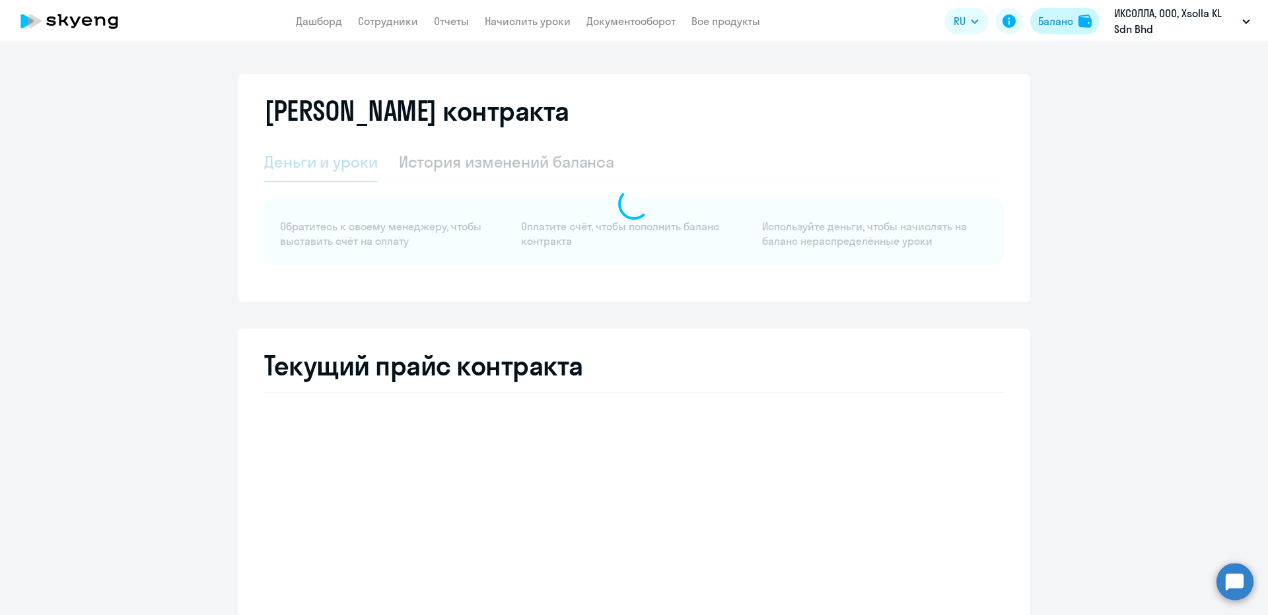
select select "english_adult_not_native_speaker"
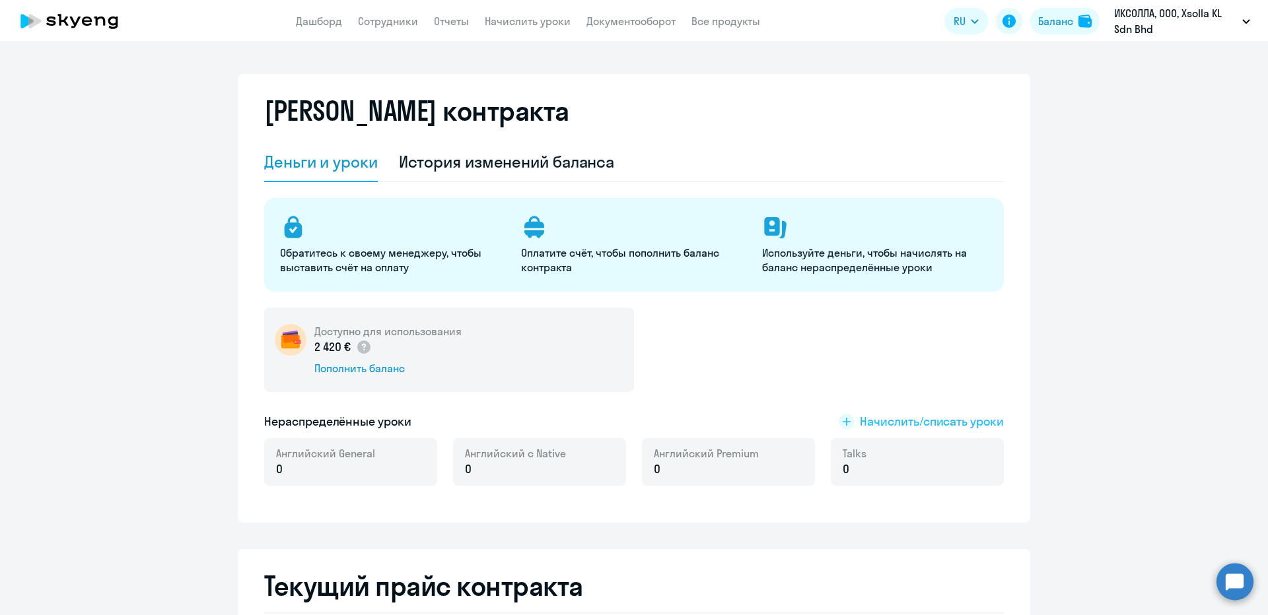
click at [943, 414] on span "Начислить/списать уроки" at bounding box center [932, 421] width 144 height 17
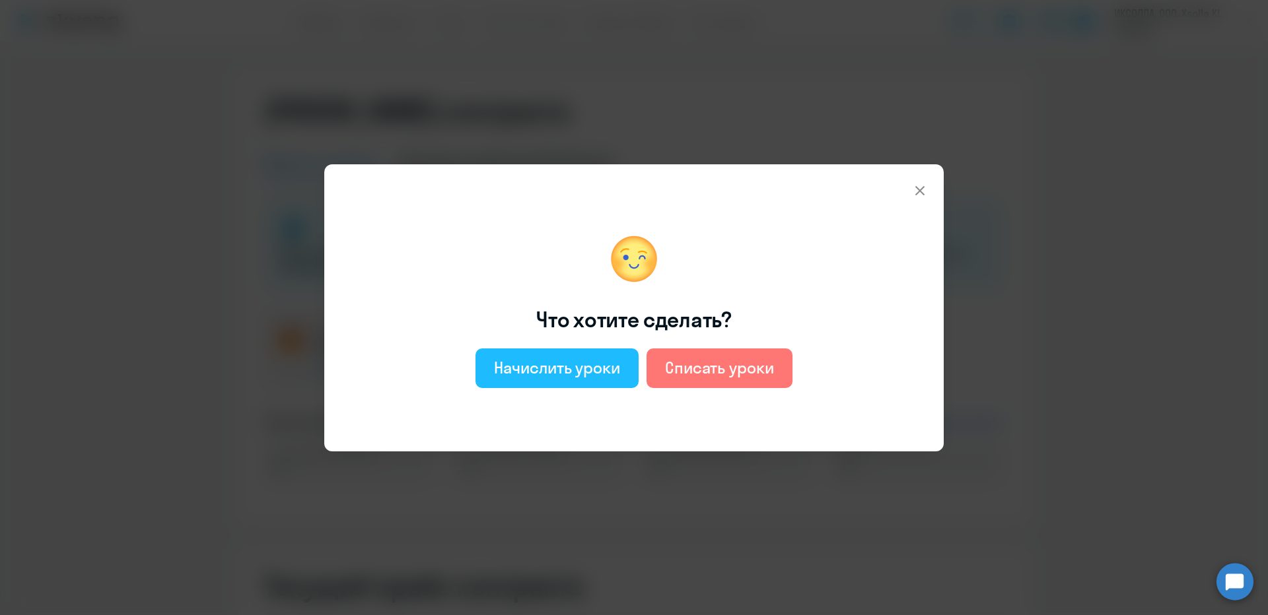
click at [593, 364] on div "Начислить уроки" at bounding box center [557, 367] width 126 height 21
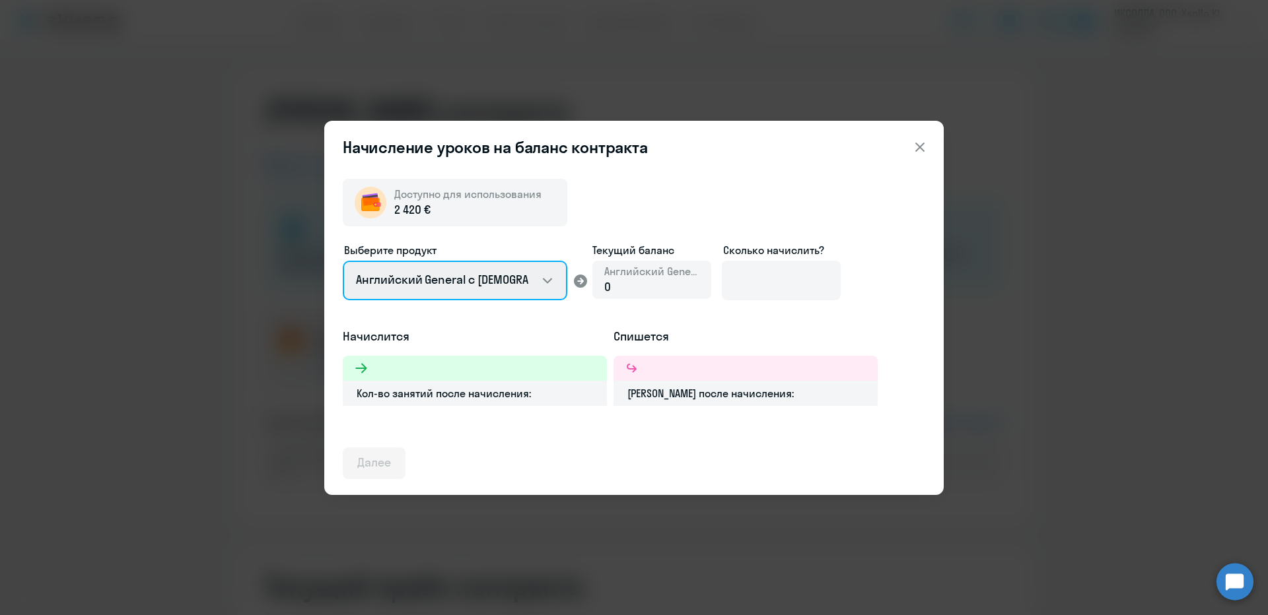
drag, startPoint x: 439, startPoint y: 273, endPoint x: 434, endPoint y: 300, distance: 26.8
click at [439, 273] on select "Английский General с [DEMOGRAPHIC_DATA] преподавателем Английский General с [DE…" at bounding box center [455, 281] width 225 height 40
select select "english_adult_native_speaker"
click at [343, 261] on select "Английский General с [DEMOGRAPHIC_DATA] преподавателем Английский General с [DE…" at bounding box center [455, 281] width 225 height 40
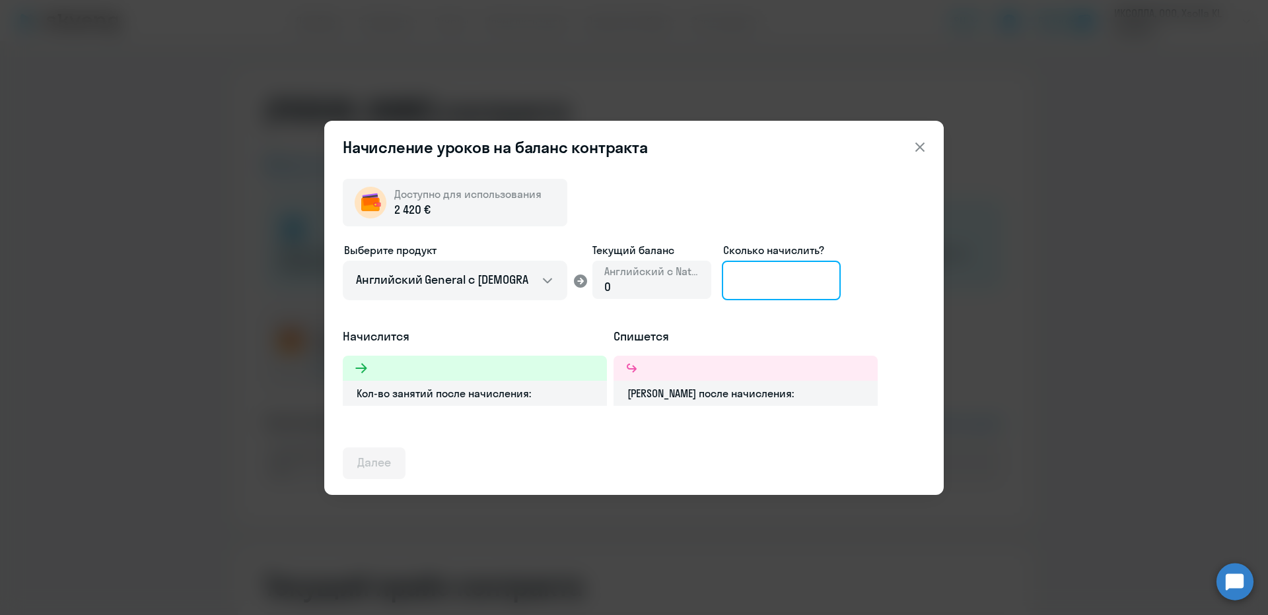
click at [756, 270] on input at bounding box center [781, 281] width 119 height 40
type input "6"
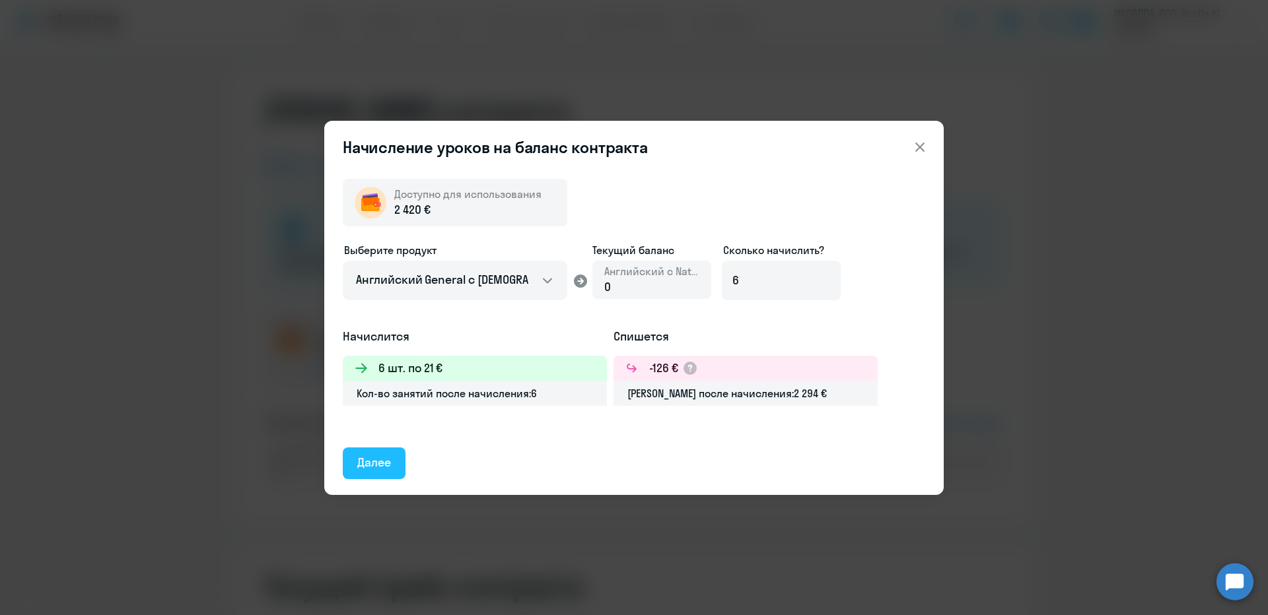
click at [357, 467] on button "Далее" at bounding box center [374, 464] width 63 height 32
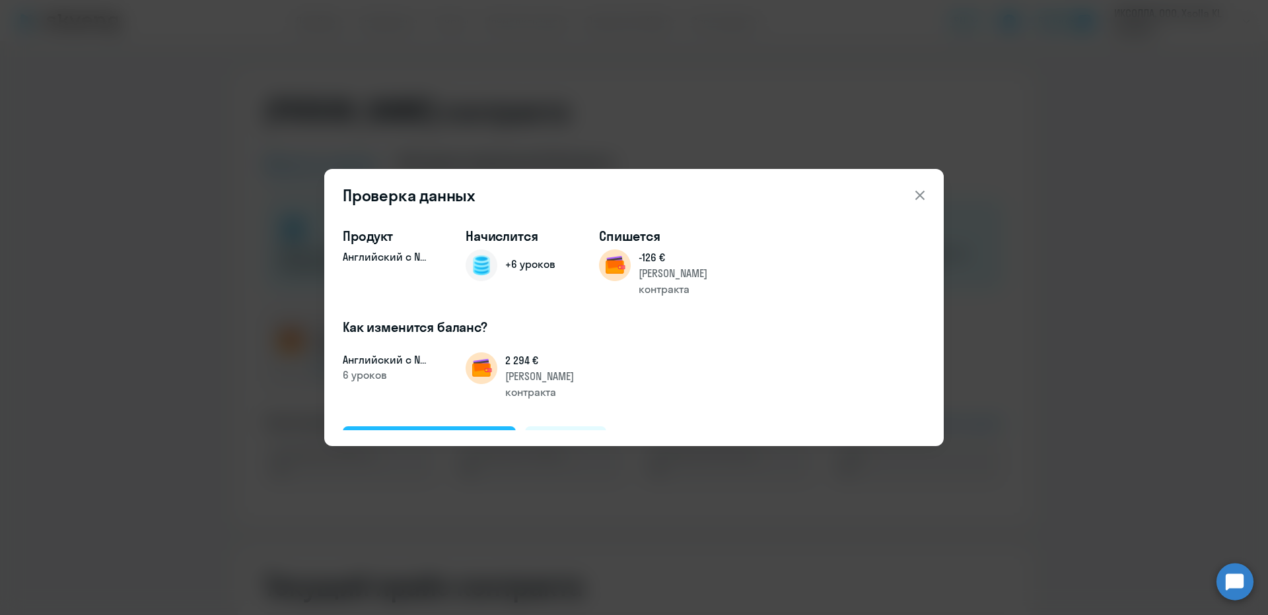
click at [375, 433] on div "Подтвердить и начислить" at bounding box center [429, 441] width 144 height 17
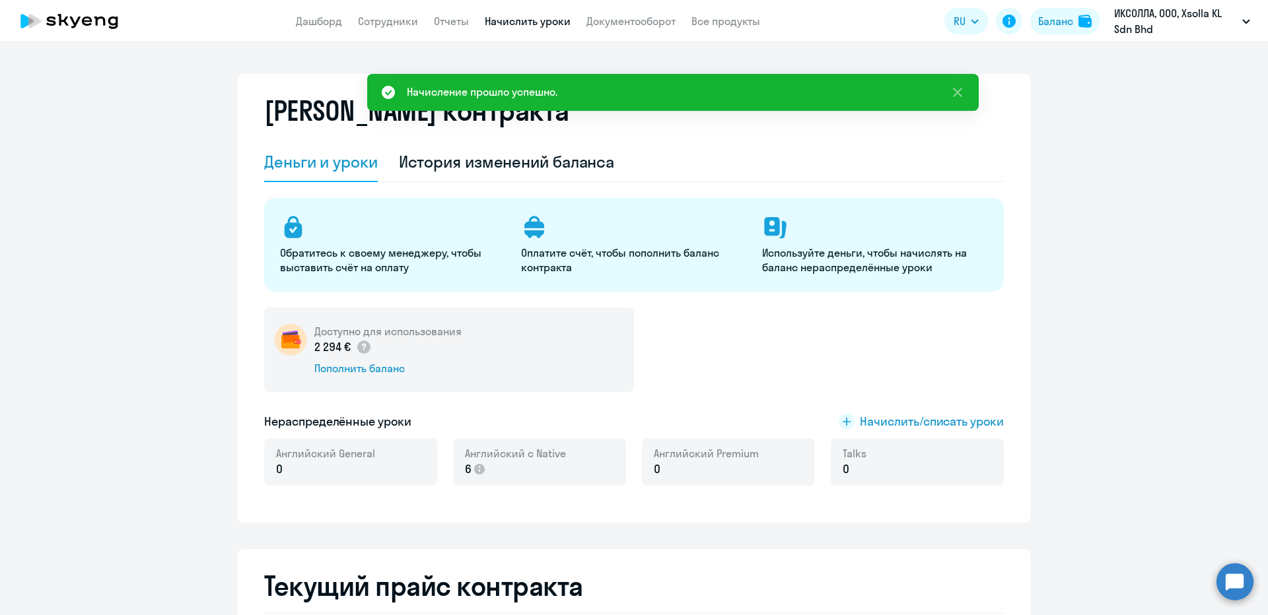
click at [535, 18] on link "Начислить уроки" at bounding box center [528, 21] width 86 height 13
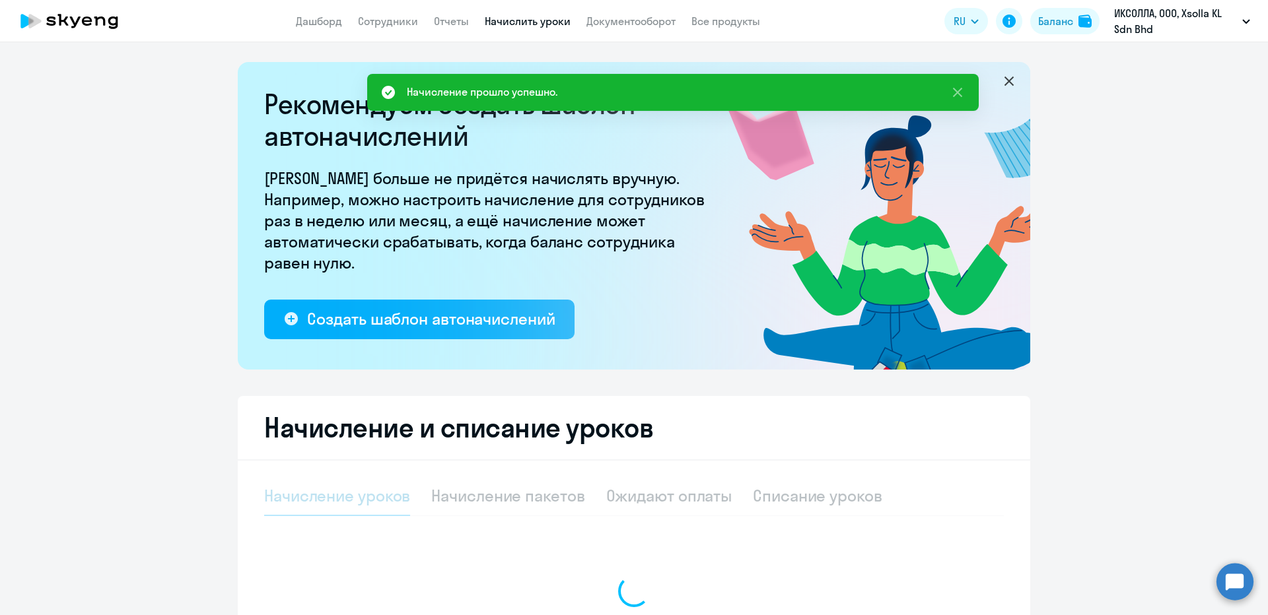
select select "10"
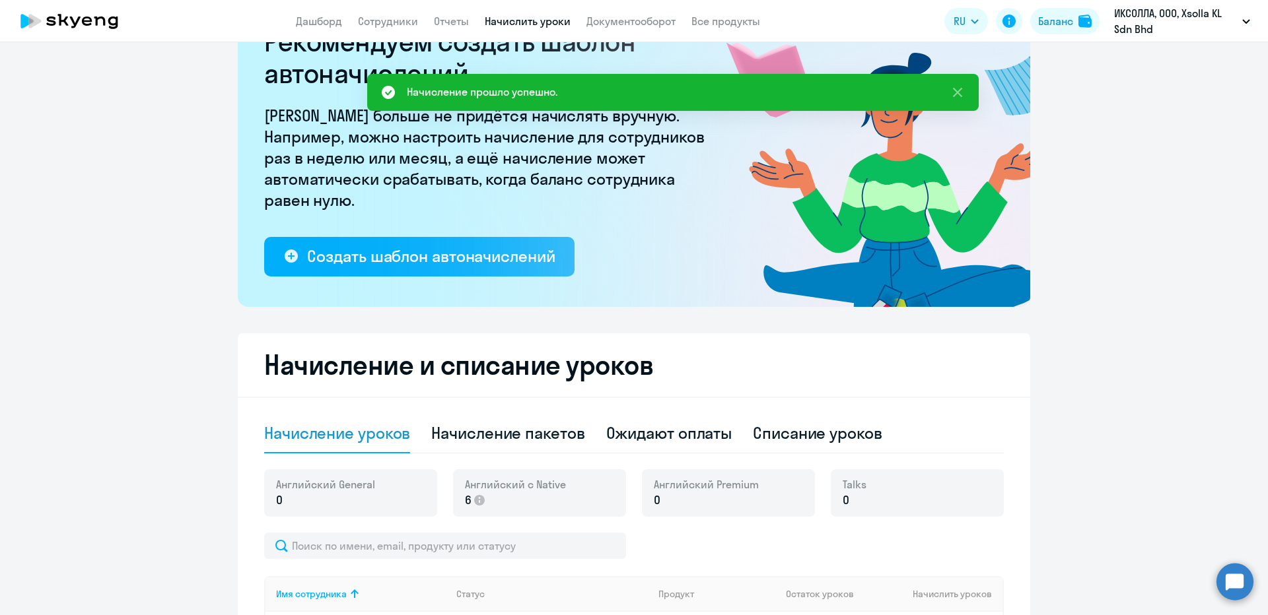
scroll to position [132, 0]
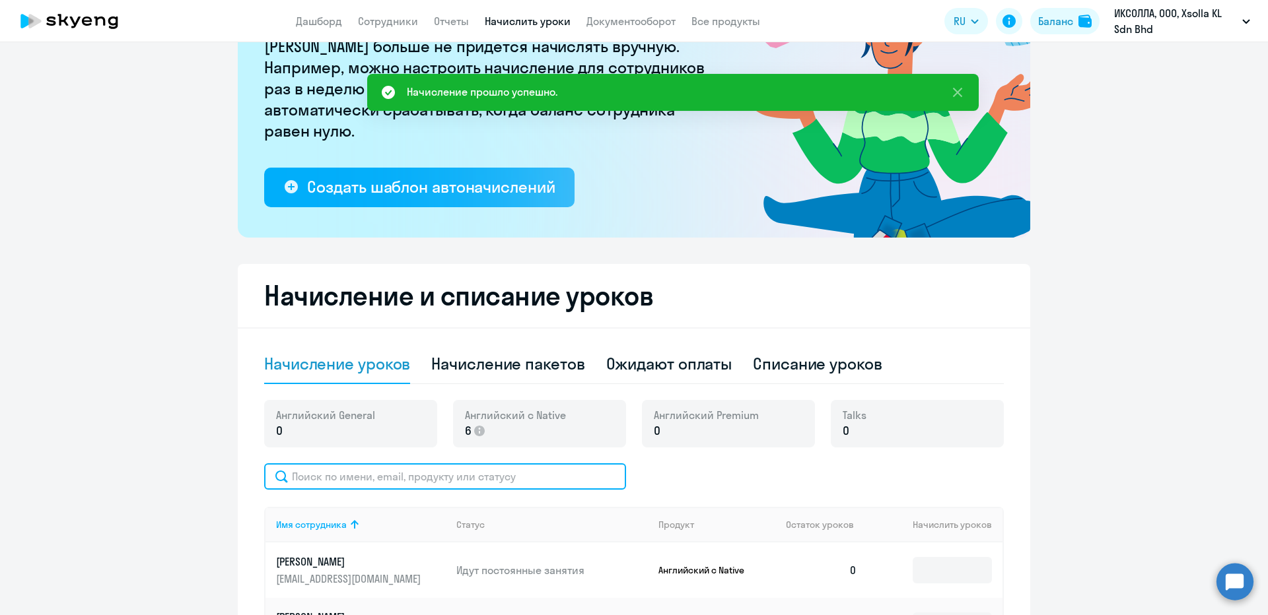
click at [417, 475] on input "text" at bounding box center [445, 477] width 362 height 26
paste input "[PERSON_NAME]"
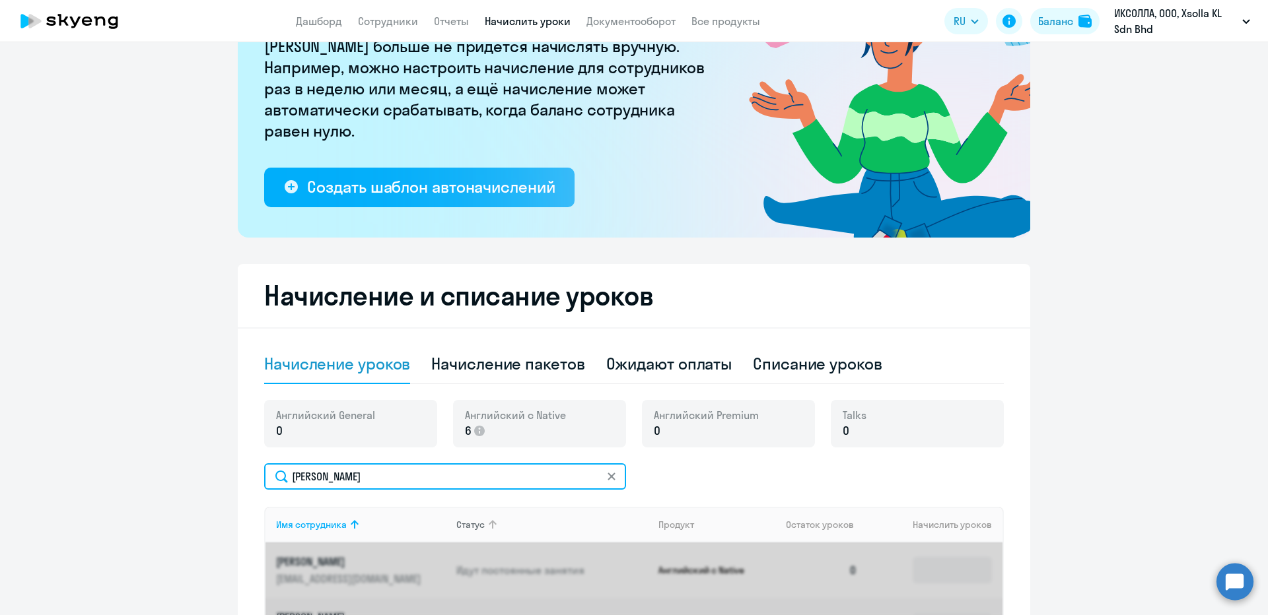
scroll to position [264, 0]
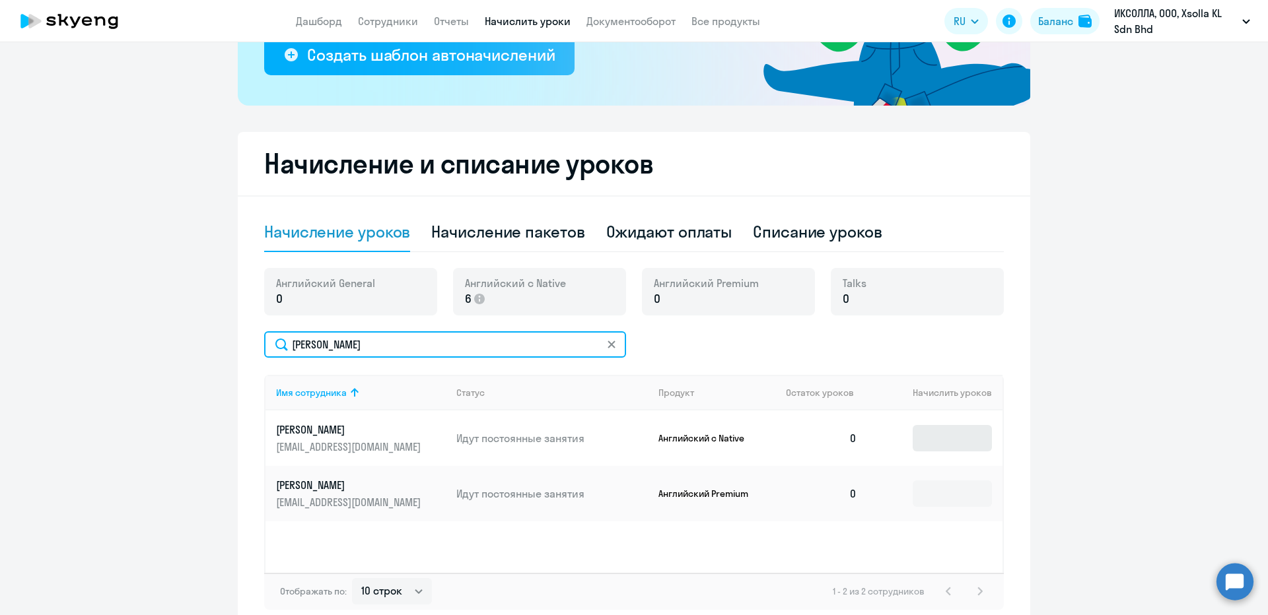
type input "[PERSON_NAME]"
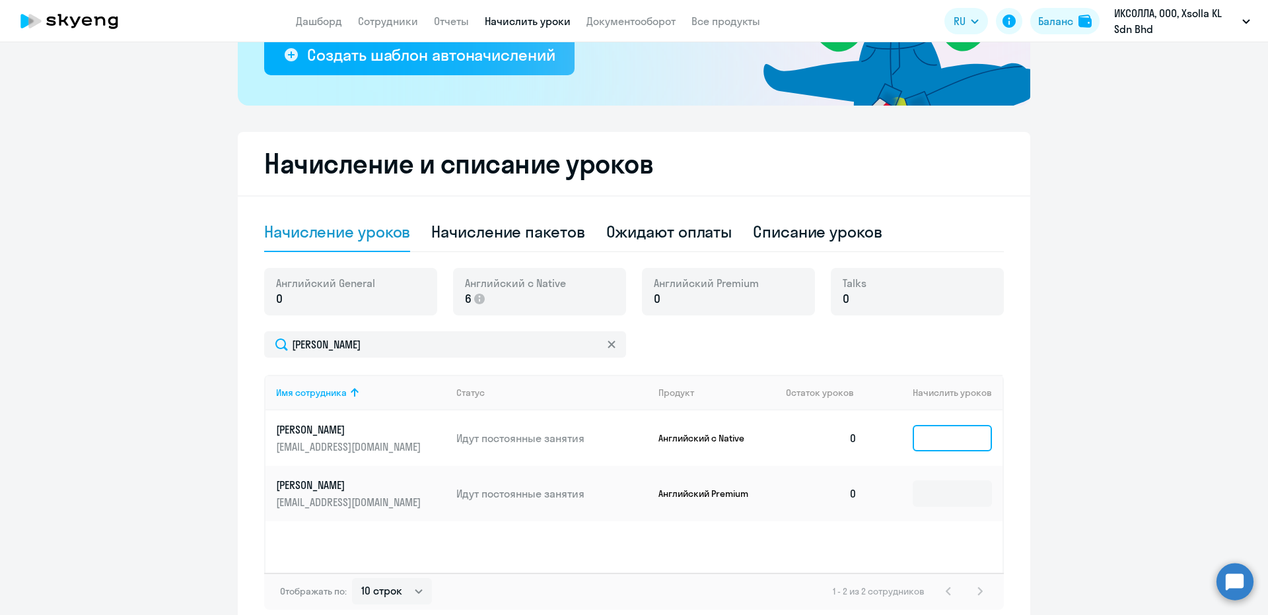
click at [923, 439] on input at bounding box center [952, 438] width 79 height 26
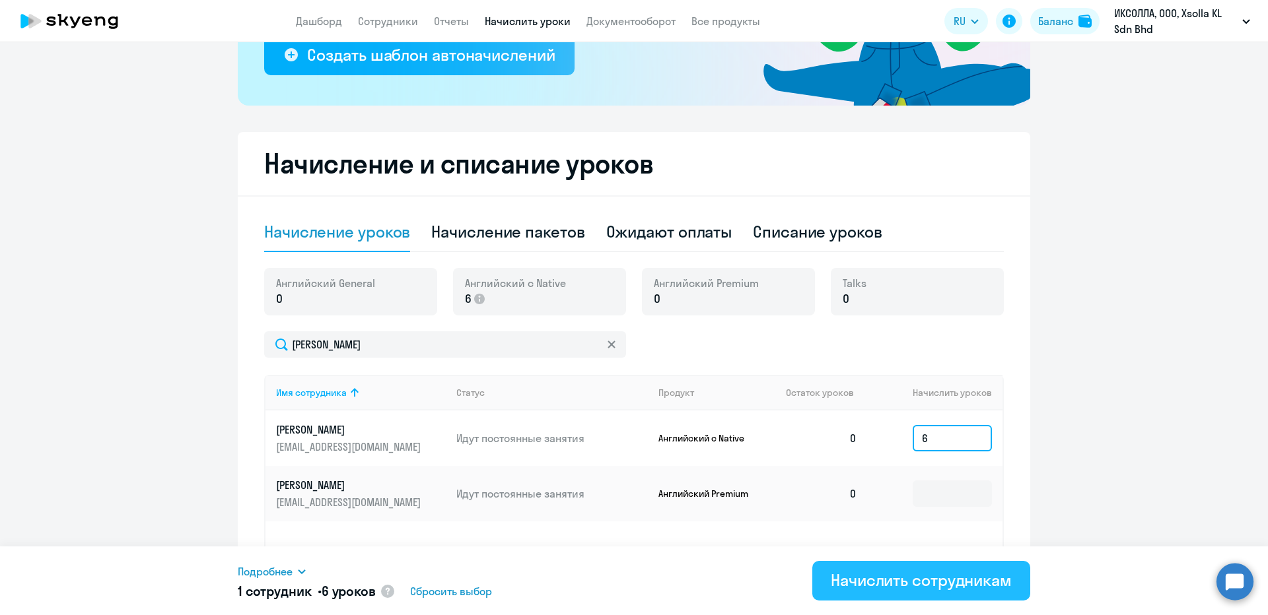
type input "6"
click at [868, 582] on div "Начислить сотрудникам" at bounding box center [921, 580] width 181 height 21
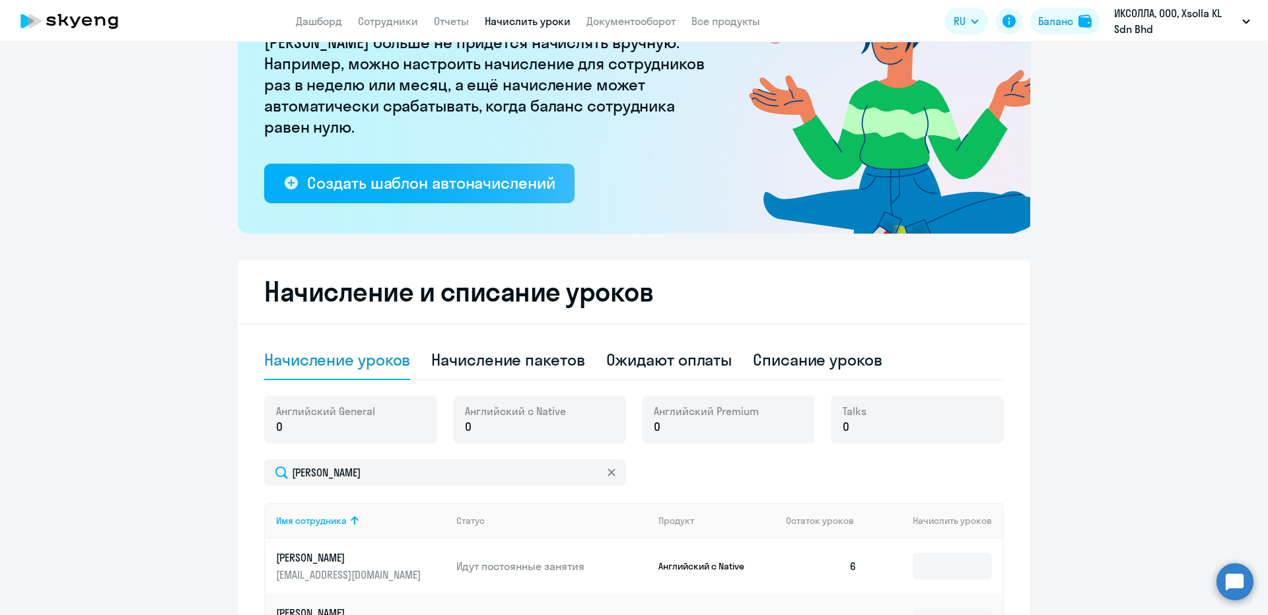
scroll to position [132, 0]
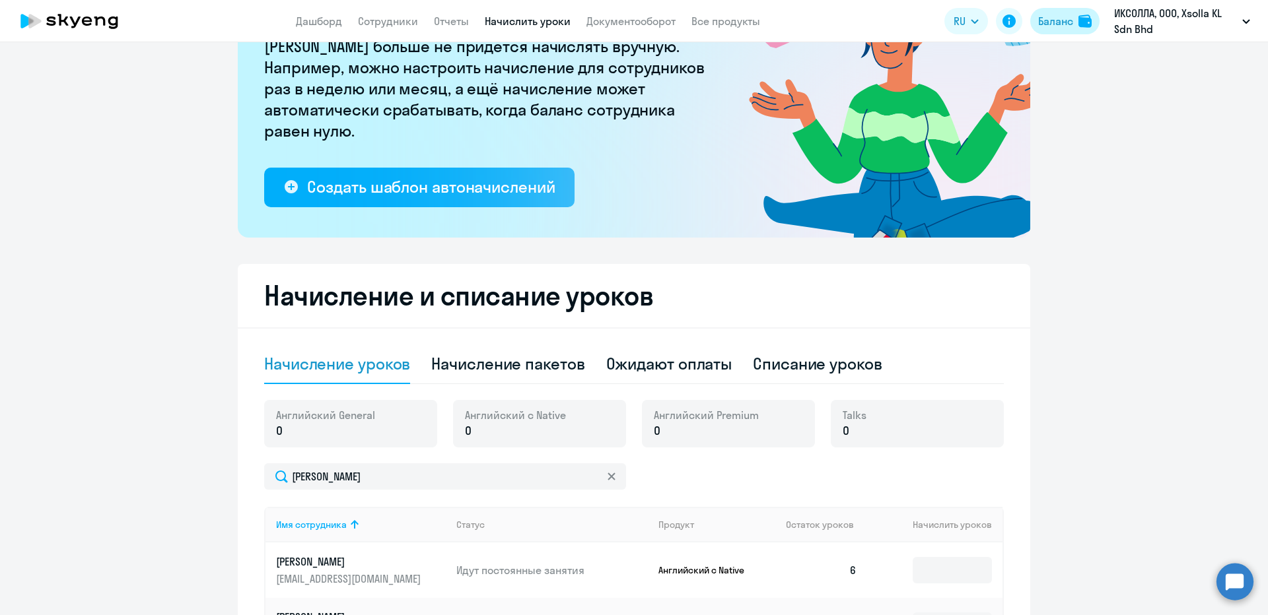
click at [1054, 24] on div "Баланс" at bounding box center [1055, 21] width 35 height 16
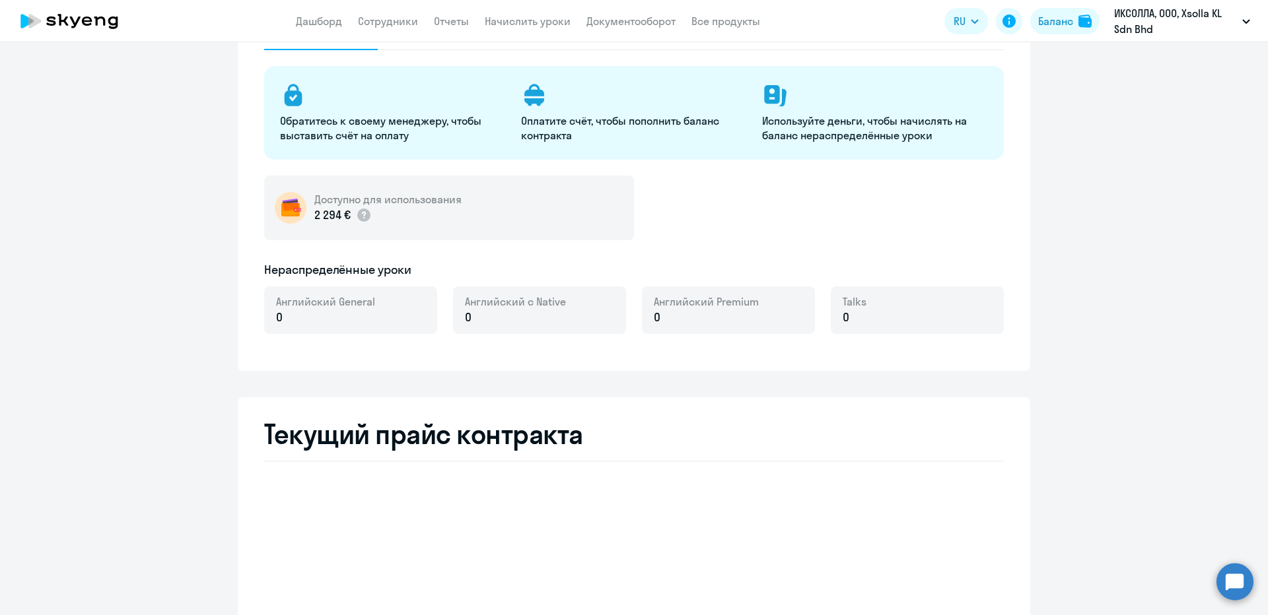
select select "english_adult_not_native_speaker"
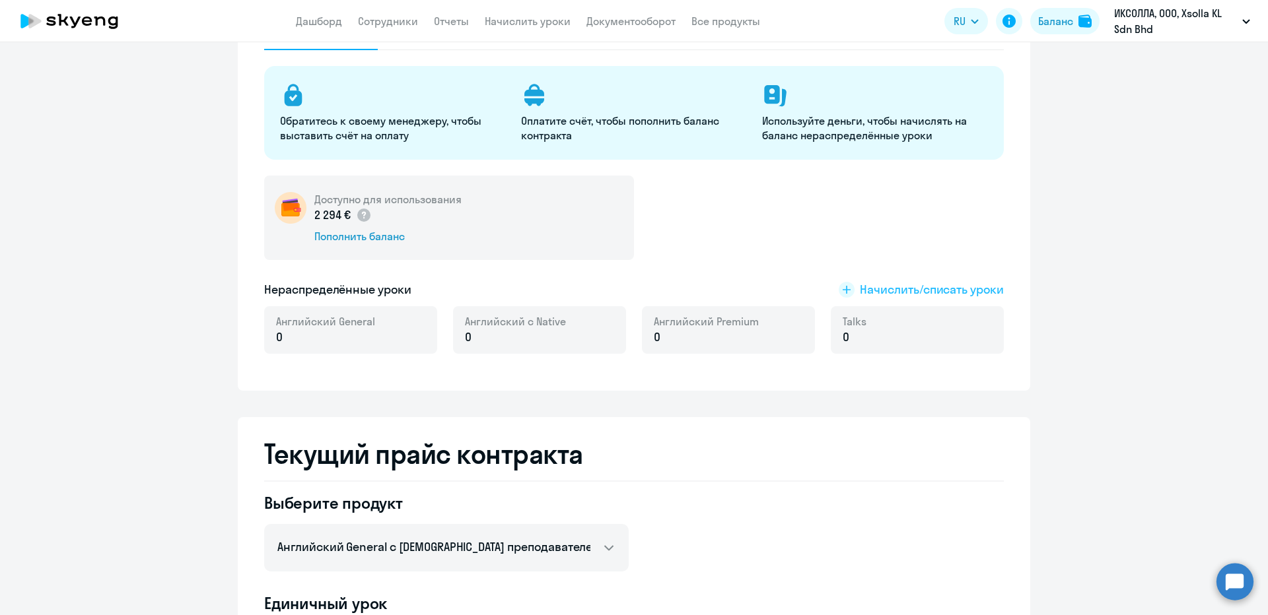
click at [897, 283] on span "Начислить/списать уроки" at bounding box center [932, 289] width 144 height 17
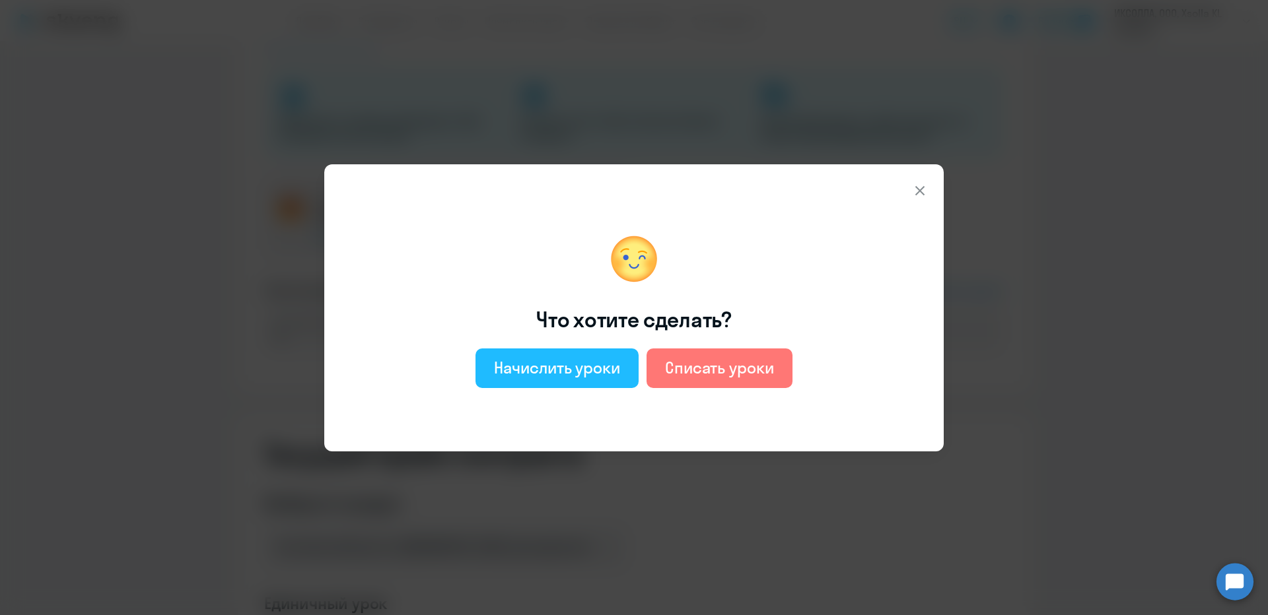
click at [570, 364] on div "Начислить уроки" at bounding box center [557, 367] width 126 height 21
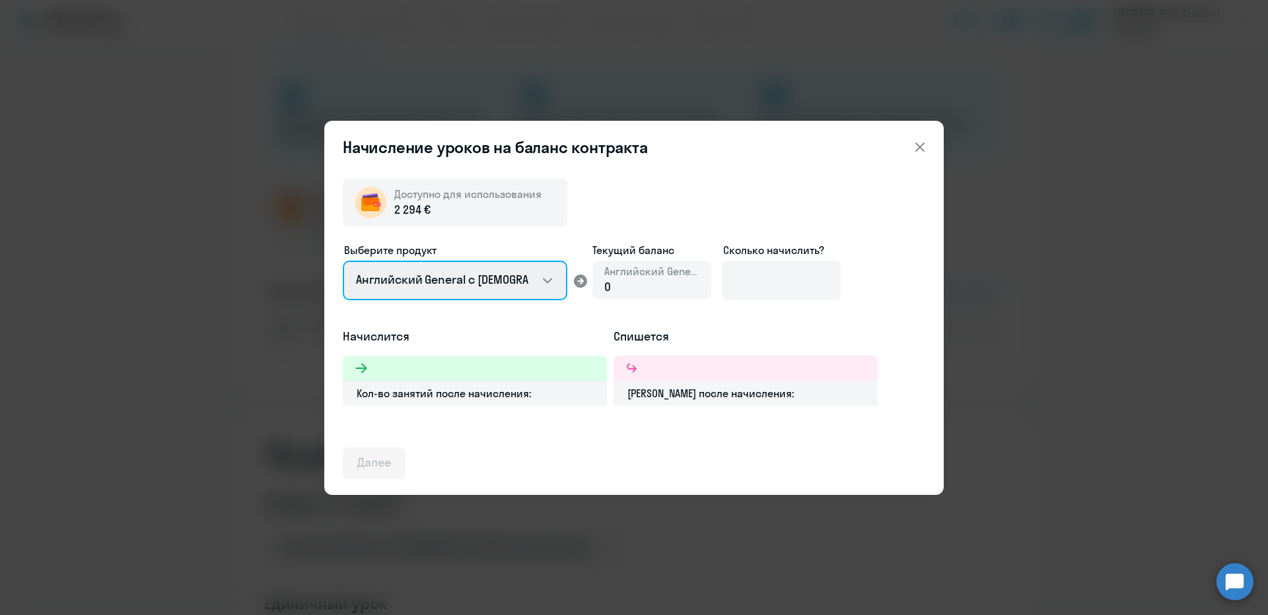
click at [492, 282] on select "Английский General с [DEMOGRAPHIC_DATA] преподавателем Английский General с [DE…" at bounding box center [455, 281] width 225 height 40
select select "english_adult_not_native_speaker_premium"
click at [343, 261] on select "Английский General с [DEMOGRAPHIC_DATA] преподавателем Английский General с [DE…" at bounding box center [455, 281] width 225 height 40
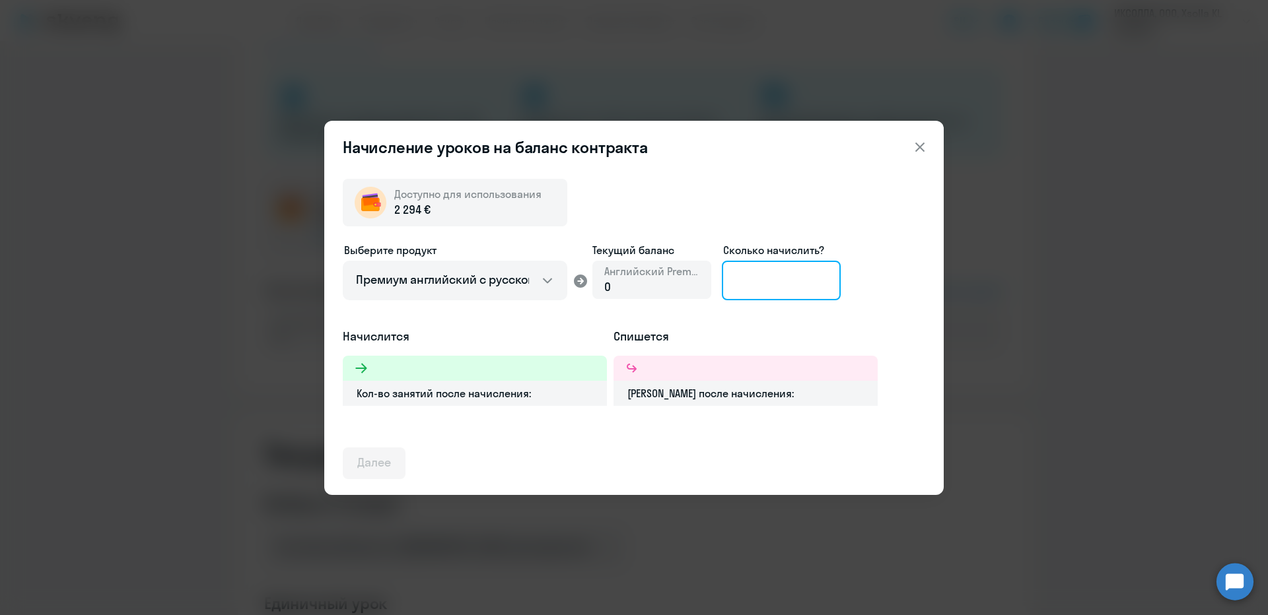
click at [751, 282] on input at bounding box center [781, 281] width 119 height 40
type input "32"
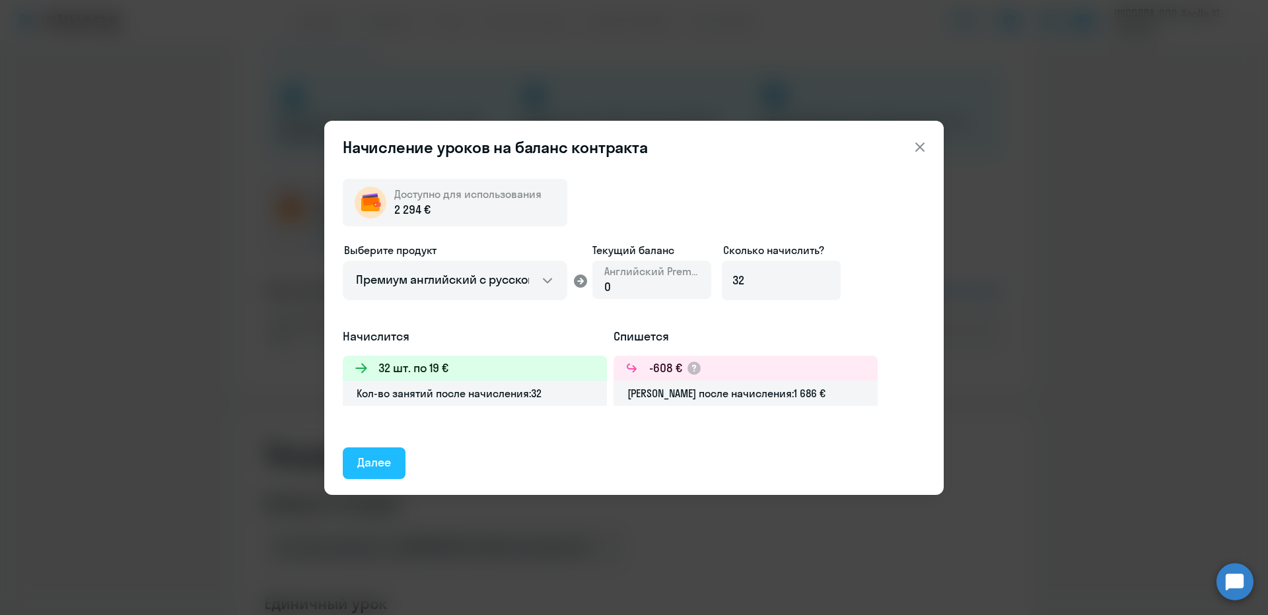
click at [389, 455] on div "Далее" at bounding box center [374, 462] width 34 height 17
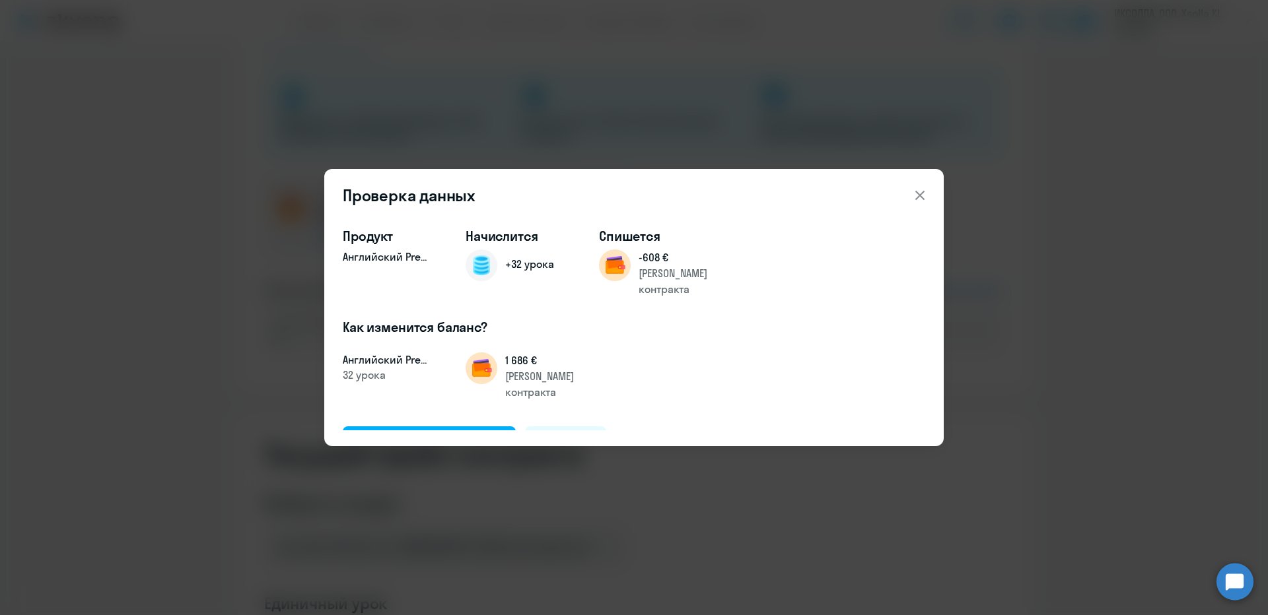
click at [429, 433] on div "Продукт Английский Premium Начислится +32 урока Спишется -608 € [PERSON_NAME] к…" at bounding box center [633, 332] width 619 height 230
click at [425, 433] on div "Подтвердить и начислить" at bounding box center [429, 441] width 144 height 17
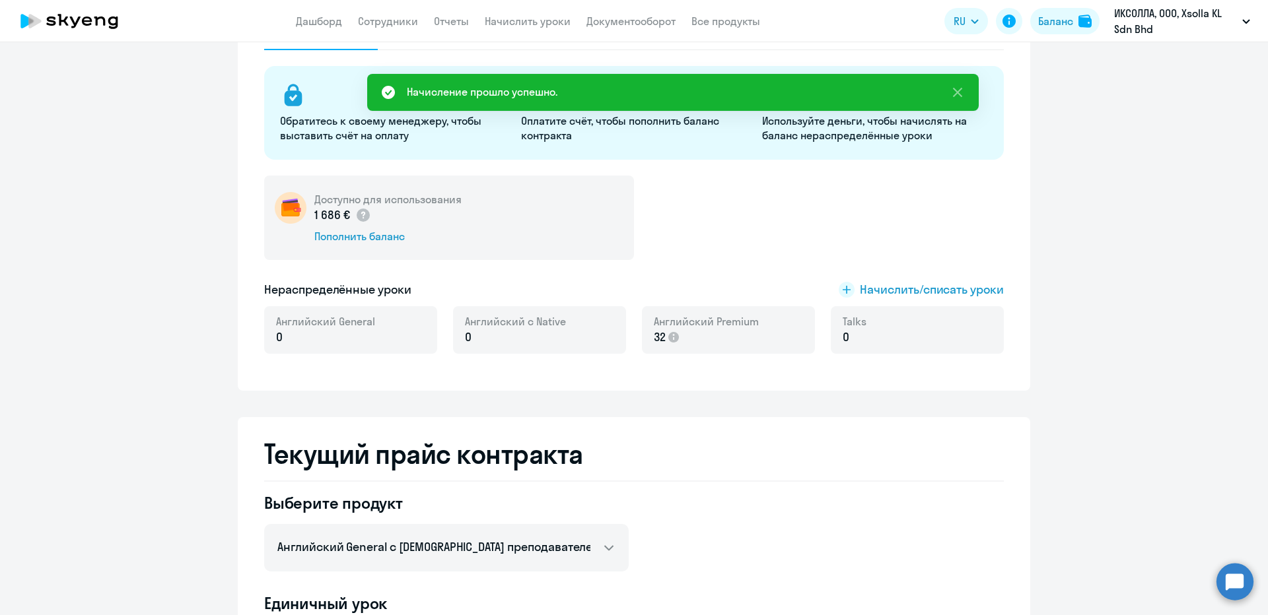
click at [561, 22] on link "Начислить уроки" at bounding box center [528, 21] width 86 height 13
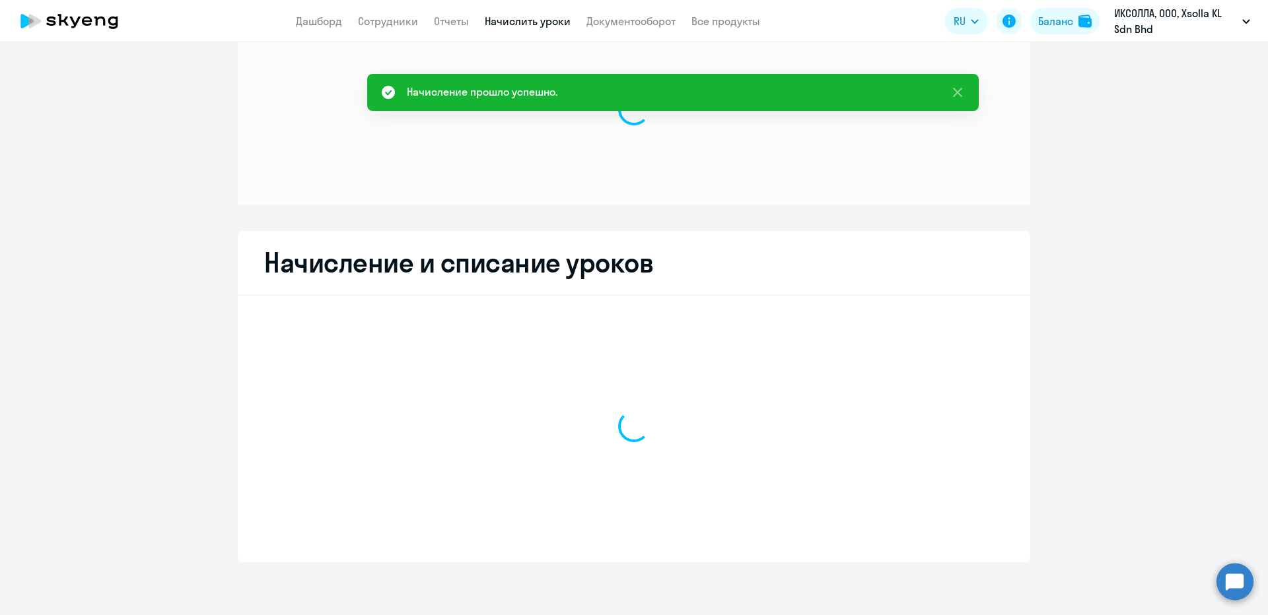
scroll to position [48, 0]
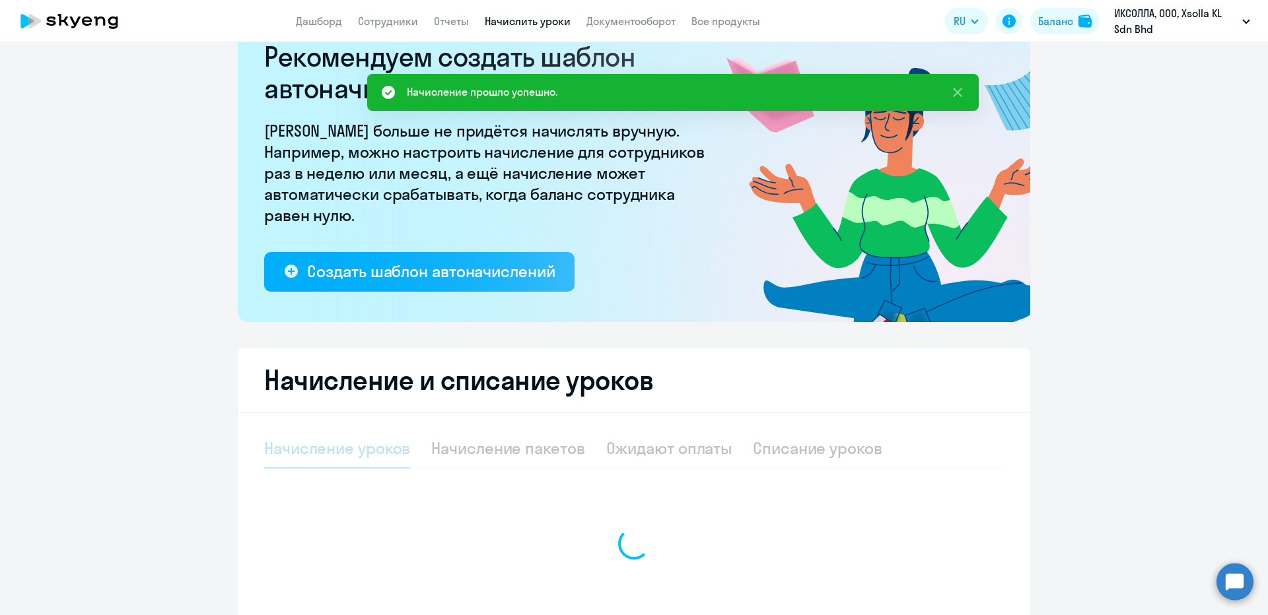
select select "10"
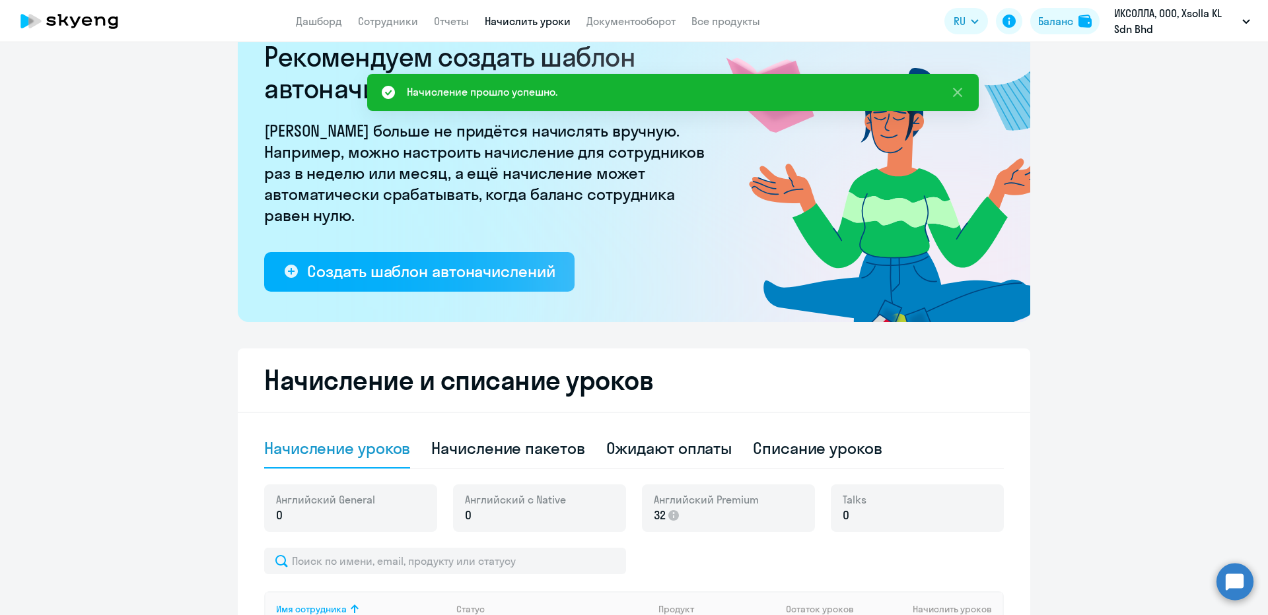
click at [322, 545] on div "[DEMOGRAPHIC_DATA] General 0 Английский с Native 0 Английский Premium 32 Talks 0" at bounding box center [634, 516] width 740 height 63
click at [324, 559] on input "text" at bounding box center [445, 561] width 362 height 26
paste input "[PERSON_NAME]"
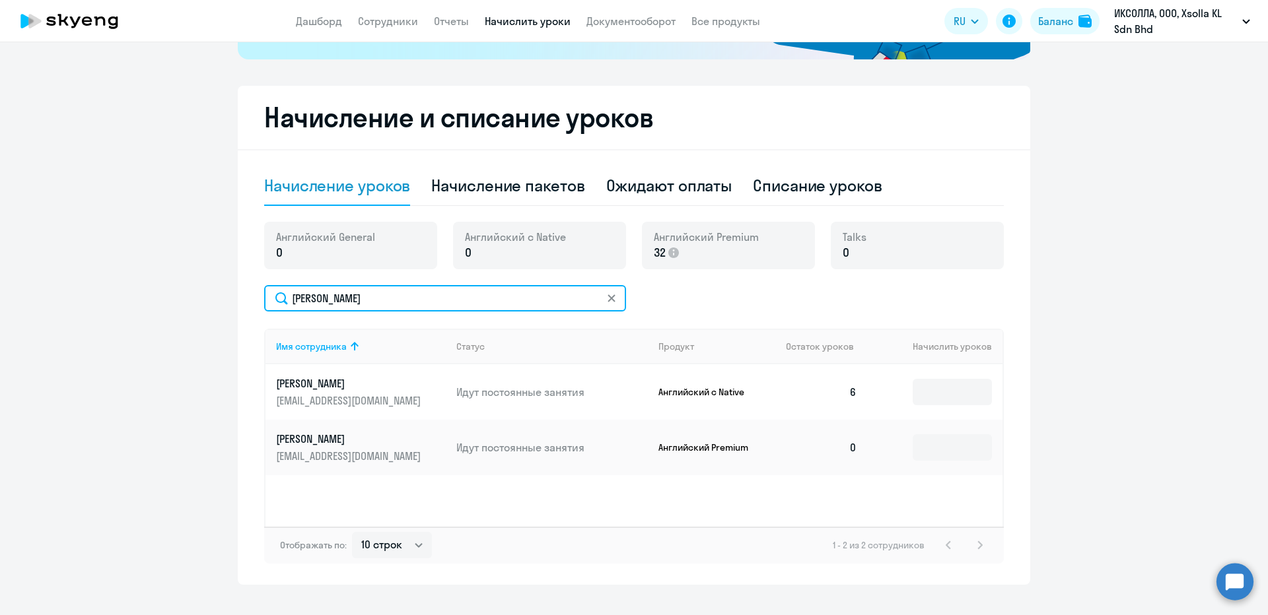
scroll to position [312, 0]
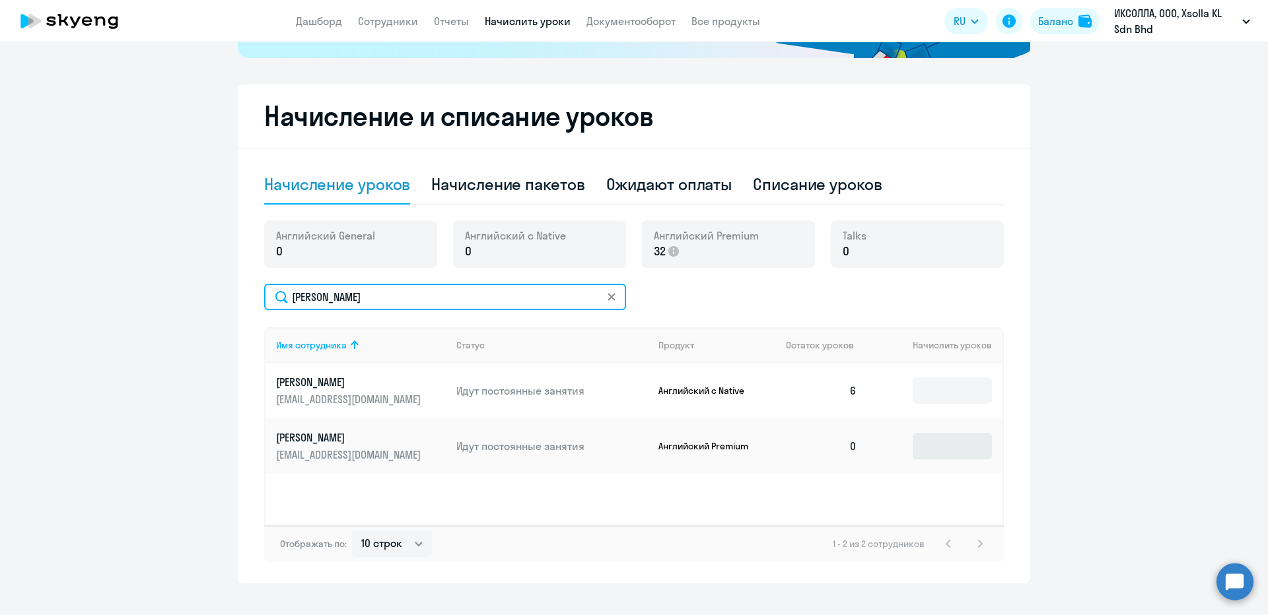
type input "[PERSON_NAME]"
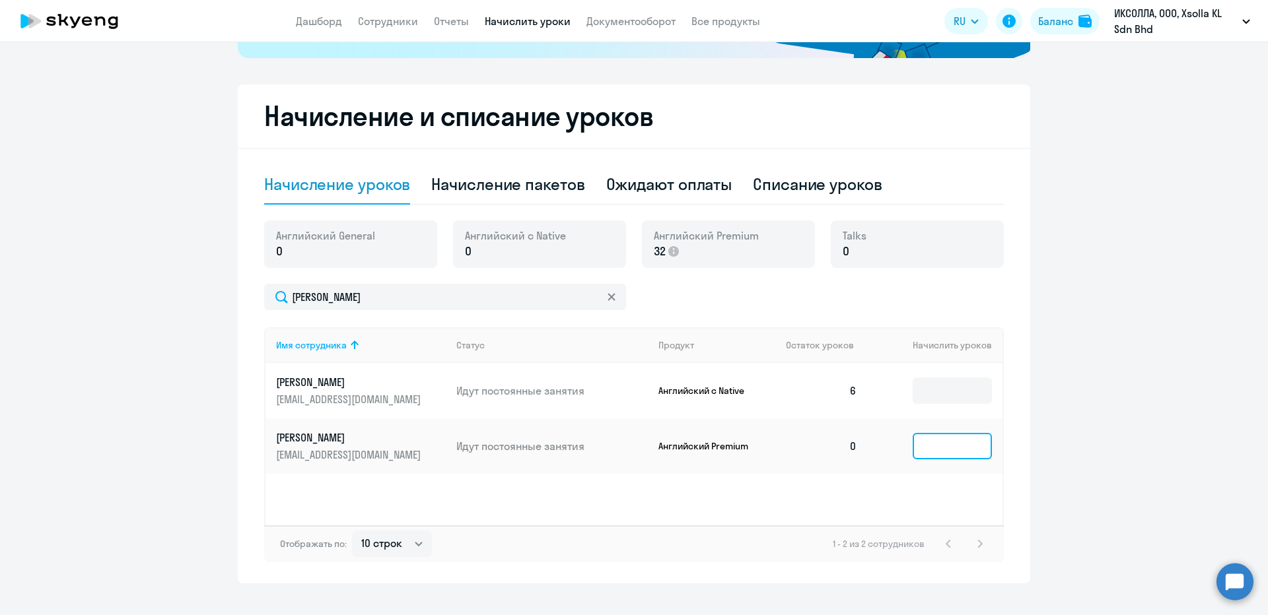
click at [929, 436] on input at bounding box center [952, 446] width 79 height 26
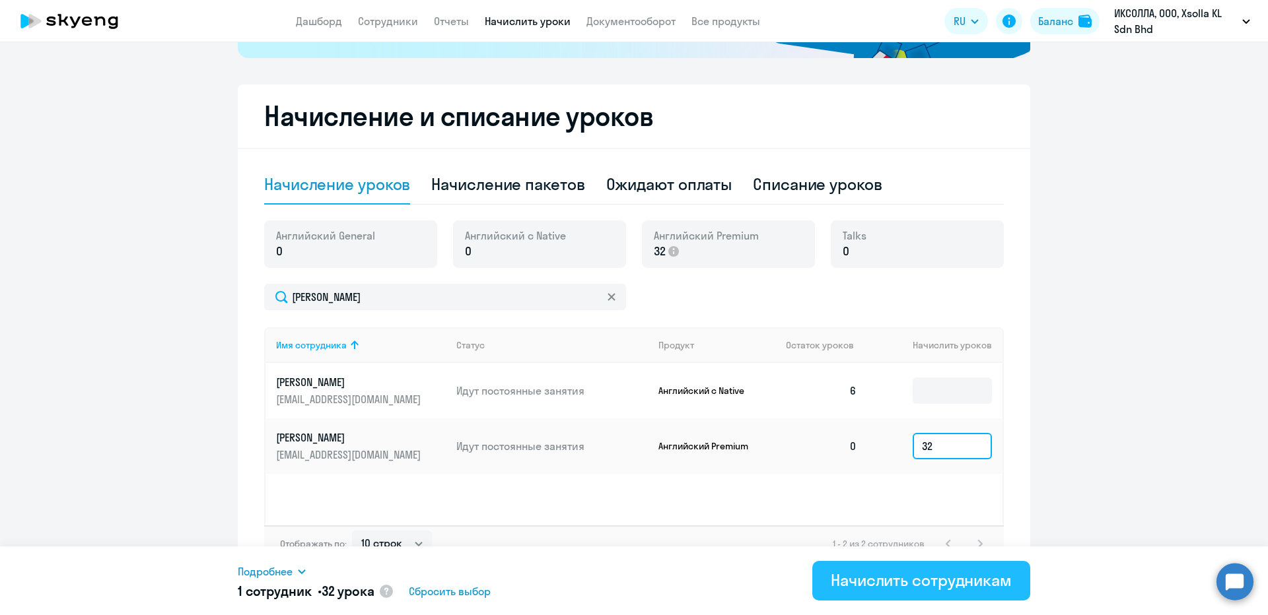
type input "32"
click at [882, 573] on div "Начислить сотрудникам" at bounding box center [921, 580] width 181 height 21
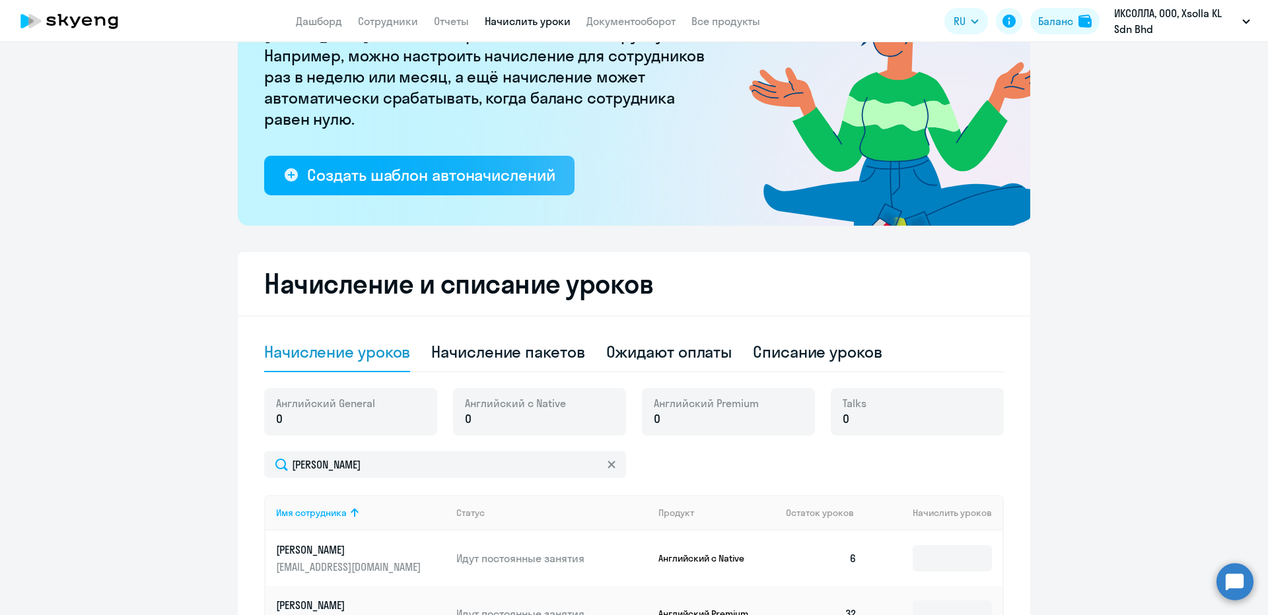
scroll to position [48, 0]
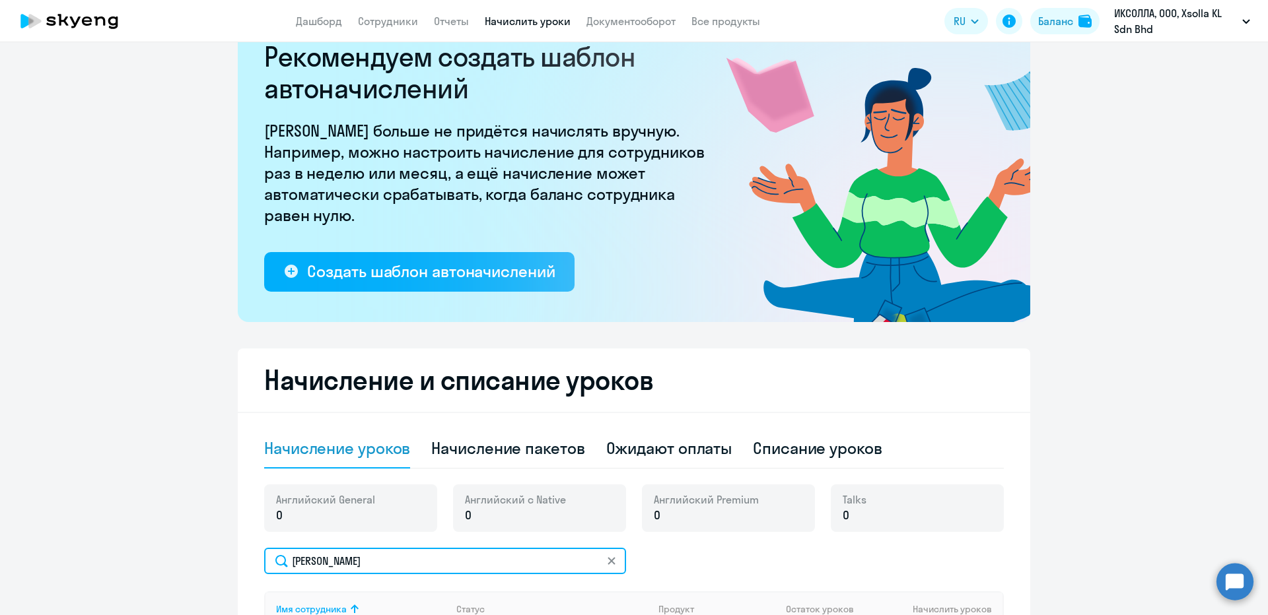
click at [356, 555] on input "[PERSON_NAME]" at bounding box center [445, 561] width 362 height 26
paste input "Likhache"
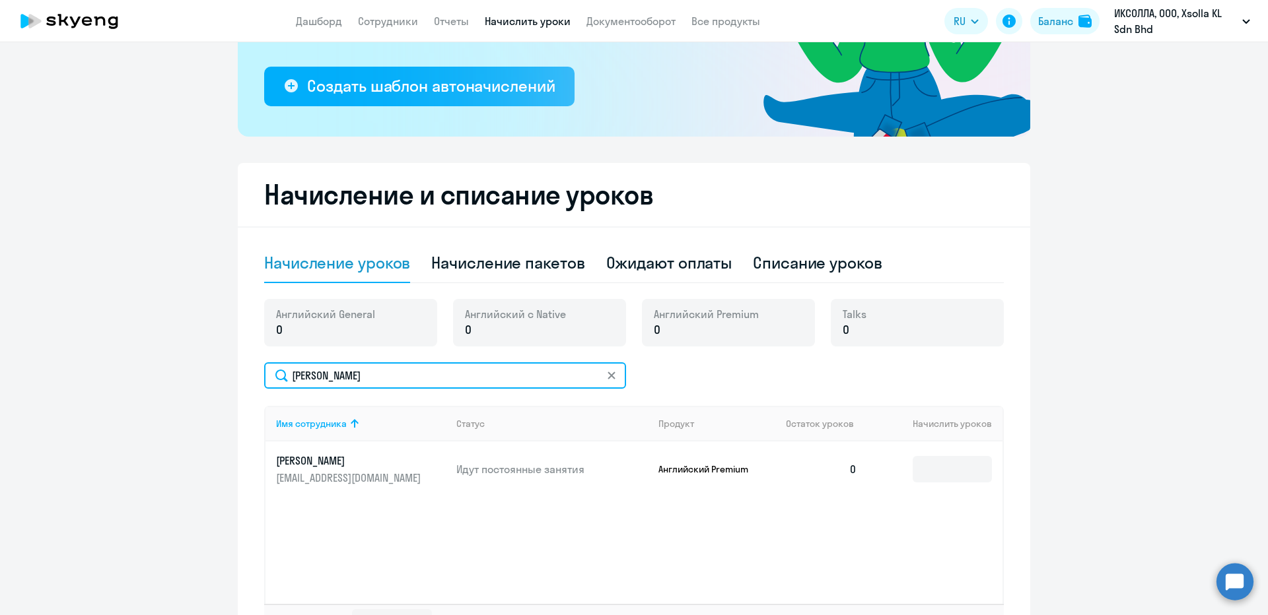
scroll to position [312, 0]
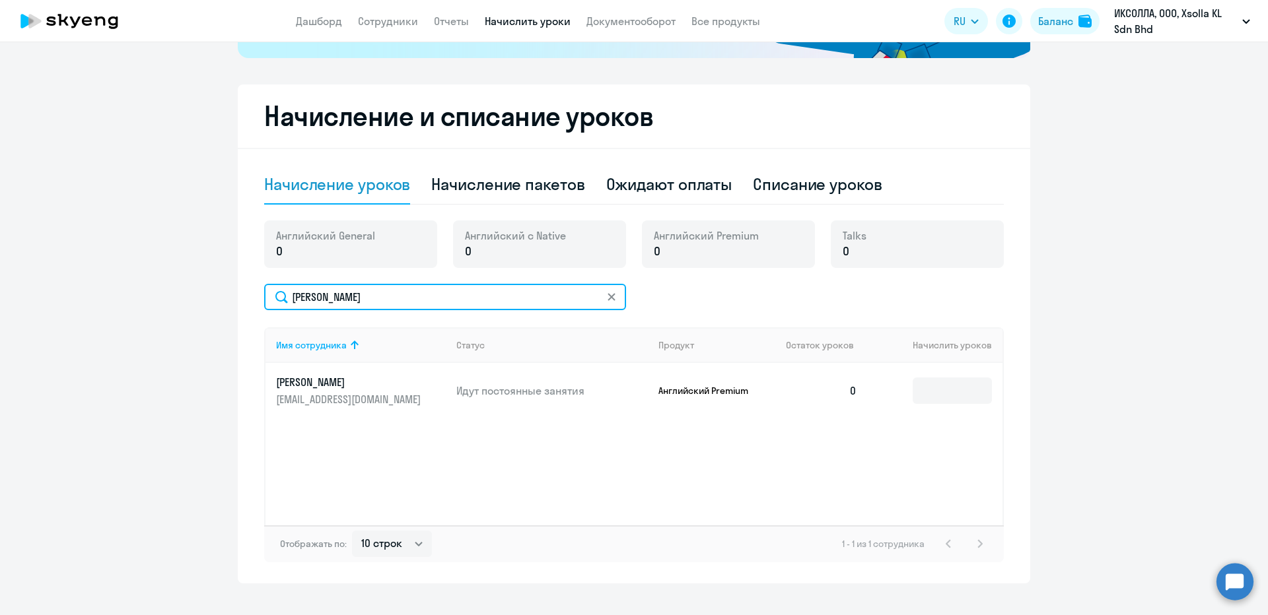
type input "[PERSON_NAME]"
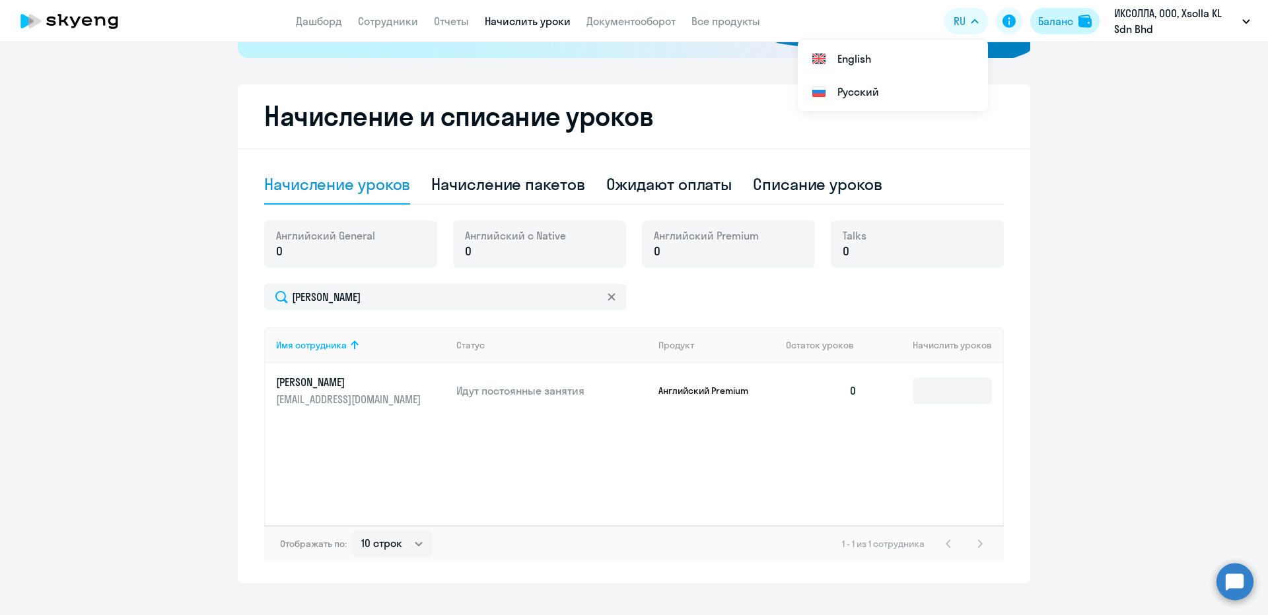
click at [1051, 15] on div "Баланс" at bounding box center [1055, 21] width 35 height 16
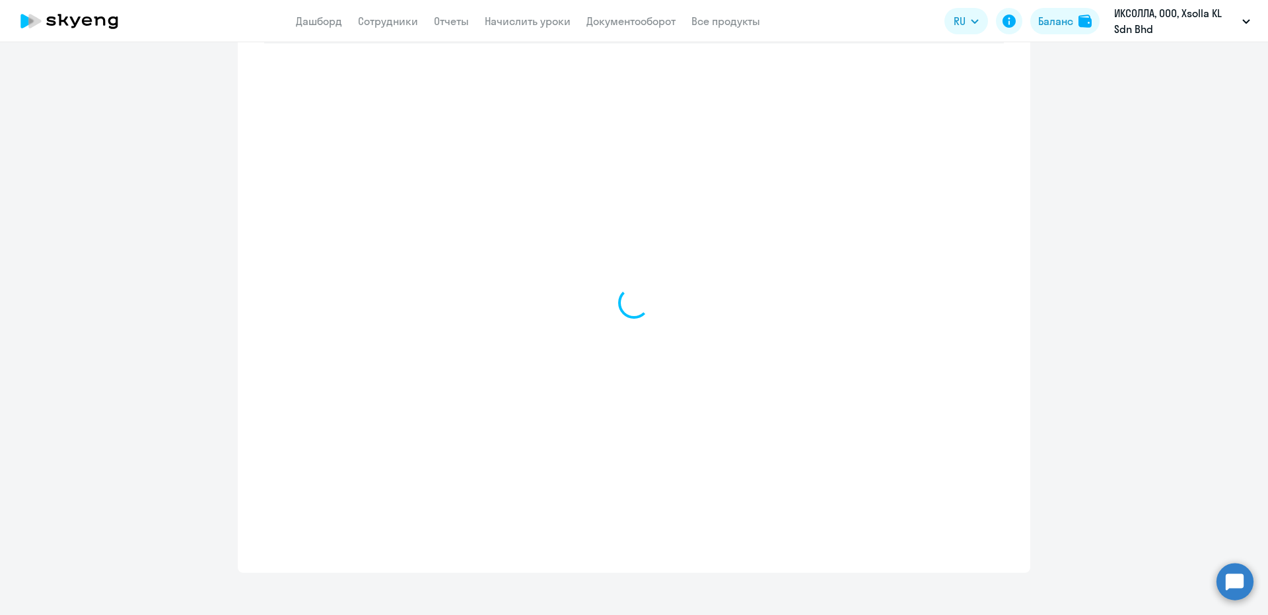
select select "english_adult_not_native_speaker"
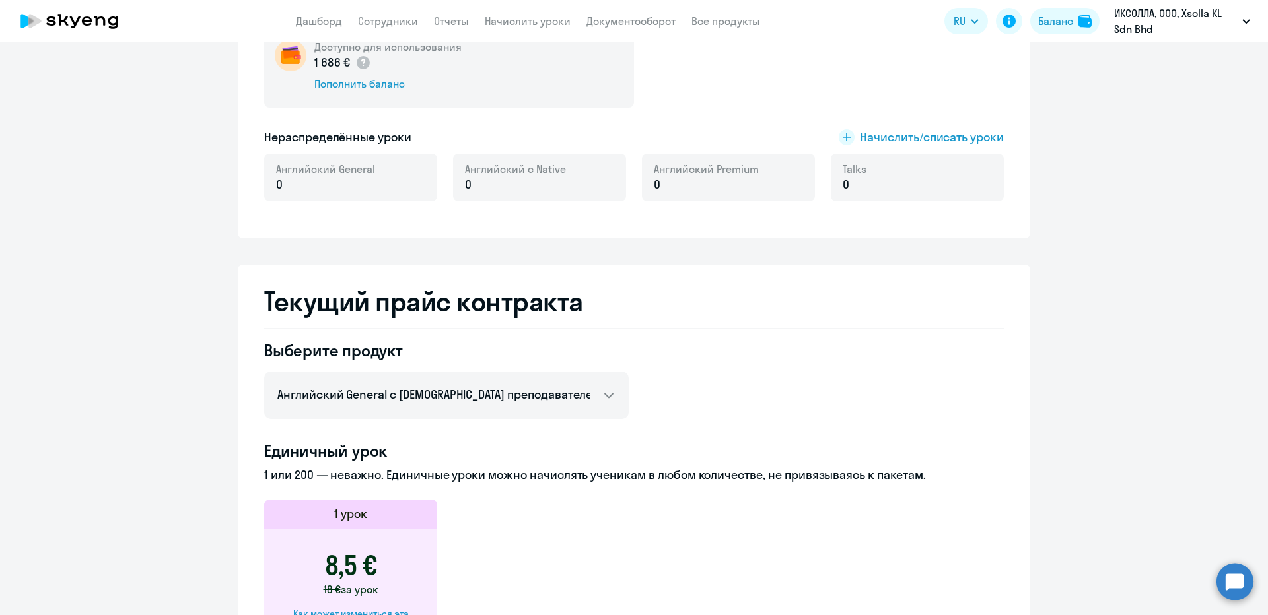
scroll to position [221, 0]
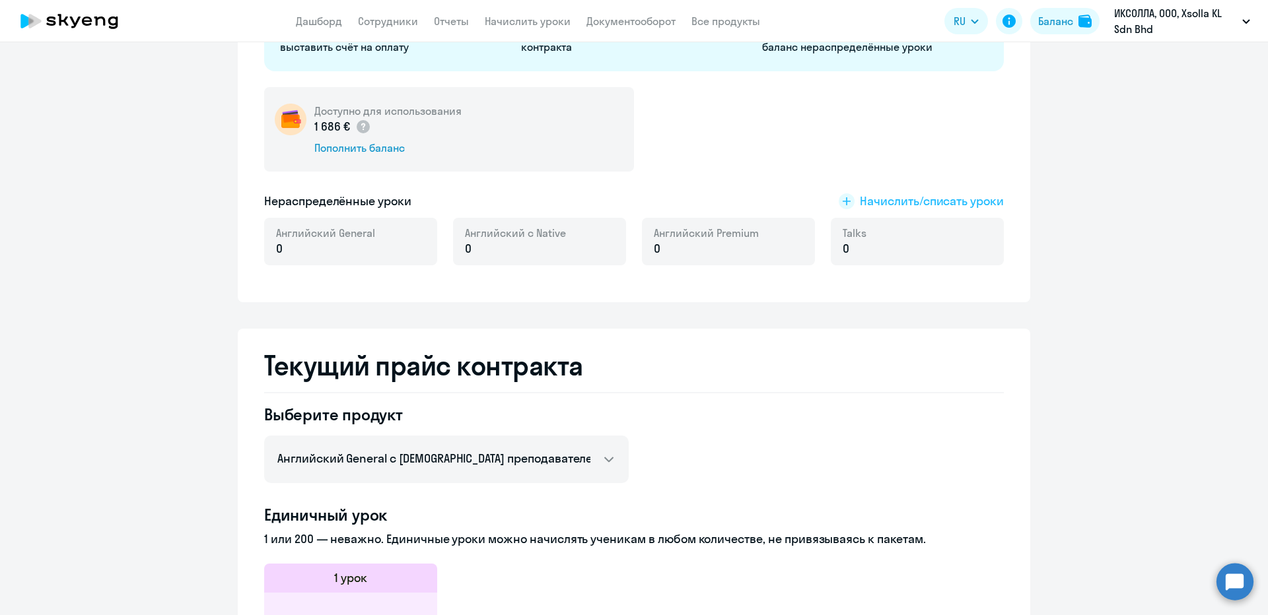
click at [879, 207] on span "Начислить/списать уроки" at bounding box center [932, 201] width 144 height 17
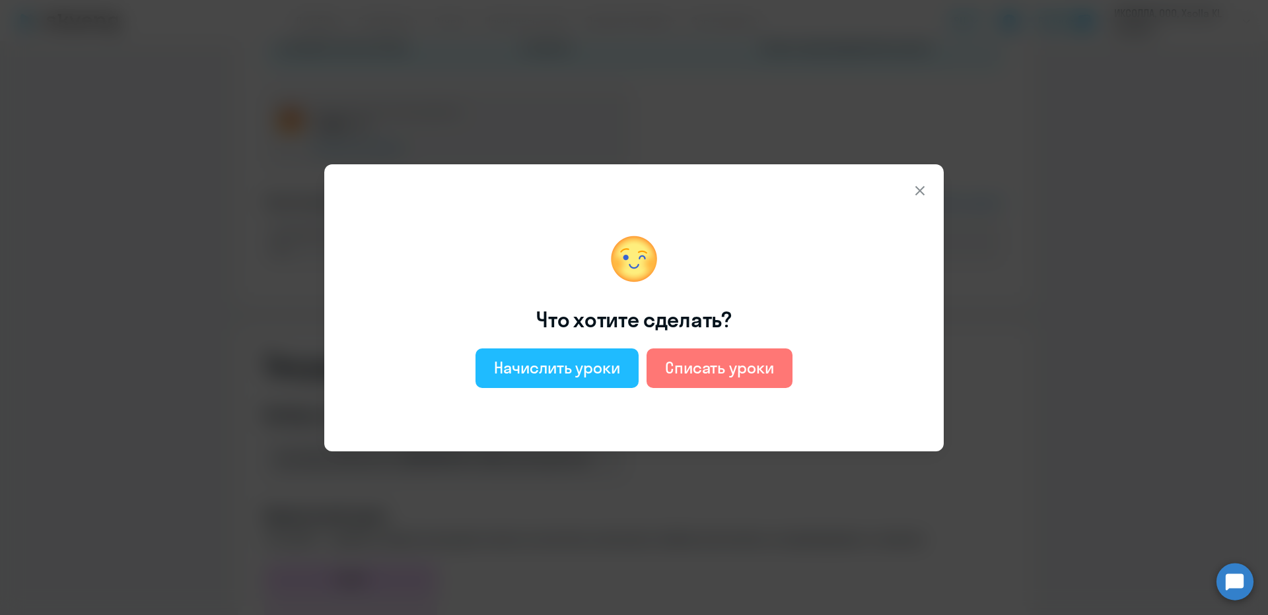
click at [582, 365] on div "Начислить уроки" at bounding box center [557, 367] width 126 height 21
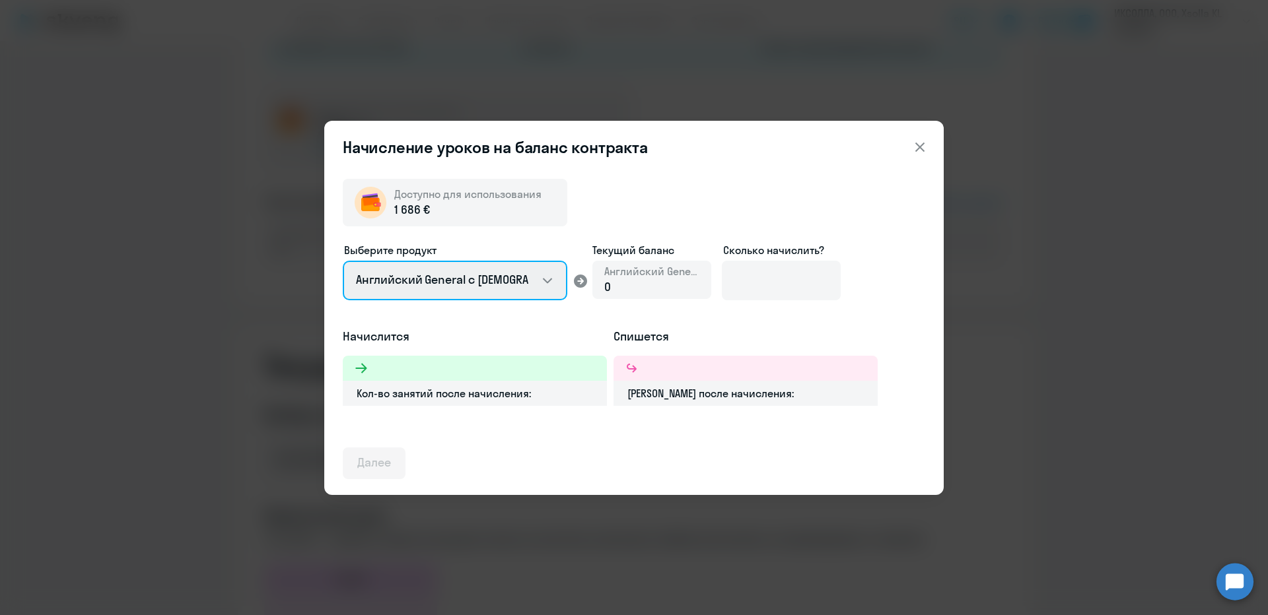
click at [485, 282] on select "Английский General с [DEMOGRAPHIC_DATA] преподавателем Английский General с [DE…" at bounding box center [455, 281] width 225 height 40
select select "english_adult_not_native_speaker_premium"
click at [343, 261] on select "Английский General с [DEMOGRAPHIC_DATA] преподавателем Английский General с [DE…" at bounding box center [455, 281] width 225 height 40
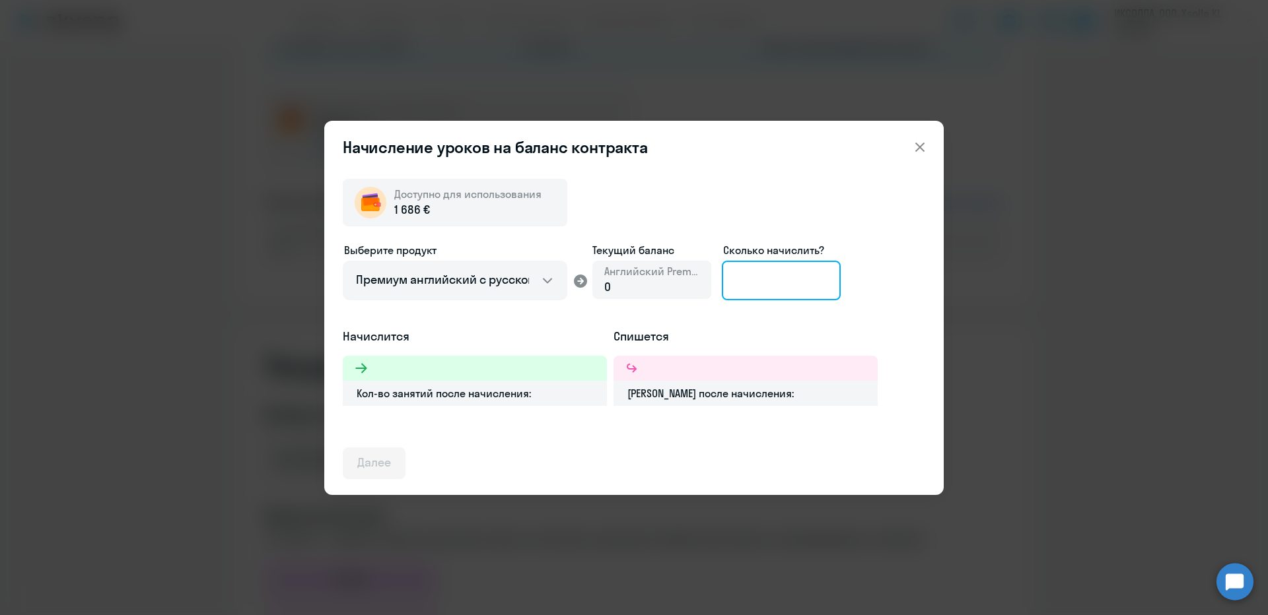
click at [801, 275] on input at bounding box center [781, 281] width 119 height 40
type input "36"
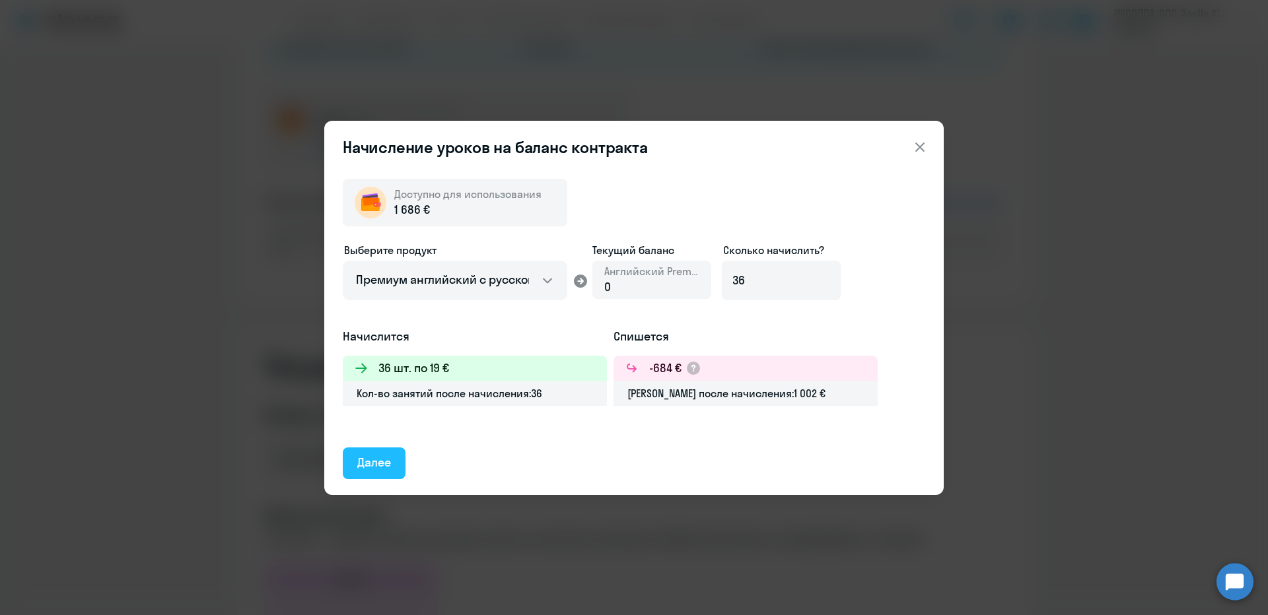
click at [371, 465] on div "Далее" at bounding box center [374, 462] width 34 height 17
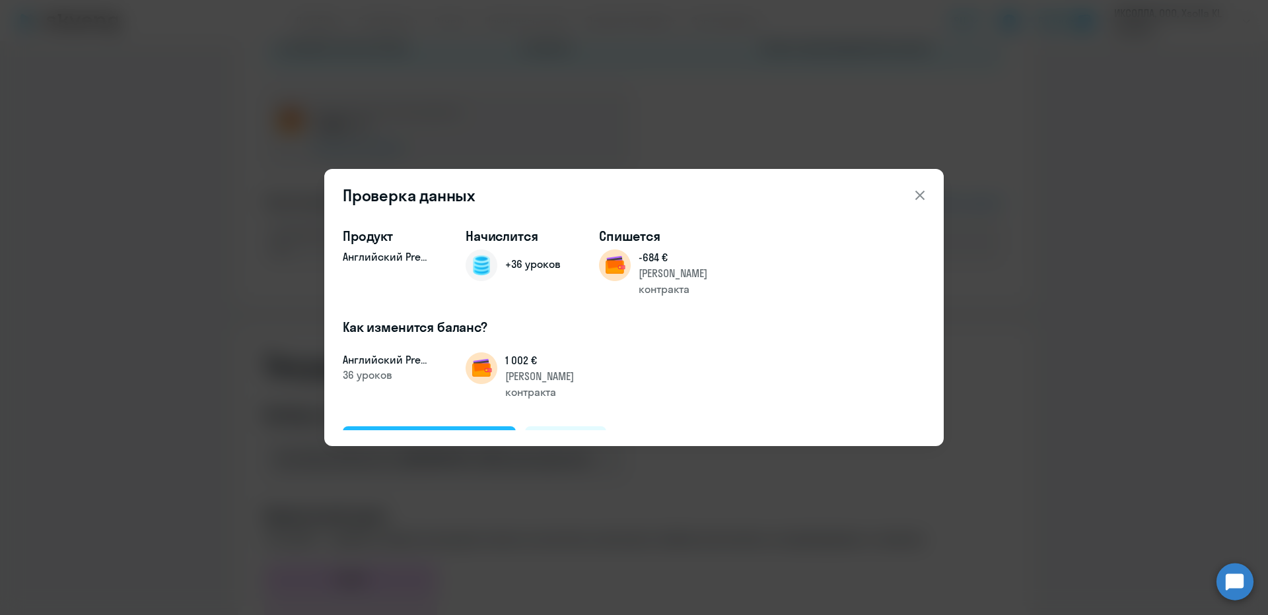
click at [404, 427] on button "Подтвердить и начислить" at bounding box center [429, 443] width 173 height 32
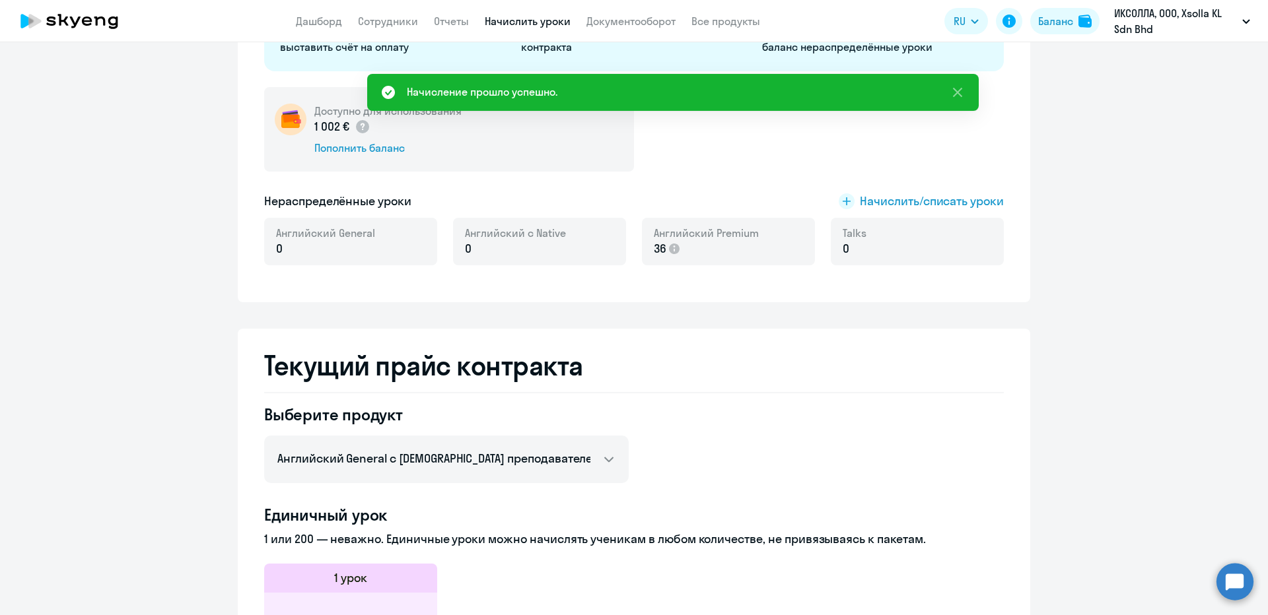
click at [565, 16] on nav "Дашборд Сотрудники Отчеты Начислить уроки Документооборот Все продукты" at bounding box center [528, 21] width 464 height 17
click at [563, 16] on link "Начислить уроки" at bounding box center [528, 21] width 86 height 13
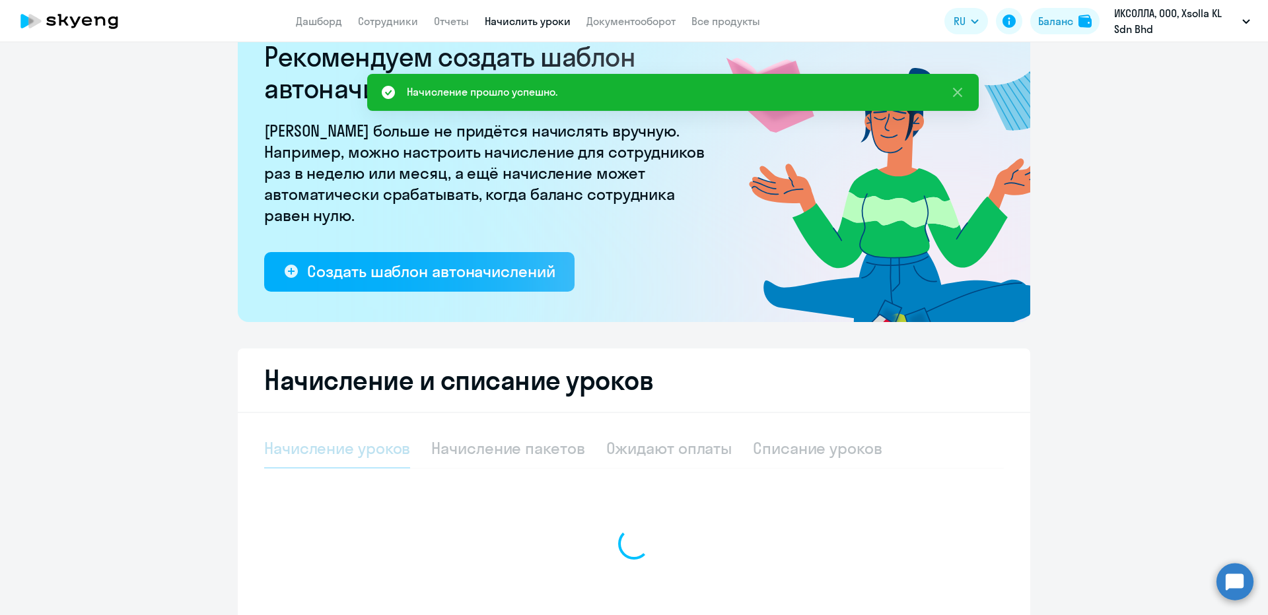
select select "10"
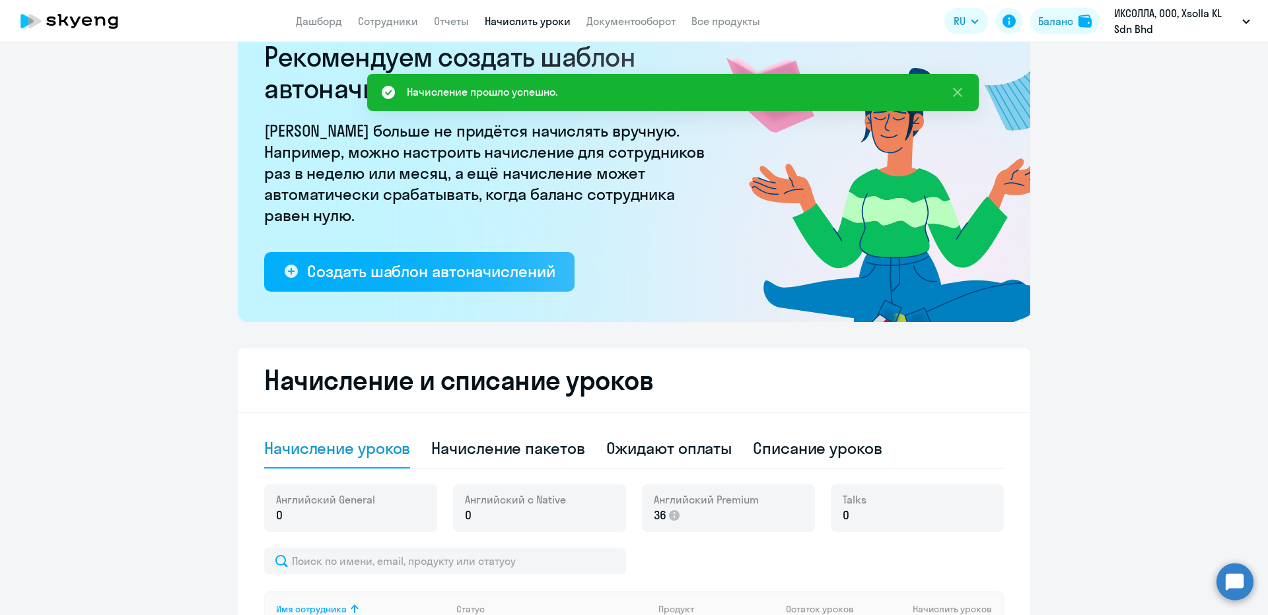
scroll to position [312, 0]
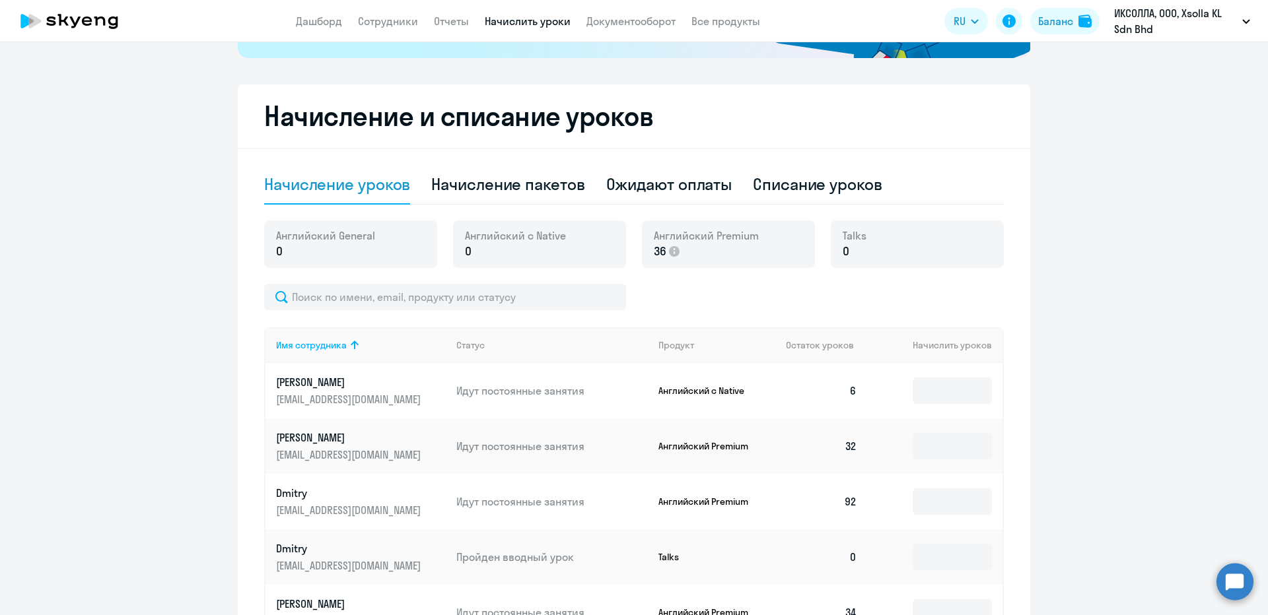
click at [374, 314] on div "Имя сотрудника Статус Продукт Остаток уроков Начислить уроков [PERSON_NAME] [EM…" at bounding box center [634, 619] width 740 height 671
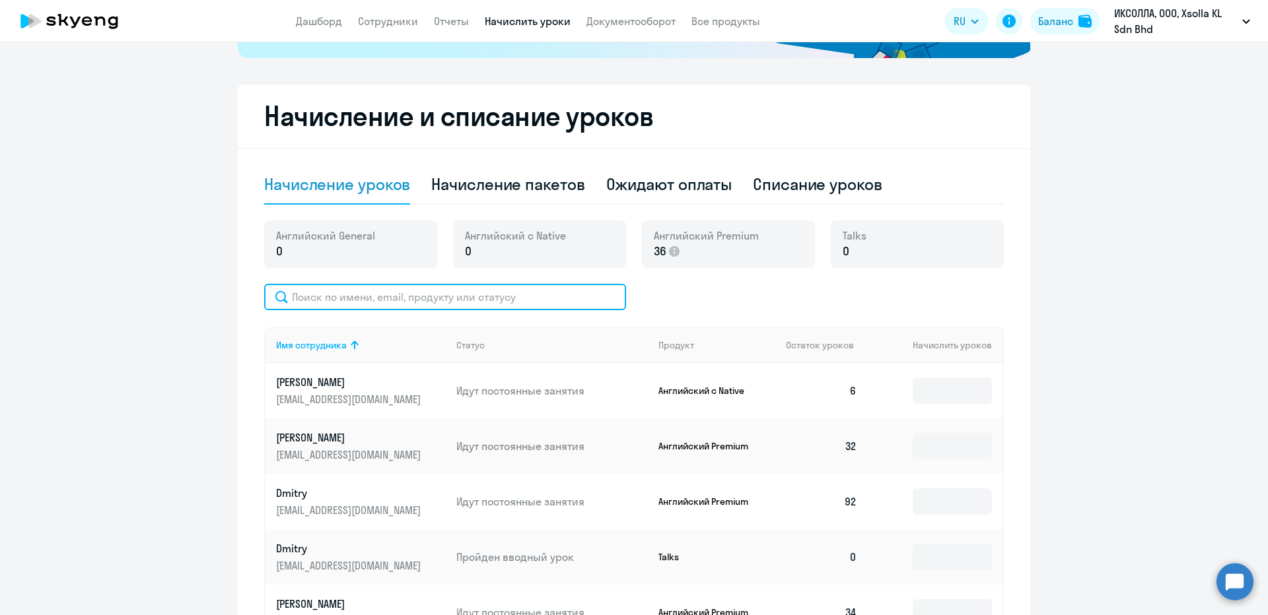
click at [370, 305] on input "text" at bounding box center [445, 297] width 362 height 26
paste input "[PERSON_NAME]"
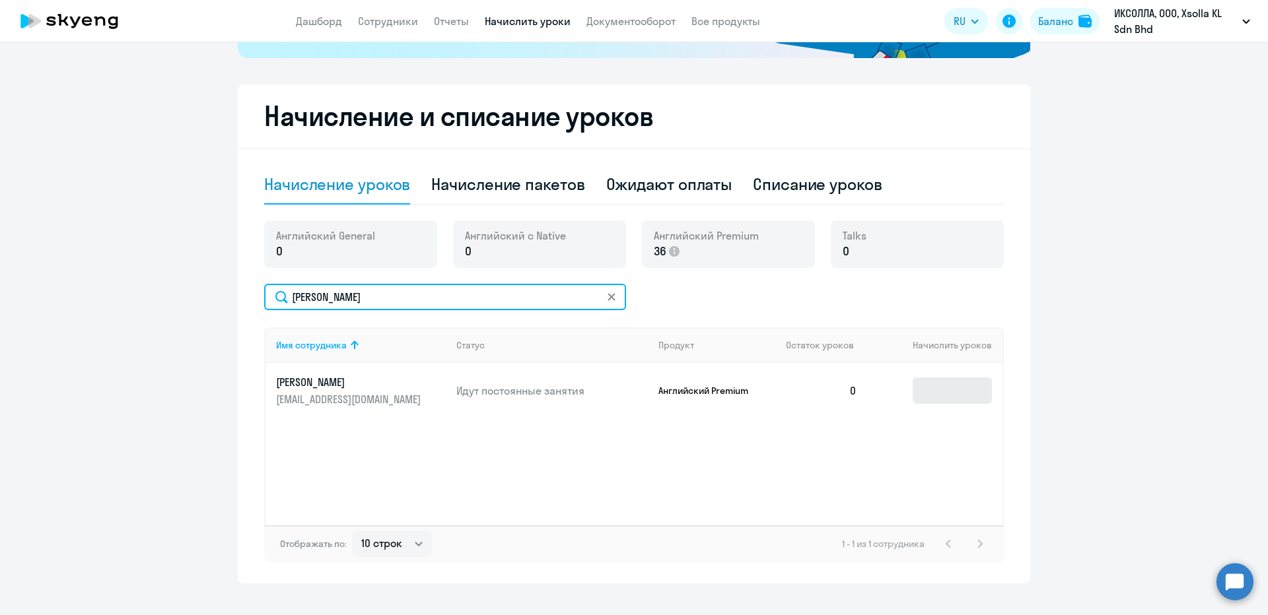
type input "[PERSON_NAME]"
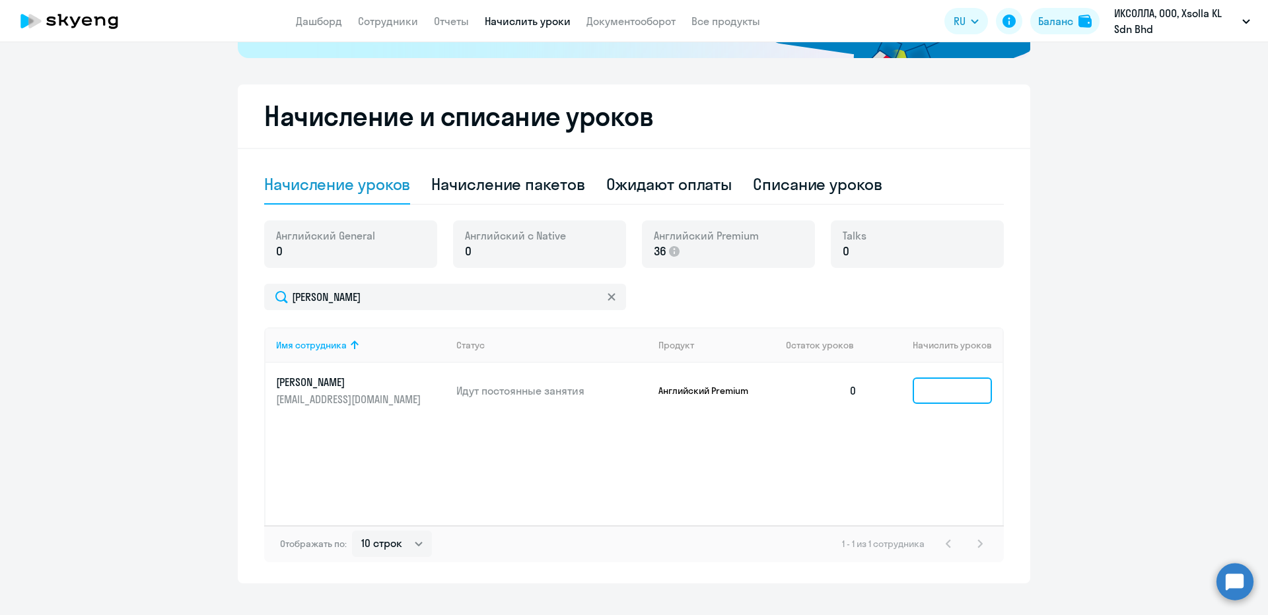
click at [929, 390] on input at bounding box center [952, 391] width 79 height 26
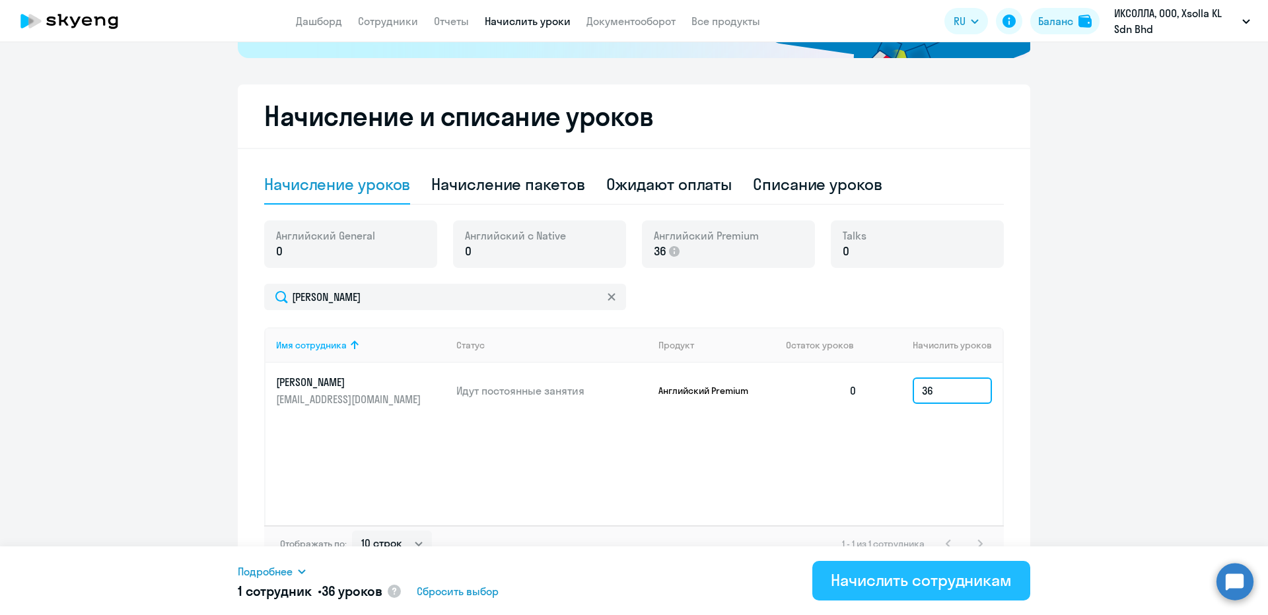
type input "36"
click at [882, 586] on div "Начислить сотрудникам" at bounding box center [921, 580] width 181 height 21
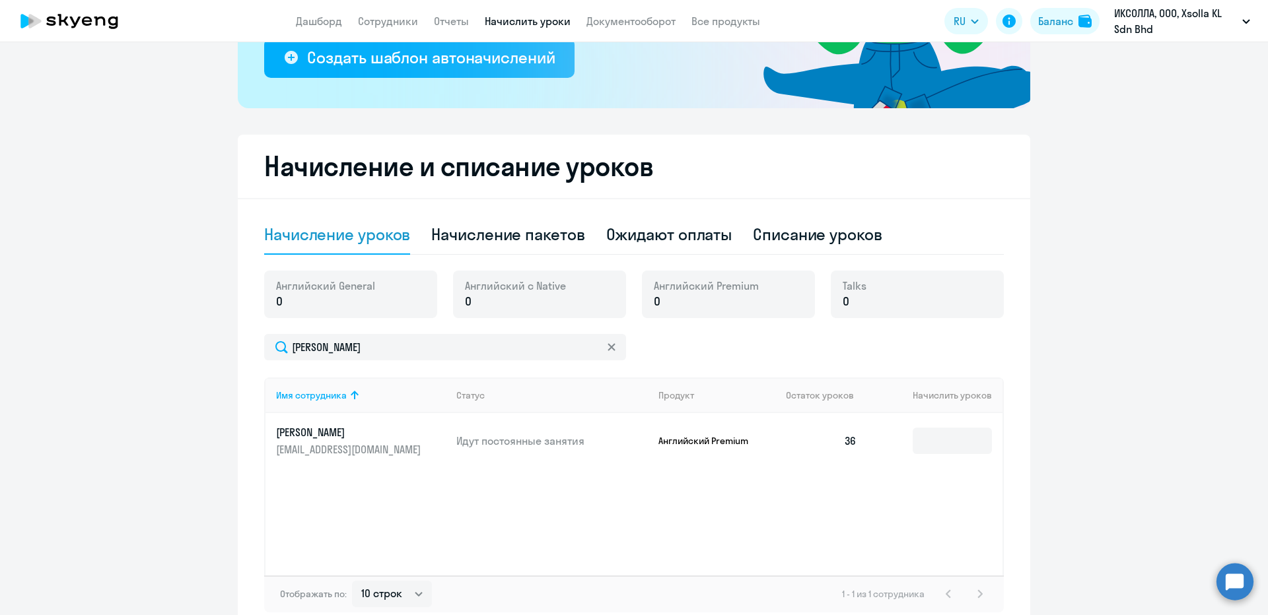
scroll to position [180, 0]
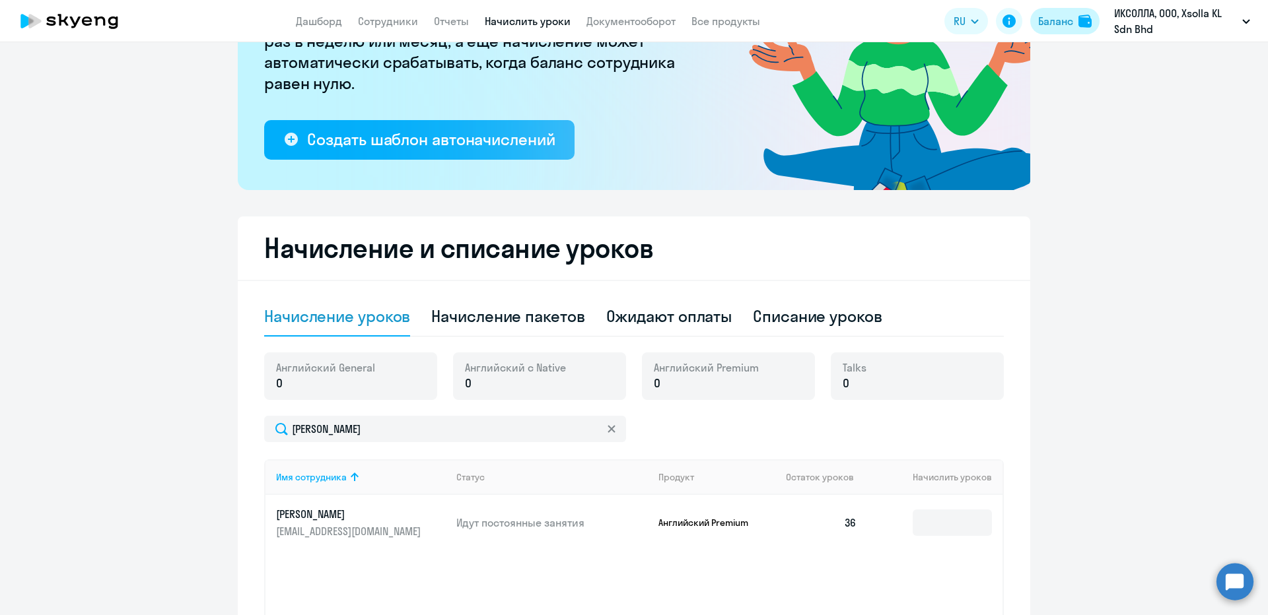
click at [1039, 17] on div "Баланс" at bounding box center [1055, 21] width 35 height 16
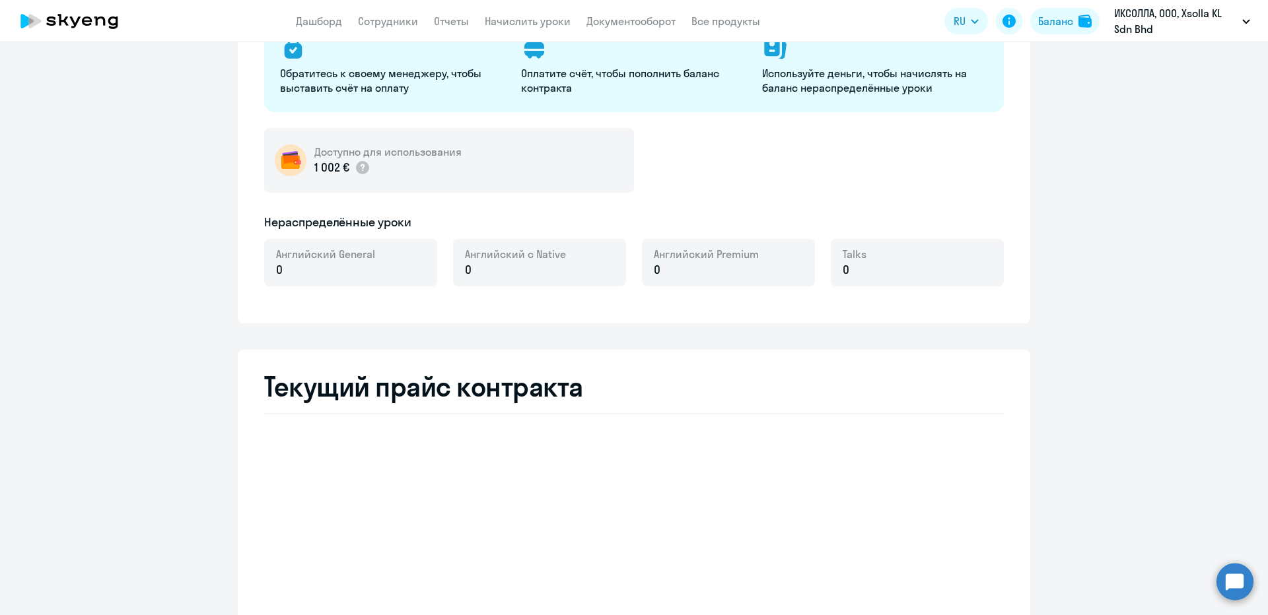
select select "english_adult_not_native_speaker"
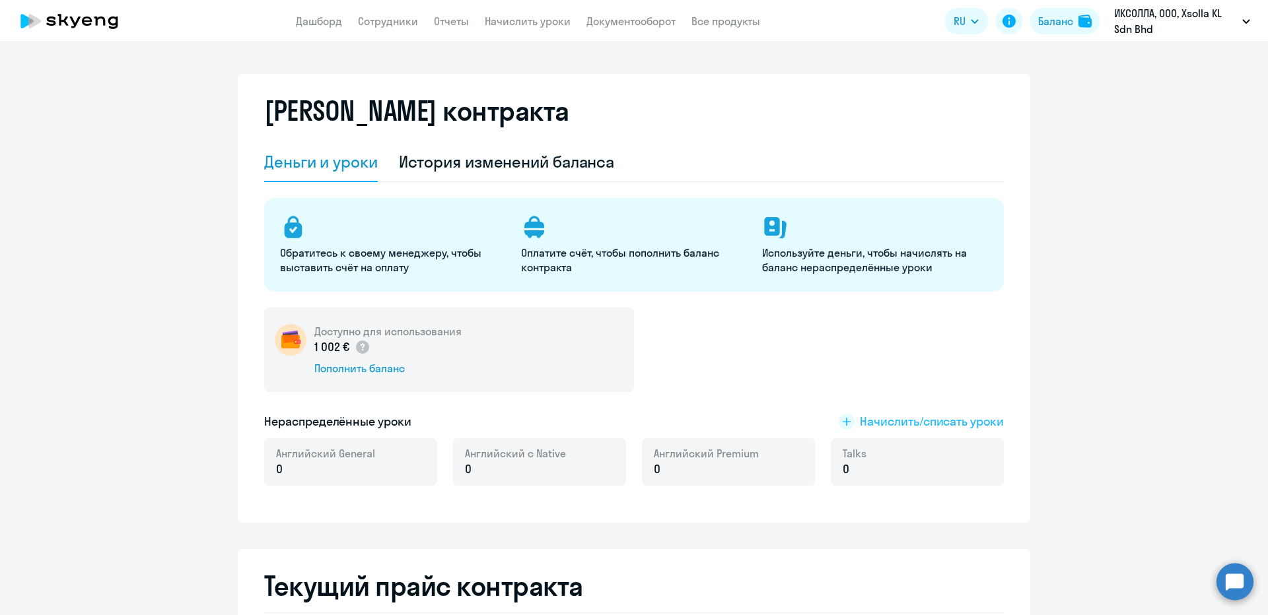
click at [901, 426] on span "Начислить/списать уроки" at bounding box center [932, 421] width 144 height 17
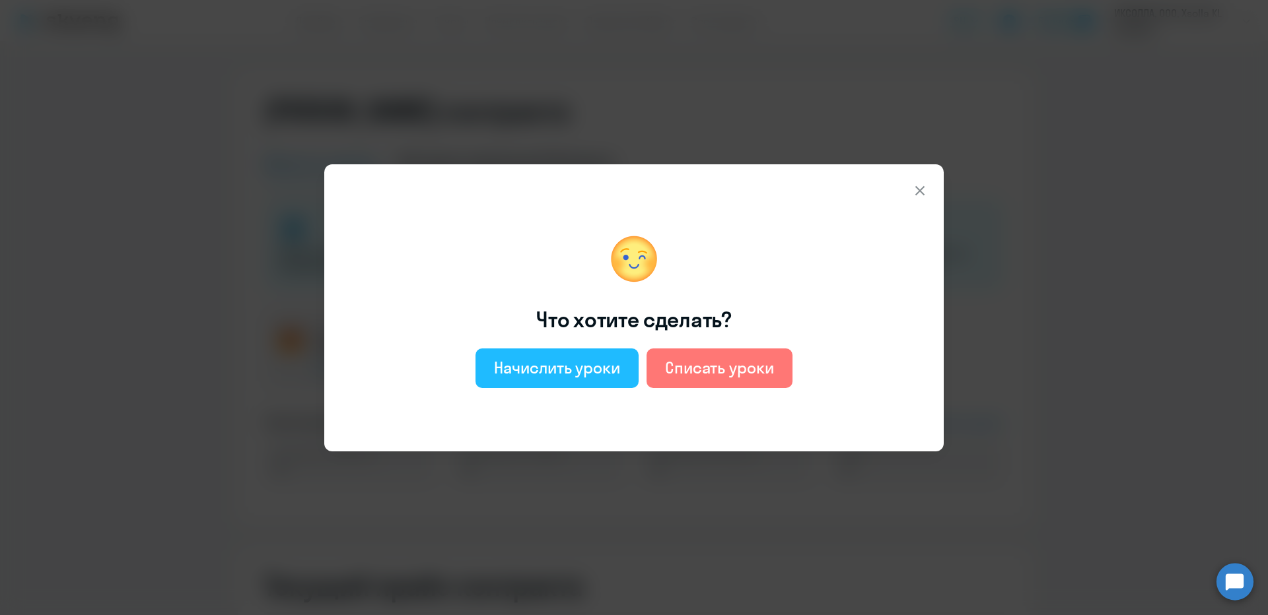
click at [609, 376] on div "Начислить уроки" at bounding box center [557, 367] width 126 height 21
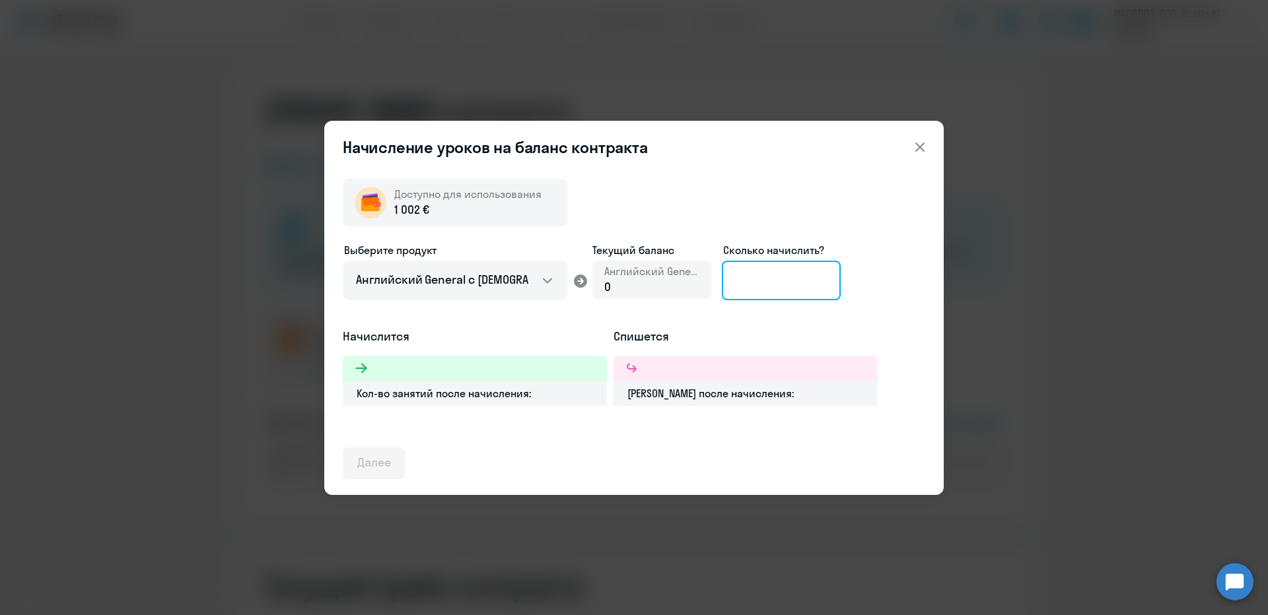
click at [771, 273] on input at bounding box center [781, 281] width 119 height 40
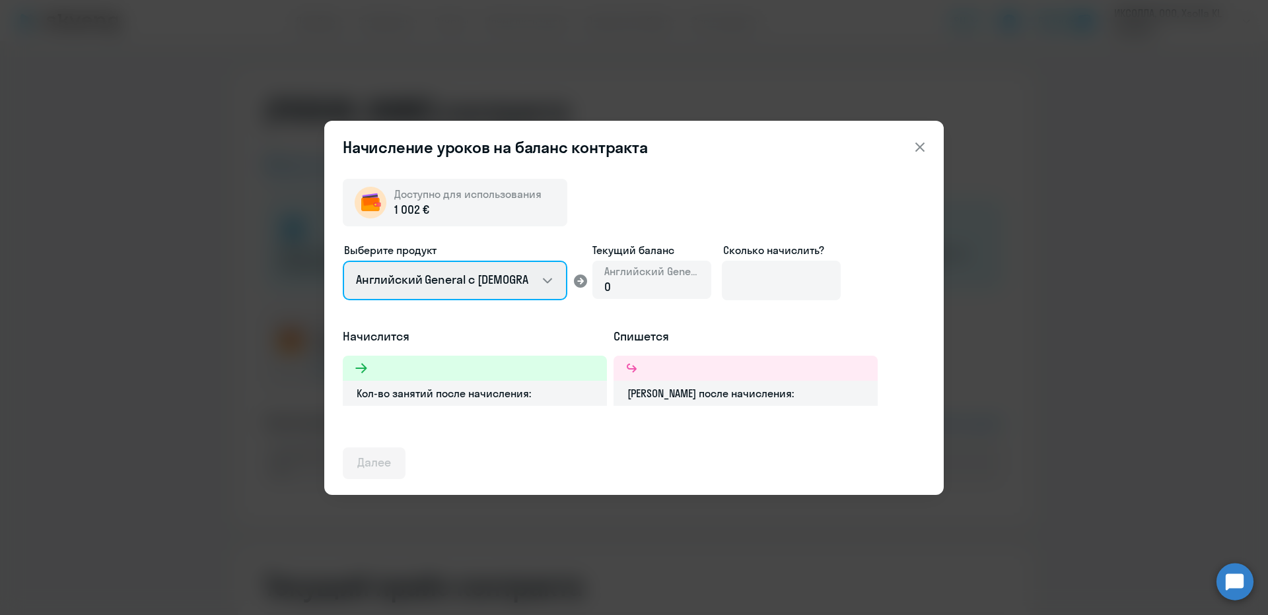
click at [519, 275] on select "Английский General с [DEMOGRAPHIC_DATA] преподавателем Английский General с [DE…" at bounding box center [455, 281] width 225 height 40
select select "english_adult_not_native_speaker_premium"
click at [343, 261] on select "Английский General с [DEMOGRAPHIC_DATA] преподавателем Английский General с [DE…" at bounding box center [455, 281] width 225 height 40
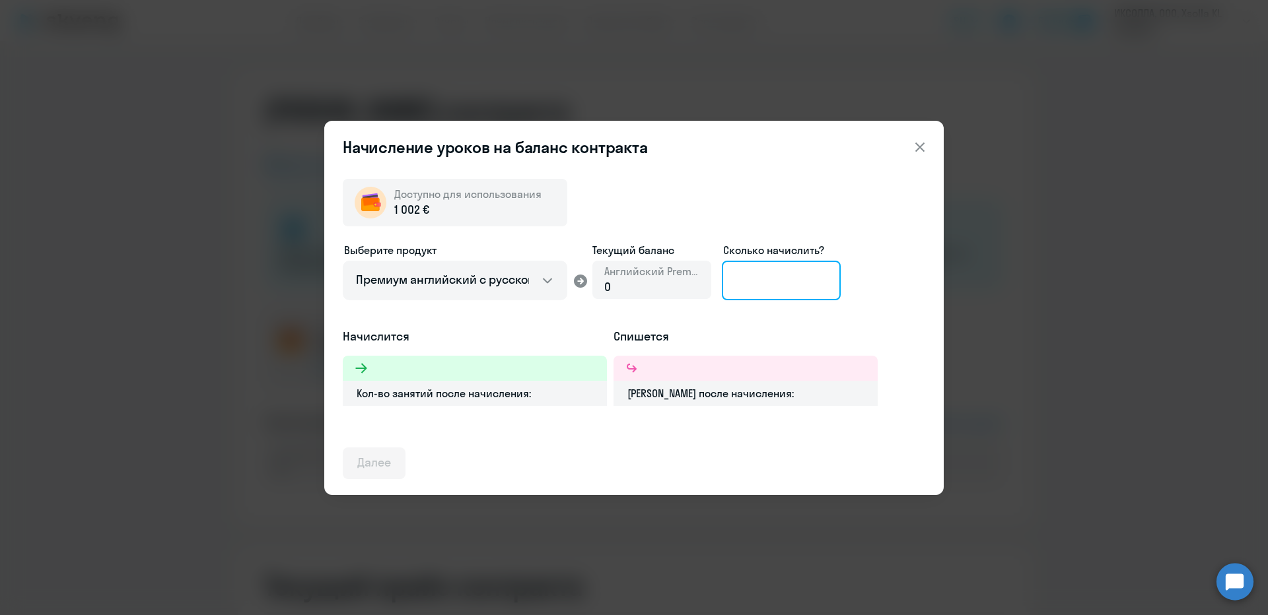
click at [750, 278] on input at bounding box center [781, 281] width 119 height 40
type input "29"
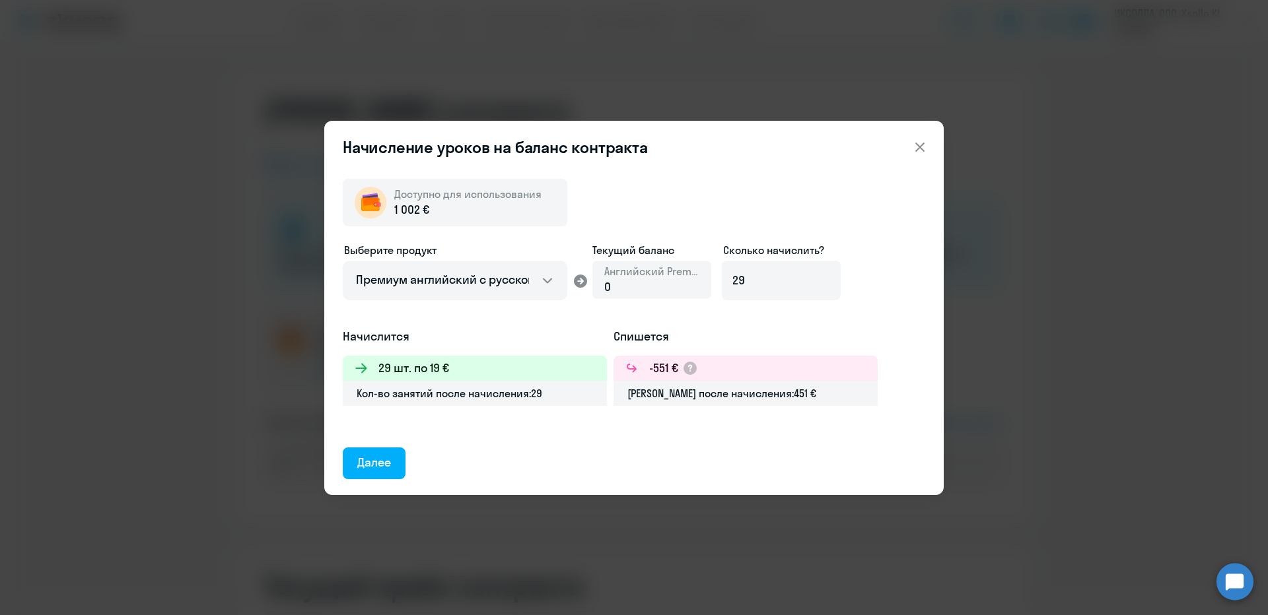
click at [388, 460] on button "Далее" at bounding box center [374, 464] width 63 height 32
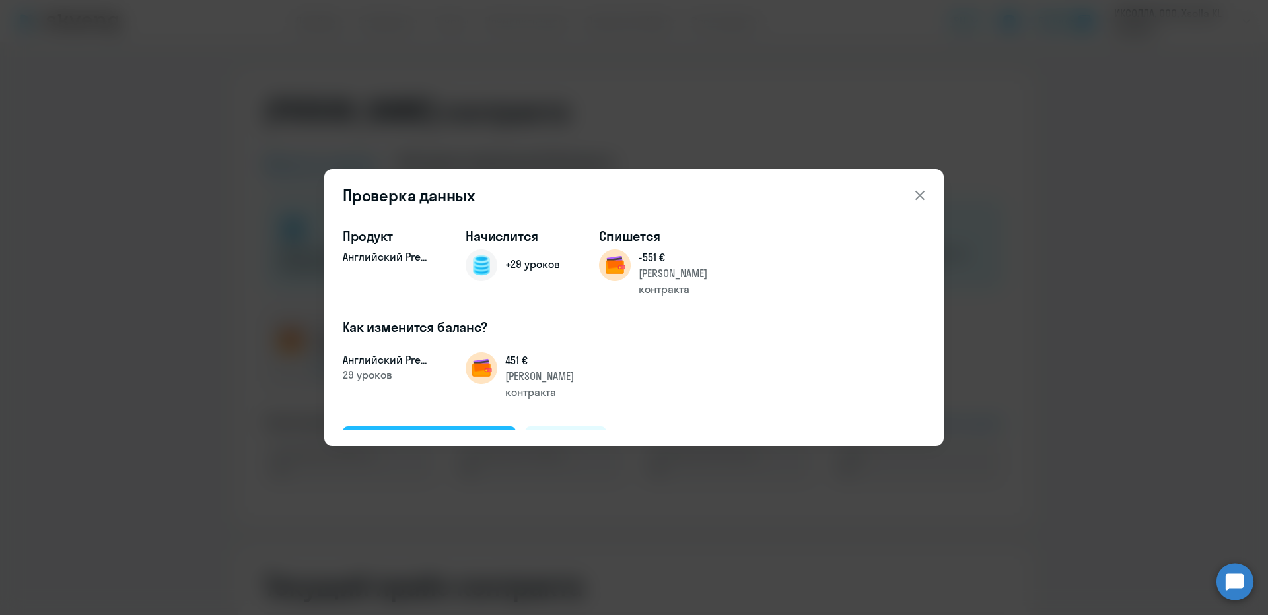
click at [464, 427] on button "Подтвердить и начислить" at bounding box center [429, 443] width 173 height 32
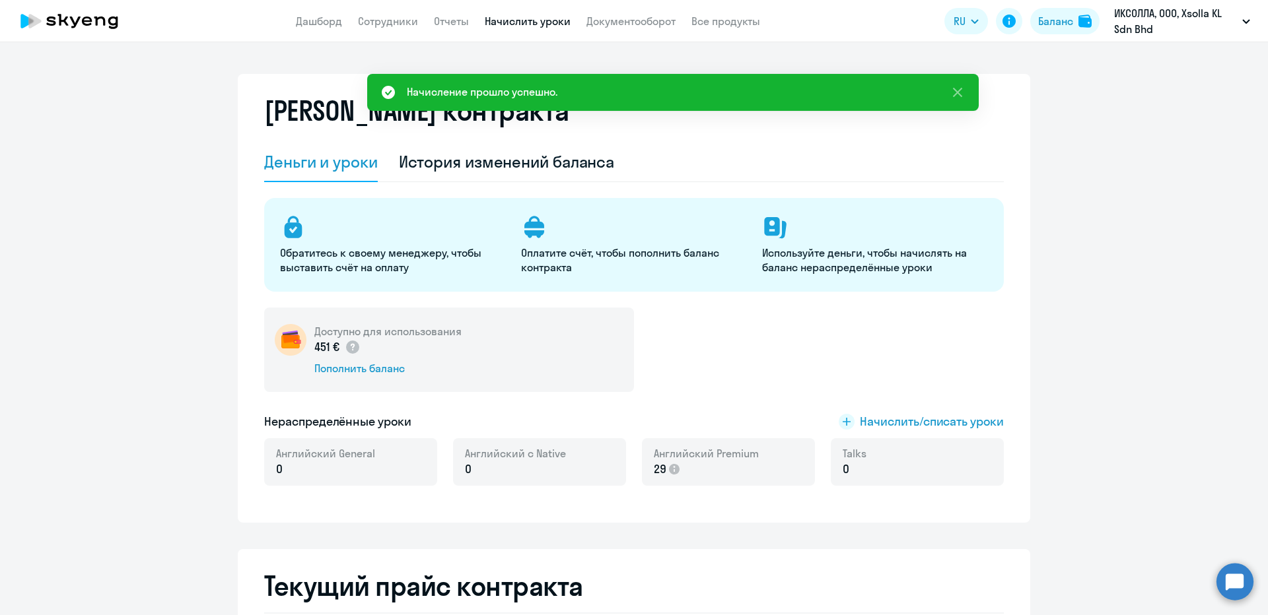
click at [552, 18] on link "Начислить уроки" at bounding box center [528, 21] width 86 height 13
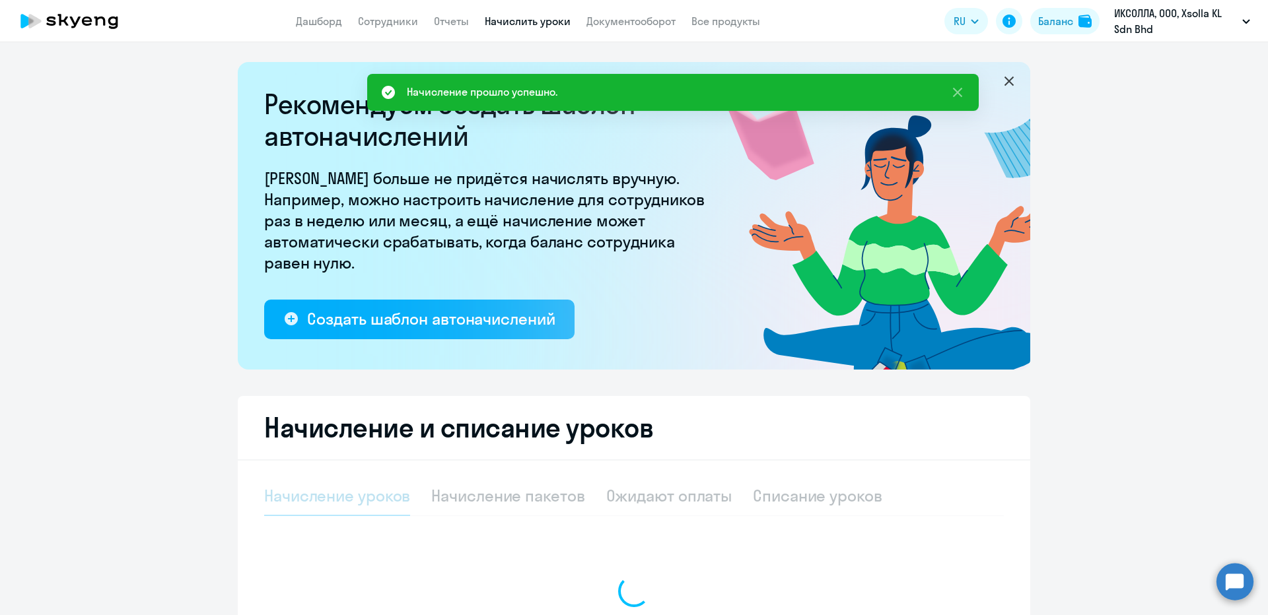
select select "10"
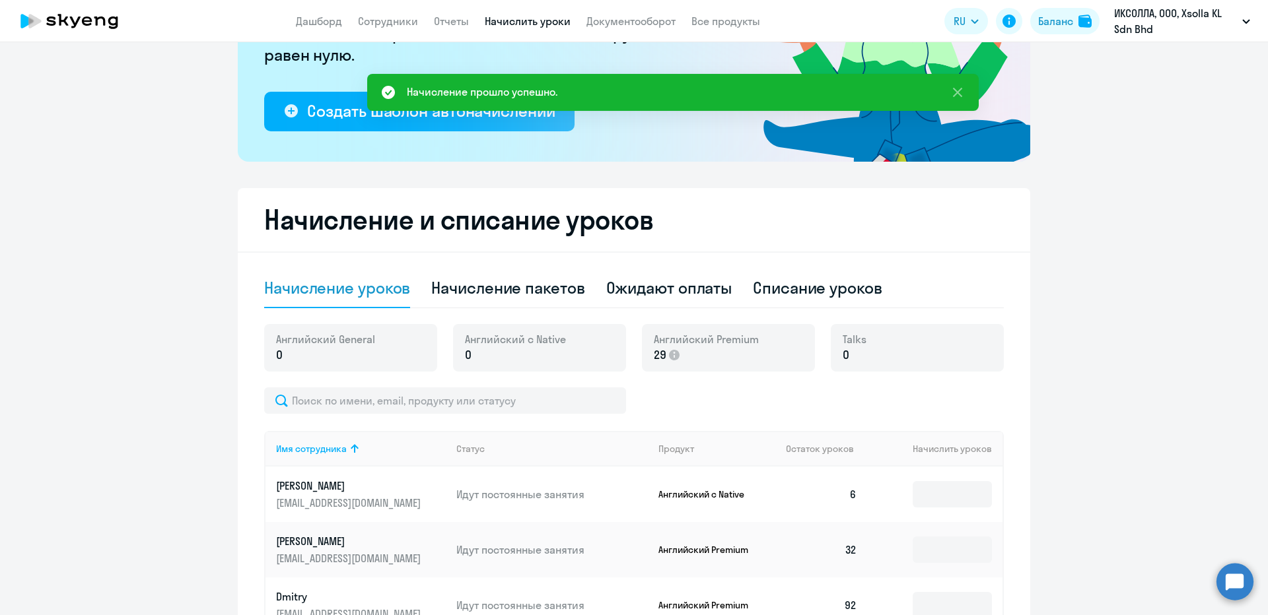
scroll to position [330, 0]
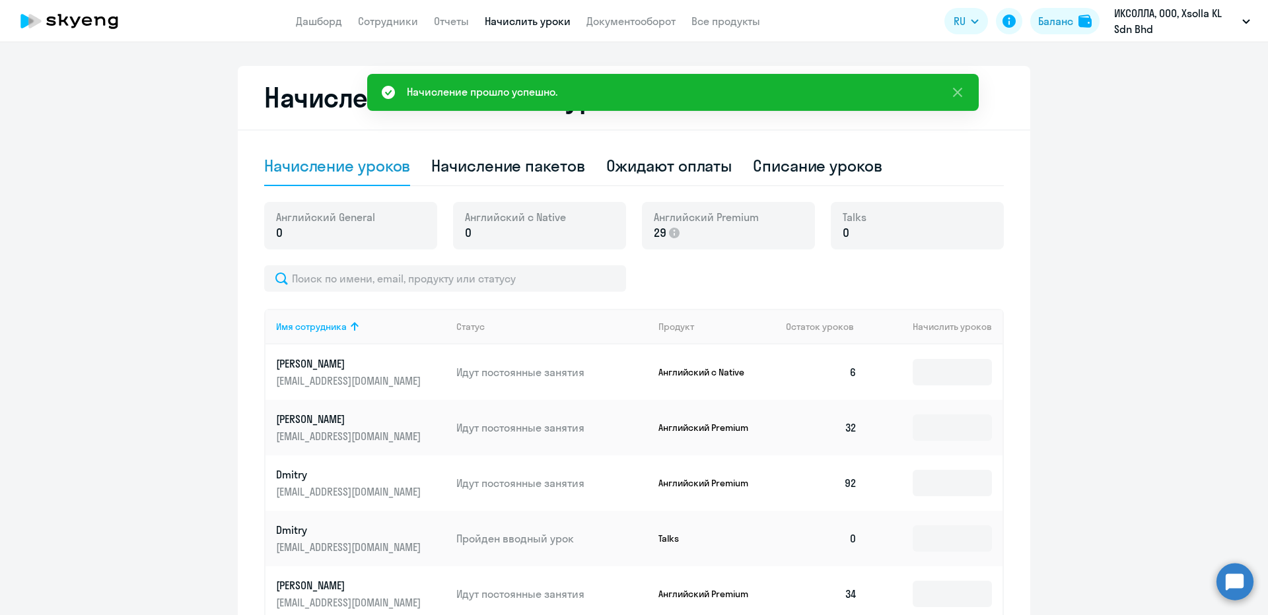
click at [431, 294] on div "Имя сотрудника Статус Продукт Остаток уроков Начислить уроков [PERSON_NAME] [EM…" at bounding box center [634, 600] width 740 height 671
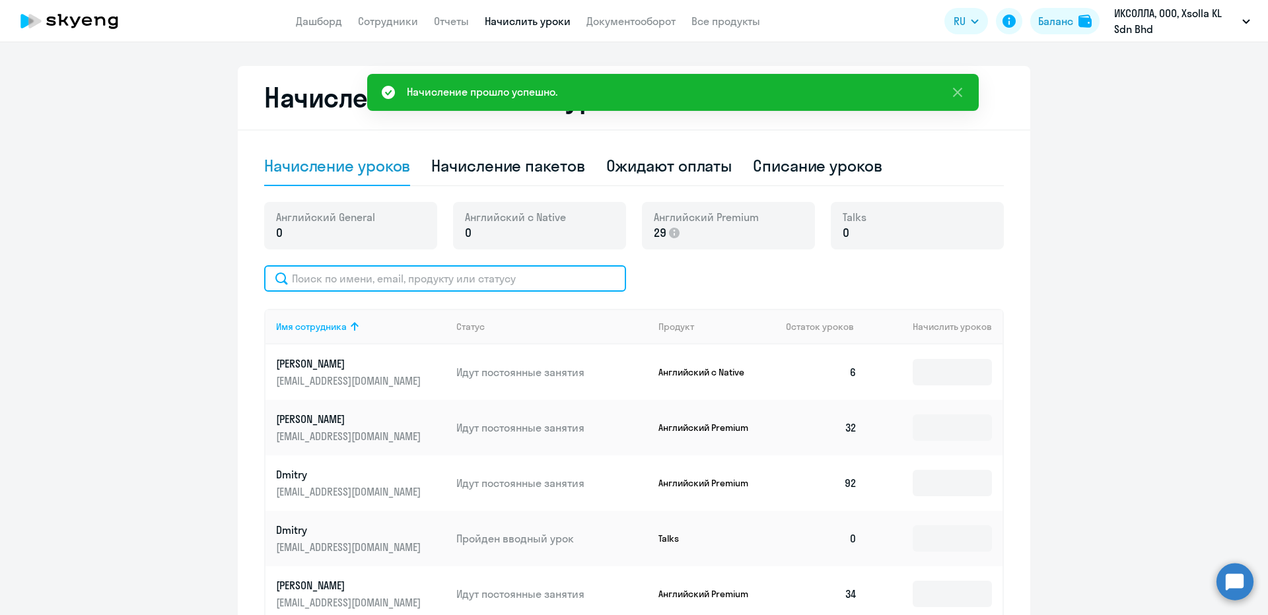
click at [427, 279] on input "text" at bounding box center [445, 278] width 362 height 26
paste input "Nechkin"
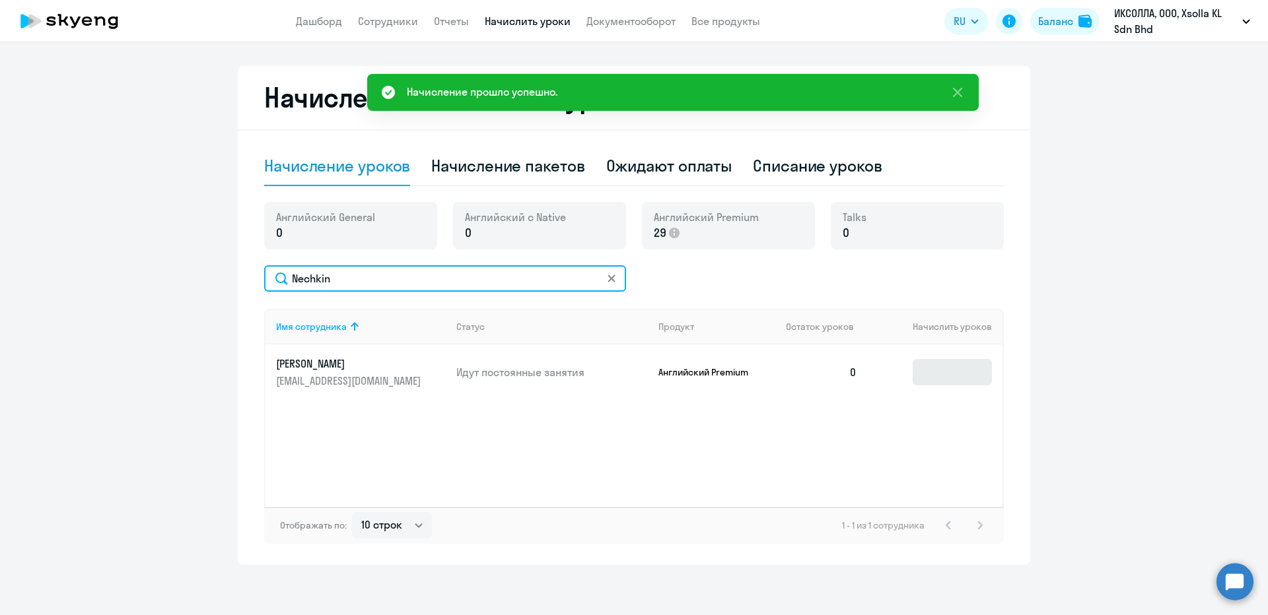
type input "Nechkin"
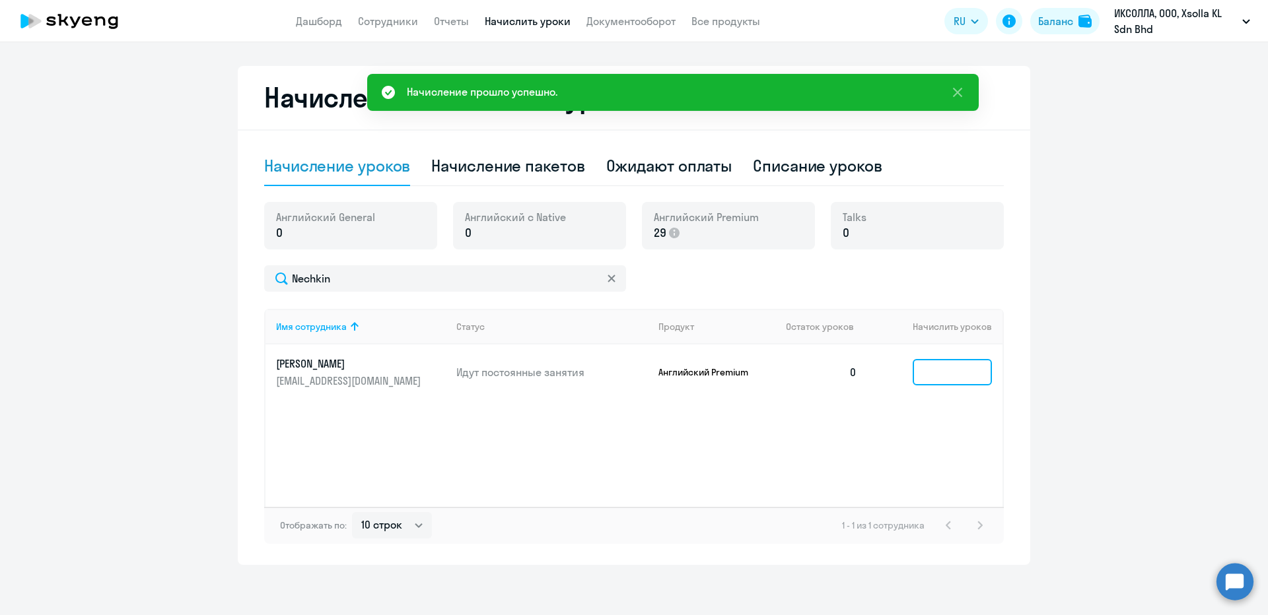
click at [942, 380] on input at bounding box center [952, 372] width 79 height 26
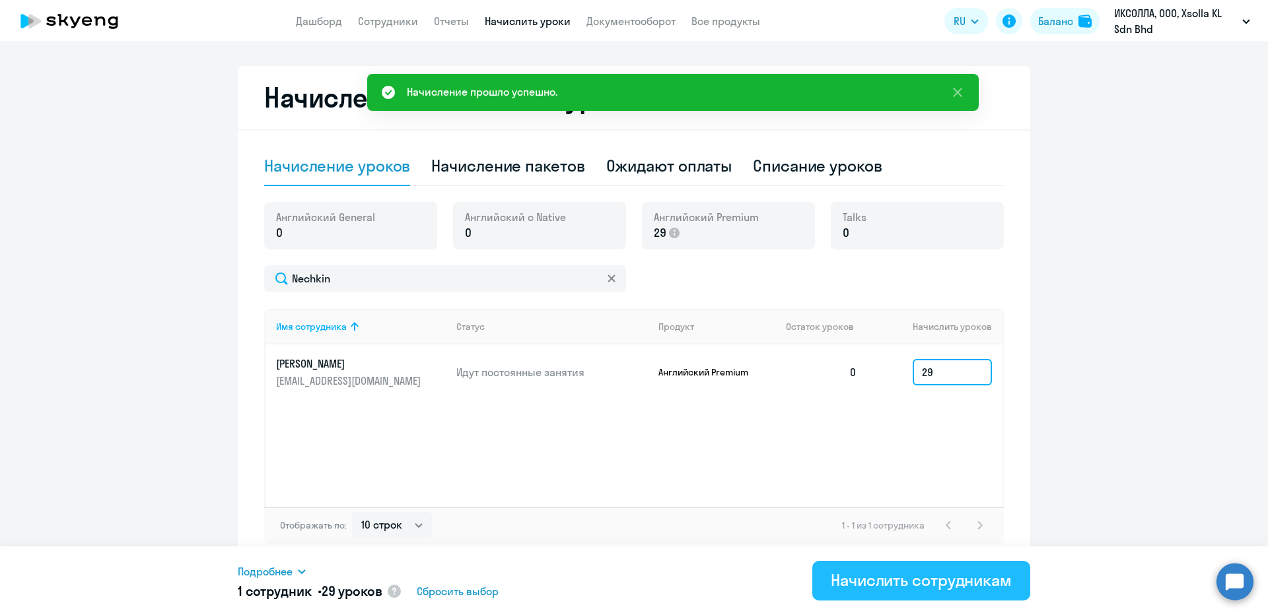
type input "29"
click at [851, 569] on button "Начислить сотрудникам" at bounding box center [921, 581] width 218 height 40
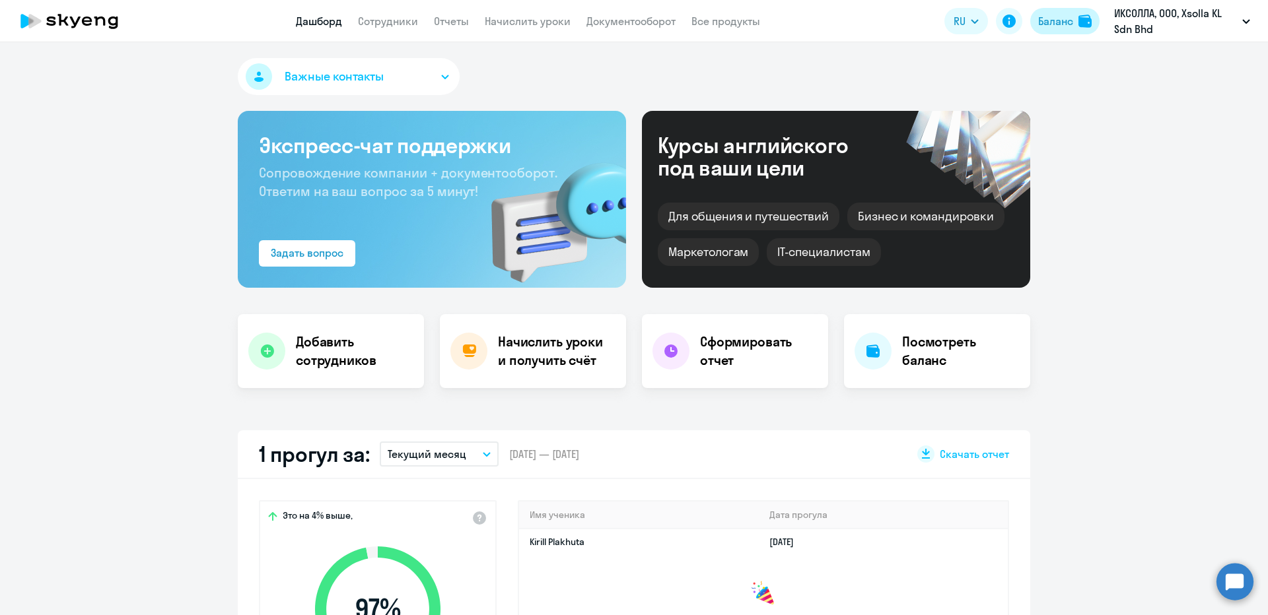
select select "30"
click at [1082, 23] on img at bounding box center [1084, 21] width 13 height 13
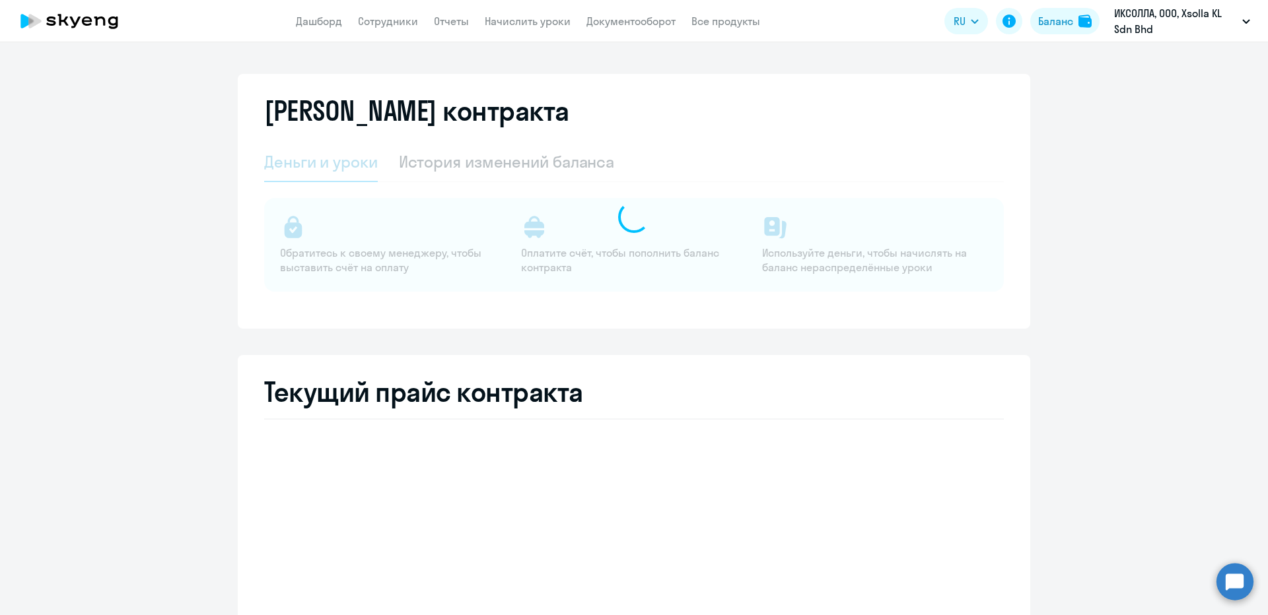
select select "english_adult_not_native_speaker"
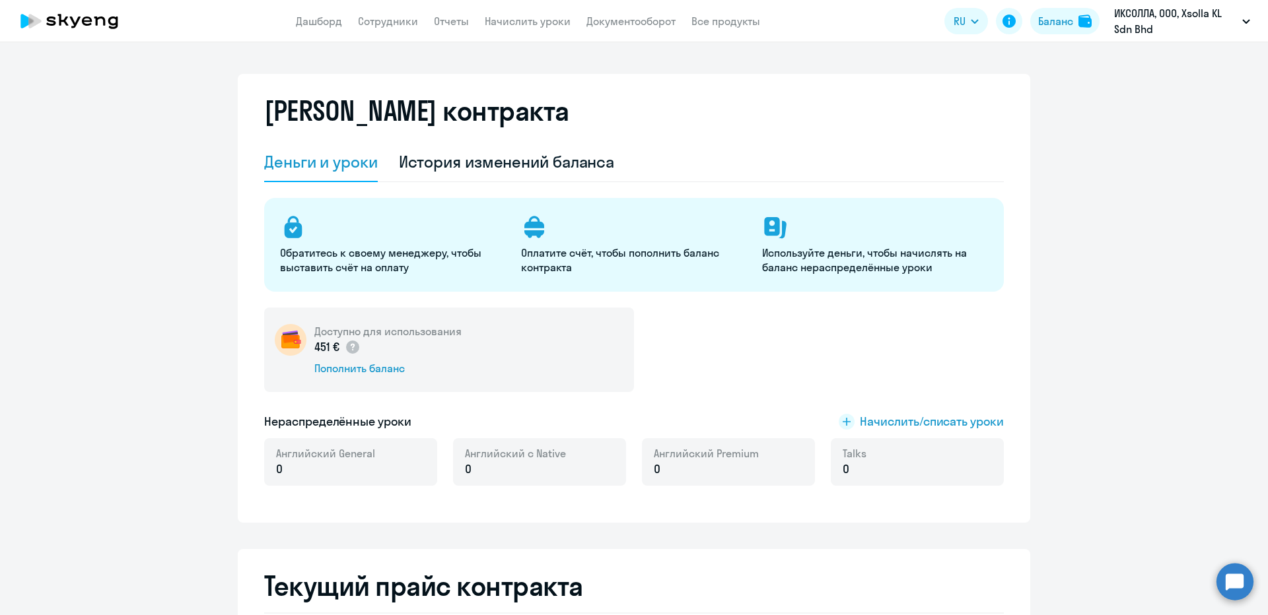
click at [456, 162] on div "История изменений баланса" at bounding box center [507, 161] width 216 height 21
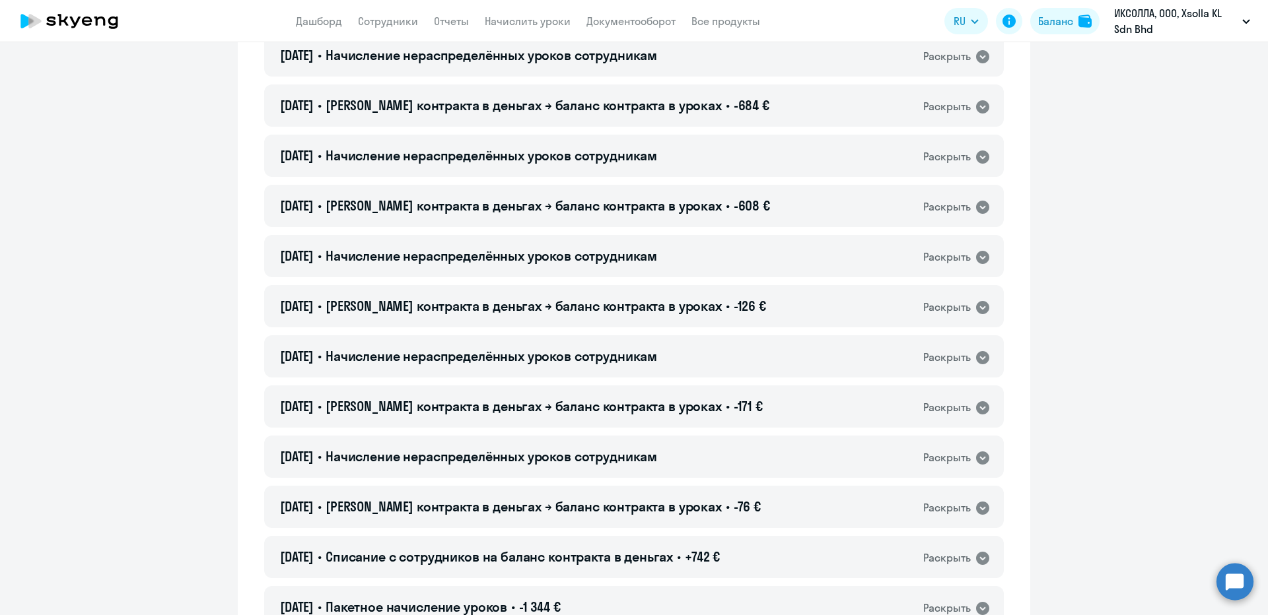
scroll to position [660, 0]
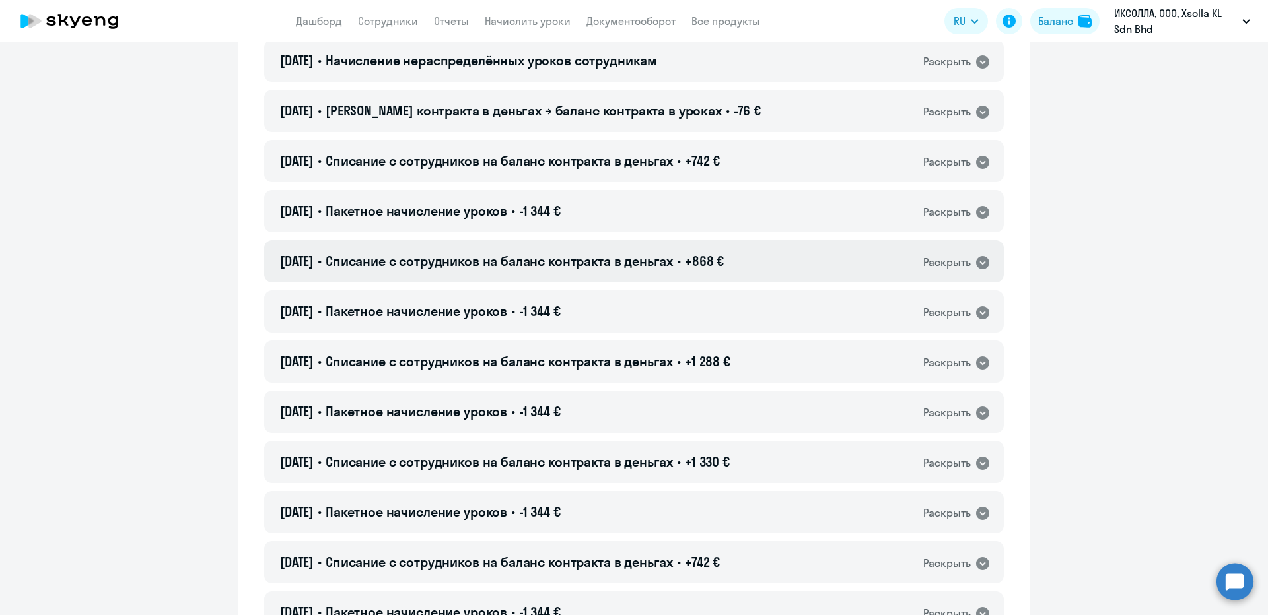
click at [429, 261] on span "Списание с сотрудников на баланс контракта в деньгах" at bounding box center [499, 261] width 347 height 17
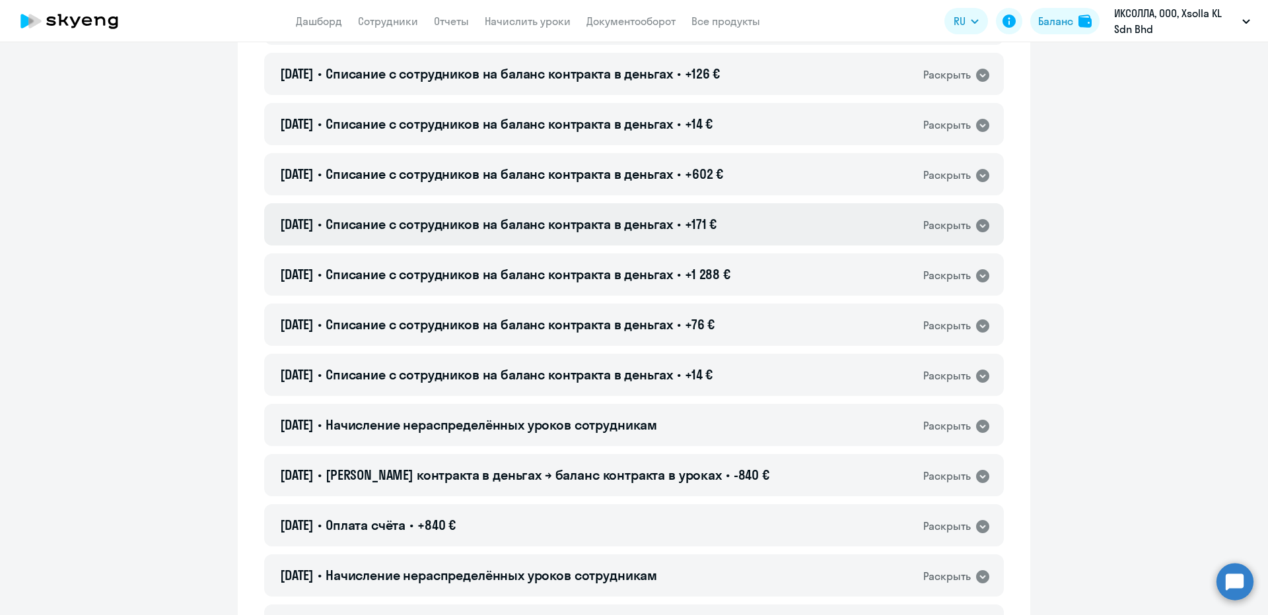
scroll to position [1915, 0]
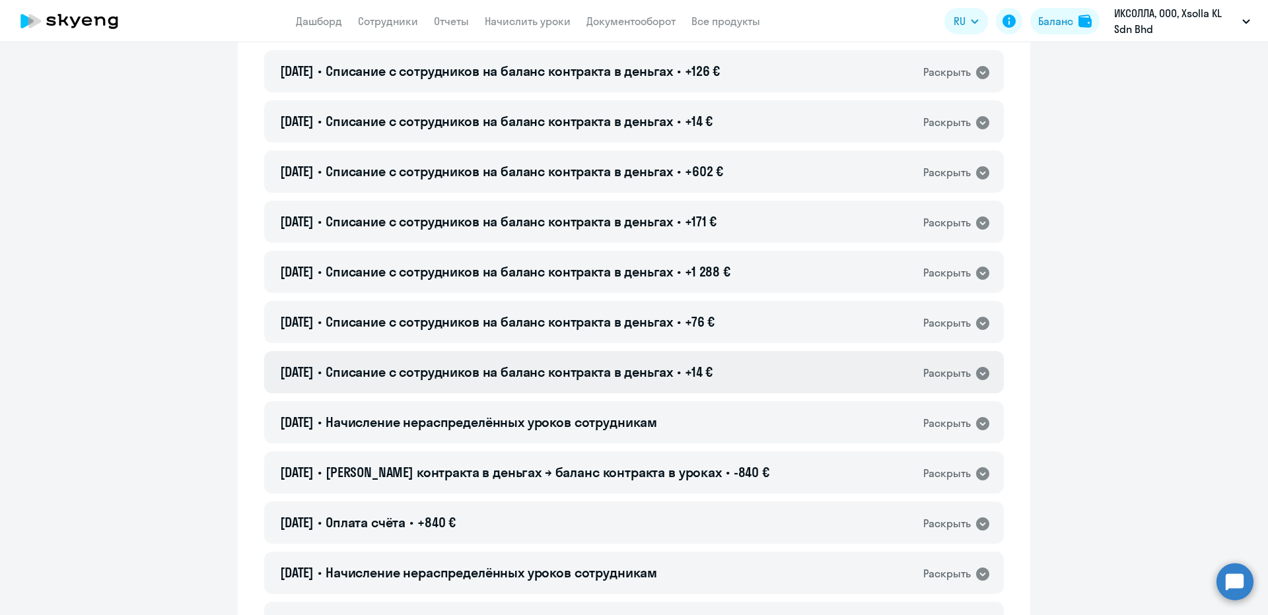
click at [400, 373] on span "Списание с сотрудников на баланс контракта в деньгах" at bounding box center [499, 372] width 347 height 17
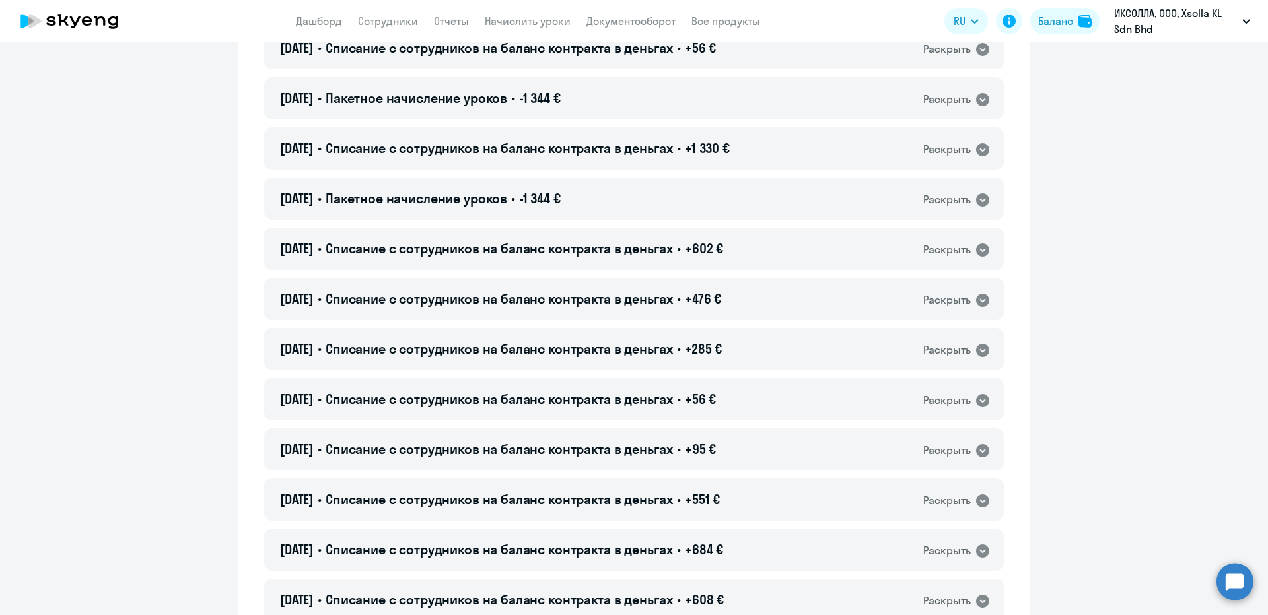
scroll to position [1321, 0]
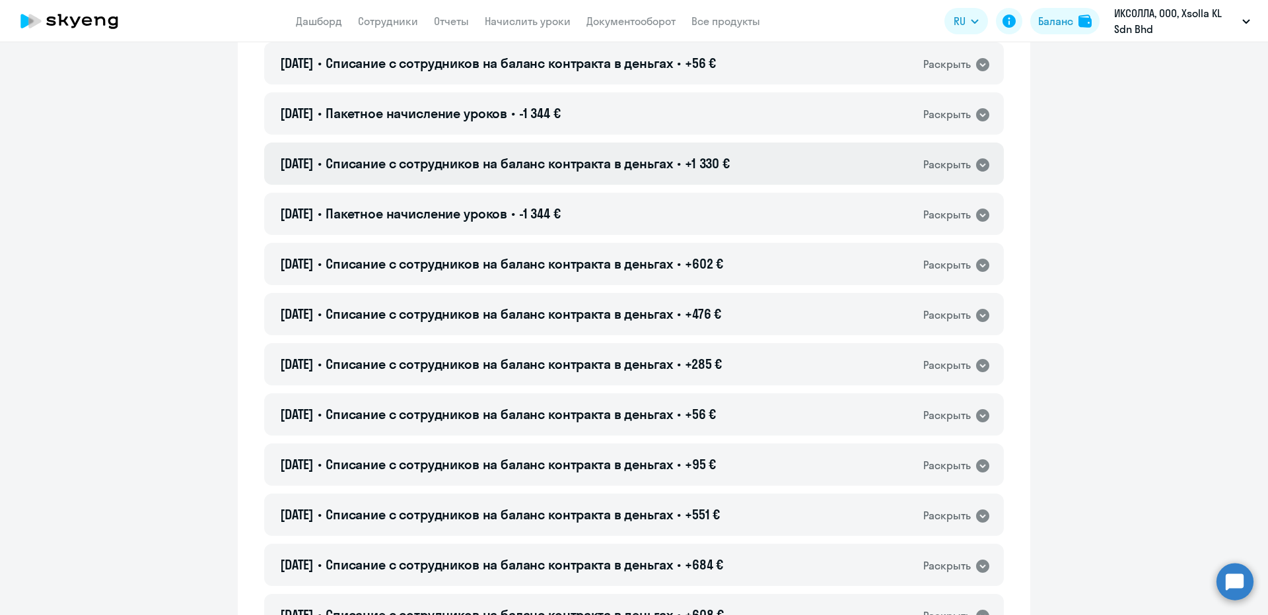
click at [503, 176] on div "29.08.2025 • Списание с сотрудников на баланс контракта в деньгах • +1 330 € Ра…" at bounding box center [634, 164] width 740 height 42
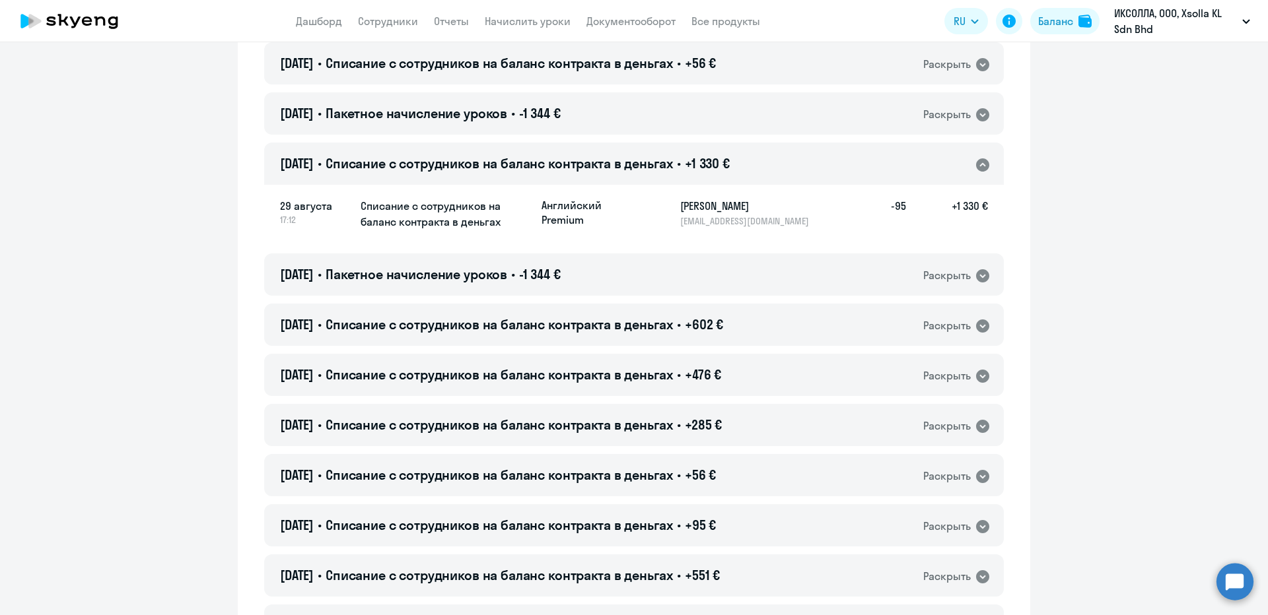
click at [484, 174] on div "29.08.2025 • Списание с сотрудников на баланс контракта в деньгах • +1 330 € Ра…" at bounding box center [634, 164] width 740 height 42
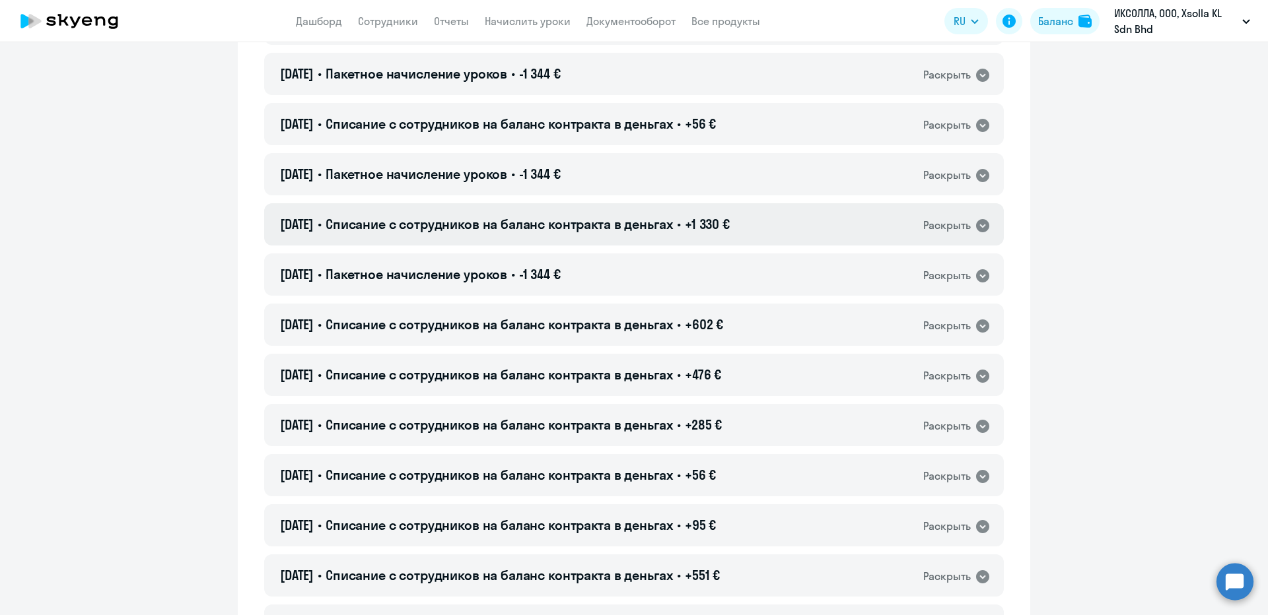
scroll to position [1255, 0]
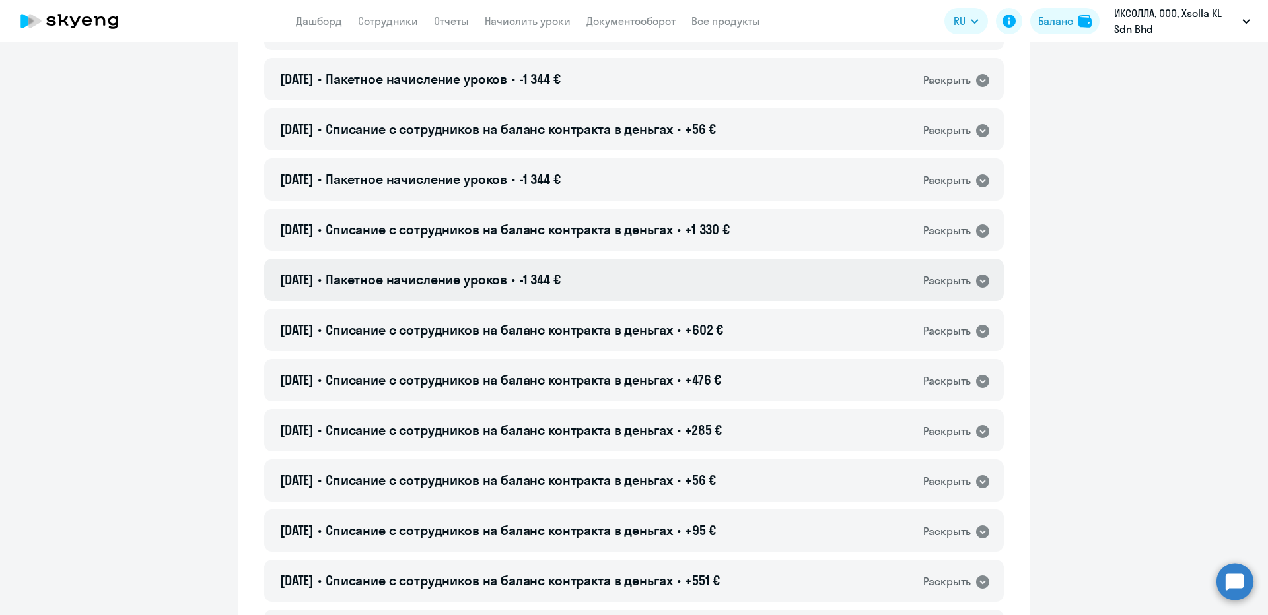
click at [421, 275] on span "Пакетное начисление уроков" at bounding box center [417, 279] width 182 height 17
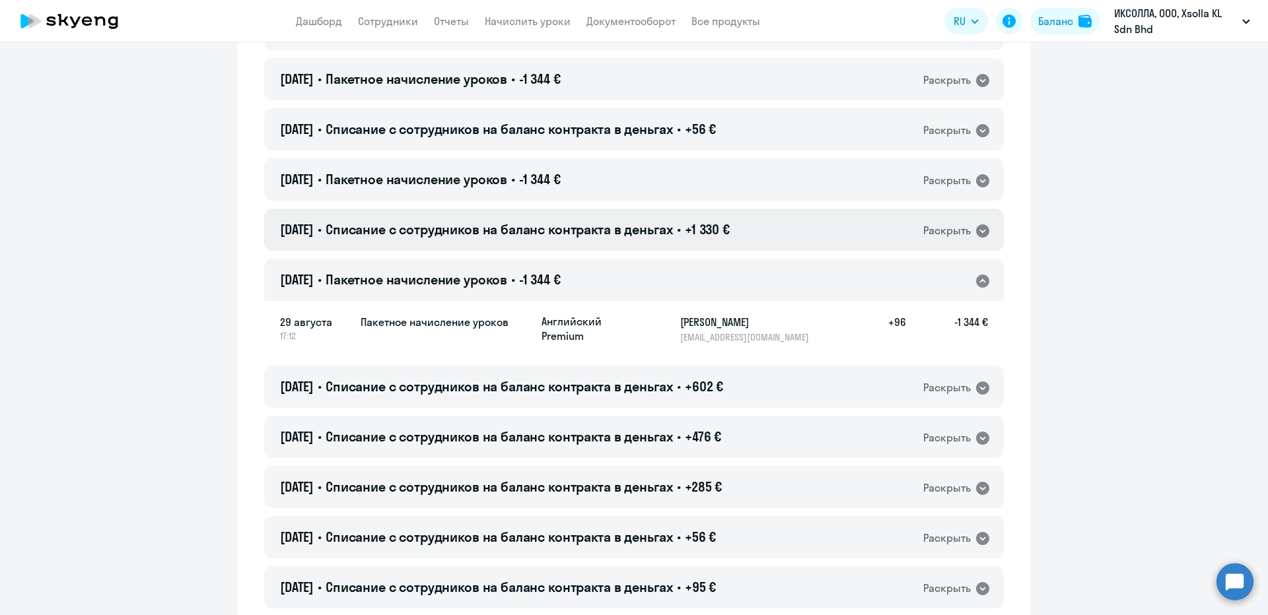
click at [420, 213] on div "[DATE] • Списание с сотрудников на баланс контракта в деньгах • +1 330 € Раскры…" at bounding box center [634, 230] width 740 height 42
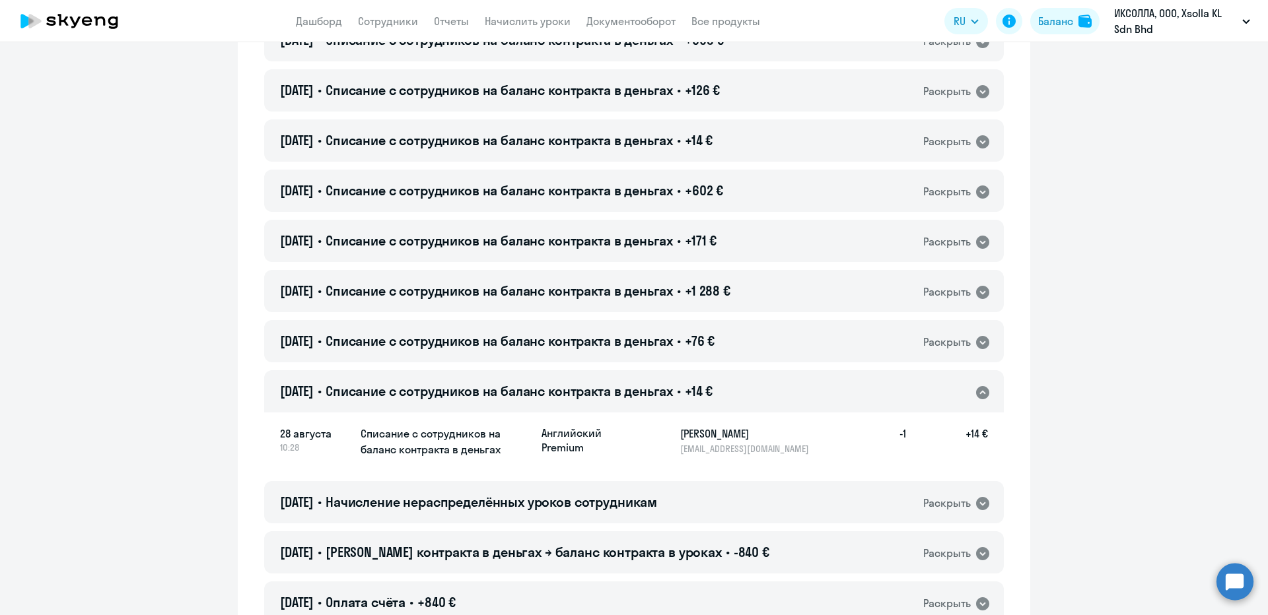
scroll to position [2047, 0]
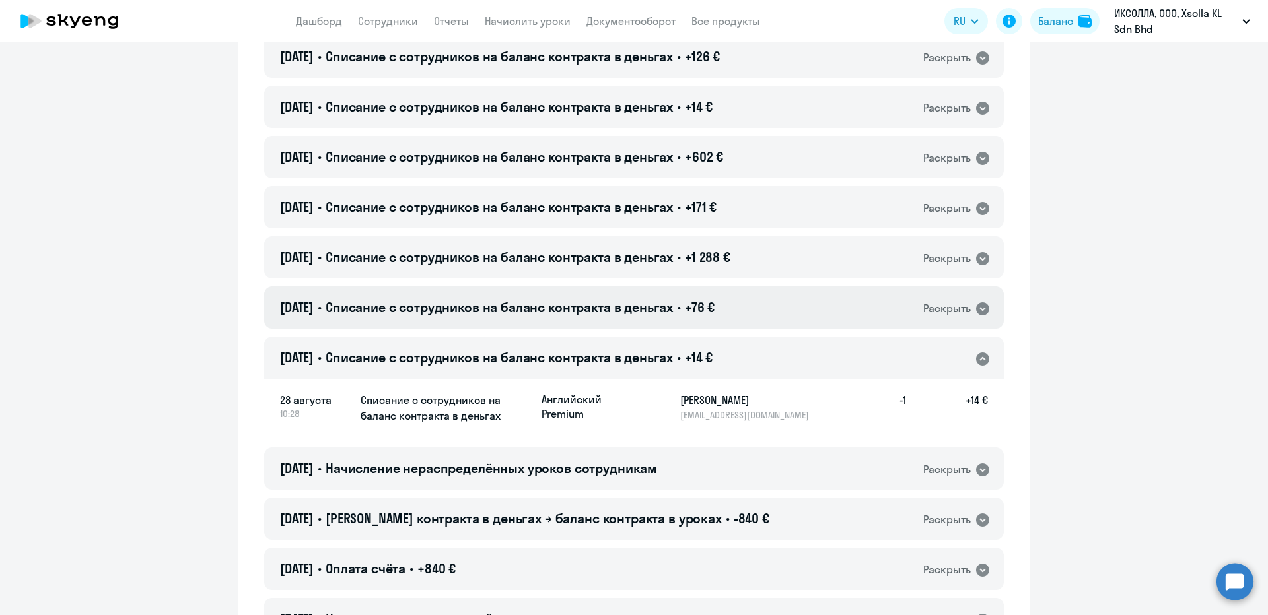
click at [446, 318] on div "28.08.2025 • Списание с сотрудников на баланс контракта в деньгах • +76 € Раскр…" at bounding box center [634, 308] width 740 height 42
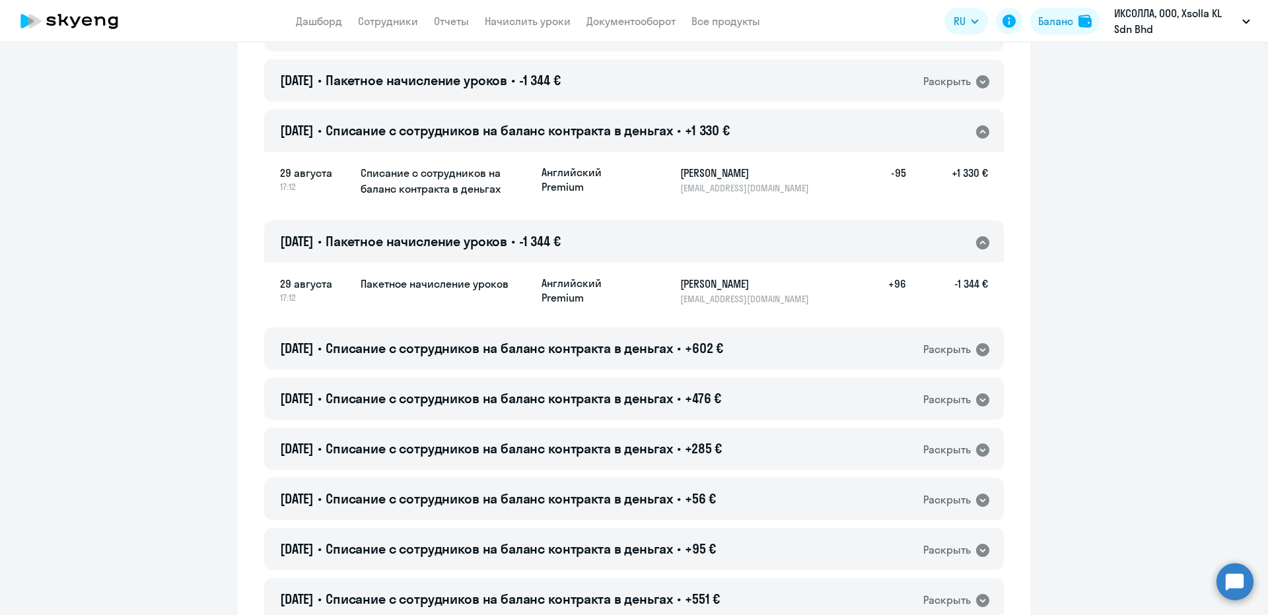
scroll to position [1255, 0]
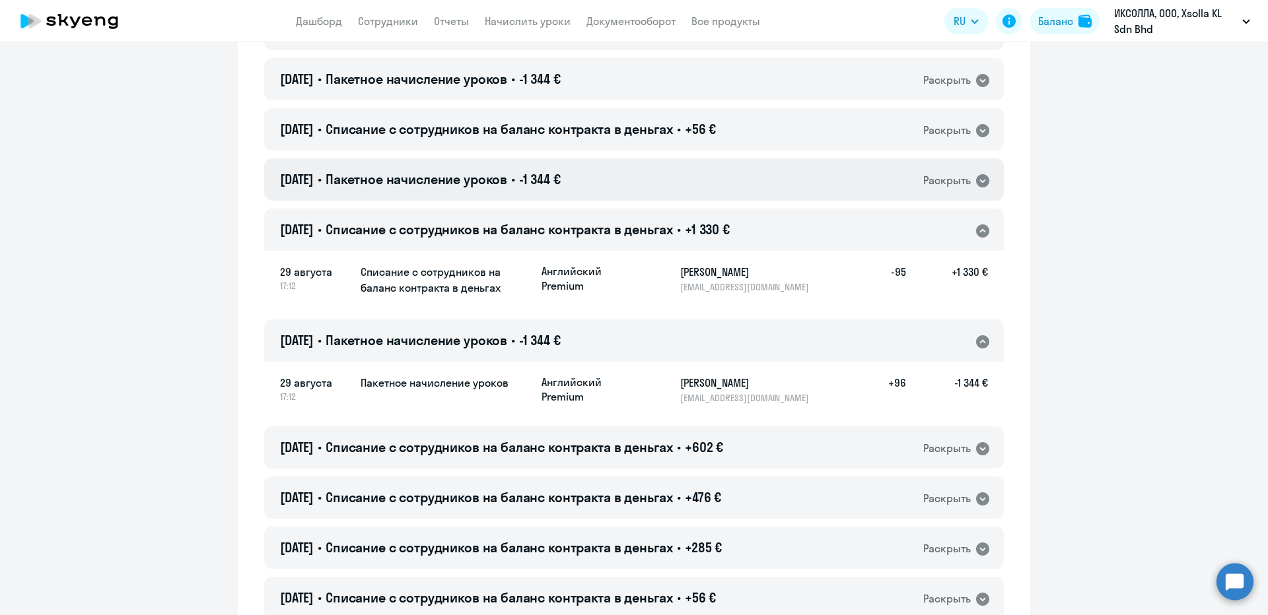
click at [509, 189] on div "[DATE] • Пакетное начисление уроков • -1 344 € Раскрыть" at bounding box center [634, 179] width 740 height 42
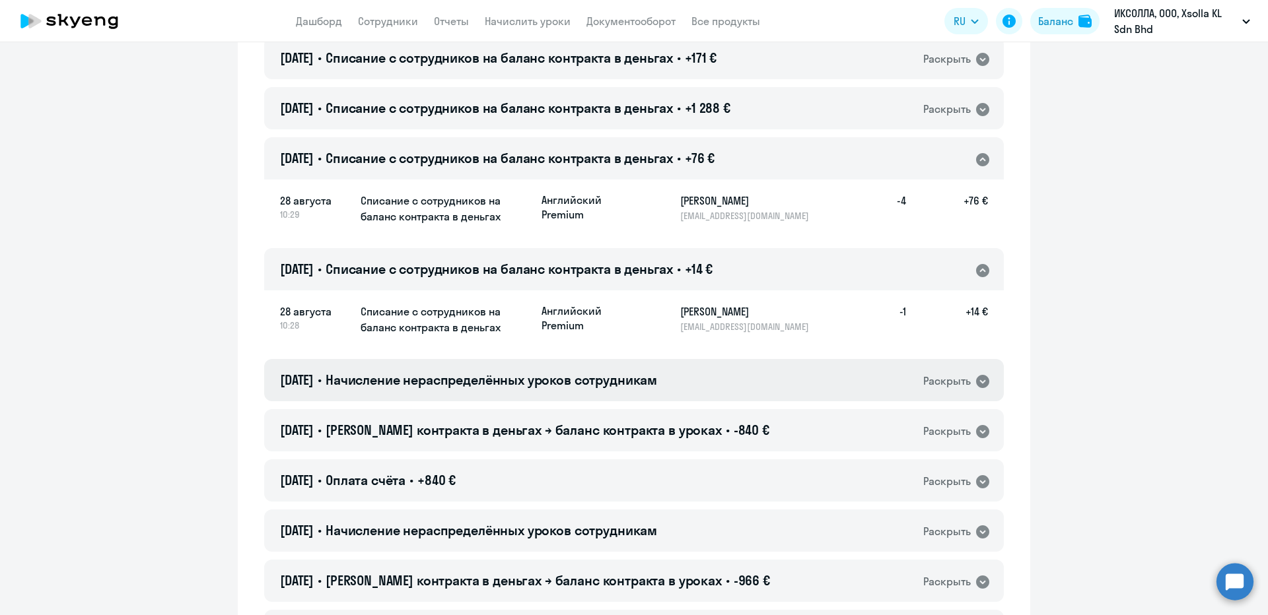
scroll to position [2245, 0]
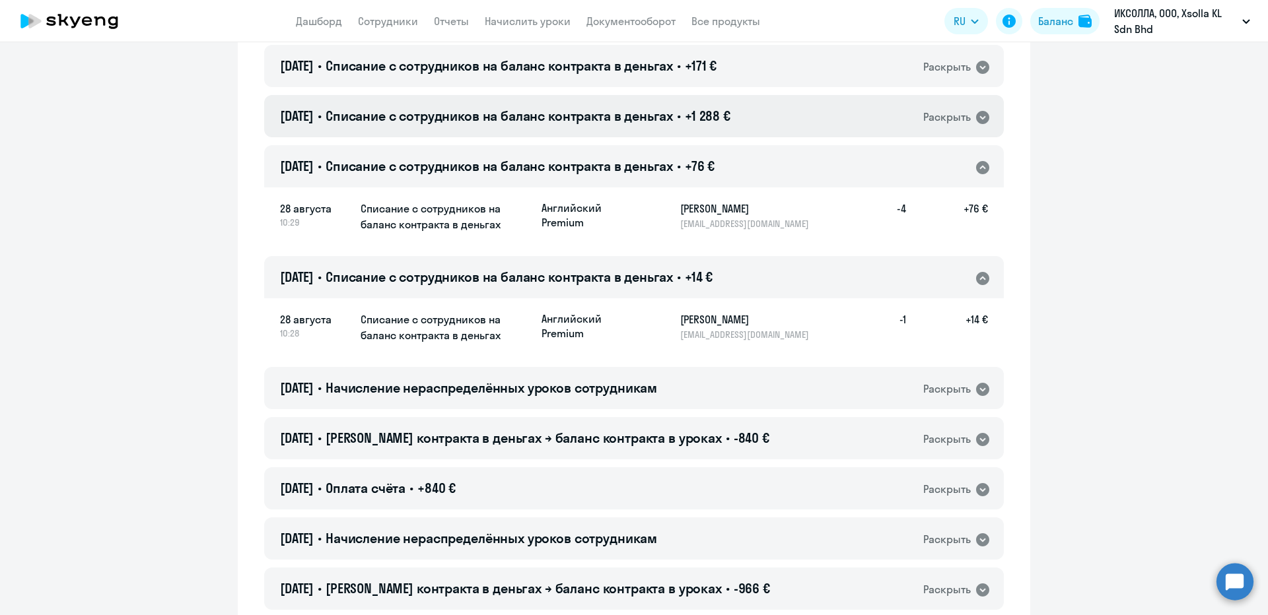
click at [522, 117] on span "Списание с сотрудников на баланс контракта в деньгах" at bounding box center [499, 116] width 347 height 17
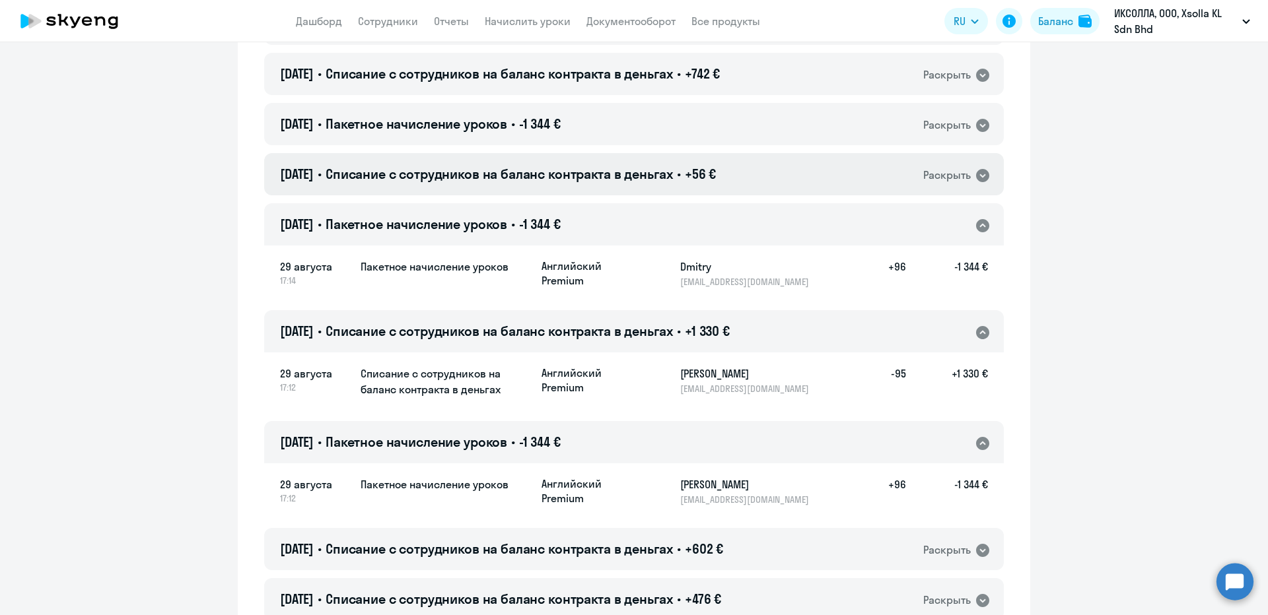
scroll to position [1189, 0]
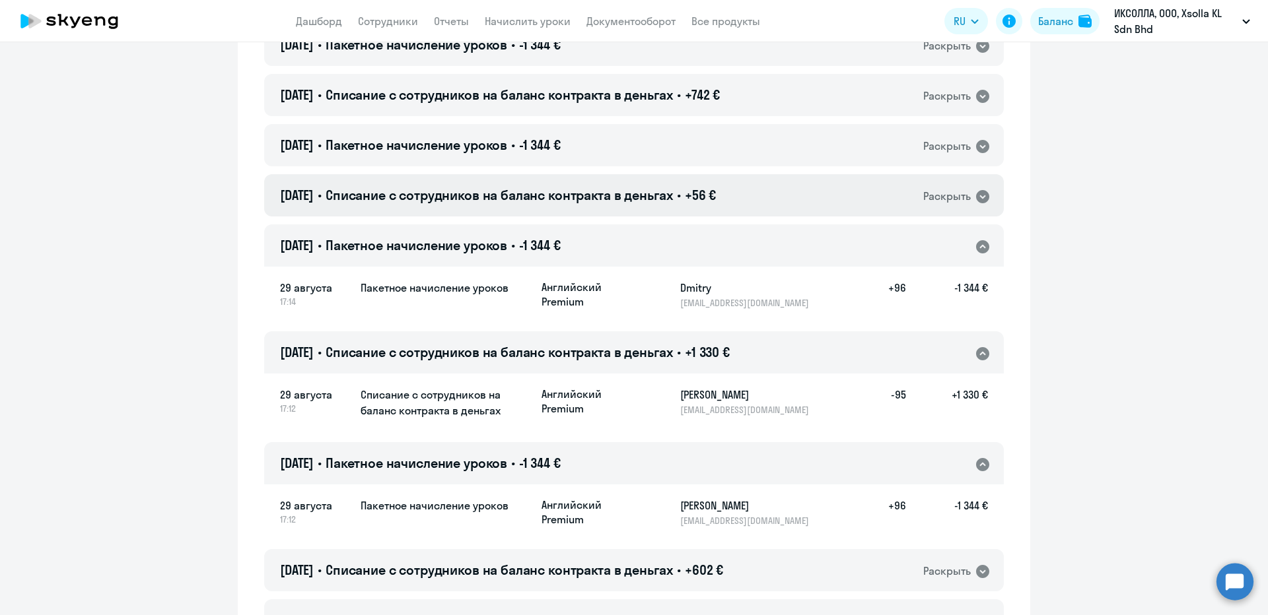
click at [557, 177] on div "29.08.2025 • Списание с сотрудников на баланс контракта в деньгах • +56 € Раскр…" at bounding box center [634, 195] width 740 height 42
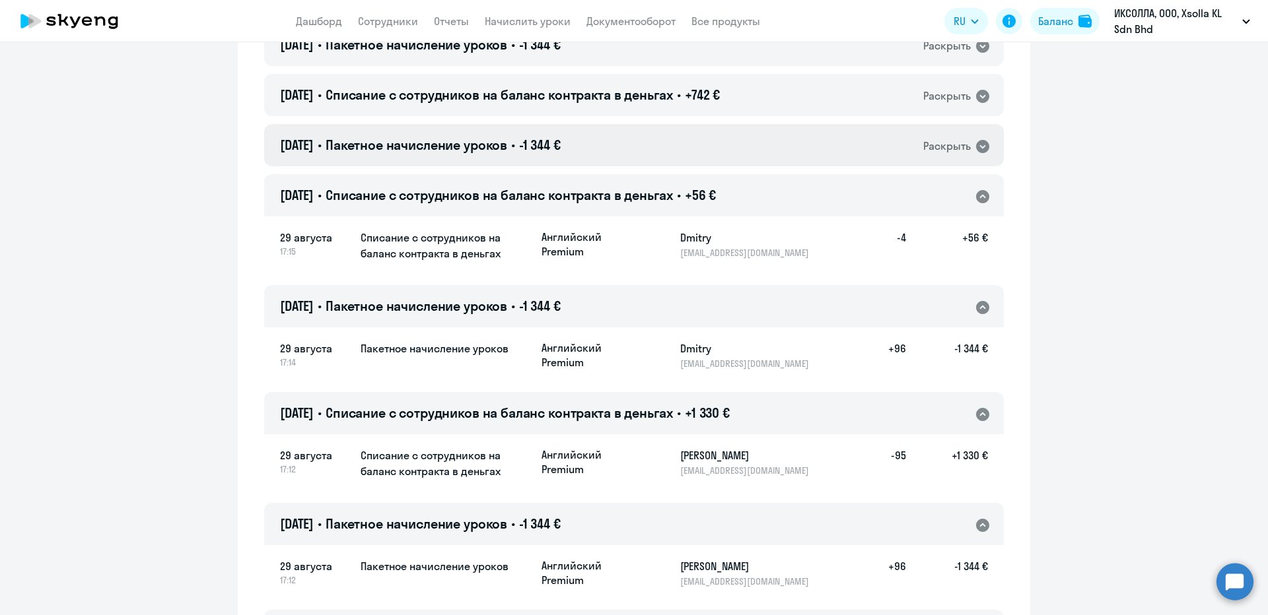
click at [507, 141] on span "Пакетное начисление уроков" at bounding box center [417, 145] width 182 height 17
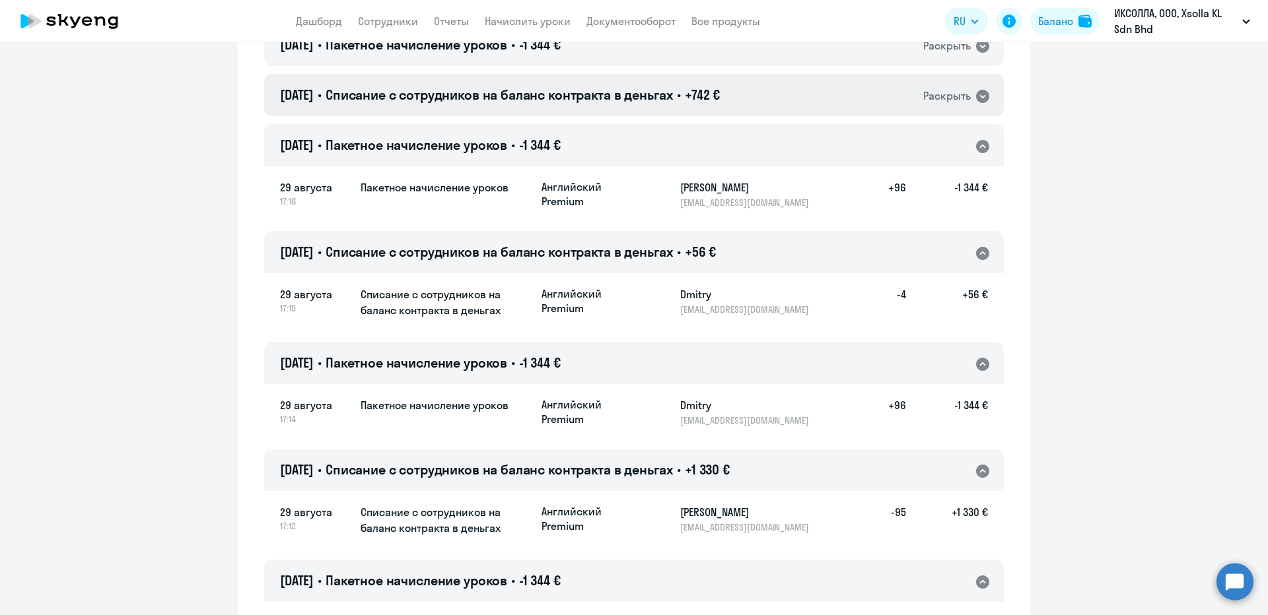
click at [525, 90] on span "Списание с сотрудников на баланс контракта в деньгах" at bounding box center [499, 95] width 347 height 17
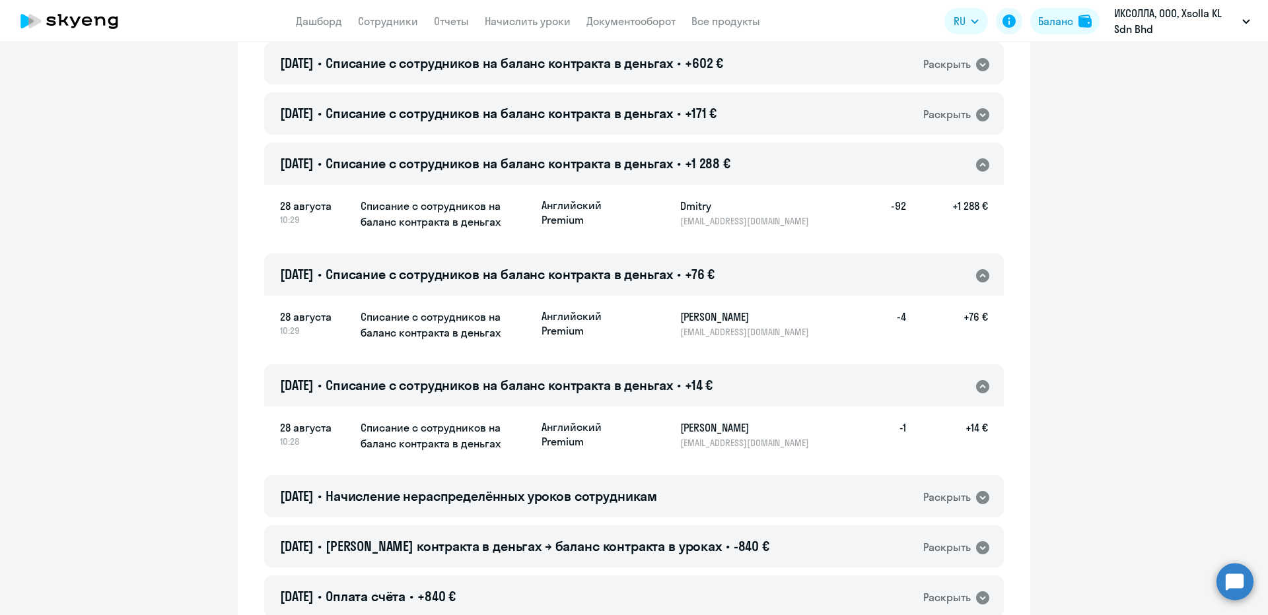
scroll to position [2377, 0]
click at [706, 328] on p "[EMAIL_ADDRESS][DOMAIN_NAME]" at bounding box center [748, 331] width 136 height 12
copy p "[EMAIL_ADDRESS][DOMAIN_NAME]"
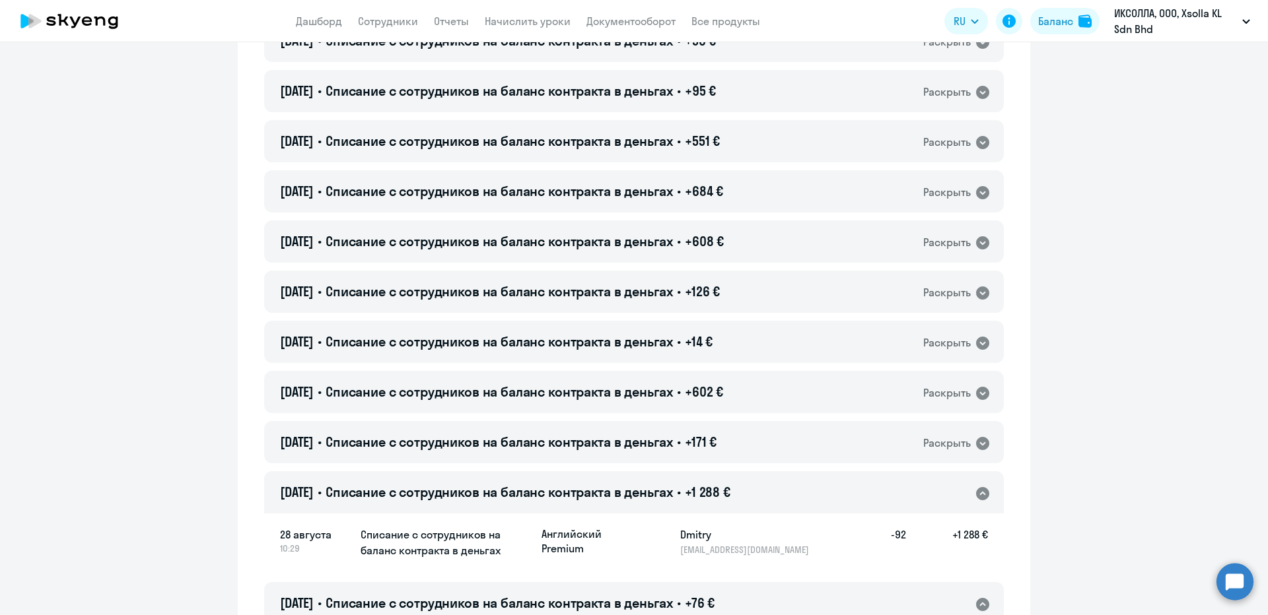
scroll to position [2113, 0]
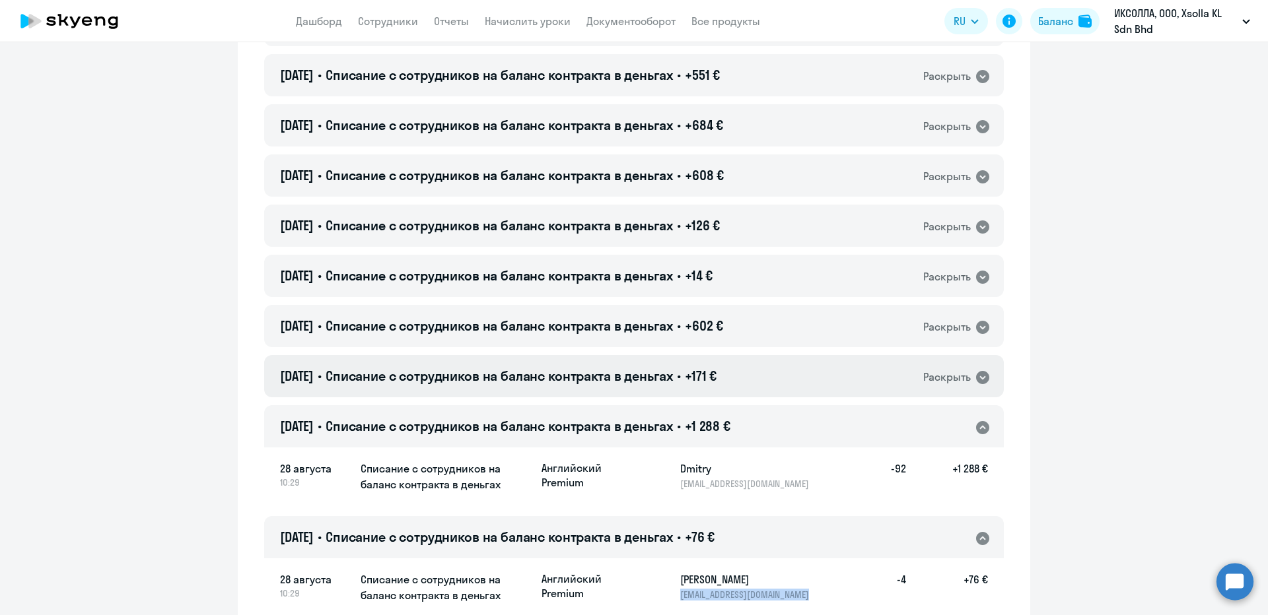
click at [709, 380] on span "+171 €" at bounding box center [701, 376] width 32 height 17
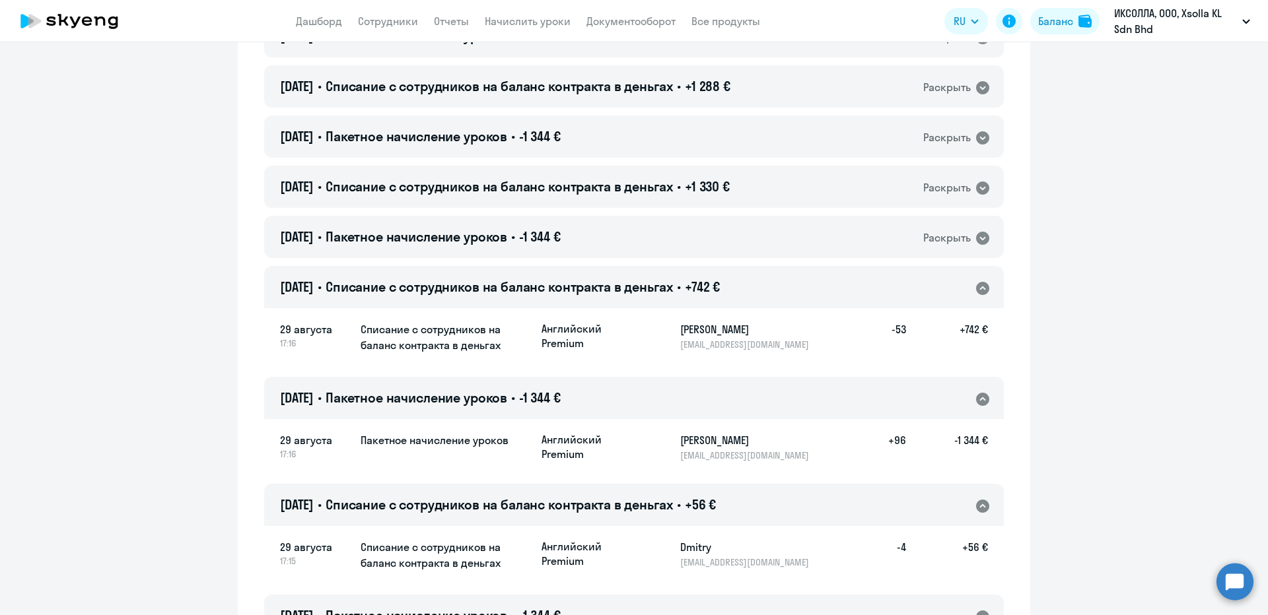
scroll to position [991, 0]
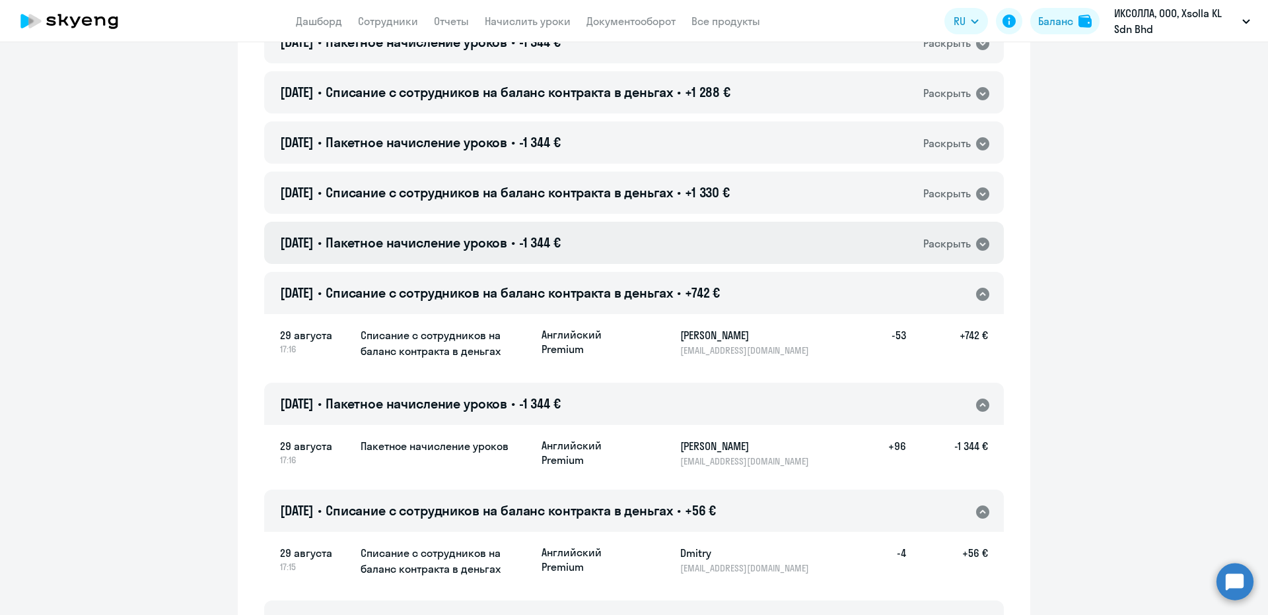
click at [712, 245] on div "[DATE] • Пакетное начисление уроков • -1 344 € Раскрыть" at bounding box center [634, 243] width 740 height 42
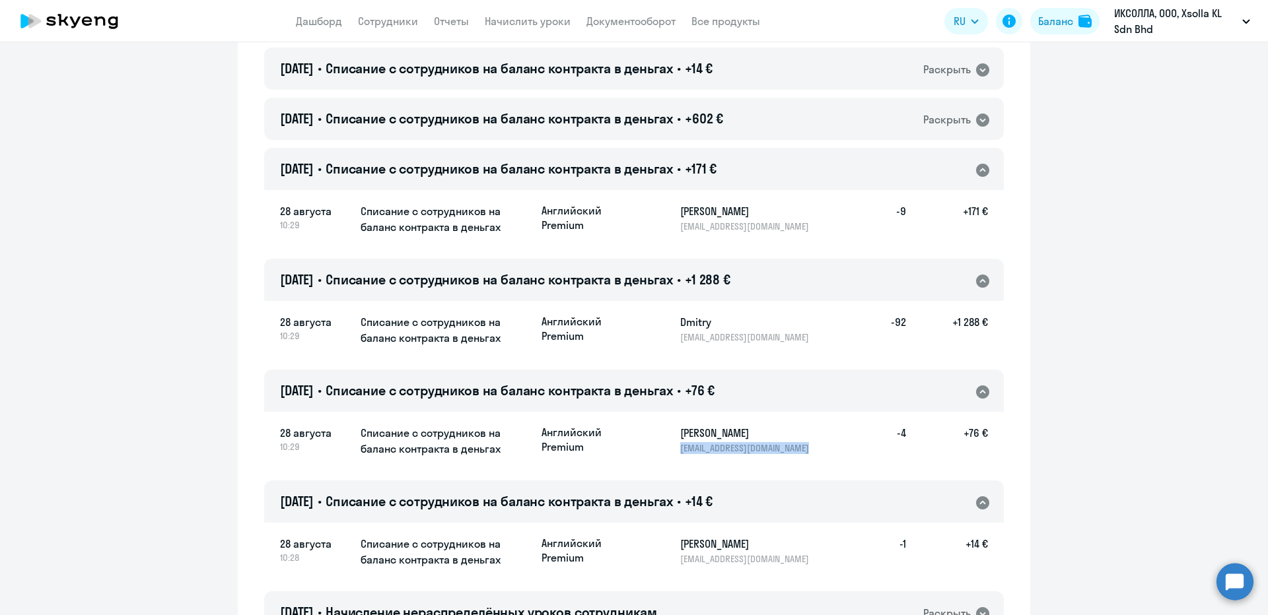
scroll to position [2245, 0]
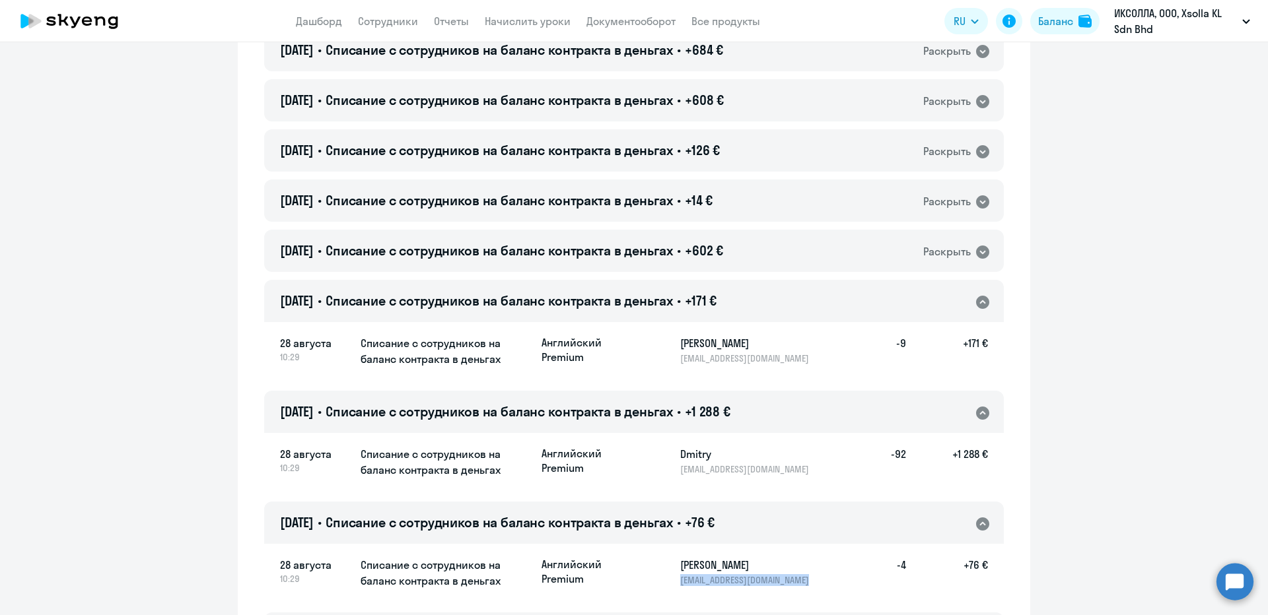
drag, startPoint x: 672, startPoint y: 338, endPoint x: 804, endPoint y: 338, distance: 132.1
click at [804, 338] on div "Английский Premium Беседина Анна Игоревна a.besedina@xsolla.com -9 +171 €" at bounding box center [765, 349] width 446 height 29
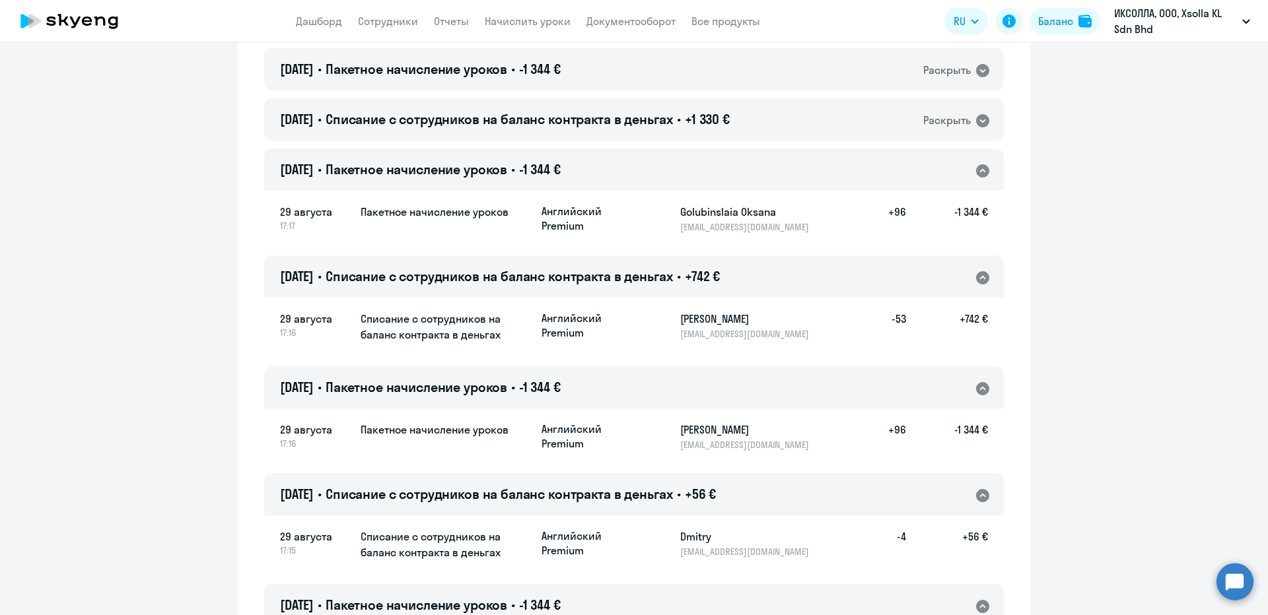
scroll to position [1057, 0]
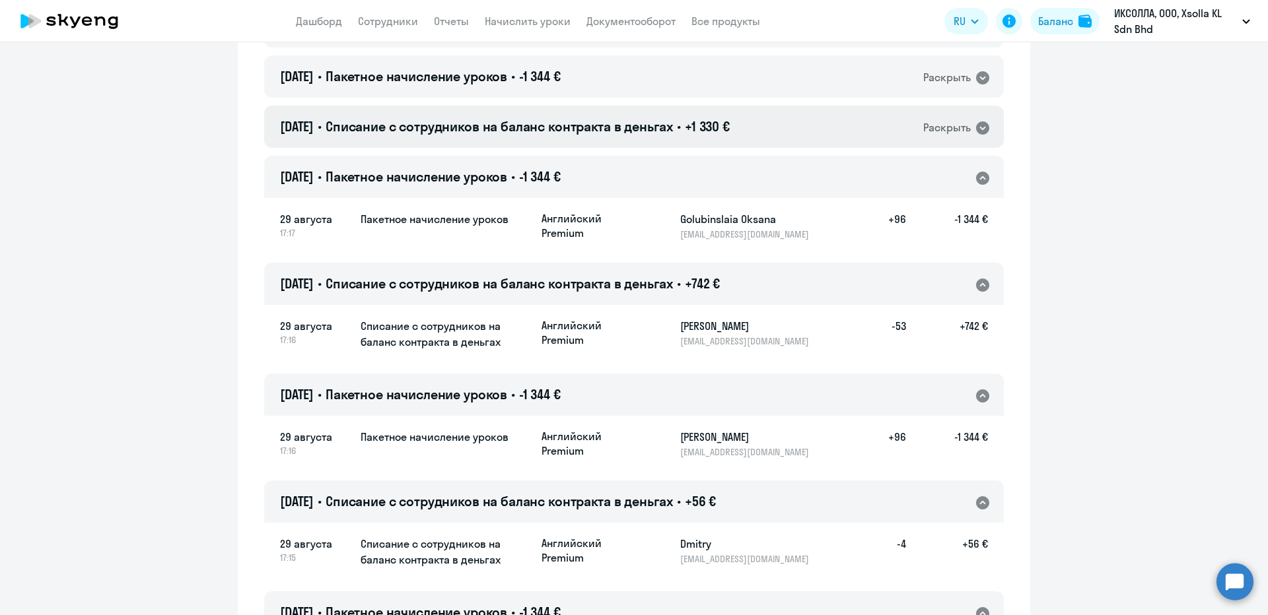
click at [650, 125] on span "Списание с сотрудников на баланс контракта в деньгах" at bounding box center [499, 126] width 347 height 17
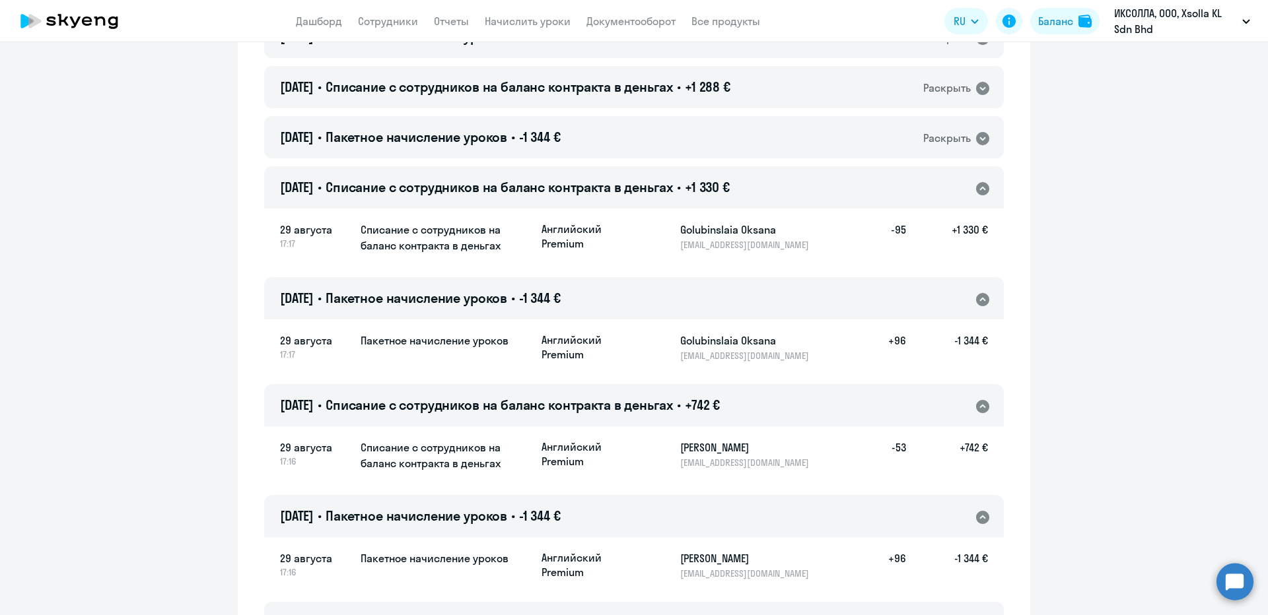
scroll to position [925, 0]
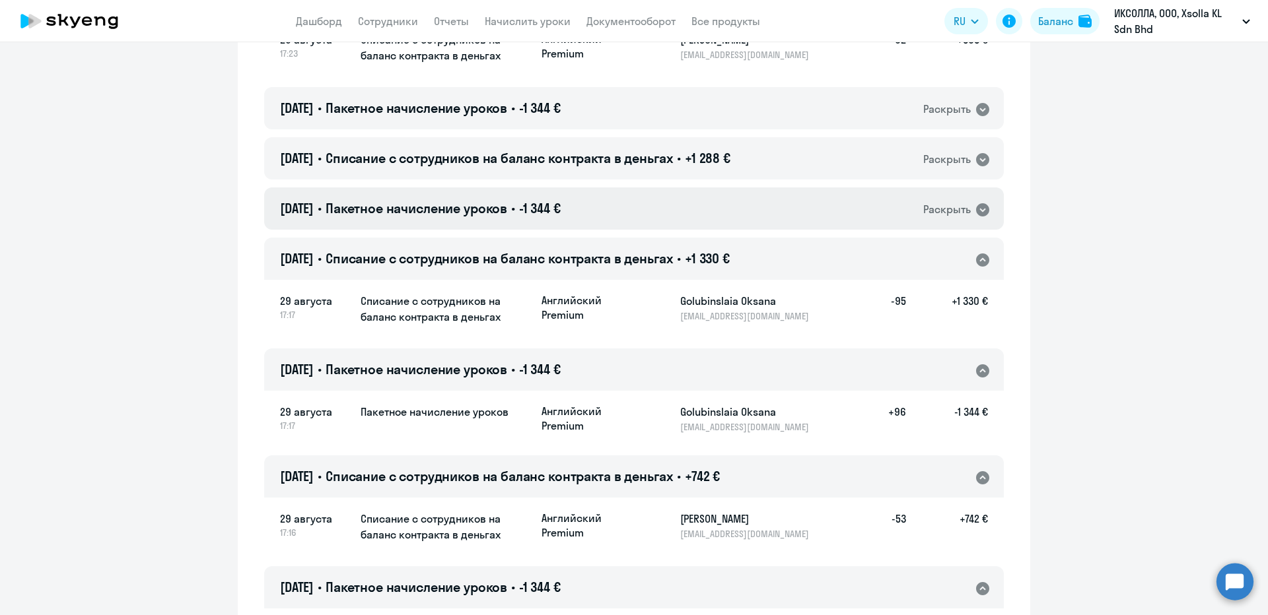
click at [647, 197] on div "[DATE] • Пакетное начисление уроков • -1 344 € Раскрыть" at bounding box center [634, 209] width 740 height 42
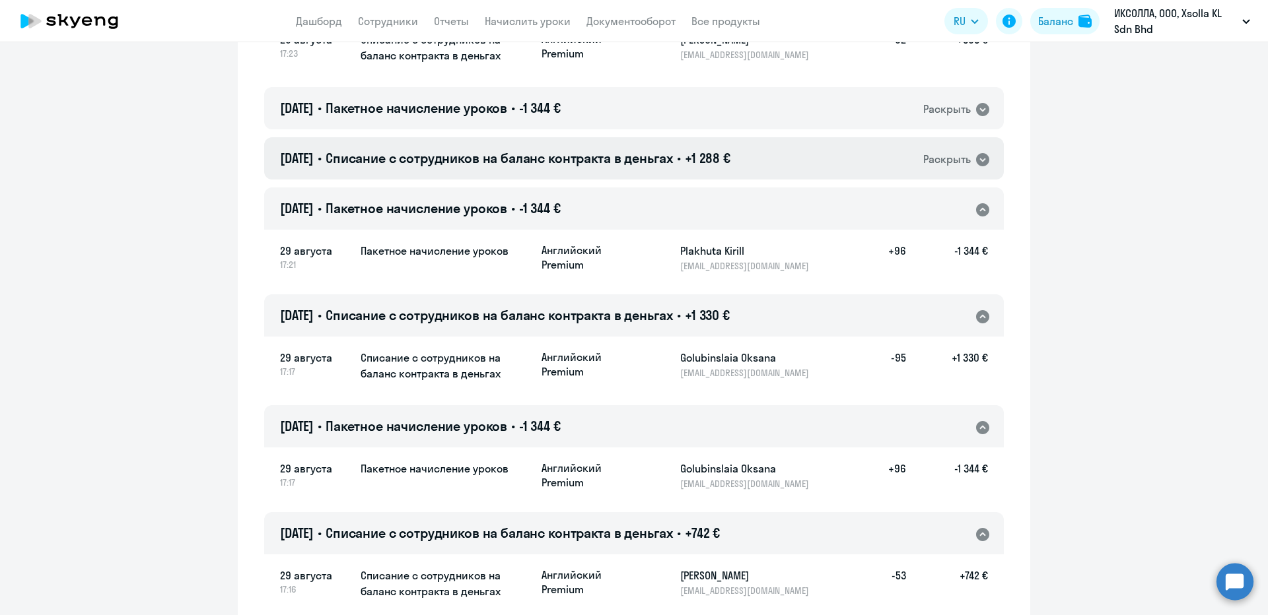
click at [653, 157] on span "Списание с сотрудников на баланс контракта в деньгах" at bounding box center [499, 158] width 347 height 17
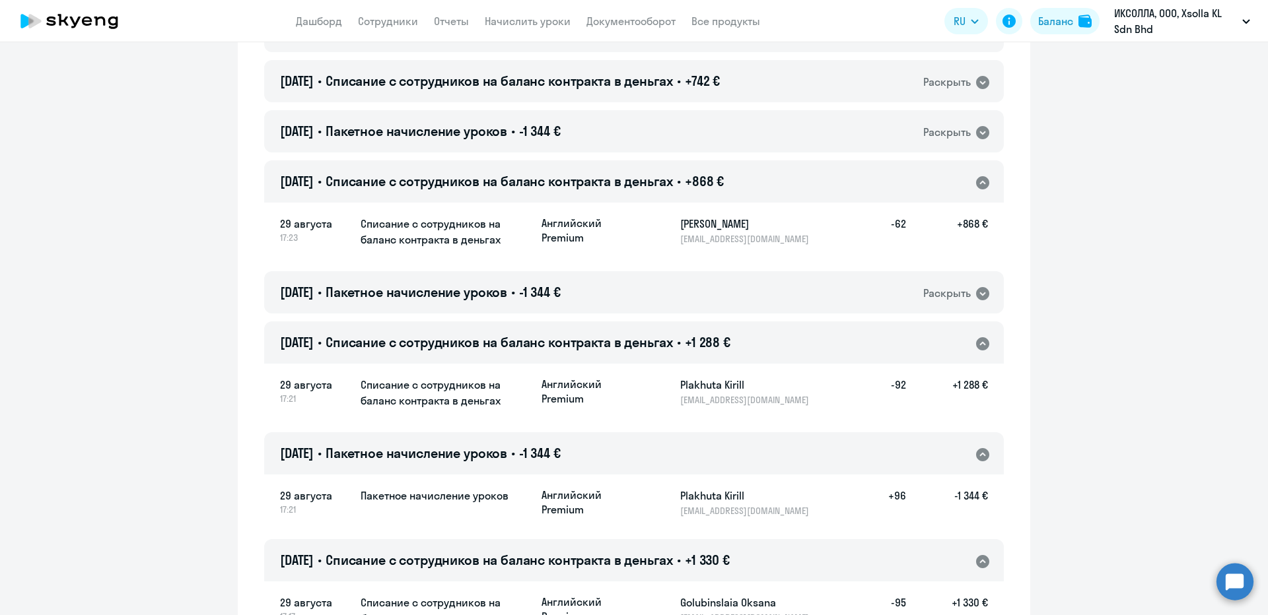
scroll to position [660, 0]
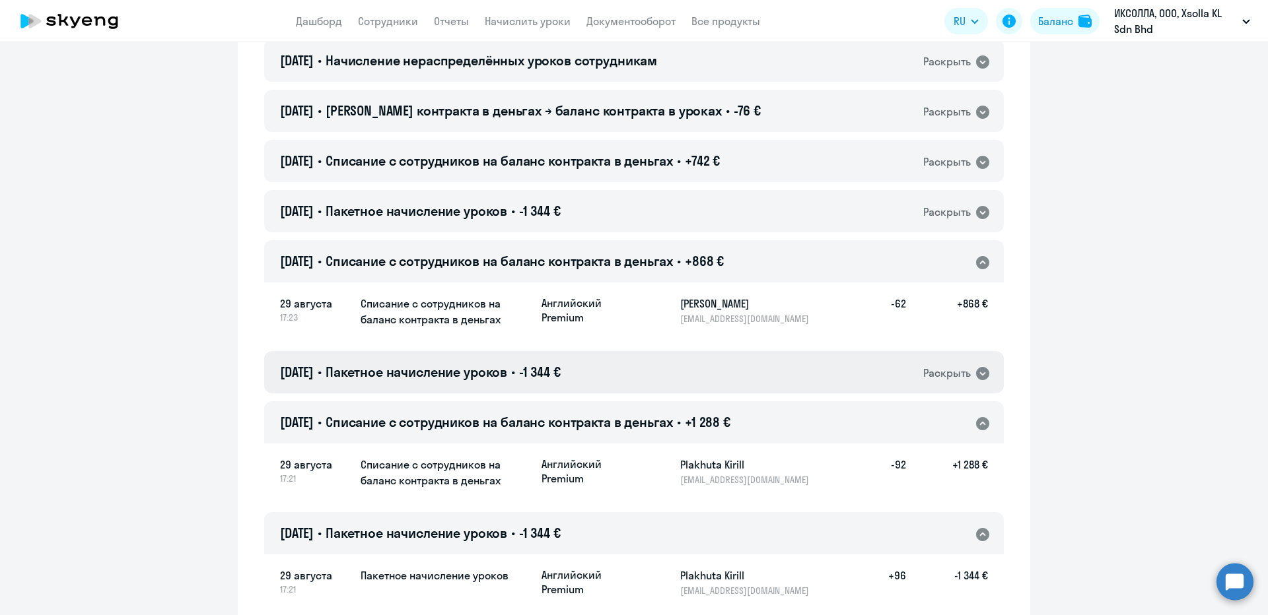
click at [657, 369] on div "[DATE] • Пакетное начисление уроков • -1 344 € Раскрыть" at bounding box center [634, 372] width 740 height 42
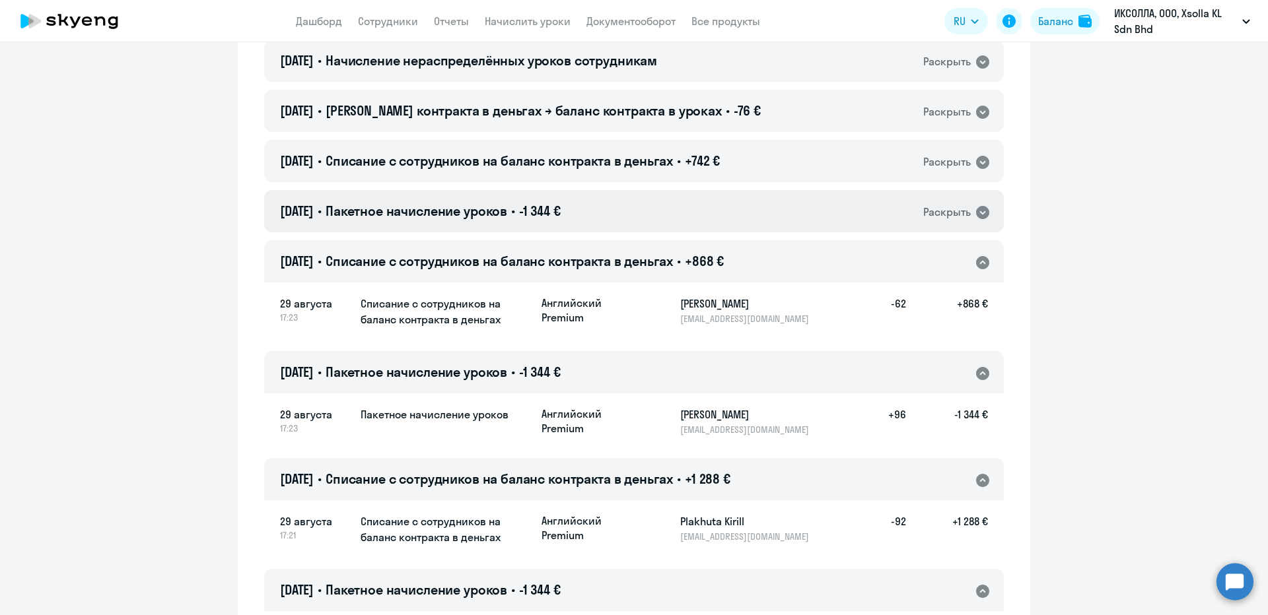
click at [658, 223] on div "[DATE] • Пакетное начисление уроков • -1 344 € Раскрыть" at bounding box center [634, 211] width 740 height 42
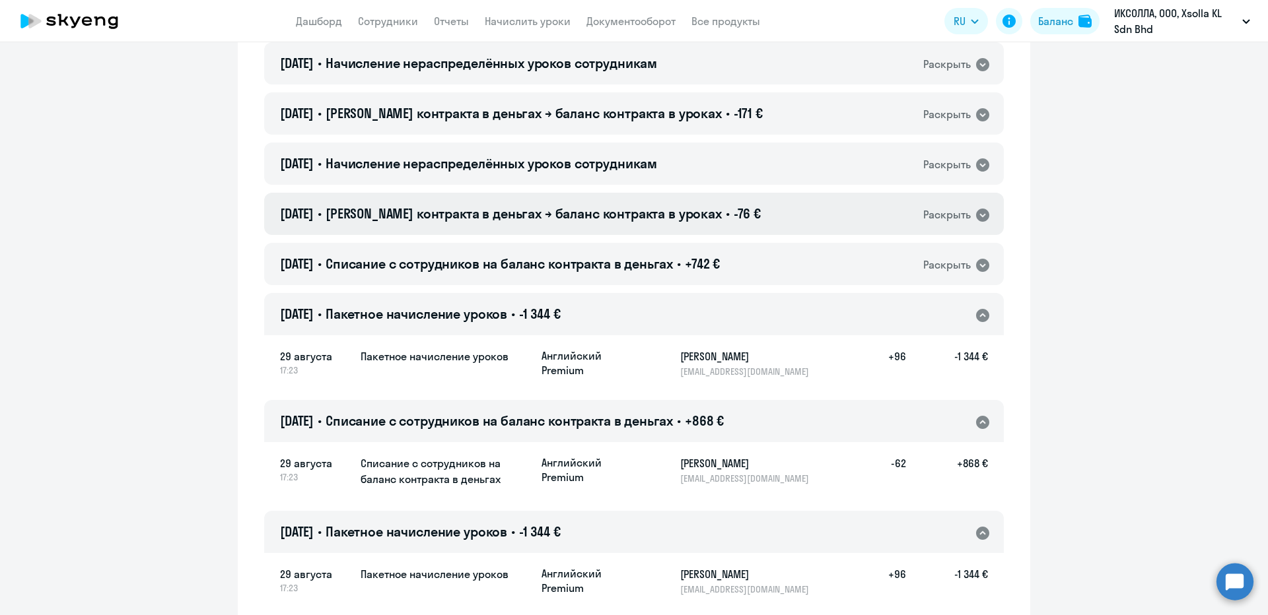
scroll to position [528, 0]
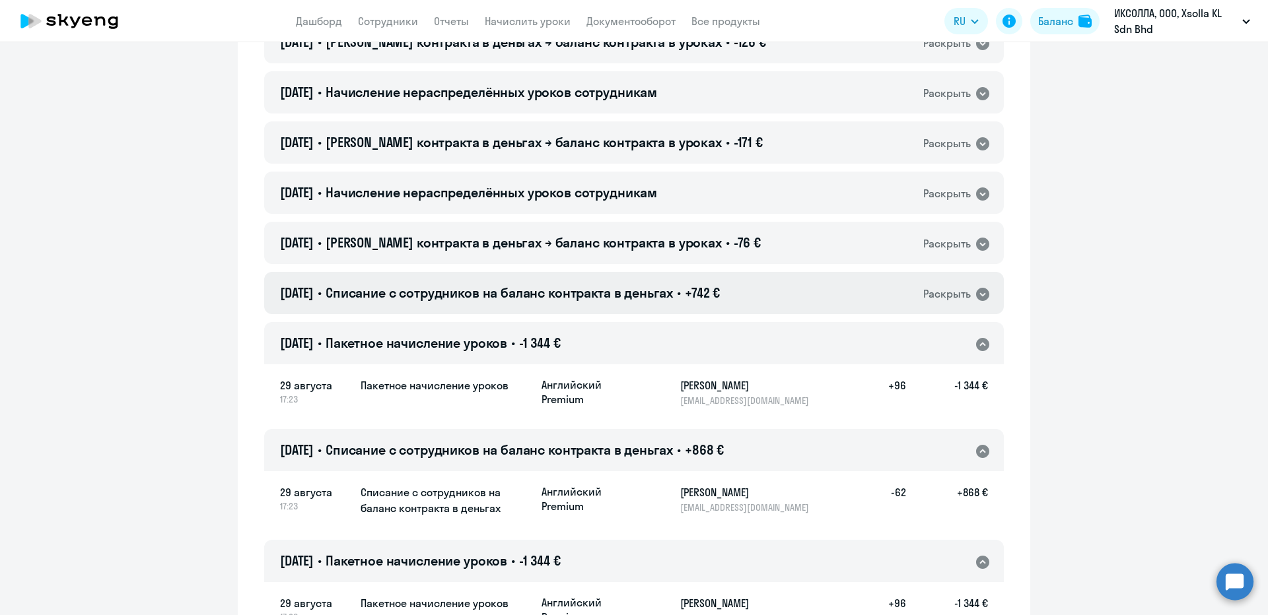
click at [656, 289] on span "Списание с сотрудников на баланс контракта в деньгах" at bounding box center [499, 293] width 347 height 17
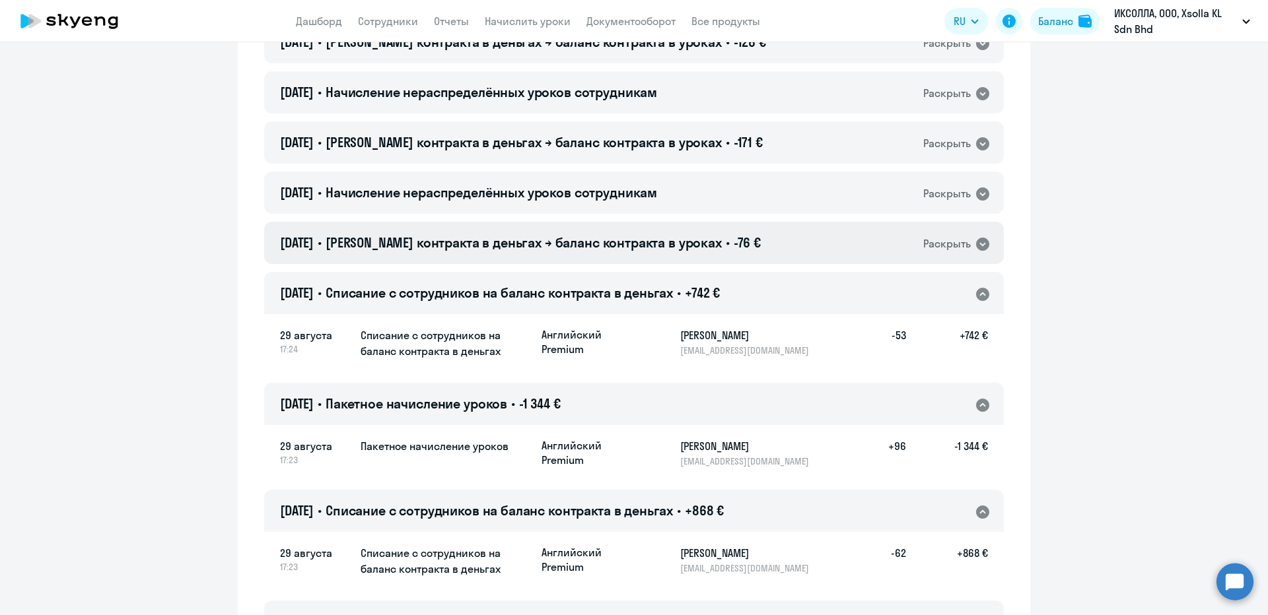
click at [656, 246] on span "[PERSON_NAME] контракта в деньгах → баланс контракта в уроках" at bounding box center [524, 242] width 396 height 17
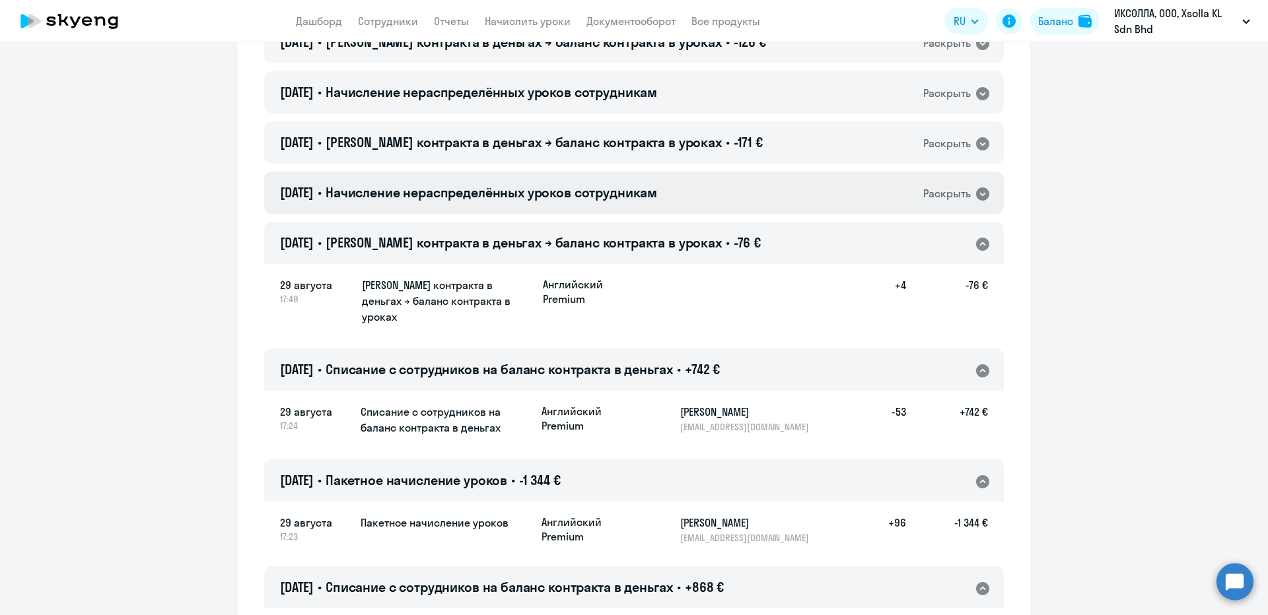
click at [645, 205] on div "[DATE] • Начисление нераспределённых уроков сотрудникам Раскрыть" at bounding box center [634, 193] width 740 height 42
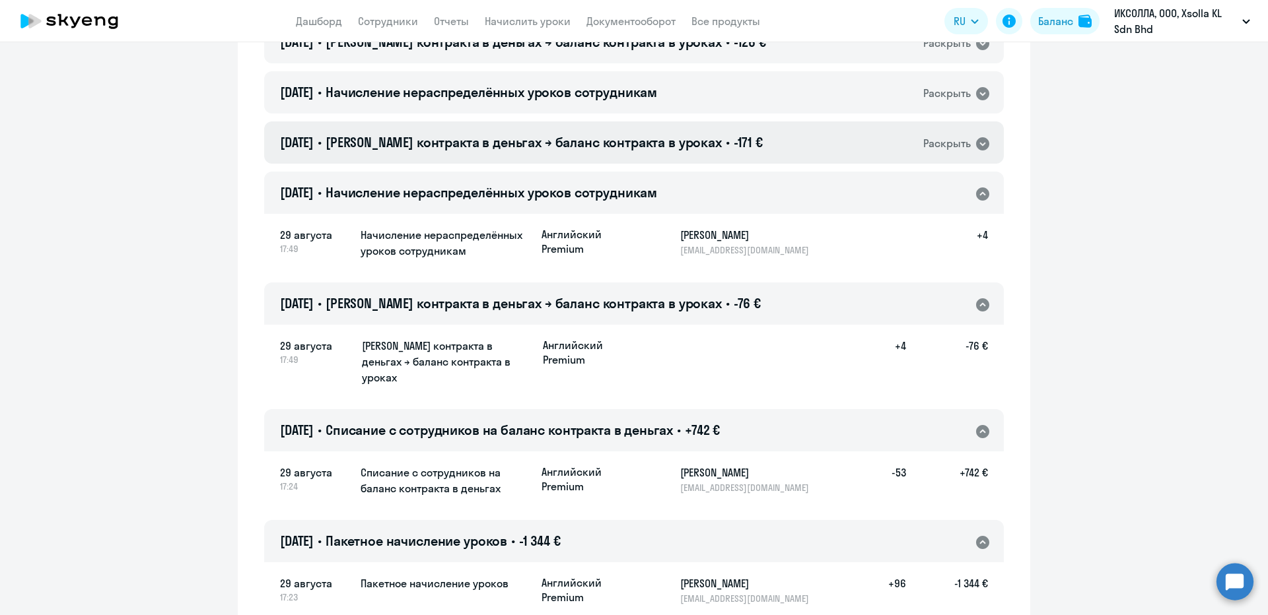
click at [618, 149] on span "[PERSON_NAME] контракта в деньгах → баланс контракта в уроках" at bounding box center [524, 142] width 396 height 17
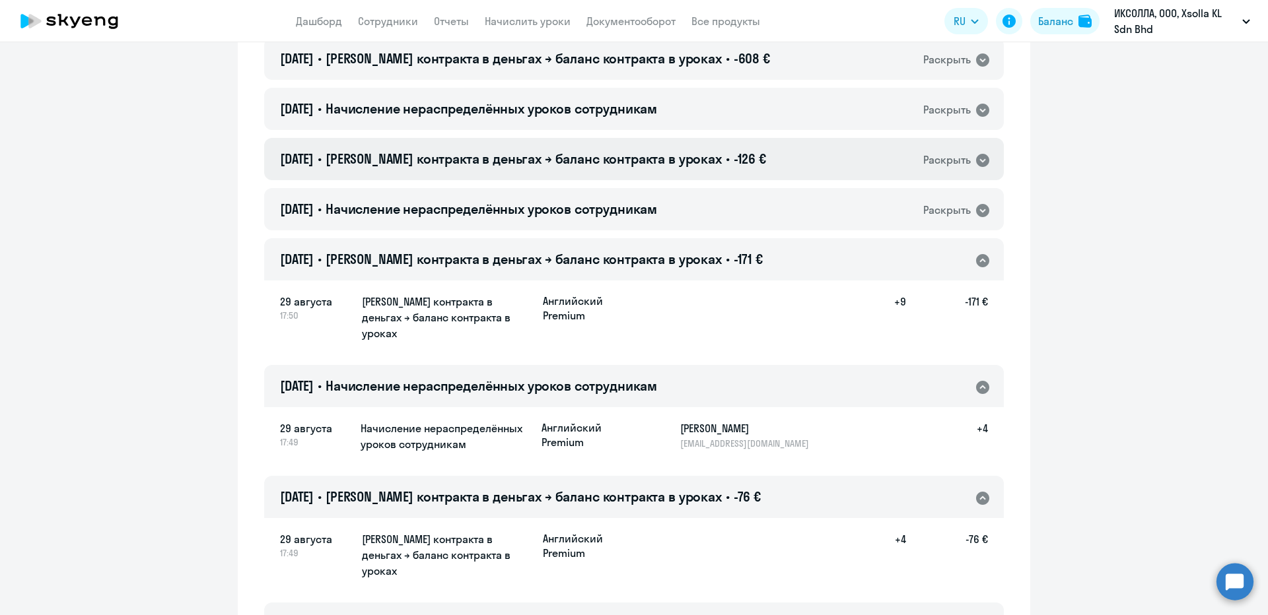
scroll to position [396, 0]
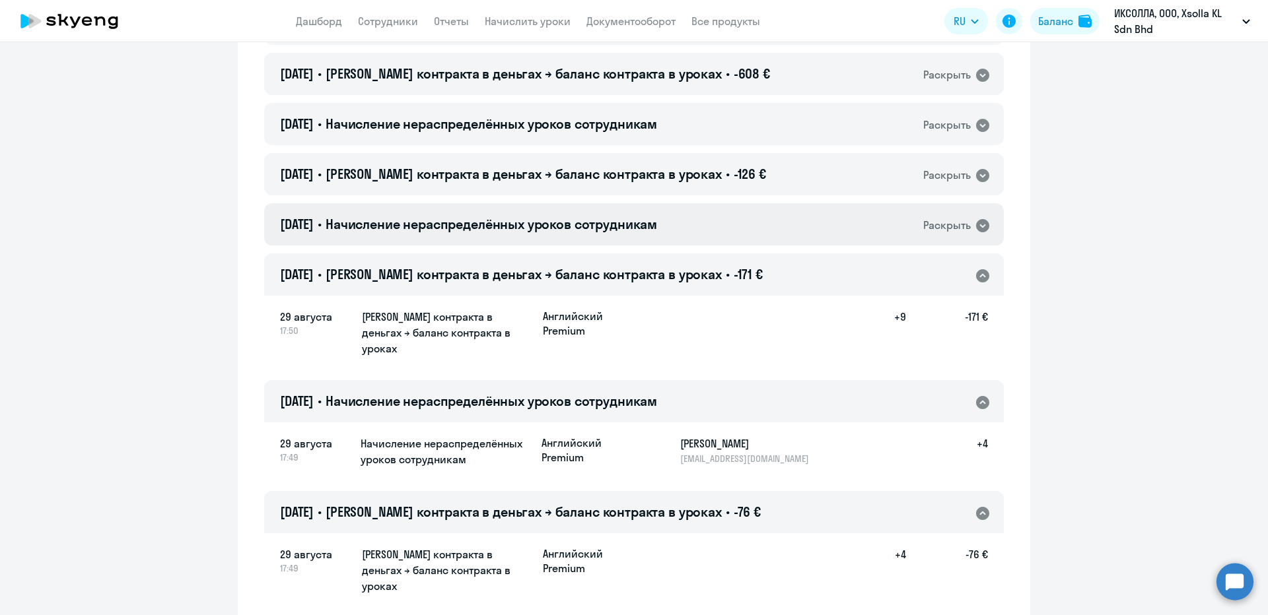
click at [624, 223] on span "Начисление нераспределённых уроков сотрудникам" at bounding box center [492, 224] width 332 height 17
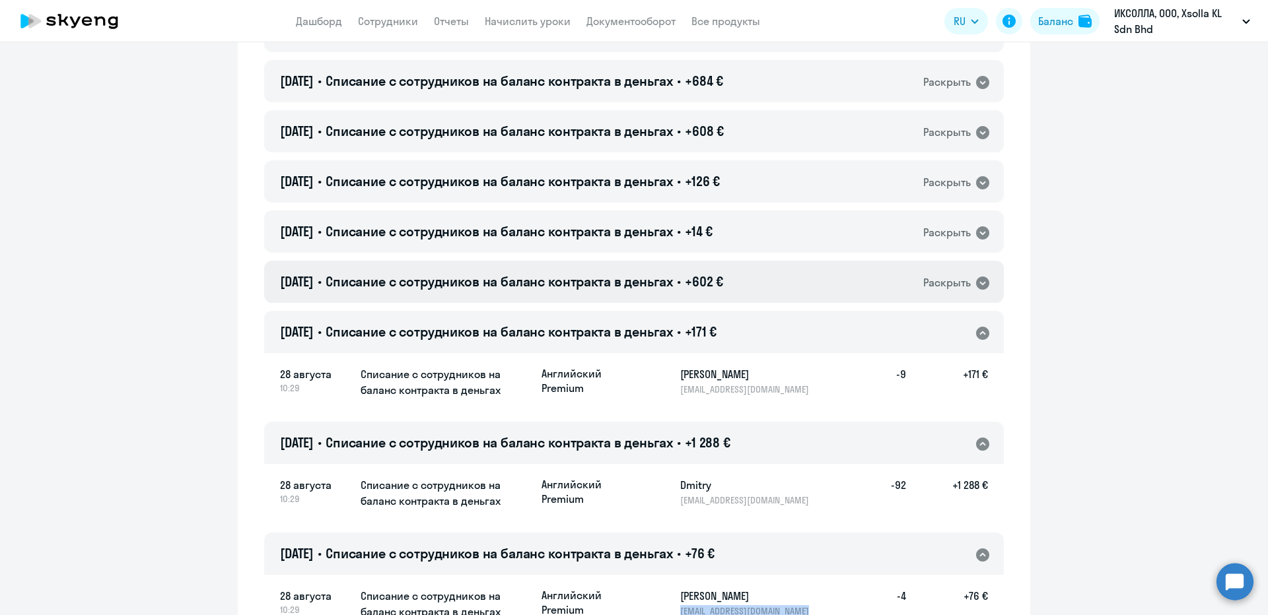
scroll to position [2840, 0]
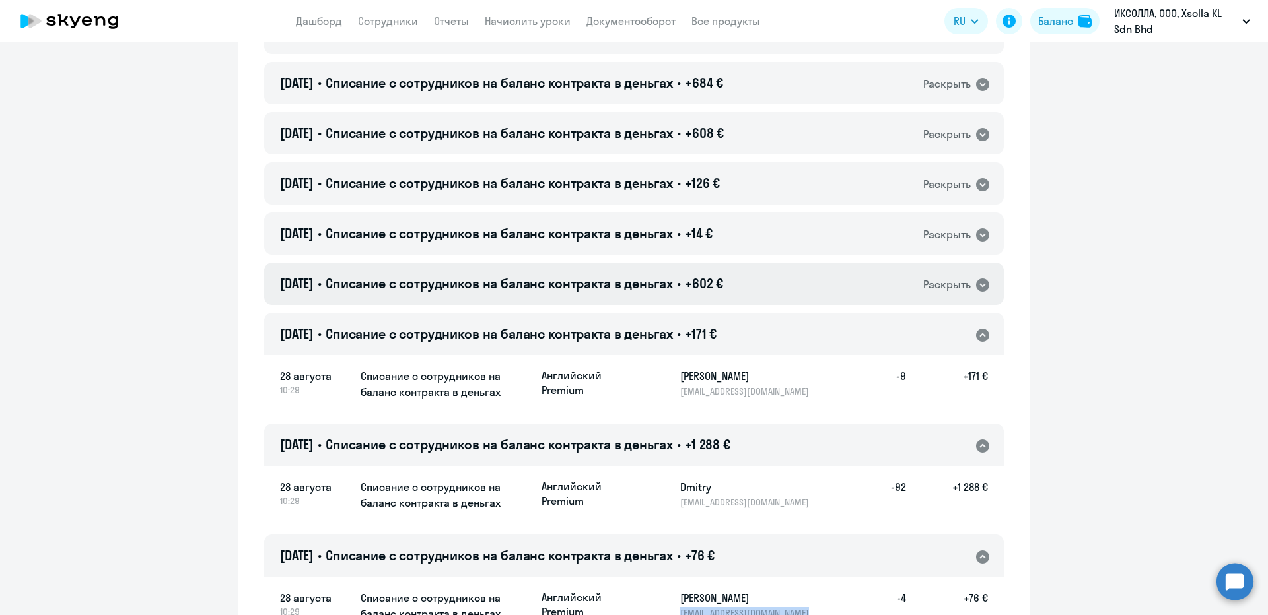
click at [695, 275] on h4 "28.08.2025 • Списание с сотрудников на баланс контракта в деньгах • +602 €" at bounding box center [501, 284] width 443 height 18
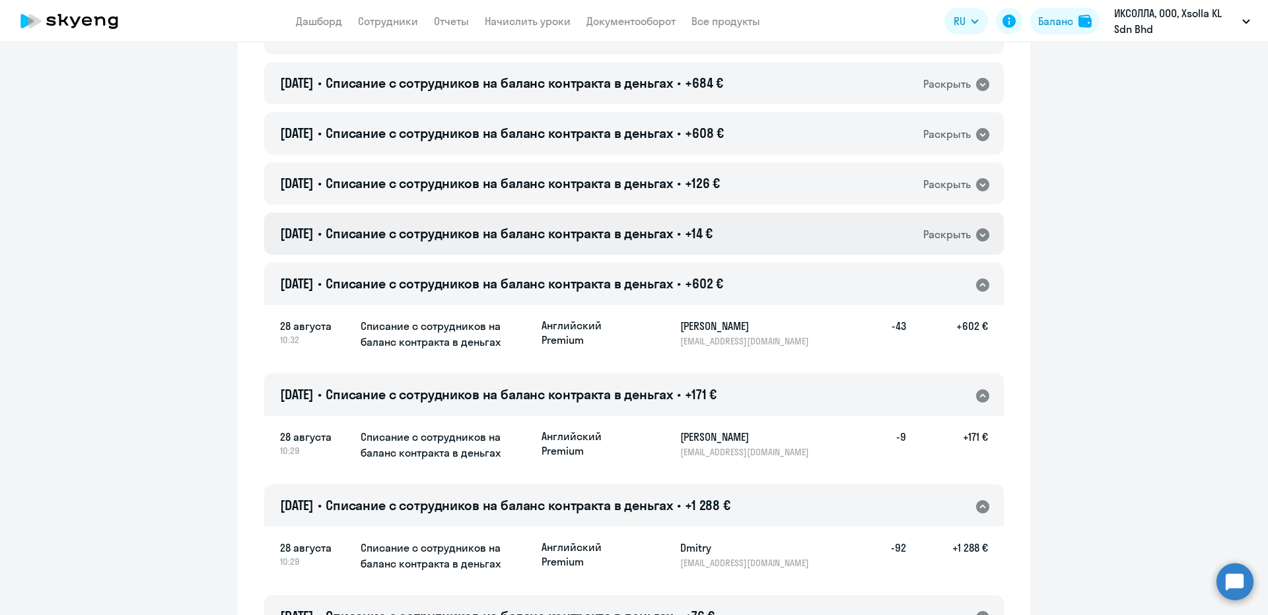
click at [839, 213] on div "28.08.2025 • Списание с сотрудников на баланс контракта в деньгах • +14 € Раскр…" at bounding box center [634, 234] width 740 height 42
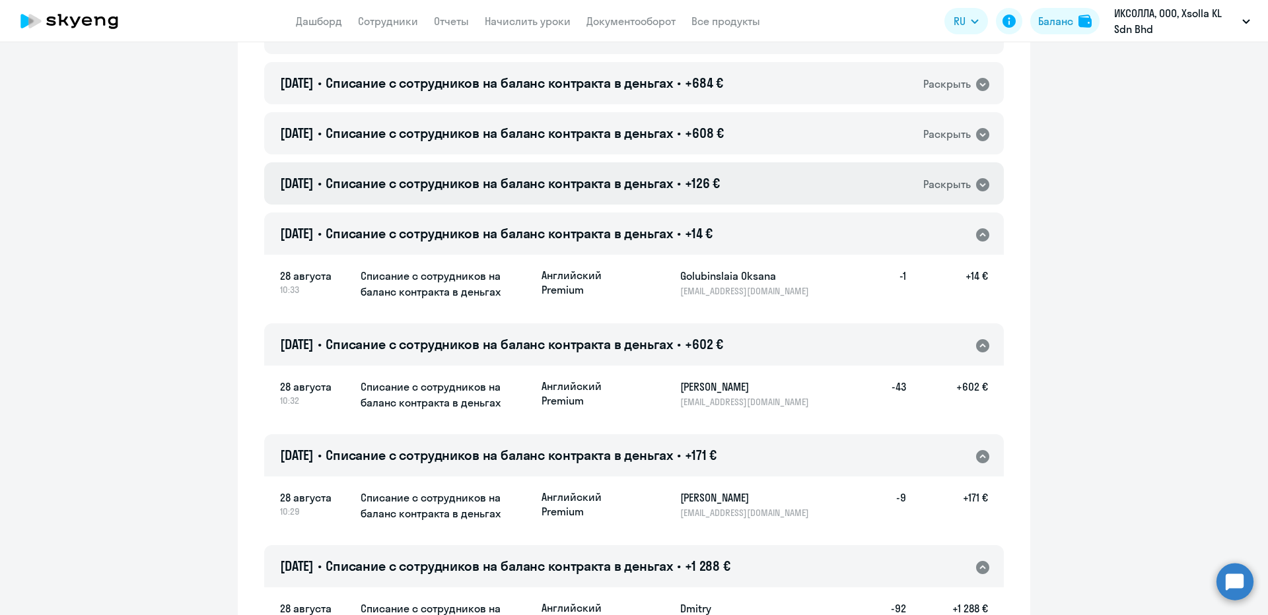
click at [759, 162] on div "28.08.2025 • Списание с сотрудников на баланс контракта в деньгах • +126 € Раск…" at bounding box center [634, 183] width 740 height 42
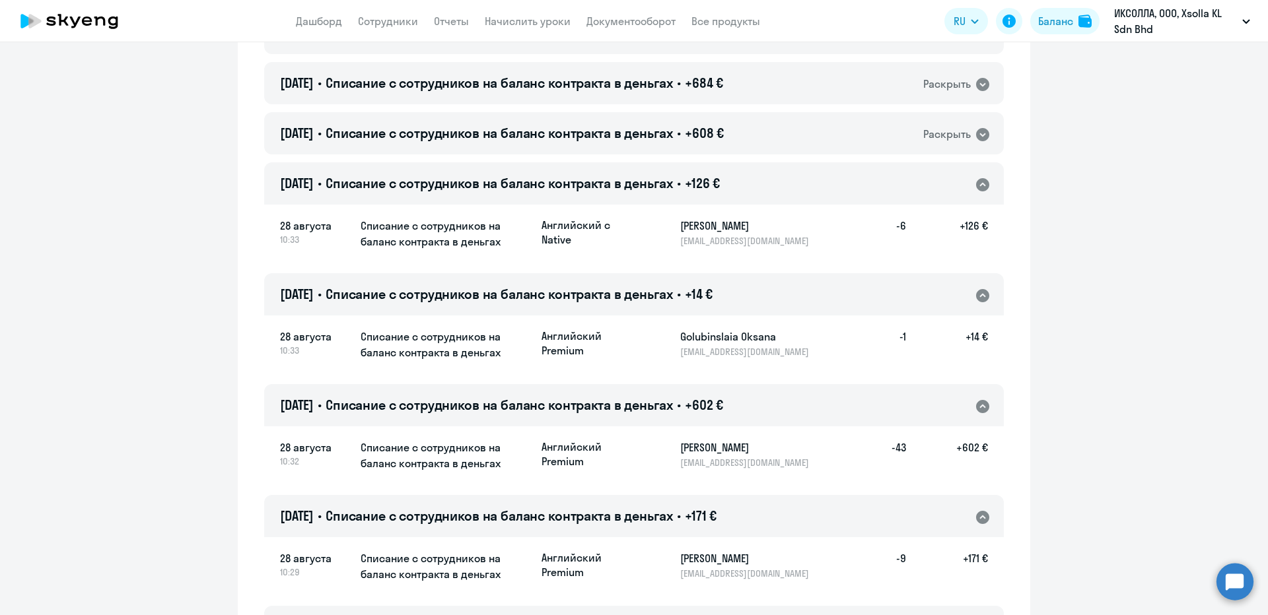
click at [814, 162] on div "28.08.2025 • Списание с сотрудников на баланс контракта в деньгах • +126 € Раск…" at bounding box center [634, 183] width 740 height 42
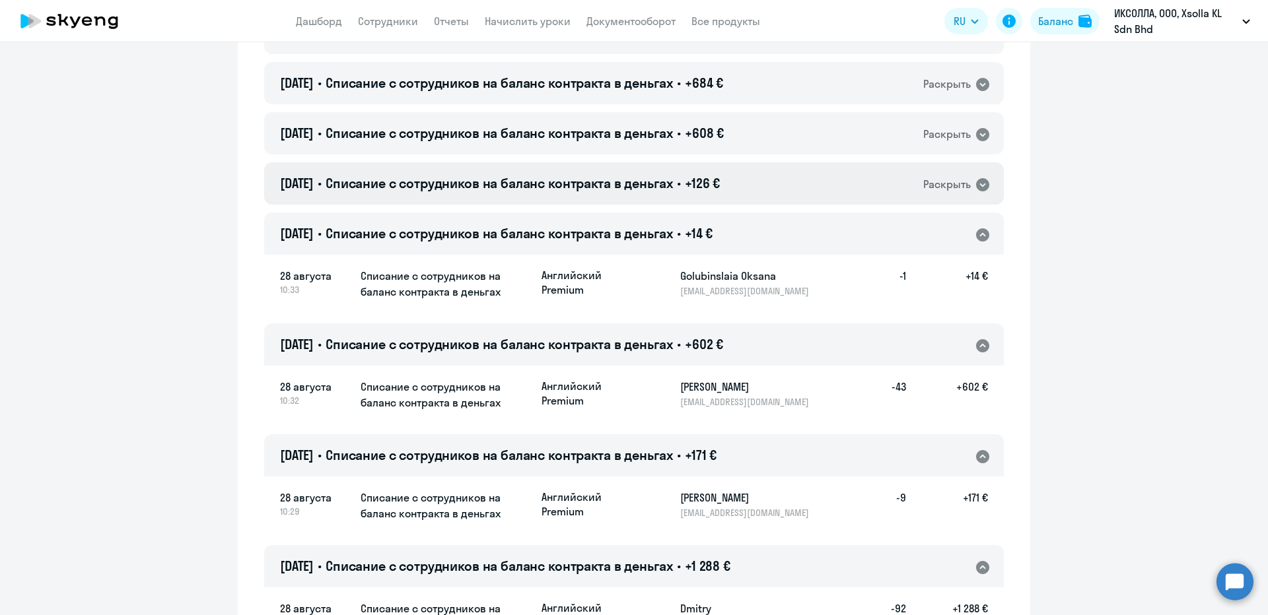
click at [795, 162] on div "28.08.2025 • Списание с сотрудников на баланс контракта в деньгах • +126 € Раск…" at bounding box center [634, 183] width 740 height 42
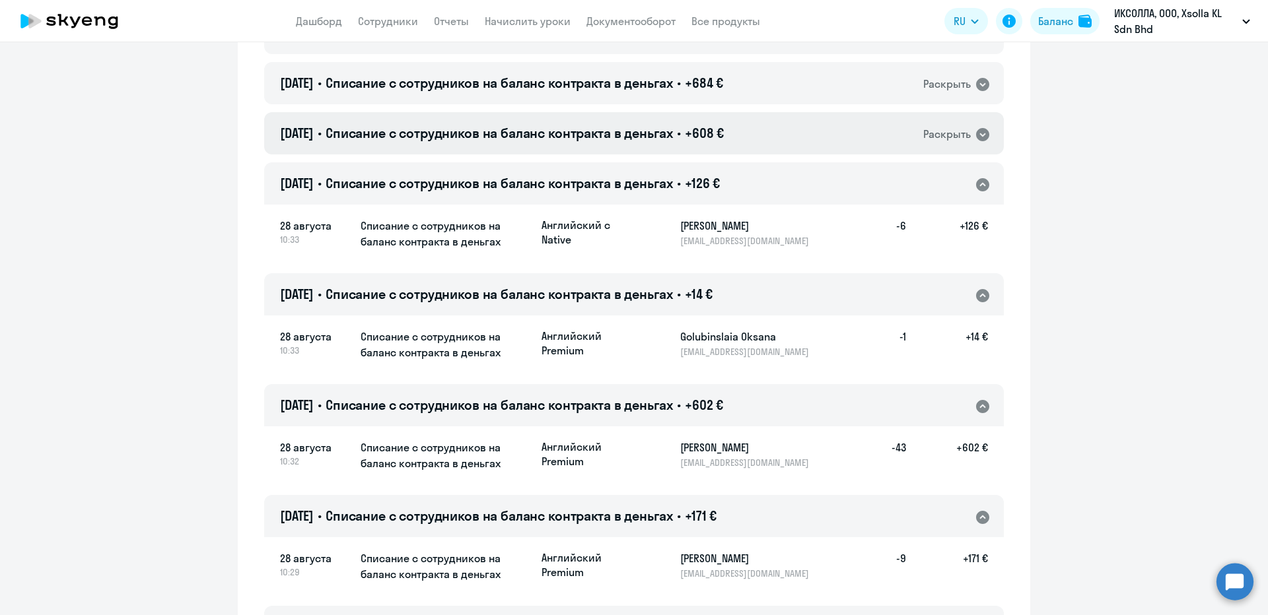
click at [777, 112] on div "28.08.2025 • Списание с сотрудников на баланс контракта в деньгах • +608 € Раск…" at bounding box center [634, 133] width 740 height 42
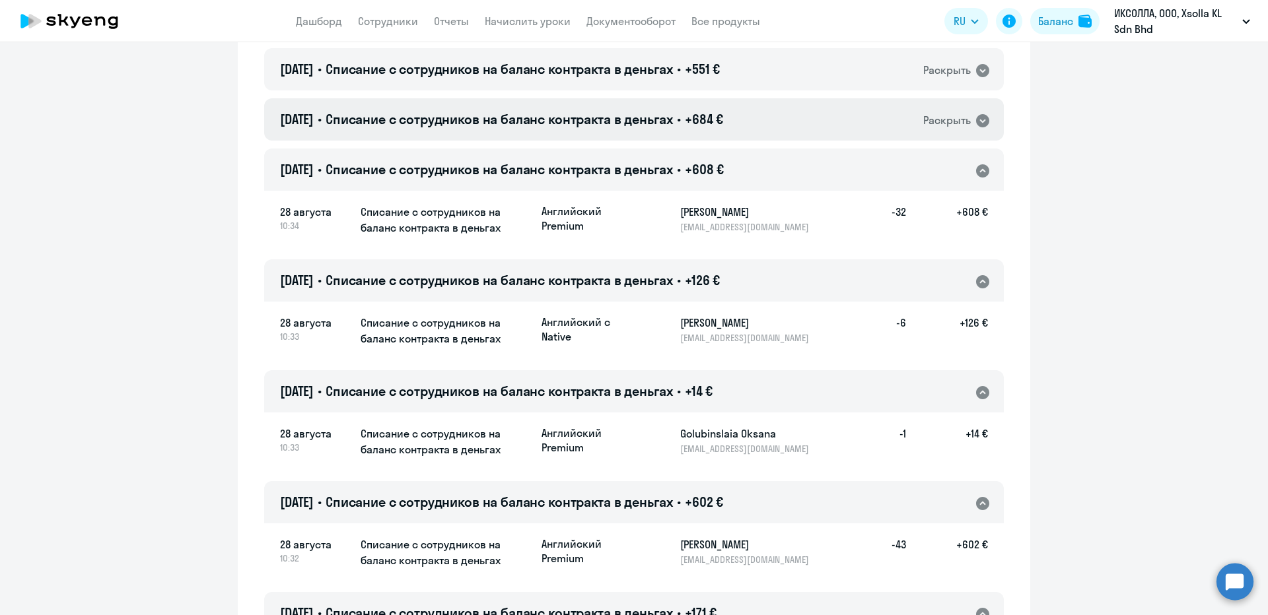
scroll to position [2708, 0]
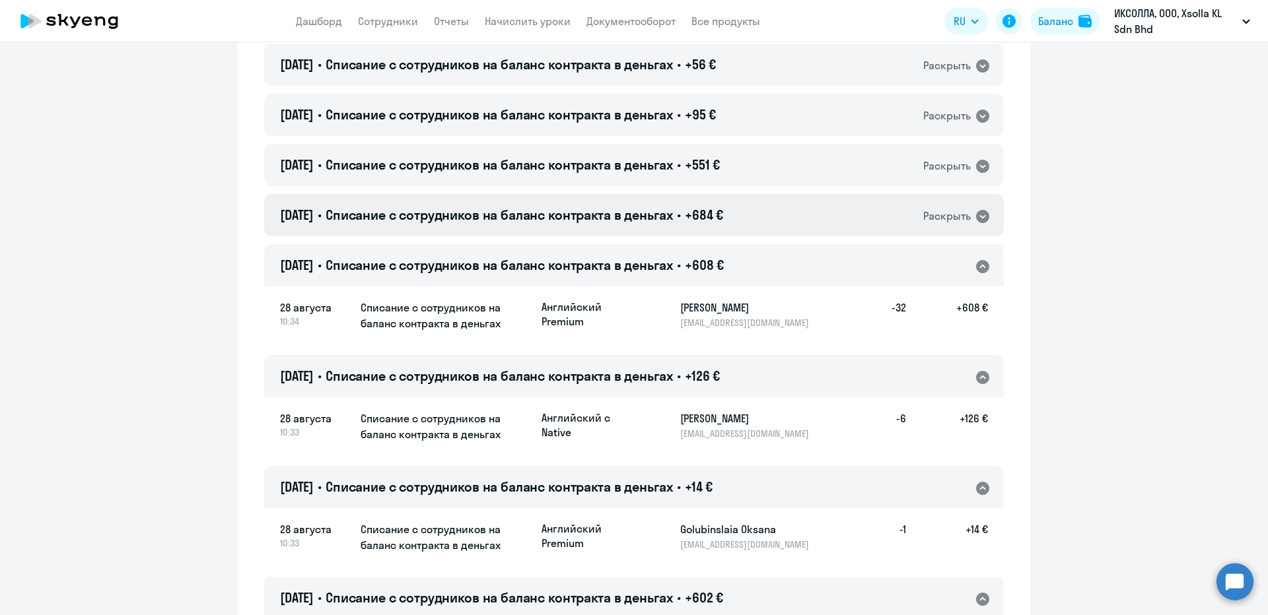
click at [766, 194] on div "28.08.2025 • Списание с сотрудников на баланс контракта в деньгах • +684 € Раск…" at bounding box center [634, 215] width 740 height 42
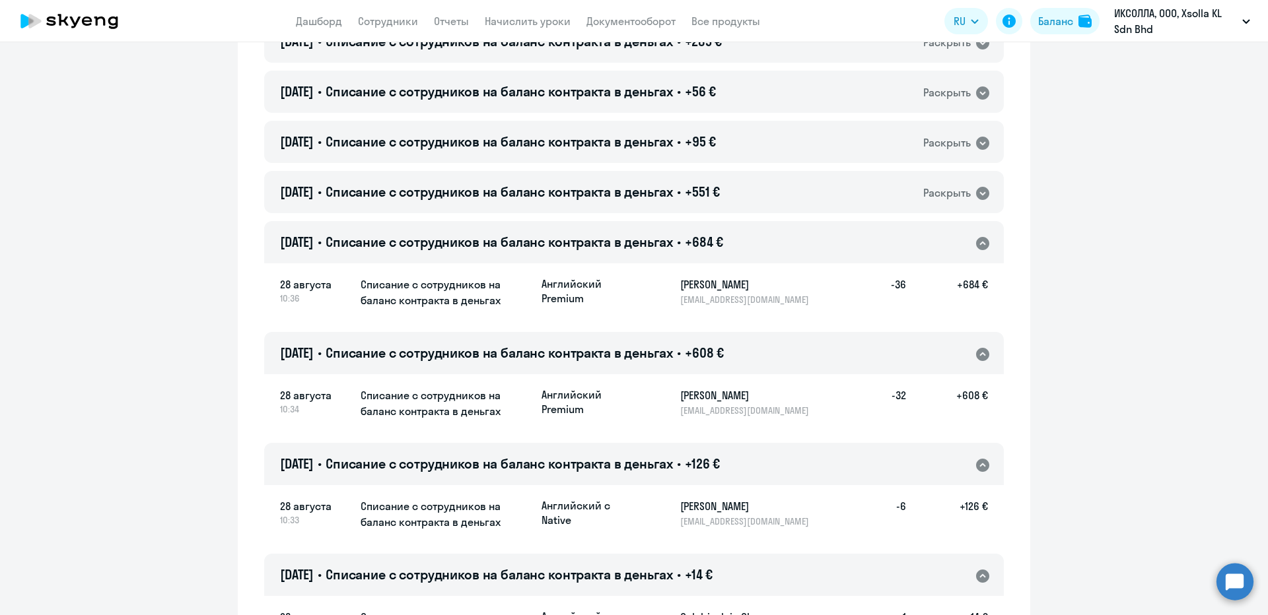
scroll to position [2642, 0]
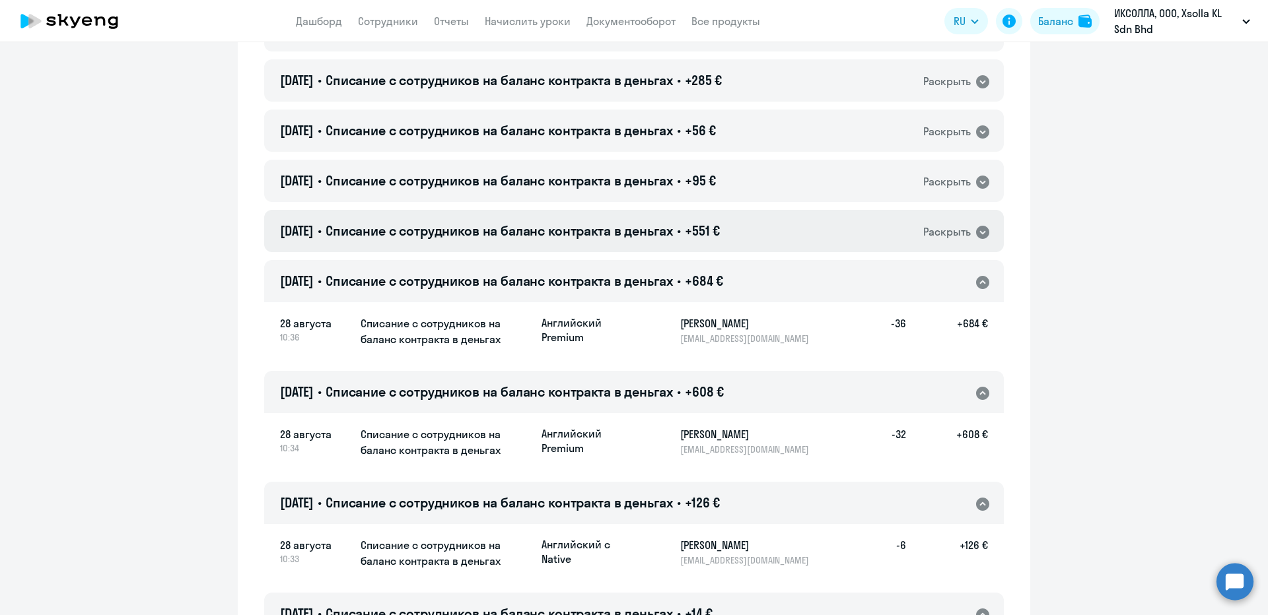
click at [760, 210] on div "28.08.2025 • Списание с сотрудников на баланс контракта в деньгах • +551 € Раск…" at bounding box center [634, 231] width 740 height 42
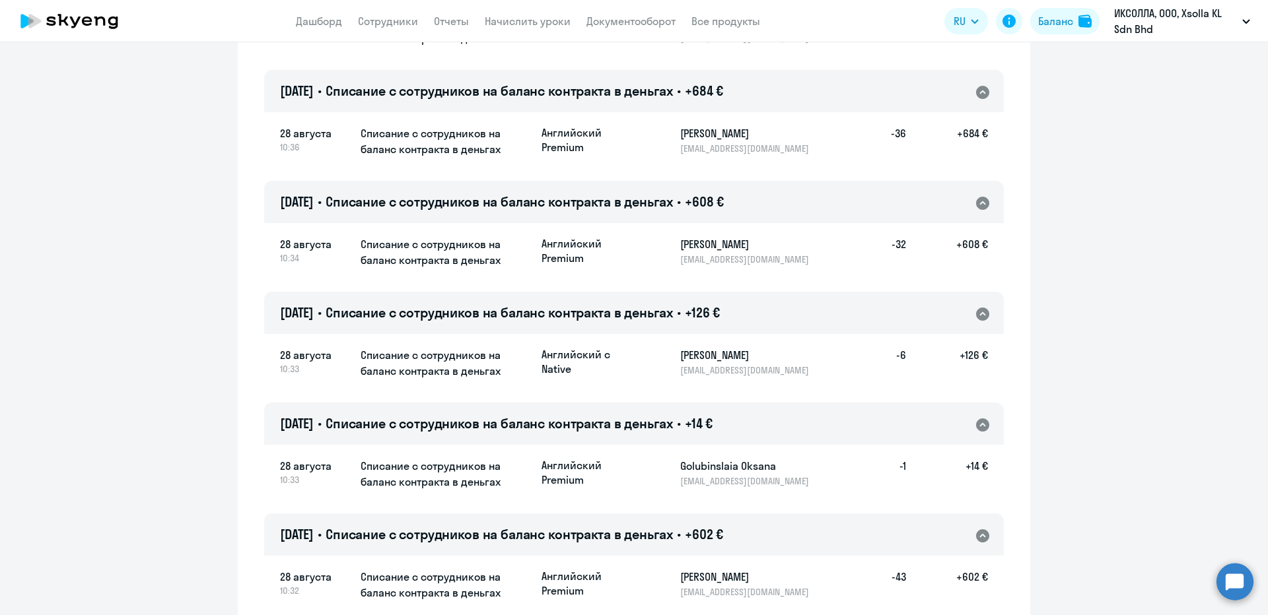
scroll to position [2972, 0]
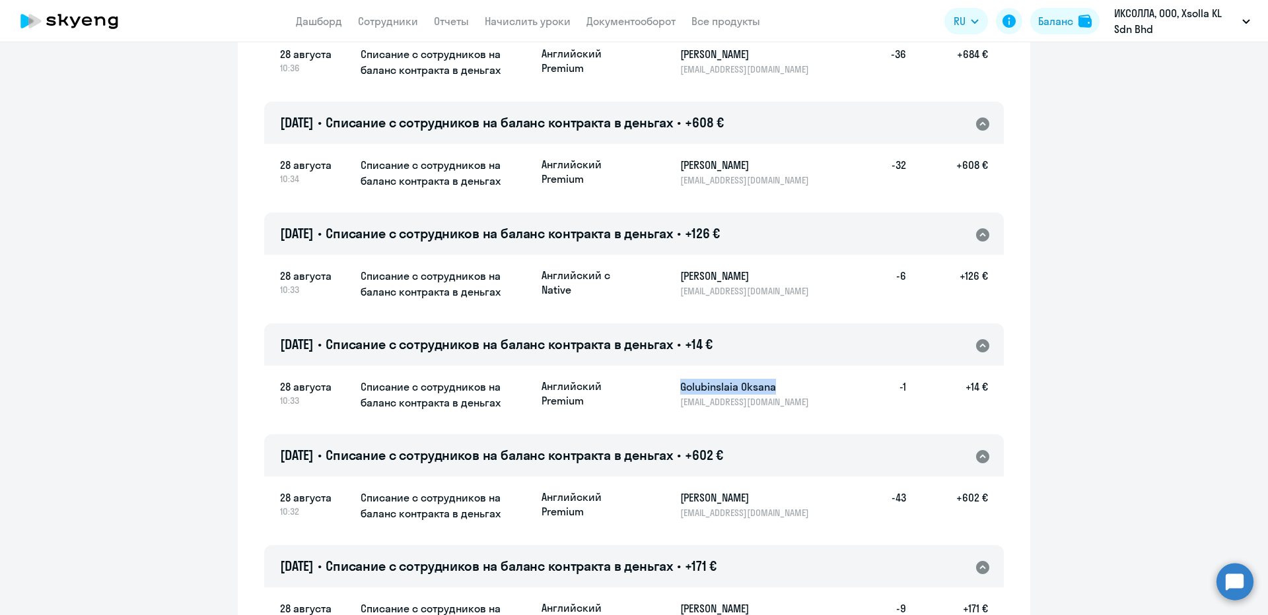
drag, startPoint x: 678, startPoint y: 353, endPoint x: 797, endPoint y: 359, distance: 119.0
click at [795, 379] on h5 "Golubinslaia Oksana" at bounding box center [748, 387] width 136 height 16
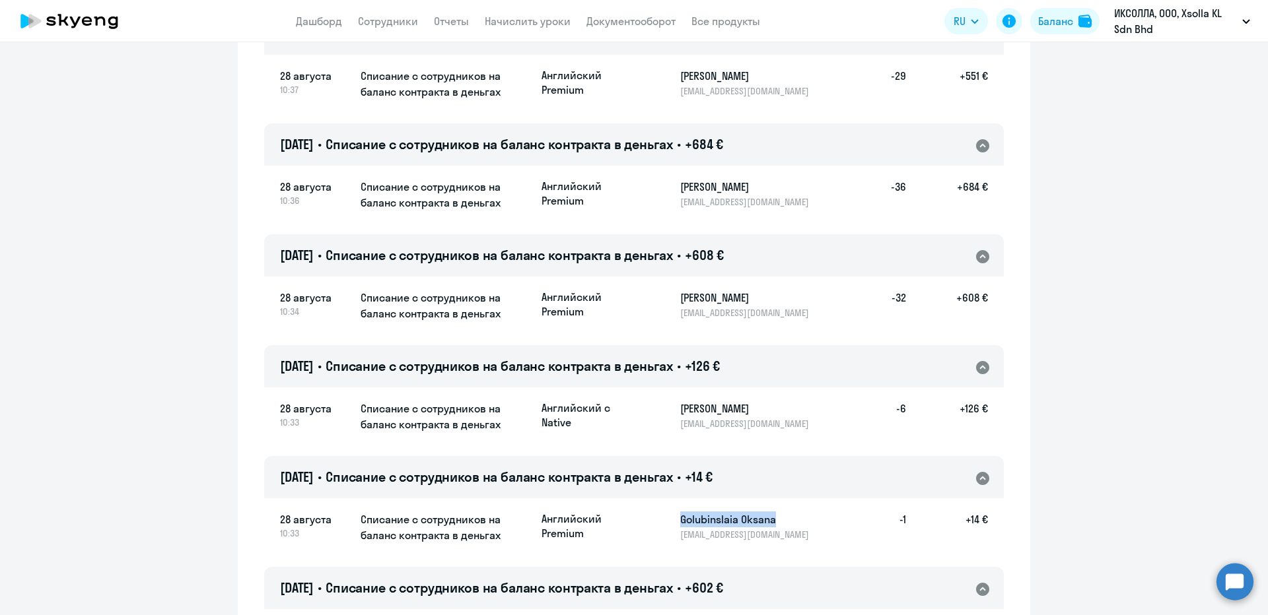
scroll to position [2840, 0]
drag, startPoint x: 681, startPoint y: 382, endPoint x: 765, endPoint y: 380, distance: 84.5
click at [765, 400] on h5 "[PERSON_NAME]" at bounding box center [748, 408] width 136 height 16
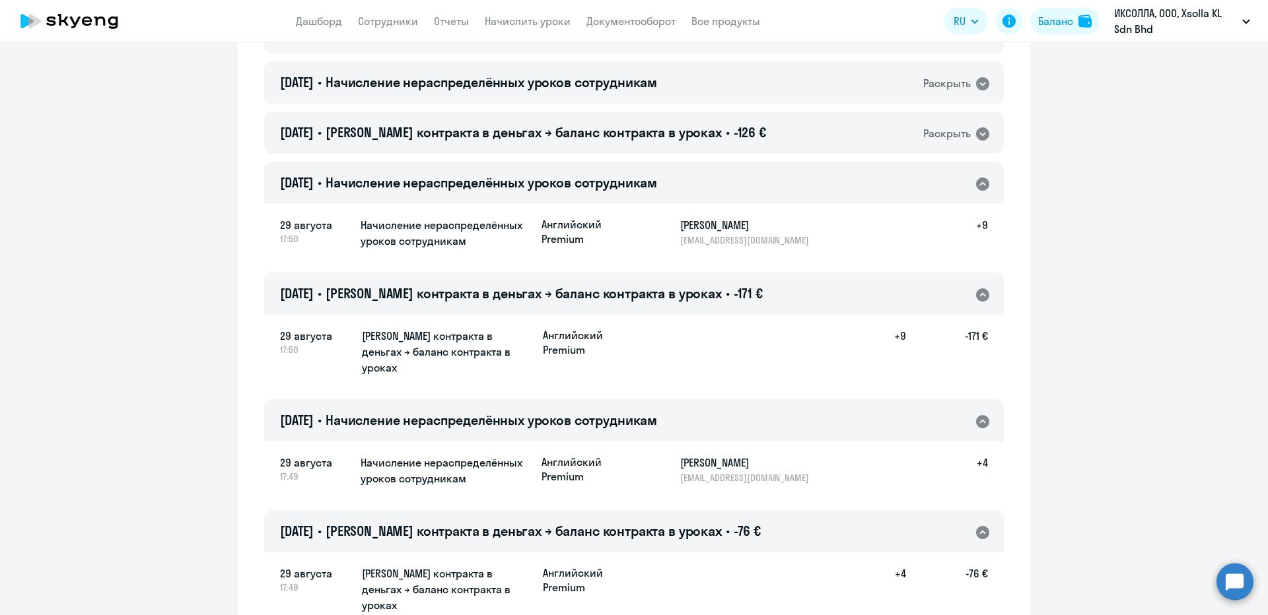
scroll to position [330, 0]
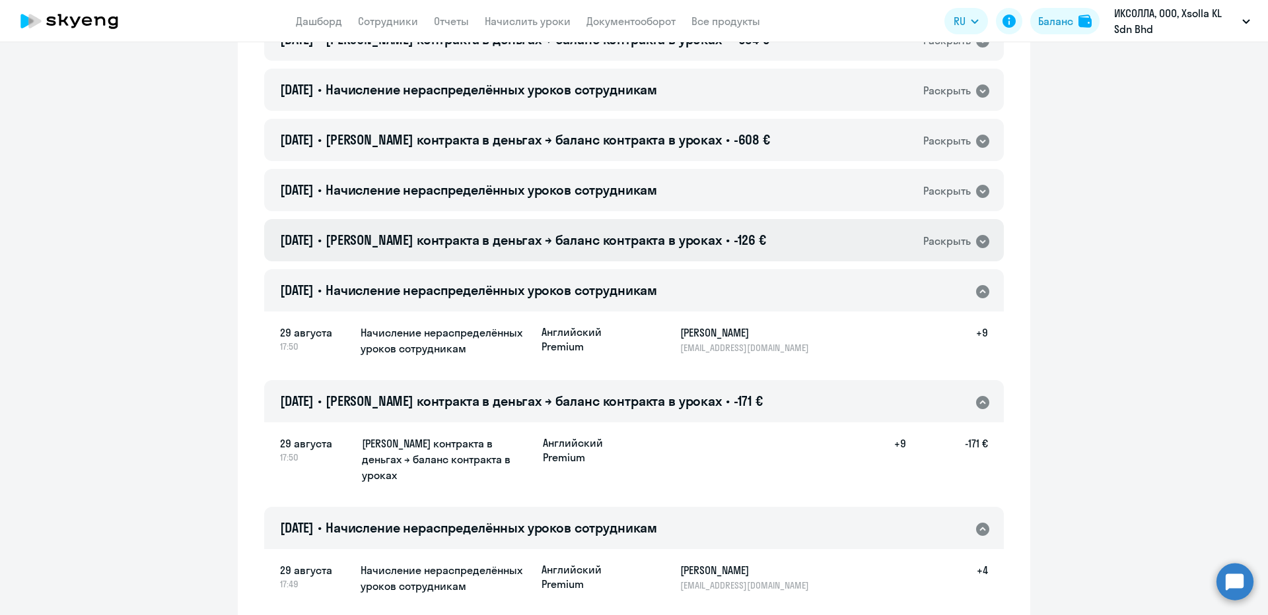
click at [758, 238] on div "29.08.2025 • Баланс контракта в деньгах → баланс контракта в уроках • -126 € Ра…" at bounding box center [634, 240] width 740 height 42
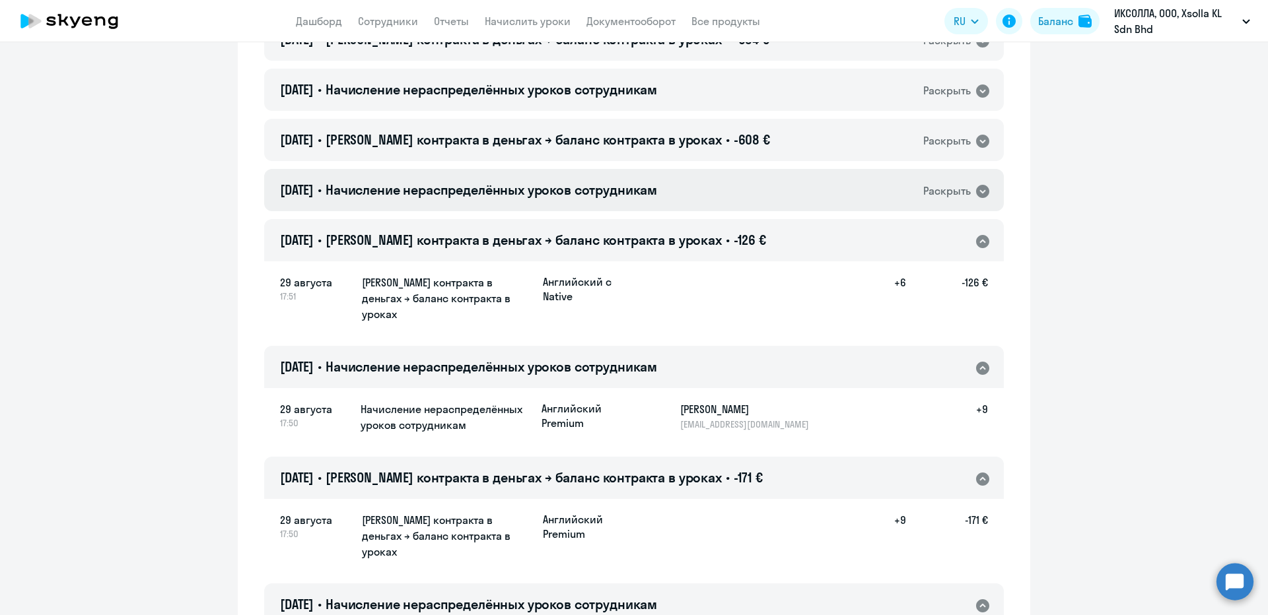
click at [742, 184] on div "[DATE] • Начисление нераспределённых уроков сотрудникам Раскрыть" at bounding box center [634, 190] width 740 height 42
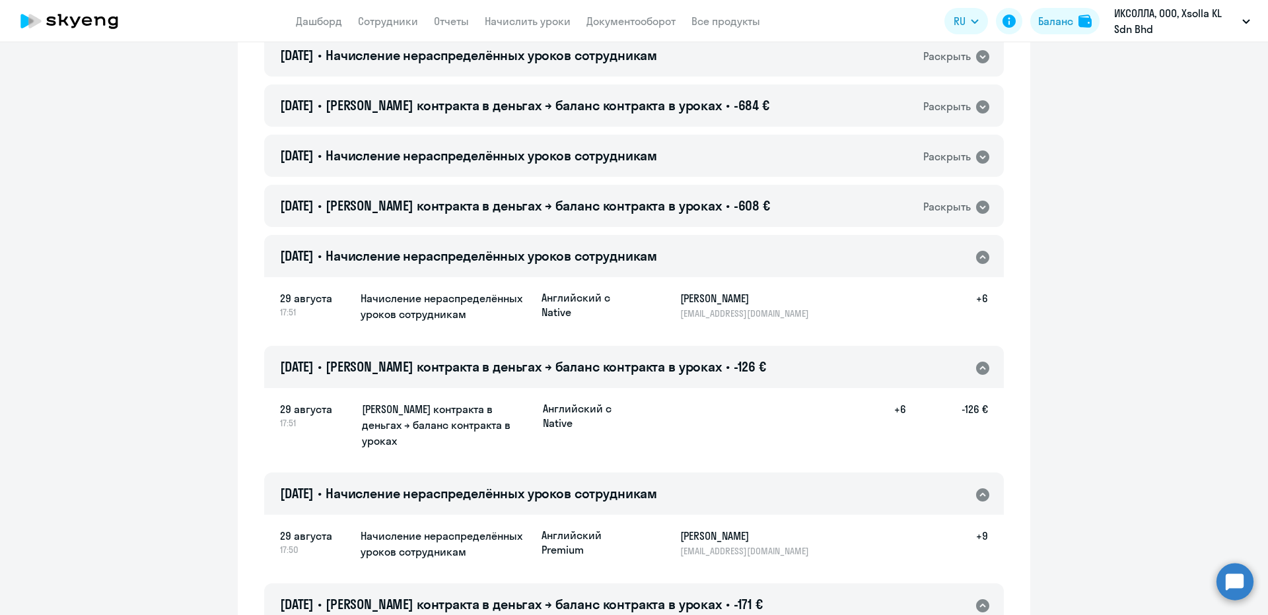
scroll to position [198, 0]
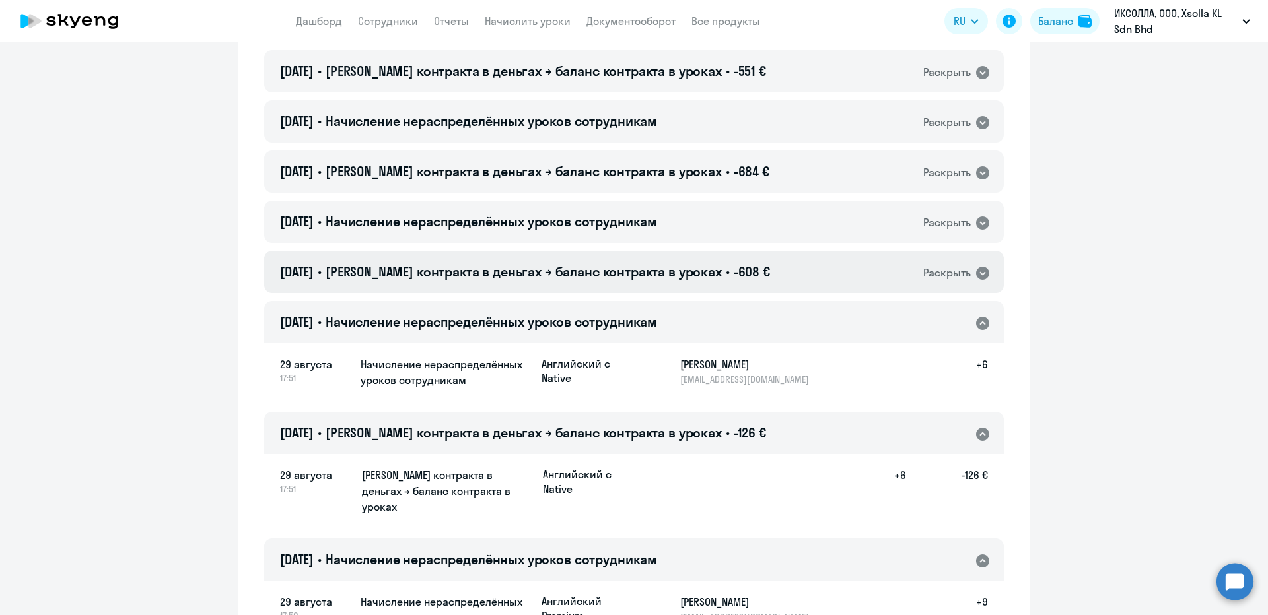
click at [741, 278] on span "-608 €" at bounding box center [752, 271] width 36 height 17
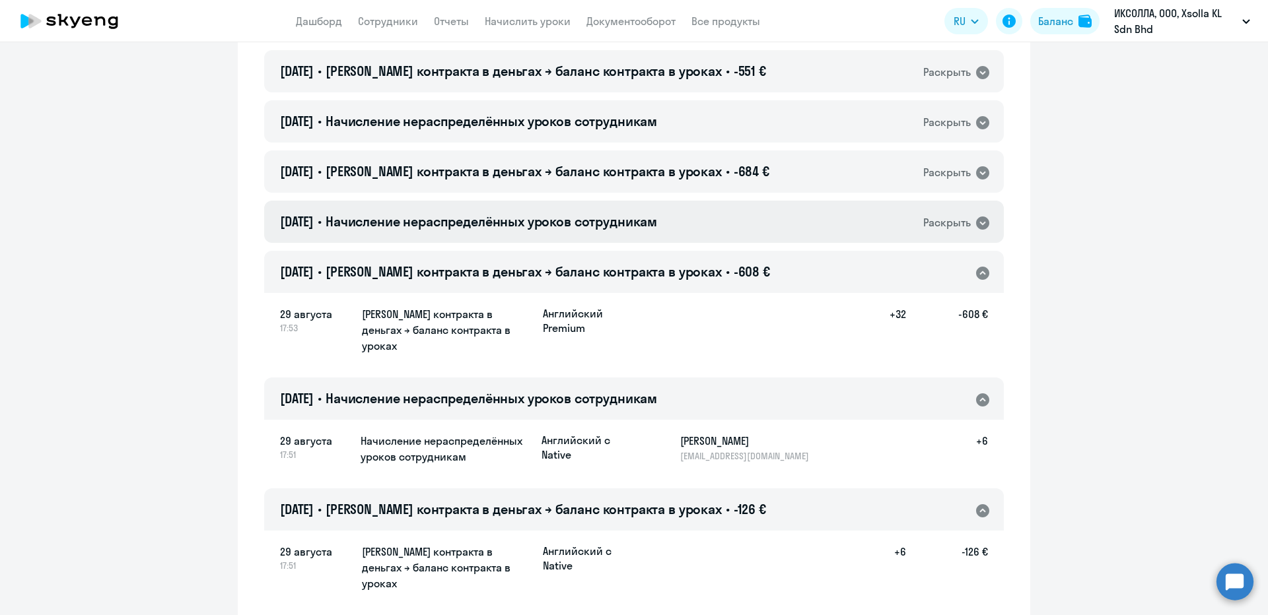
click at [732, 212] on div "[DATE] • Начисление нераспределённых уроков сотрудникам Раскрыть" at bounding box center [634, 222] width 740 height 42
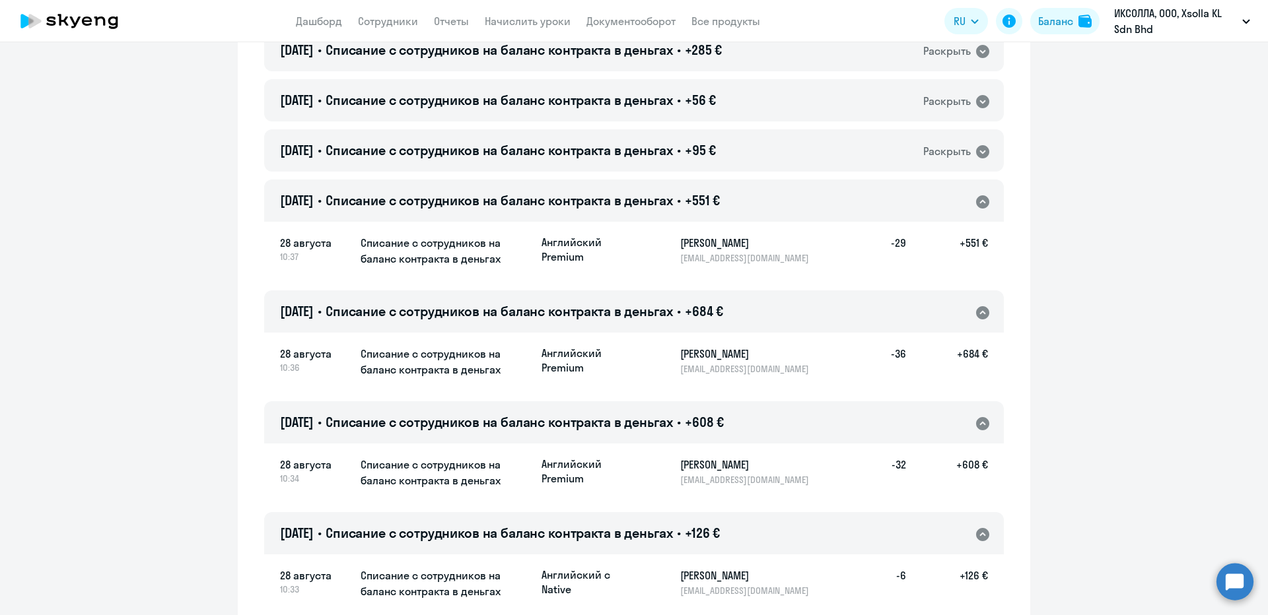
scroll to position [2972, 0]
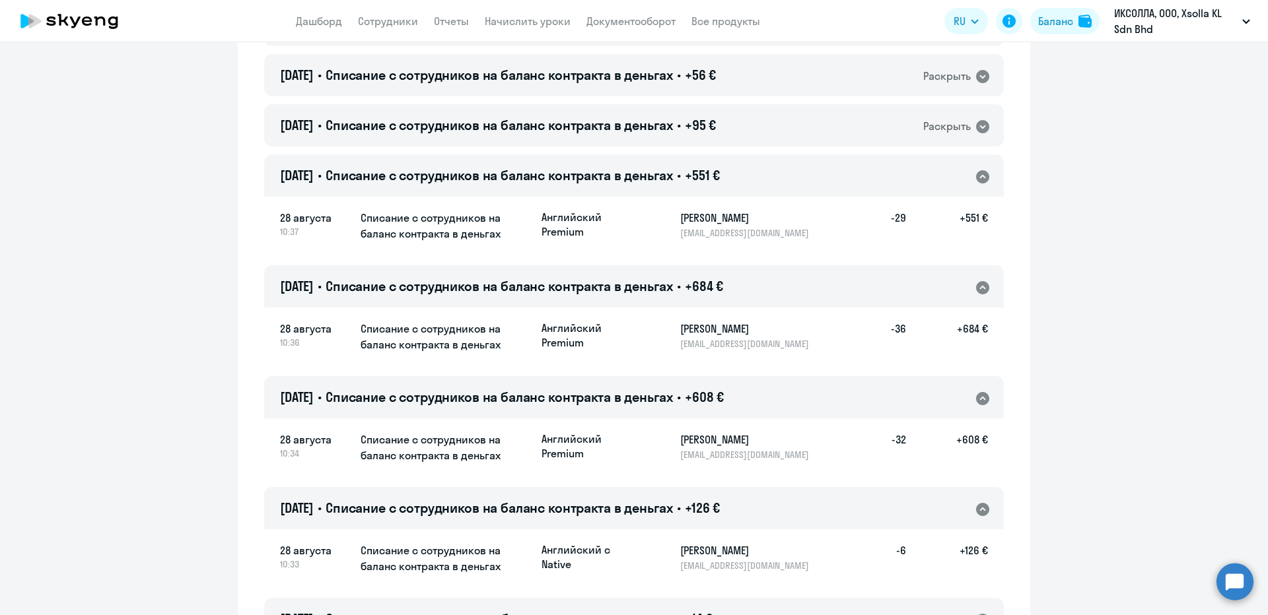
drag, startPoint x: 738, startPoint y: 263, endPoint x: 728, endPoint y: 318, distance: 56.5
click at [659, 321] on div "Английский Premium Likhachev Aleksei a.likhachev@xsolla.com -36 +684 €" at bounding box center [765, 335] width 446 height 29
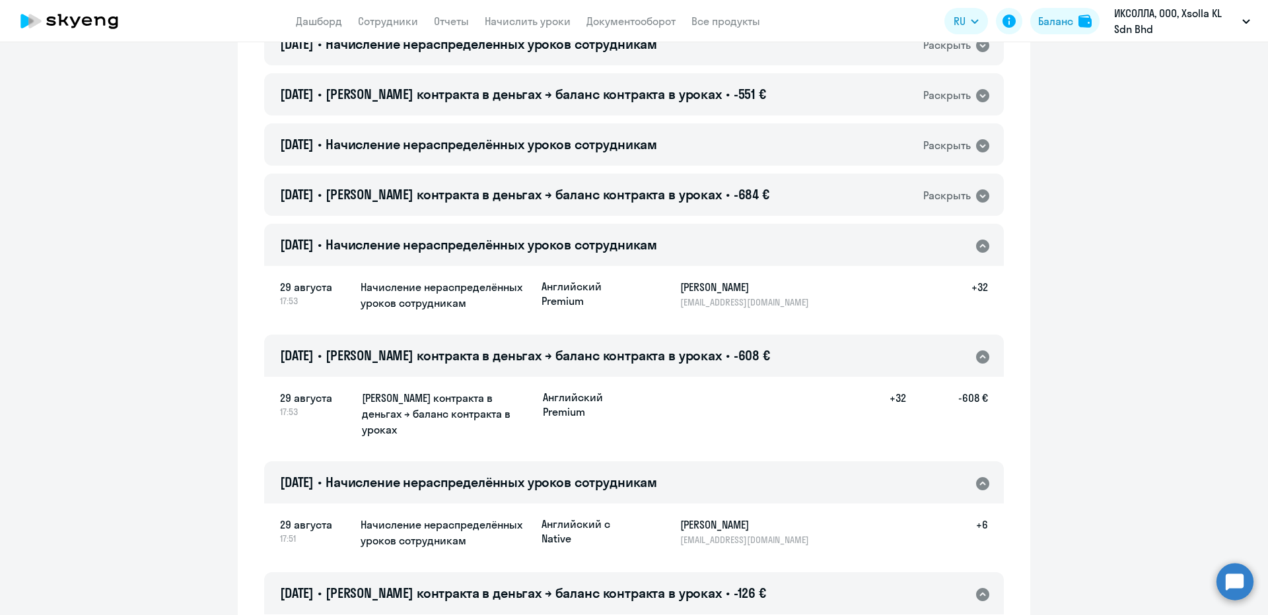
scroll to position [132, 0]
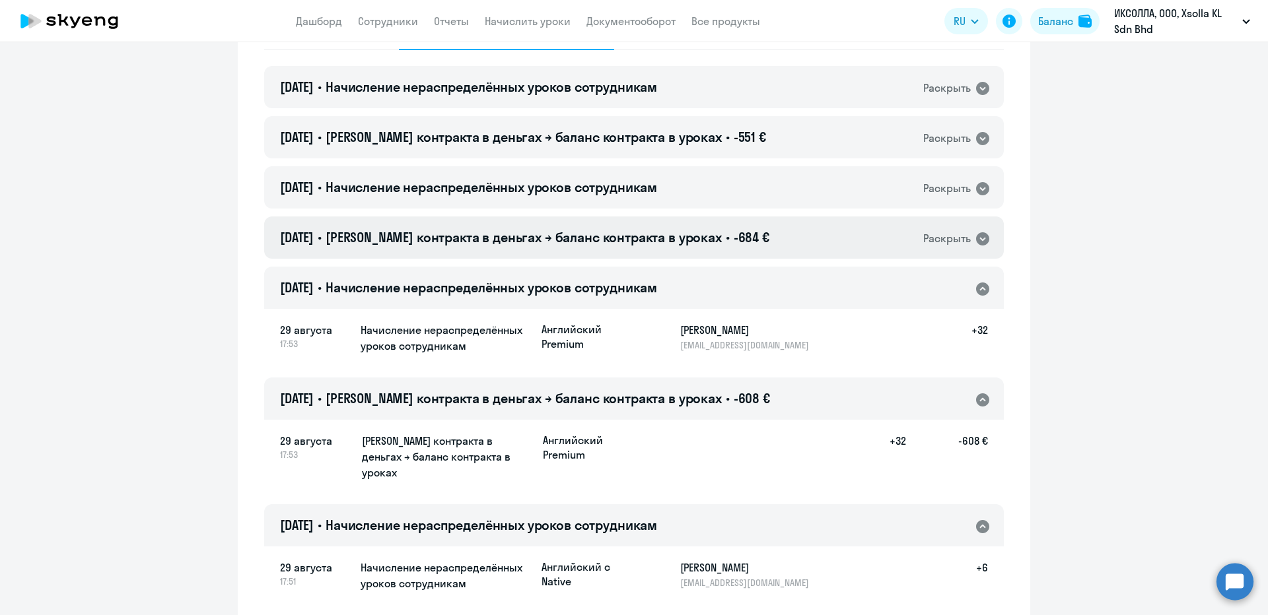
click at [742, 239] on span "-684 €" at bounding box center [752, 237] width 36 height 17
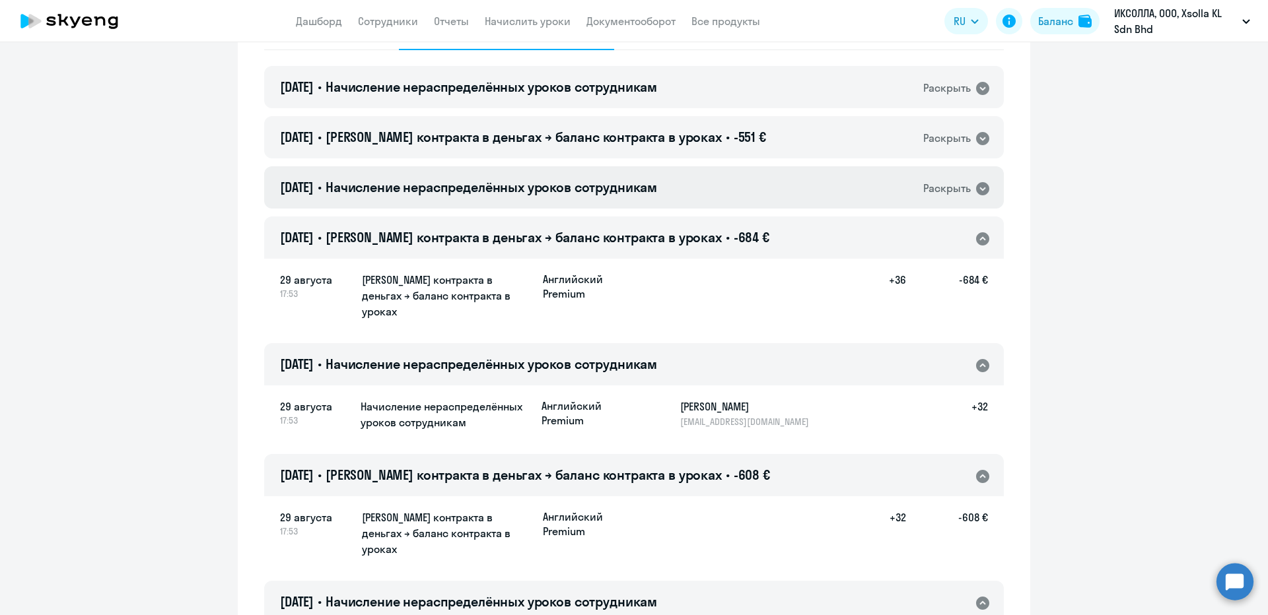
click at [705, 174] on div "[DATE] • Начисление нераспределённых уроков сотрудникам Раскрыть" at bounding box center [634, 187] width 740 height 42
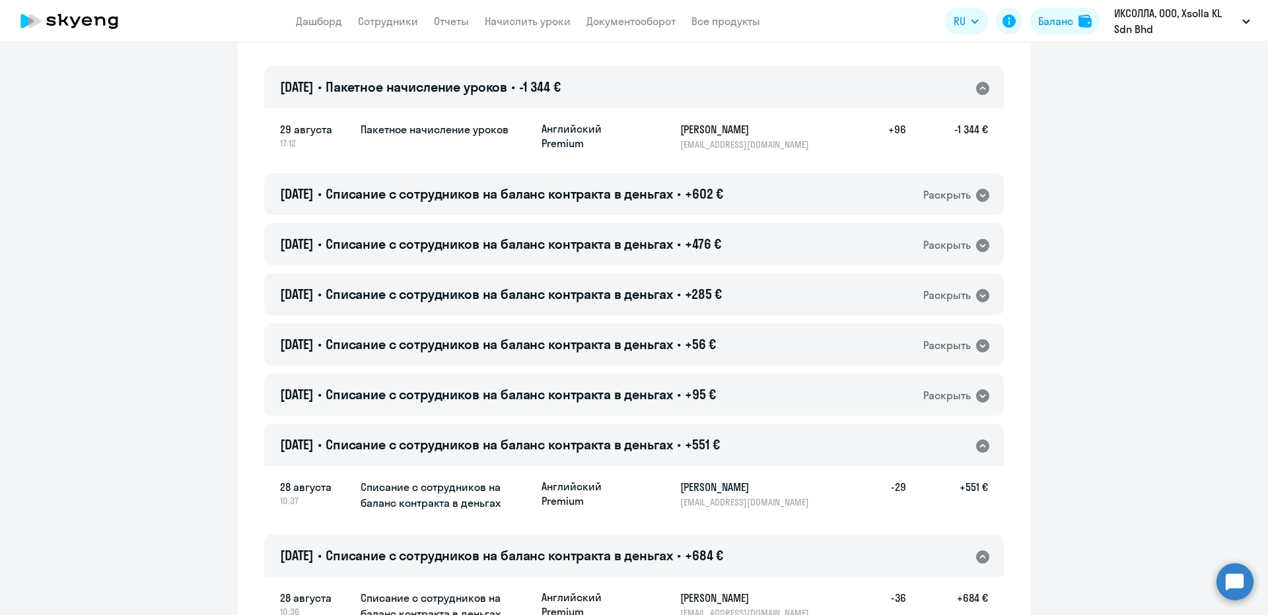
scroll to position [2972, 0]
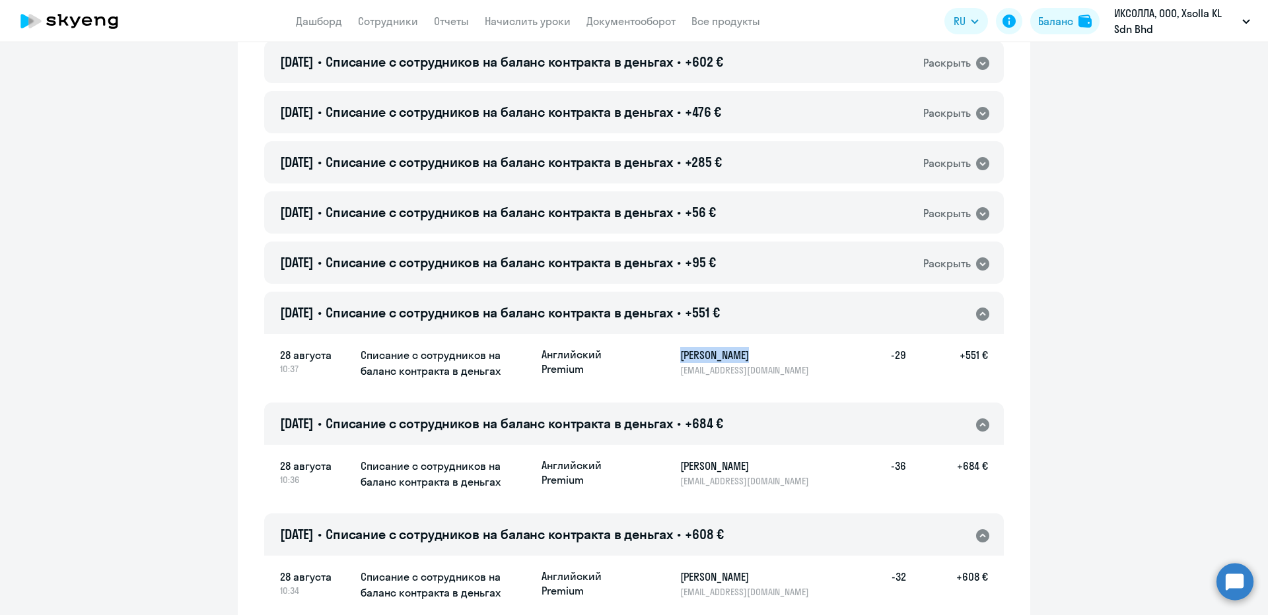
drag, startPoint x: 691, startPoint y: 279, endPoint x: 754, endPoint y: 283, distance: 62.8
click at [754, 347] on div "Английский Premium Nechkin Pavel p.nechkin@xsolla.com -29 +551 €" at bounding box center [765, 361] width 446 height 29
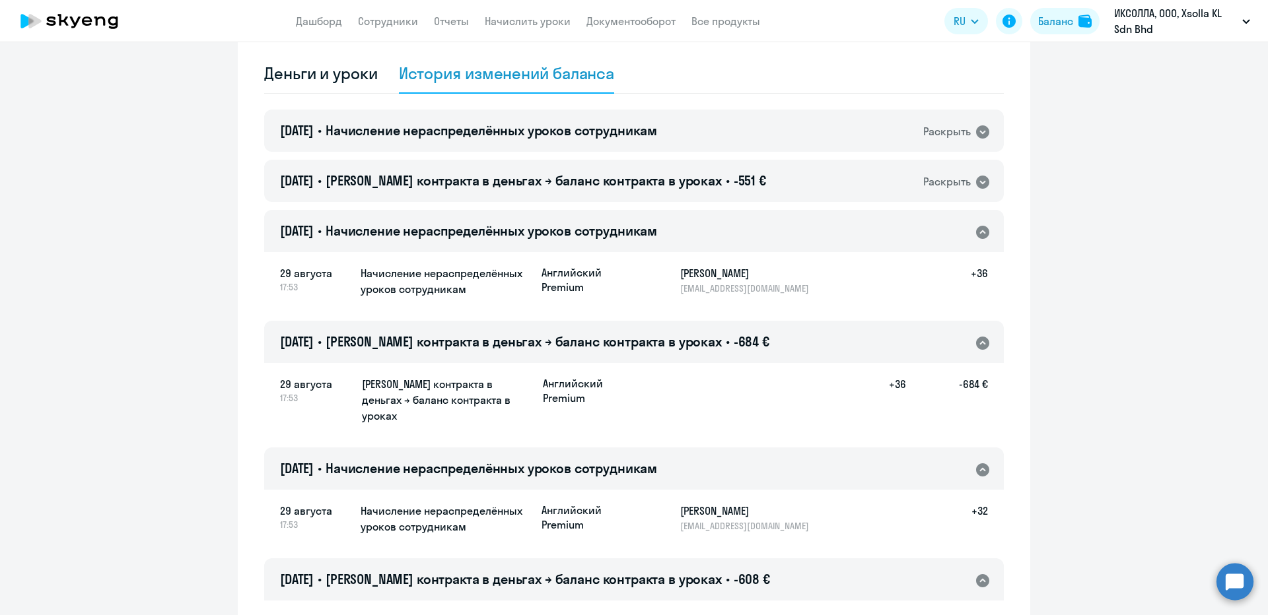
scroll to position [0, 0]
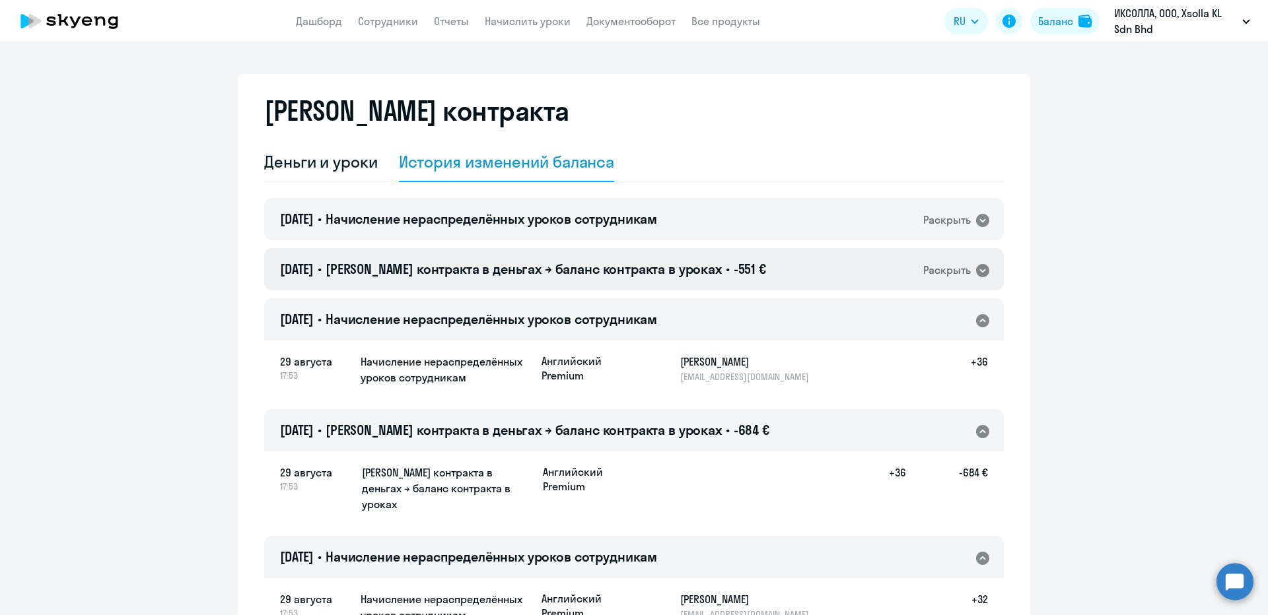
click at [753, 277] on div "29.08.2025 • Баланс контракта в деньгах → баланс контракта в уроках • -551 € Ра…" at bounding box center [634, 269] width 740 height 42
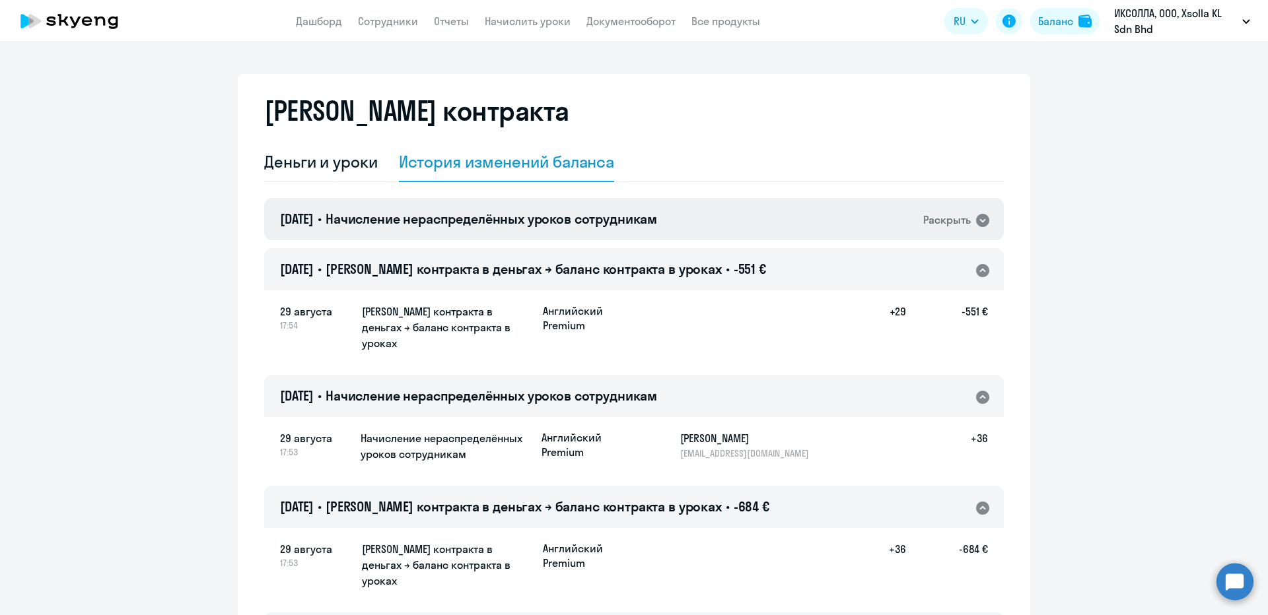
click at [754, 226] on div "[DATE] • Начисление нераспределённых уроков сотрудникам Раскрыть" at bounding box center [634, 219] width 740 height 42
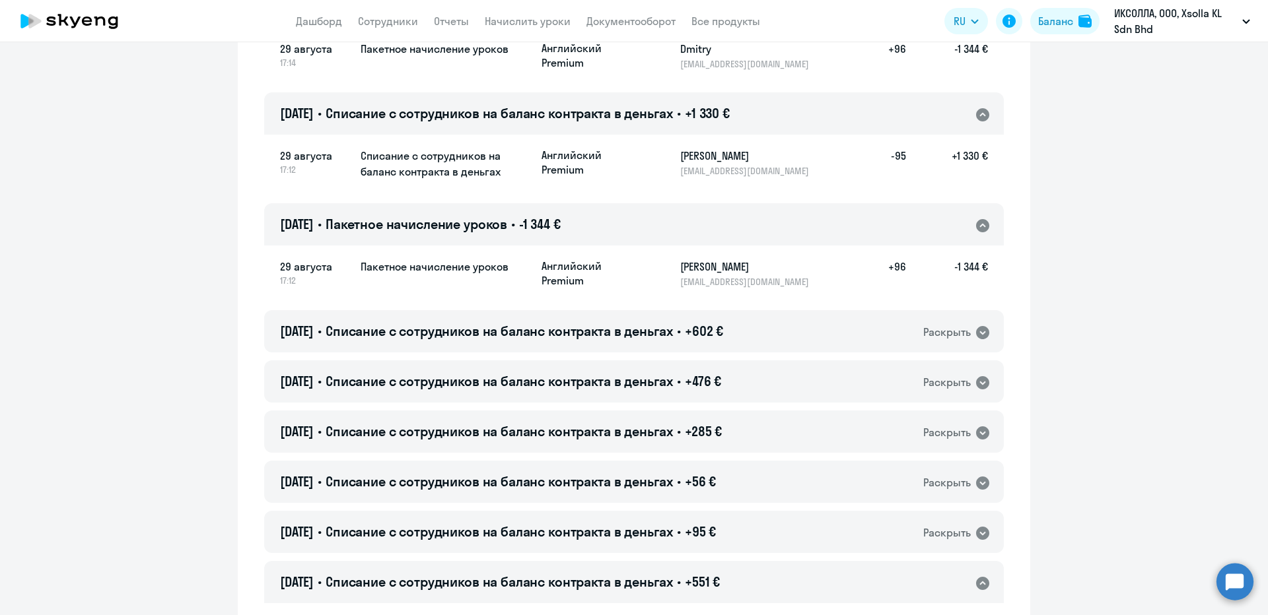
scroll to position [2972, 0]
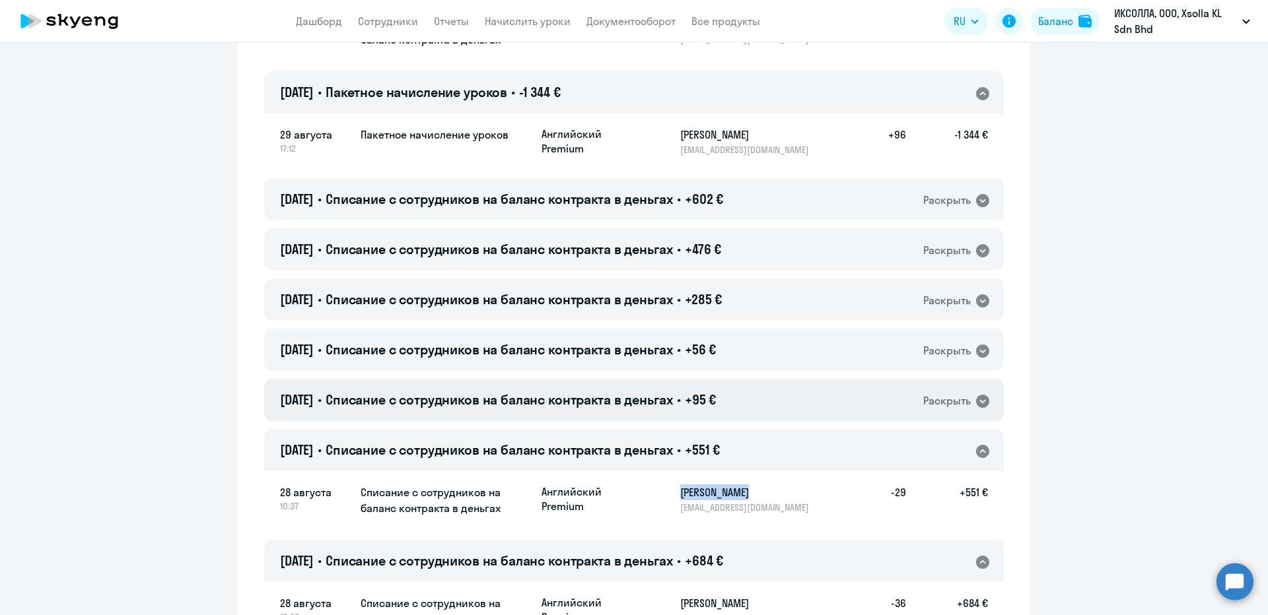
click at [785, 379] on div "[DATE] • Списание с сотрудников на баланс контракта в деньгах • +95 € Раскрыть" at bounding box center [634, 400] width 740 height 42
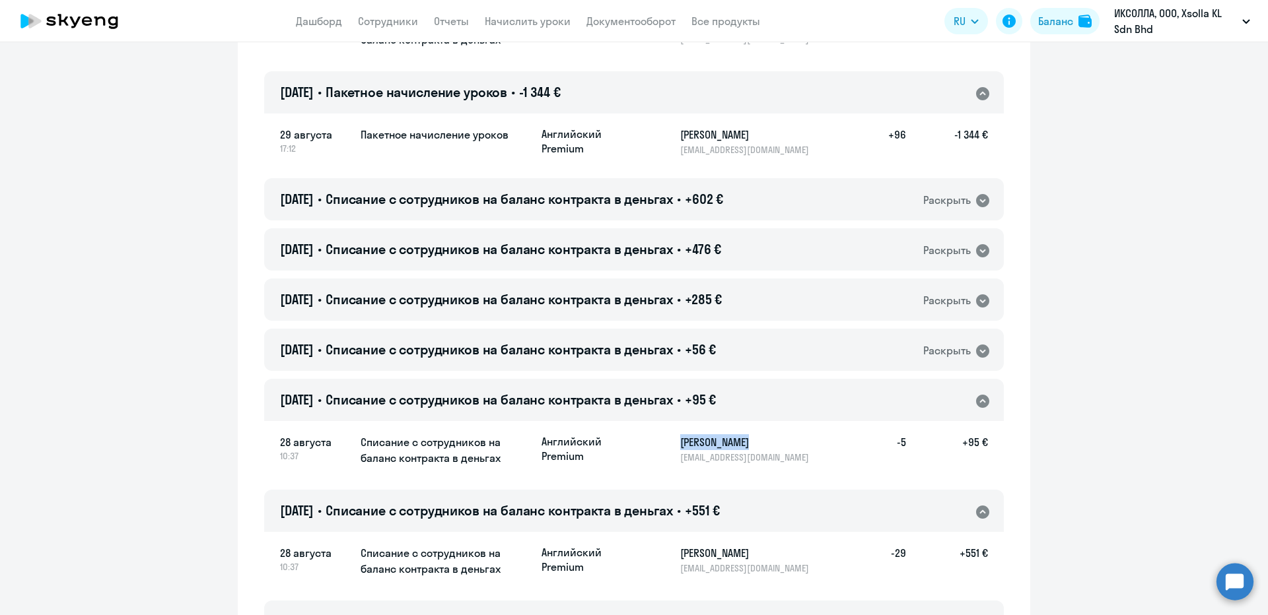
drag, startPoint x: 718, startPoint y: 347, endPoint x: 693, endPoint y: 360, distance: 28.4
click at [680, 435] on h5 "[PERSON_NAME]" at bounding box center [748, 443] width 136 height 16
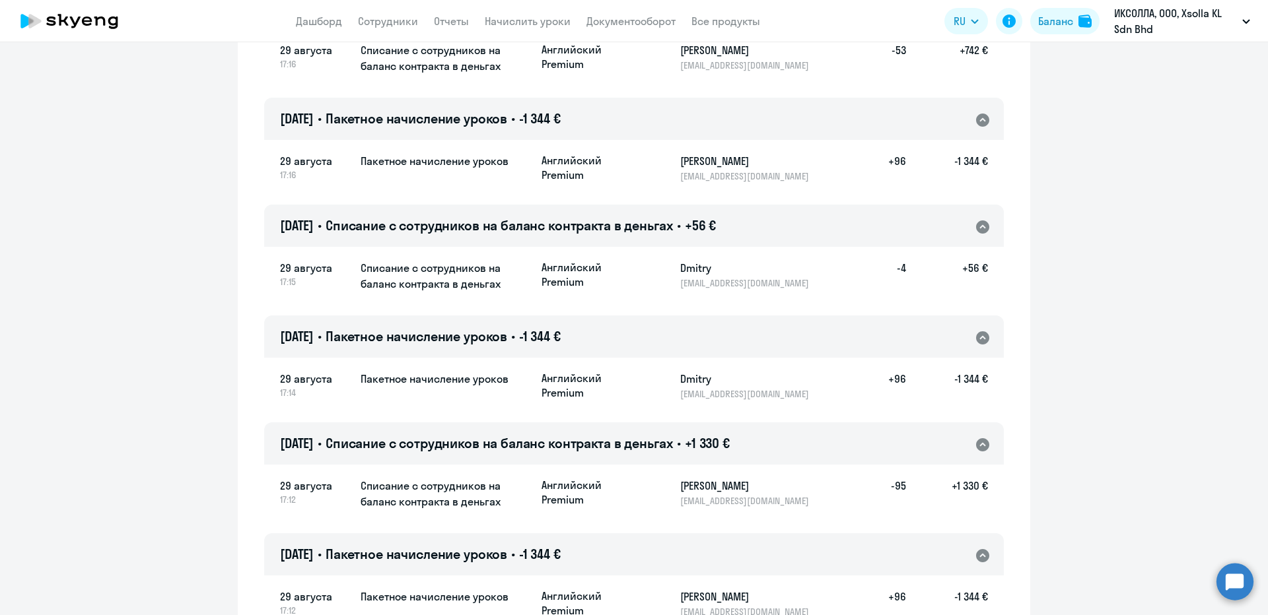
scroll to position [2840, 0]
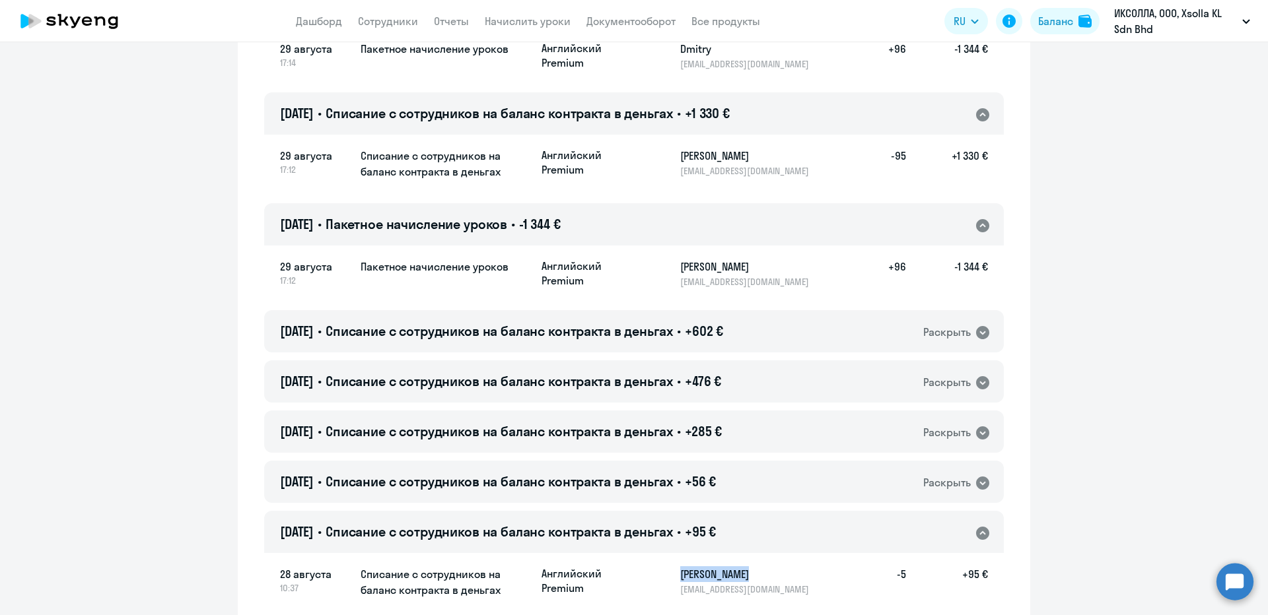
click at [713, 584] on p "[EMAIL_ADDRESS][DOMAIN_NAME]" at bounding box center [748, 590] width 136 height 12
copy p "[EMAIL_ADDRESS][DOMAIN_NAME]"
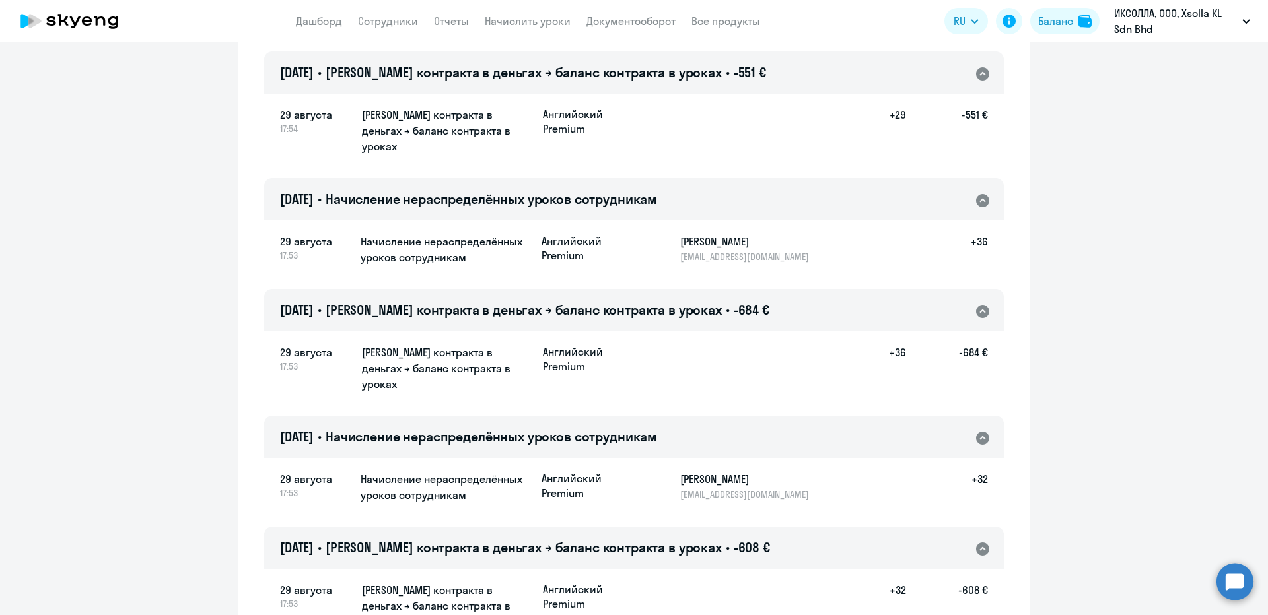
scroll to position [330, 0]
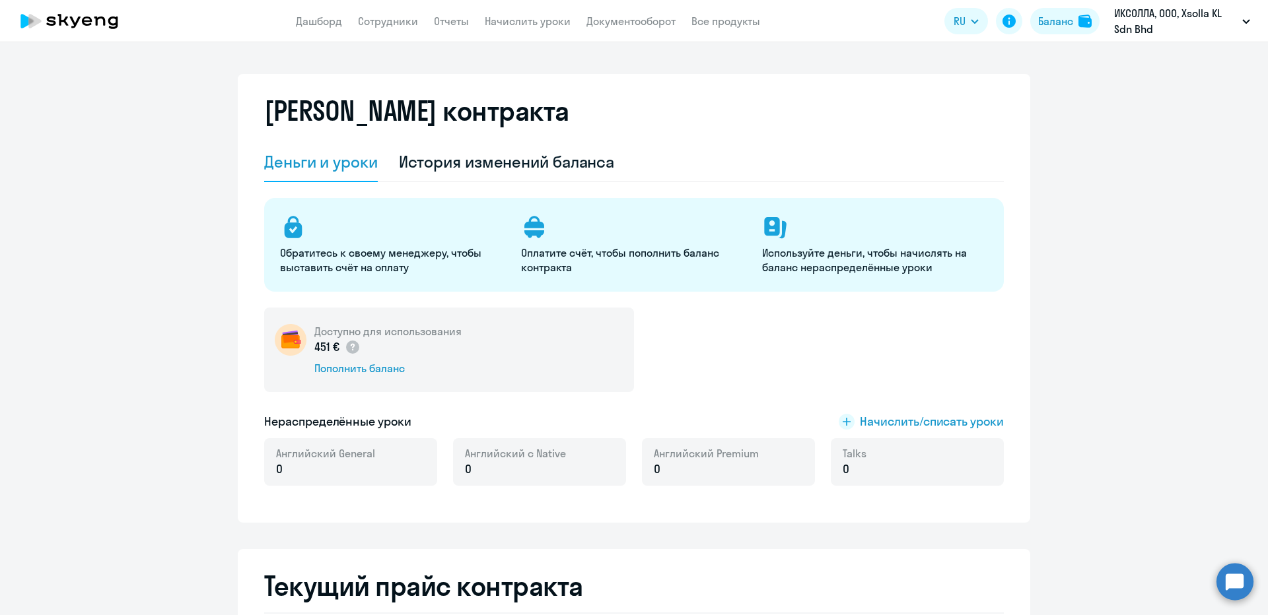
select select "english_adult_not_native_speaker"
click at [930, 413] on div "Доступно для использования 451 € Пополнить баланс Нераспределённые уроки Начисл…" at bounding box center [634, 405] width 740 height 194
click at [909, 415] on span "Начислить/списать уроки" at bounding box center [932, 421] width 144 height 17
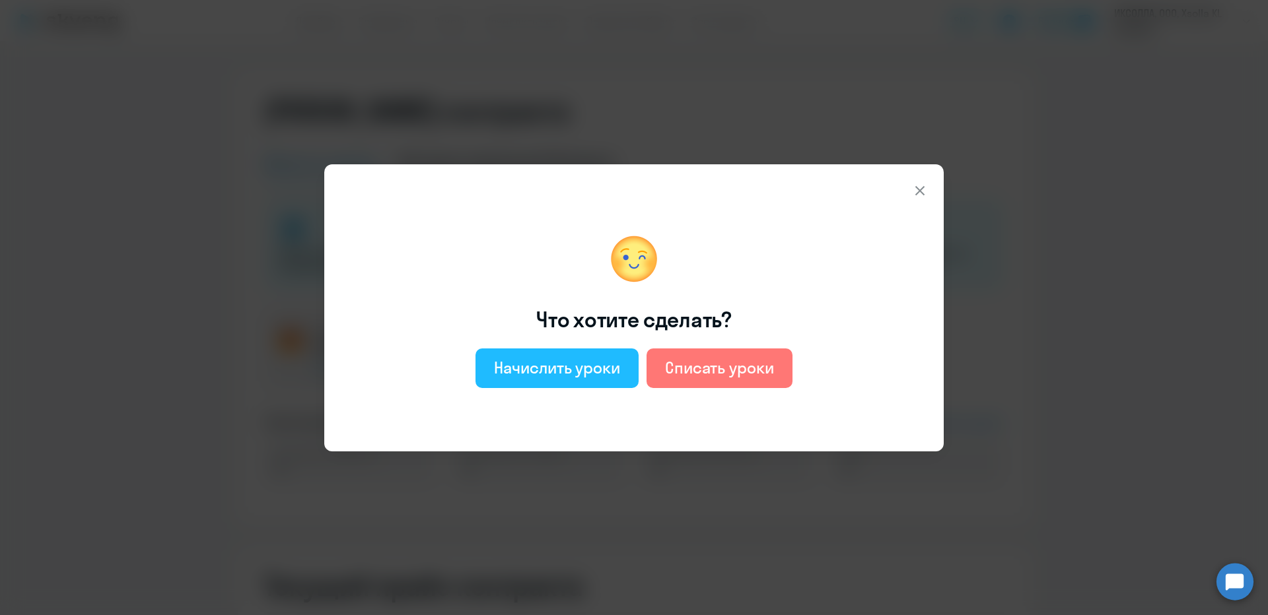
click at [524, 378] on div "Начислить уроки" at bounding box center [557, 367] width 126 height 21
select select "english_adult_not_native_speaker"
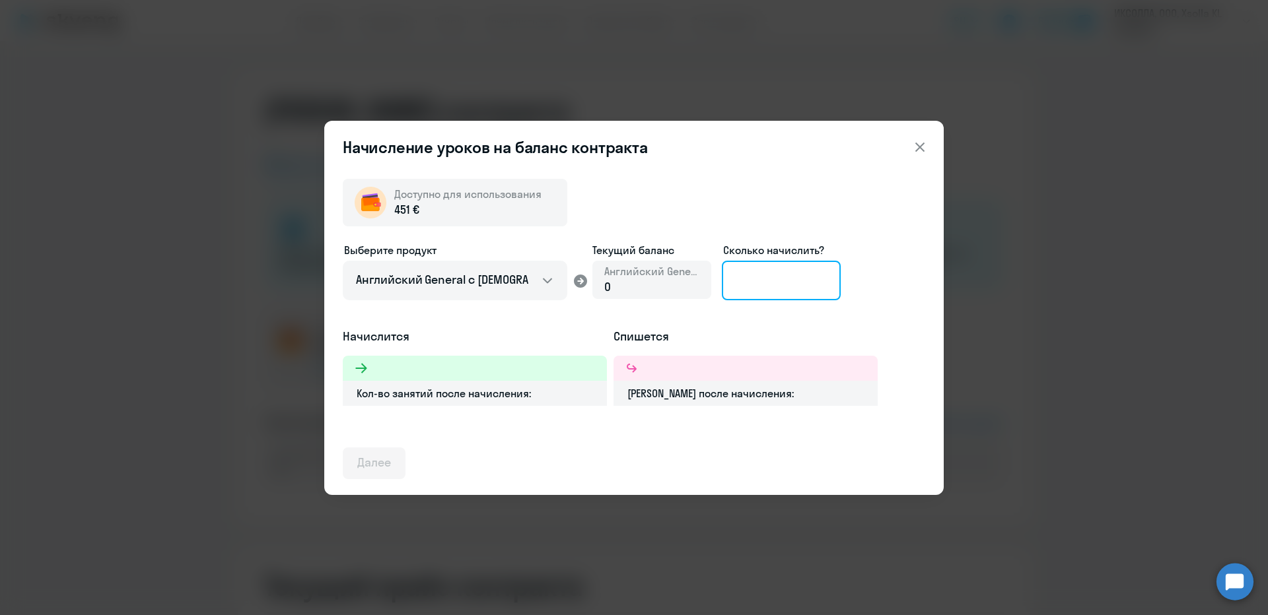
click at [769, 282] on input at bounding box center [781, 281] width 119 height 40
type input "5"
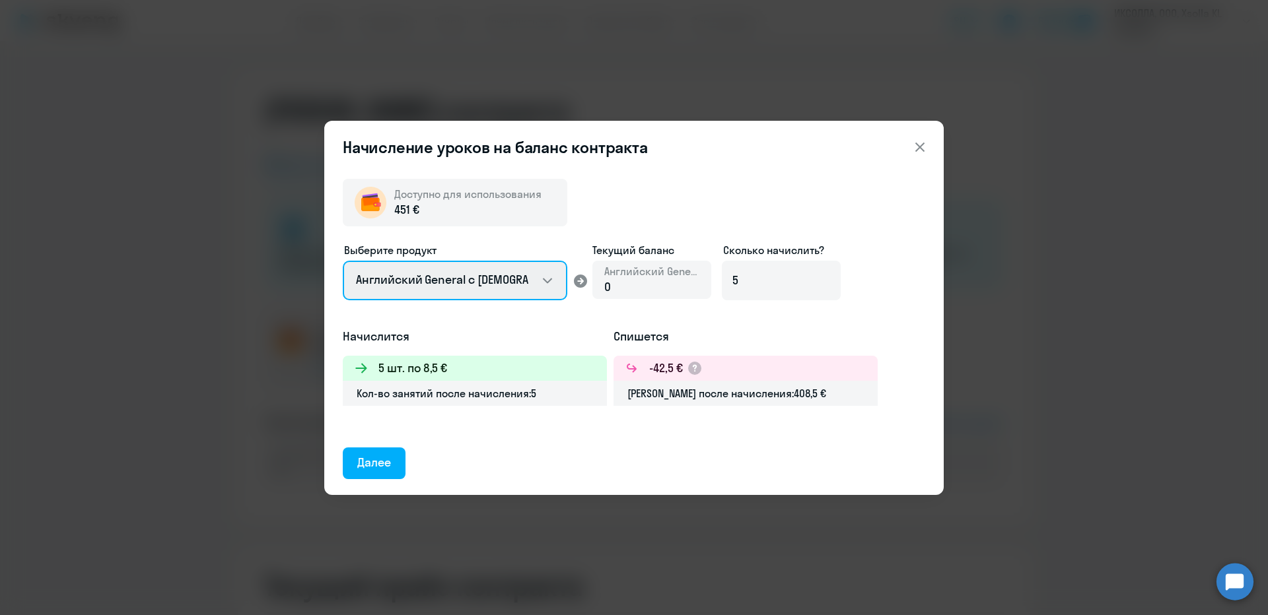
click at [468, 278] on select "Английский General с [DEMOGRAPHIC_DATA] преподавателем Английский General с [DE…" at bounding box center [455, 281] width 225 height 40
select select "english_adult_not_native_speaker_premium"
click at [343, 261] on select "Английский General с [DEMOGRAPHIC_DATA] преподавателем Английский General с [DE…" at bounding box center [455, 281] width 225 height 40
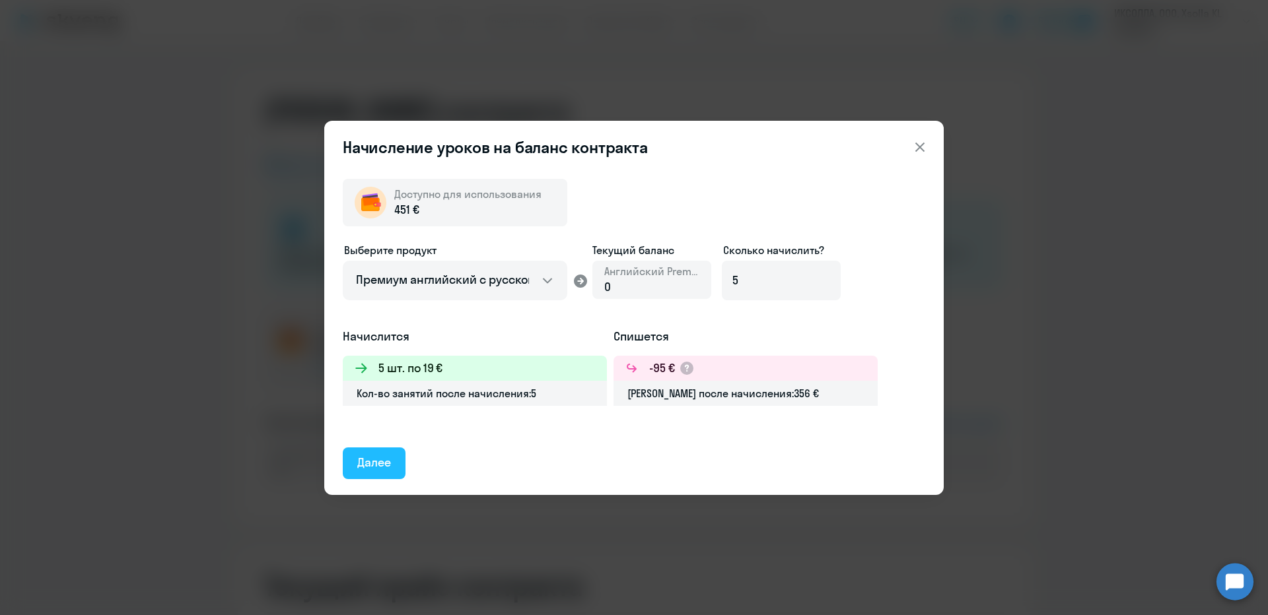
click at [367, 461] on div "Далее" at bounding box center [374, 462] width 34 height 17
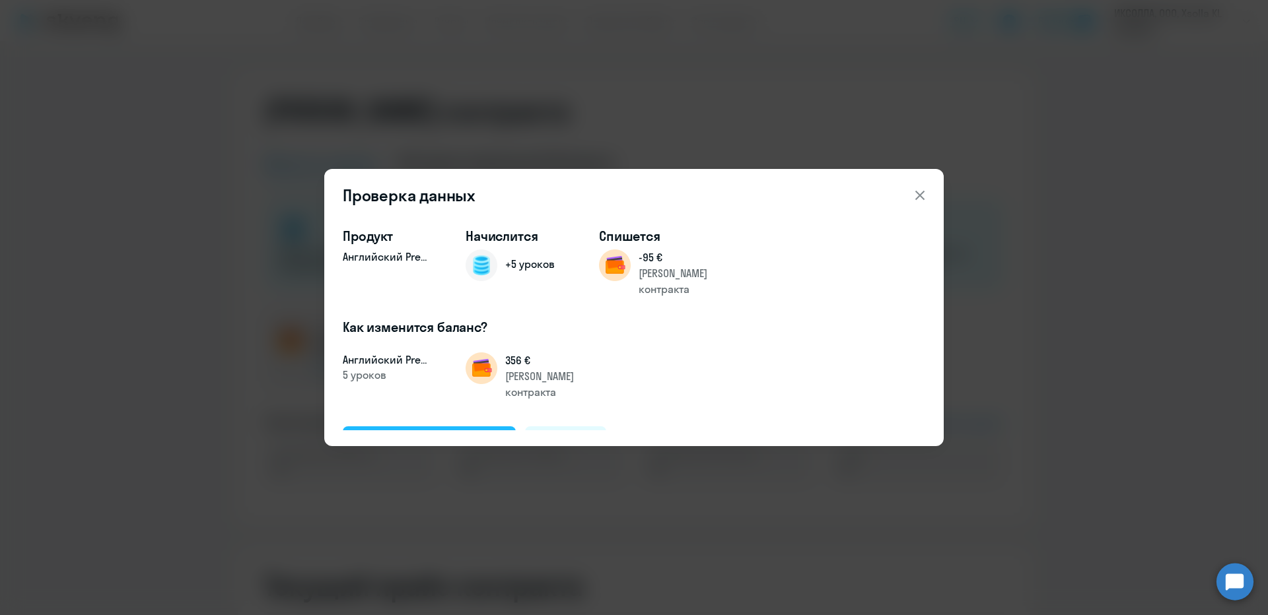
click at [451, 433] on div "Подтвердить и начислить" at bounding box center [429, 441] width 144 height 17
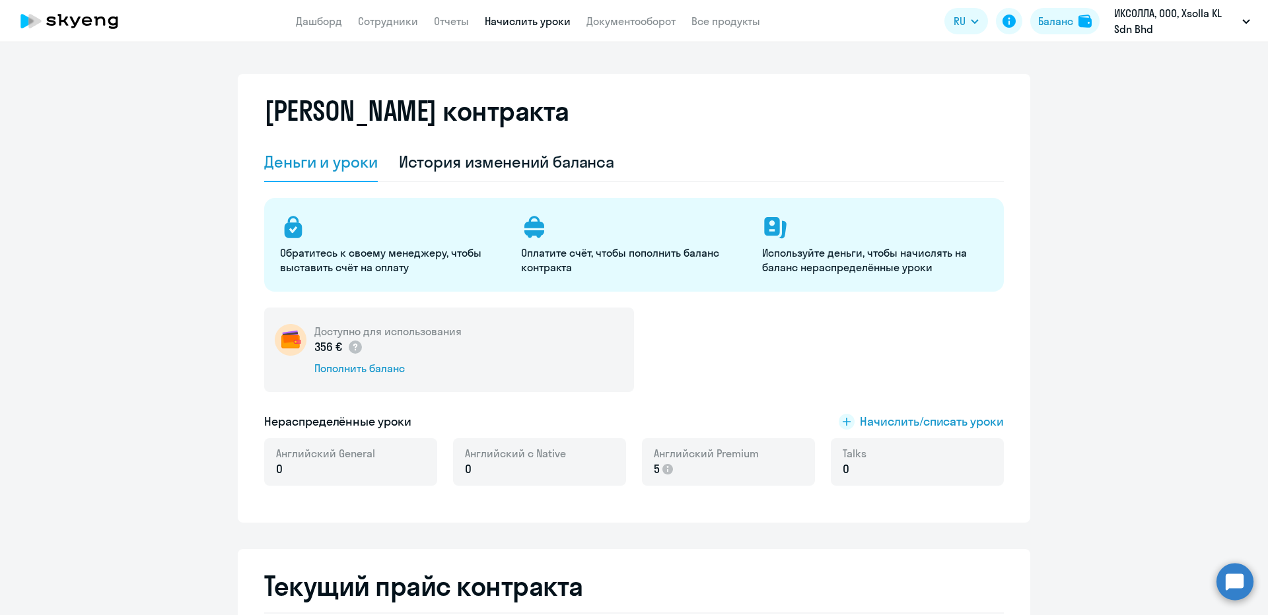
click at [540, 23] on link "Начислить уроки" at bounding box center [528, 21] width 86 height 13
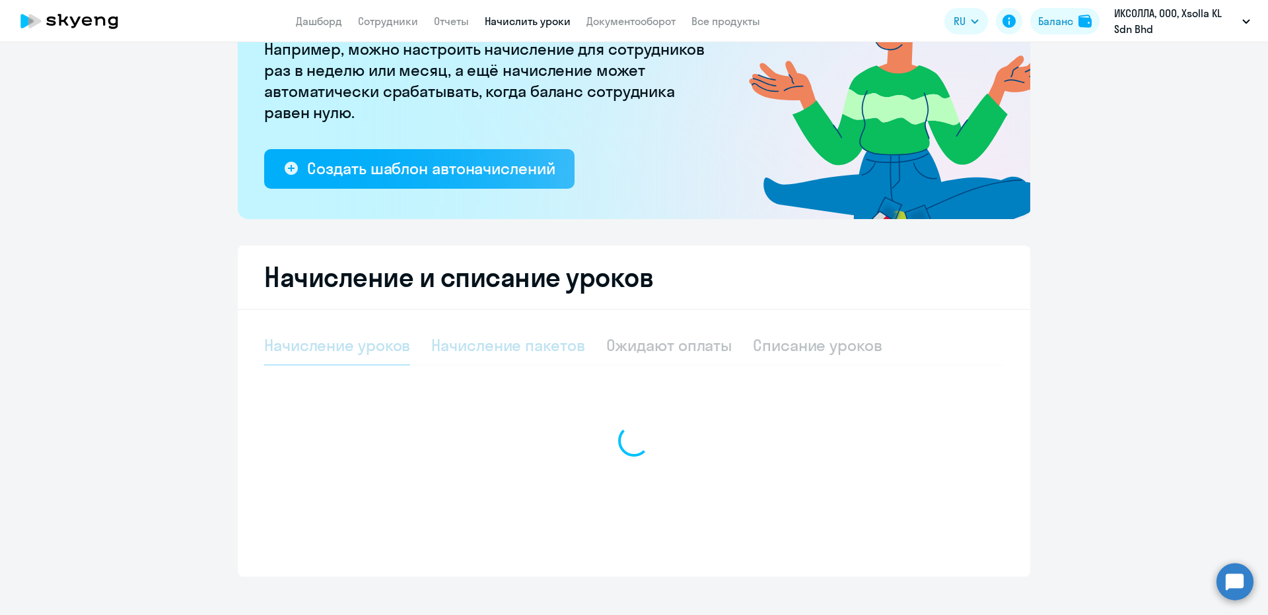
select select "10"
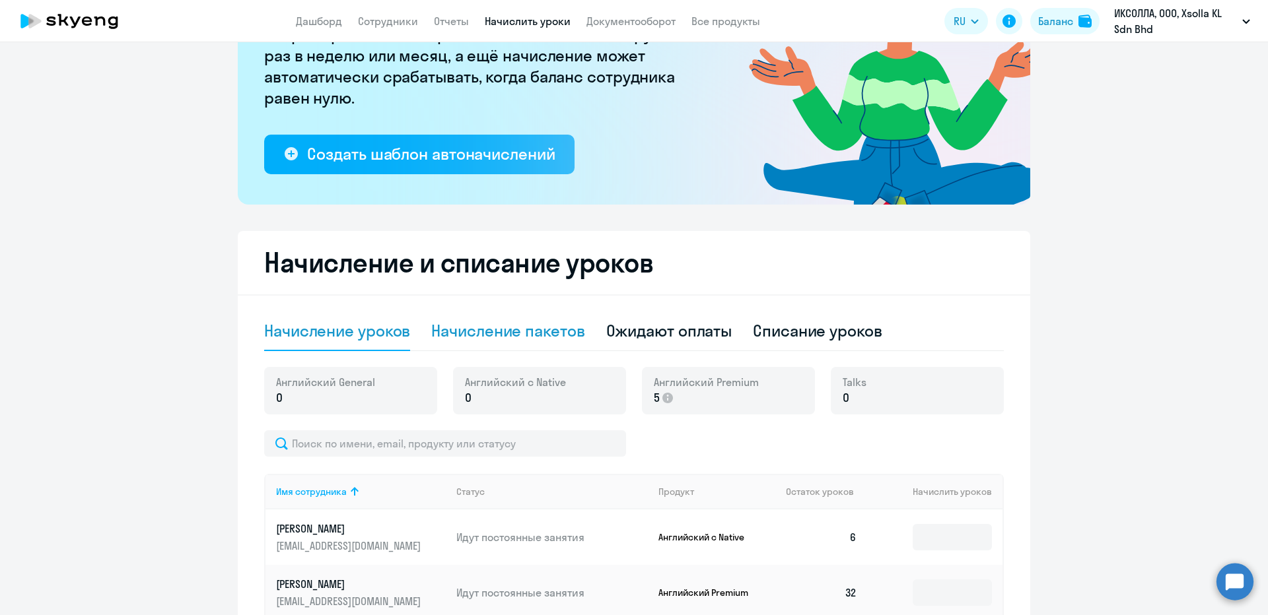
click at [507, 332] on div "Начисление пакетов" at bounding box center [507, 330] width 153 height 21
select select "10"
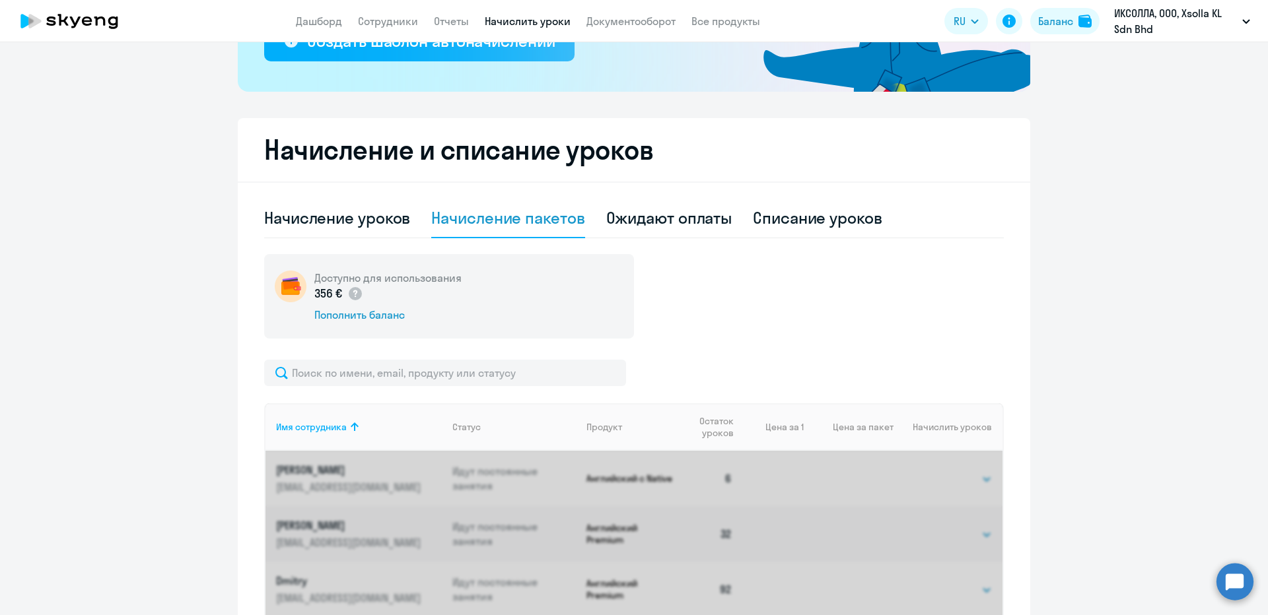
scroll to position [363, 0]
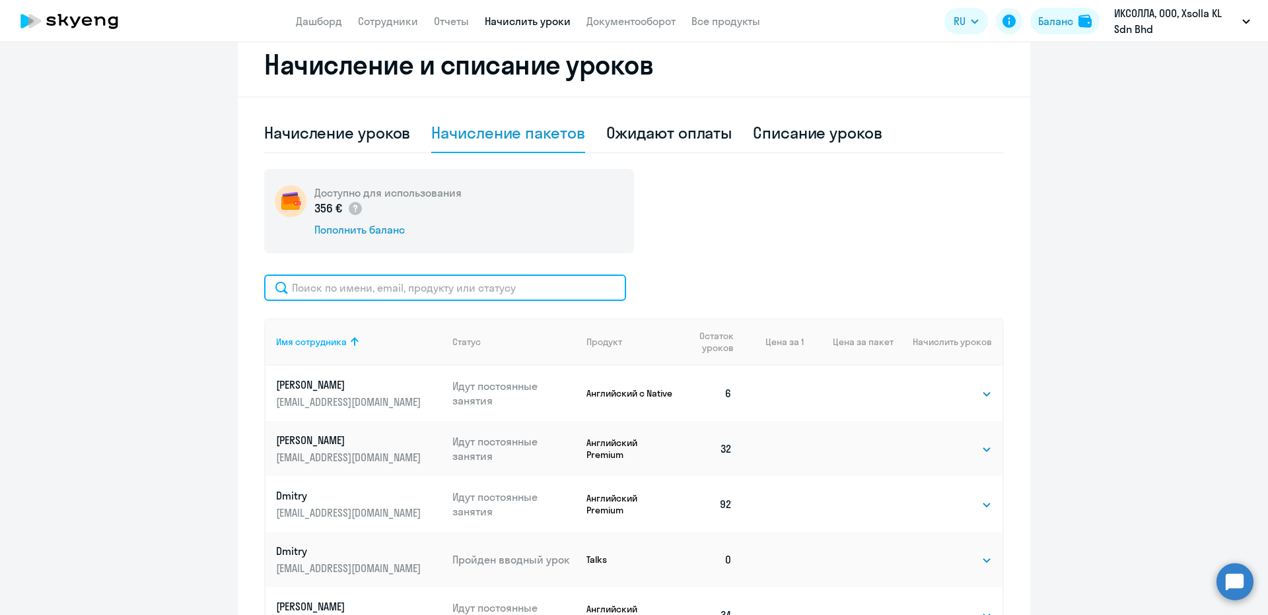
click at [427, 289] on input "text" at bounding box center [445, 288] width 362 height 26
click at [341, 137] on div "Начисление уроков" at bounding box center [337, 132] width 146 height 21
select select "10"
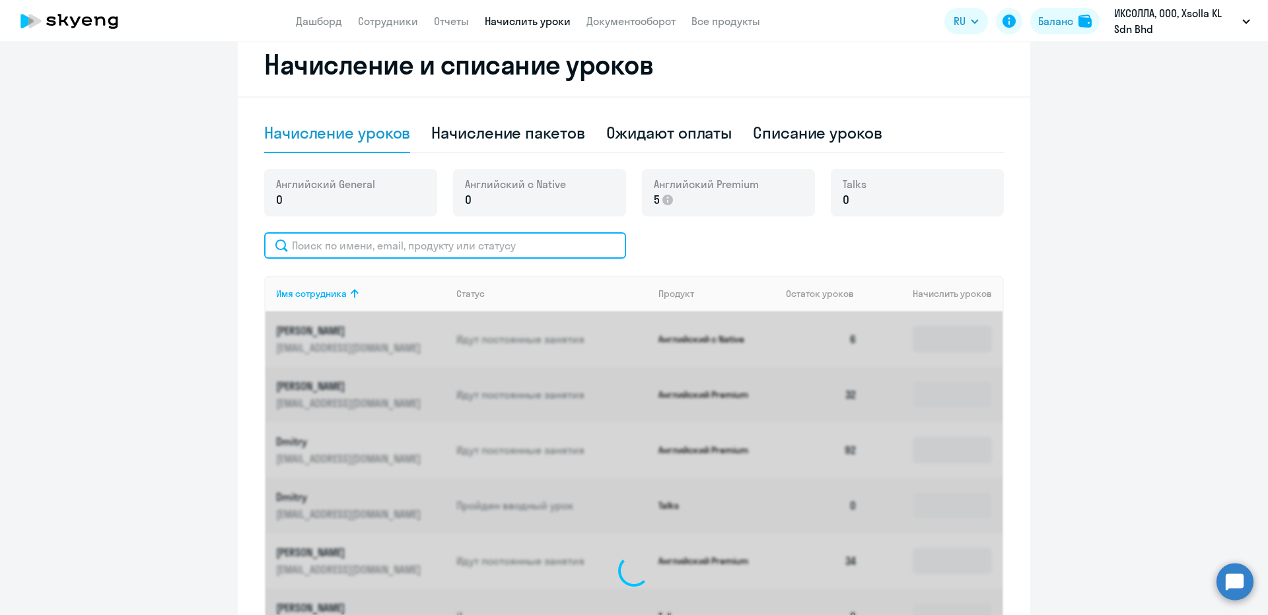
click at [370, 252] on input "text" at bounding box center [445, 245] width 362 height 26
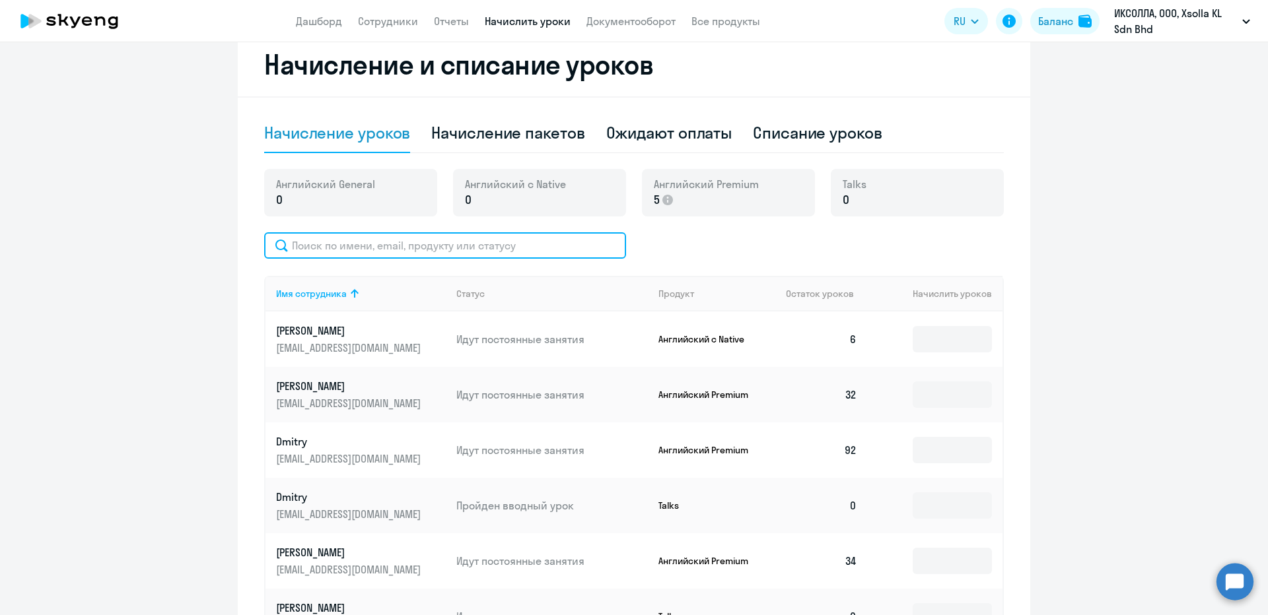
paste input "[PERSON_NAME]"
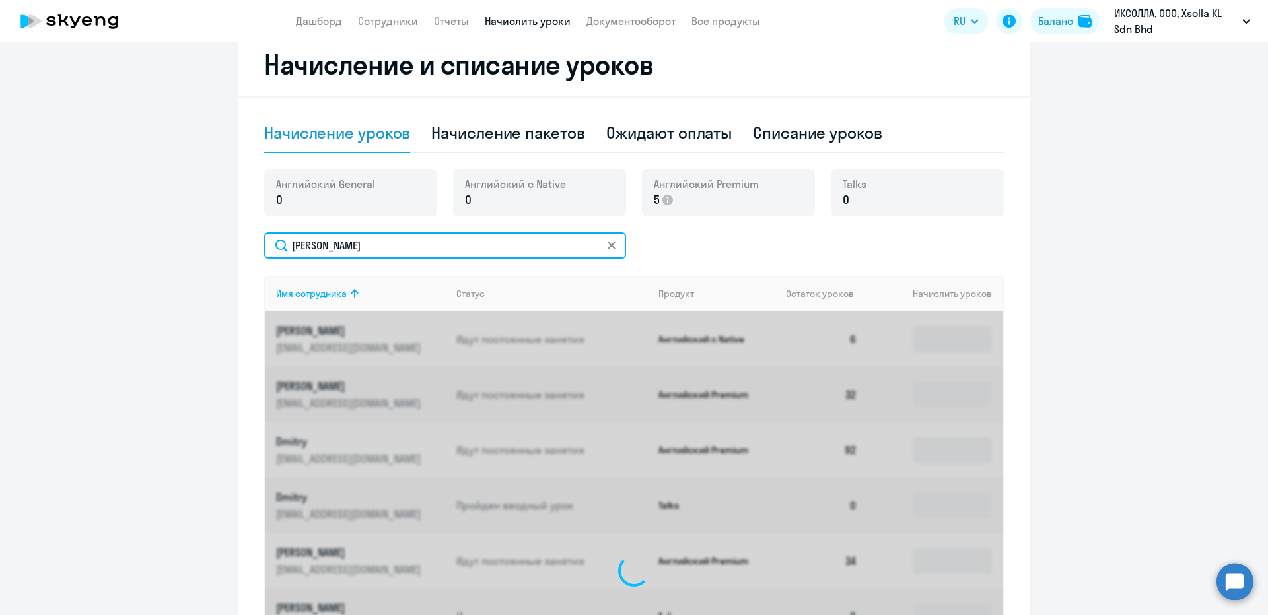
scroll to position [333, 0]
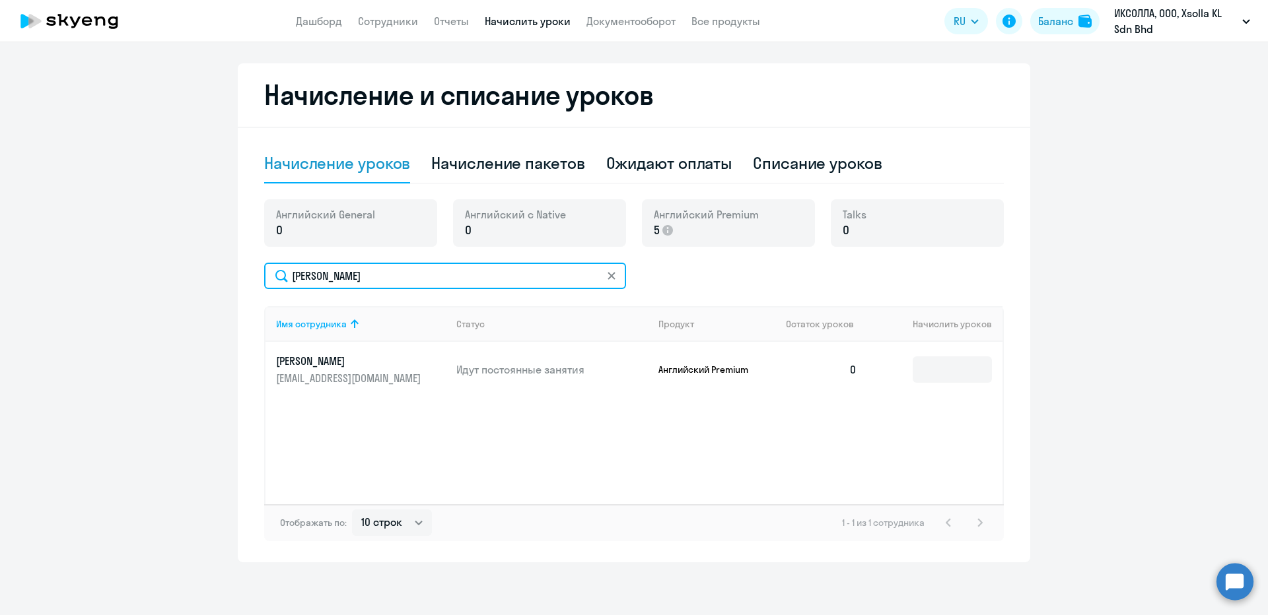
type input "[PERSON_NAME]"
click at [993, 363] on td at bounding box center [935, 369] width 135 height 55
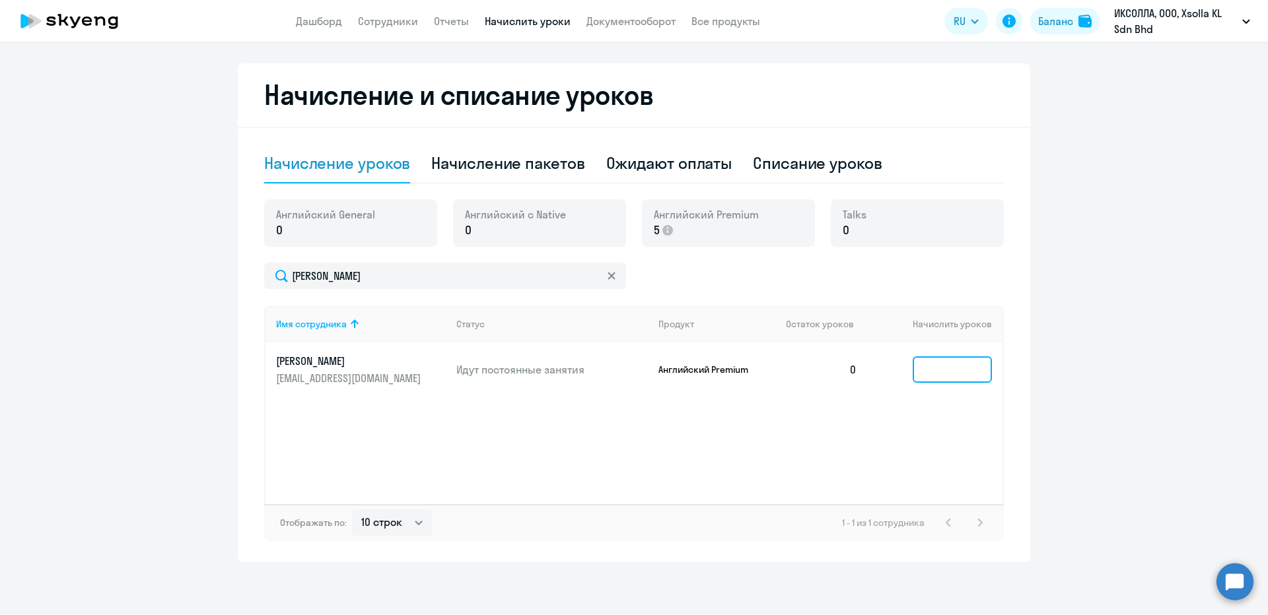
click at [936, 365] on input at bounding box center [952, 370] width 79 height 26
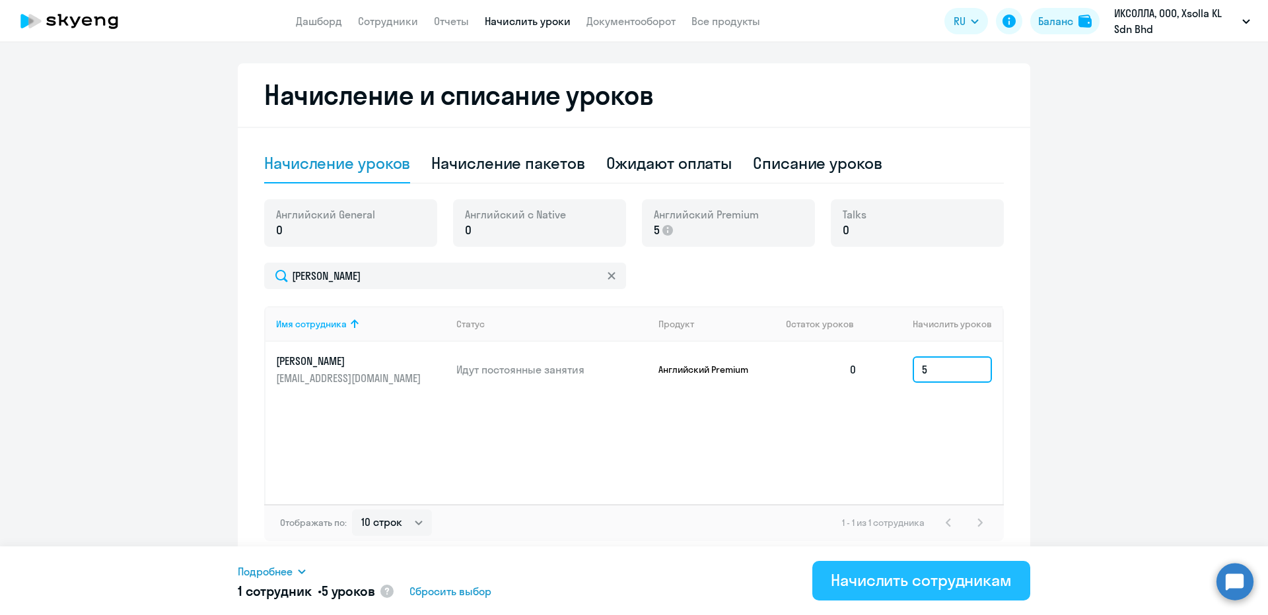
type input "5"
click at [893, 577] on div "Начислить сотрудникам" at bounding box center [921, 580] width 181 height 21
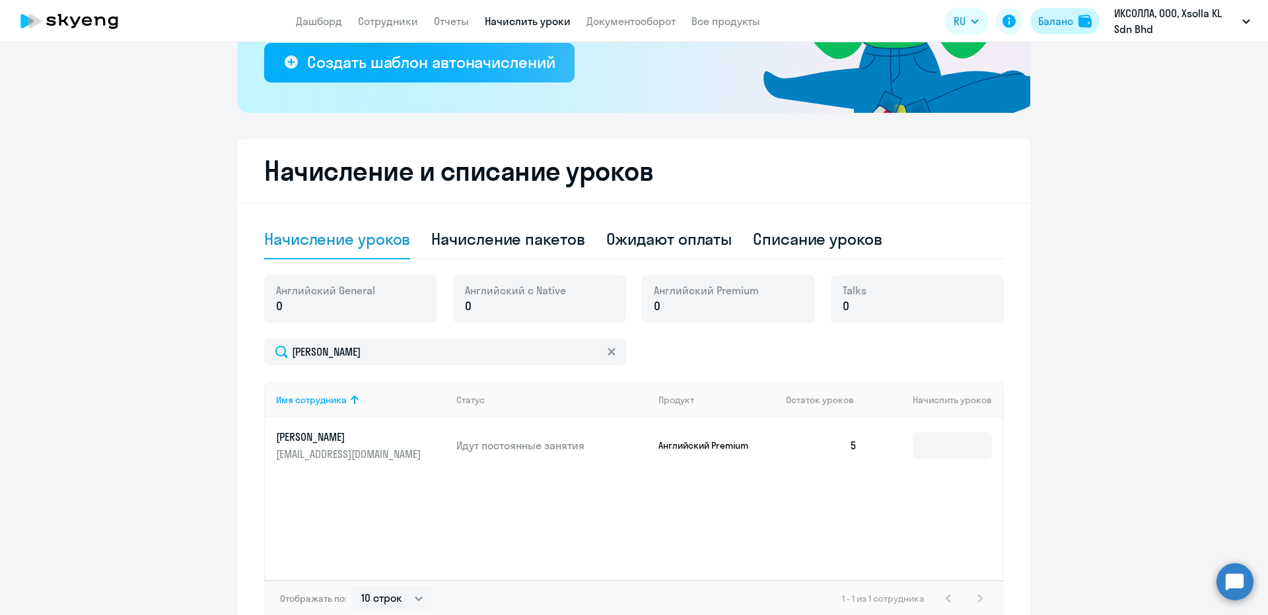
scroll to position [135, 0]
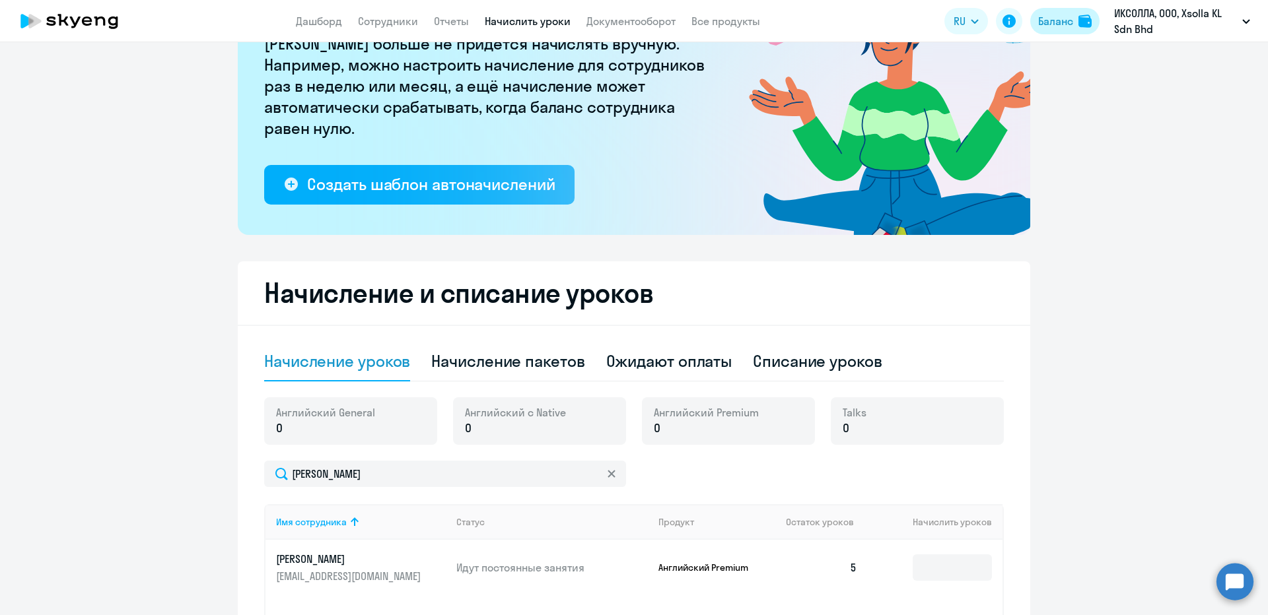
click at [1064, 18] on div "Баланс" at bounding box center [1055, 21] width 35 height 16
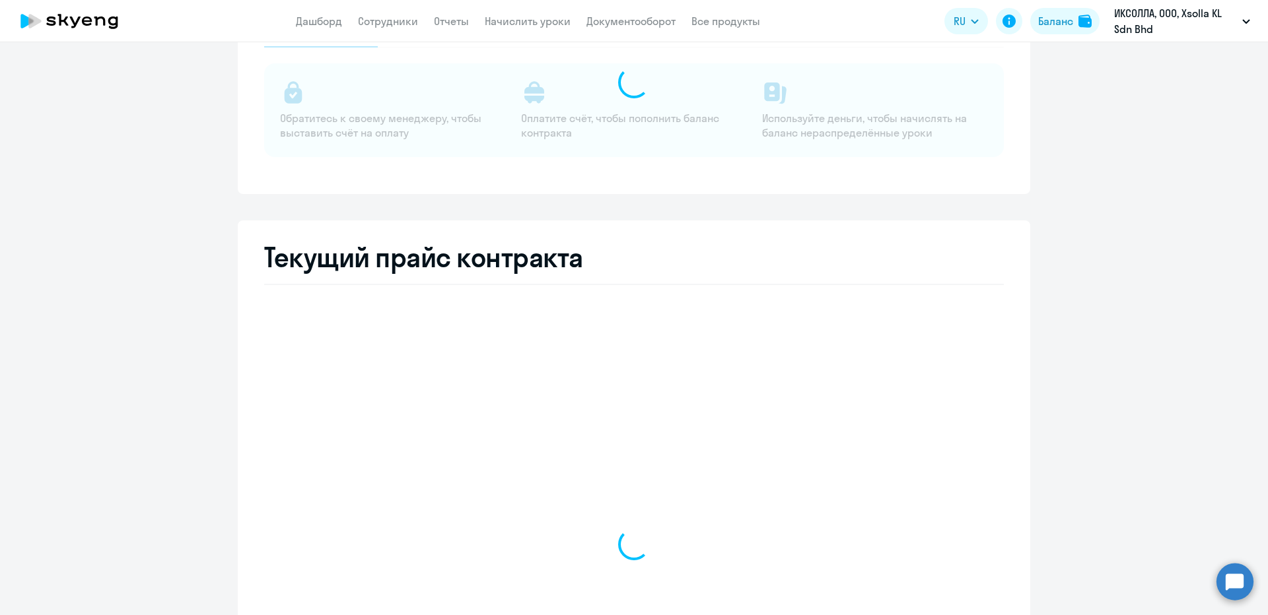
select select "english_adult_not_native_speaker"
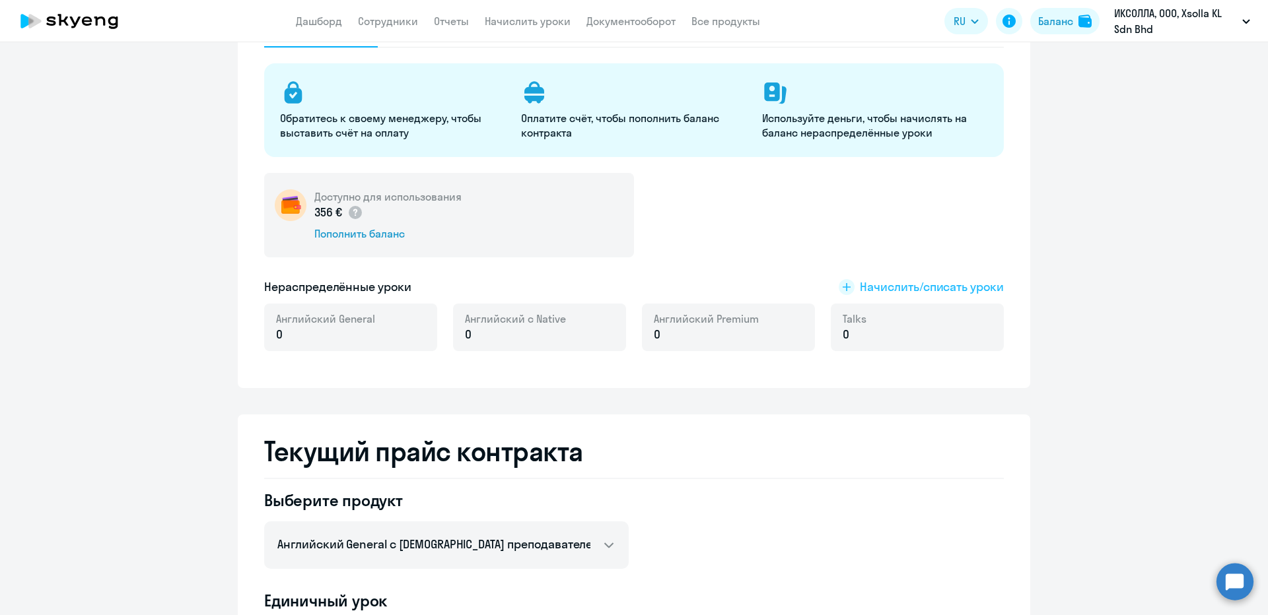
click at [875, 292] on span "Начислить/списать уроки" at bounding box center [932, 287] width 144 height 17
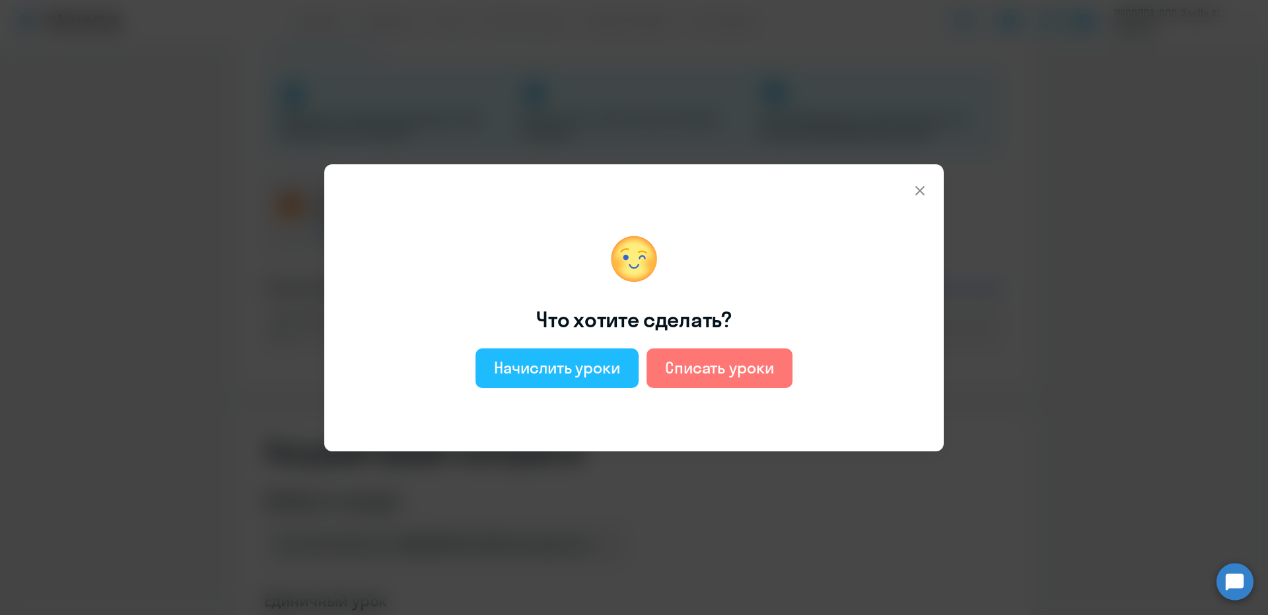
click at [575, 371] on div "Начислить уроки" at bounding box center [557, 367] width 126 height 21
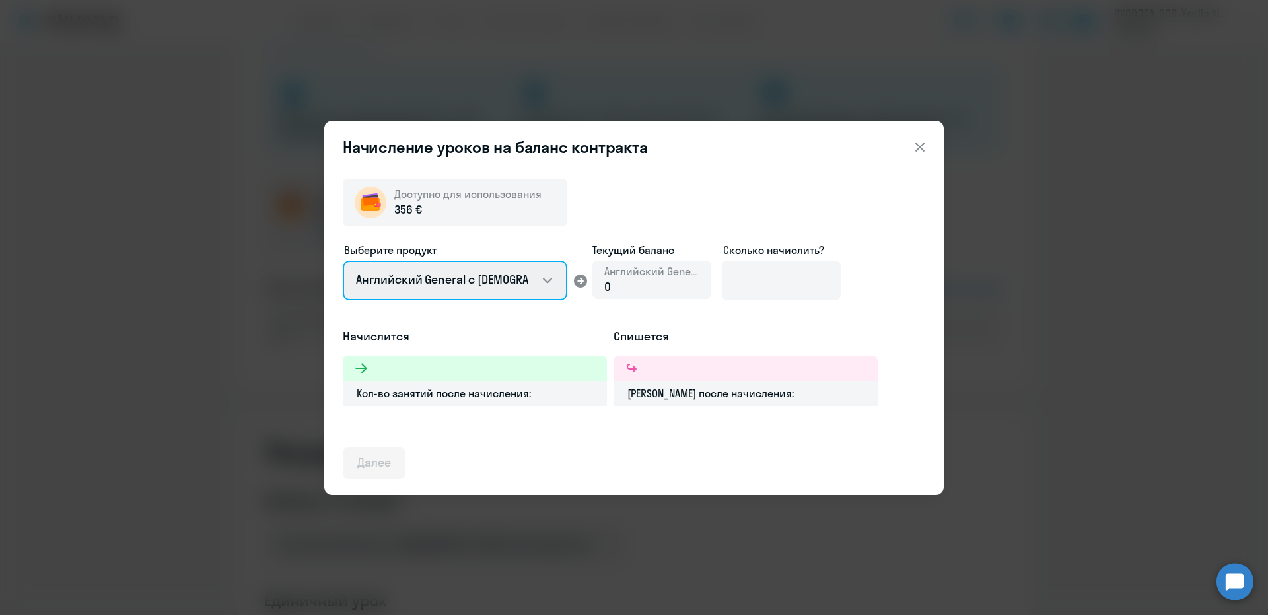
click at [452, 283] on select "Английский General с [DEMOGRAPHIC_DATA] преподавателем Английский General с [DE…" at bounding box center [455, 281] width 225 height 40
select select "english_adult_not_native_speaker_premium"
click at [343, 261] on select "Английский General с [DEMOGRAPHIC_DATA] преподавателем Английский General с [DE…" at bounding box center [455, 281] width 225 height 40
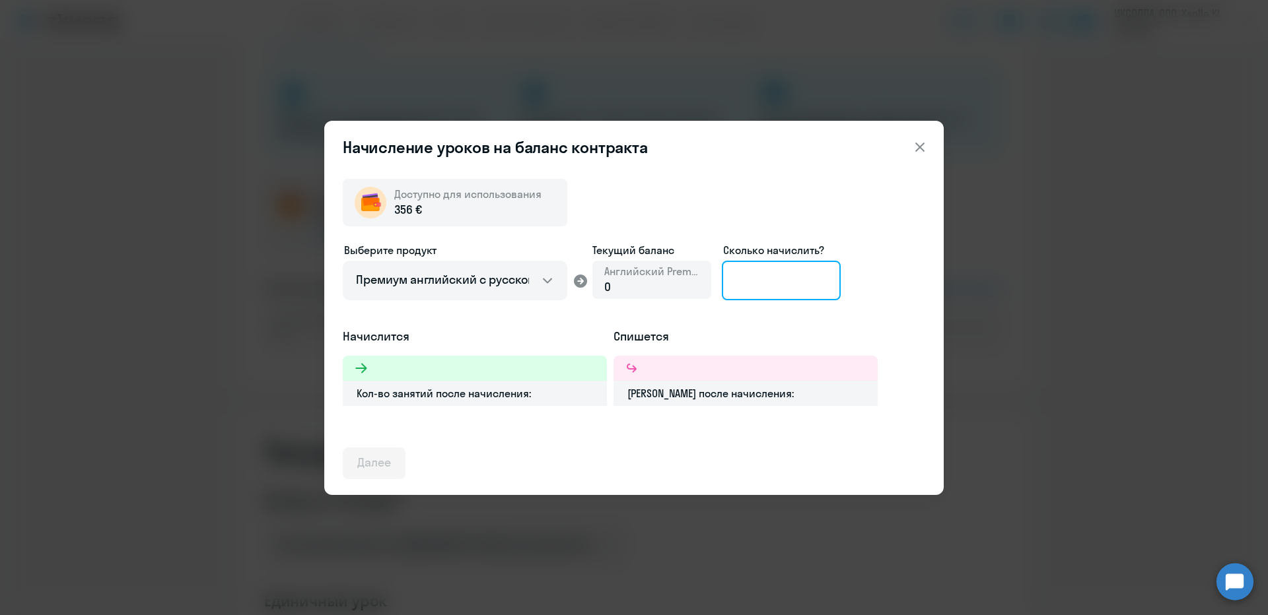
click at [802, 269] on input at bounding box center [781, 281] width 119 height 40
type input "2"
type input "15"
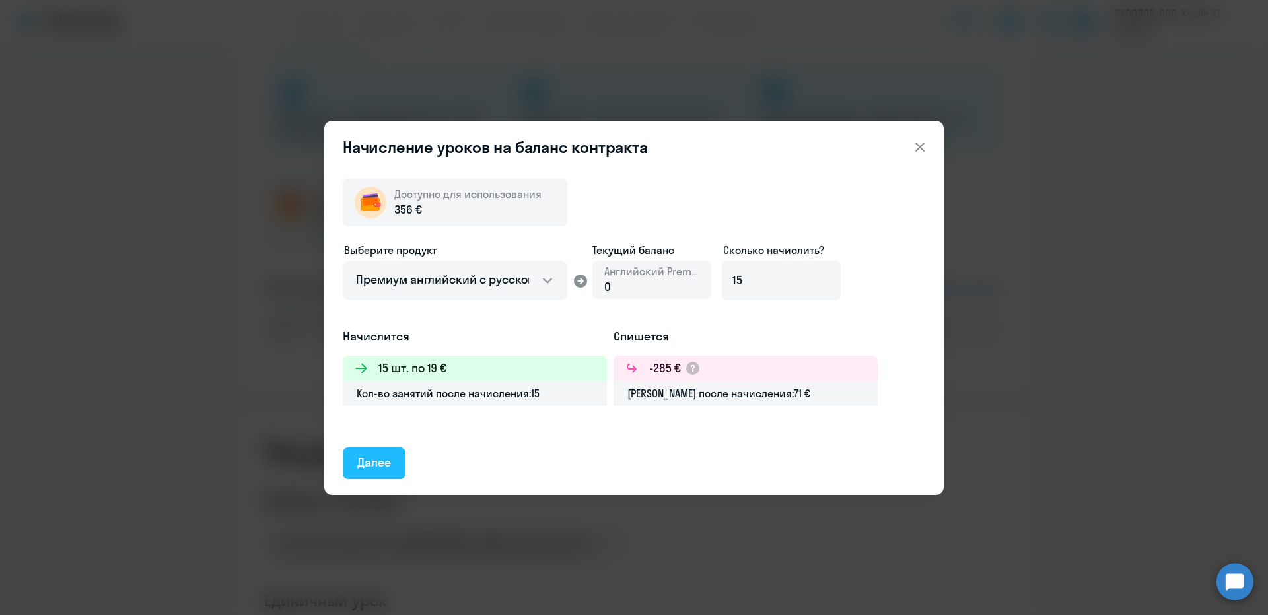
click at [388, 470] on div "Далее" at bounding box center [374, 462] width 34 height 17
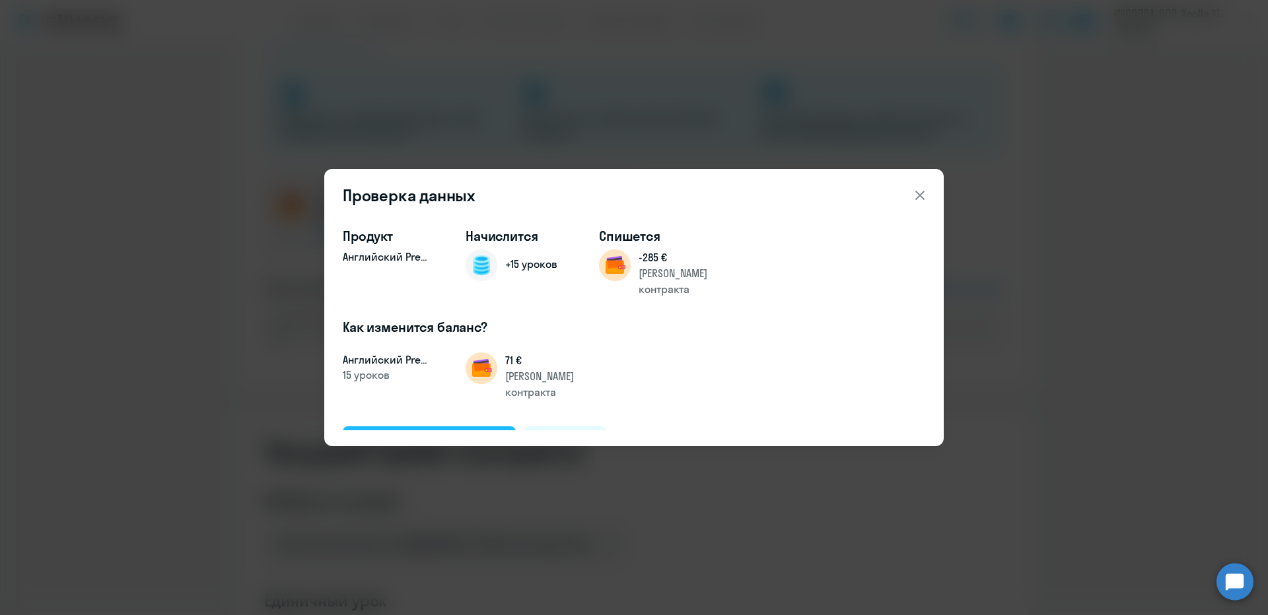
click at [463, 433] on div "Подтвердить и начислить" at bounding box center [429, 441] width 144 height 17
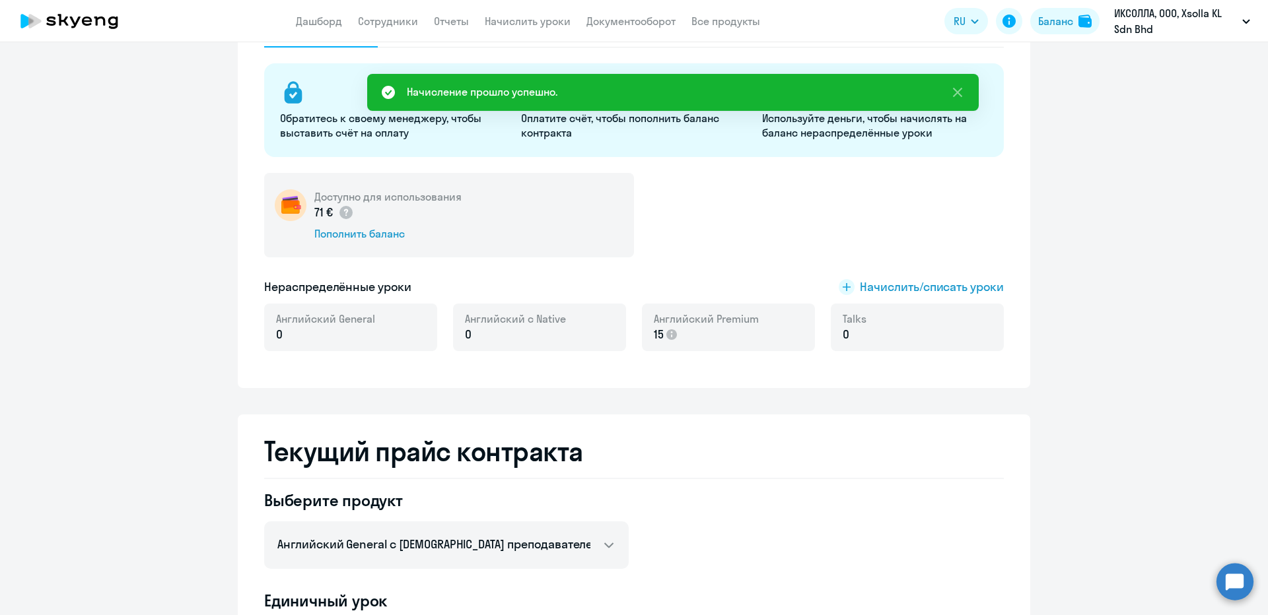
click at [519, 7] on app-header "Дашборд Сотрудники Отчеты Начислить уроки Документооборот Все продукты Дашборд …" at bounding box center [634, 21] width 1268 height 42
click at [519, 11] on app-header "Дашборд Сотрудники Отчеты Начислить уроки Документооборот Все продукты Дашборд …" at bounding box center [634, 21] width 1268 height 42
click at [519, 15] on link "Начислить уроки" at bounding box center [528, 21] width 86 height 13
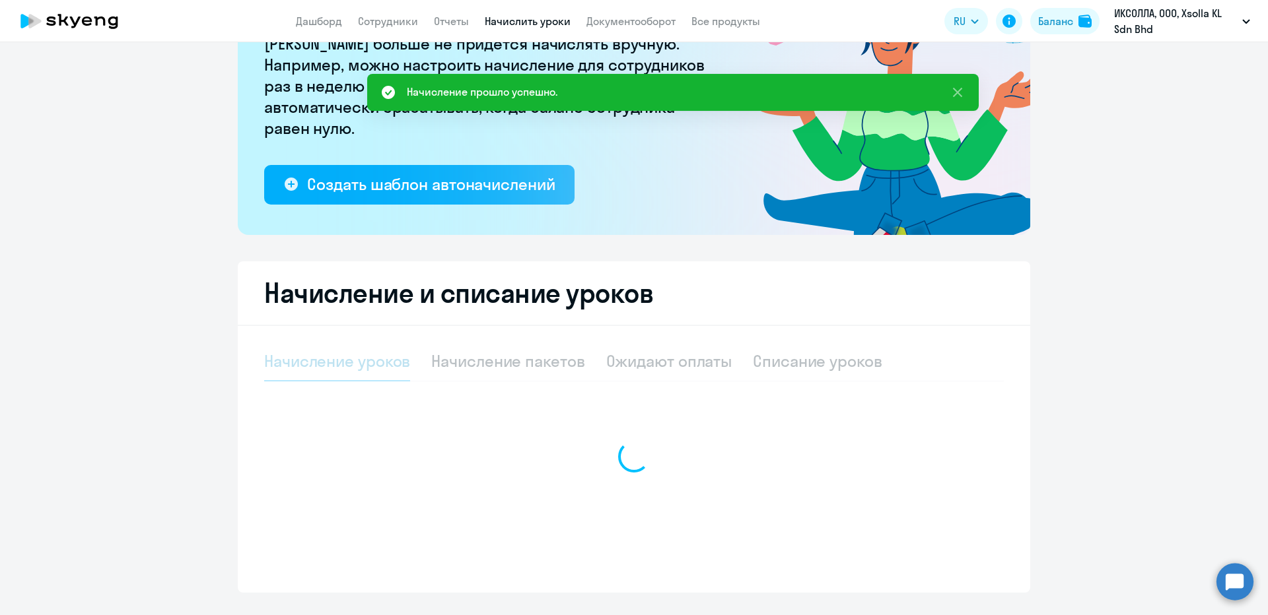
scroll to position [48, 0]
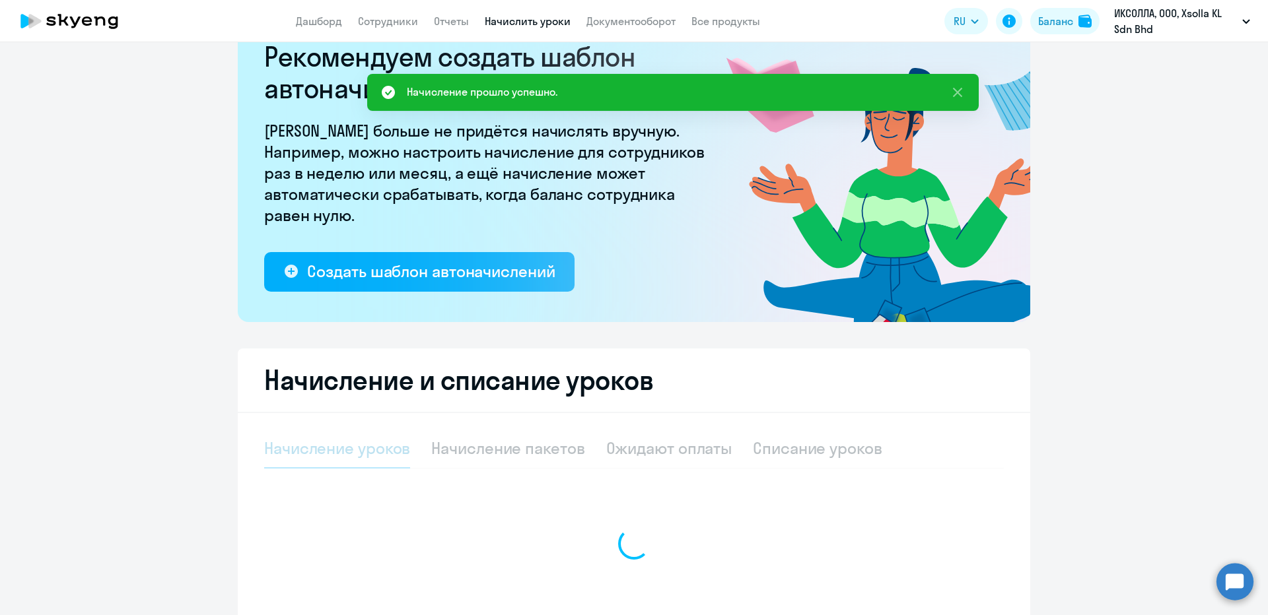
select select "10"
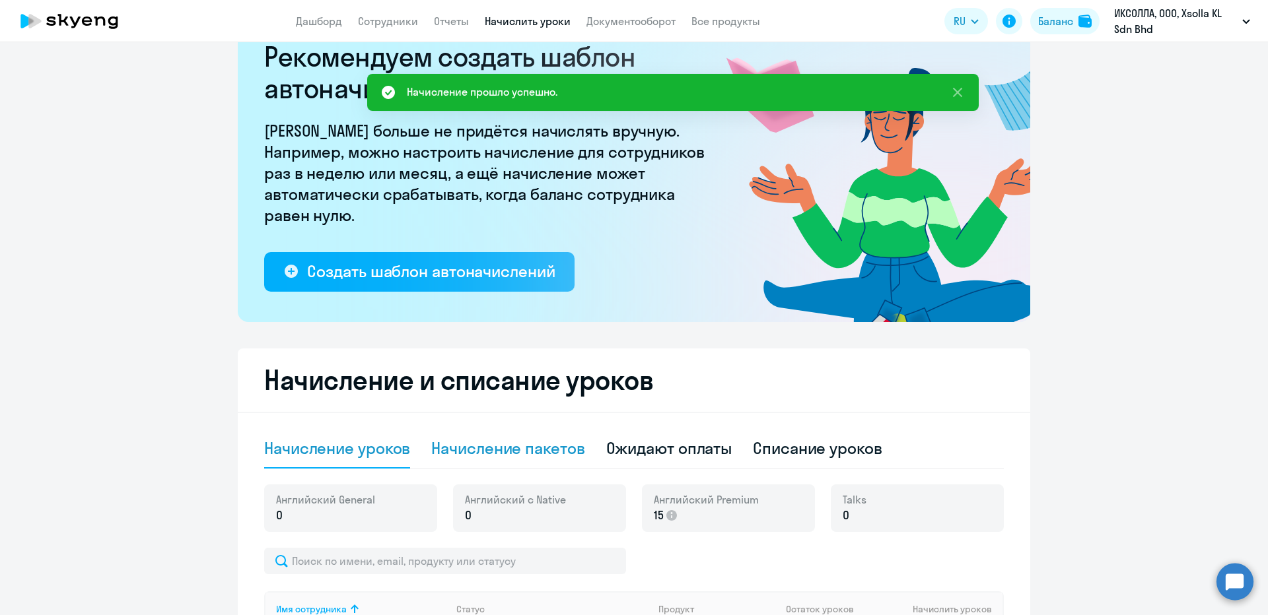
click at [491, 440] on div "Начисление пакетов" at bounding box center [507, 448] width 153 height 21
select select "10"
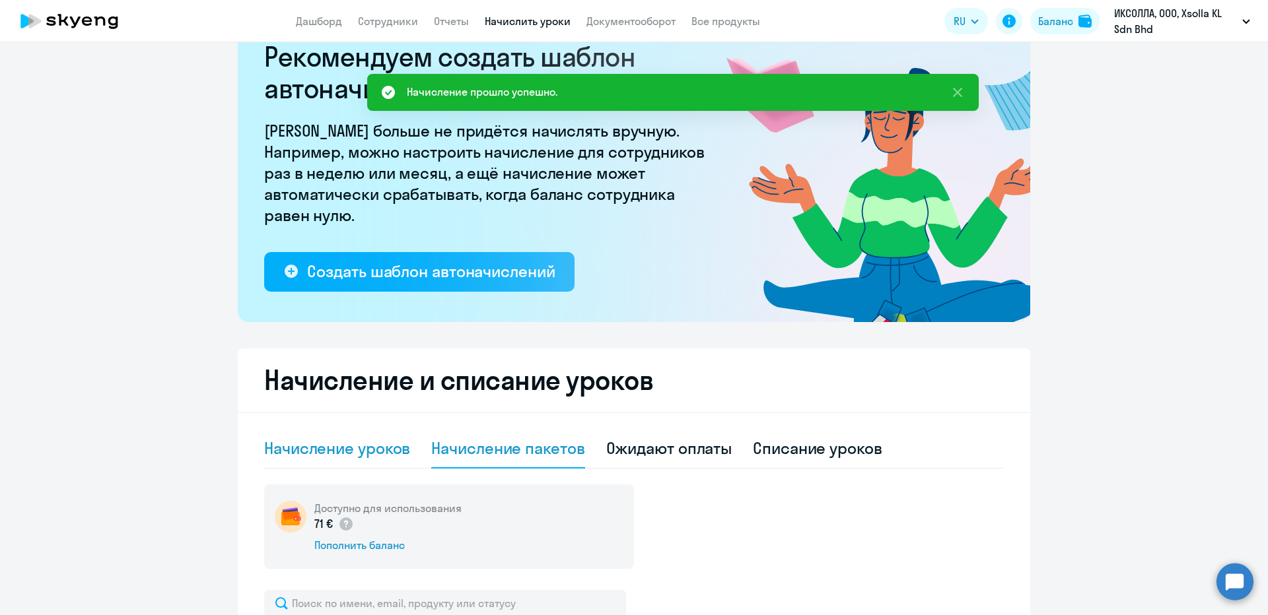
click at [351, 443] on div "Начисление уроков" at bounding box center [337, 448] width 146 height 21
select select "10"
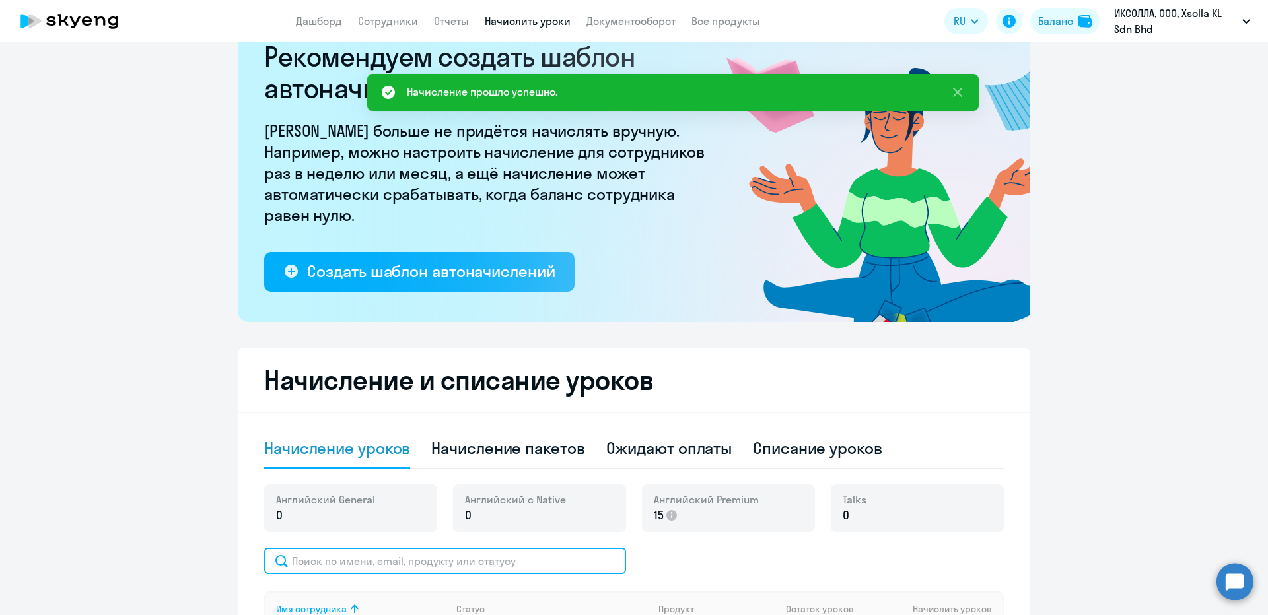
click at [394, 555] on input "text" at bounding box center [445, 561] width 362 height 26
paste input "37868221"
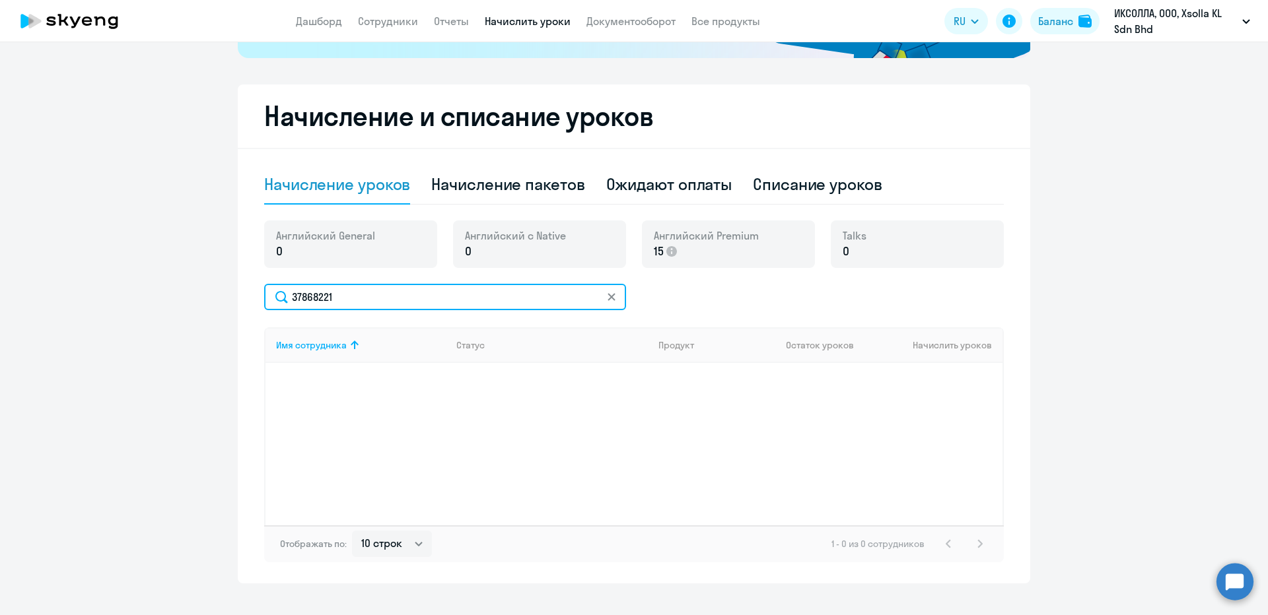
paste input "[PERSON_NAME]"
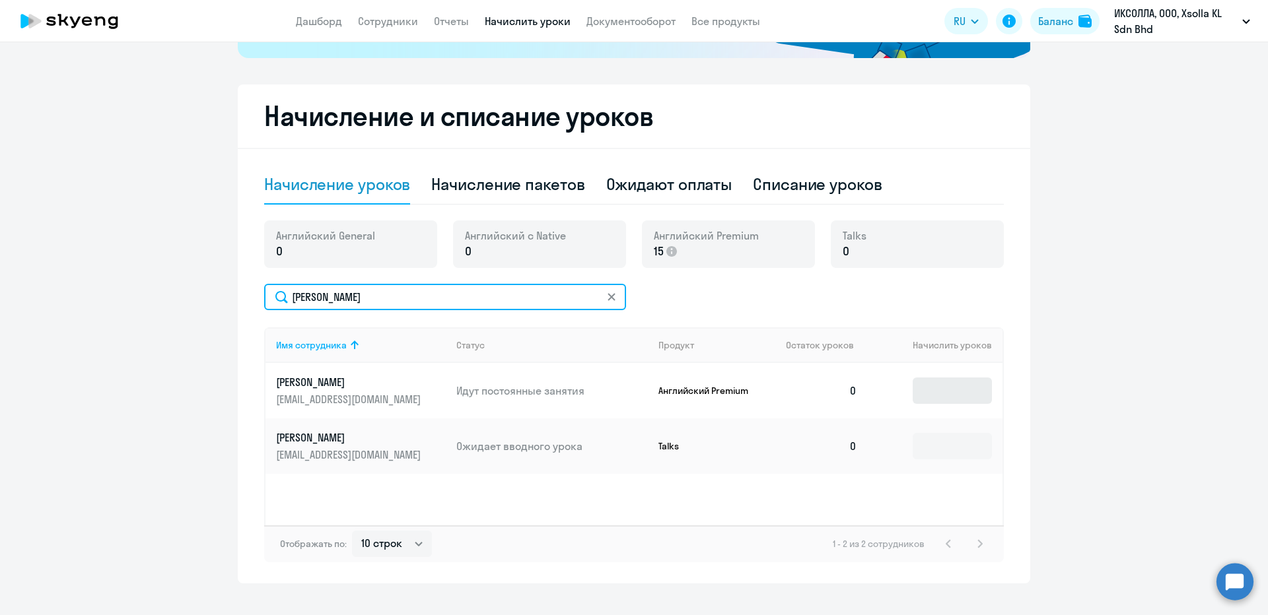
type input "[PERSON_NAME]"
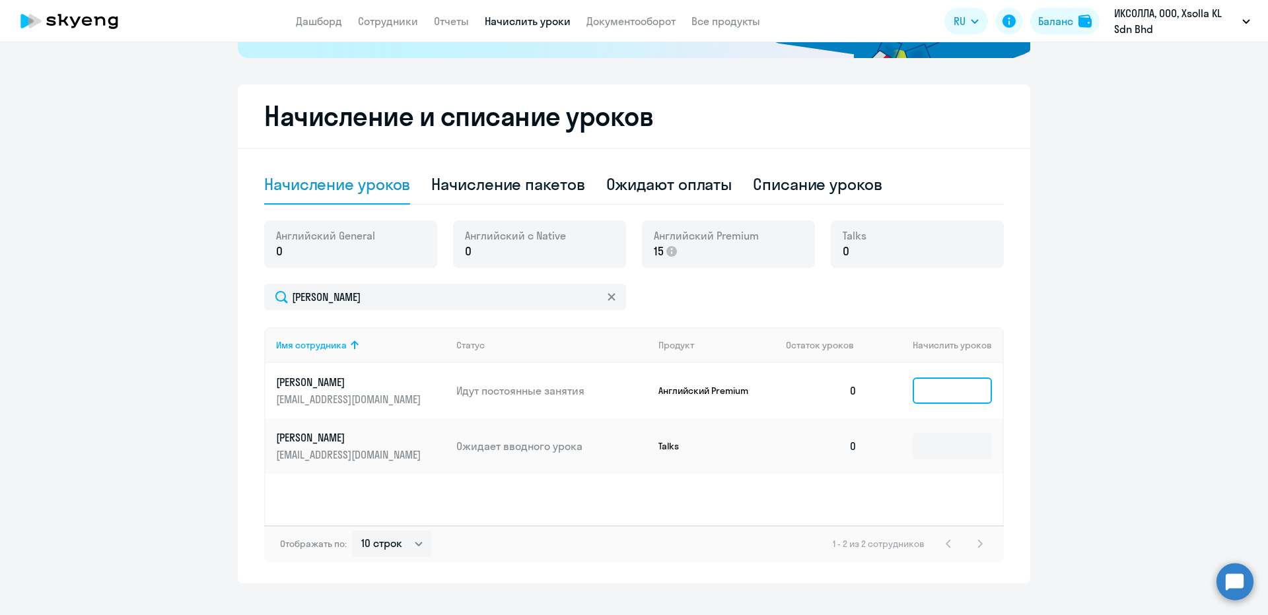
click at [933, 392] on input at bounding box center [952, 391] width 79 height 26
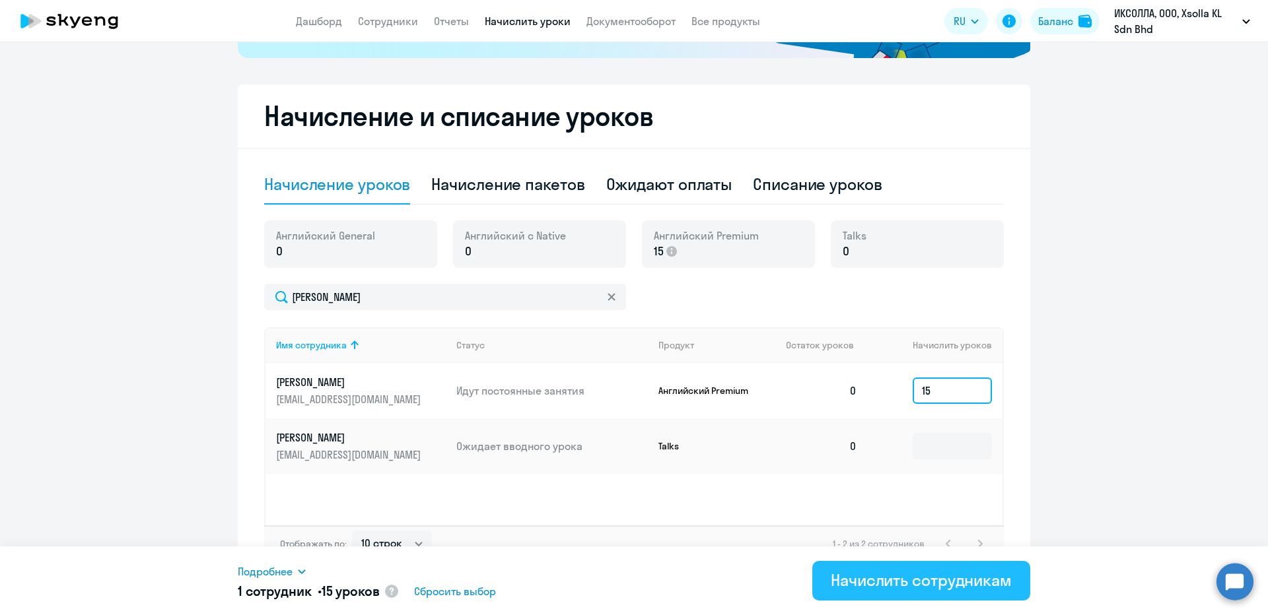
type input "15"
click at [916, 588] on div "Начислить сотрудникам" at bounding box center [921, 580] width 181 height 21
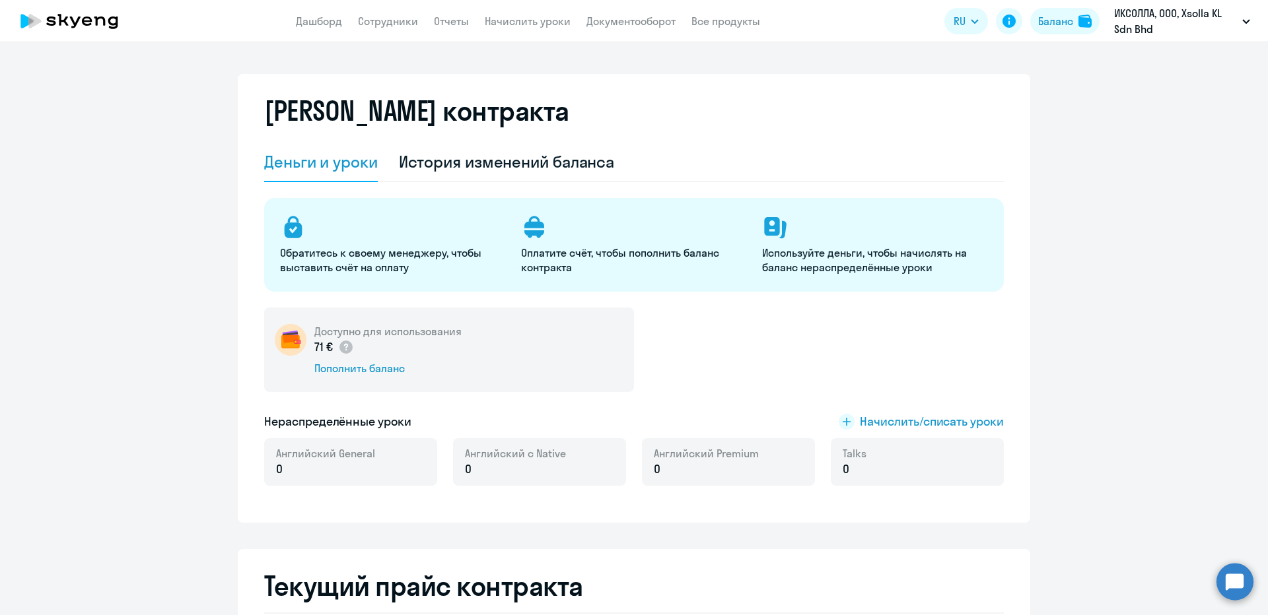
select select "english_adult_not_native_speaker"
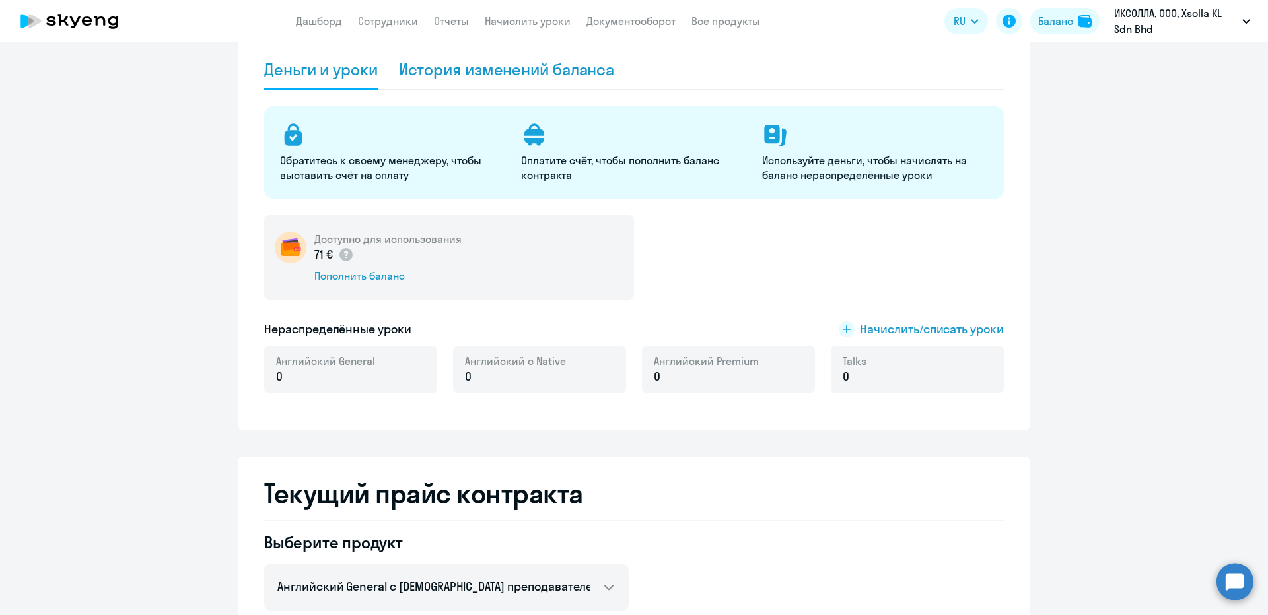
scroll to position [66, 0]
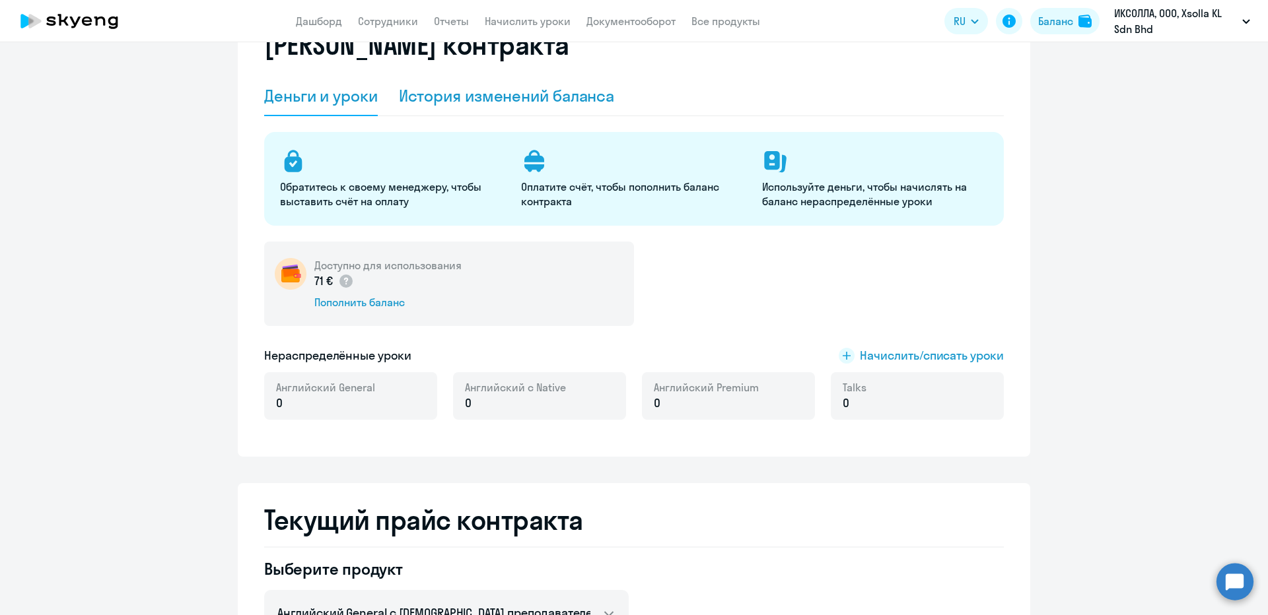
click at [415, 85] on div "История изменений баланса" at bounding box center [507, 97] width 216 height 40
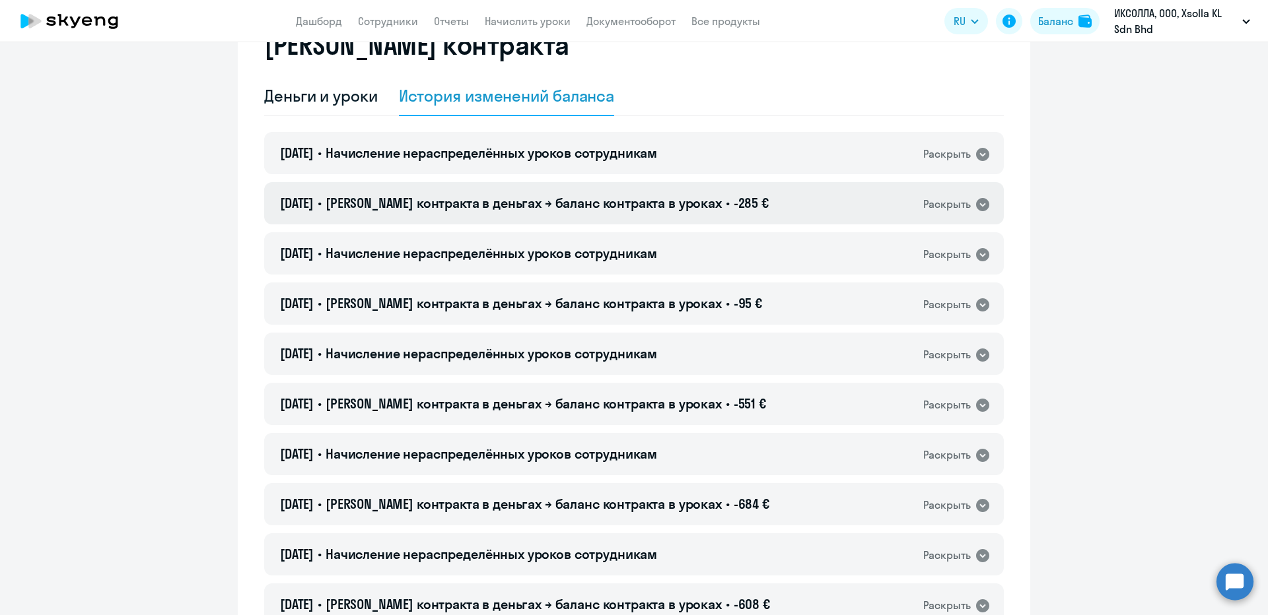
click at [696, 184] on div "[DATE] • Баланс контракта в деньгах → баланс контракта в уроках • -285 € Раскры…" at bounding box center [634, 203] width 740 height 42
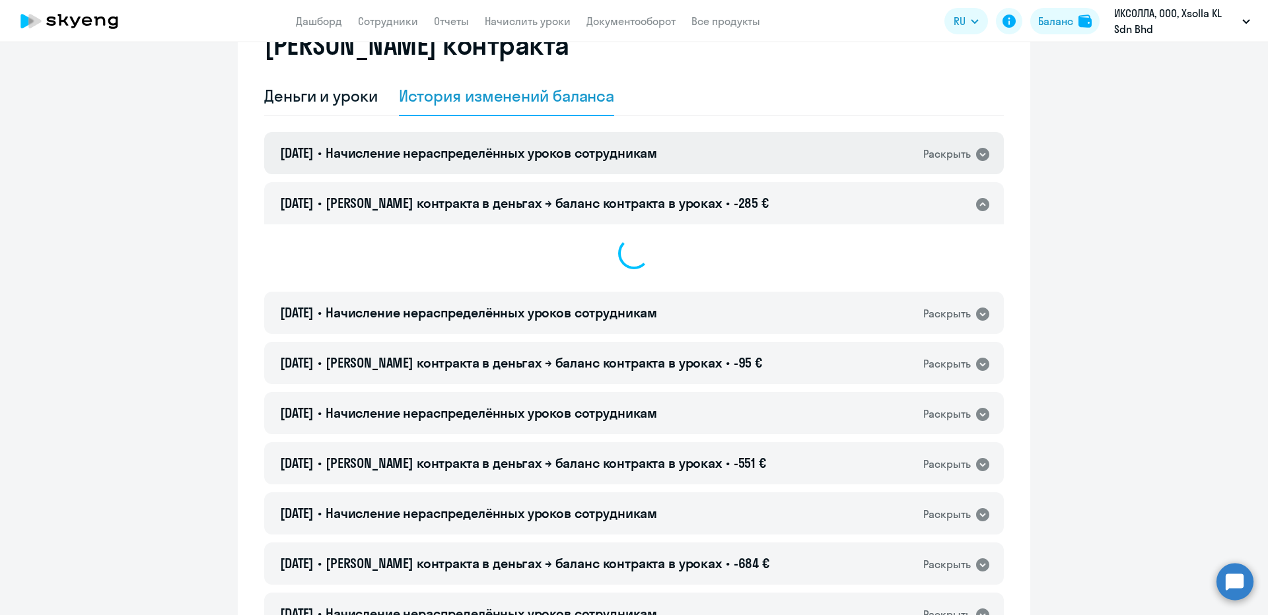
click at [668, 143] on div "[DATE] • Начисление нераспределённых уроков сотрудникам Раскрыть" at bounding box center [634, 153] width 740 height 42
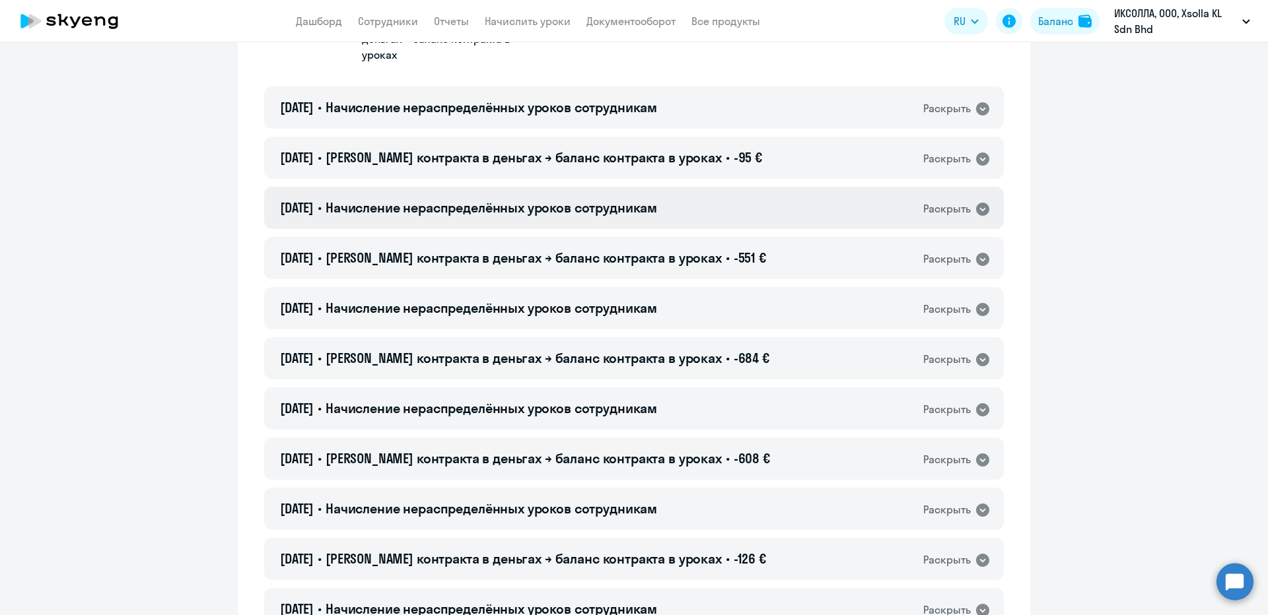
scroll to position [330, 0]
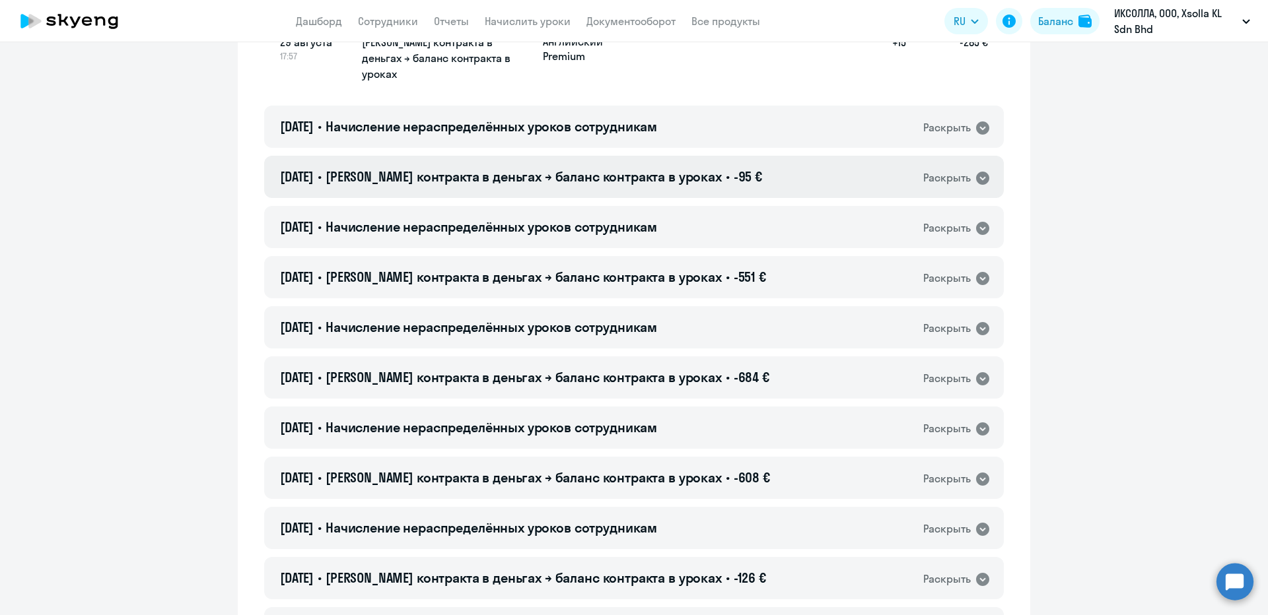
click at [698, 168] on h4 "[DATE] • Баланс контракта в деньгах → баланс контракта в уроках • -95 €" at bounding box center [521, 177] width 482 height 18
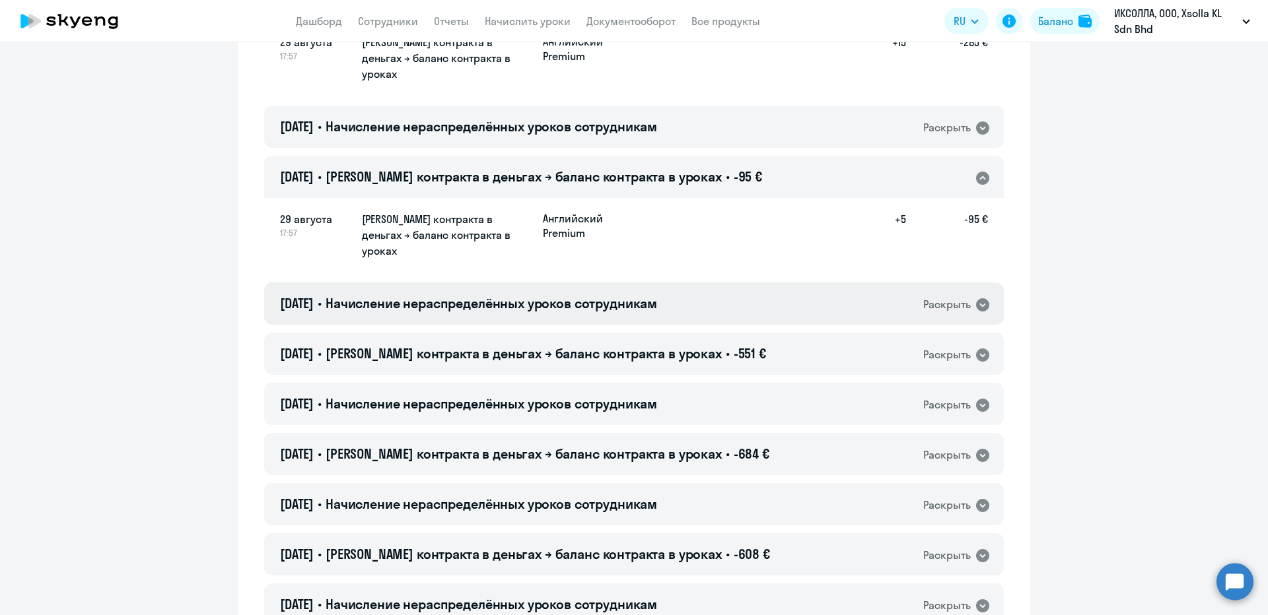
click at [720, 283] on div "[DATE] • Начисление нераспределённых уроков сотрудникам Раскрыть" at bounding box center [634, 304] width 740 height 42
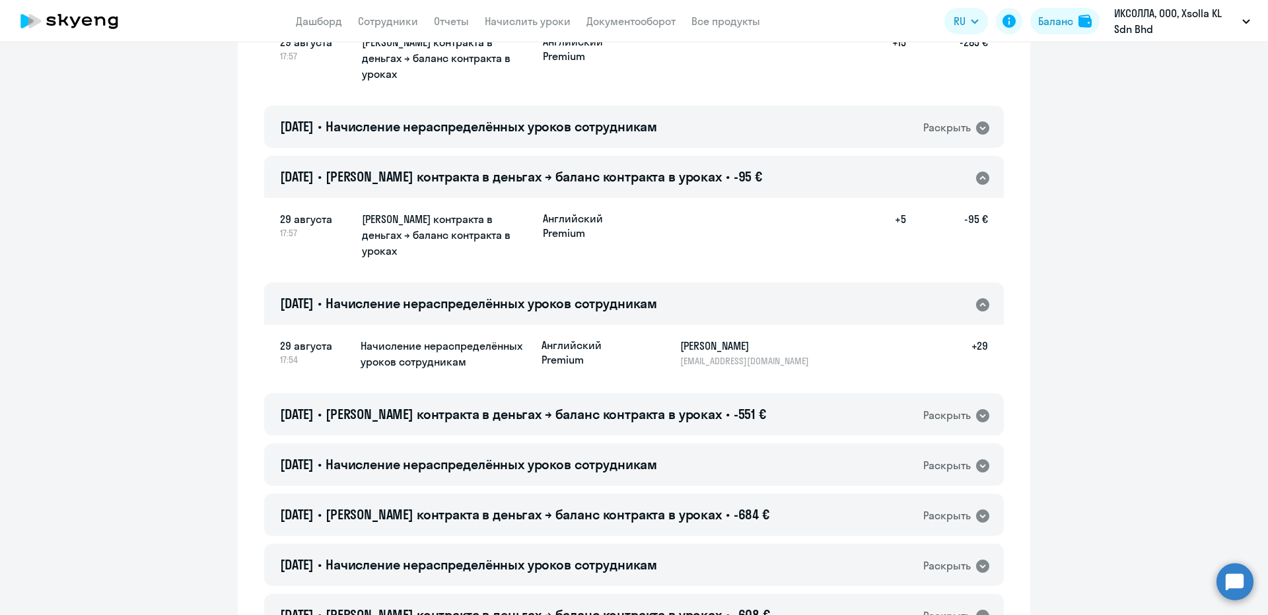
click at [687, 112] on div "[DATE] • Начисление нераспределённых уроков сотрудникам Раскрыть" at bounding box center [634, 127] width 740 height 42
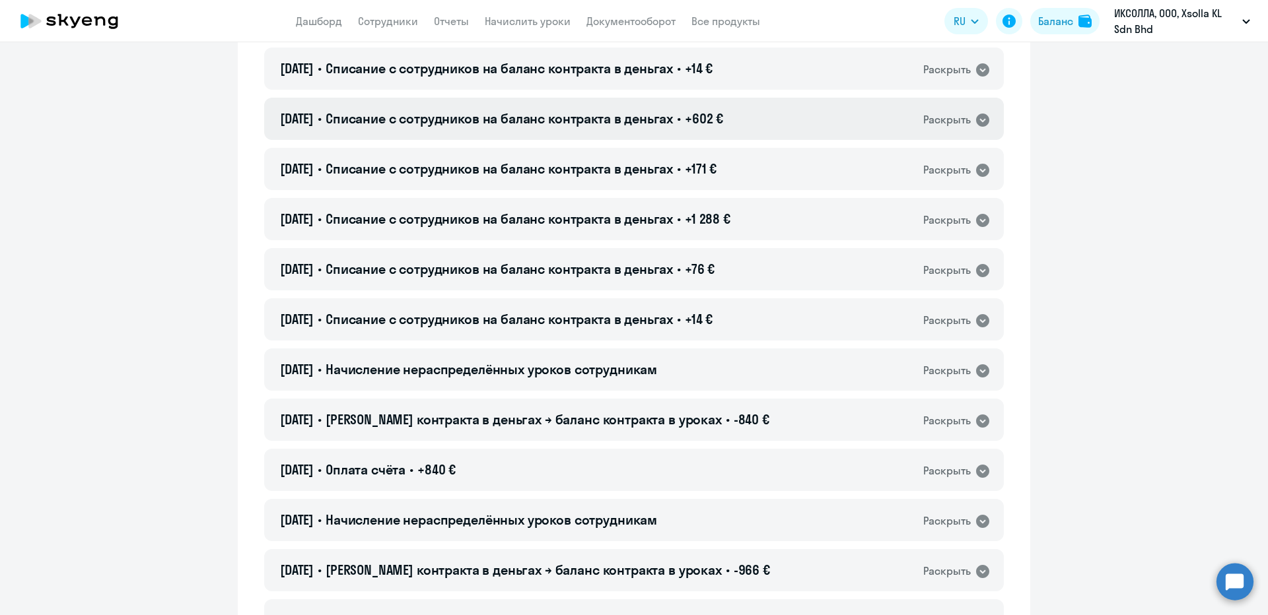
scroll to position [2179, 0]
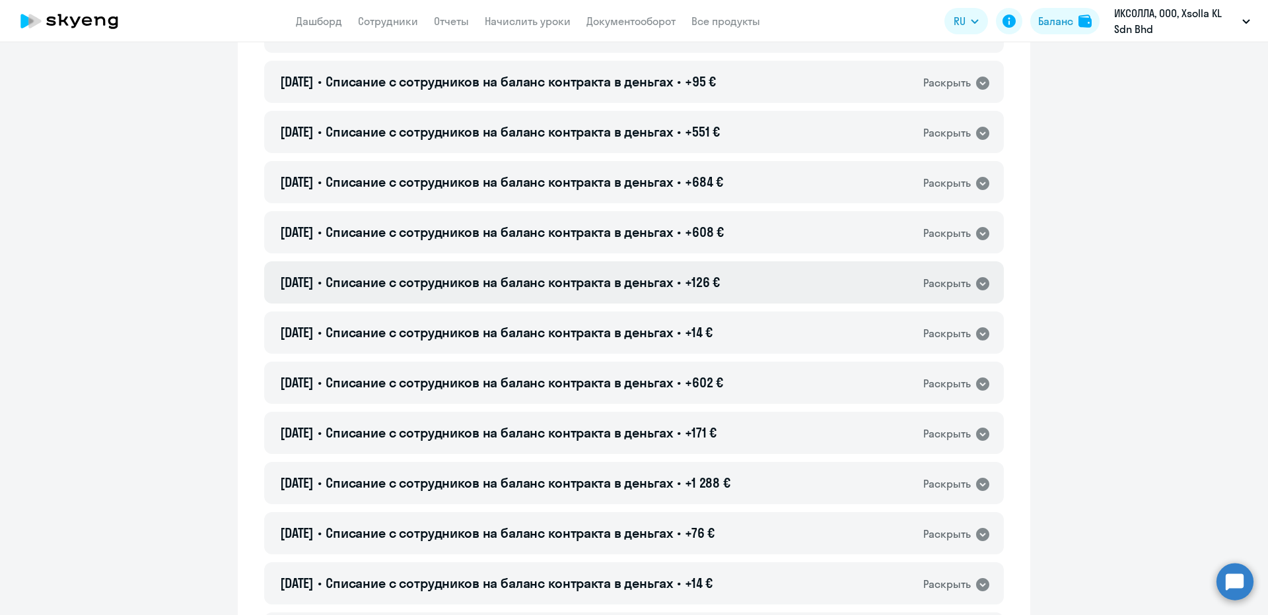
click at [510, 274] on span "Списание с сотрудников на баланс контракта в деньгах" at bounding box center [499, 282] width 347 height 17
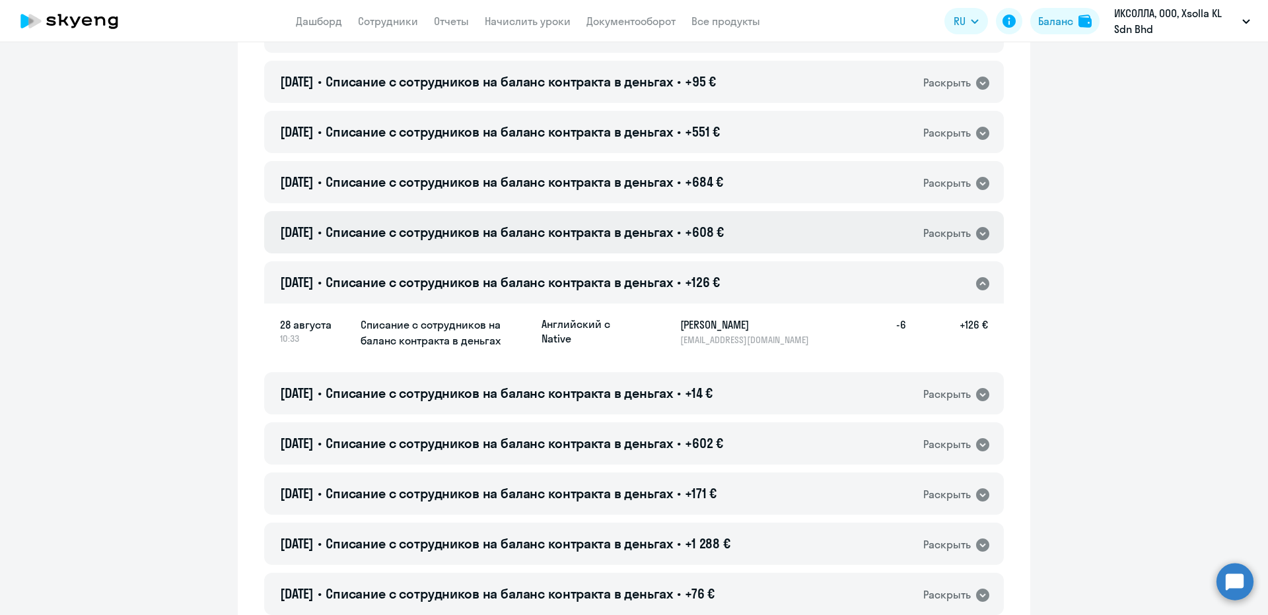
click at [531, 224] on span "Списание с сотрудников на баланс контракта в деньгах" at bounding box center [499, 232] width 347 height 17
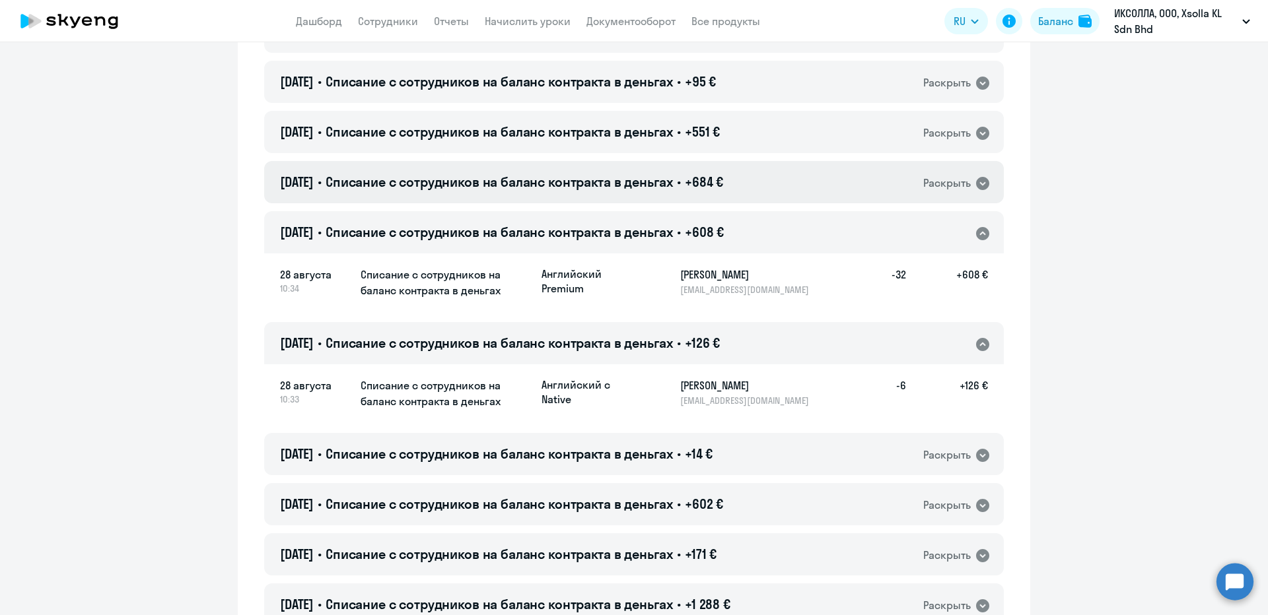
click at [540, 174] on span "Списание с сотрудников на баланс контракта в деньгах" at bounding box center [499, 182] width 347 height 17
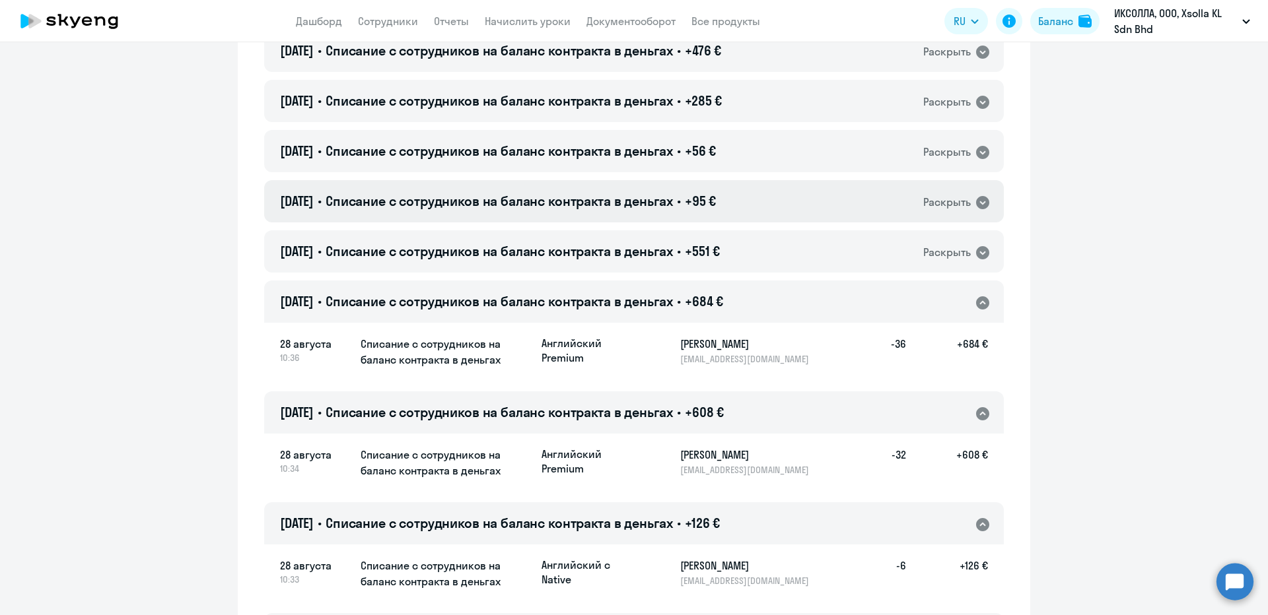
scroll to position [1981, 0]
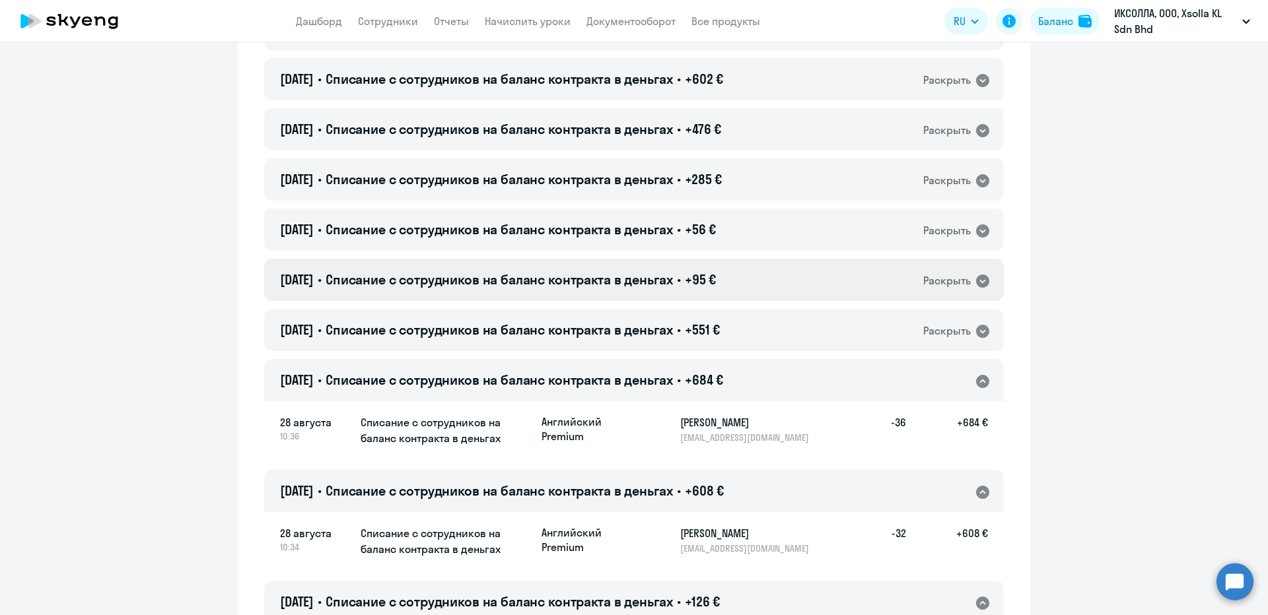
click at [579, 259] on div "[DATE] • Списание с сотрудников на баланс контракта в деньгах • +95 € Раскрыть" at bounding box center [634, 280] width 740 height 42
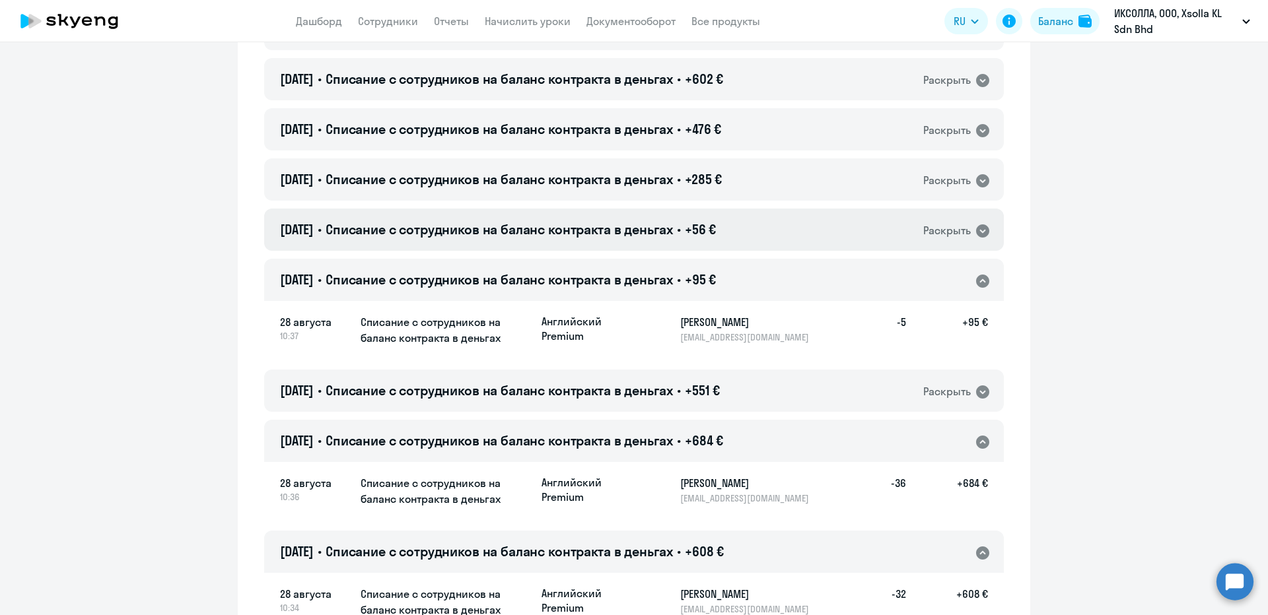
click at [563, 221] on span "Списание с сотрудников на баланс контракта в деньгах" at bounding box center [499, 229] width 347 height 17
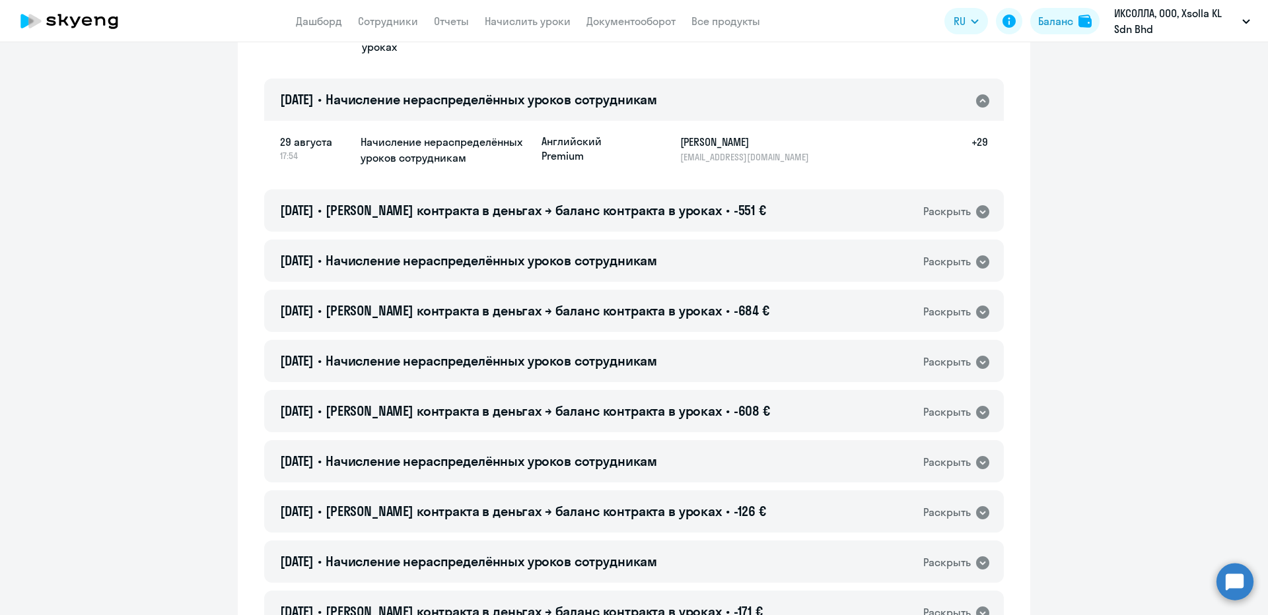
scroll to position [594, 0]
click at [647, 202] on h4 "[DATE] • Баланс контракта в деньгах → баланс контракта в уроках • -551 €" at bounding box center [523, 211] width 486 height 18
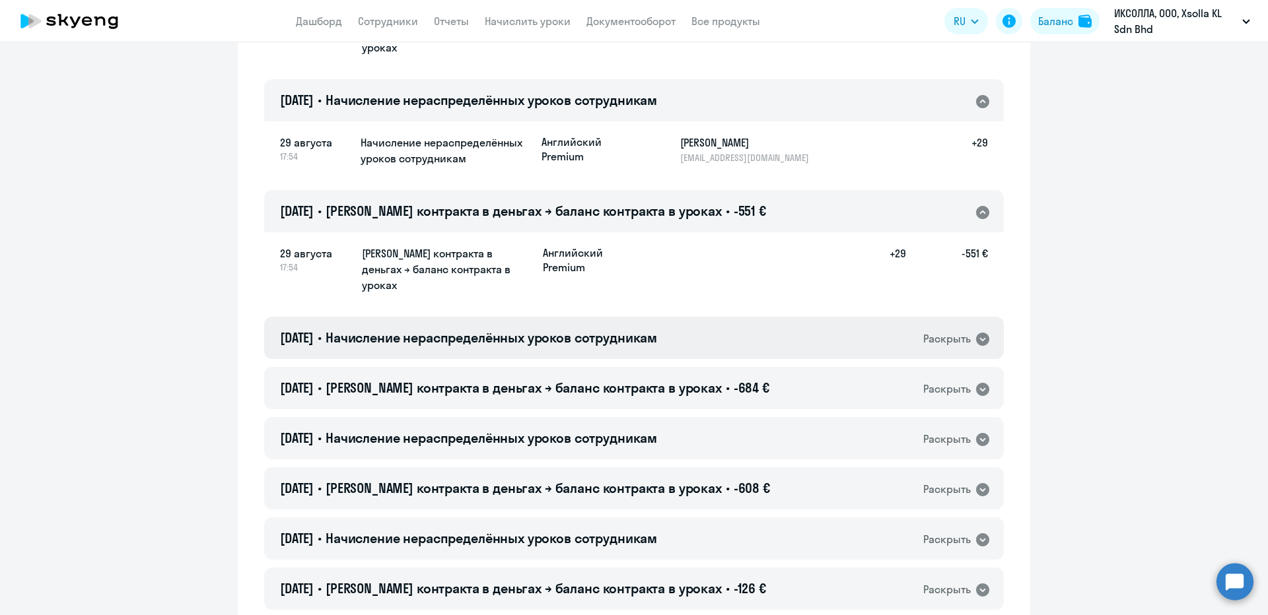
click at [617, 330] on span "Начисление нераспределённых уроков сотрудникам" at bounding box center [492, 338] width 332 height 17
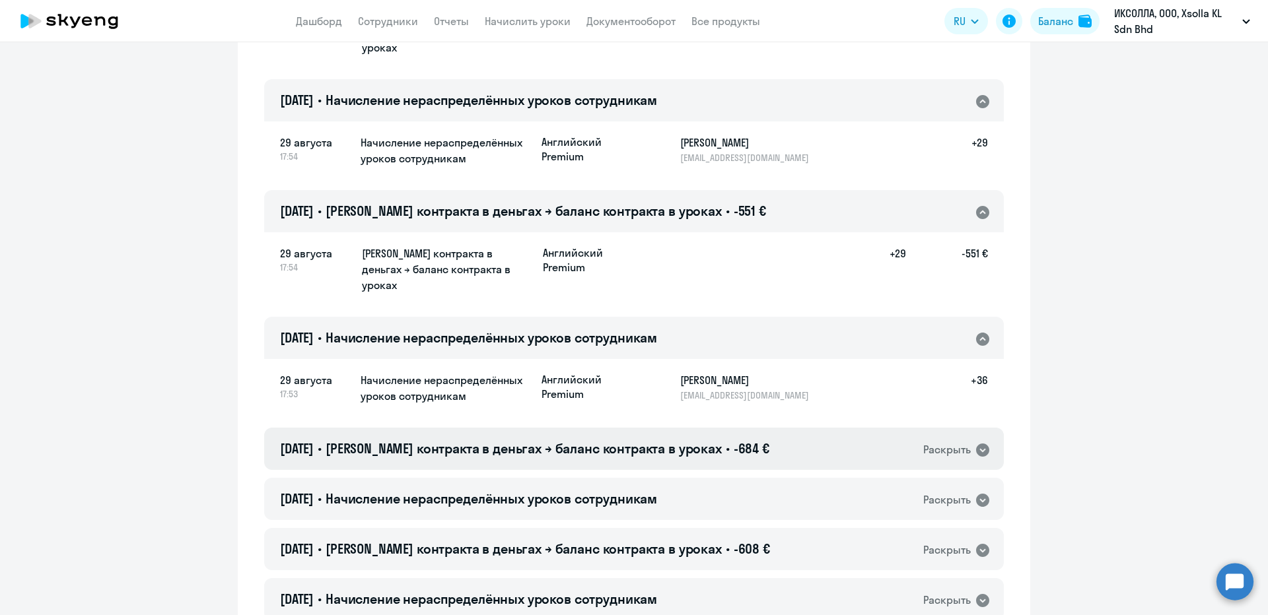
click at [647, 440] on span "[PERSON_NAME] контракта в деньгах → баланс контракта в уроках" at bounding box center [524, 448] width 396 height 17
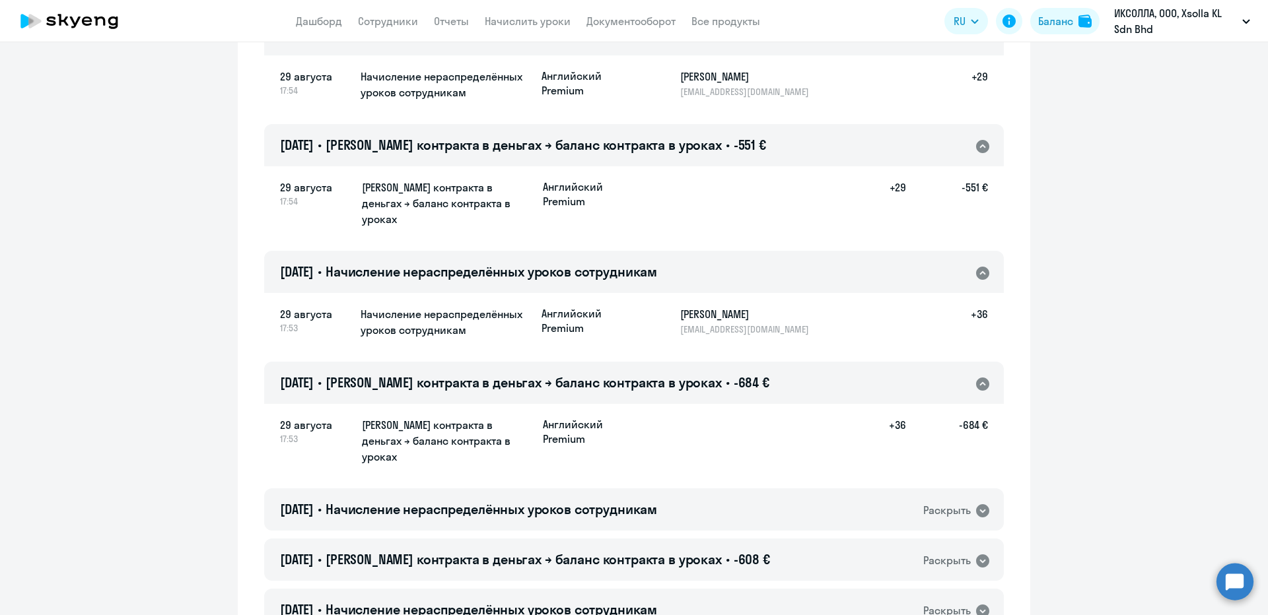
scroll to position [925, 0]
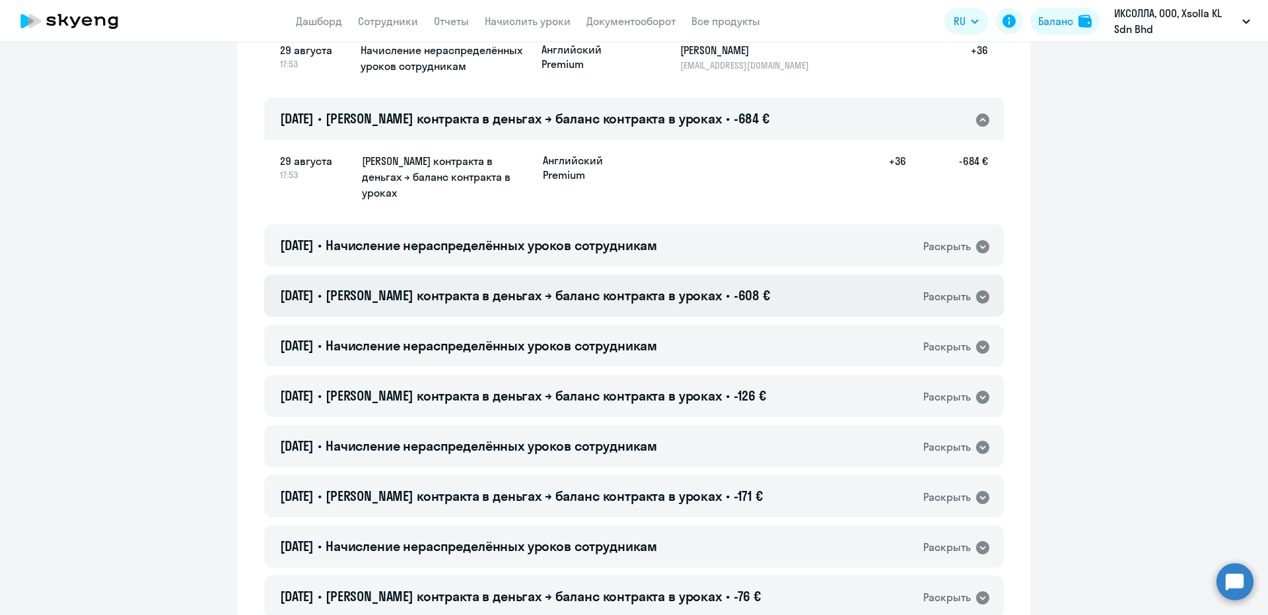
click at [633, 287] on span "[PERSON_NAME] контракта в деньгах → баланс контракта в уроках" at bounding box center [524, 295] width 396 height 17
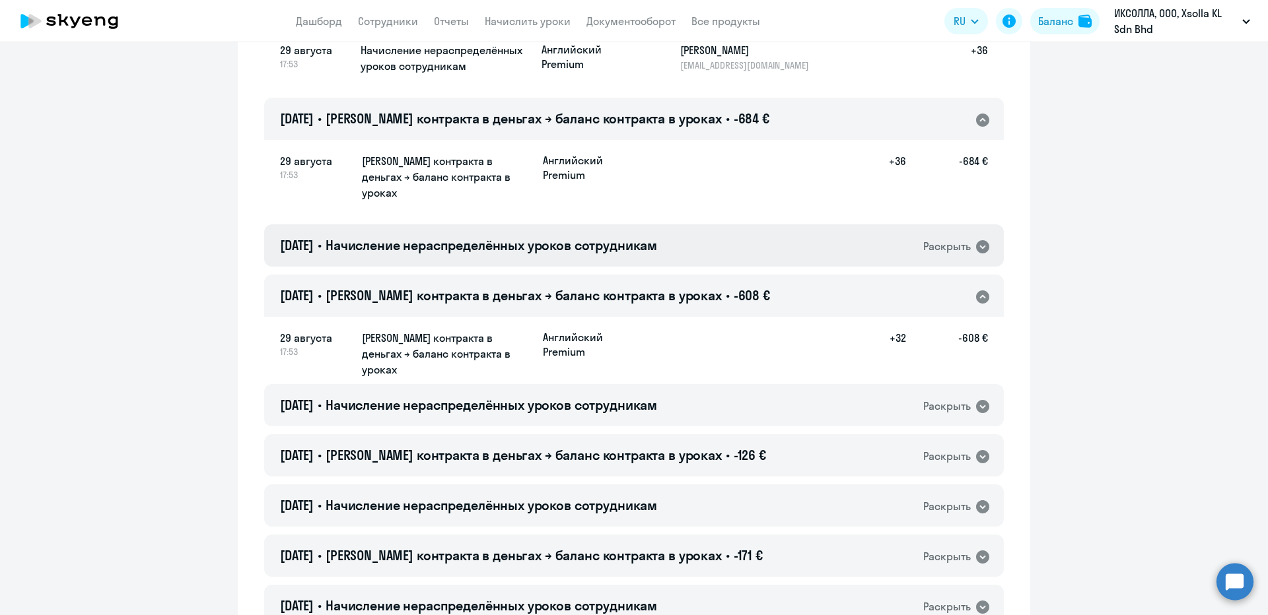
click at [610, 237] on span "Начисление нераспределённых уроков сотрудникам" at bounding box center [492, 245] width 332 height 17
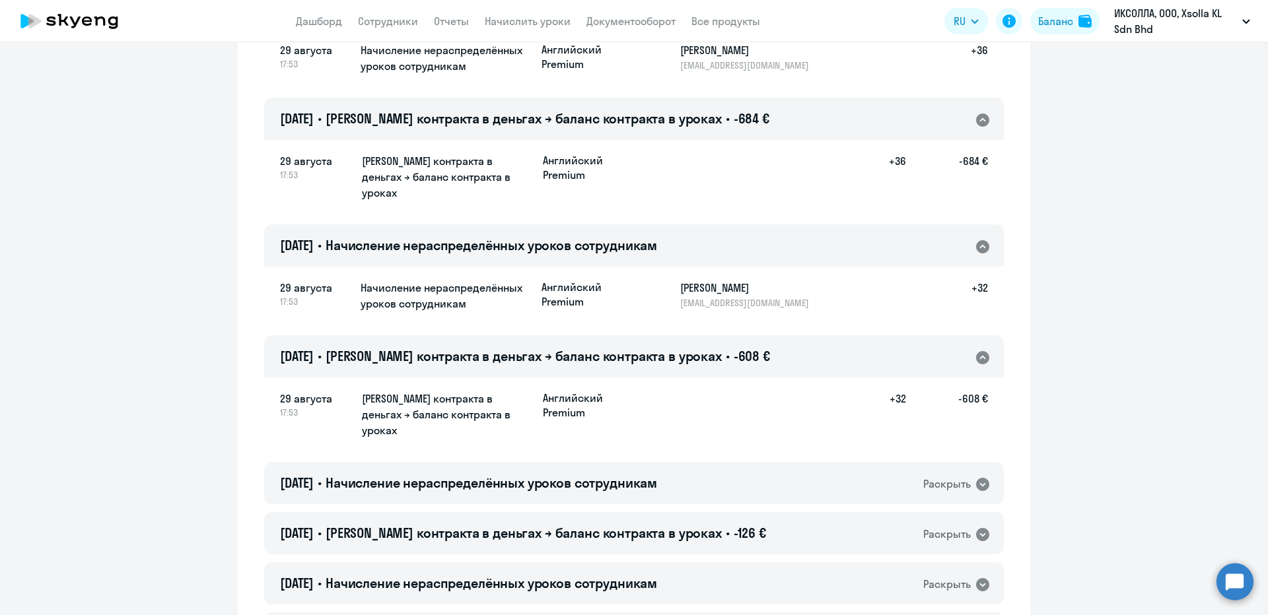
scroll to position [1057, 0]
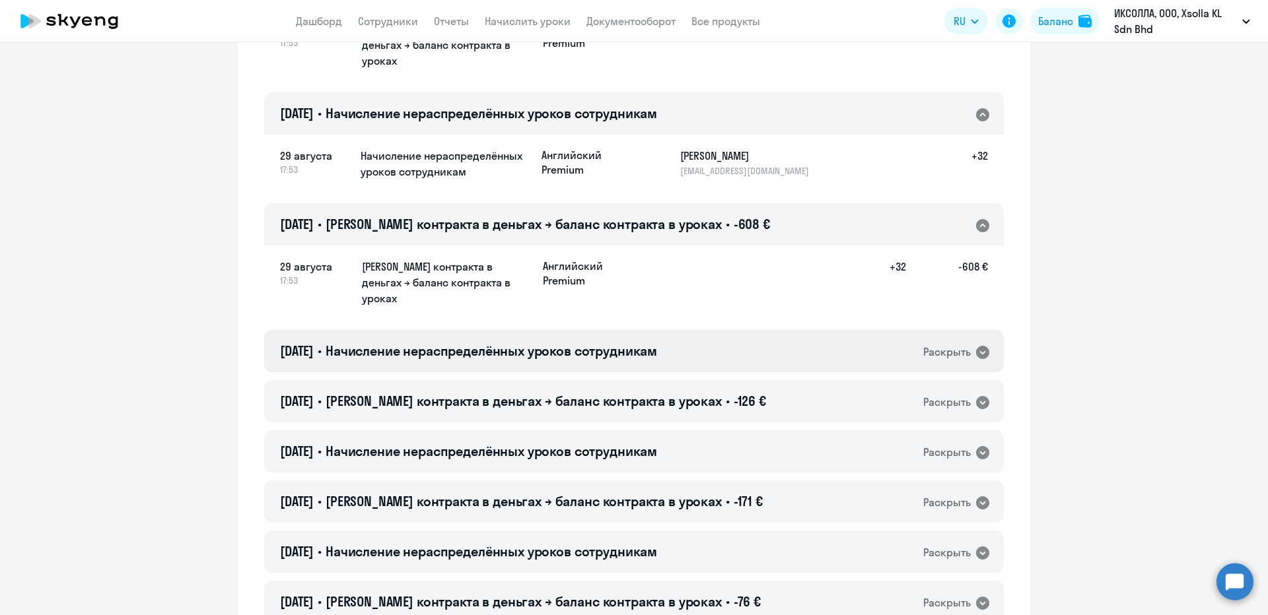
click at [609, 330] on div "[DATE] • Начисление нераспределённых уроков сотрудникам Раскрыть" at bounding box center [634, 351] width 740 height 42
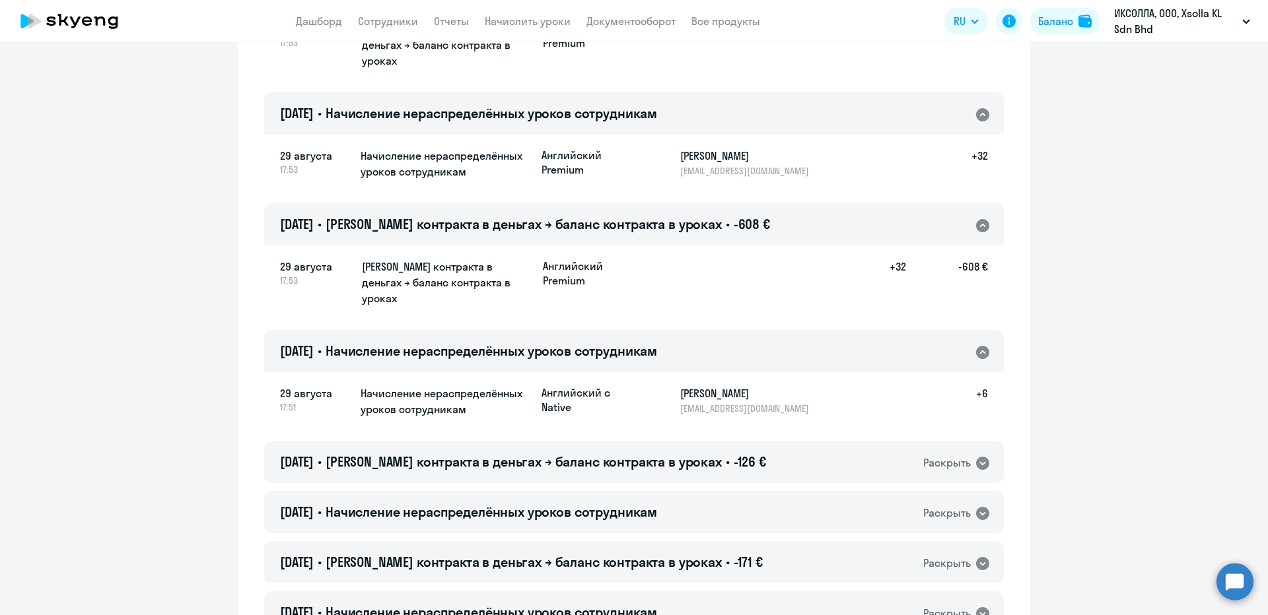
click at [601, 371] on div "[DATE] 17:51 Начисление нераспределённых уроков сотрудникам Английский с Native…" at bounding box center [634, 402] width 740 height 62
click at [629, 454] on span "[PERSON_NAME] контракта в деньгах → баланс контракта в уроках" at bounding box center [524, 462] width 396 height 17
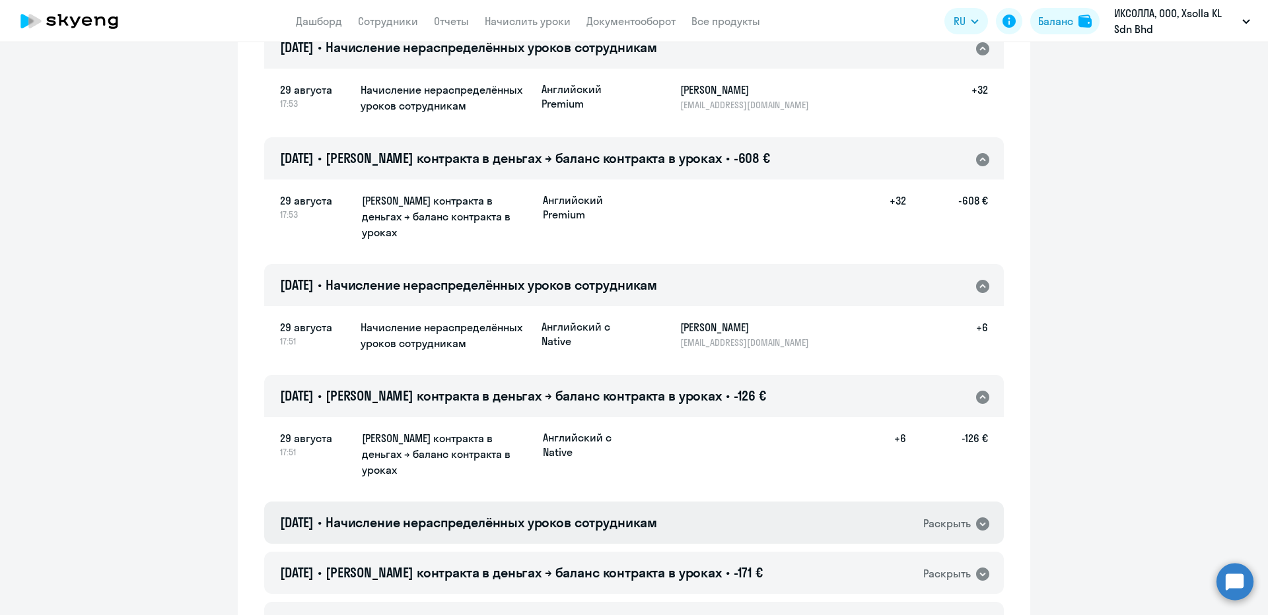
click at [588, 514] on span "Начисление нераспределённых уроков сотрудникам" at bounding box center [492, 522] width 332 height 17
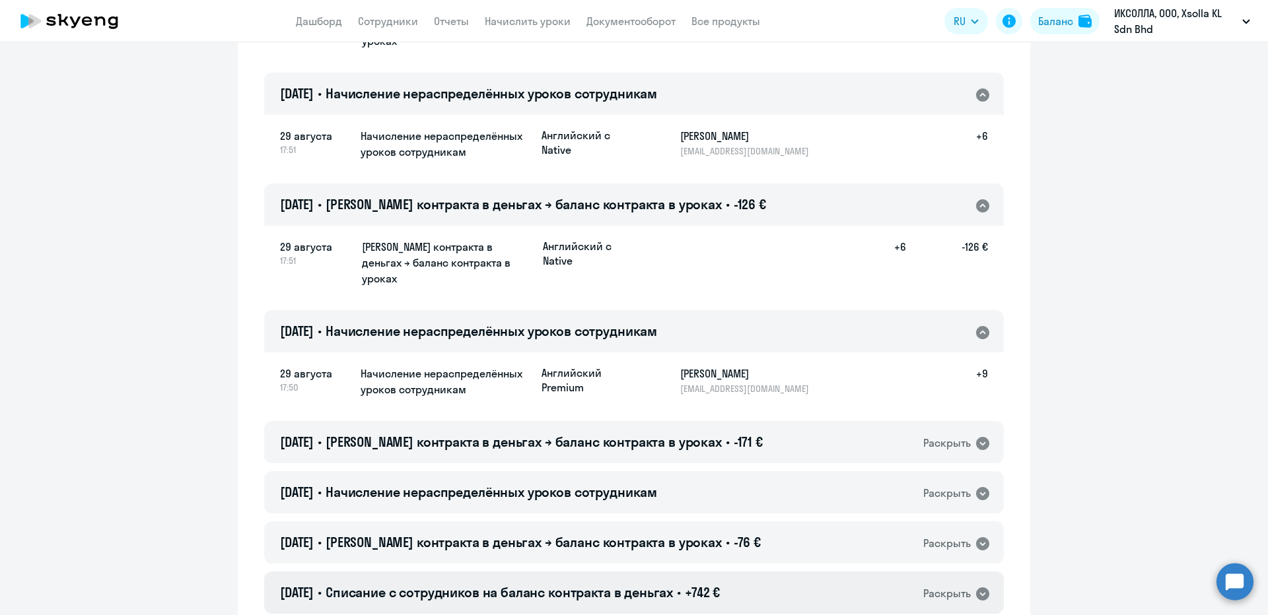
scroll to position [1387, 0]
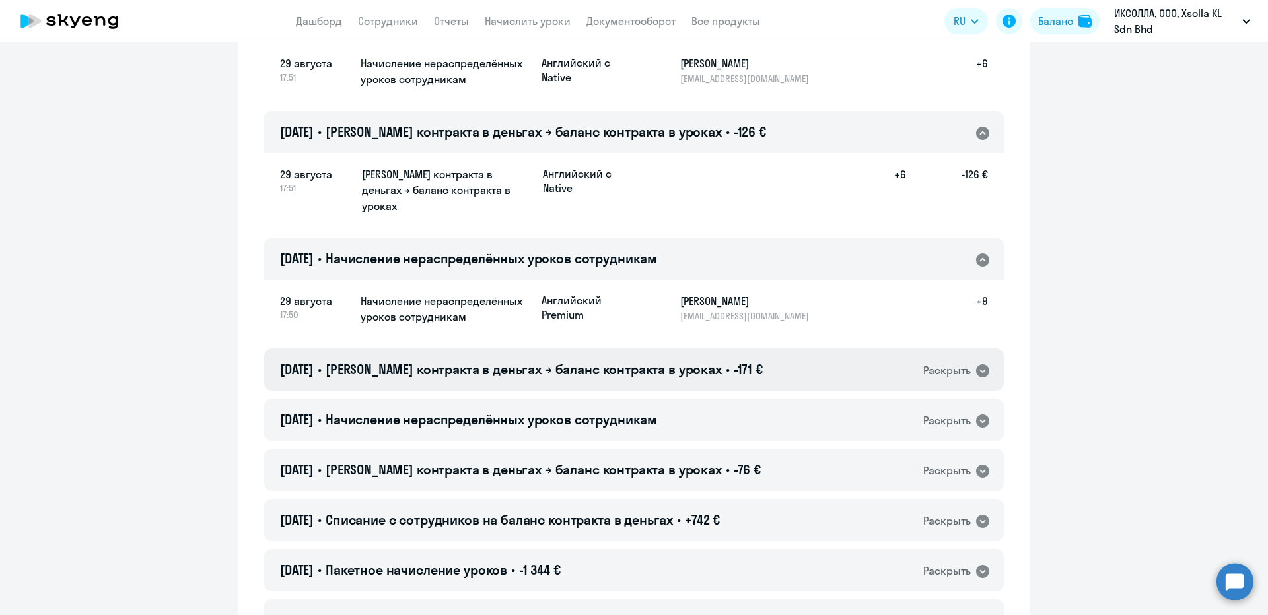
click at [591, 399] on div "[DATE] • Начисление нераспределённых уроков сотрудникам Раскрыть" at bounding box center [634, 420] width 740 height 42
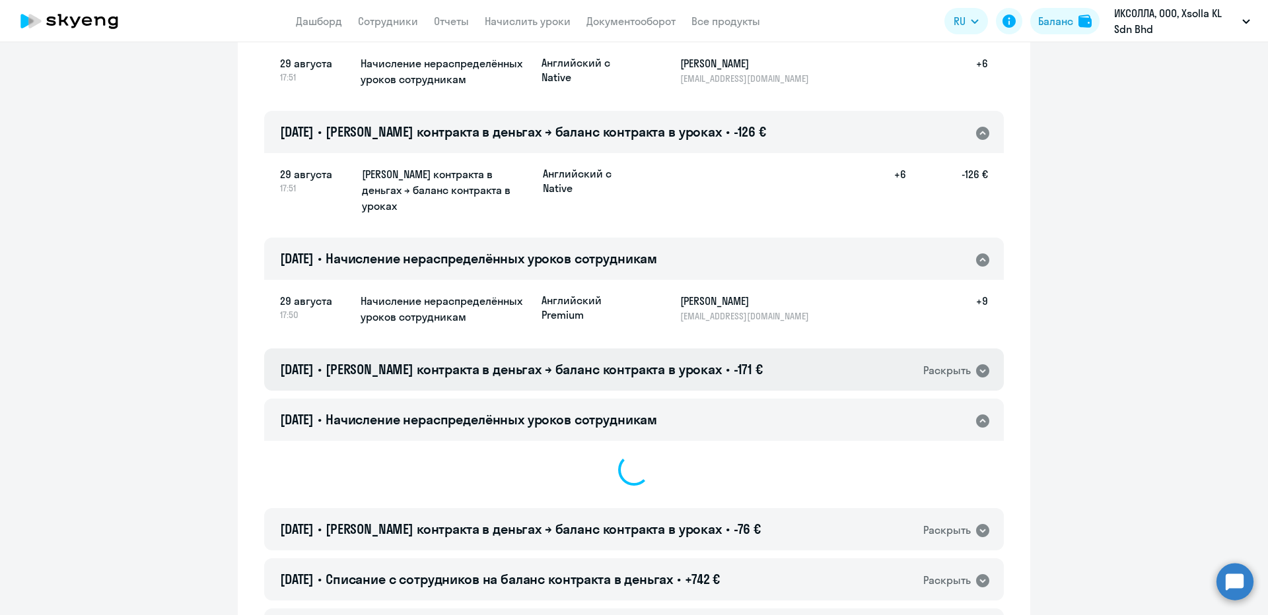
click at [588, 361] on span "[PERSON_NAME] контракта в деньгах → баланс контракта в уроках" at bounding box center [524, 369] width 396 height 17
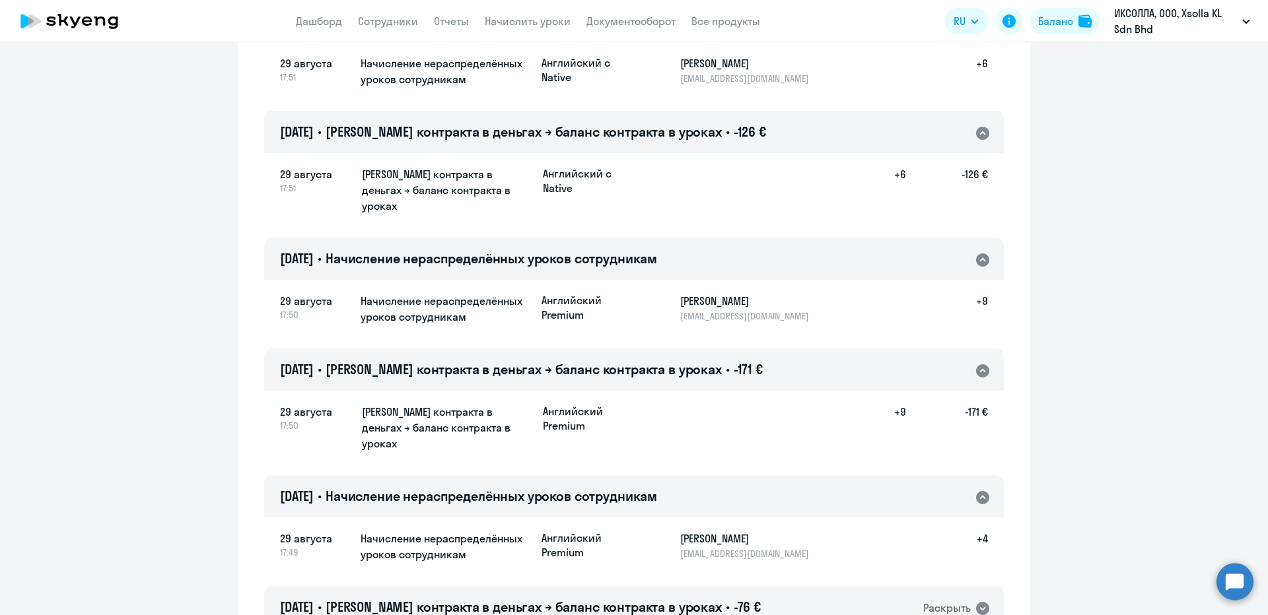
scroll to position [1585, 0]
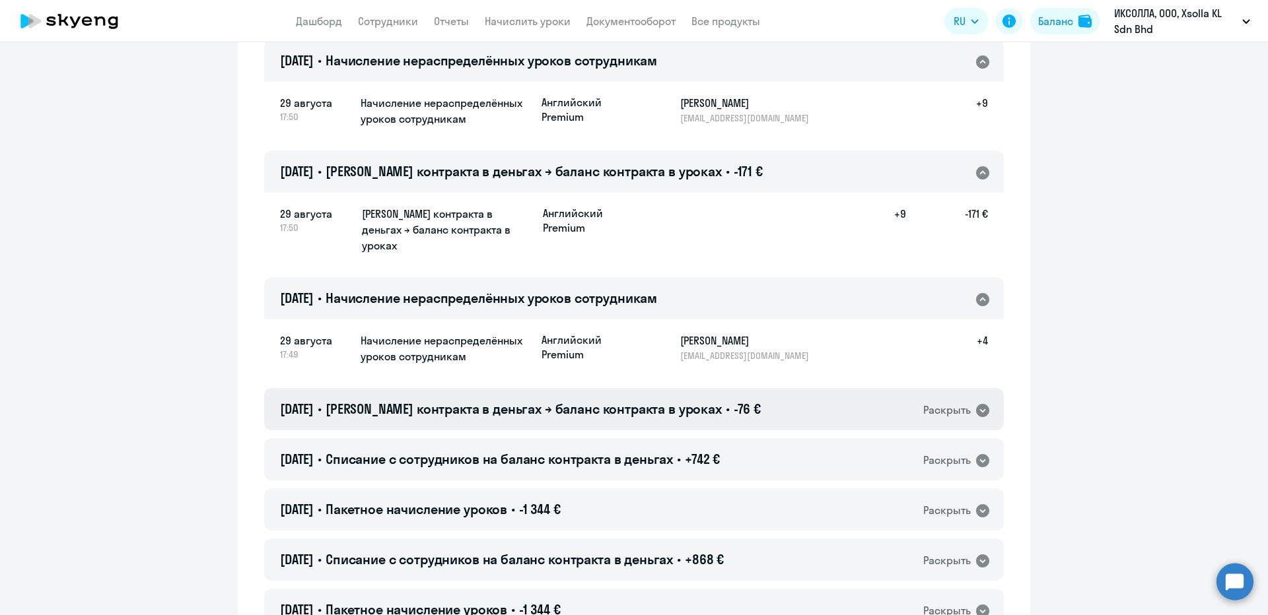
click at [581, 401] on span "[PERSON_NAME] контракта в деньгах → баланс контракта в уроках" at bounding box center [524, 409] width 396 height 17
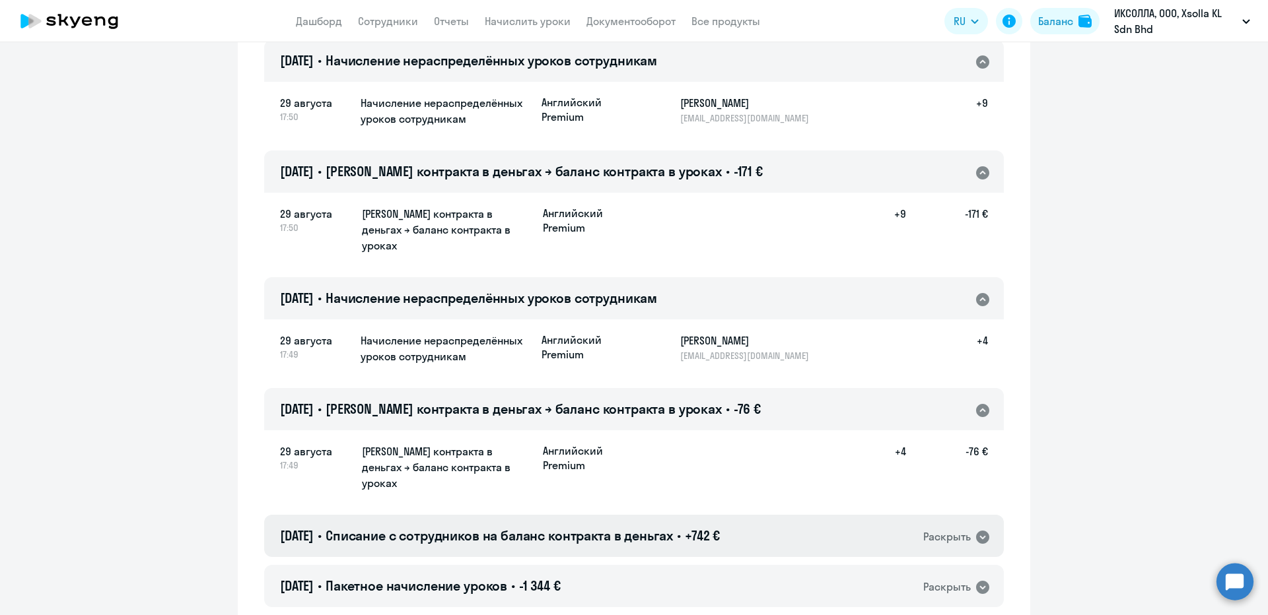
drag, startPoint x: 586, startPoint y: 392, endPoint x: 586, endPoint y: 417, distance: 25.1
click at [586, 515] on div "[DATE] • Списание с сотрудников на баланс контракта в деньгах • +742 € Раскрыть" at bounding box center [634, 536] width 740 height 42
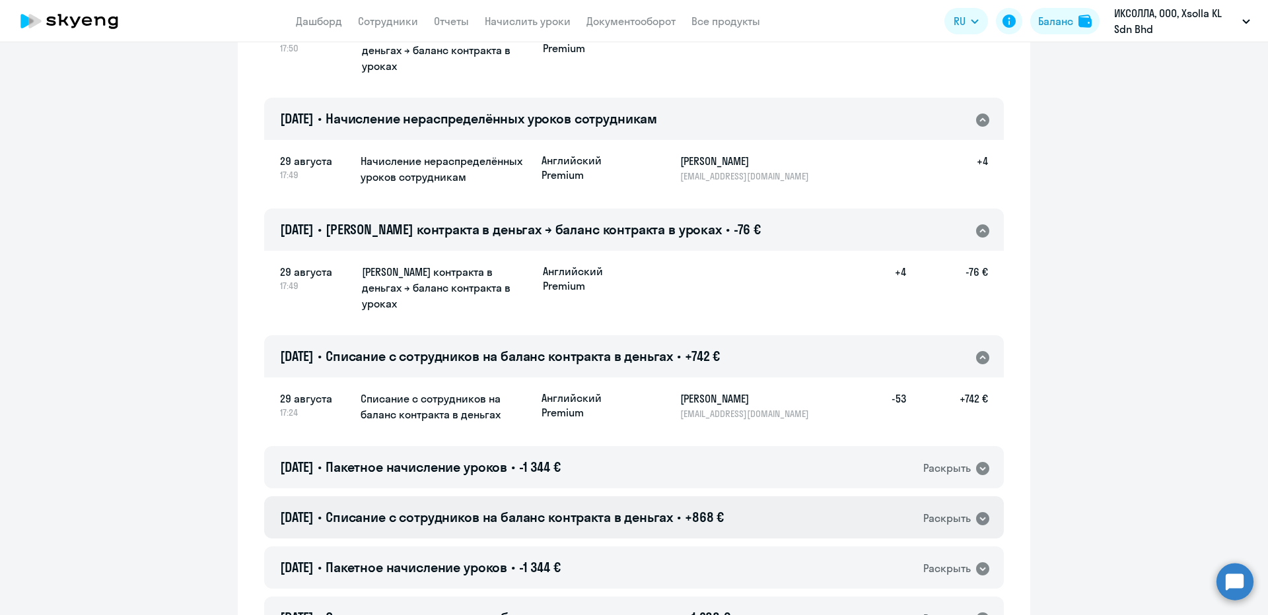
scroll to position [1783, 0]
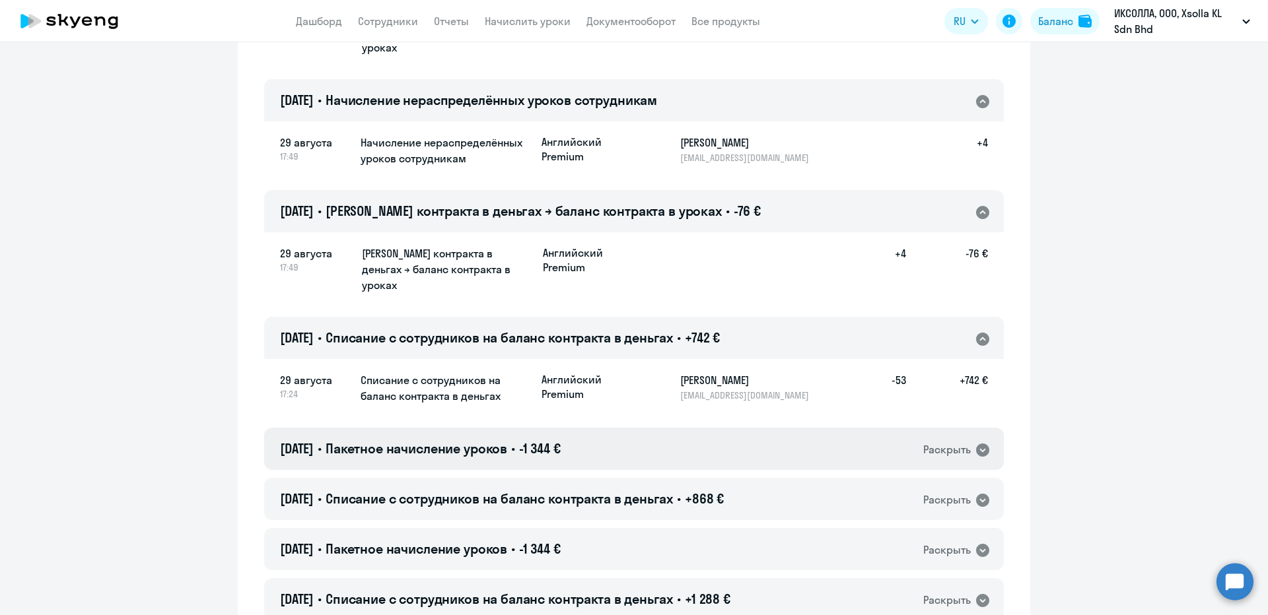
click at [594, 428] on div "[DATE] • Пакетное начисление уроков • -1 344 € Раскрыть" at bounding box center [634, 449] width 740 height 42
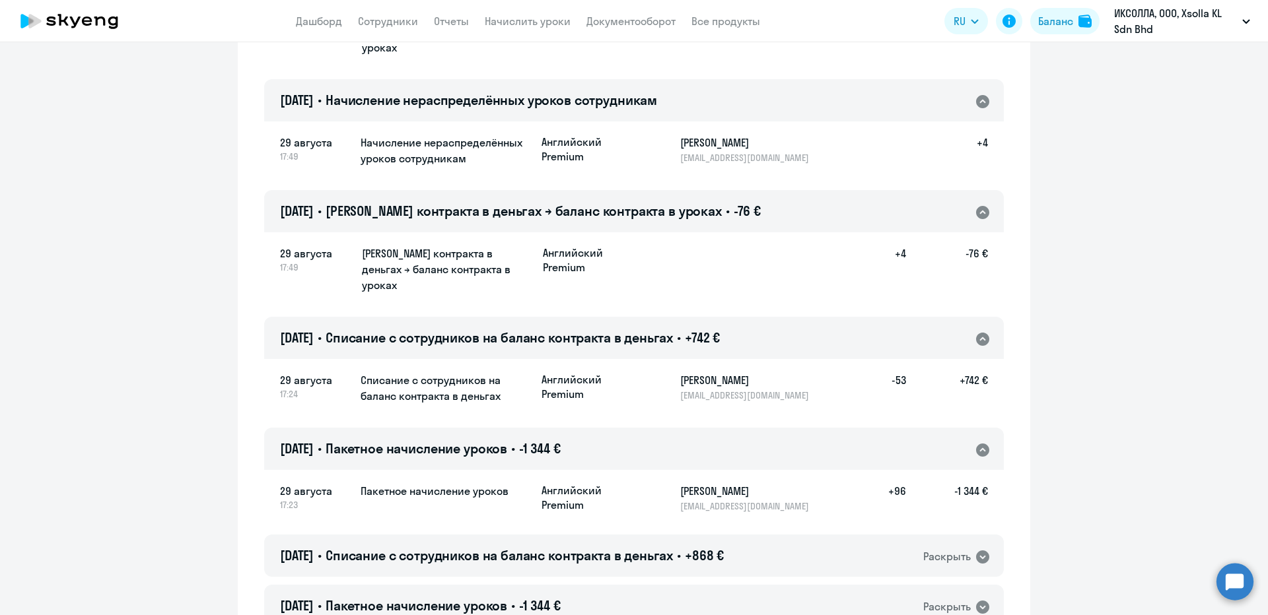
click at [596, 547] on span "Списание с сотрудников на баланс контракта в деньгах" at bounding box center [499, 555] width 347 height 17
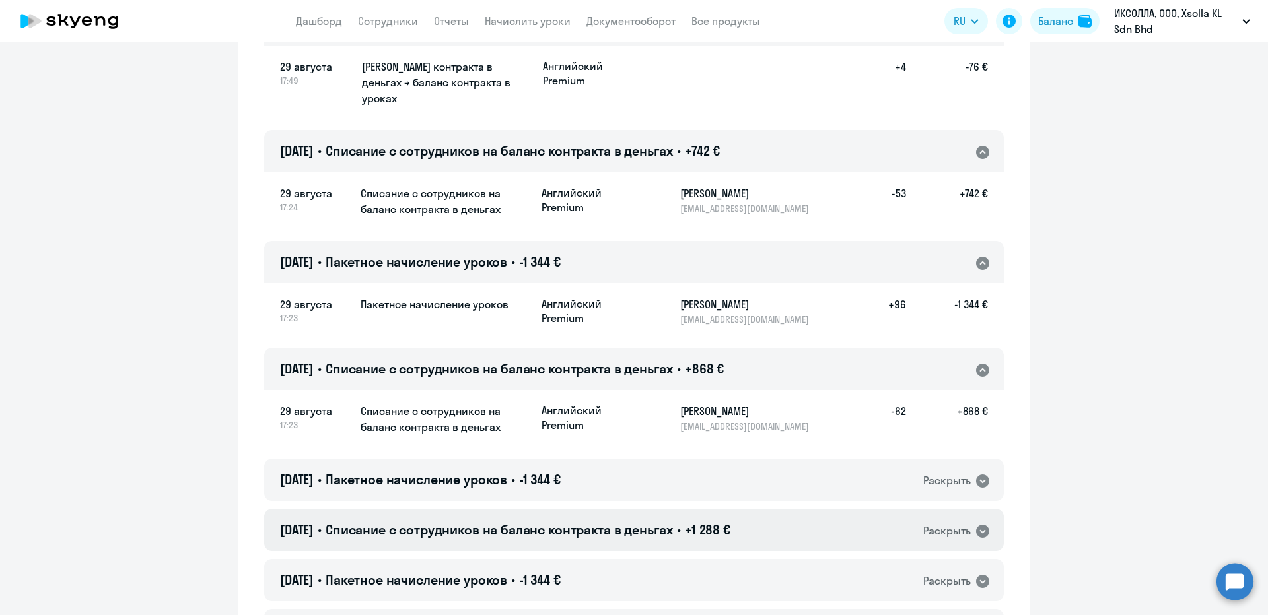
scroll to position [1981, 0]
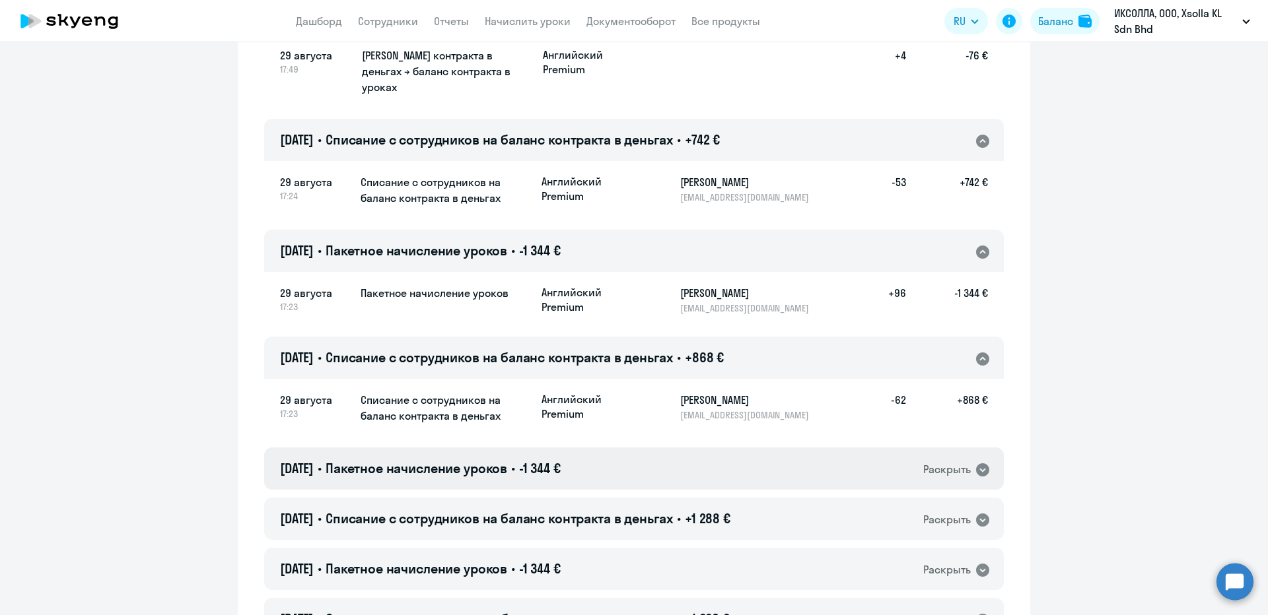
click at [649, 448] on div "[DATE] • Пакетное начисление уроков • -1 344 € Раскрыть" at bounding box center [634, 469] width 740 height 42
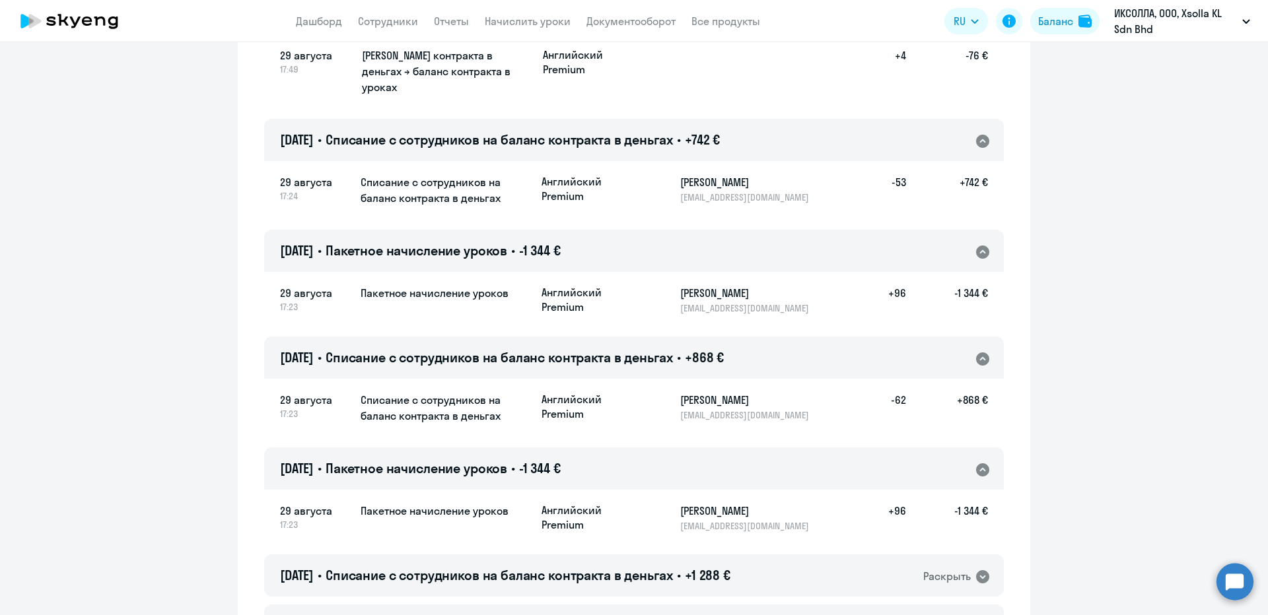
click at [649, 567] on span "Списание с сотрудников на баланс контракта в деньгах" at bounding box center [499, 575] width 347 height 17
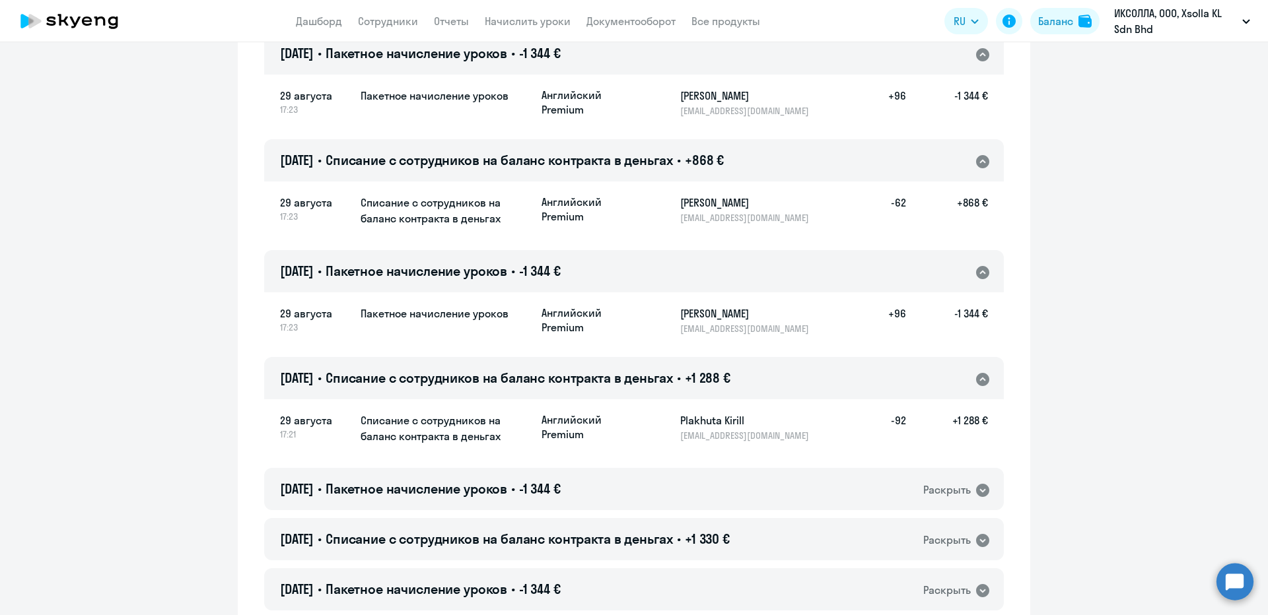
scroll to position [2179, 0]
click at [650, 468] on div "[DATE] • Пакетное начисление уроков • -1 344 € Раскрыть" at bounding box center [634, 489] width 740 height 42
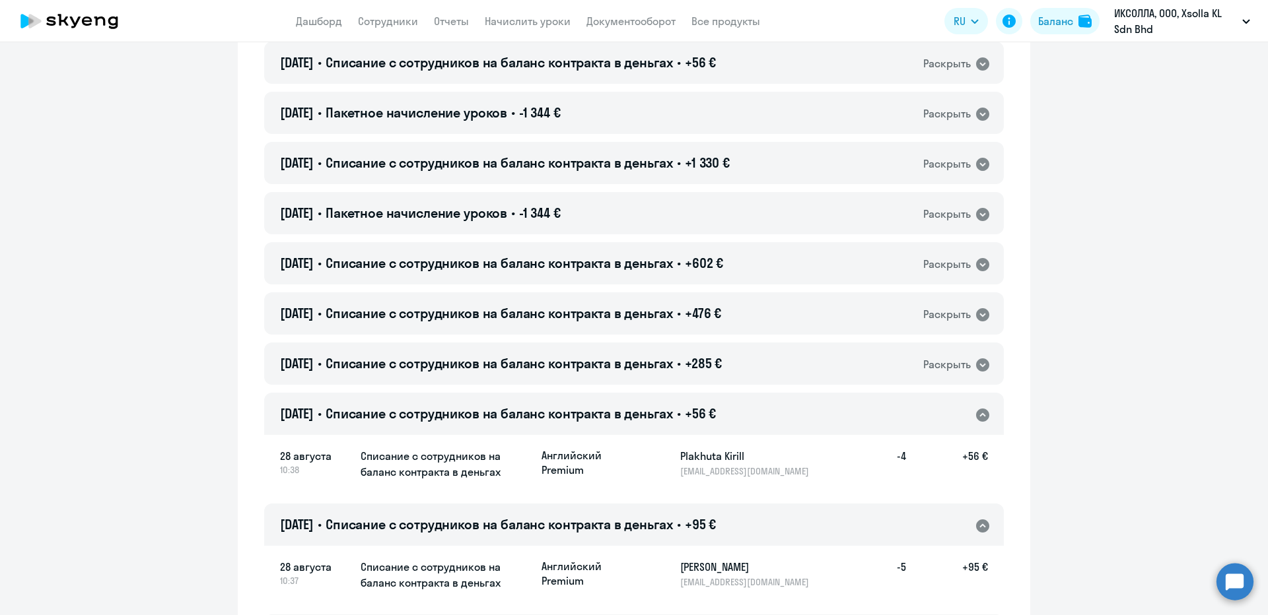
scroll to position [2906, 0]
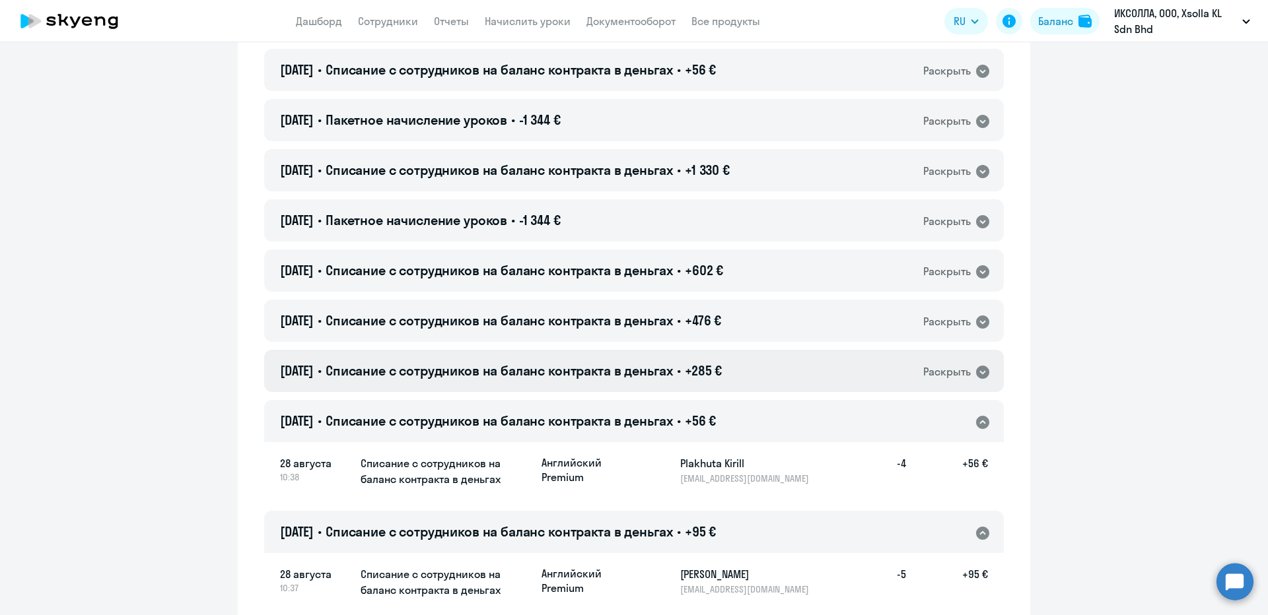
click at [722, 363] on span "+285 €" at bounding box center [703, 371] width 37 height 17
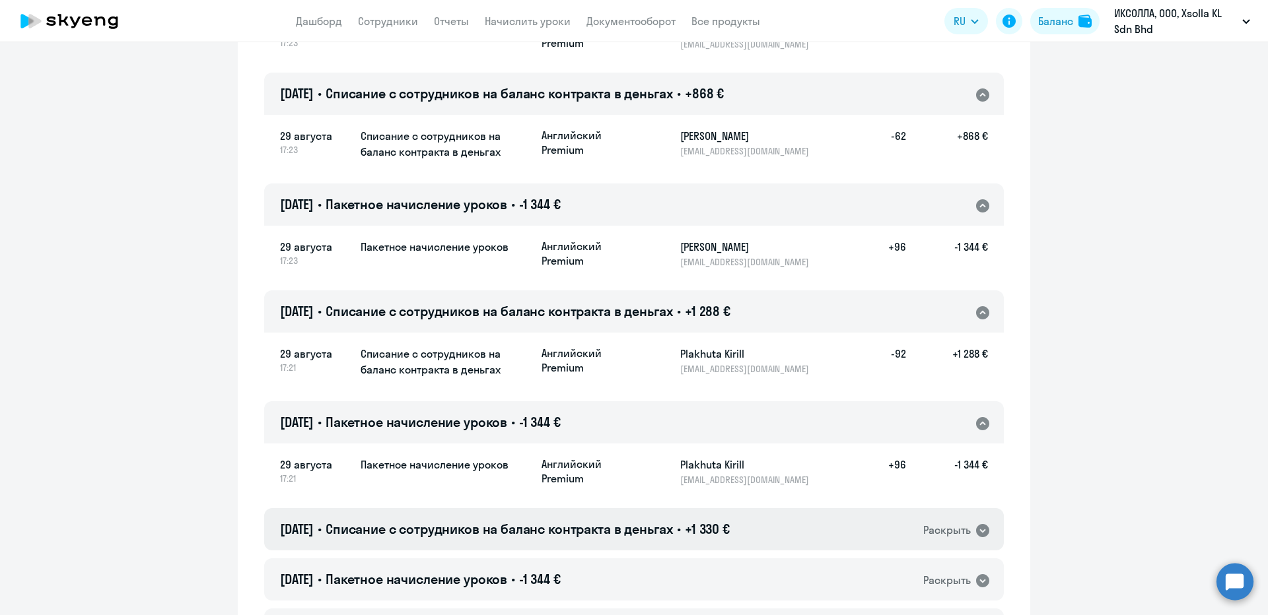
click at [637, 520] on h4 "[DATE] • Списание с сотрудников на баланс контракта в деньгах • +1 330 €" at bounding box center [505, 529] width 450 height 18
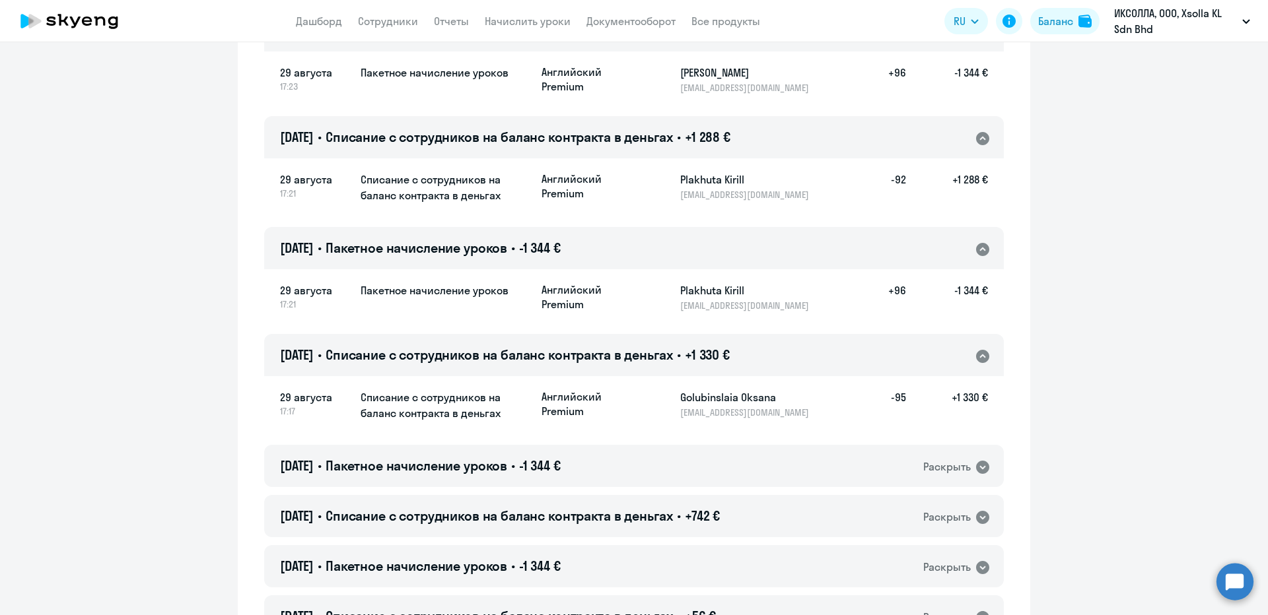
scroll to position [2443, 0]
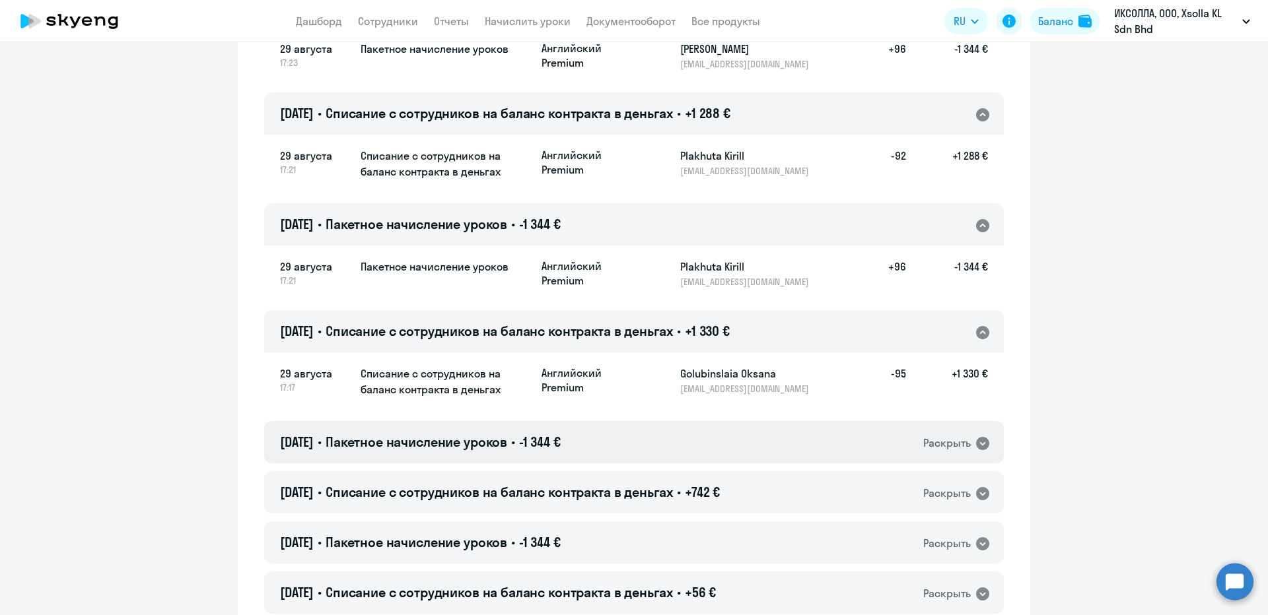
click at [607, 421] on div "[DATE] • Пакетное начисление уроков • -1 344 € Раскрыть" at bounding box center [634, 442] width 740 height 42
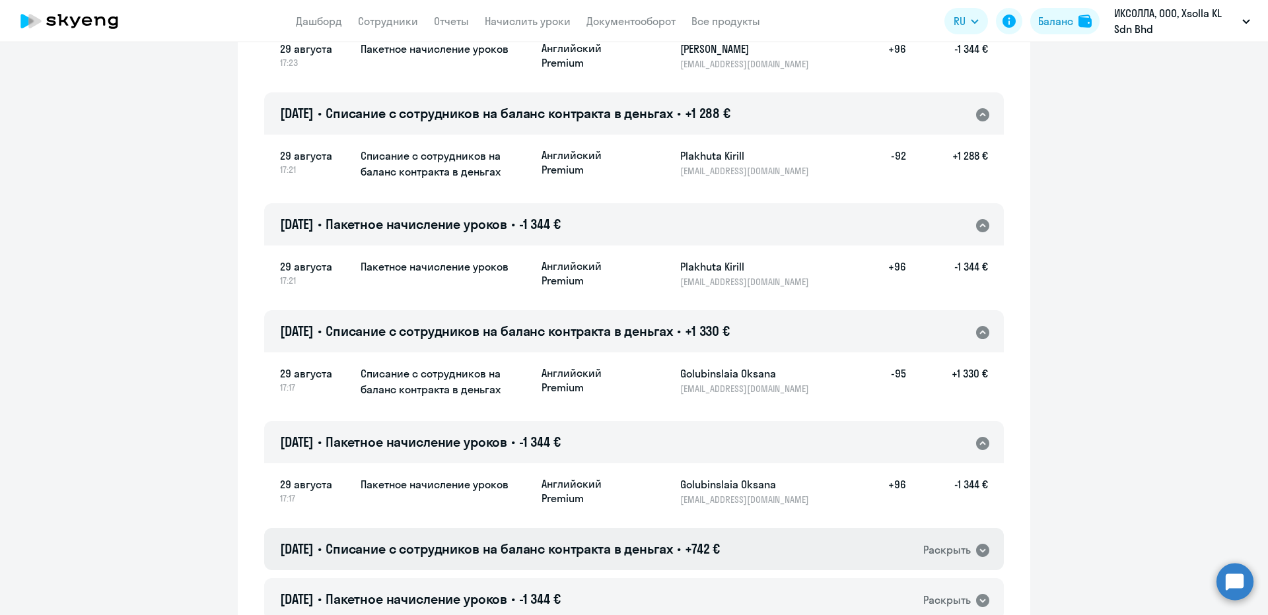
click at [621, 541] on span "Списание с сотрудников на баланс контракта в деньгах" at bounding box center [499, 549] width 347 height 17
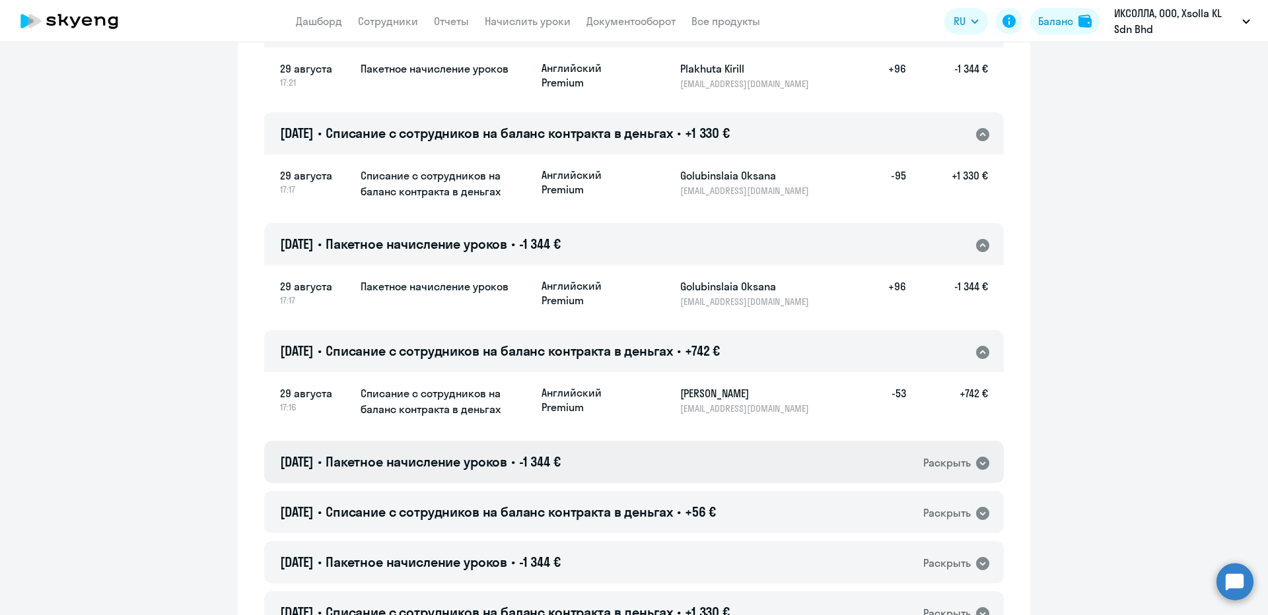
click at [646, 441] on div "[DATE] • Пакетное начисление уроков • -1 344 € Раскрыть" at bounding box center [634, 462] width 740 height 42
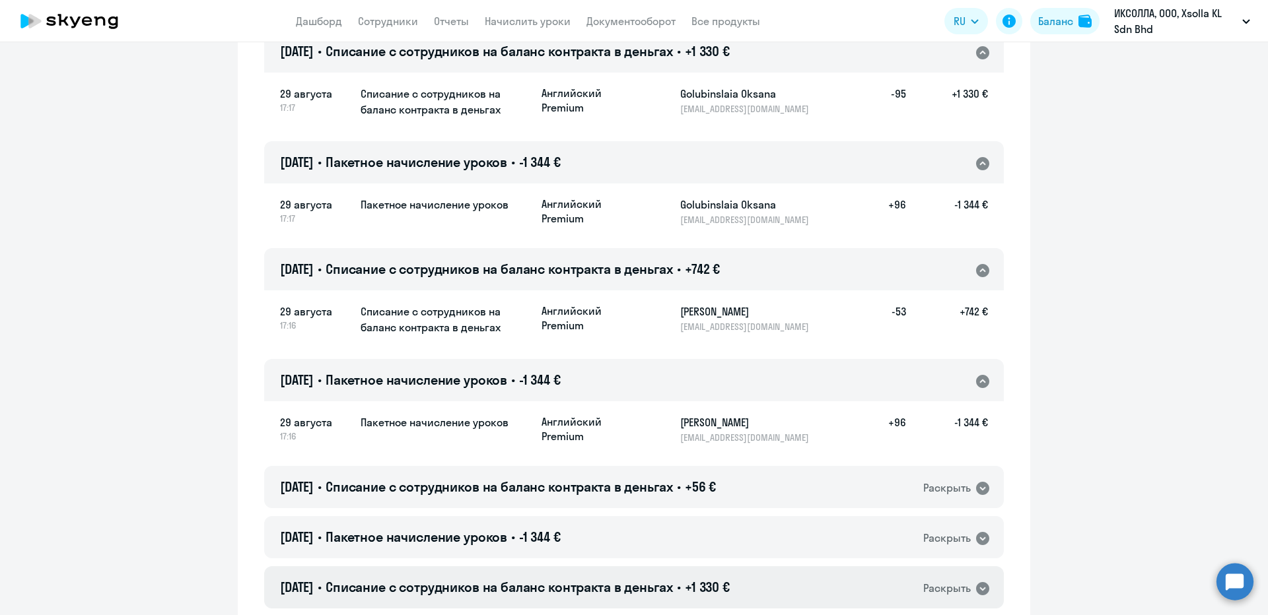
scroll to position [2774, 0]
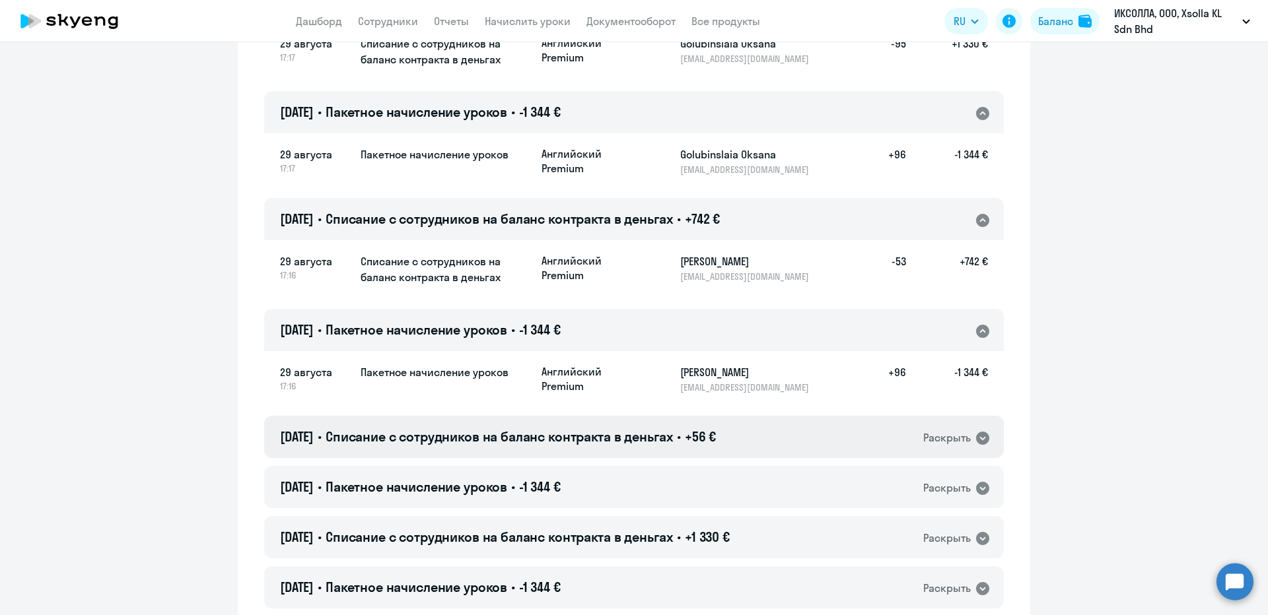
click at [615, 429] on span "Списание с сотрудников на баланс контракта в деньгах" at bounding box center [499, 437] width 347 height 17
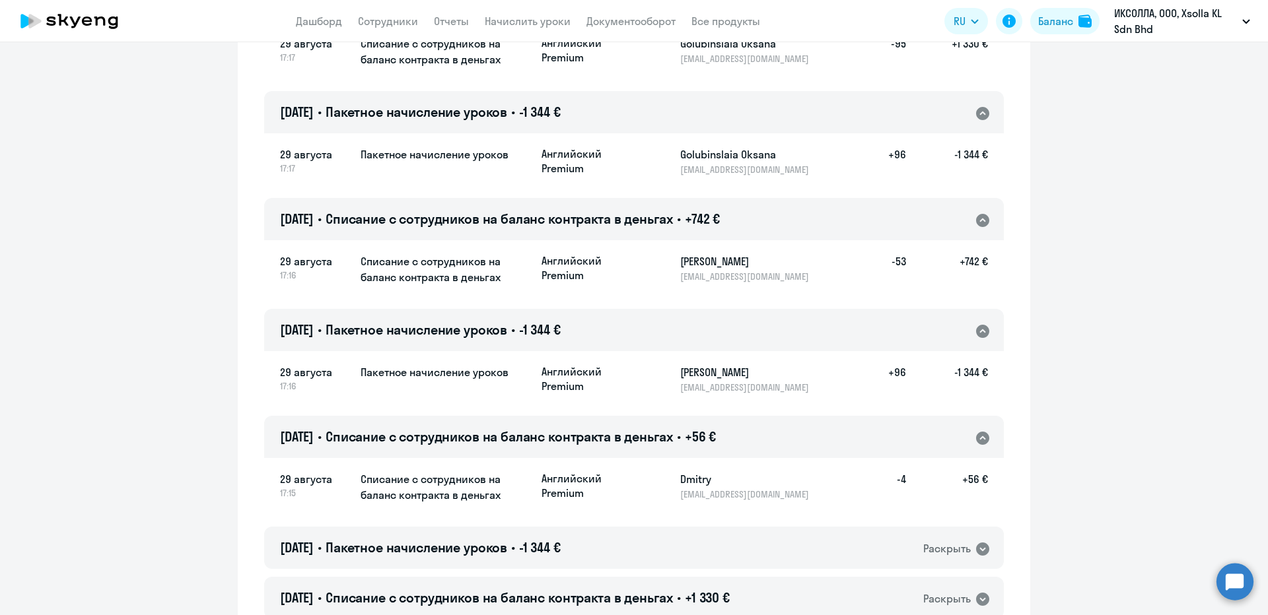
drag, startPoint x: 628, startPoint y: 421, endPoint x: 634, endPoint y: 437, distance: 16.9
click at [628, 527] on div "[DATE] • Пакетное начисление уроков • -1 344 € Раскрыть" at bounding box center [634, 548] width 740 height 42
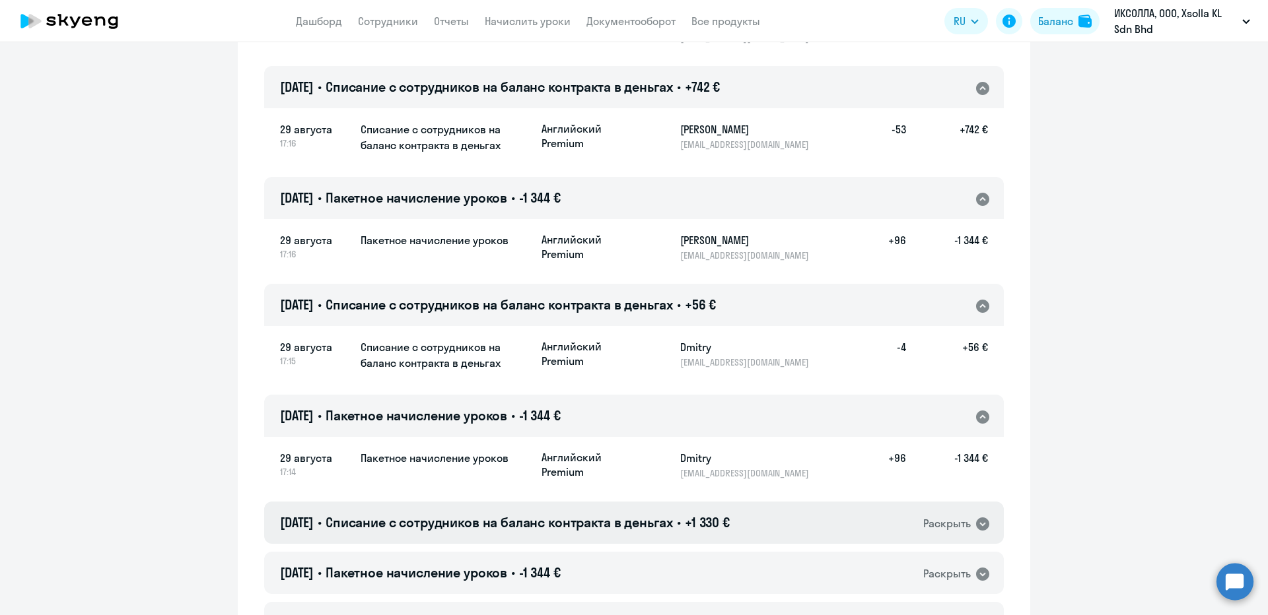
click at [670, 502] on div "[DATE] • Списание с сотрудников на баланс контракта в деньгах • +1 330 € Раскры…" at bounding box center [634, 523] width 740 height 42
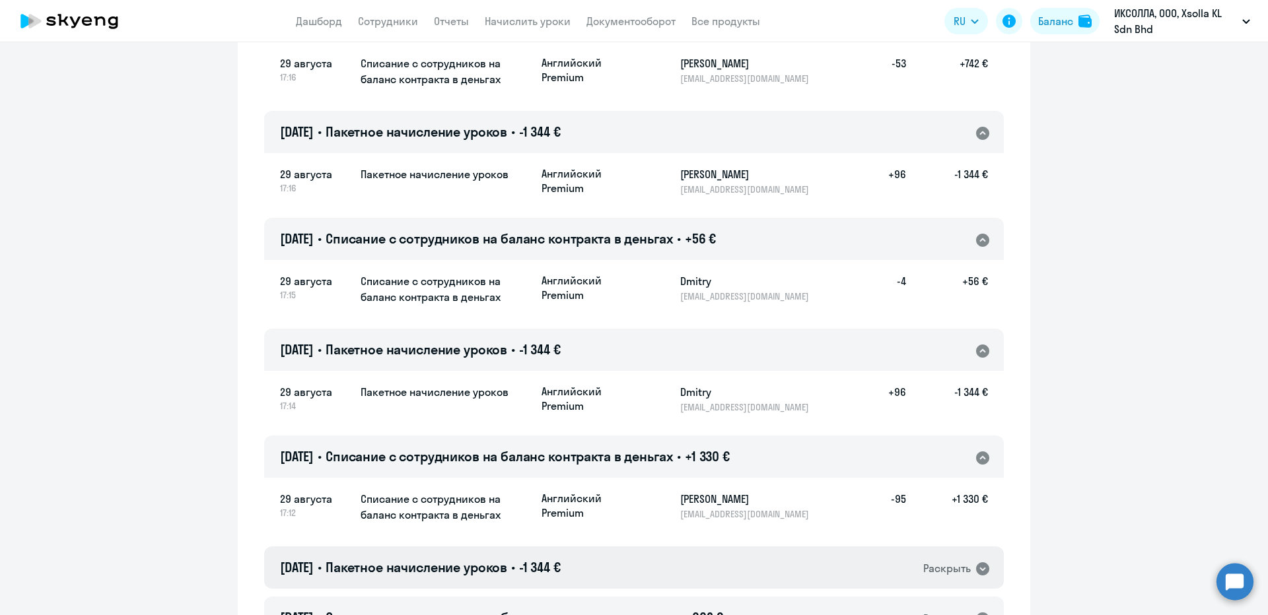
click at [646, 547] on div "[DATE] • Пакетное начисление уроков • -1 344 € Раскрыть" at bounding box center [634, 568] width 740 height 42
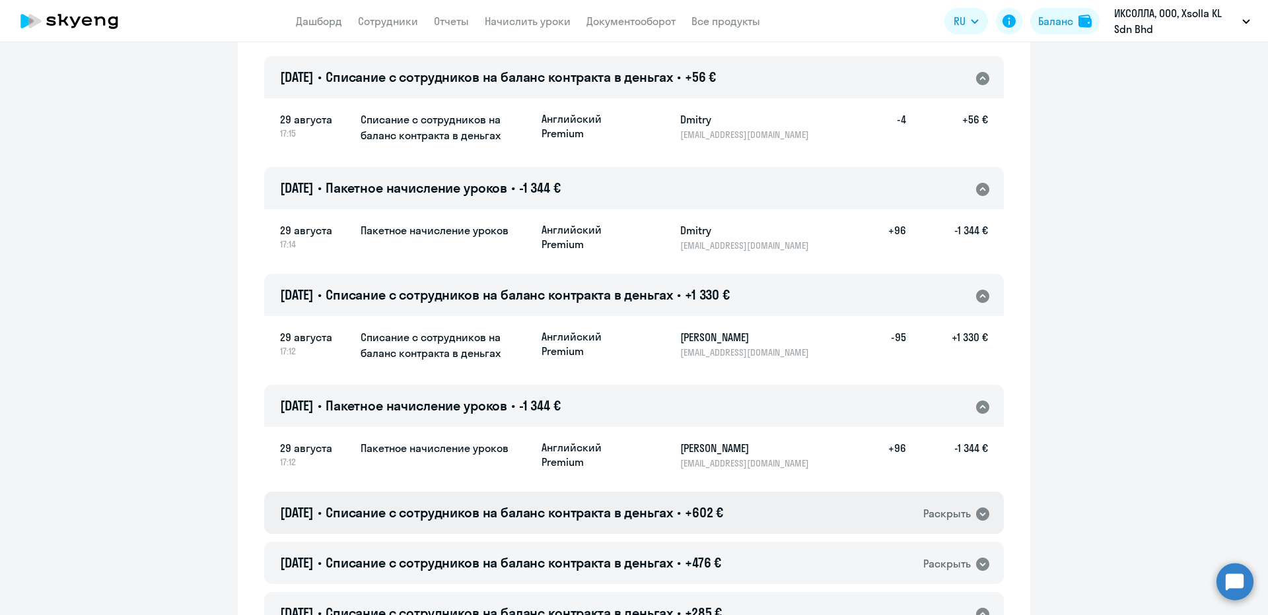
scroll to position [3170, 0]
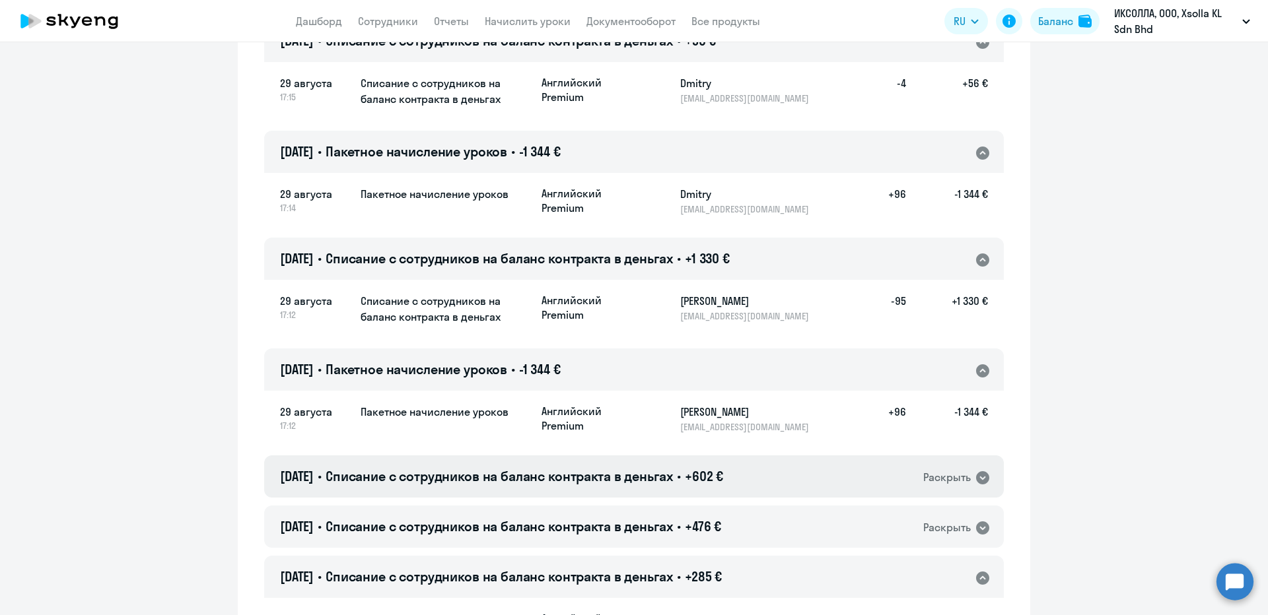
click at [633, 468] on span "Списание с сотрудников на баланс контракта в деньгах" at bounding box center [499, 476] width 347 height 17
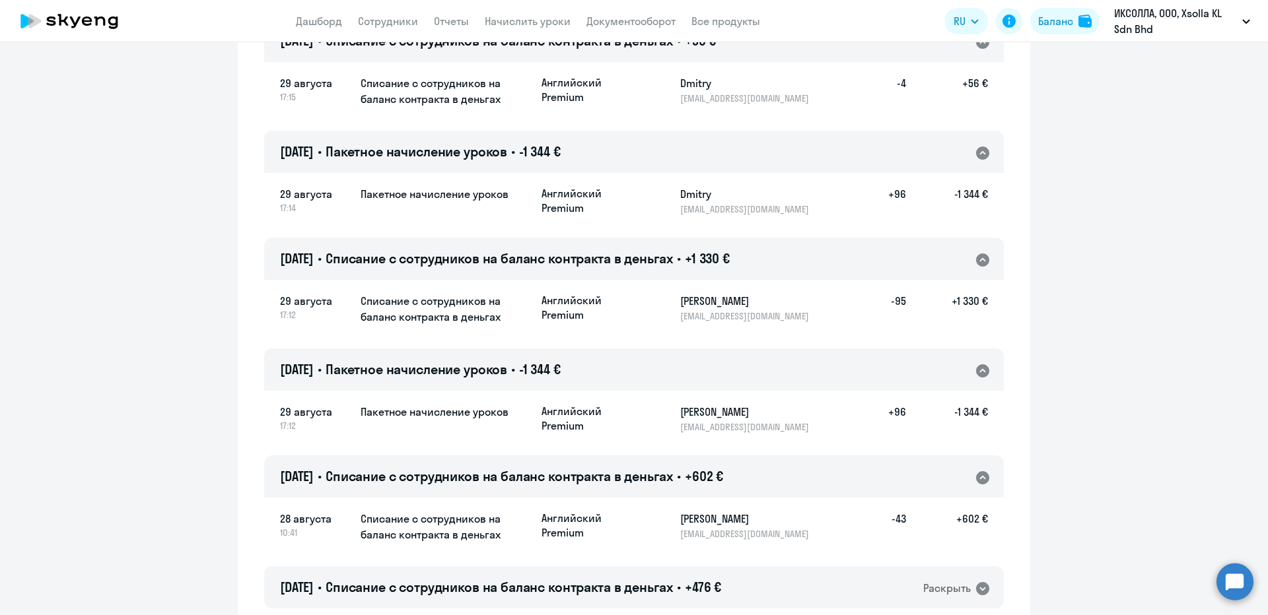
click at [644, 497] on div "[DATE] 10:41 Списание с сотрудников на баланс контракта в деньгах Английский Pr…" at bounding box center [634, 528] width 740 height 62
click at [644, 579] on span "Списание с сотрудников на баланс контракта в деньгах" at bounding box center [499, 587] width 347 height 17
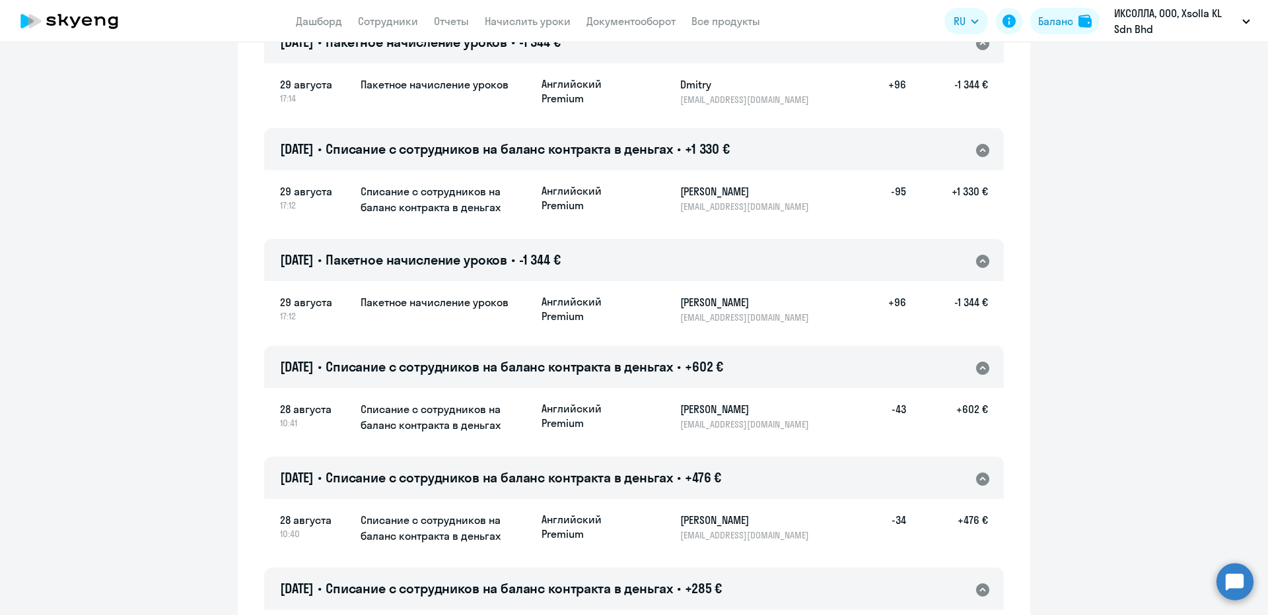
scroll to position [3302, 0]
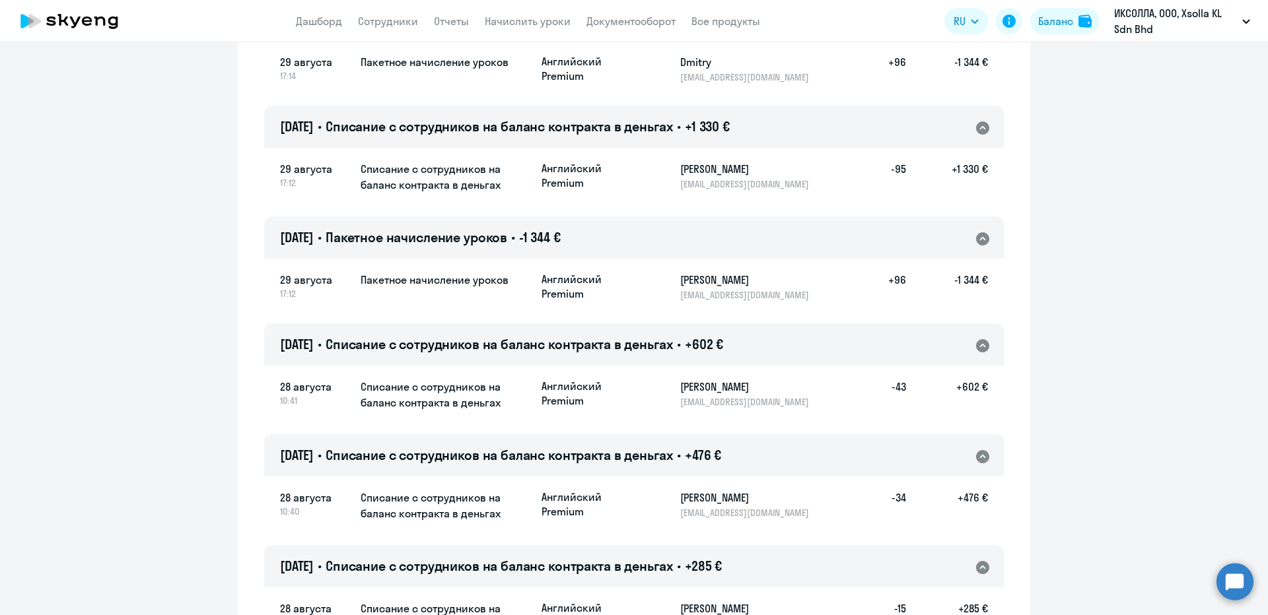
click at [705, 557] on h4 "[DATE] • Списание с сотрудников на баланс контракта в деньгах • +285 €" at bounding box center [501, 566] width 442 height 18
click at [713, 558] on span "+285 €" at bounding box center [703, 566] width 37 height 17
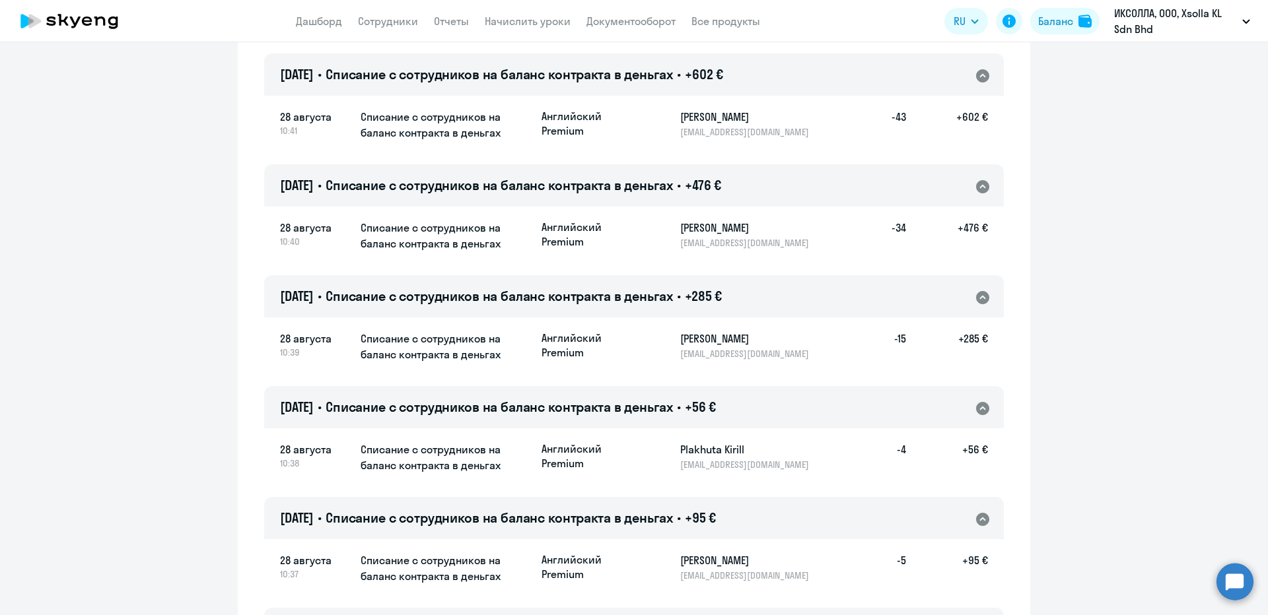
scroll to position [3500, 0]
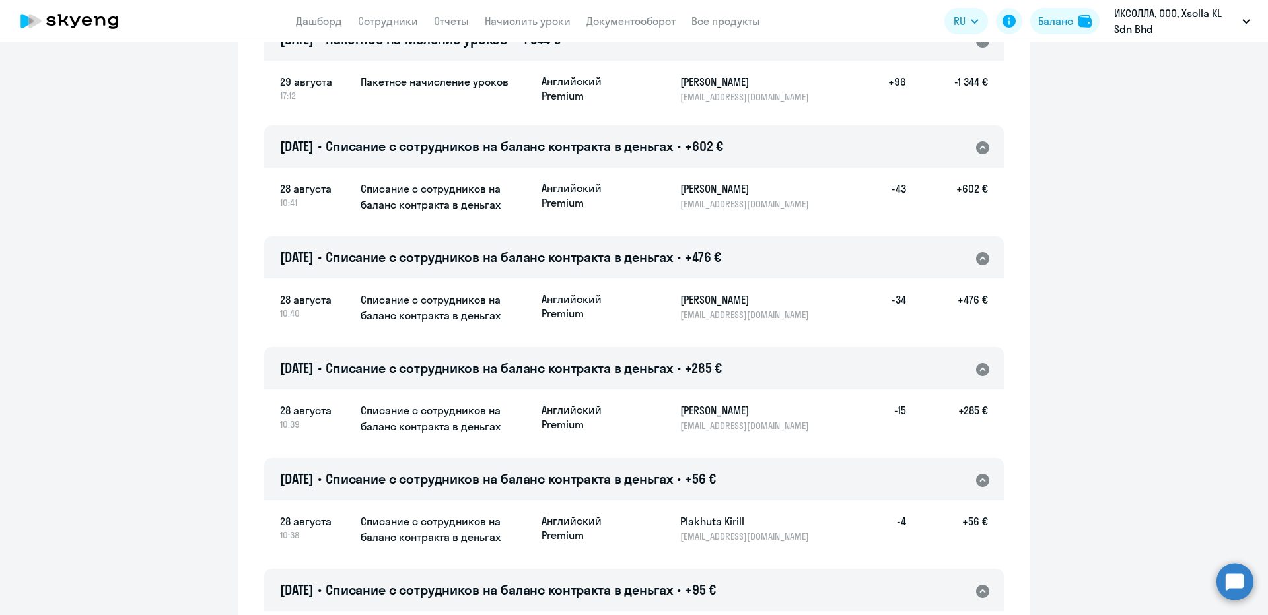
drag, startPoint x: 749, startPoint y: 281, endPoint x: 678, endPoint y: 288, distance: 71.0
click at [680, 403] on h5 "[PERSON_NAME]" at bounding box center [748, 411] width 136 height 16
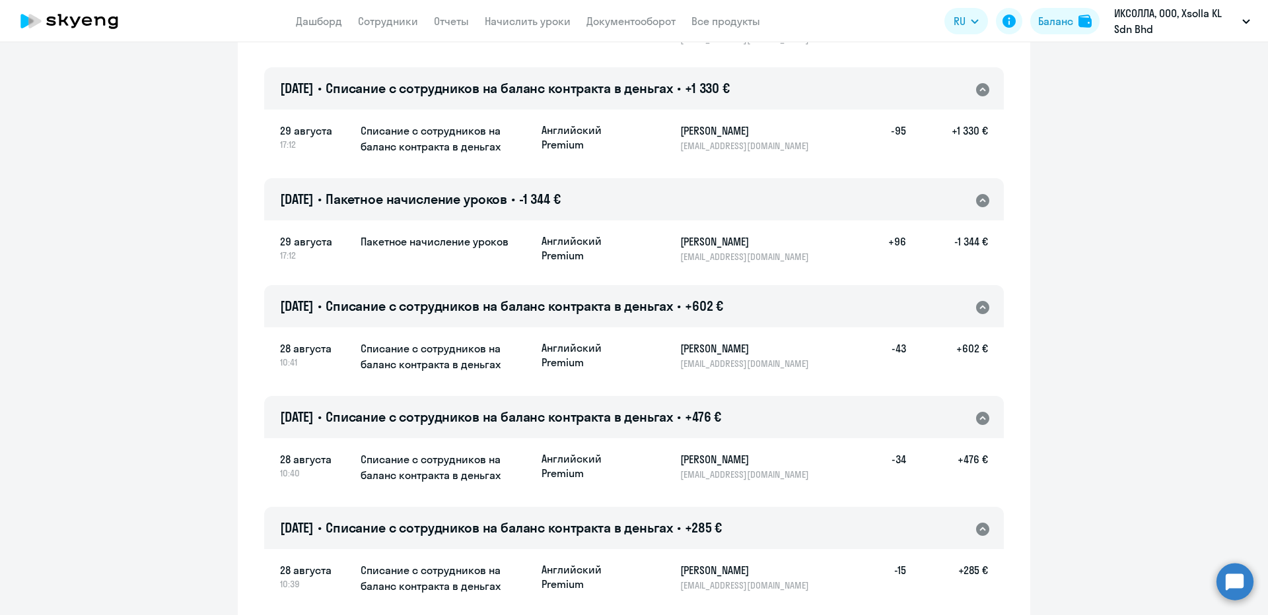
scroll to position [3355, 0]
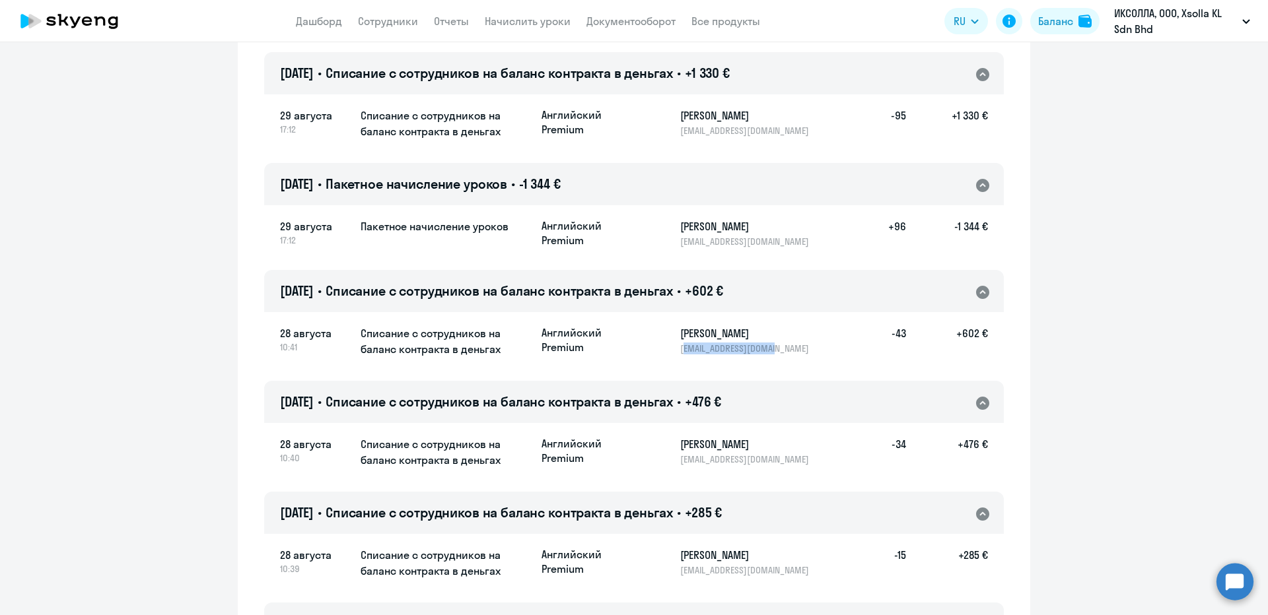
drag, startPoint x: 680, startPoint y: 223, endPoint x: 770, endPoint y: 239, distance: 91.9
click at [770, 311] on div "[DATE] 10:41 Списание с сотрудников на баланс контракта в деньгах Английский Pr…" at bounding box center [634, 342] width 740 height 62
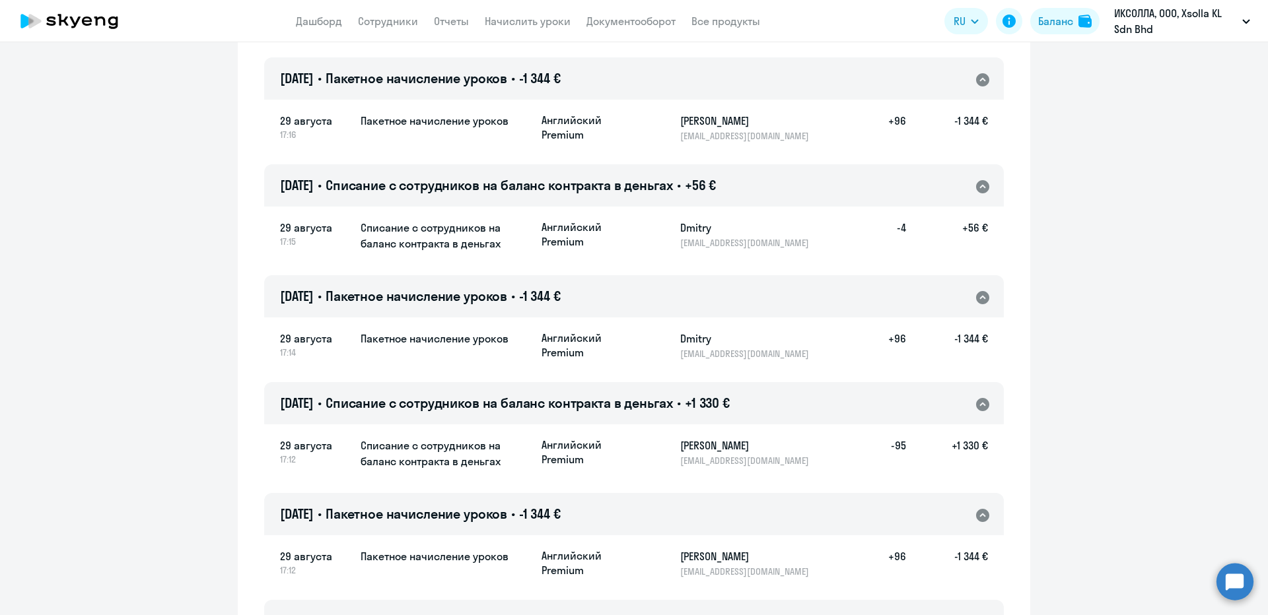
scroll to position [3223, 0]
